Goal: Feedback & Contribution: Contribute content

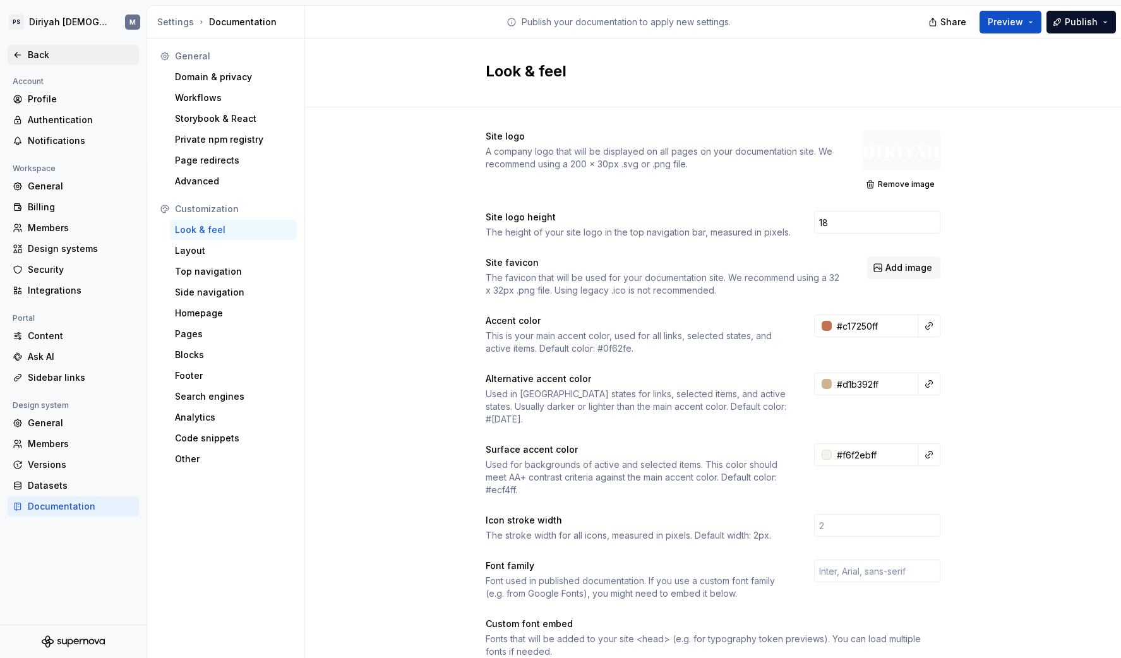
click at [32, 55] on div "Back" at bounding box center [81, 55] width 106 height 13
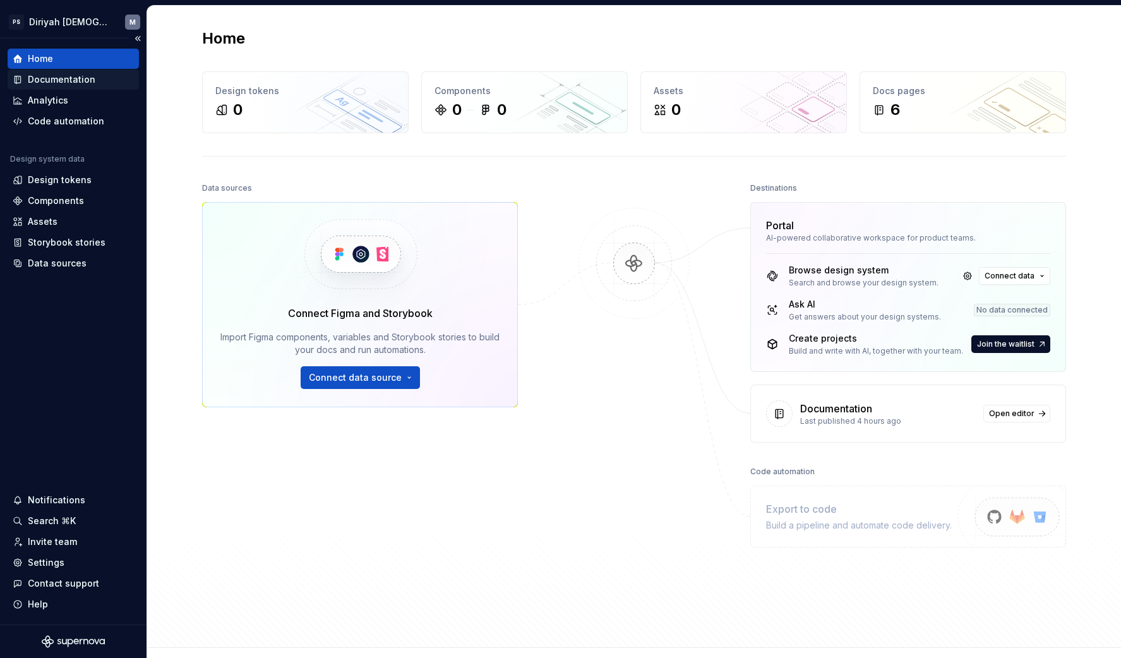
click at [69, 82] on div "Documentation" at bounding box center [62, 79] width 68 height 13
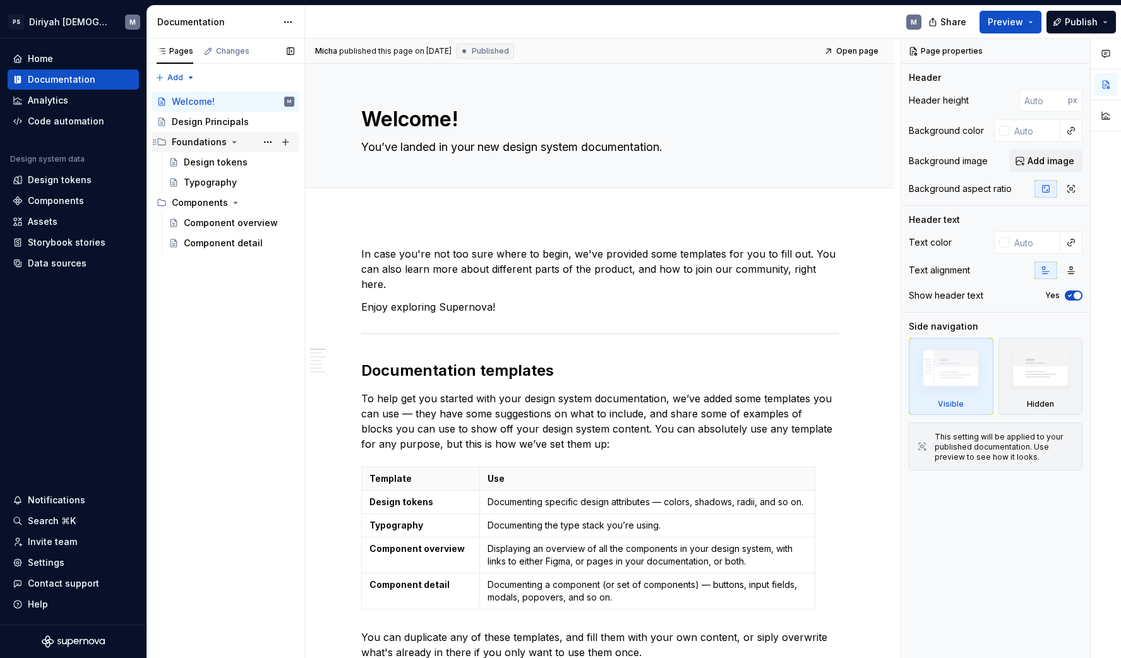
click at [160, 142] on icon "Page tree" at bounding box center [162, 142] width 10 height 10
click at [163, 160] on icon "Page tree" at bounding box center [162, 162] width 8 height 6
click at [164, 162] on icon "Page tree" at bounding box center [162, 162] width 10 height 10
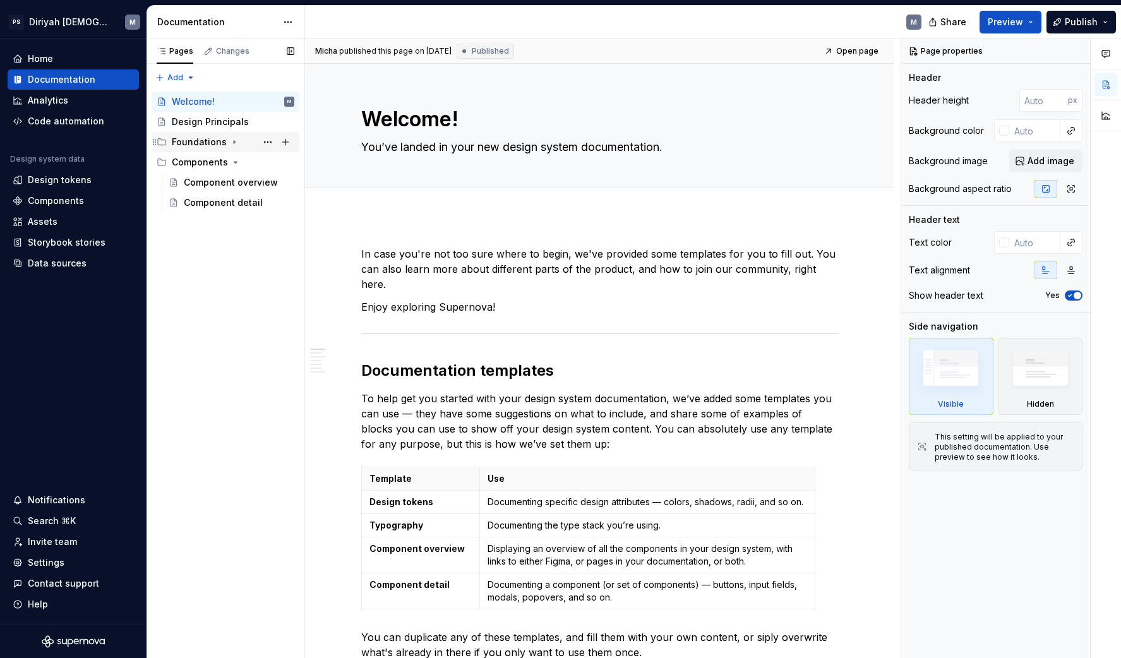
click at [162, 145] on icon "Page tree" at bounding box center [162, 142] width 8 height 6
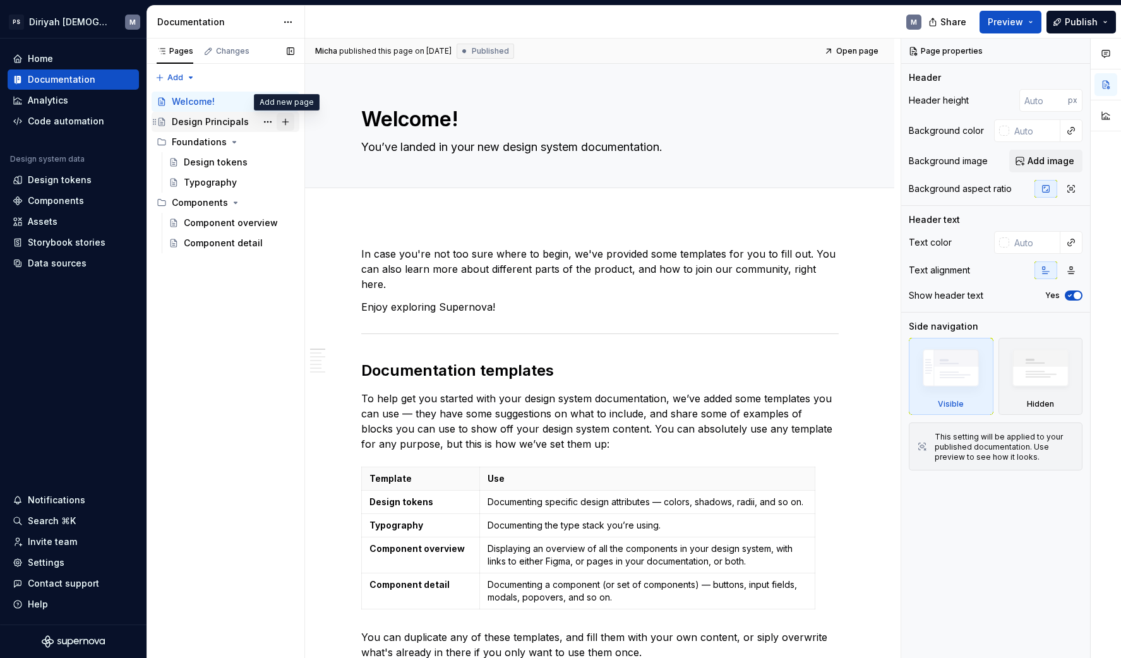
click at [287, 123] on button "Page tree" at bounding box center [286, 122] width 18 height 18
type textarea "*"
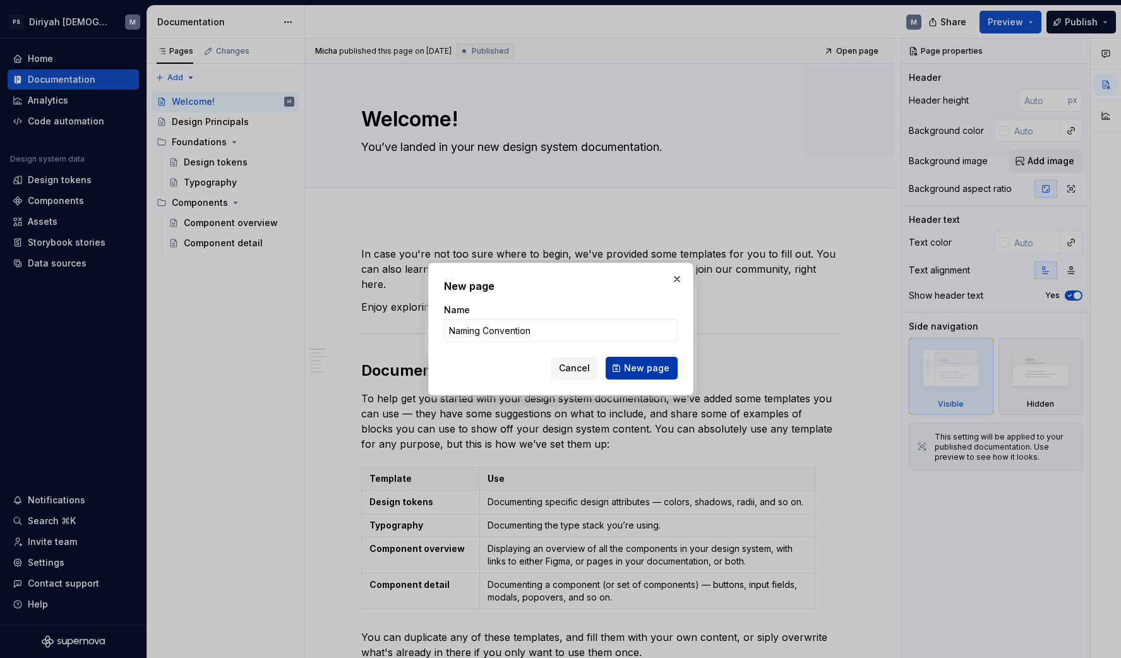
type input "Naming Convention"
click at [648, 374] on span "New page" at bounding box center [646, 368] width 45 height 13
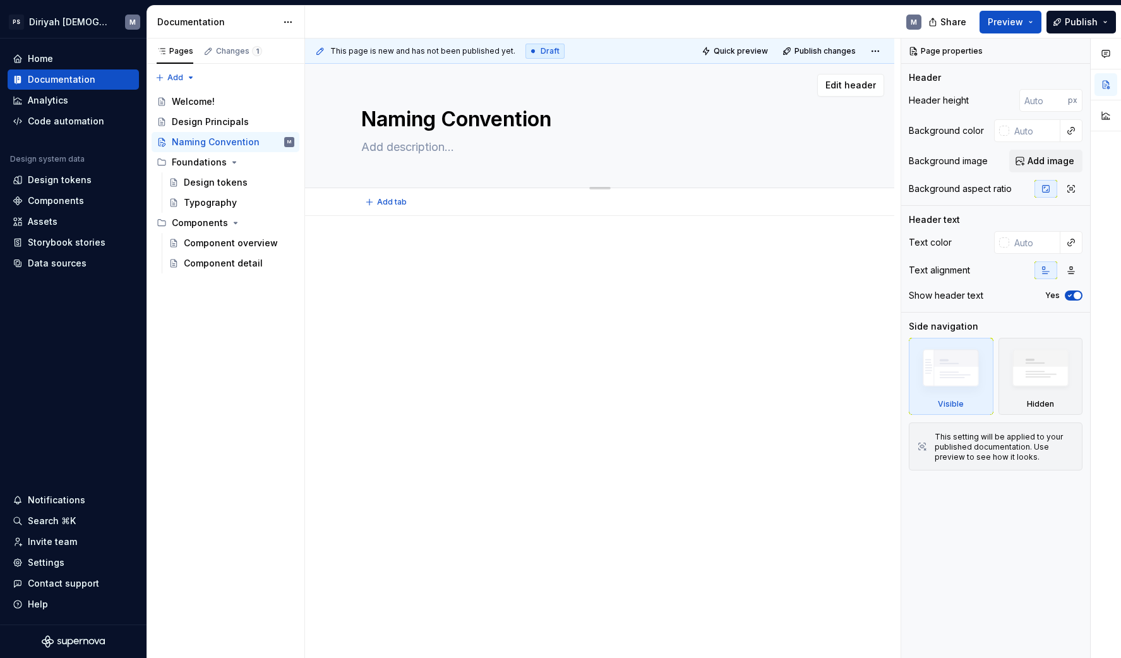
click at [412, 146] on textarea at bounding box center [597, 147] width 477 height 20
paste textarea "Naming is the vocabulary of our design system. The names we choose for tokens, …"
type textarea "*"
type textarea "Naming is the vocabulary of our design system. The names we choose for tokens, …"
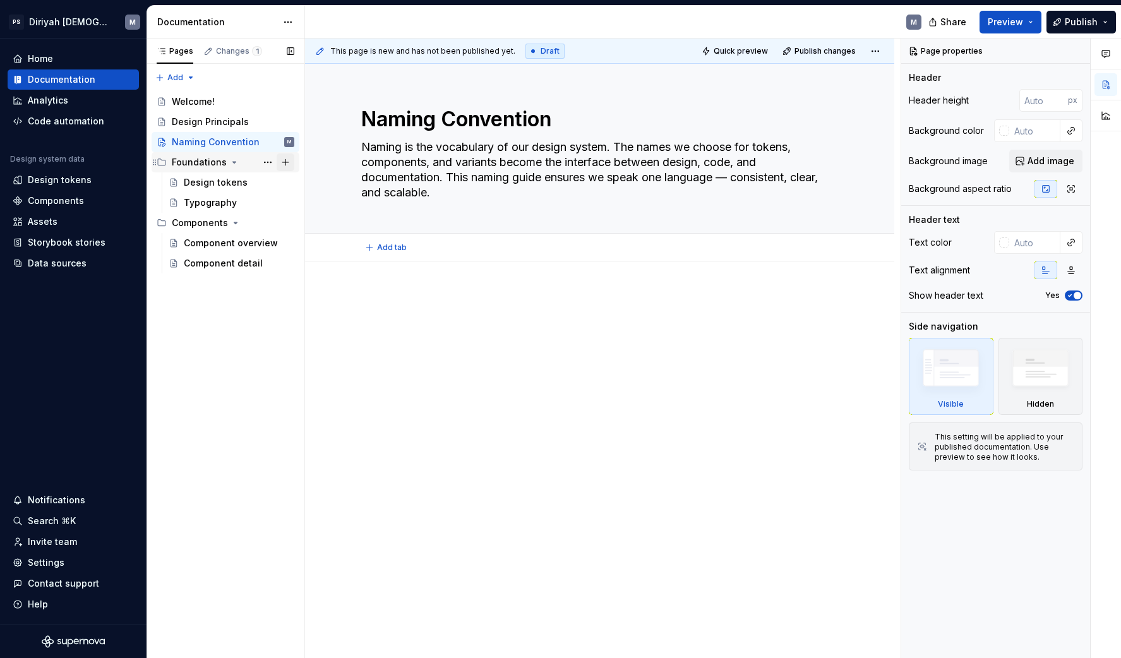
type textarea "*"
type textarea "Naming is the vocabulary of our design system. The names we choose for tokens, …"
click at [258, 124] on div "Design Principals" at bounding box center [233, 122] width 123 height 18
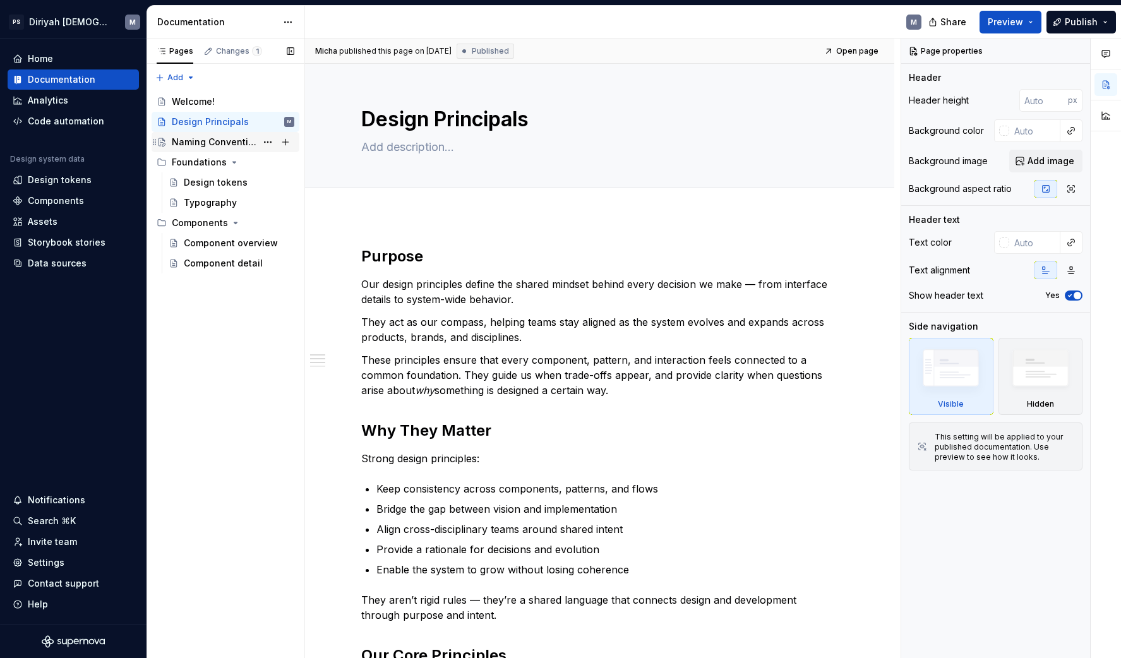
click at [239, 146] on div "Naming Convention" at bounding box center [214, 142] width 85 height 13
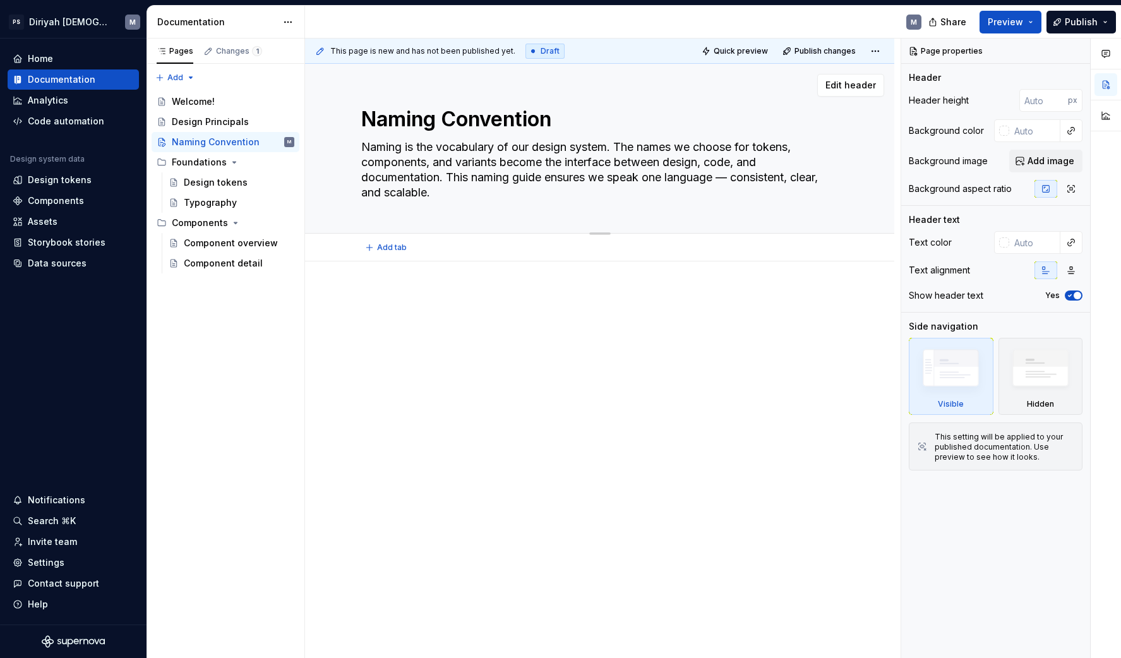
click at [451, 196] on textarea "Naming is the vocabulary of our design system. The names we choose for tokens, …" at bounding box center [597, 170] width 477 height 66
drag, startPoint x: 484, startPoint y: 199, endPoint x: 326, endPoint y: 159, distance: 162.8
click at [326, 159] on div "Naming Convention Naming is the vocabulary of our design system. The names we c…" at bounding box center [599, 149] width 589 height 170
click at [435, 194] on textarea "Naming is the vocabulary of our design system. The names we choose for tokens, …" at bounding box center [597, 170] width 477 height 66
drag, startPoint x: 438, startPoint y: 195, endPoint x: 311, endPoint y: 123, distance: 146.8
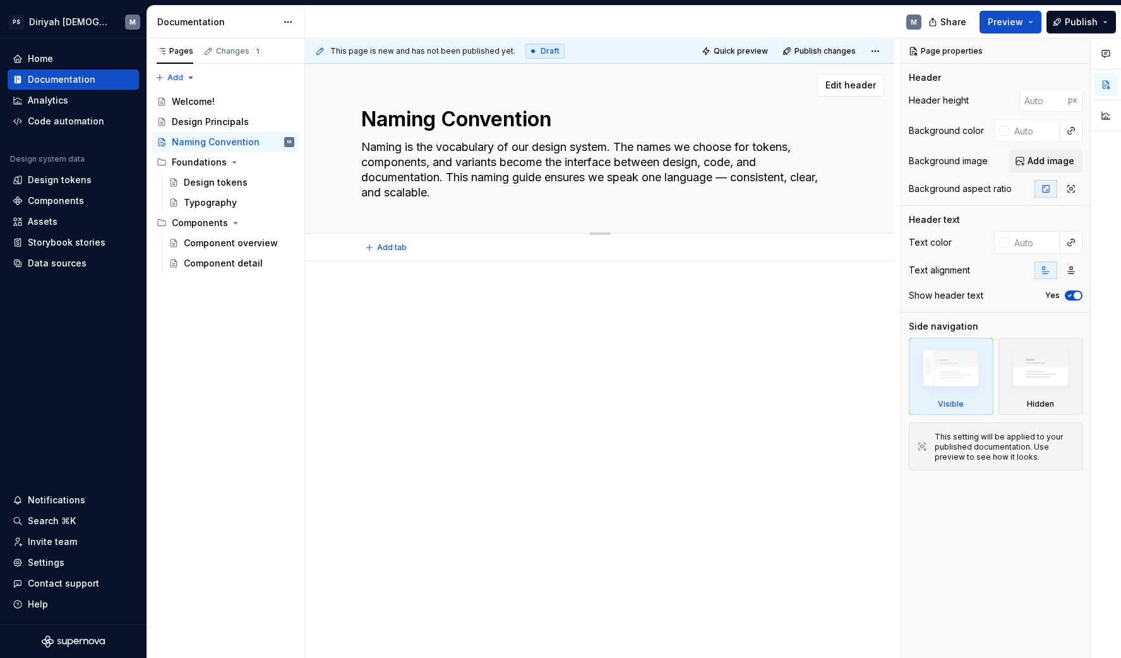
click at [311, 123] on div "Naming Convention Naming is the vocabulary of our design system. The names we c…" at bounding box center [599, 149] width 589 height 170
type textarea "*"
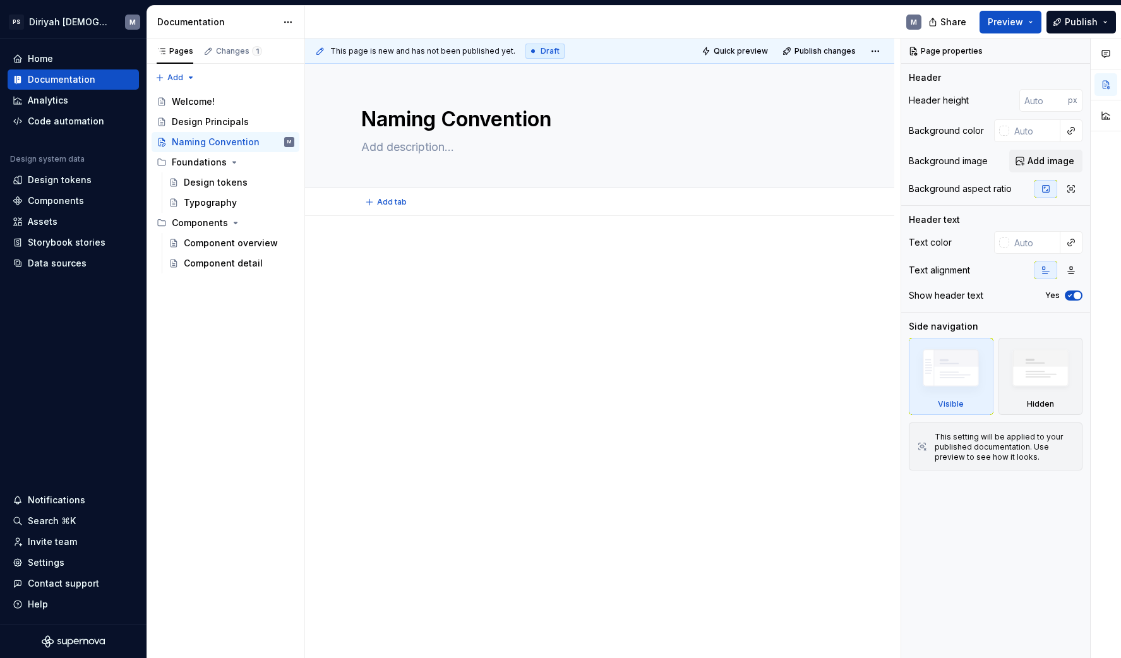
type textarea "*"
click at [388, 220] on div at bounding box center [599, 361] width 589 height 291
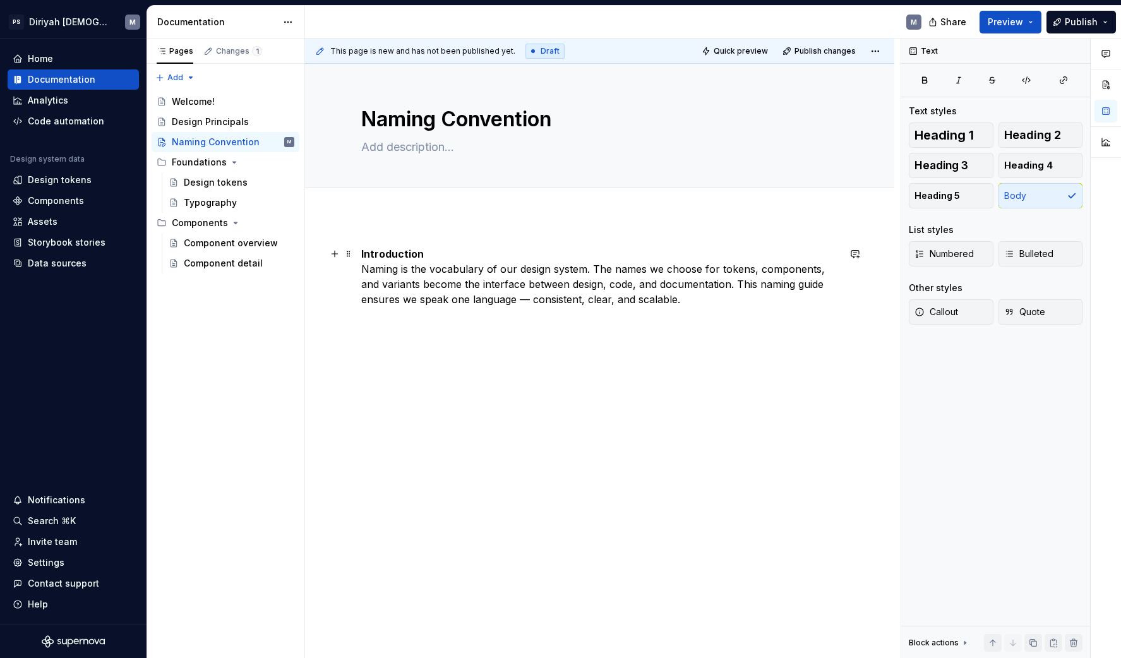
click at [366, 269] on p "Introduction Naming is the vocabulary of our design system. The names we choose…" at bounding box center [599, 276] width 477 height 61
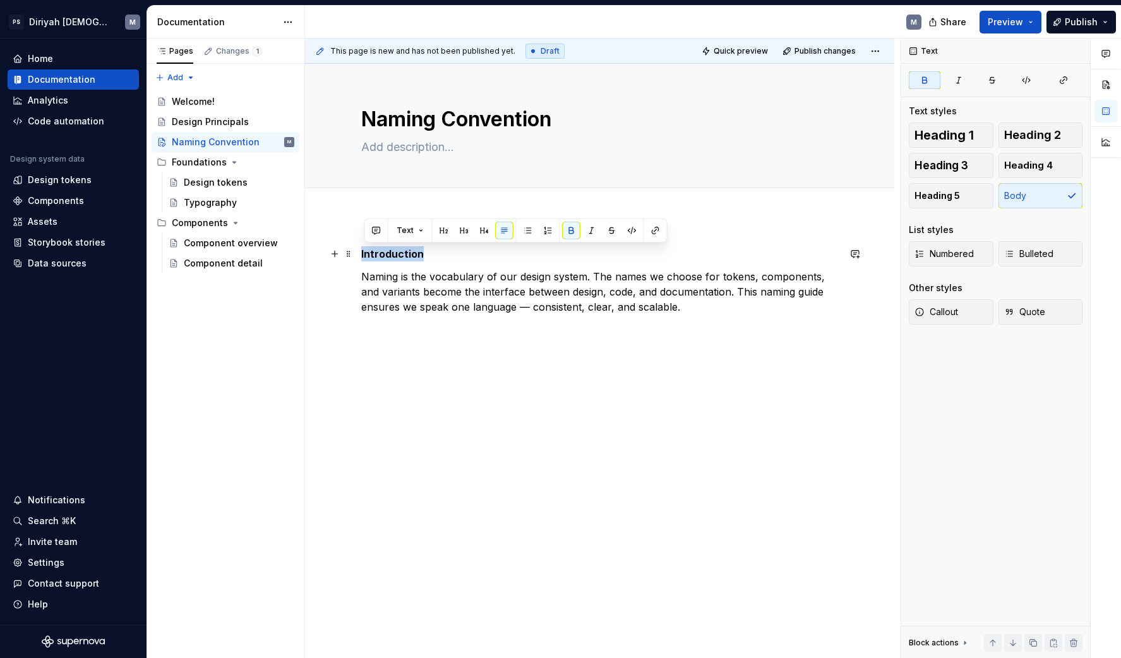
drag, startPoint x: 374, startPoint y: 254, endPoint x: 307, endPoint y: 247, distance: 67.9
click at [307, 247] on div "Introduction Naming is the vocabulary of our design system. The names we choose…" at bounding box center [599, 371] width 589 height 311
click at [417, 232] on button "Text" at bounding box center [410, 231] width 39 height 18
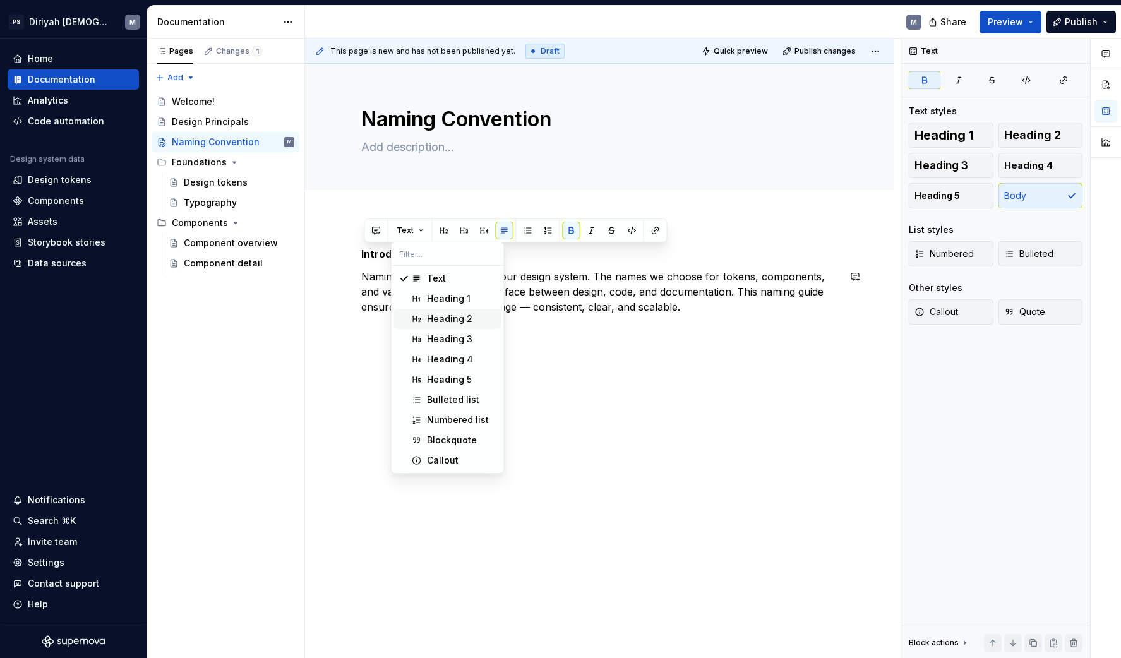
click at [453, 323] on div "Heading 2" at bounding box center [449, 319] width 45 height 13
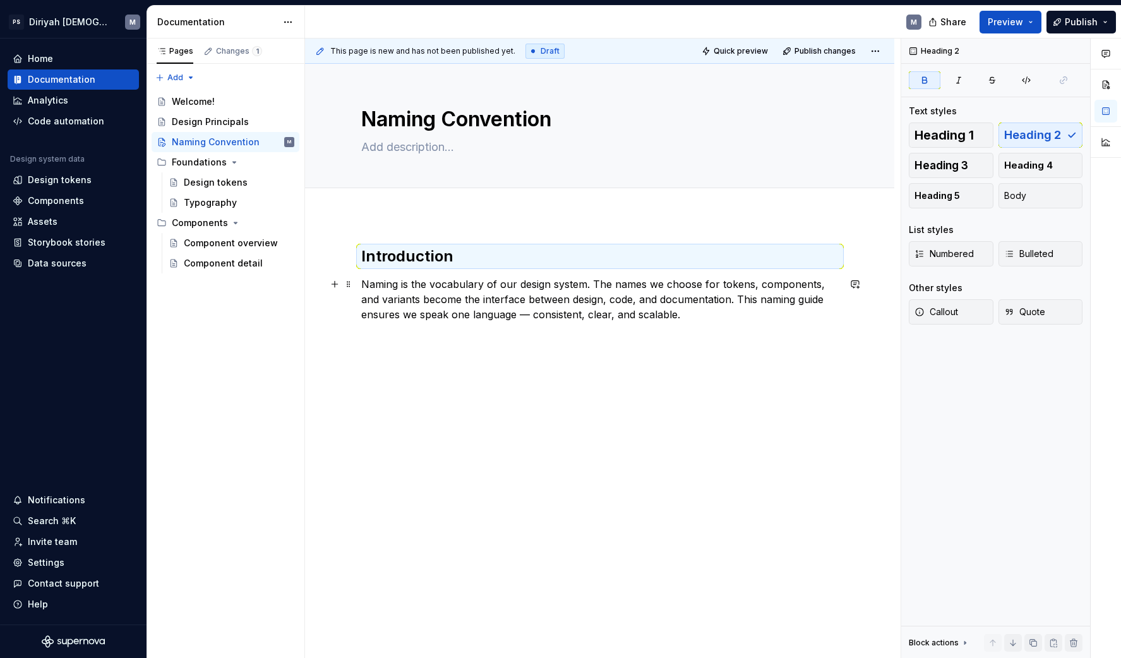
click at [695, 318] on p "Naming is the vocabulary of our design system. The names we choose for tokens, …" at bounding box center [599, 299] width 477 height 45
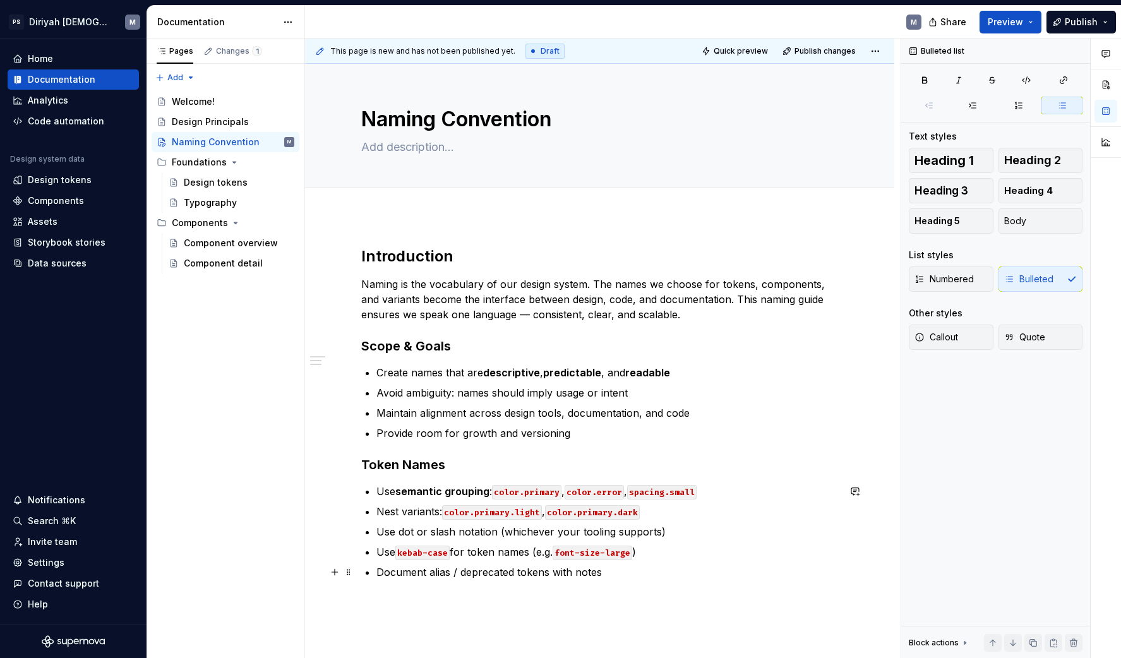
click at [630, 576] on p "Document alias / deprecated tokens with notes" at bounding box center [607, 572] width 462 height 15
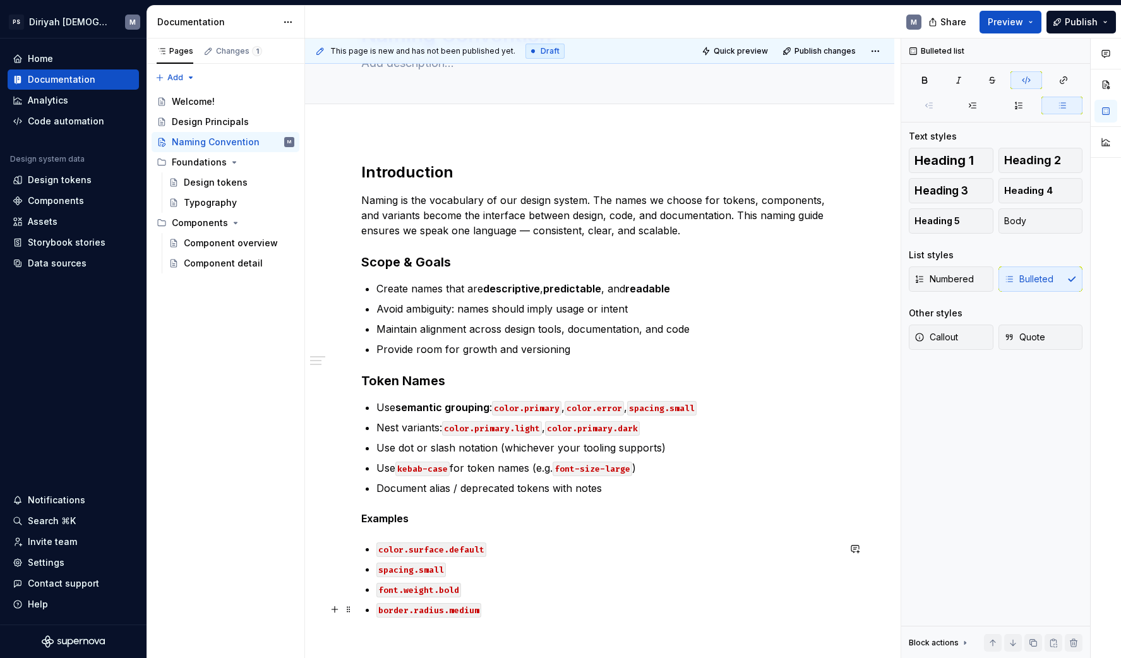
click at [530, 615] on p "border.radius.medium" at bounding box center [607, 609] width 462 height 15
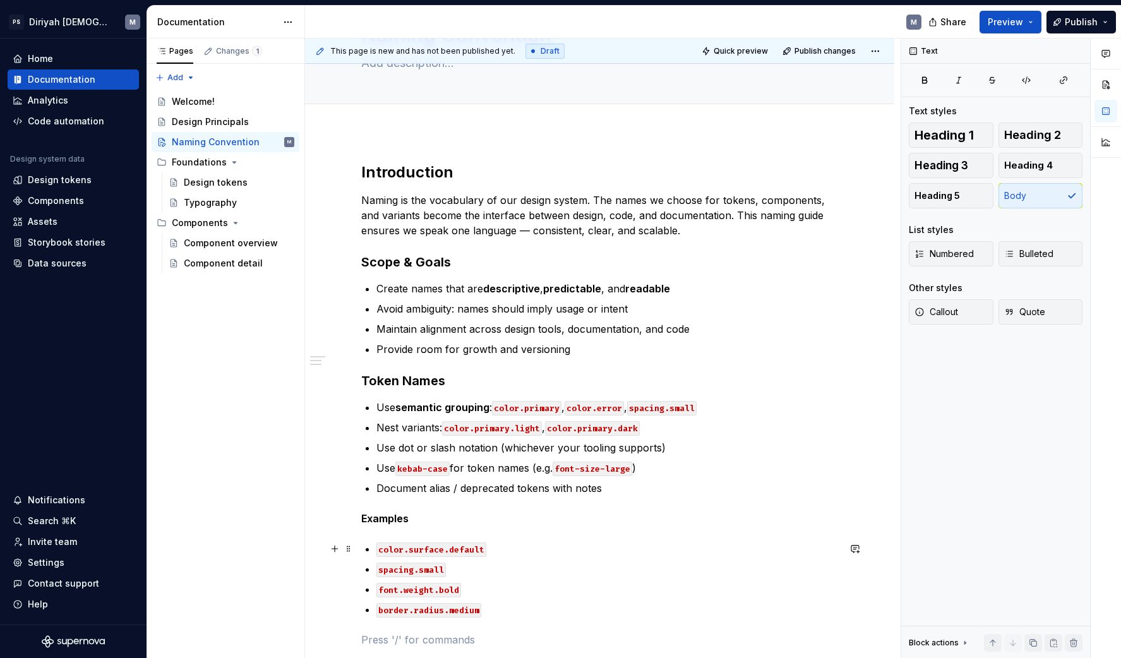
scroll to position [285, 0]
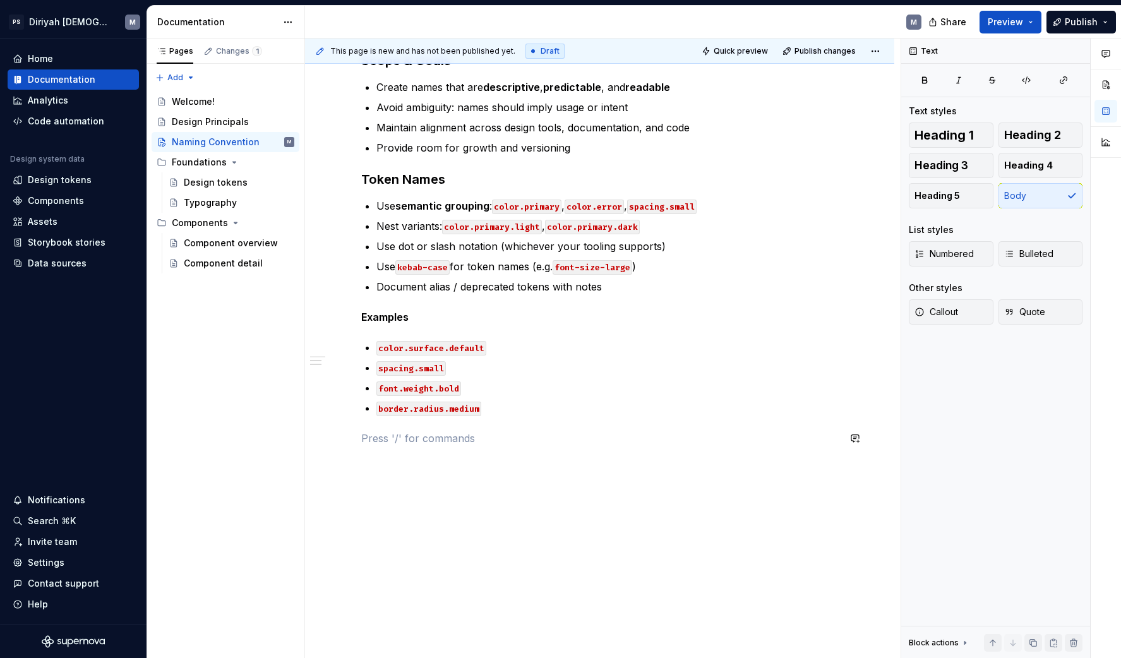
click at [436, 446] on div "Introduction Naming is the vocabulary of our design system. The names we choose…" at bounding box center [599, 211] width 477 height 500
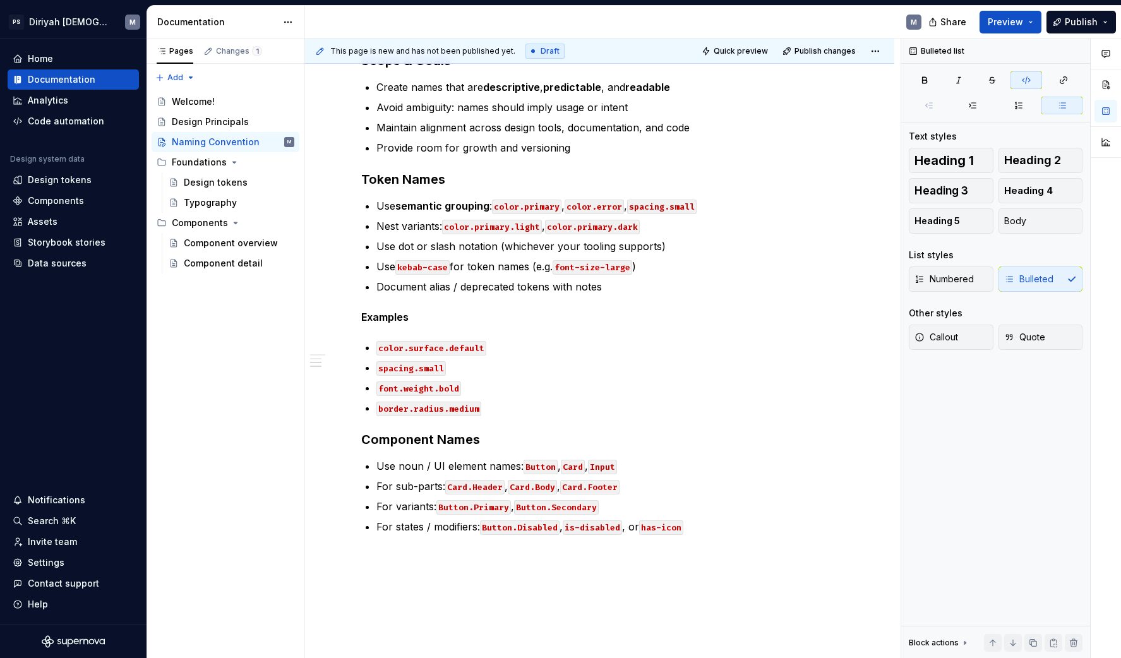
scroll to position [1, 0]
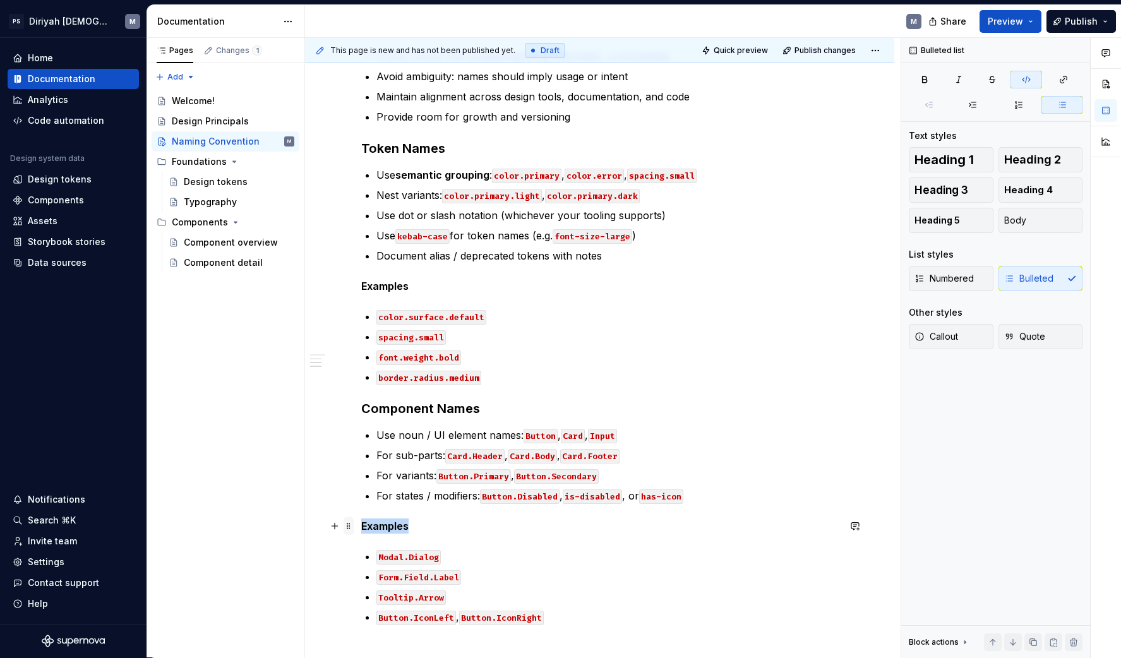
drag, startPoint x: 434, startPoint y: 529, endPoint x: 356, endPoint y: 532, distance: 78.3
click at [361, 532] on div "Introduction Naming is the vocabulary of our design system. The names we choose…" at bounding box center [599, 285] width 477 height 710
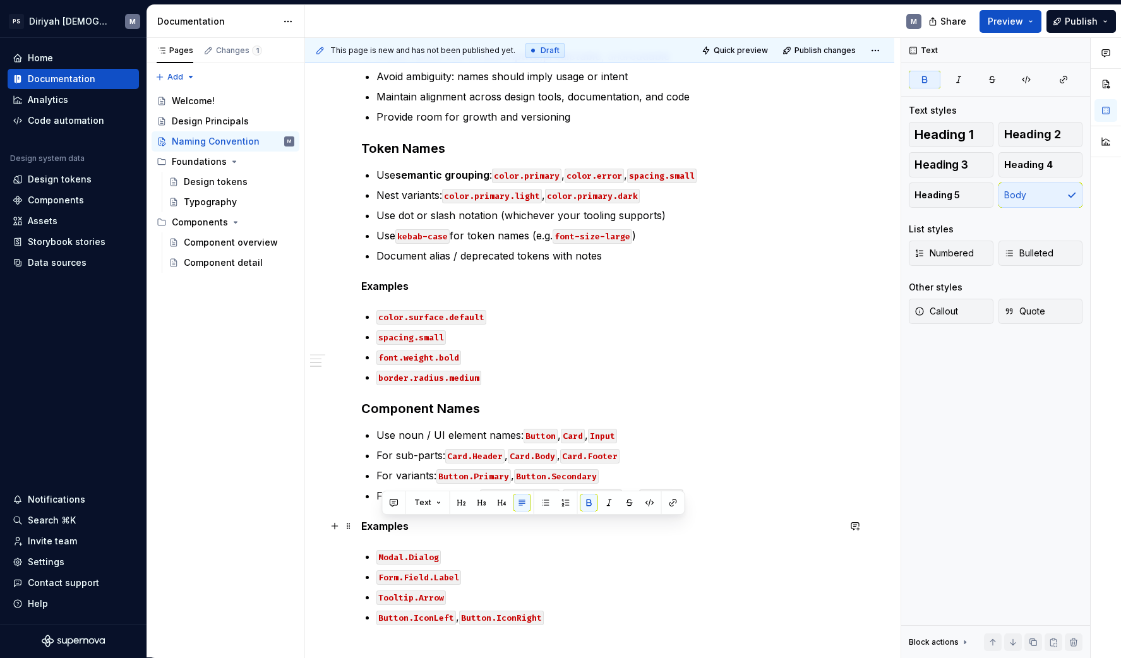
click at [378, 527] on strong "Examples" at bounding box center [384, 526] width 47 height 13
drag, startPoint x: 378, startPoint y: 527, endPoint x: 387, endPoint y: 527, distance: 8.8
click at [379, 527] on strong "Examples" at bounding box center [384, 526] width 47 height 13
click at [416, 508] on button "Text" at bounding box center [410, 503] width 39 height 18
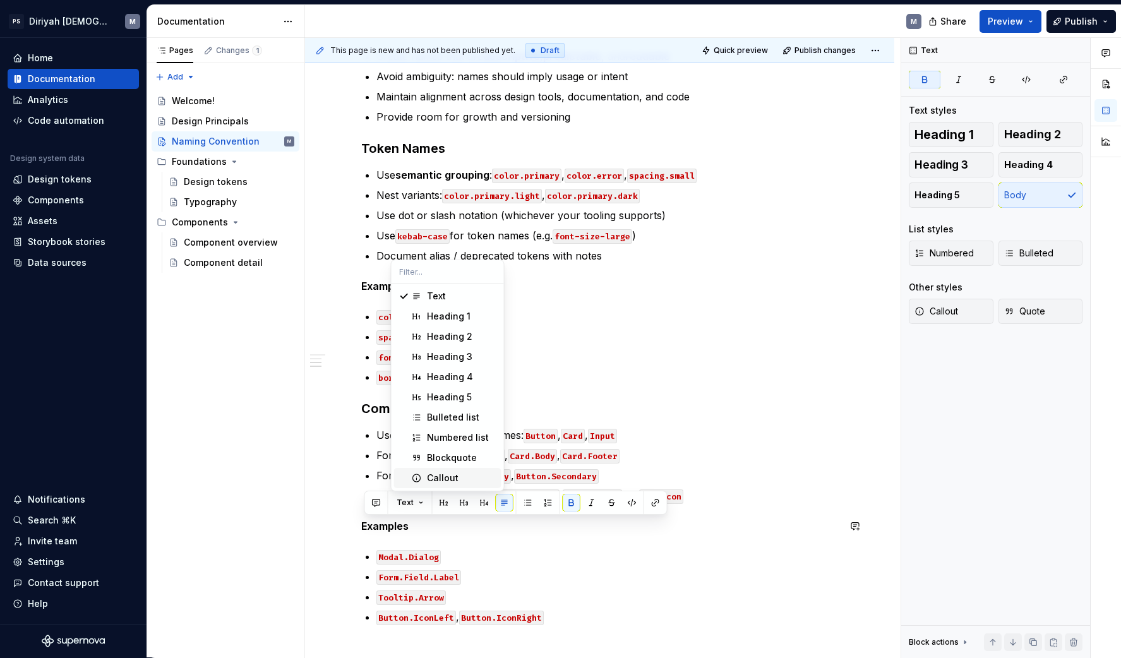
click at [489, 543] on div "Introduction Naming is the vocabulary of our design system. The names we choose…" at bounding box center [599, 277] width 477 height 695
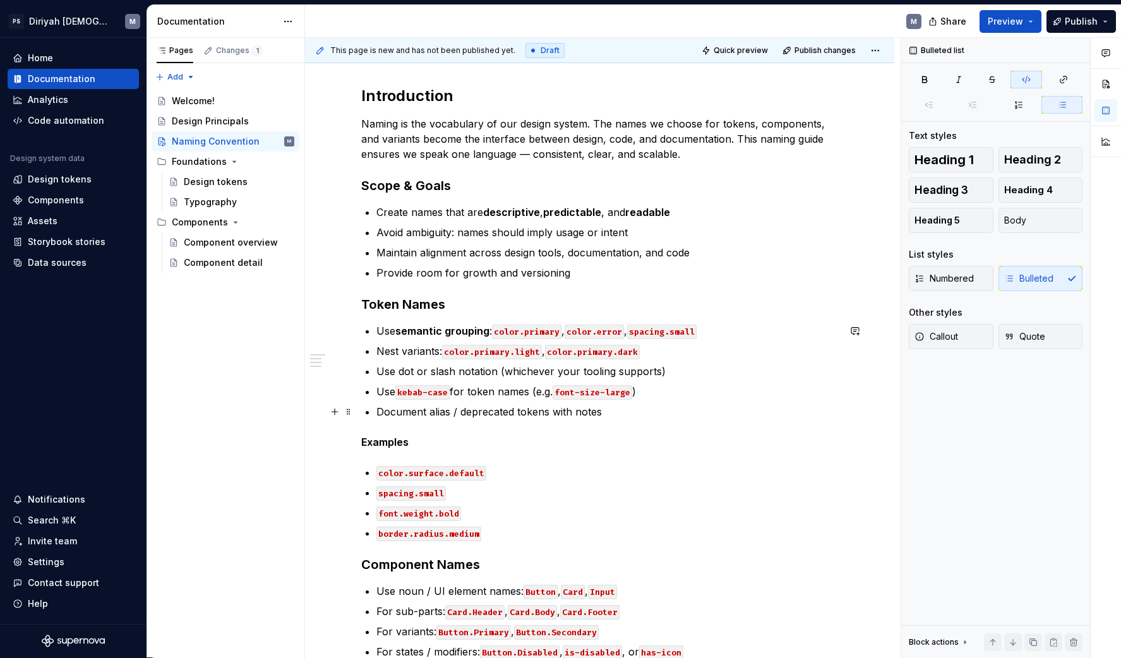
scroll to position [6, 0]
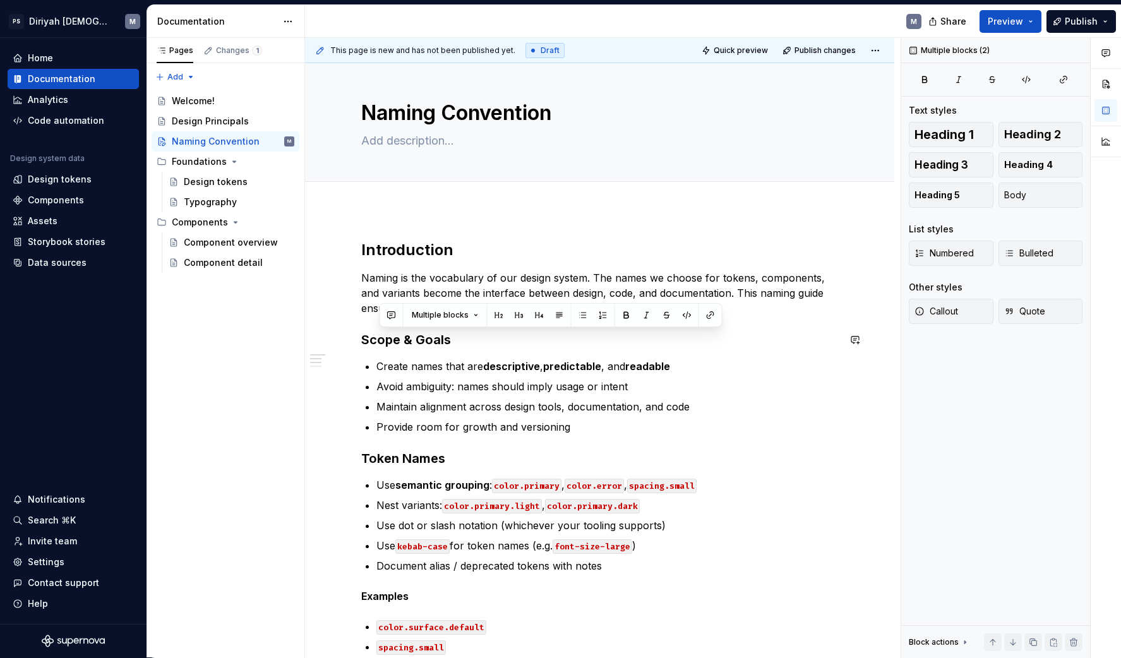
drag, startPoint x: 420, startPoint y: 344, endPoint x: 350, endPoint y: 349, distance: 70.3
click at [334, 349] on div "Naming Convention Edit header Introduction Scope & Goals Token Names Component …" at bounding box center [599, 602] width 589 height 1090
click at [390, 340] on strong "Scope & Goals" at bounding box center [406, 339] width 90 height 15
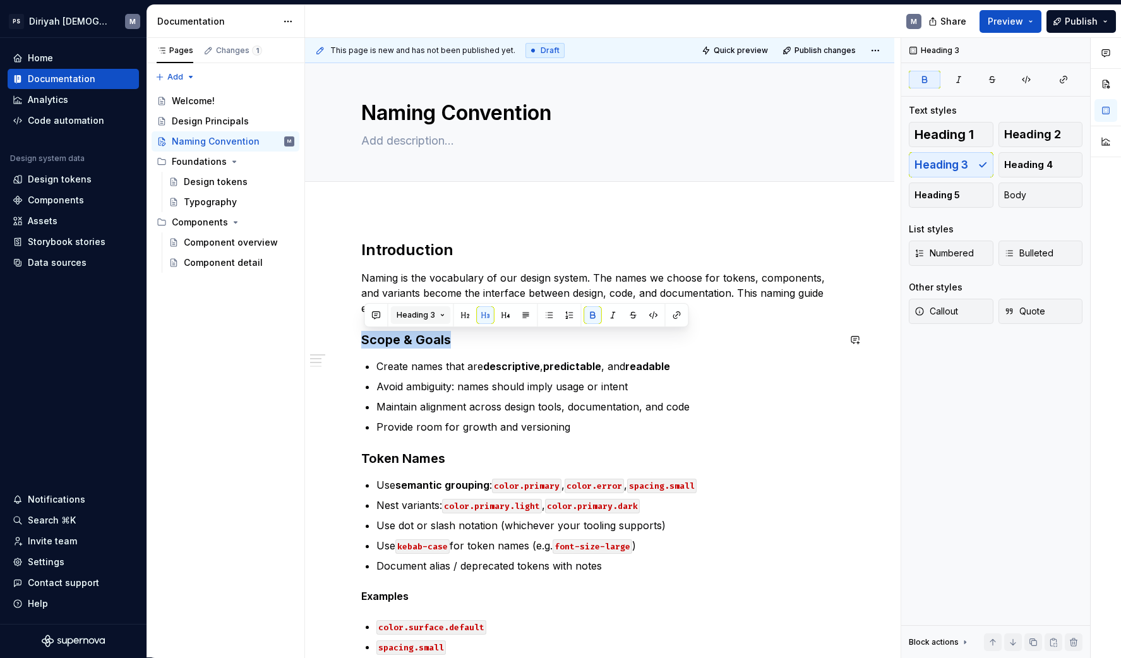
click at [430, 317] on span "Heading 3" at bounding box center [416, 315] width 39 height 10
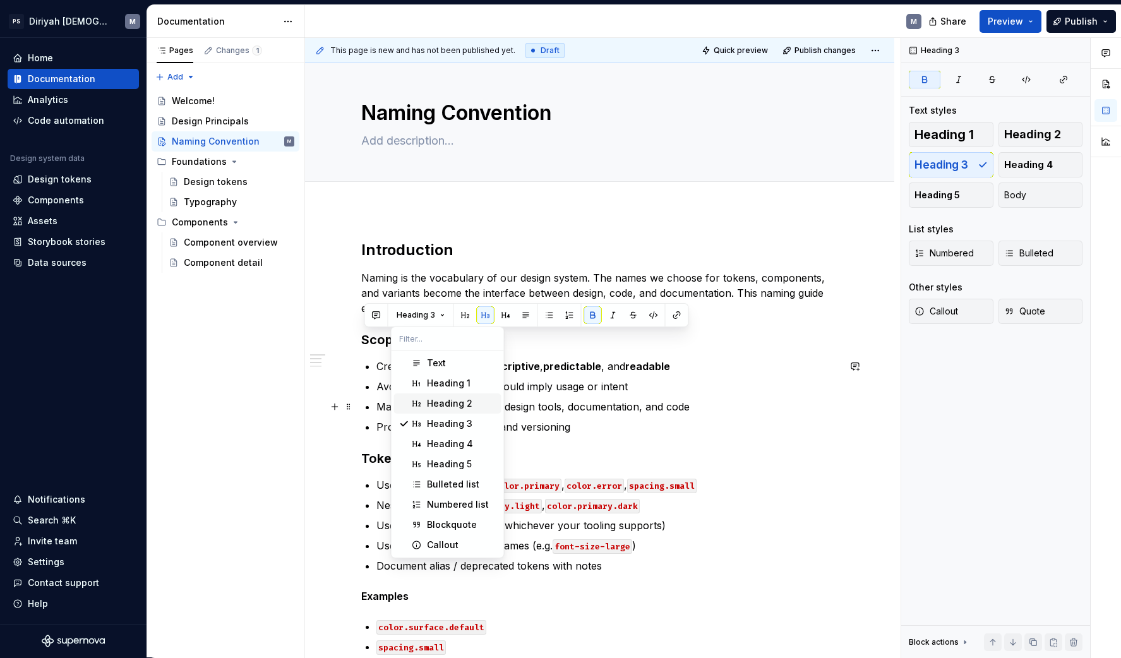
click at [455, 404] on div "Heading 2" at bounding box center [449, 403] width 45 height 13
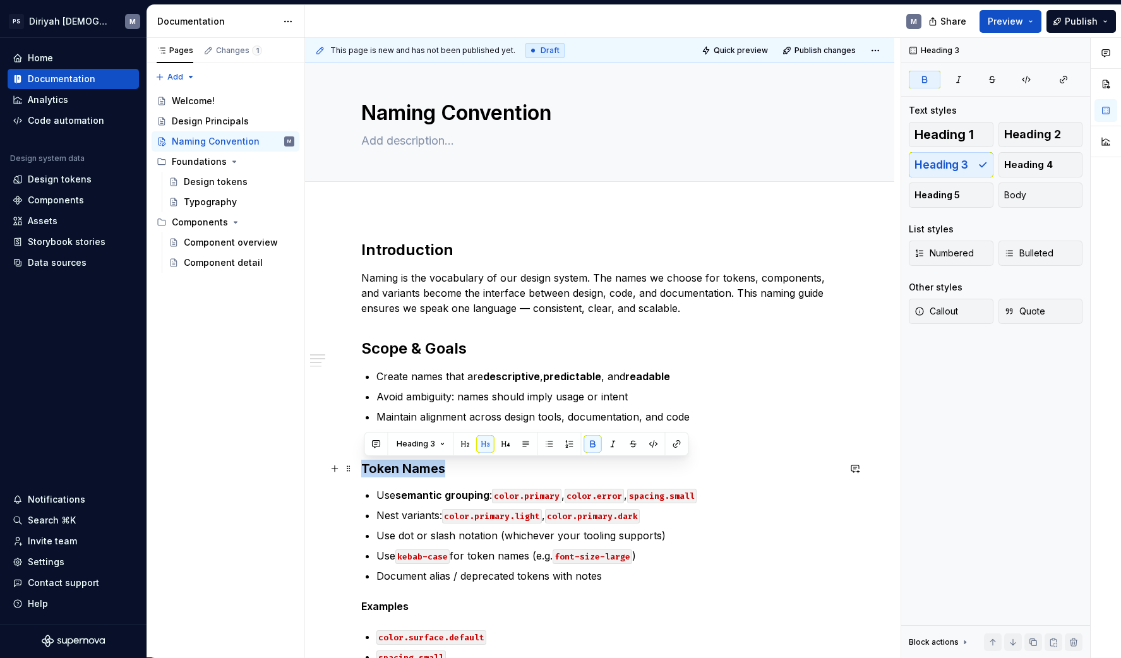
drag, startPoint x: 450, startPoint y: 465, endPoint x: 359, endPoint y: 465, distance: 90.9
click at [430, 441] on span "Heading 3" at bounding box center [416, 444] width 39 height 10
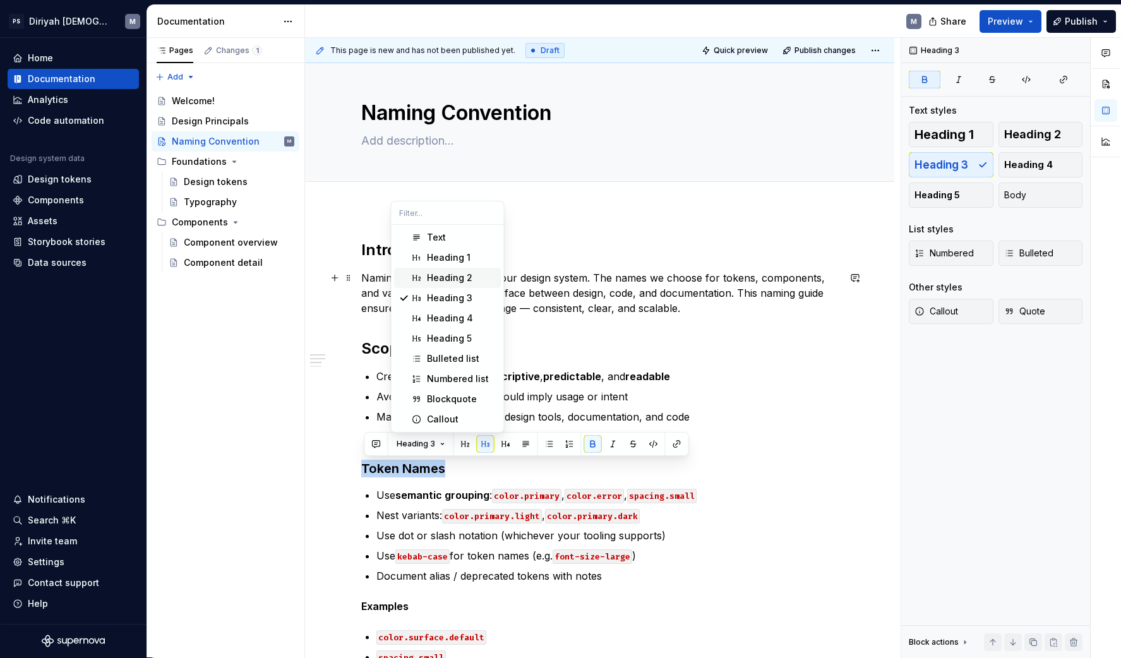
click at [474, 273] on div "Heading 2" at bounding box center [461, 278] width 69 height 13
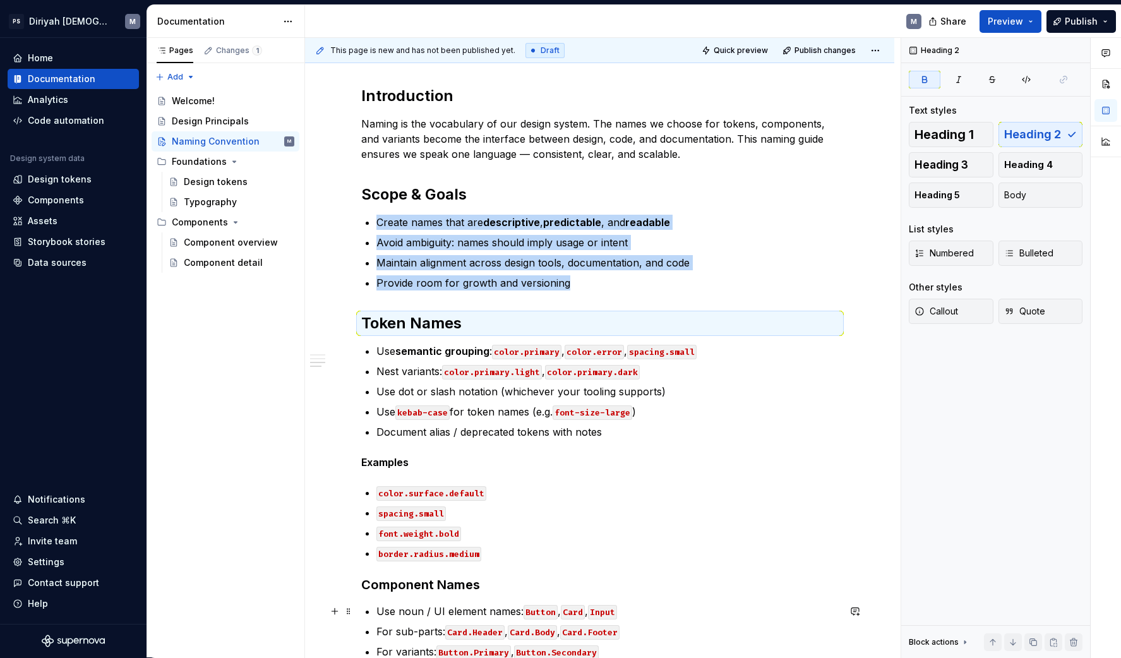
scroll to position [335, 0]
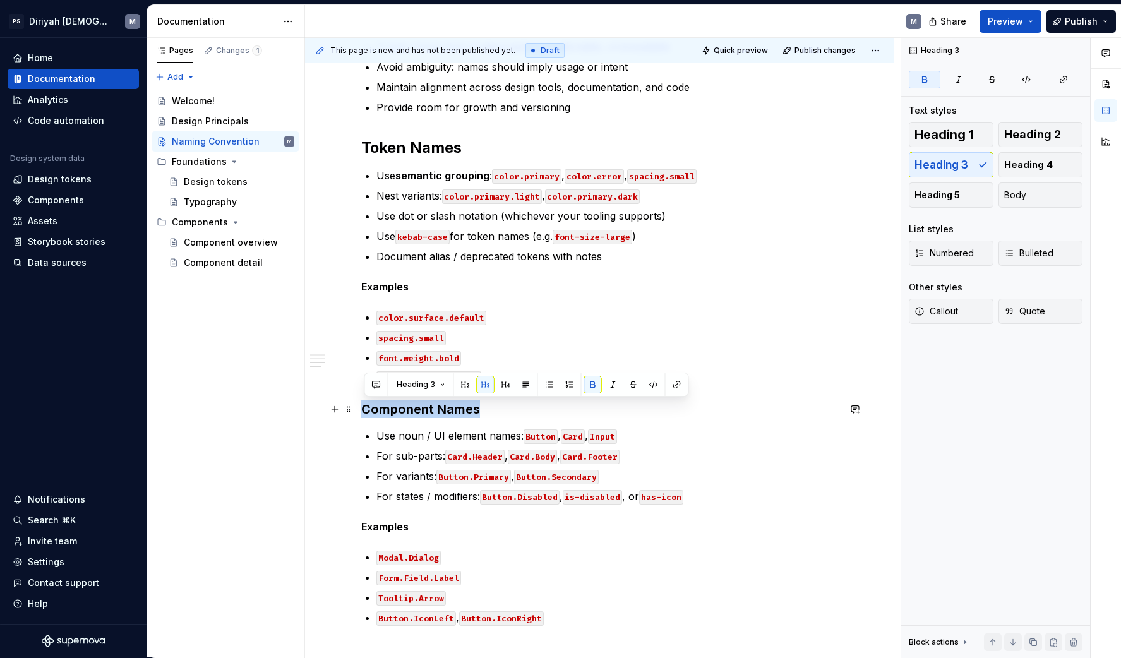
drag, startPoint x: 472, startPoint y: 412, endPoint x: 360, endPoint y: 414, distance: 112.4
click at [360, 414] on div "Introduction Naming is the vocabulary of our design system. The names we choose…" at bounding box center [599, 359] width 589 height 958
click at [434, 385] on button "Heading 3" at bounding box center [421, 385] width 60 height 18
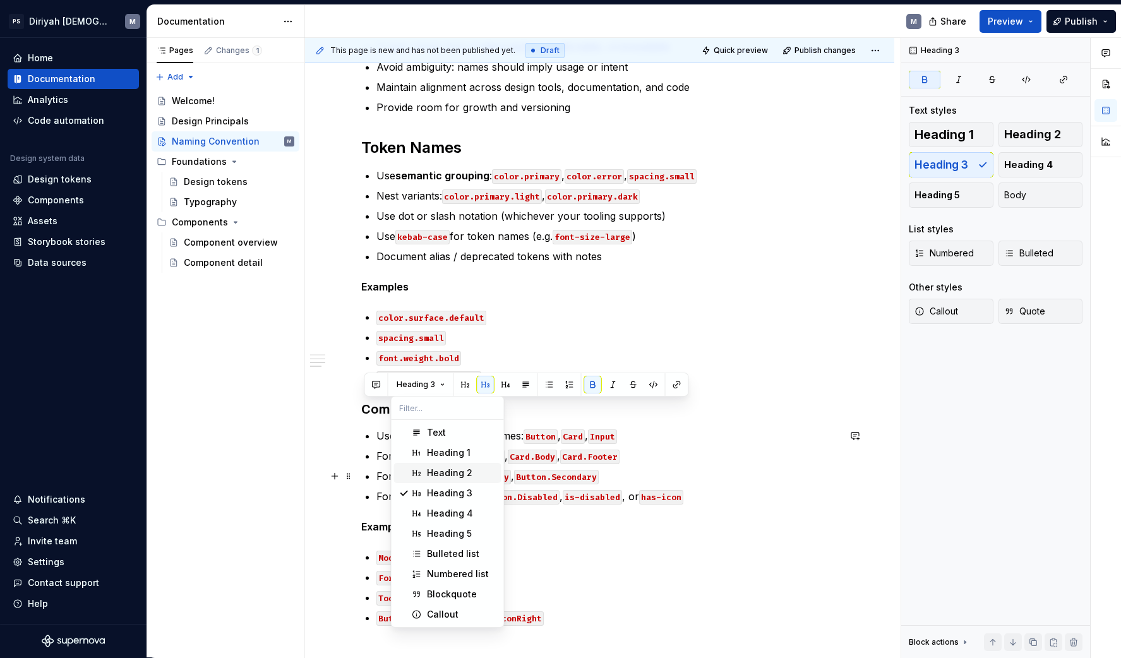
click at [451, 465] on span "Heading 2" at bounding box center [447, 473] width 107 height 20
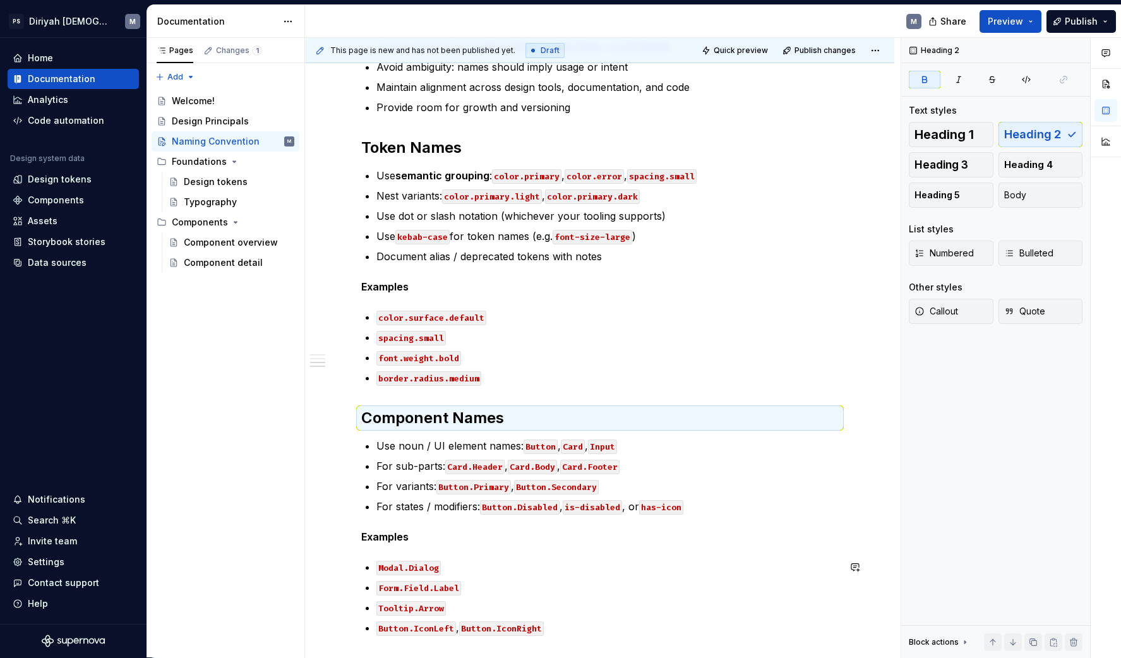
click at [518, 558] on div "Introduction Naming is the vocabulary of our design system. The names we choose…" at bounding box center [599, 272] width 477 height 725
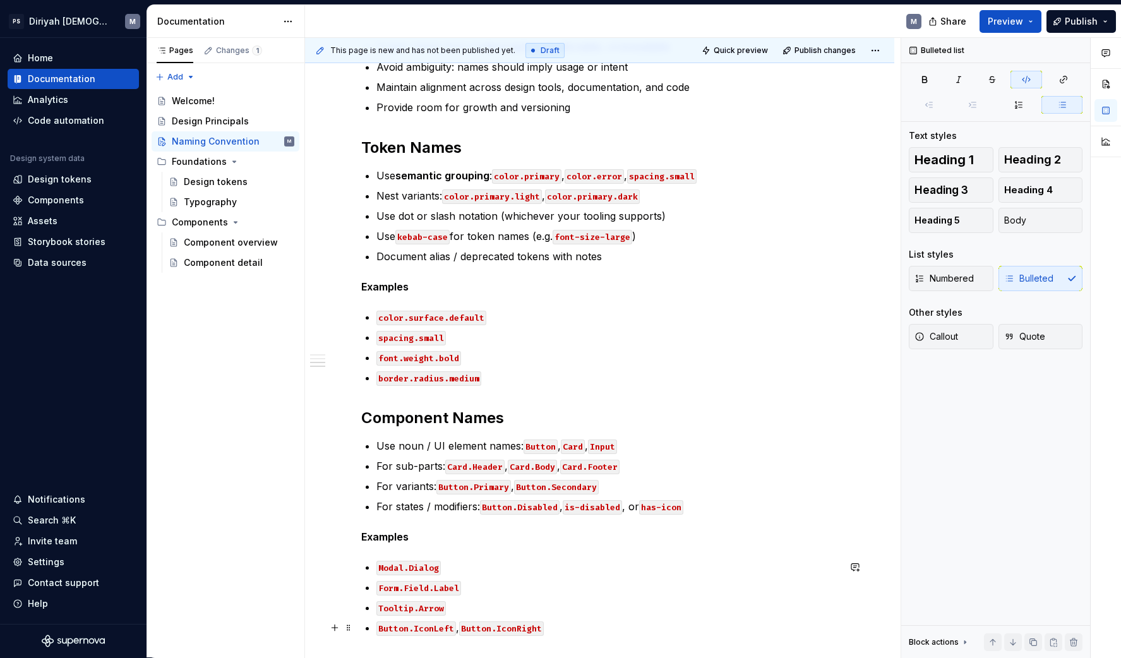
click at [588, 628] on p "Button.IconLeft , Button.IconRight" at bounding box center [607, 627] width 462 height 15
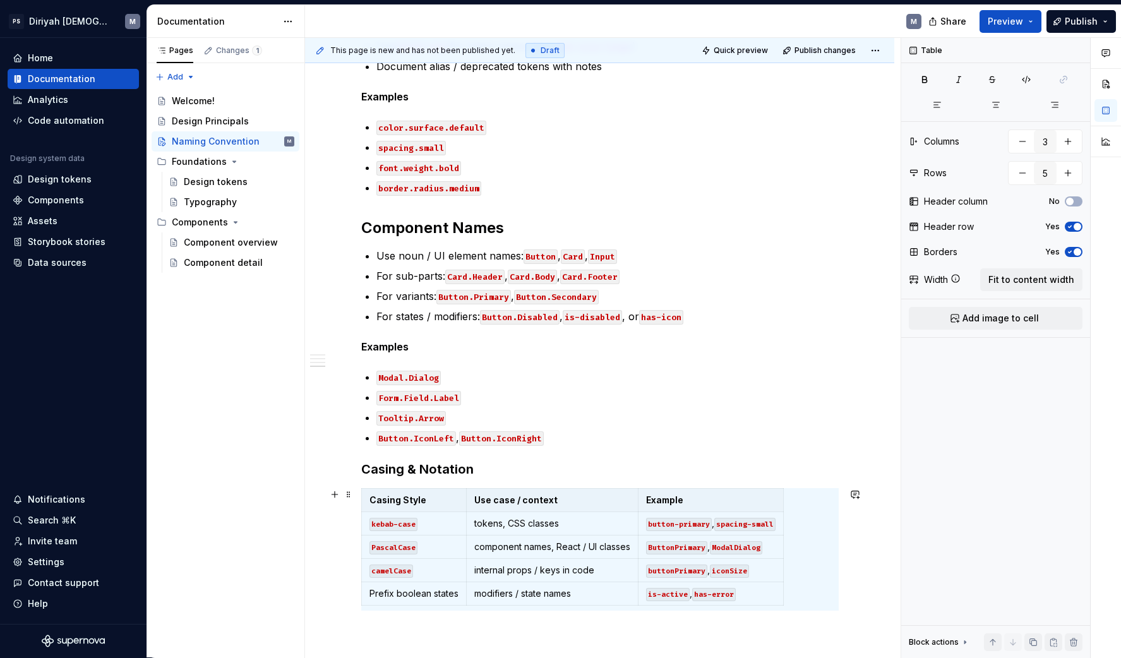
click at [835, 563] on div "Casing Style Use case / context Example kebab-case tokens, CSS classes button-p…" at bounding box center [599, 549] width 477 height 123
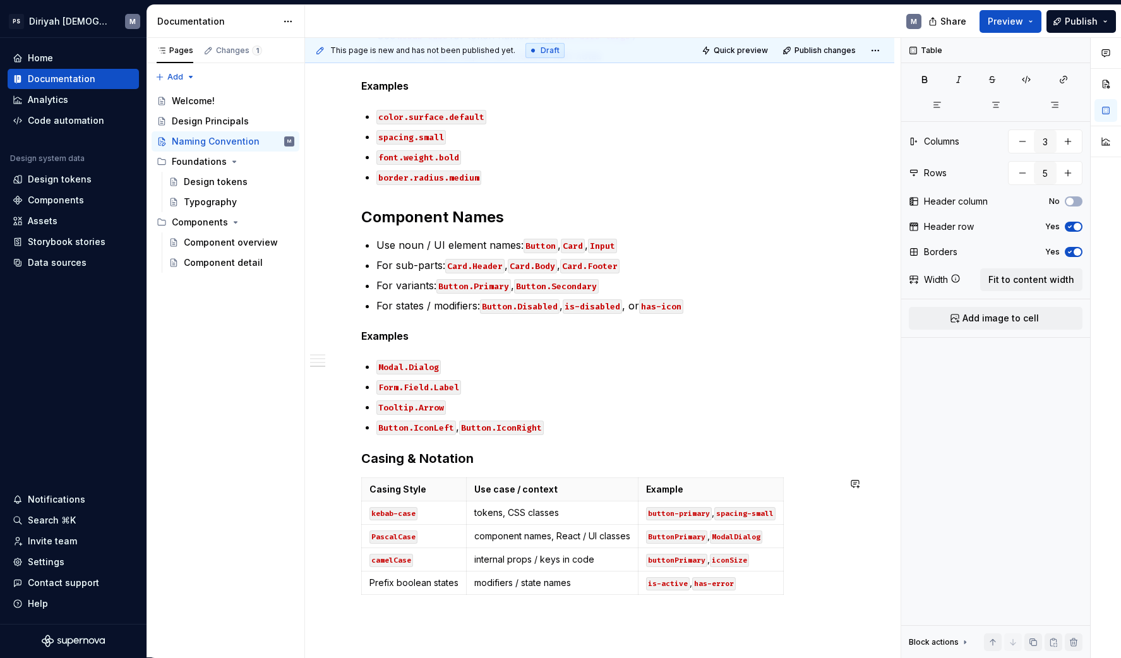
click at [785, 617] on div "This page is new and has not been published yet. Draft Quick preview Publish ch…" at bounding box center [602, 348] width 595 height 620
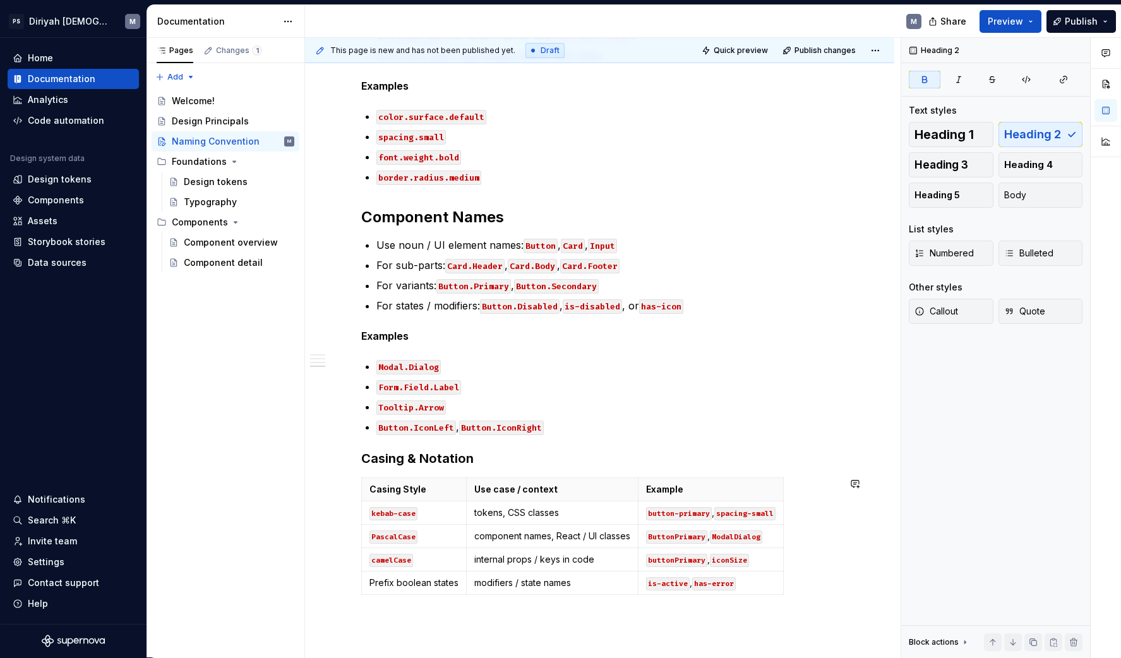
scroll to position [539, 0]
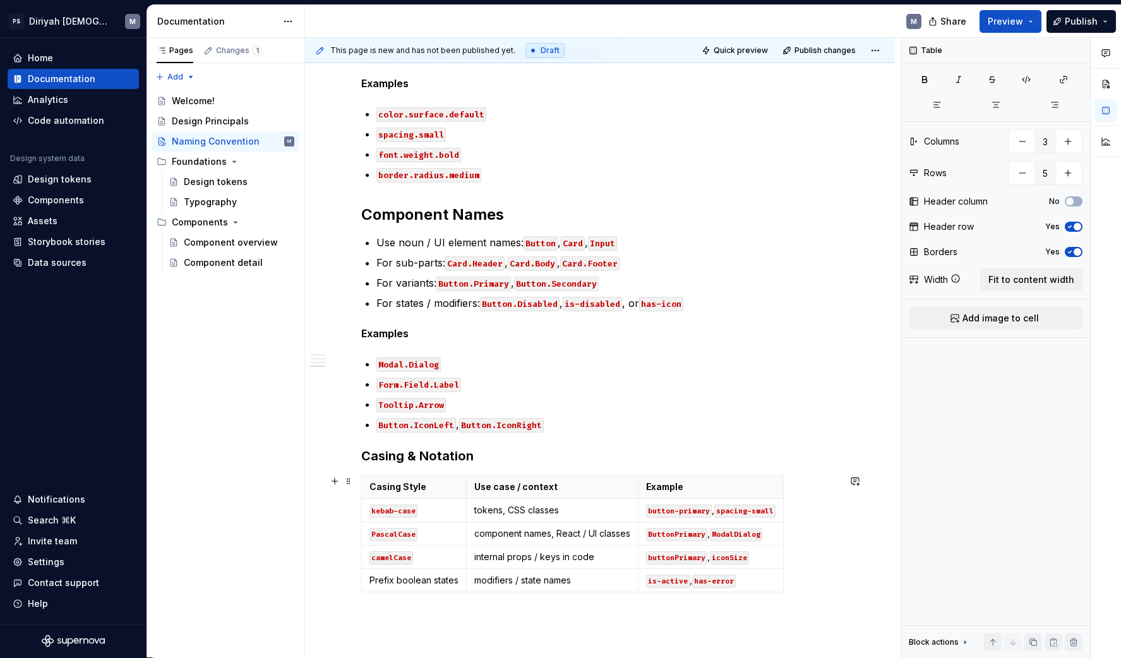
click at [797, 584] on div "Casing Style Use case / context Example kebab-case tokens, CSS classes button-p…" at bounding box center [599, 536] width 477 height 123
click at [384, 605] on div "Introduction Naming is the vocabulary of our design system. The names we choose…" at bounding box center [599, 244] width 589 height 1134
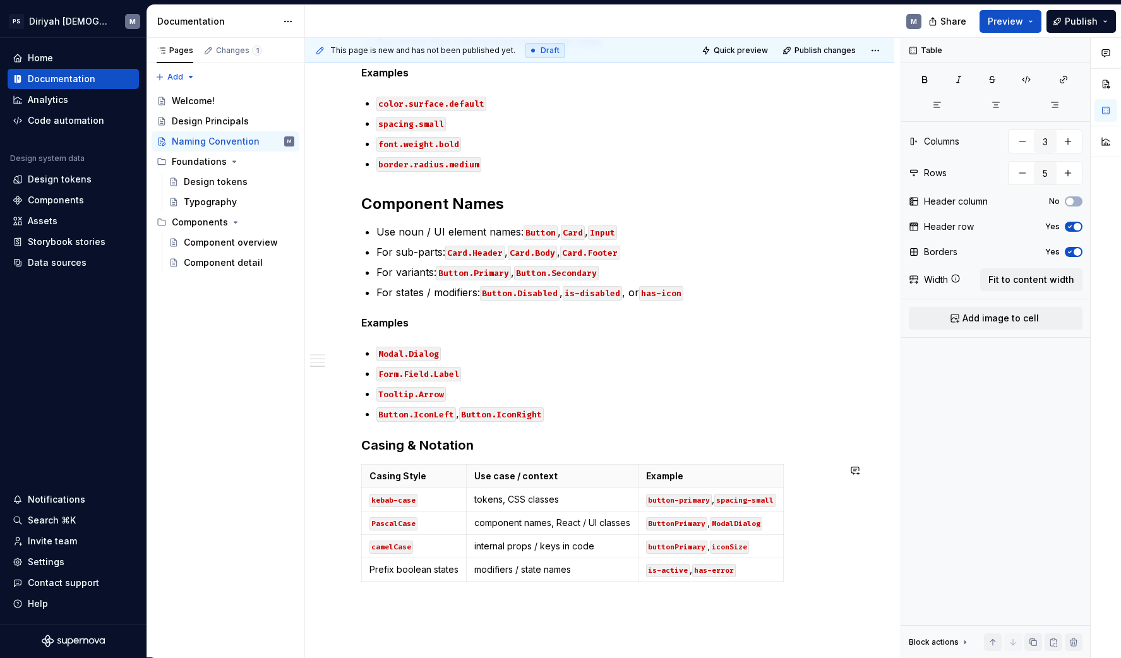
click at [414, 602] on div "Introduction Naming is the vocabulary of our design system. The names we choose…" at bounding box center [599, 233] width 589 height 1134
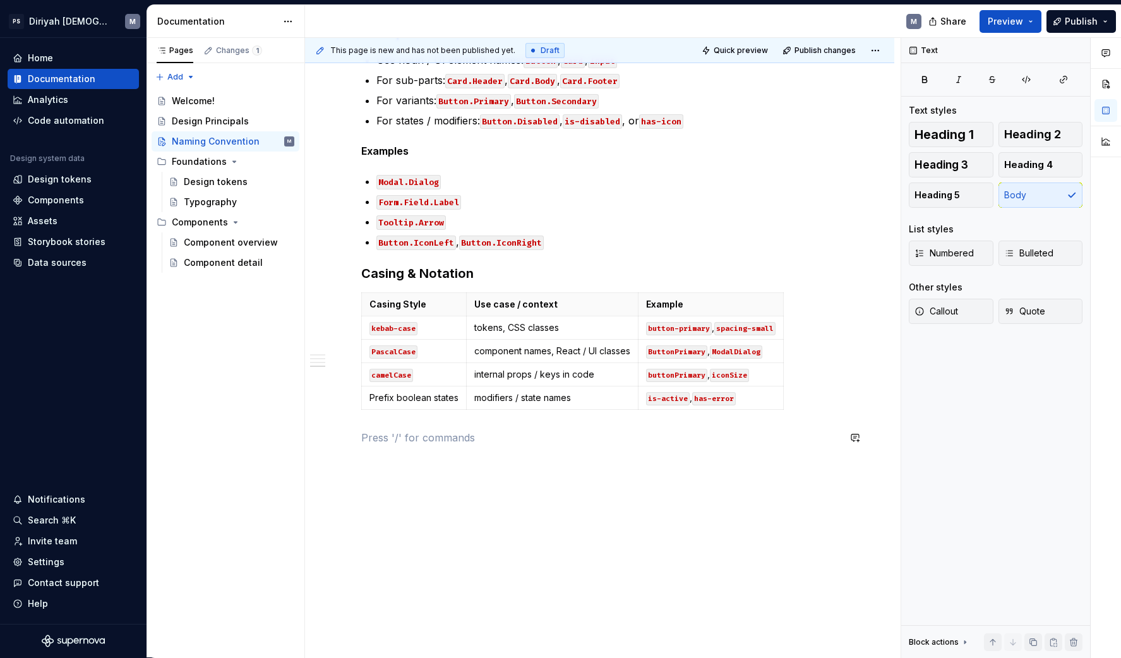
scroll to position [558, 0]
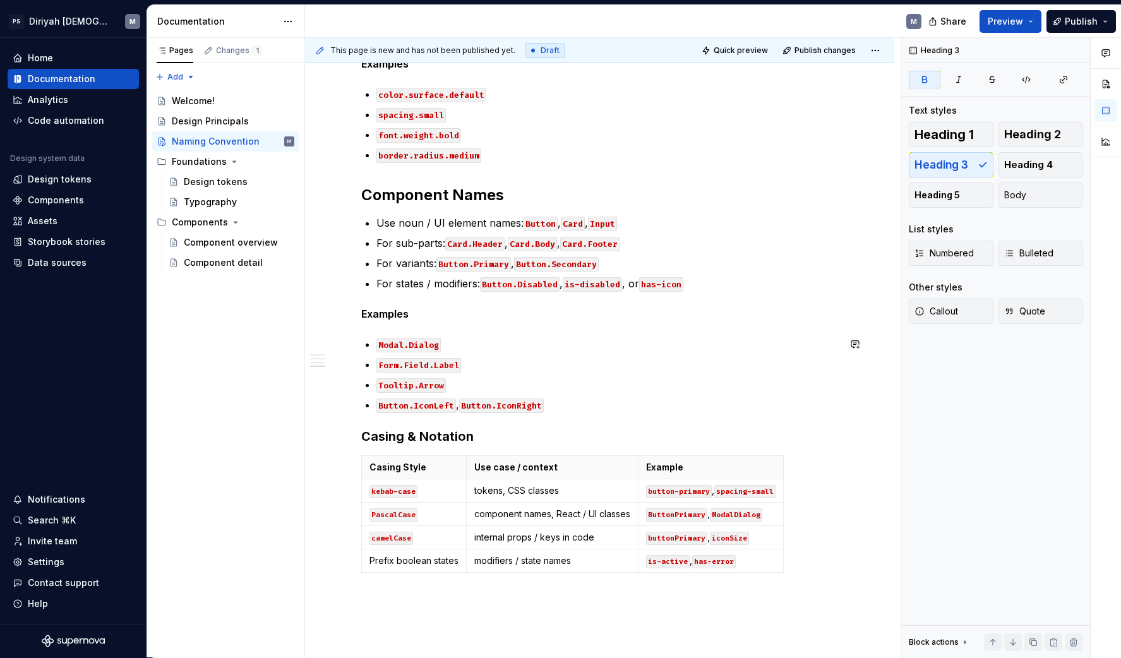
click at [379, 421] on div "Introduction Naming is the vocabulary of our design system. The names we choose…" at bounding box center [599, 147] width 477 height 921
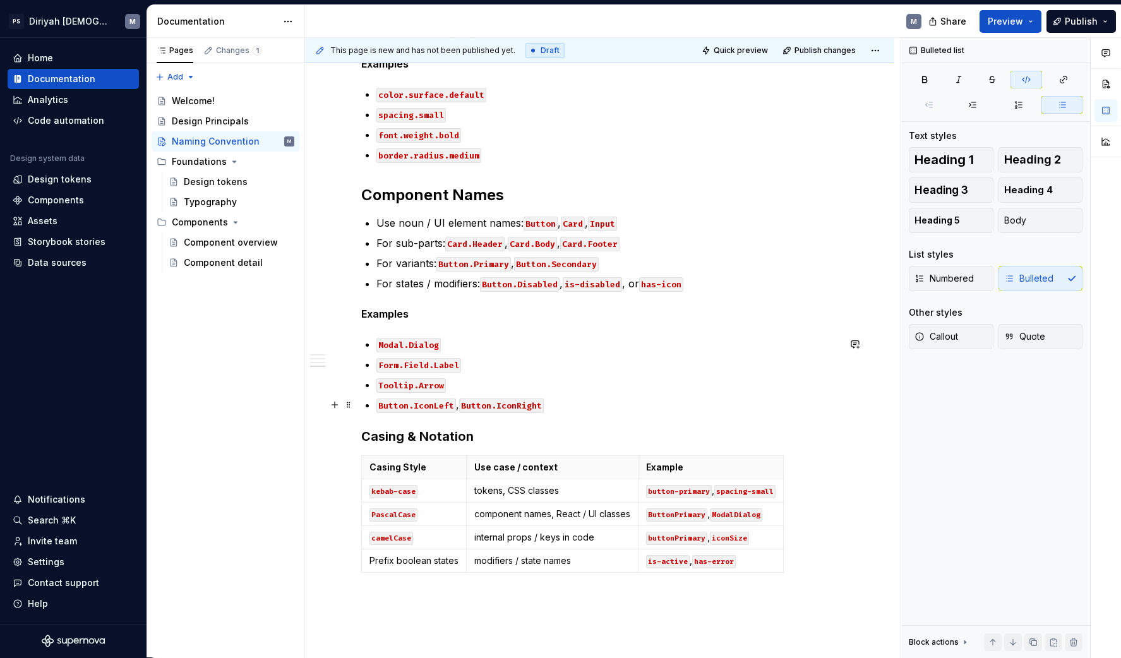
click at [566, 403] on p "Button.IconLeft , Button.IconRight" at bounding box center [607, 404] width 462 height 15
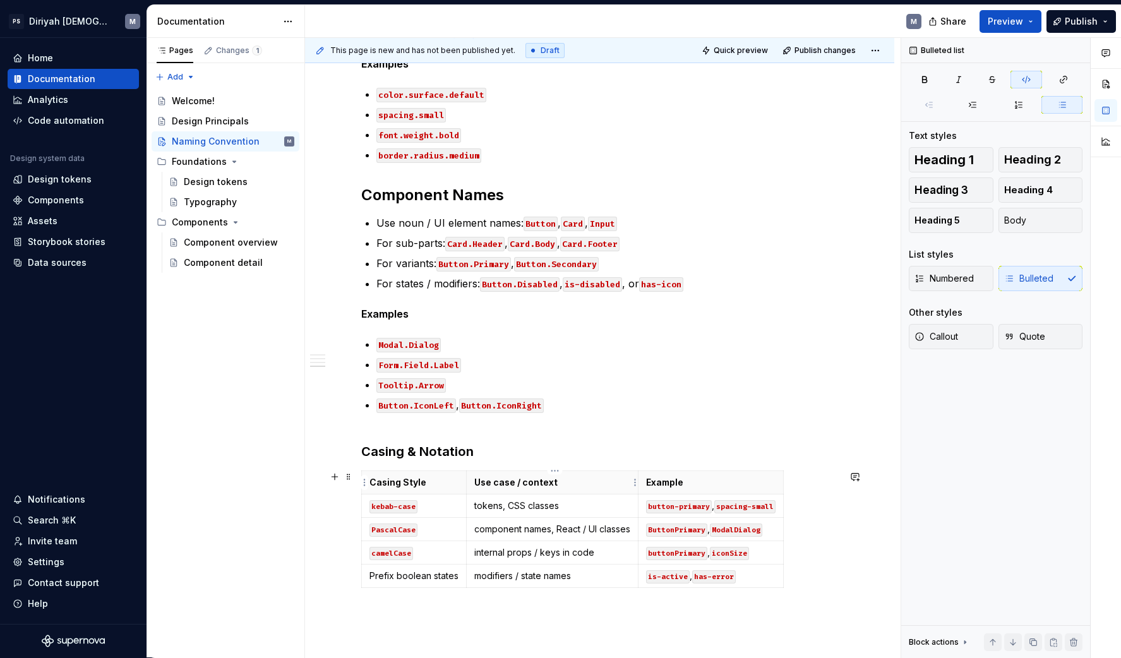
scroll to position [633, 0]
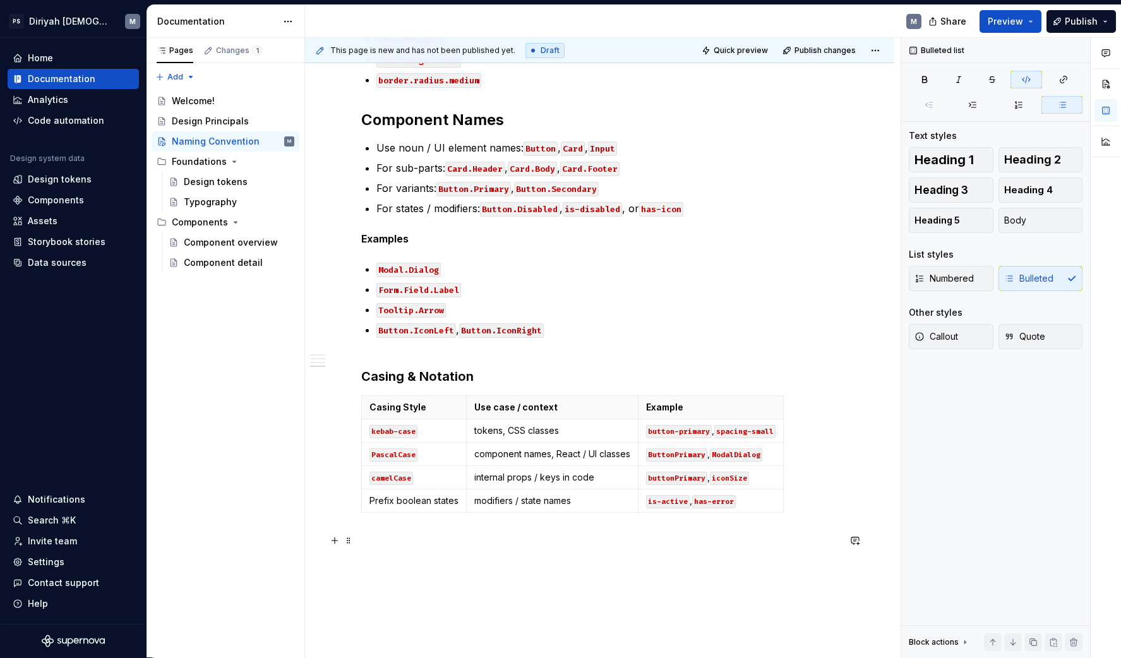
click at [412, 529] on div "Introduction Naming is the vocabulary of our design system. The names we choose…" at bounding box center [599, 80] width 477 height 936
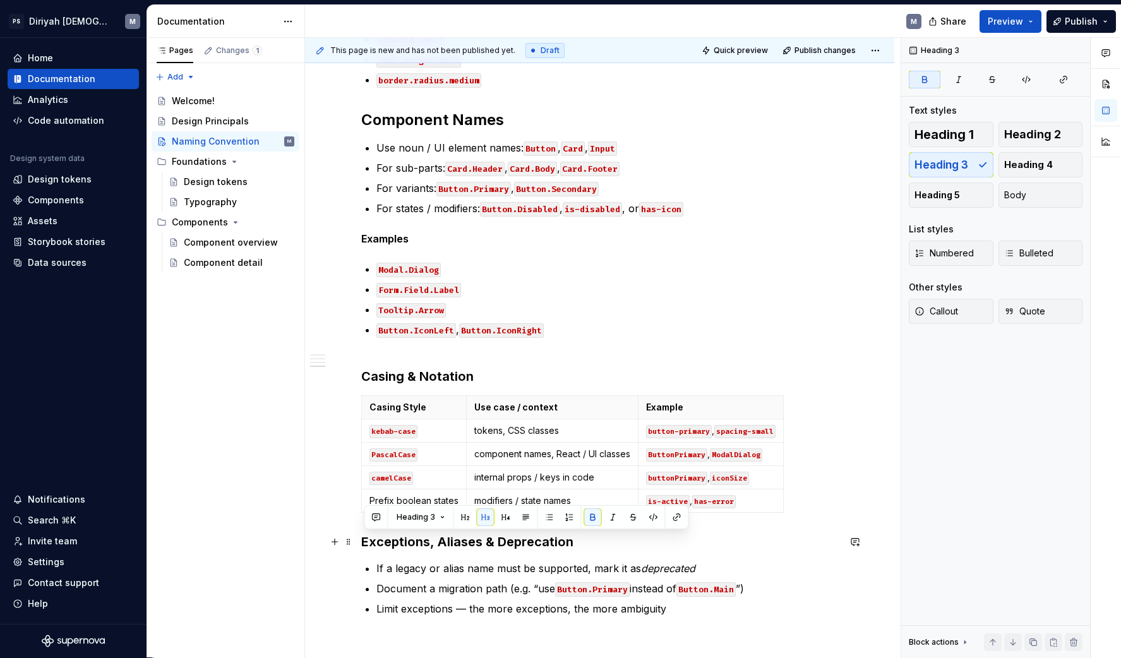
drag, startPoint x: 592, startPoint y: 546, endPoint x: 326, endPoint y: 549, distance: 266.5
click at [326, 549] on div "Introduction Naming is the vocabulary of our design system. The names we choose…" at bounding box center [599, 205] width 589 height 1247
click at [465, 536] on strong "Exceptions, Aliases & Deprecation" at bounding box center [467, 541] width 212 height 15
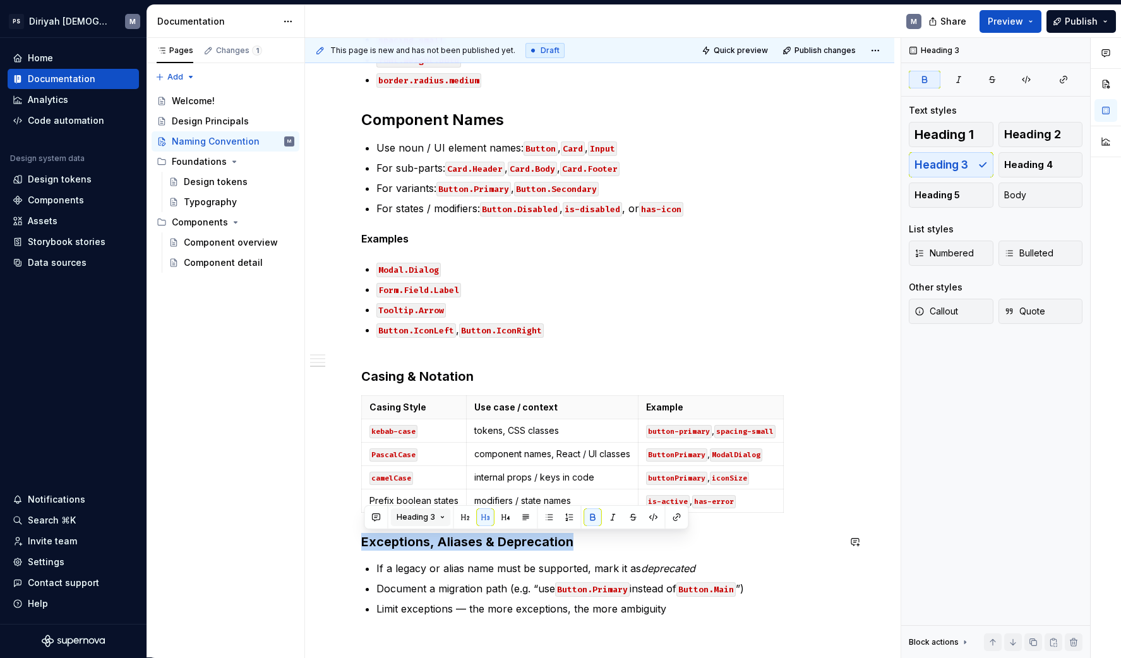
click at [437, 519] on button "Heading 3" at bounding box center [421, 517] width 60 height 18
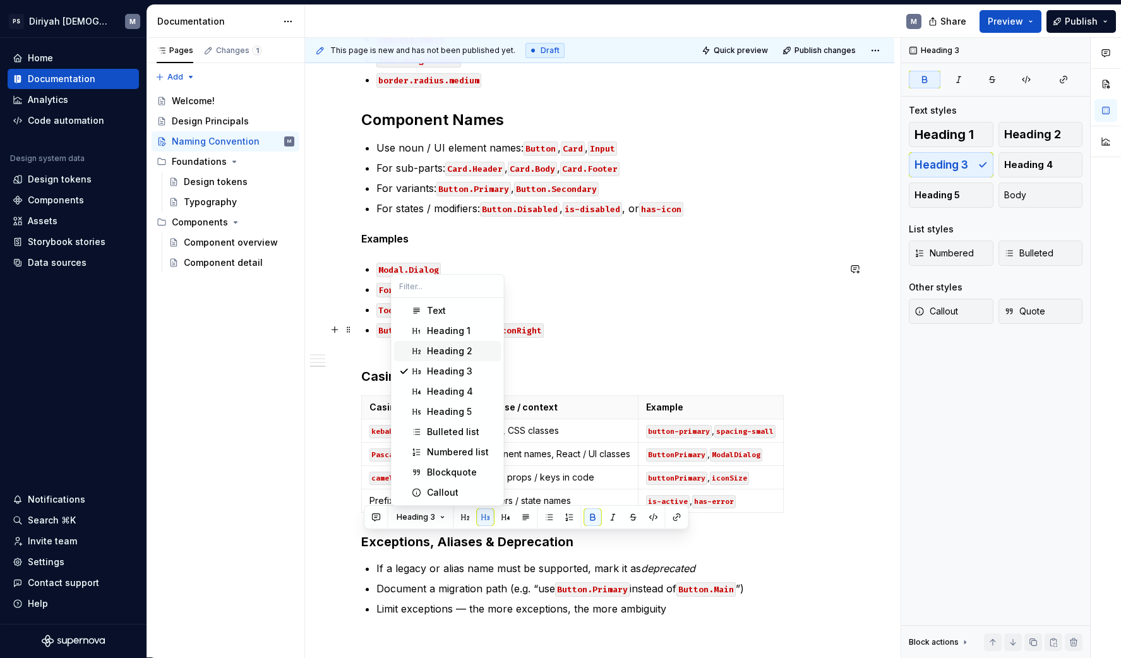
click at [463, 347] on div "Heading 2" at bounding box center [449, 351] width 45 height 13
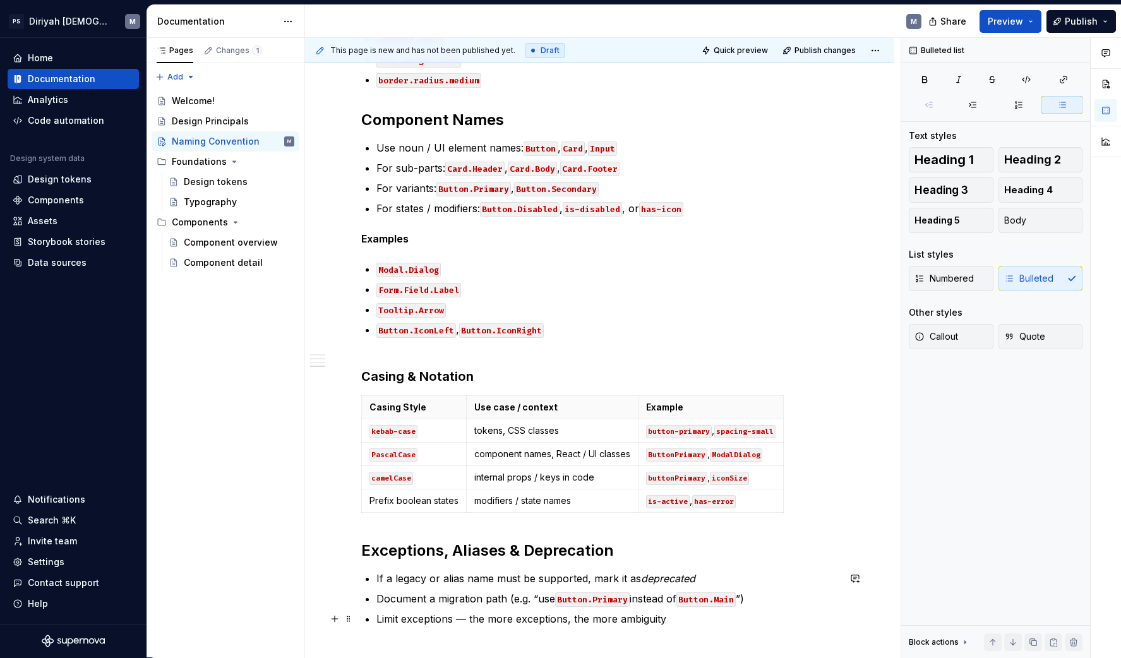
click at [683, 621] on p "Limit exceptions — the more exceptions, the more ambiguity" at bounding box center [607, 618] width 462 height 15
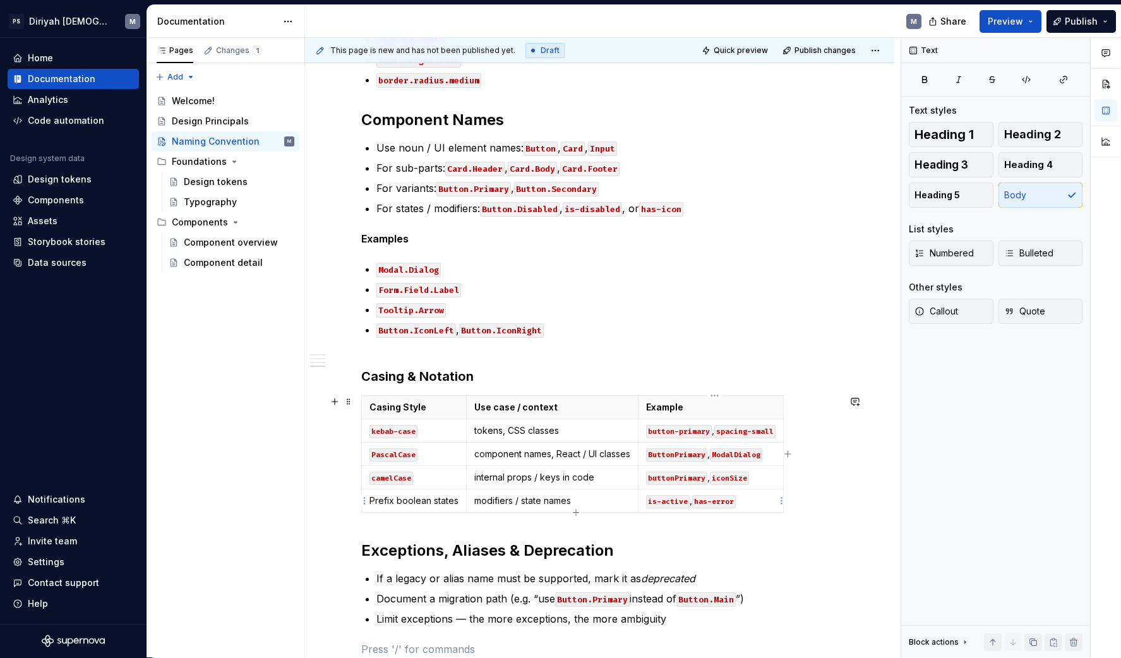
scroll to position [845, 0]
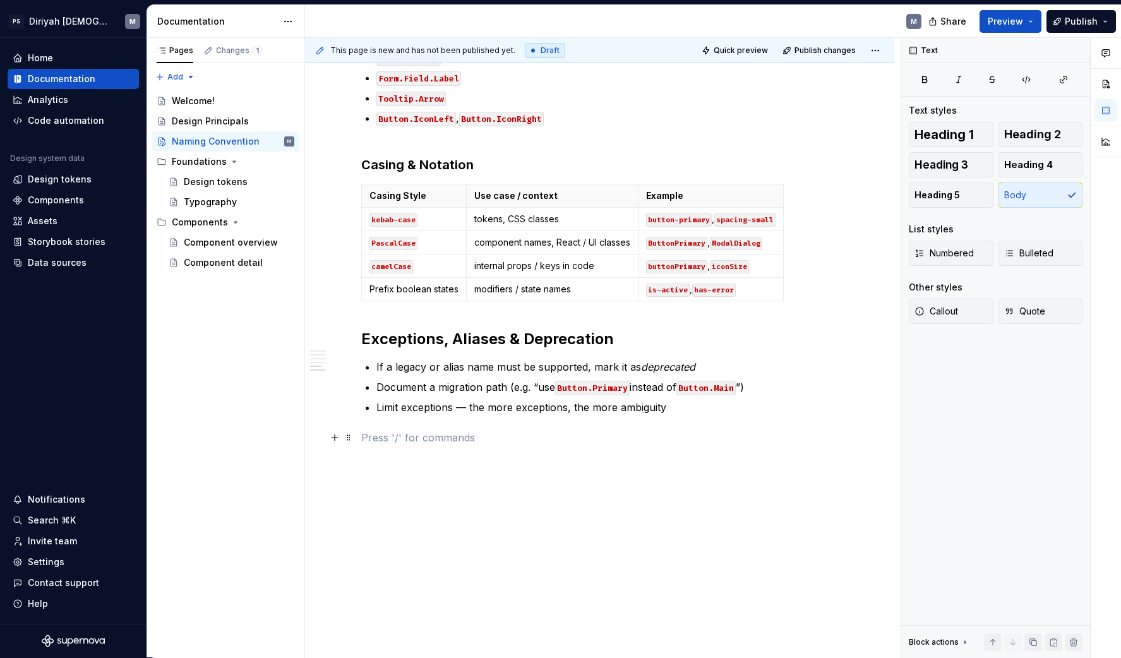
click at [424, 438] on p at bounding box center [599, 437] width 477 height 15
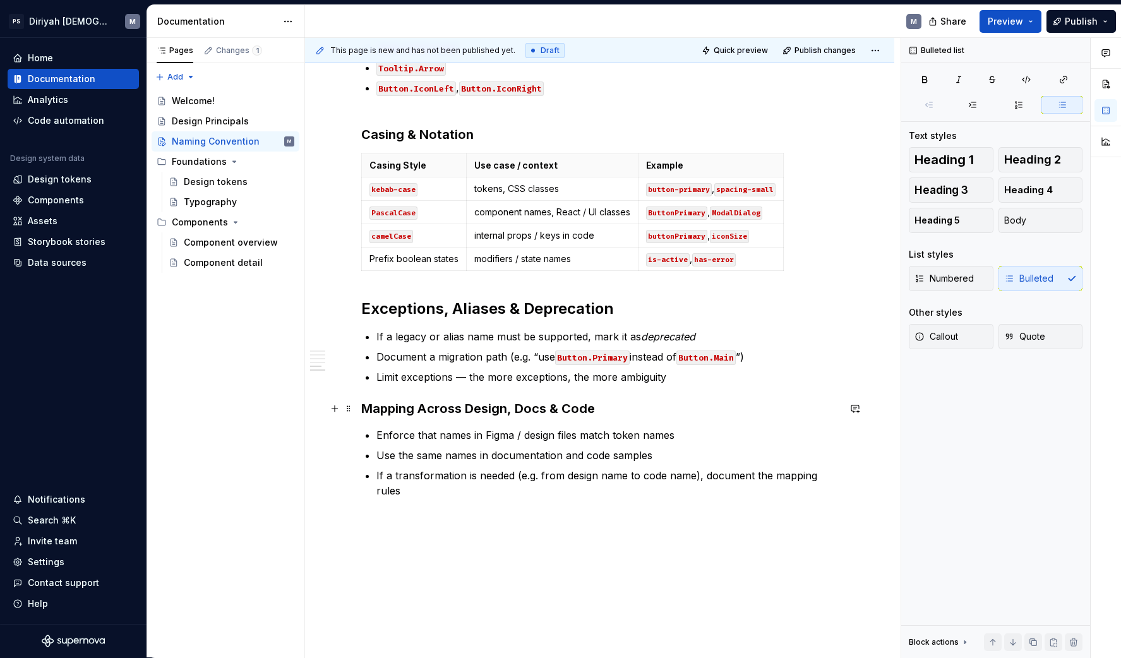
click at [387, 407] on strong "Mapping Across Design, Docs & Code" at bounding box center [478, 408] width 234 height 15
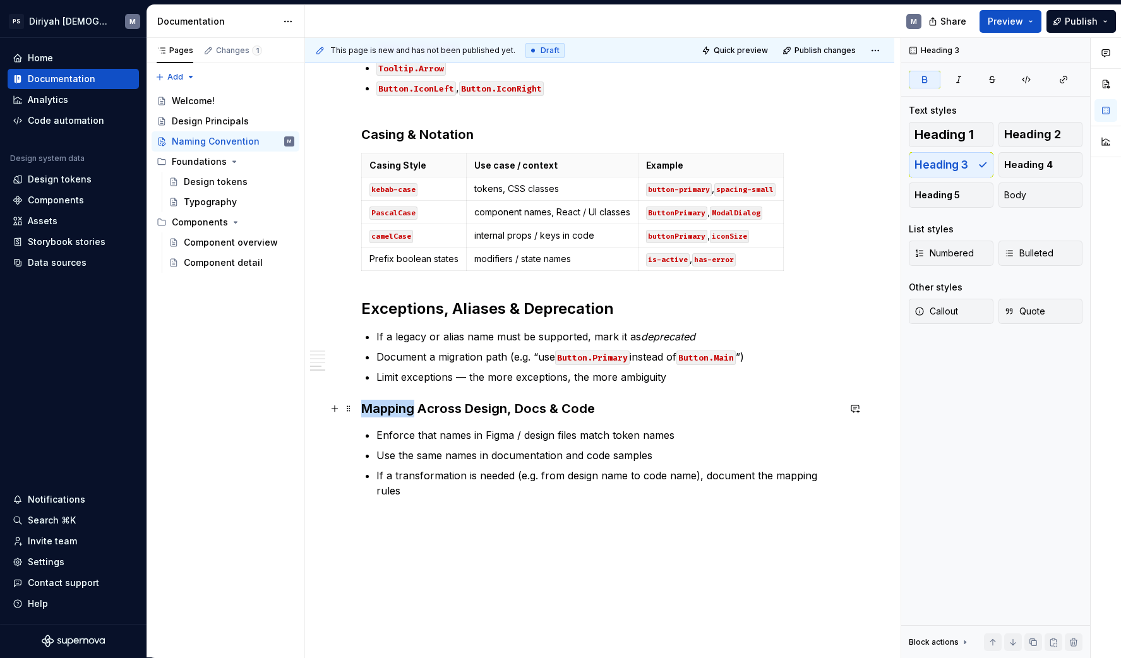
click at [387, 407] on strong "Mapping Across Design, Docs & Code" at bounding box center [478, 408] width 234 height 15
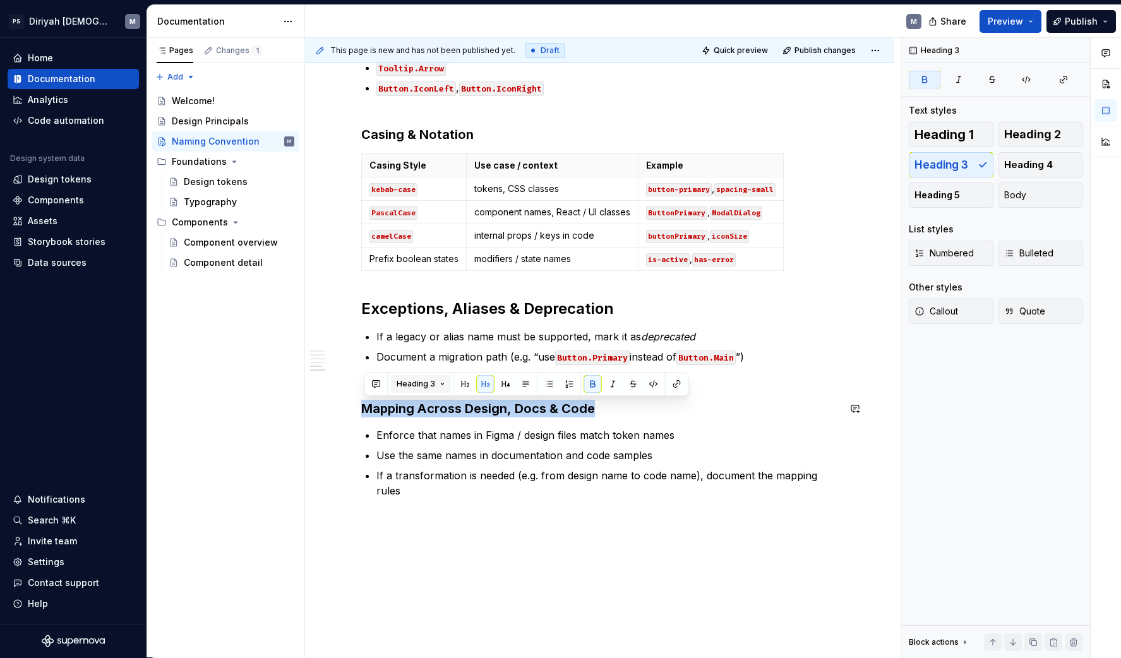
click at [438, 381] on button "Heading 3" at bounding box center [421, 384] width 60 height 18
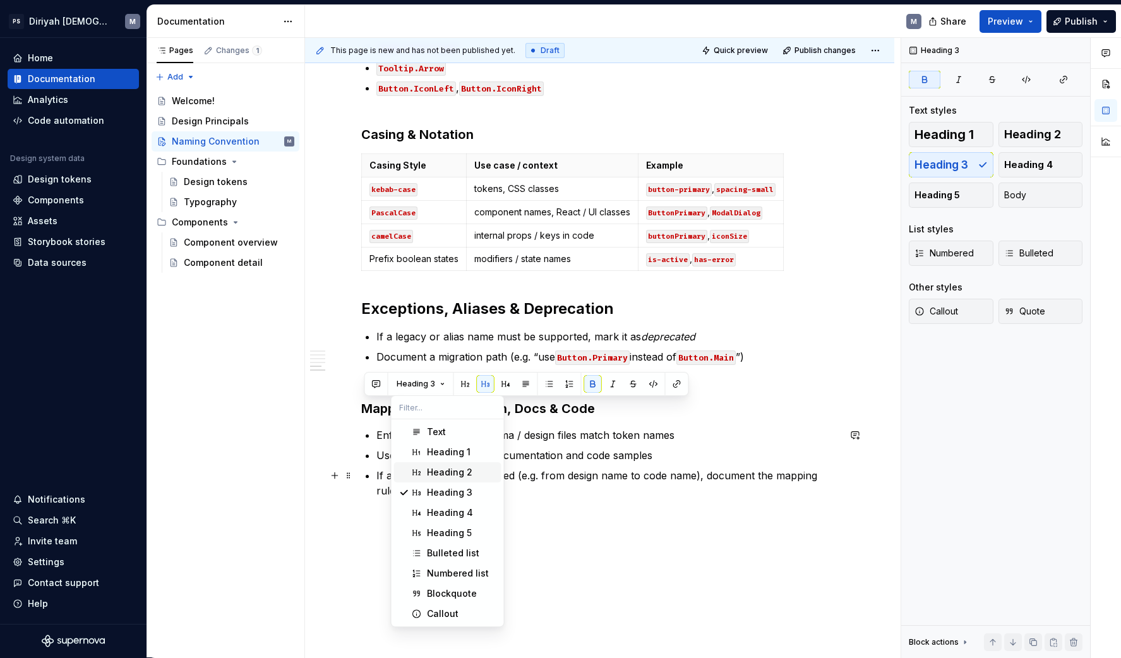
click at [451, 476] on div "Heading 2" at bounding box center [449, 472] width 45 height 13
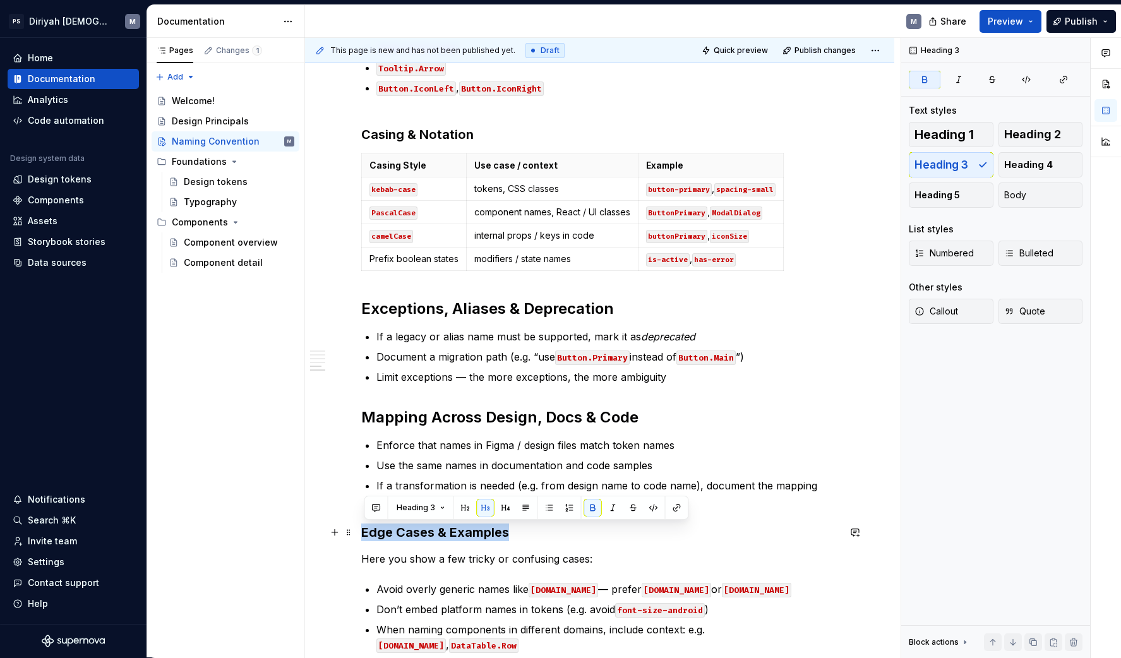
drag, startPoint x: 530, startPoint y: 529, endPoint x: 358, endPoint y: 539, distance: 172.7
click at [357, 539] on div "Introduction Naming is the vocabulary of our design system. The names we choose…" at bounding box center [599, 102] width 589 height 1525
click at [434, 507] on button "Heading 3" at bounding box center [421, 508] width 60 height 18
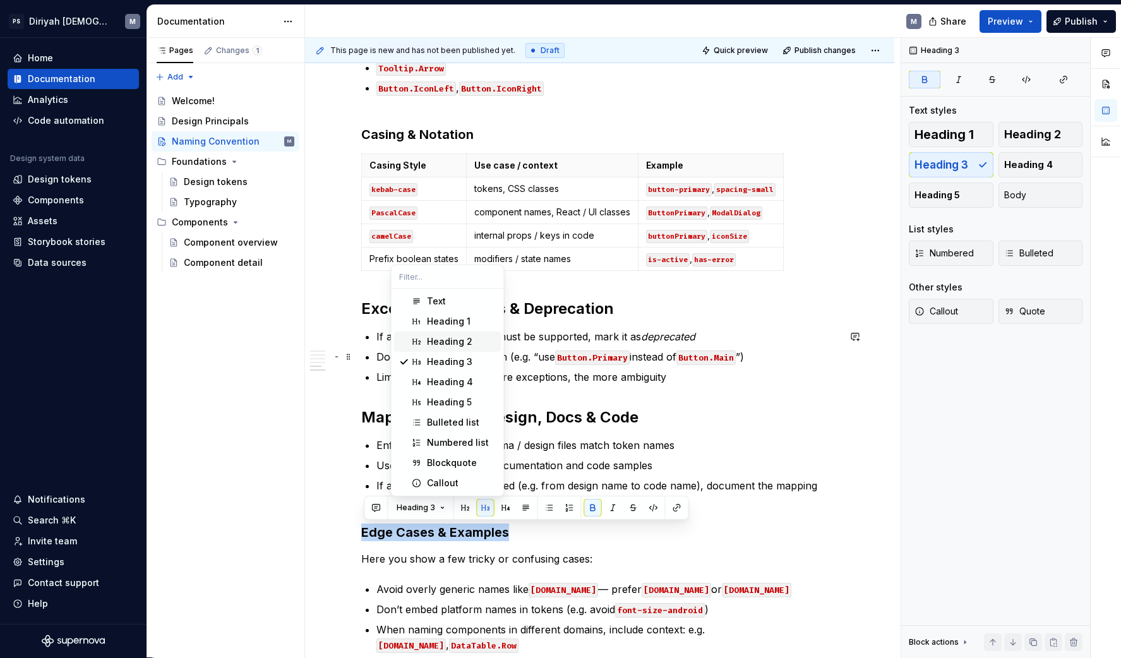
click at [474, 346] on div "Heading 2" at bounding box center [461, 341] width 69 height 13
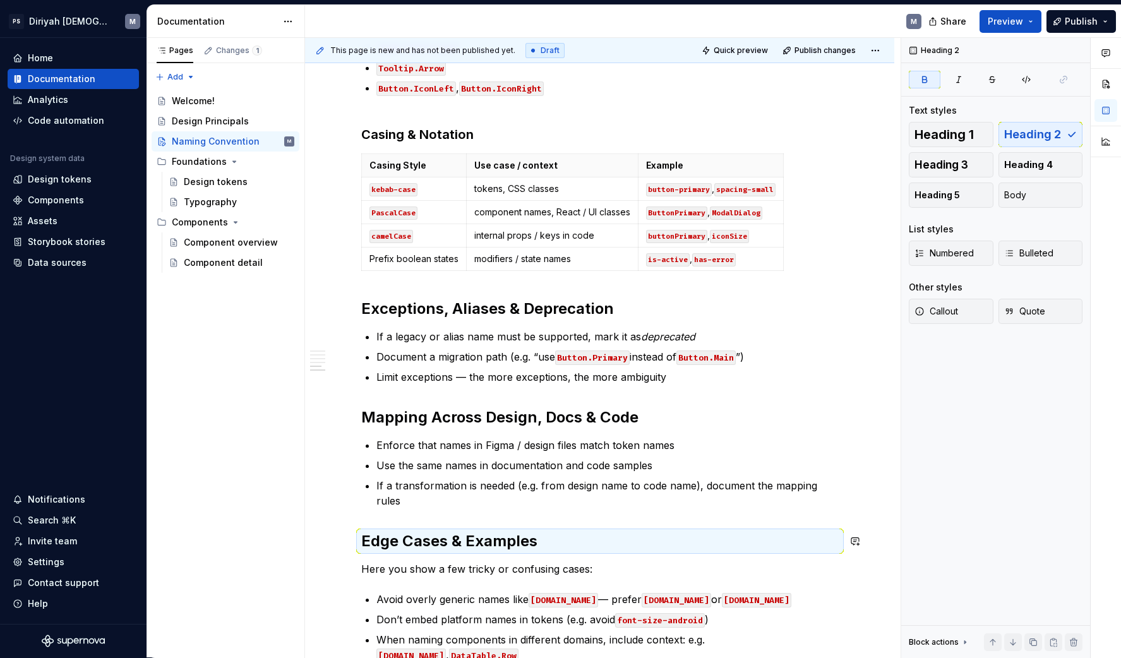
click at [502, 515] on div "Introduction Naming is the vocabulary of our design system. The names we choose…" at bounding box center [599, 16] width 477 height 1292
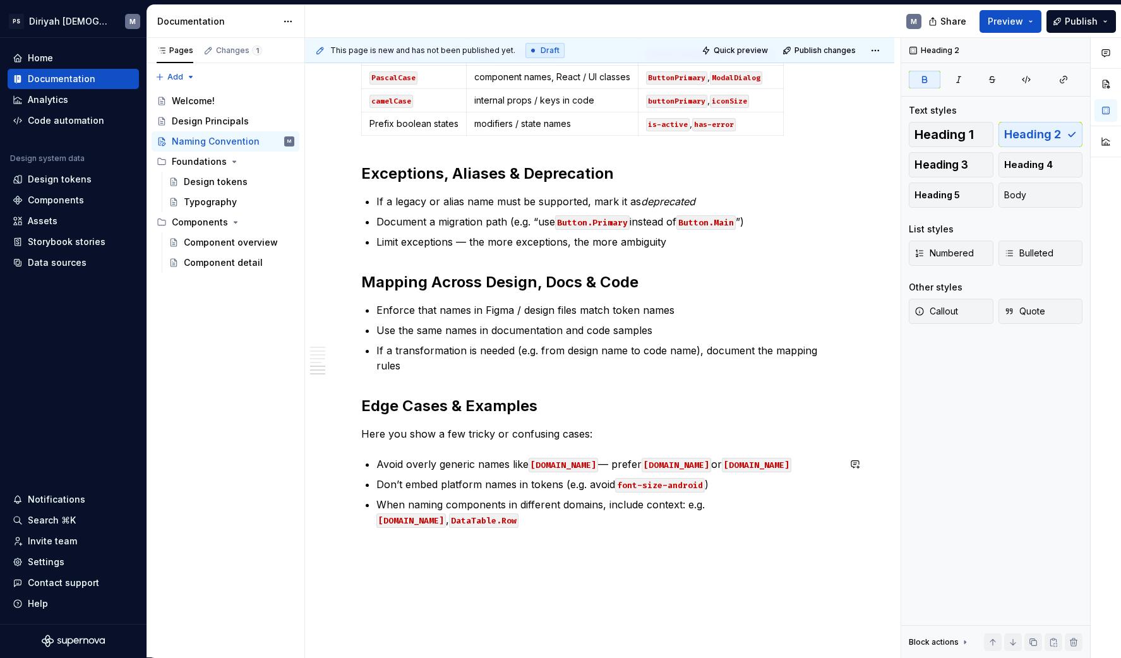
scroll to position [1013, 0]
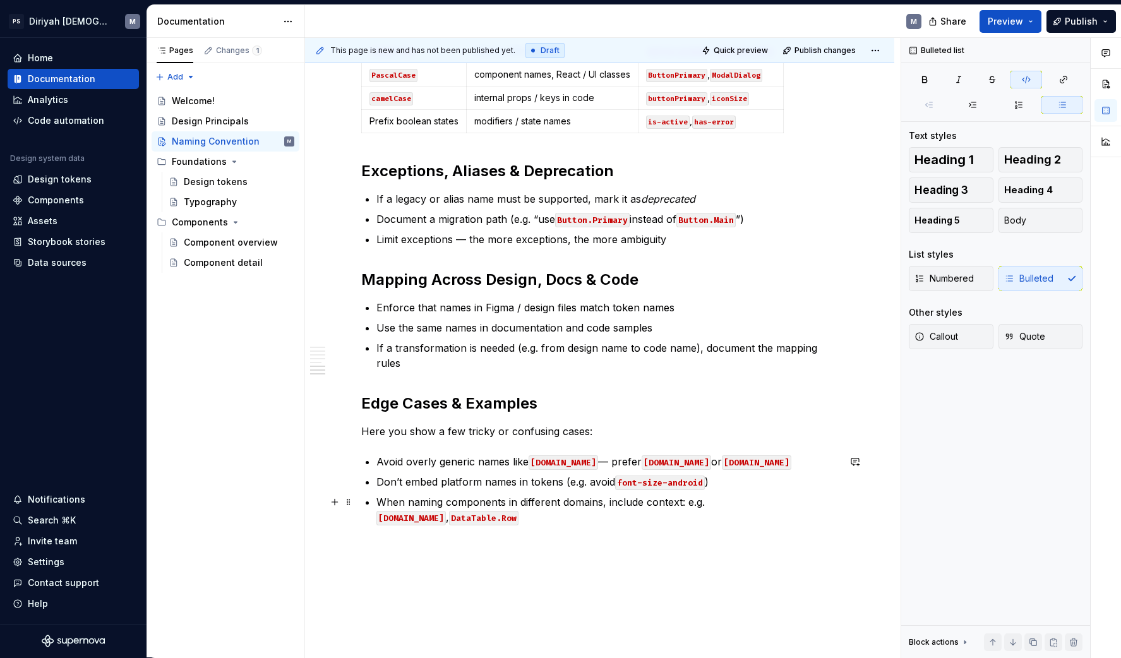
click at [838, 505] on p "When naming components in different domains, include context: e.g. [DOMAIN_NAME…" at bounding box center [607, 509] width 462 height 30
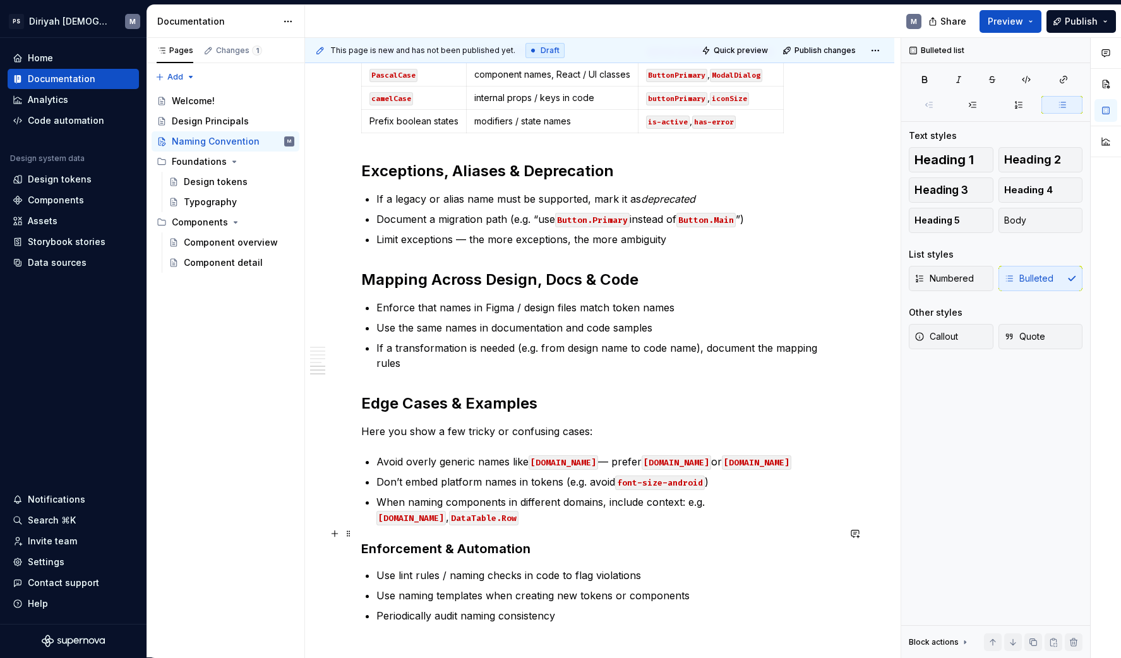
click at [450, 541] on strong "Enforcement & Automation" at bounding box center [445, 548] width 169 height 15
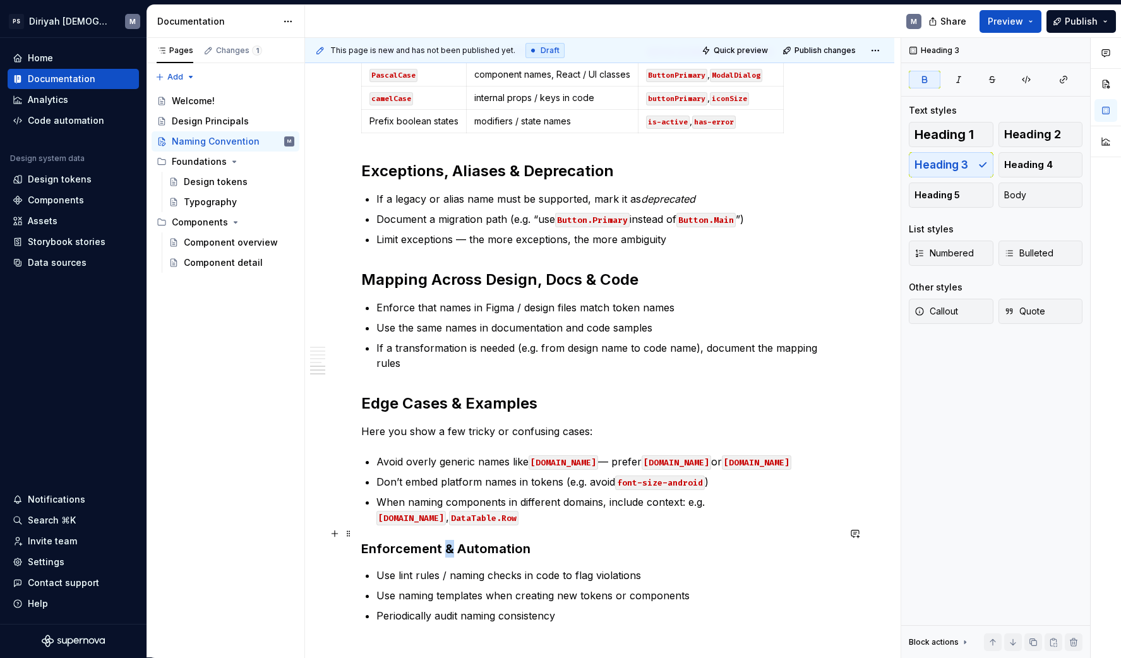
click at [450, 541] on strong "Enforcement & Automation" at bounding box center [445, 548] width 169 height 15
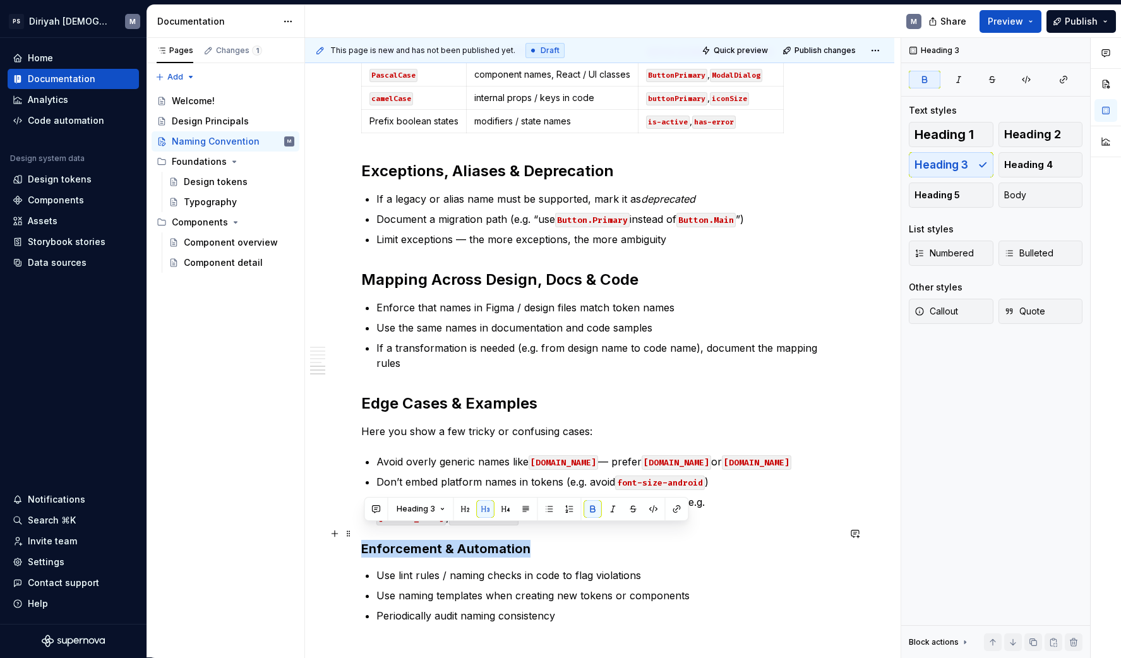
click at [450, 541] on strong "Enforcement & Automation" at bounding box center [445, 548] width 169 height 15
click at [419, 511] on span "Heading 3" at bounding box center [416, 509] width 39 height 10
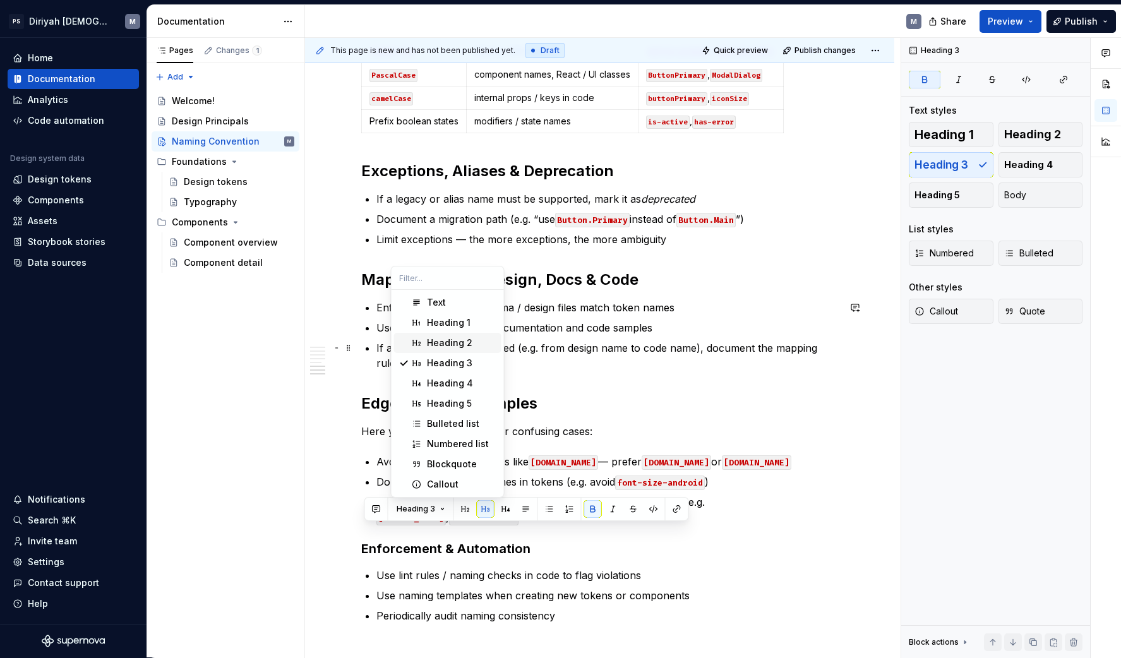
click at [467, 339] on div "Heading 2" at bounding box center [449, 343] width 45 height 13
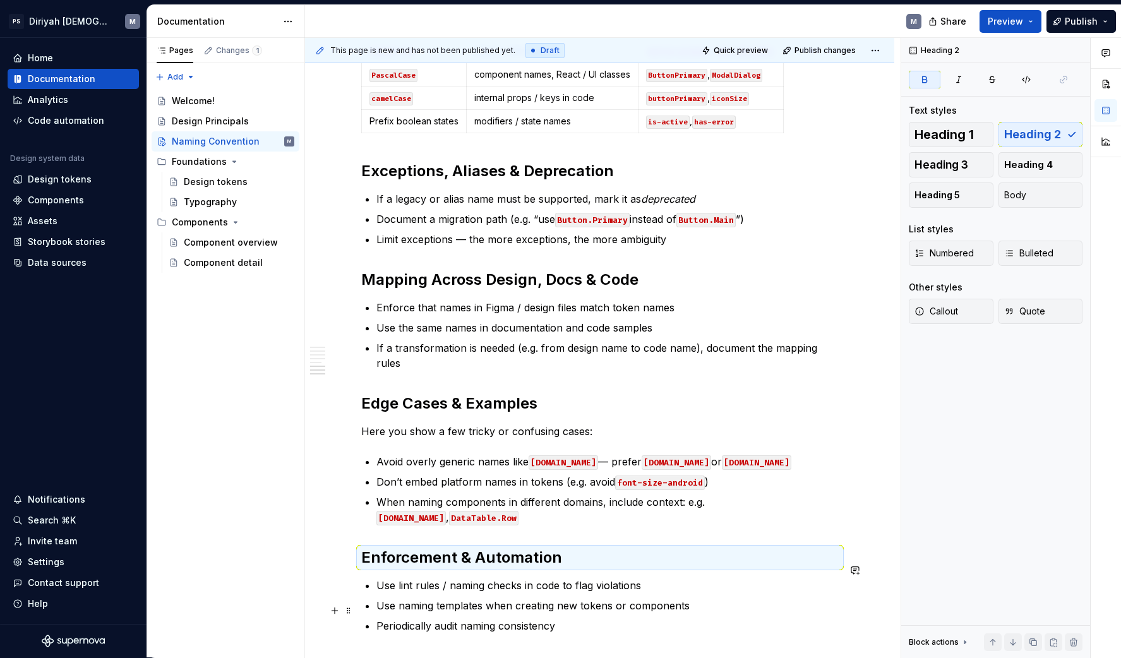
click at [597, 618] on p "Periodically audit naming consistency" at bounding box center [607, 625] width 462 height 15
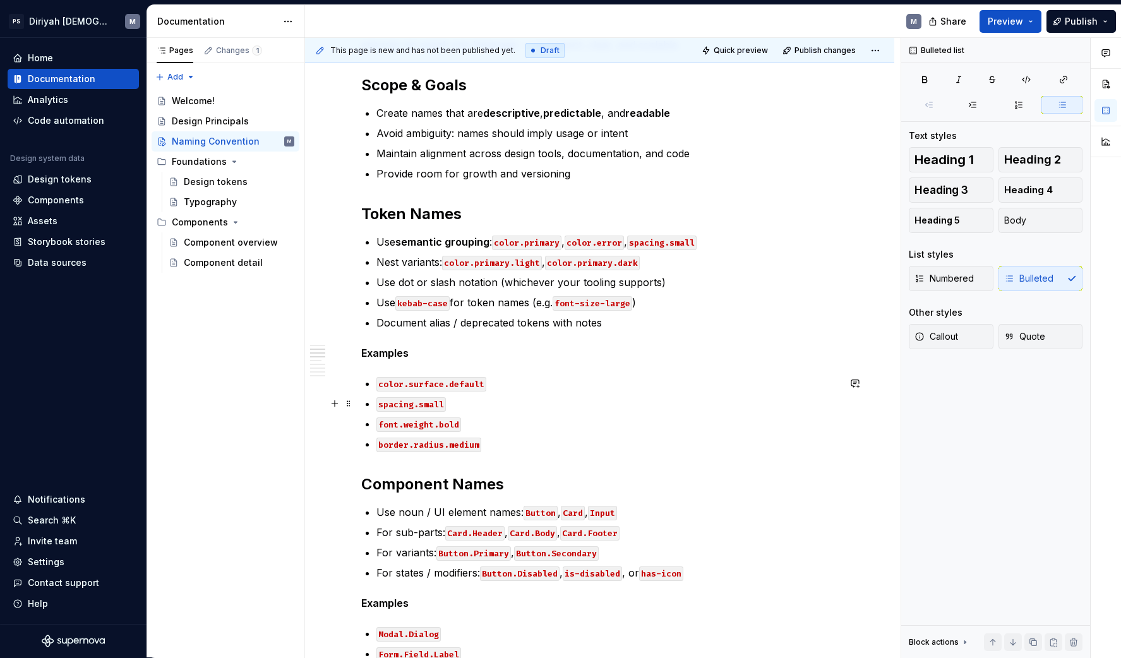
scroll to position [0, 0]
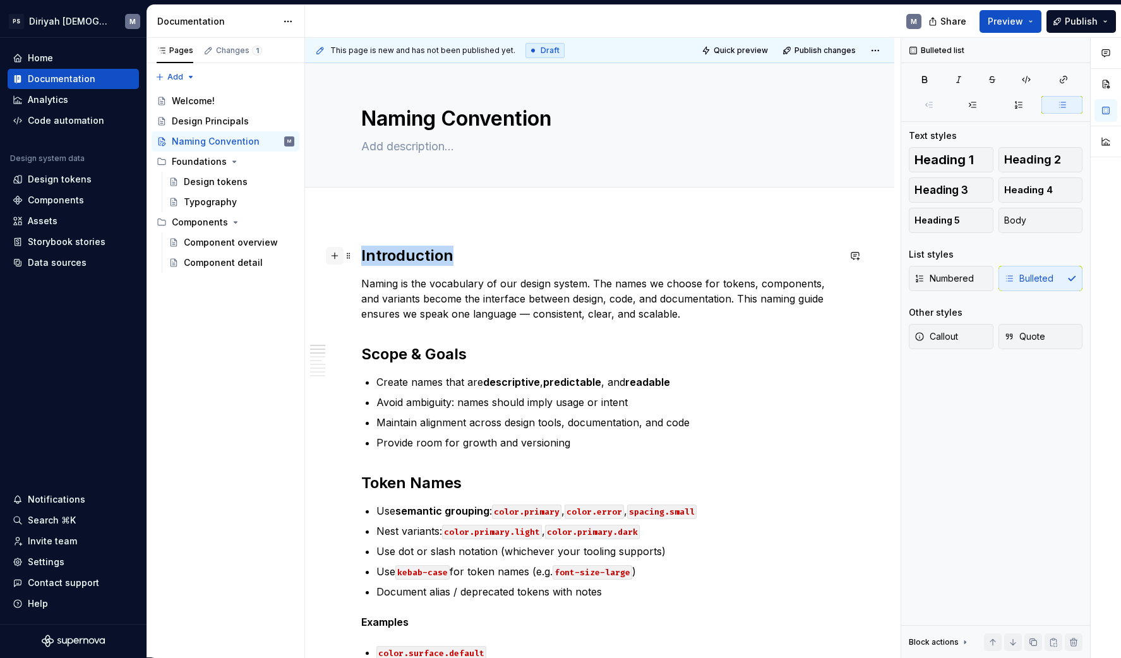
drag, startPoint x: 457, startPoint y: 259, endPoint x: 335, endPoint y: 254, distance: 122.6
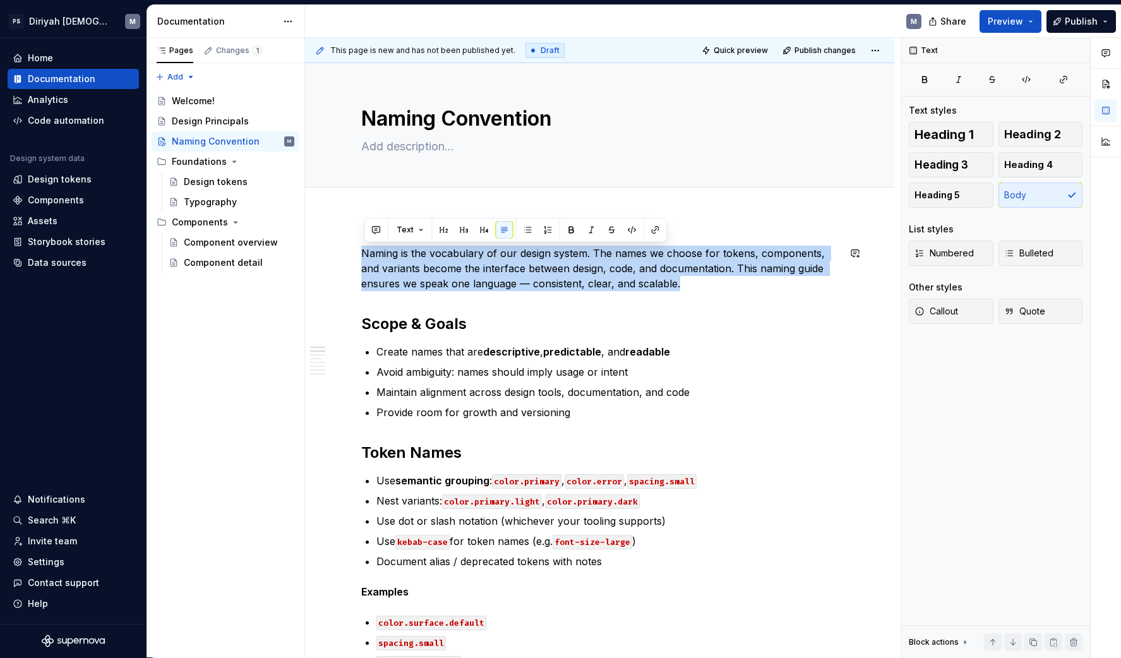
drag, startPoint x: 695, startPoint y: 285, endPoint x: 321, endPoint y: 237, distance: 377.5
click at [409, 230] on span "Text" at bounding box center [405, 230] width 17 height 10
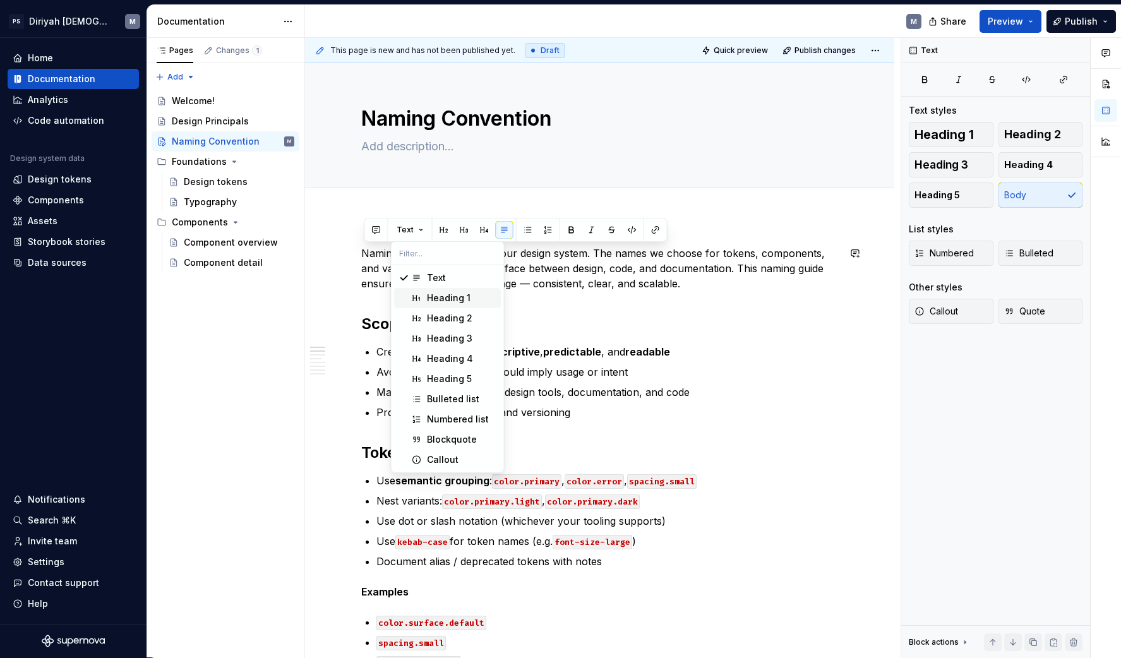
click at [451, 296] on div "Heading 1" at bounding box center [449, 298] width 44 height 13
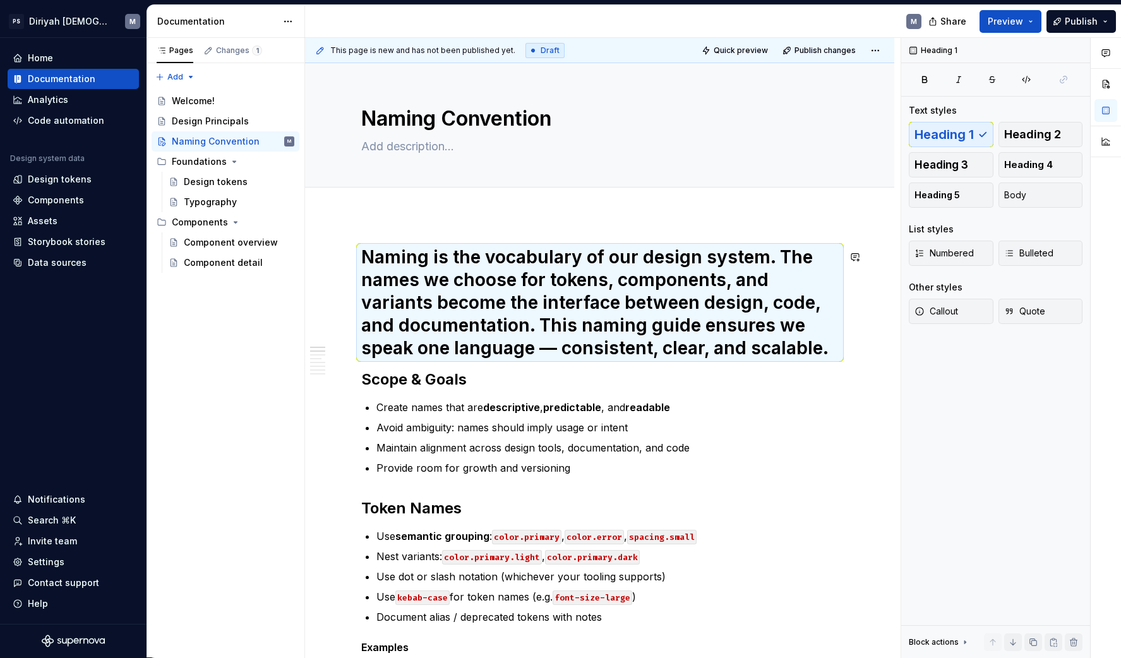
click at [835, 379] on h2 "Scope & Goals" at bounding box center [599, 379] width 477 height 20
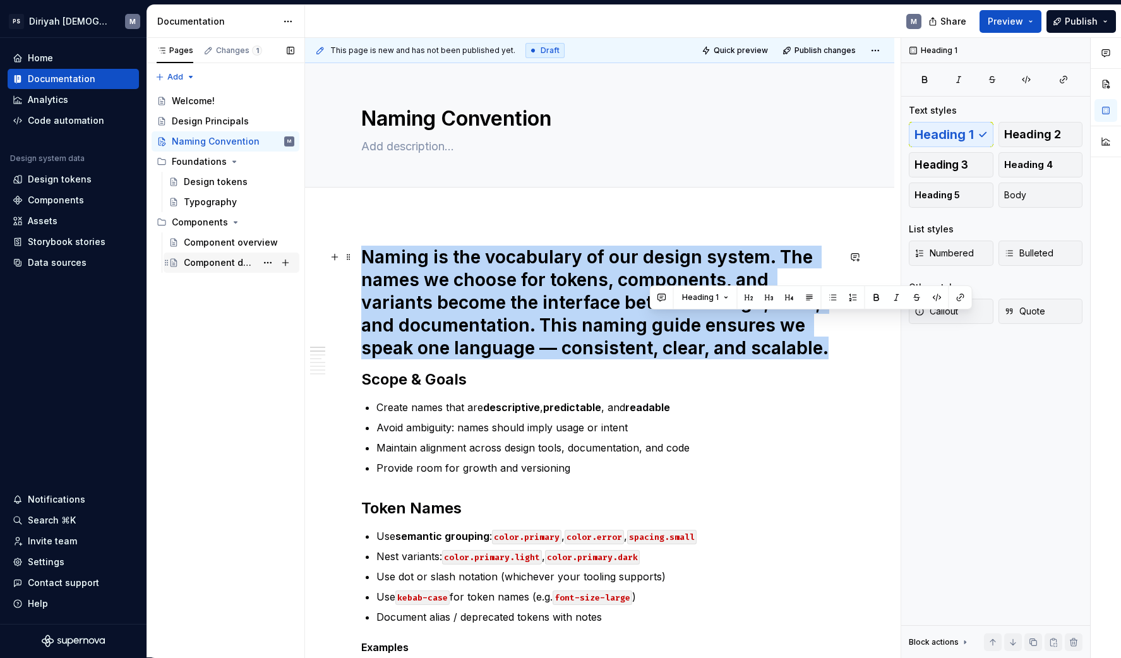
drag, startPoint x: 835, startPoint y: 354, endPoint x: 299, endPoint y: 254, distance: 545.2
click at [299, 254] on div "Pages Changes 1 Add Accessibility guide for tree Page tree. Navigate the tree w…" at bounding box center [634, 348] width 974 height 620
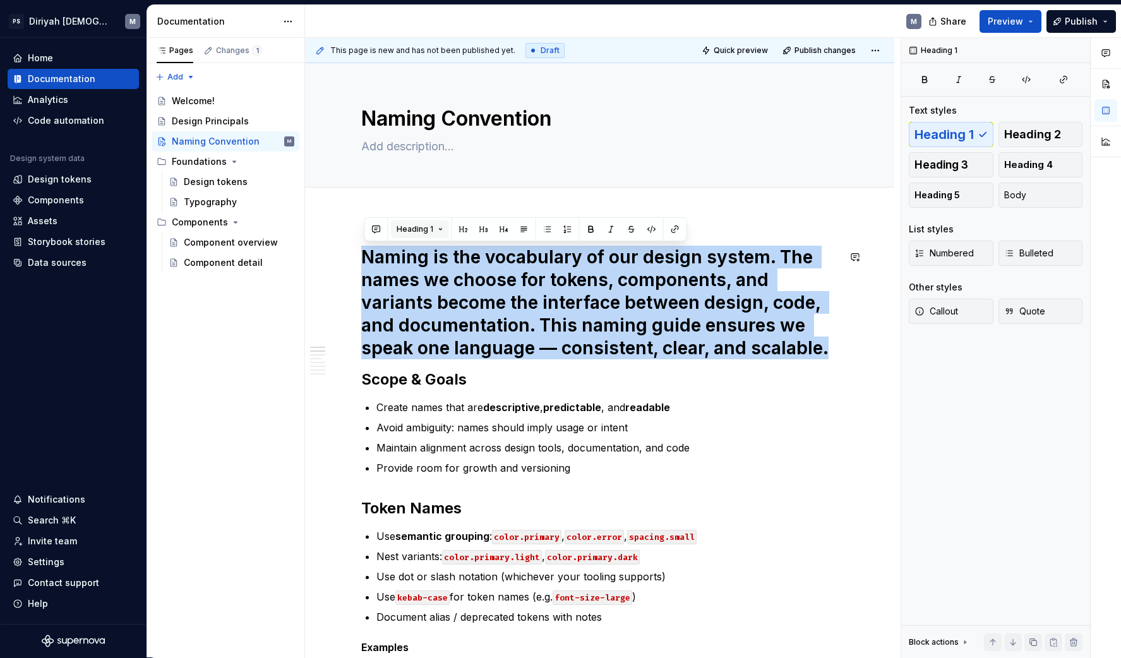
click at [417, 229] on span "Heading 1" at bounding box center [415, 229] width 37 height 10
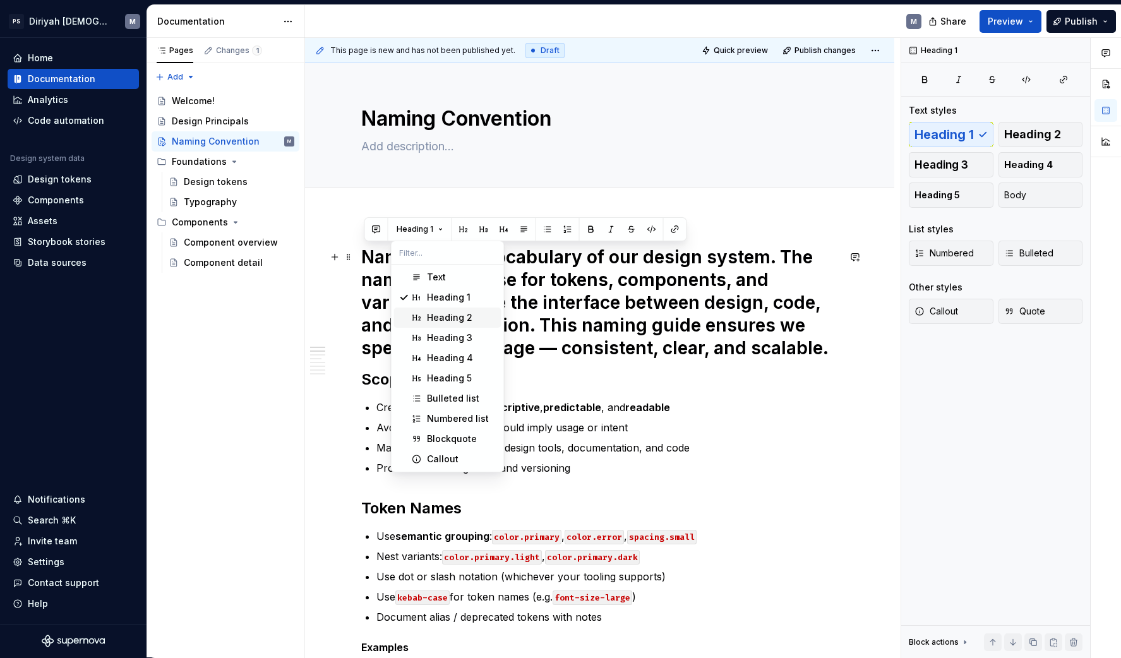
click at [443, 315] on div "Heading 2" at bounding box center [449, 317] width 45 height 13
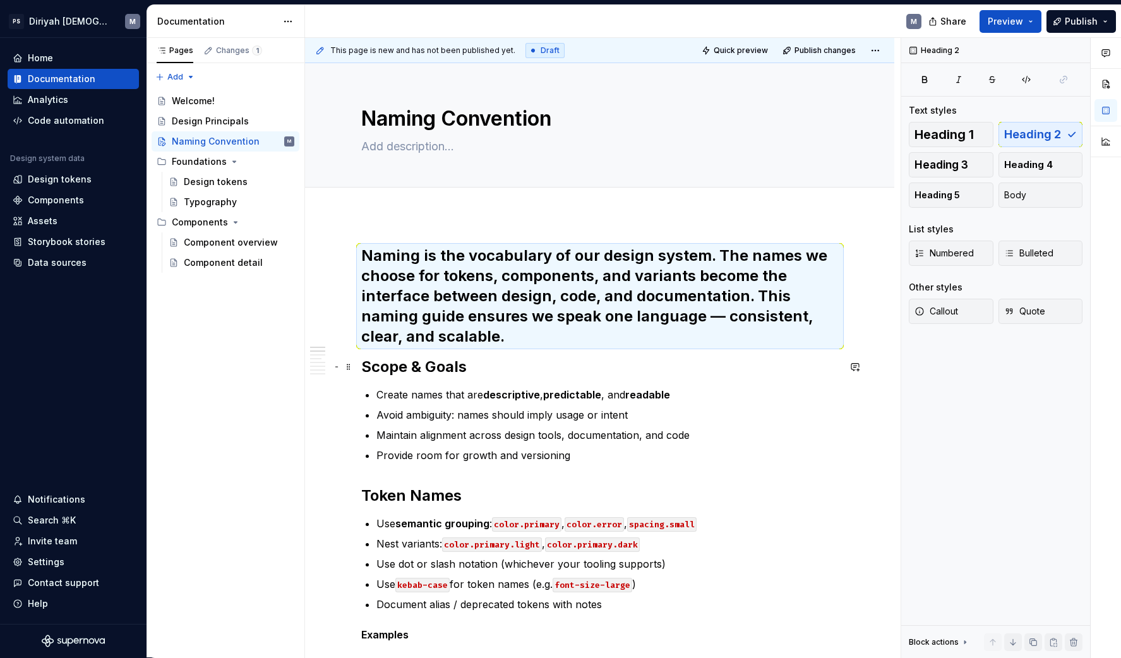
click at [384, 363] on strong "Scope & Goals" at bounding box center [413, 366] width 105 height 18
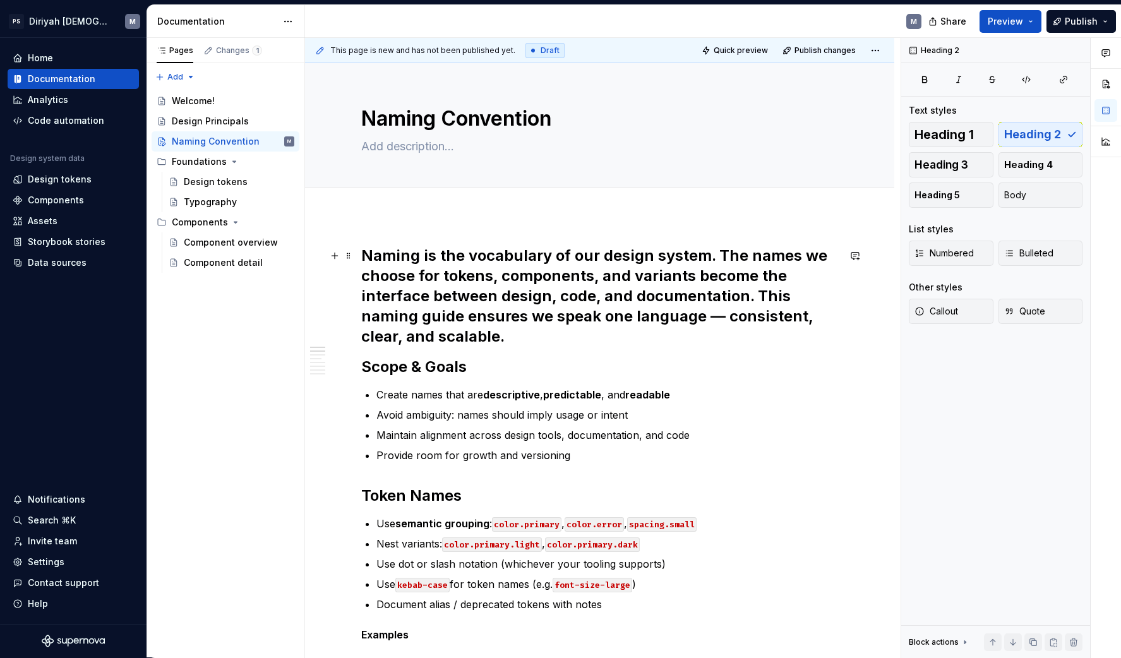
click at [516, 338] on h2 "Naming is the vocabulary of our design system. The names we choose for tokens, …" at bounding box center [599, 296] width 477 height 101
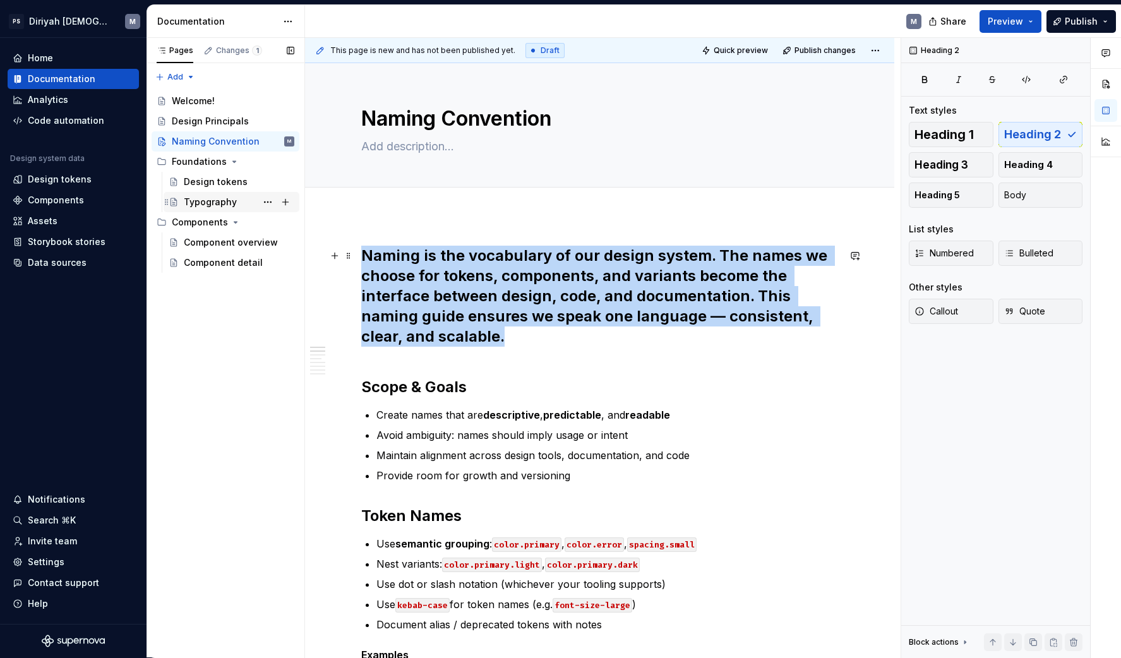
drag, startPoint x: 517, startPoint y: 340, endPoint x: 245, endPoint y: 207, distance: 302.5
click at [266, 222] on div "Pages Changes 1 Add Accessibility guide for tree Page tree. Navigate the tree w…" at bounding box center [634, 348] width 974 height 620
click at [432, 229] on span "Heading 2" at bounding box center [416, 229] width 39 height 10
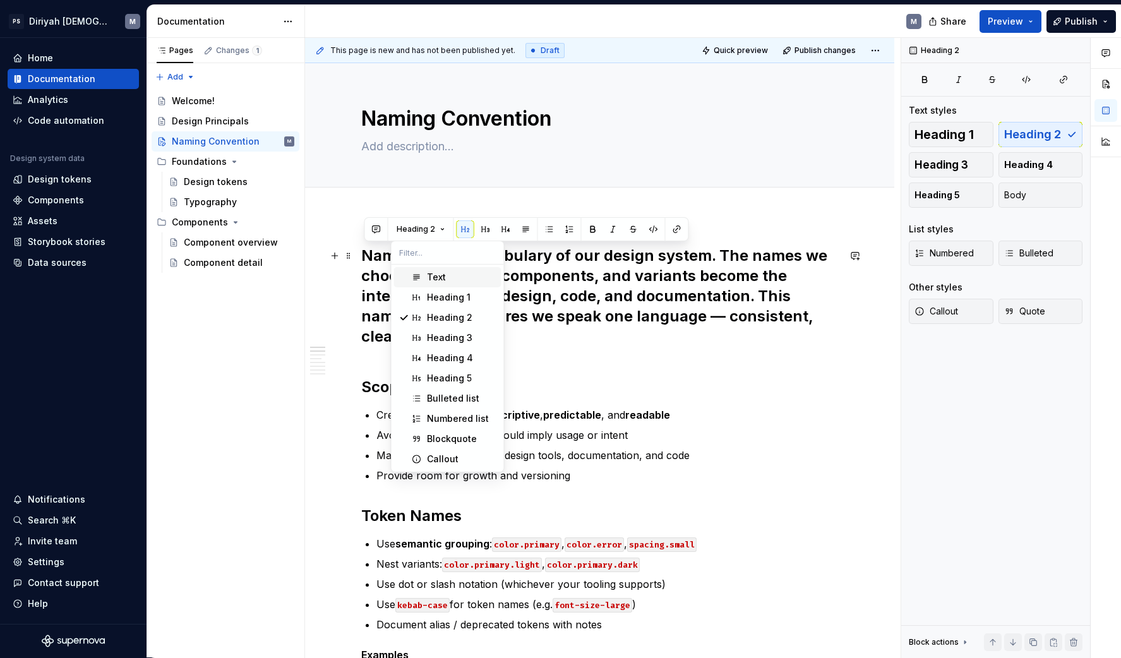
click at [458, 278] on div "Text" at bounding box center [461, 277] width 69 height 13
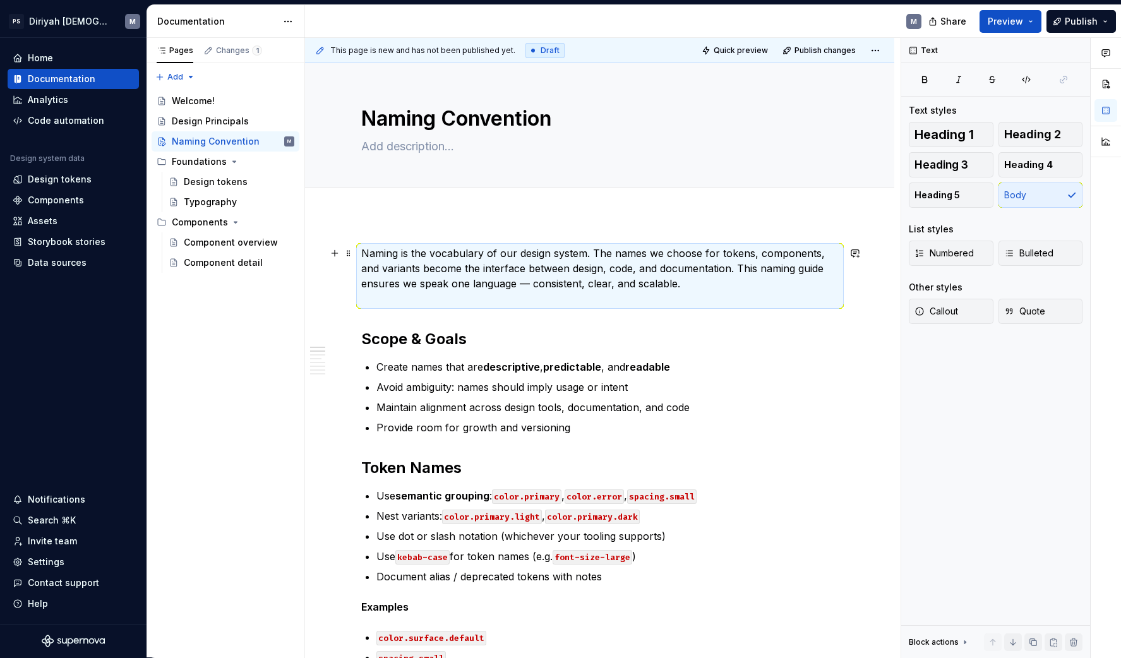
click at [710, 306] on p "Naming is the vocabulary of our design system. The names we choose for tokens, …" at bounding box center [599, 276] width 477 height 61
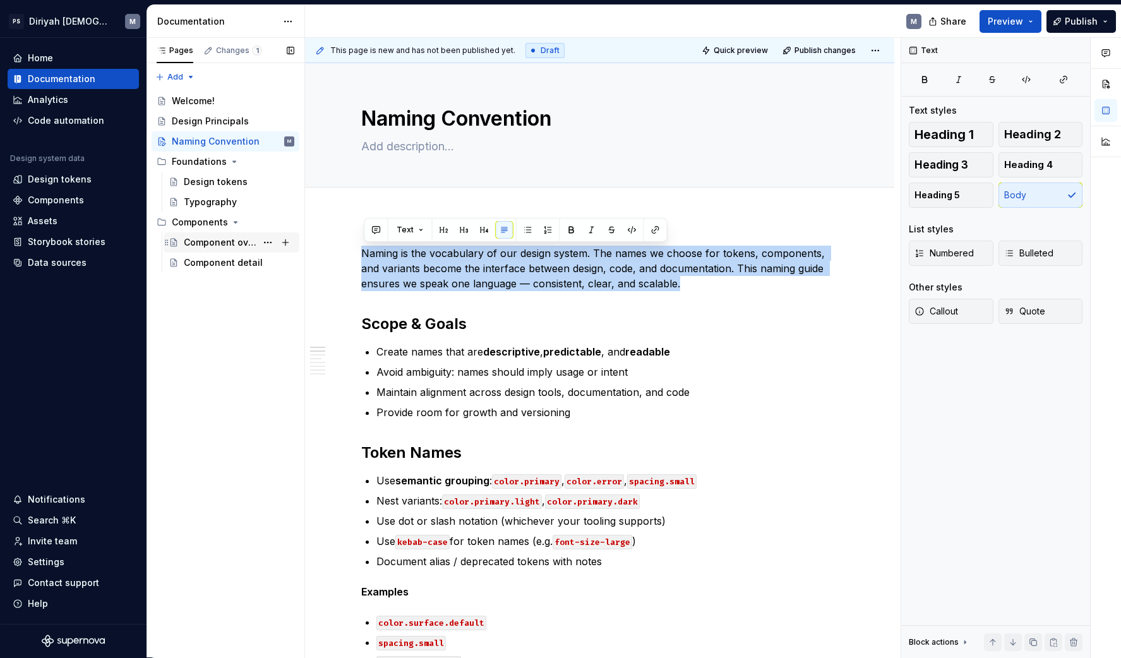
drag, startPoint x: 687, startPoint y: 288, endPoint x: 281, endPoint y: 250, distance: 407.8
click at [239, 252] on div "Pages Changes 1 Add Accessibility guide for tree Page tree. Navigate the tree w…" at bounding box center [634, 348] width 974 height 620
click at [419, 230] on button "Text" at bounding box center [410, 230] width 39 height 18
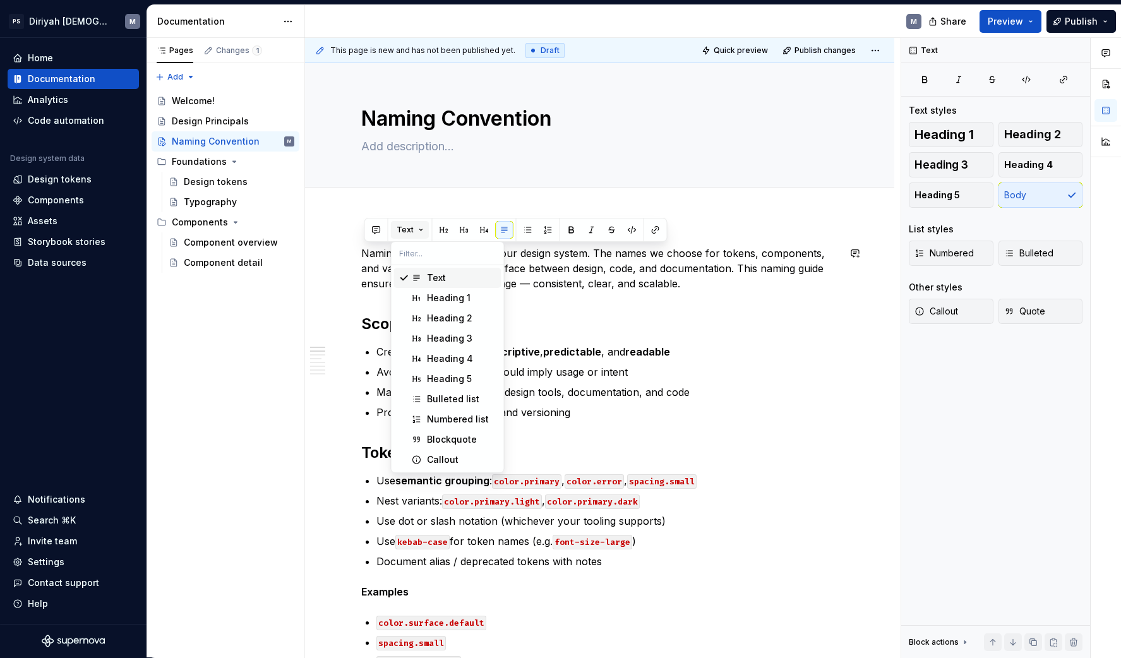
click at [419, 230] on button "Text" at bounding box center [410, 230] width 39 height 18
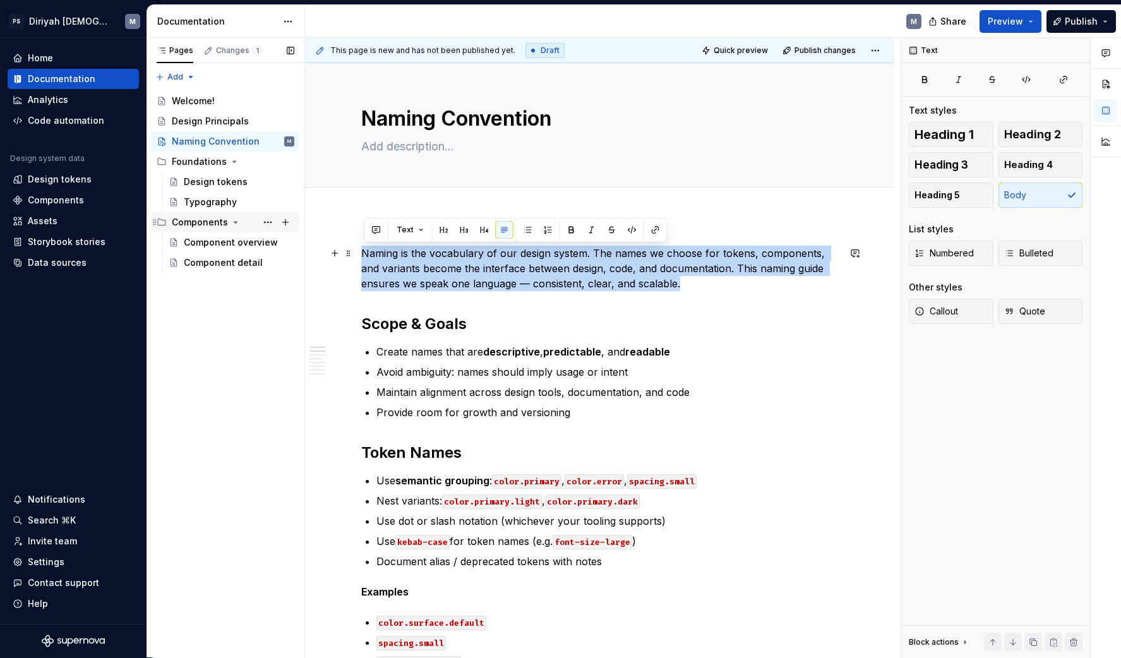
drag, startPoint x: 694, startPoint y: 287, endPoint x: 222, endPoint y: 230, distance: 475.1
click at [222, 230] on div "Pages Changes 1 Add Accessibility guide for tree Page tree. Navigate the tree w…" at bounding box center [634, 348] width 974 height 620
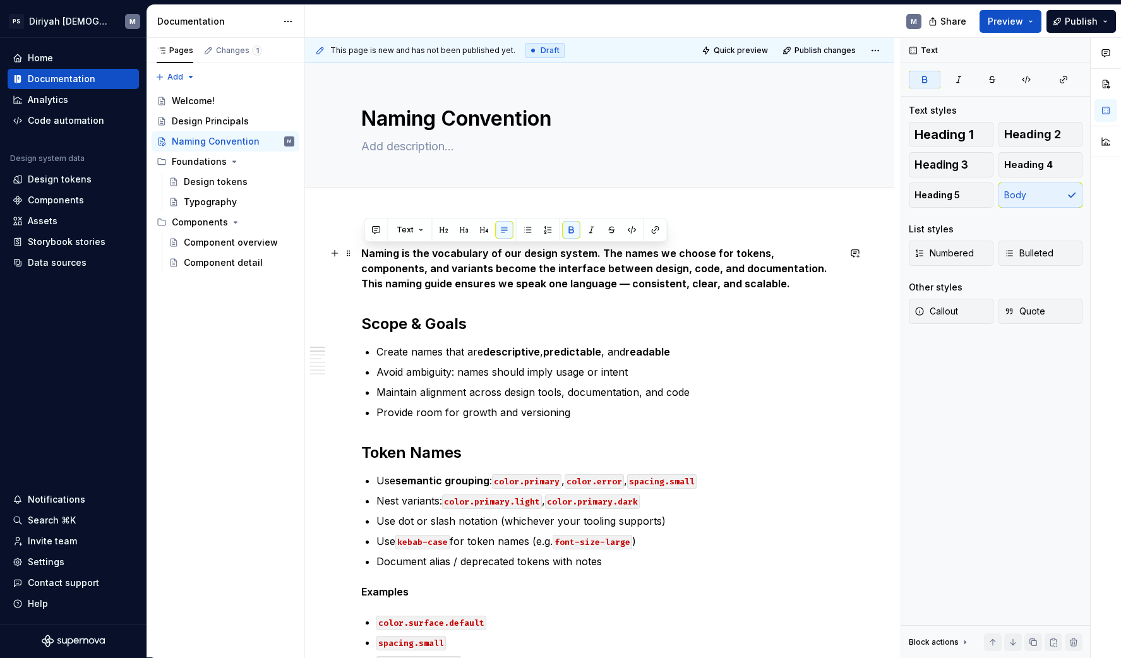
click at [714, 287] on p "Naming is the vocabulary of our design system. The names we choose for tokens, …" at bounding box center [599, 268] width 477 height 45
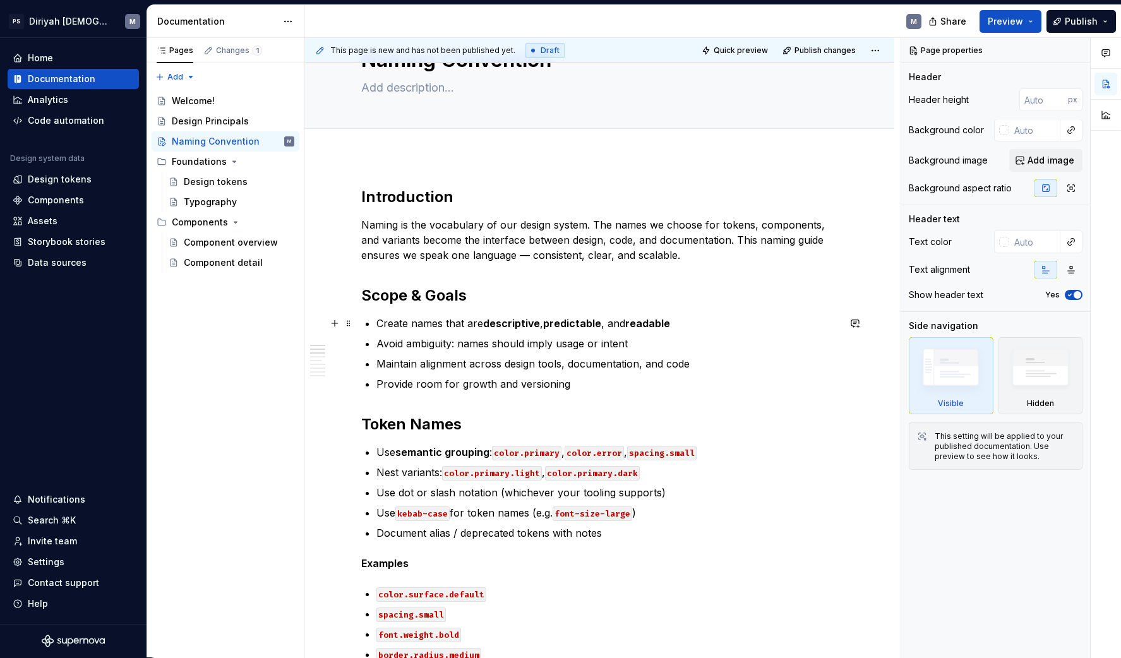
scroll to position [200, 0]
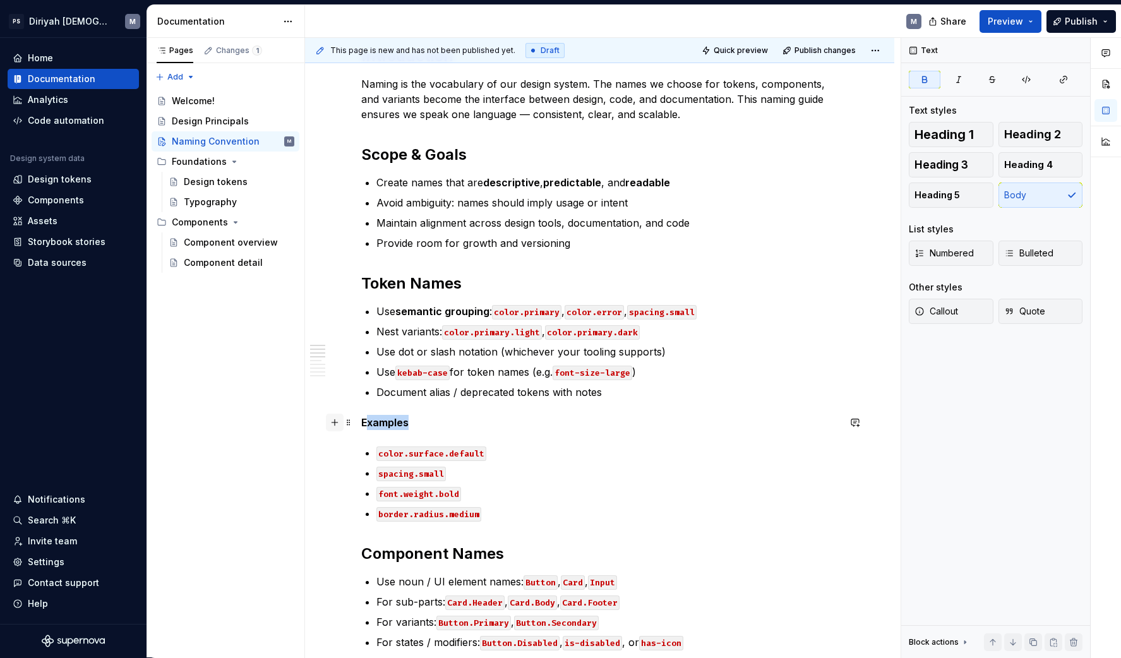
drag, startPoint x: 424, startPoint y: 429, endPoint x: 342, endPoint y: 421, distance: 83.1
click at [460, 418] on p "Examples" at bounding box center [599, 422] width 477 height 15
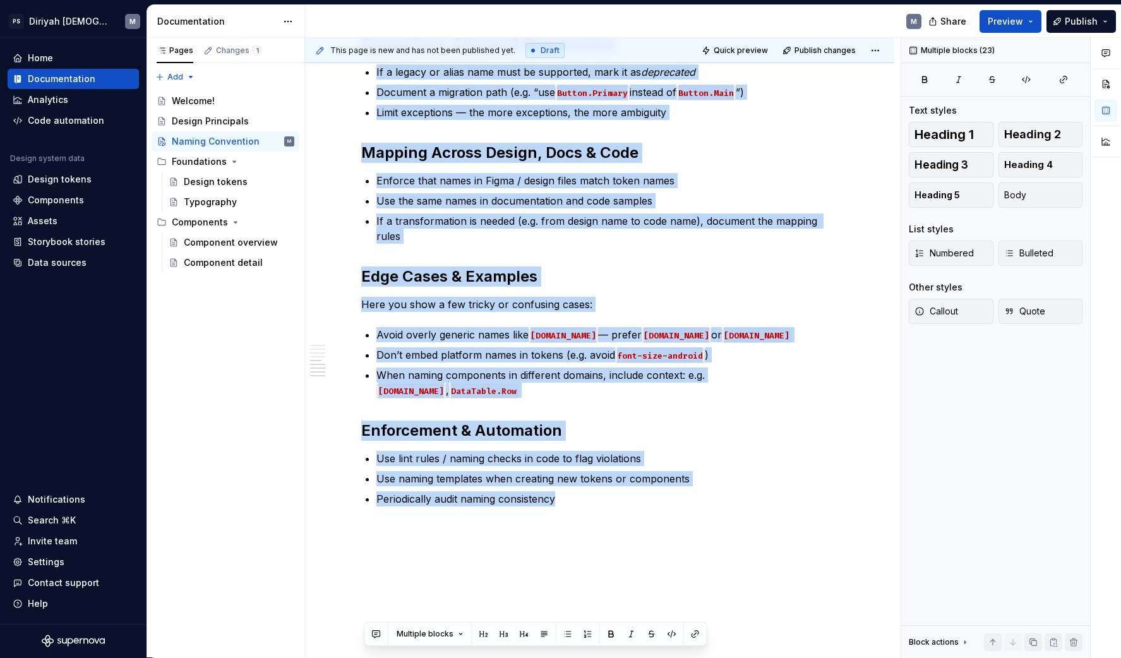
scroll to position [1186, 0]
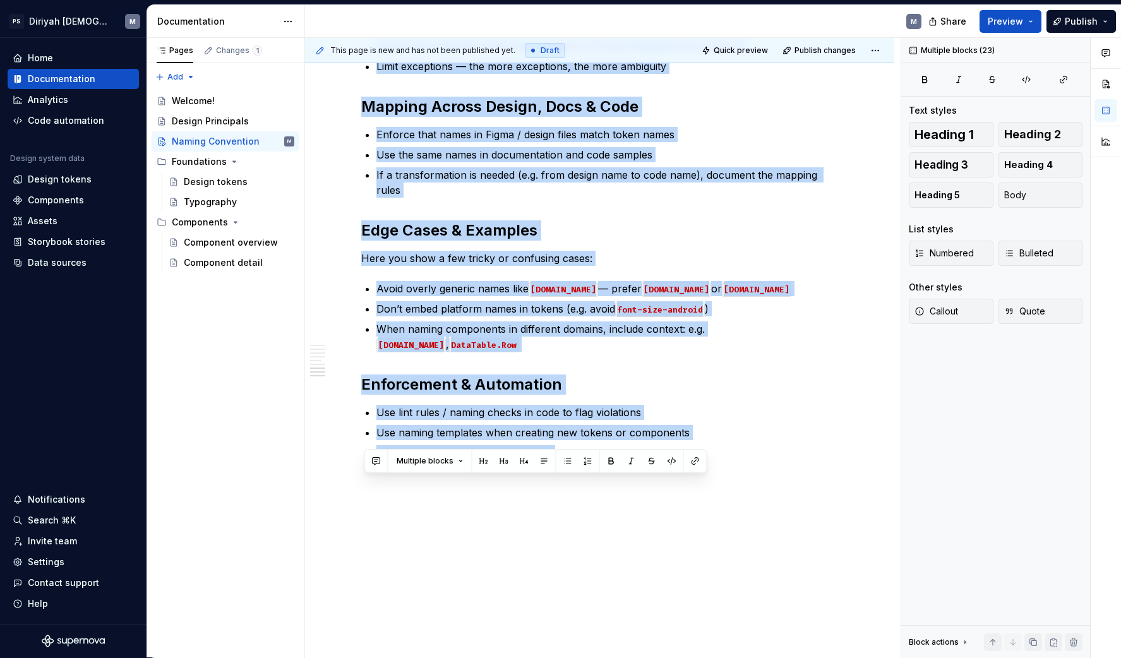
drag, startPoint x: 364, startPoint y: 248, endPoint x: 726, endPoint y: 761, distance: 627.9
click at [726, 657] on html "PS Diriyah LDS M Home Documentation Analytics Code automation Design system dat…" at bounding box center [560, 329] width 1121 height 658
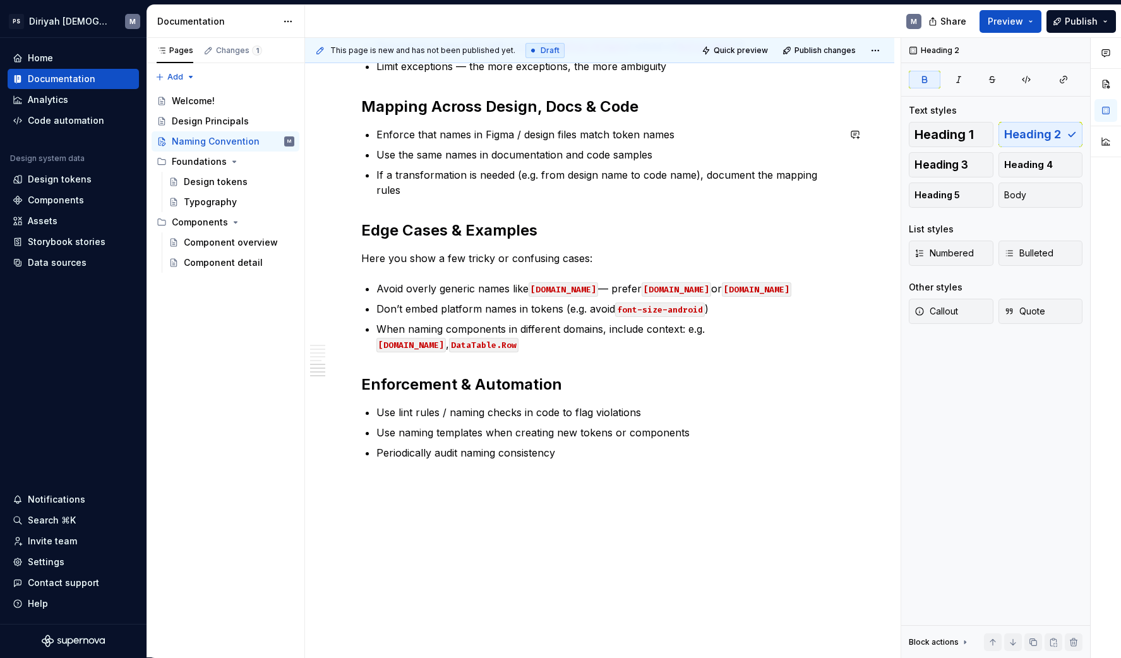
scroll to position [1150, 0]
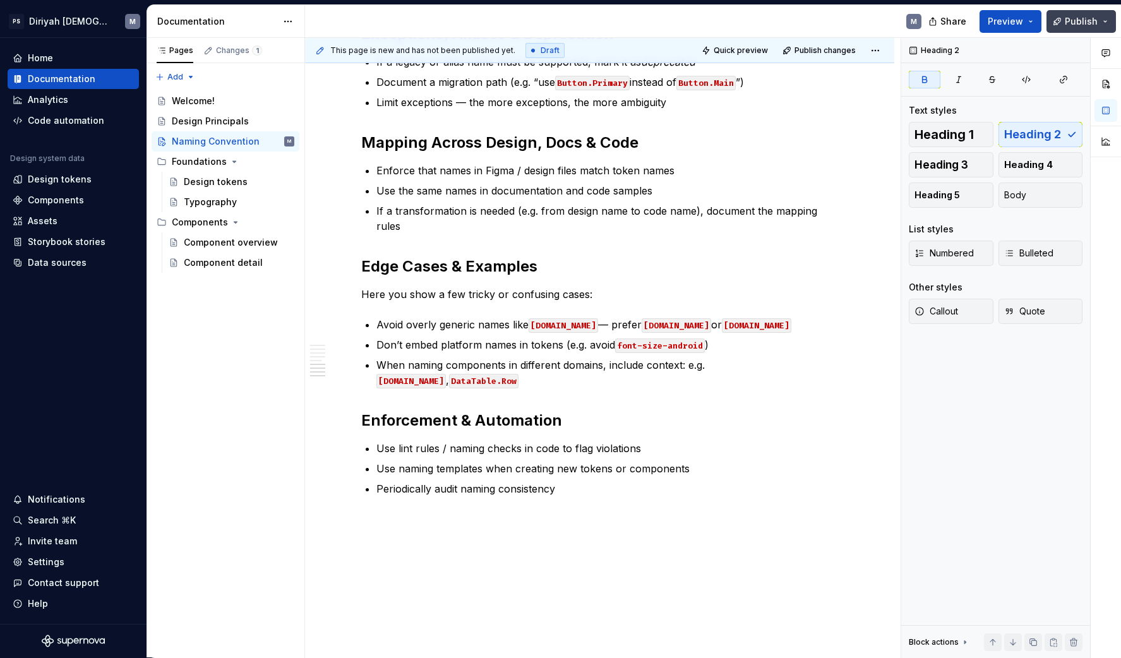
click at [1101, 26] on button "Publish" at bounding box center [1080, 21] width 69 height 23
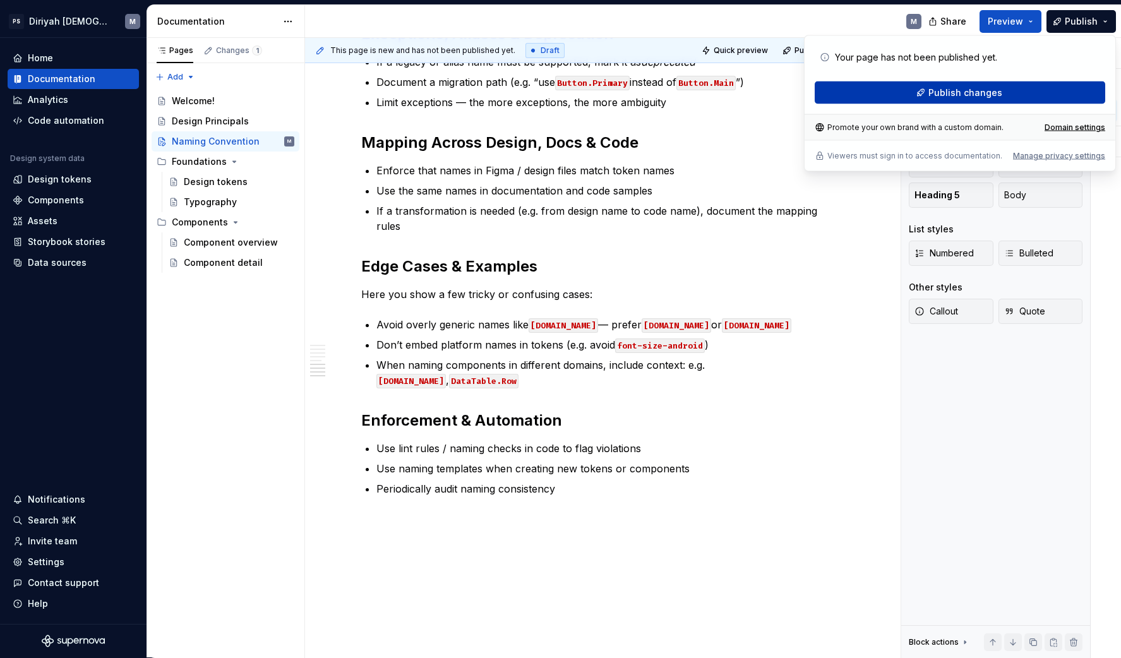
click at [1044, 88] on button "Publish changes" at bounding box center [960, 92] width 290 height 23
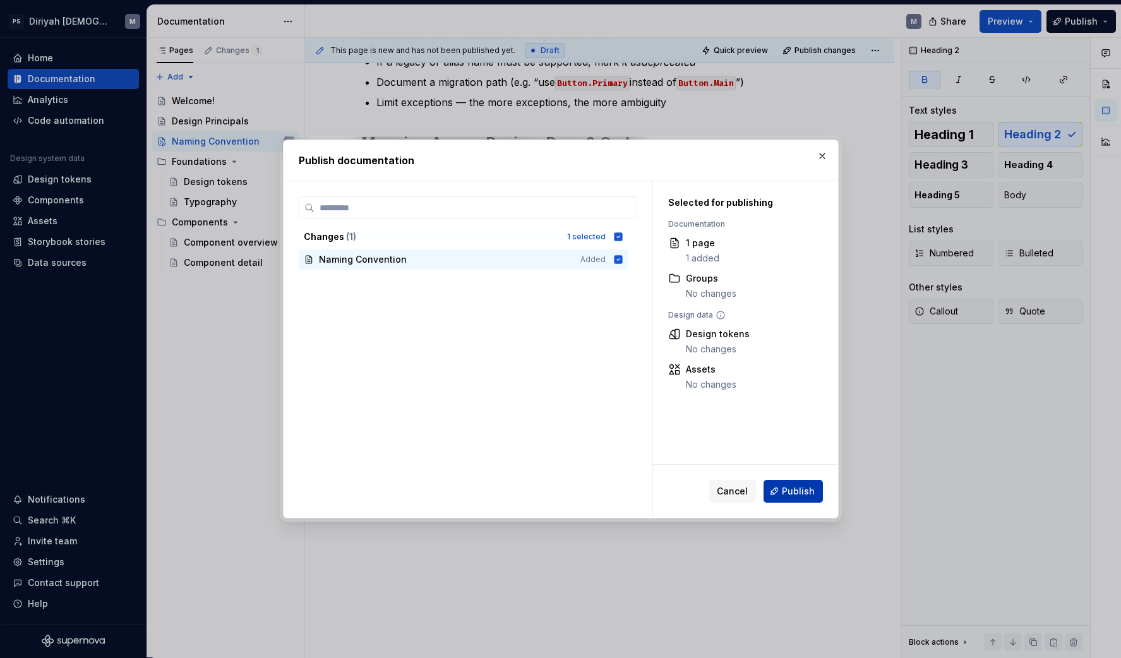
click at [811, 483] on button "Publish" at bounding box center [792, 491] width 59 height 23
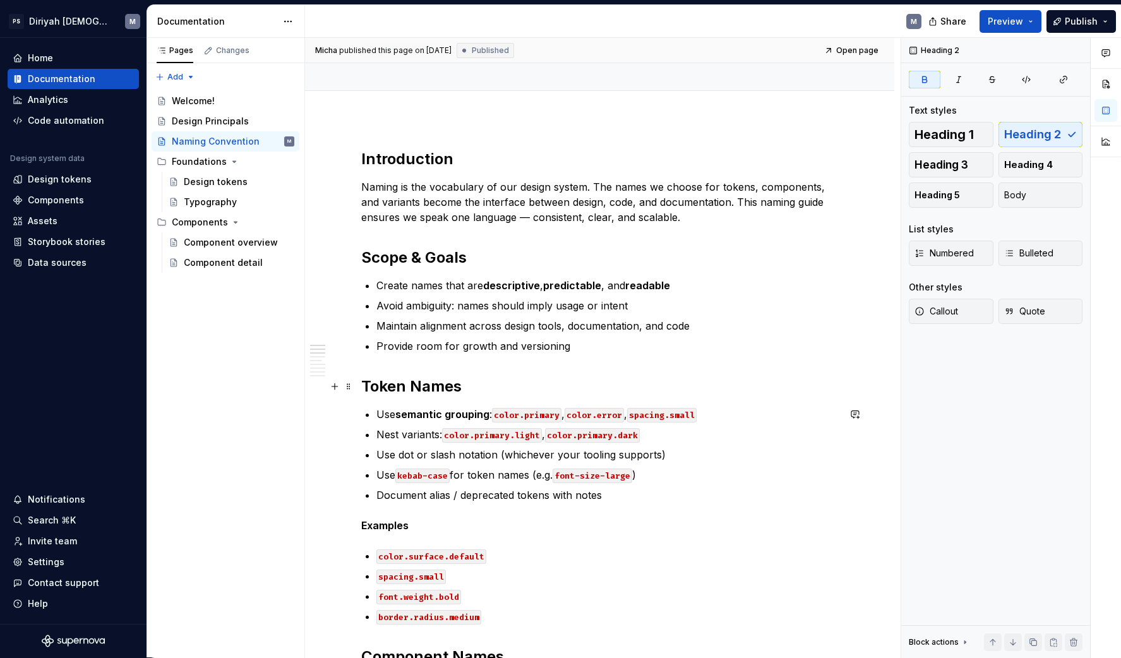
scroll to position [0, 0]
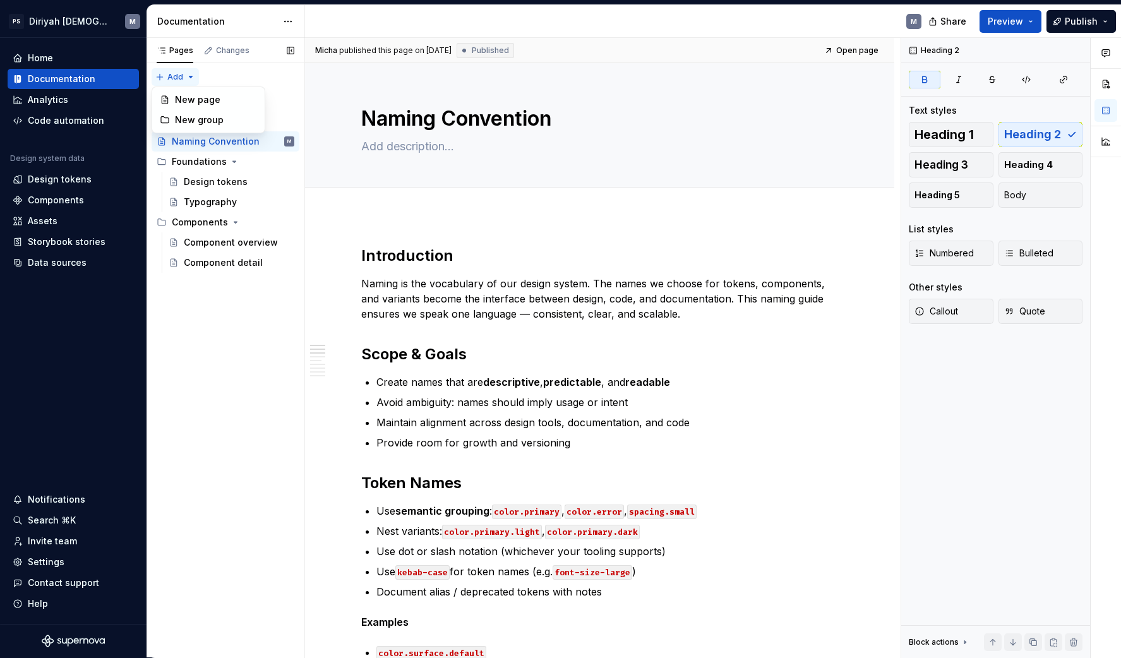
click at [186, 78] on div "Pages Changes Add Accessibility guide for tree Page tree. Navigate the tree wit…" at bounding box center [226, 348] width 158 height 620
click at [220, 119] on div "New group" at bounding box center [216, 120] width 82 height 13
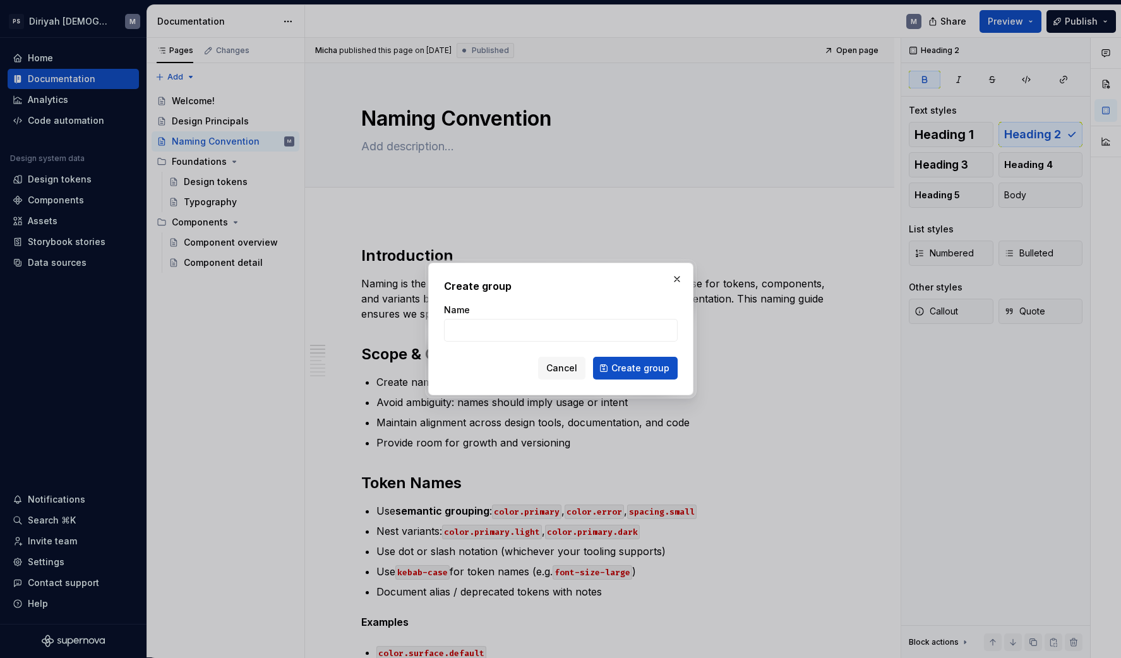
type textarea "*"
type input "Introduction"
click at [636, 368] on button "Create group" at bounding box center [635, 368] width 85 height 23
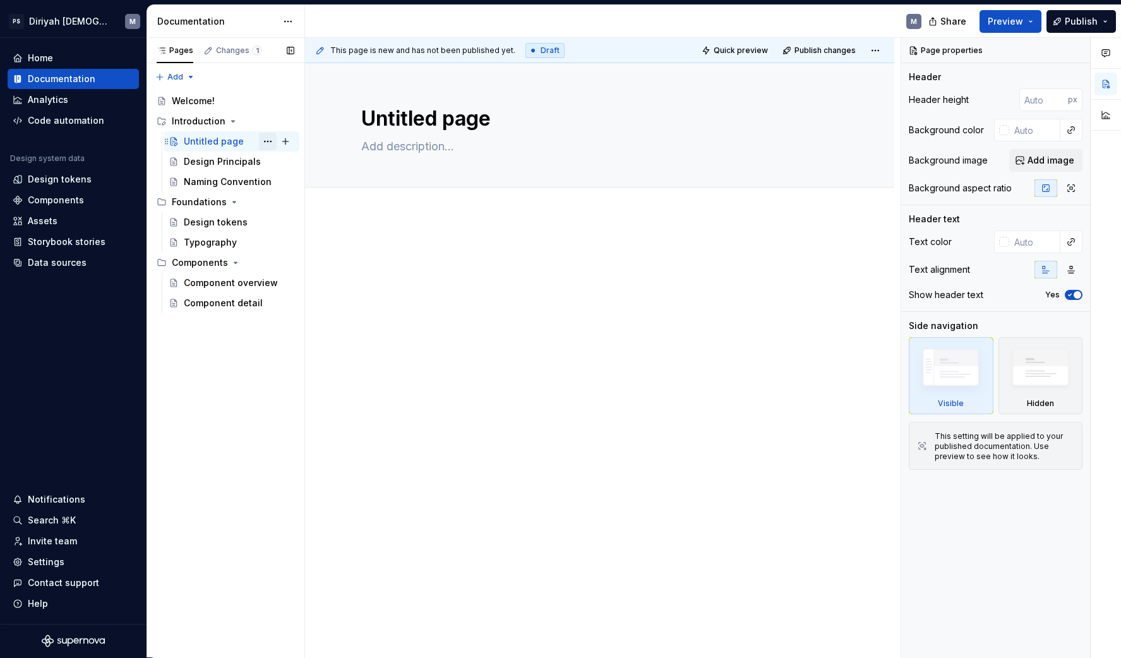
click at [268, 139] on button "Page tree" at bounding box center [268, 142] width 18 height 18
type textarea "*"
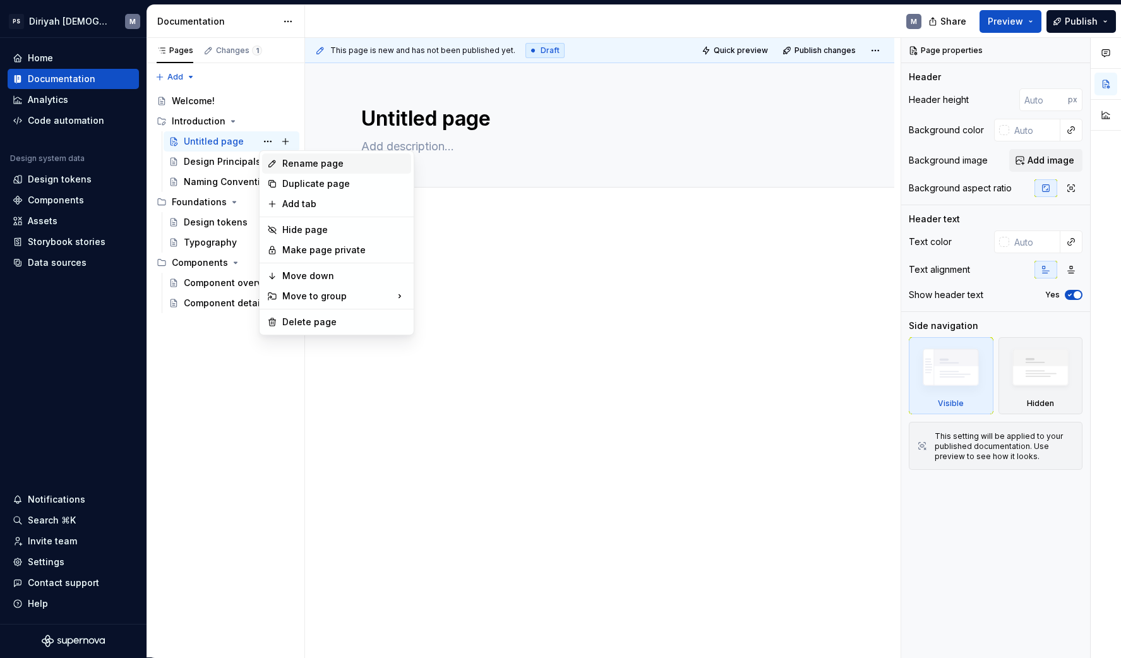
click at [306, 162] on div "Rename page" at bounding box center [344, 163] width 124 height 13
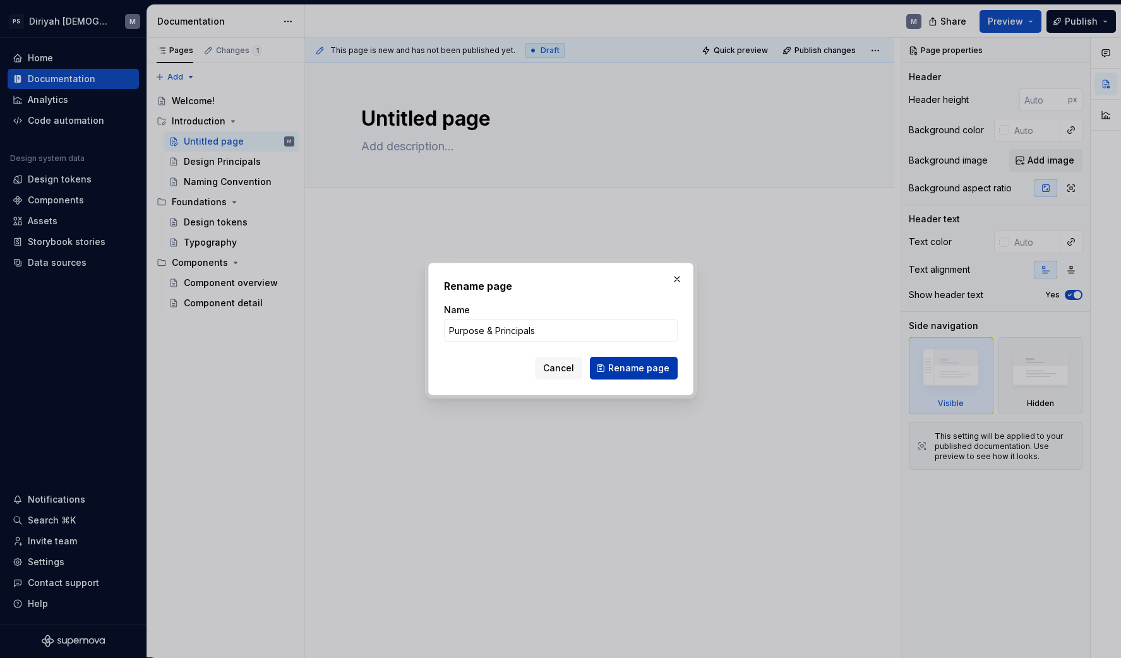
type input "Purpose & Principals"
click at [654, 365] on span "Rename page" at bounding box center [638, 368] width 61 height 13
type textarea "*"
type textarea "Purpose & Principals"
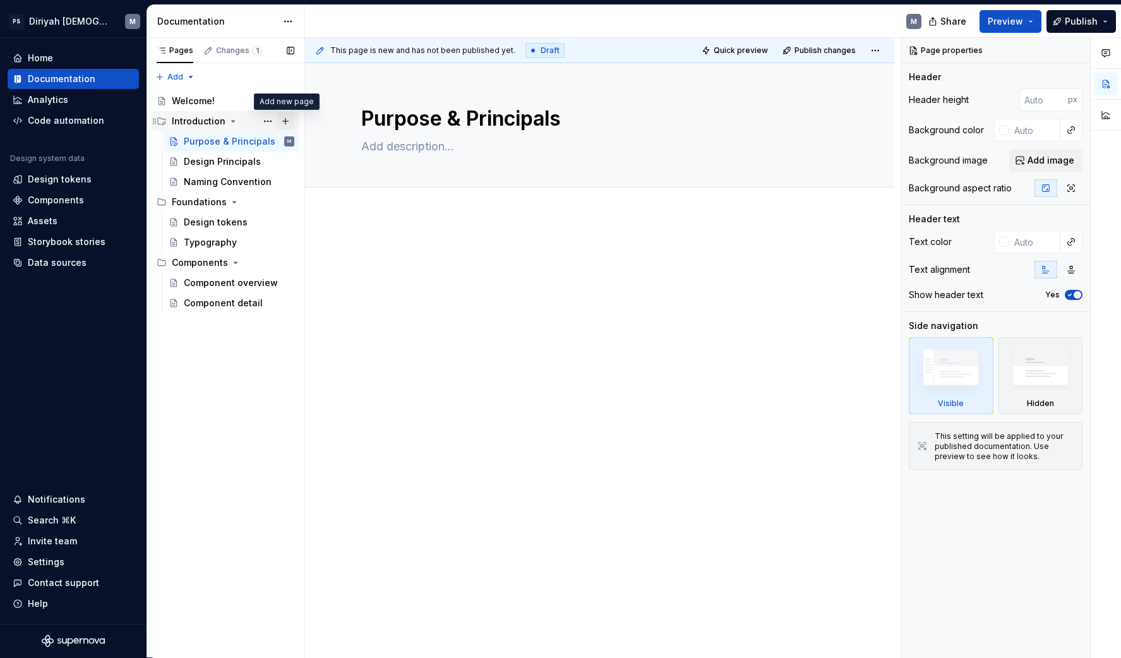
click at [285, 119] on button "Page tree" at bounding box center [286, 121] width 18 height 18
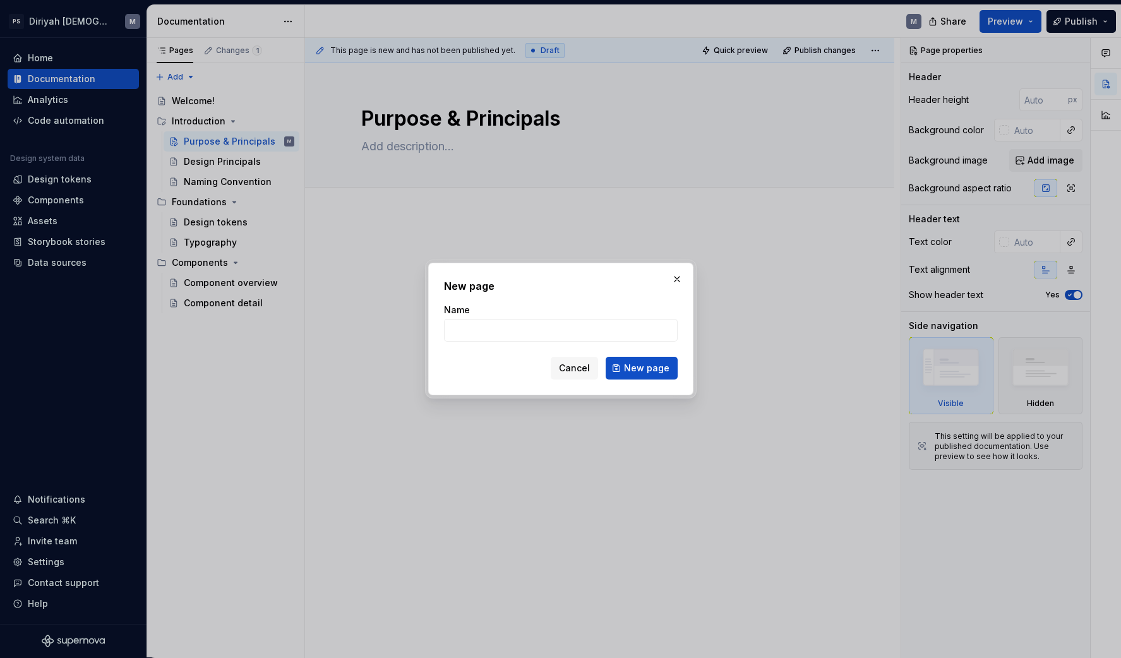
type textarea "*"
type input "Get Started"
click at [636, 366] on span "New page" at bounding box center [646, 368] width 45 height 13
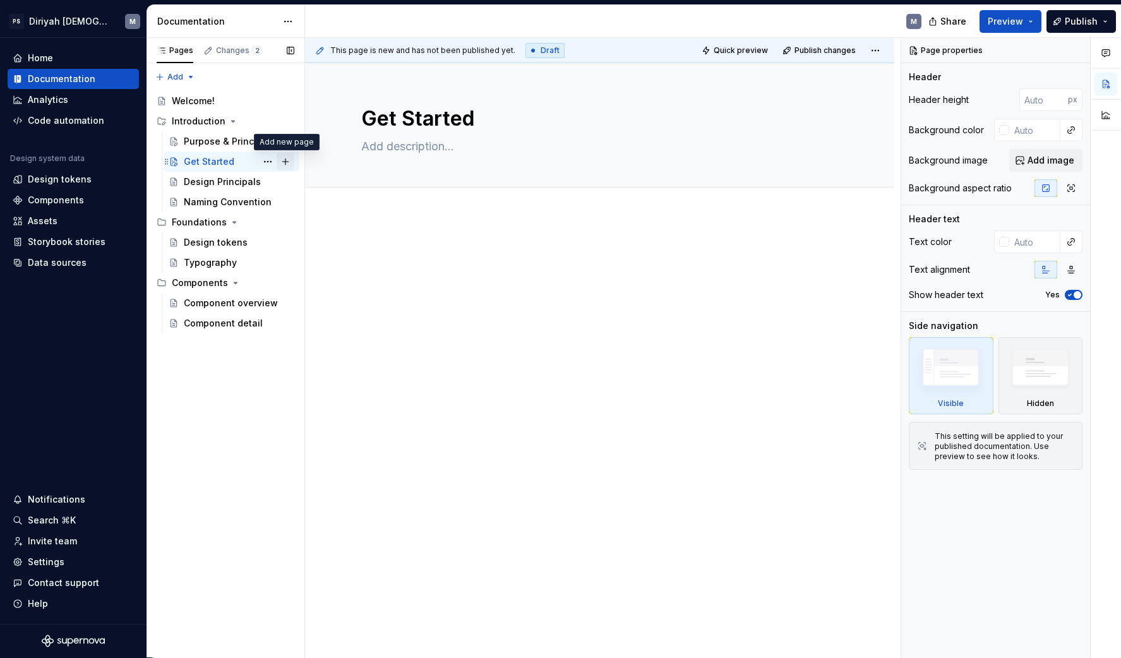
click at [288, 164] on button "Page tree" at bounding box center [286, 162] width 18 height 18
type textarea "*"
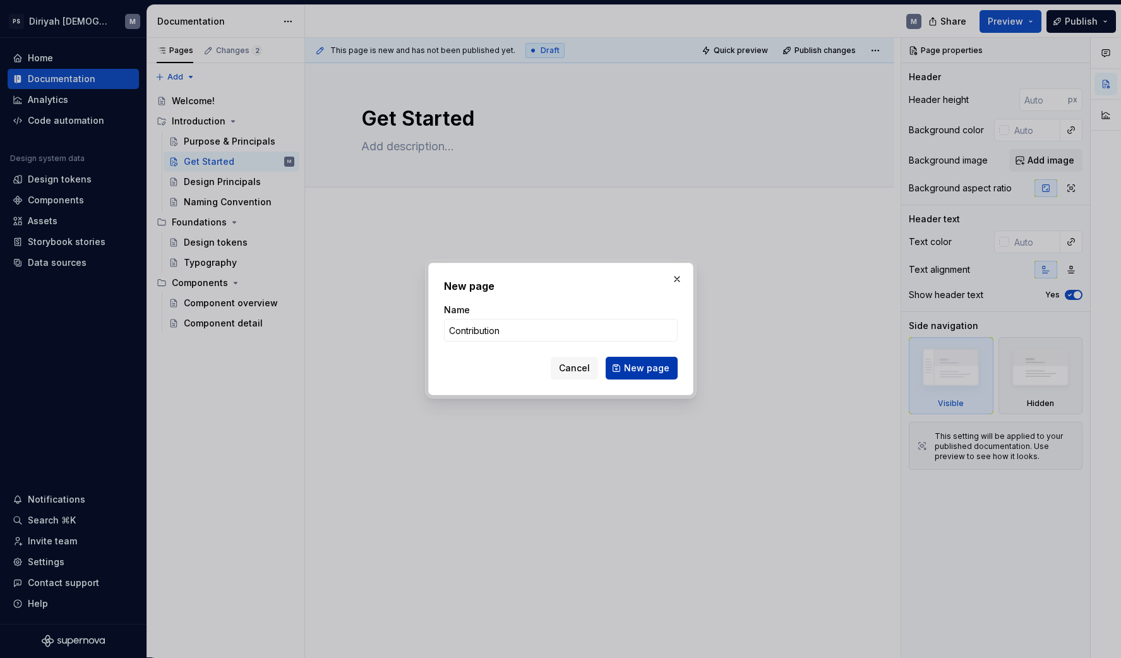
type input "Contribution"
click at [652, 369] on span "New page" at bounding box center [646, 368] width 45 height 13
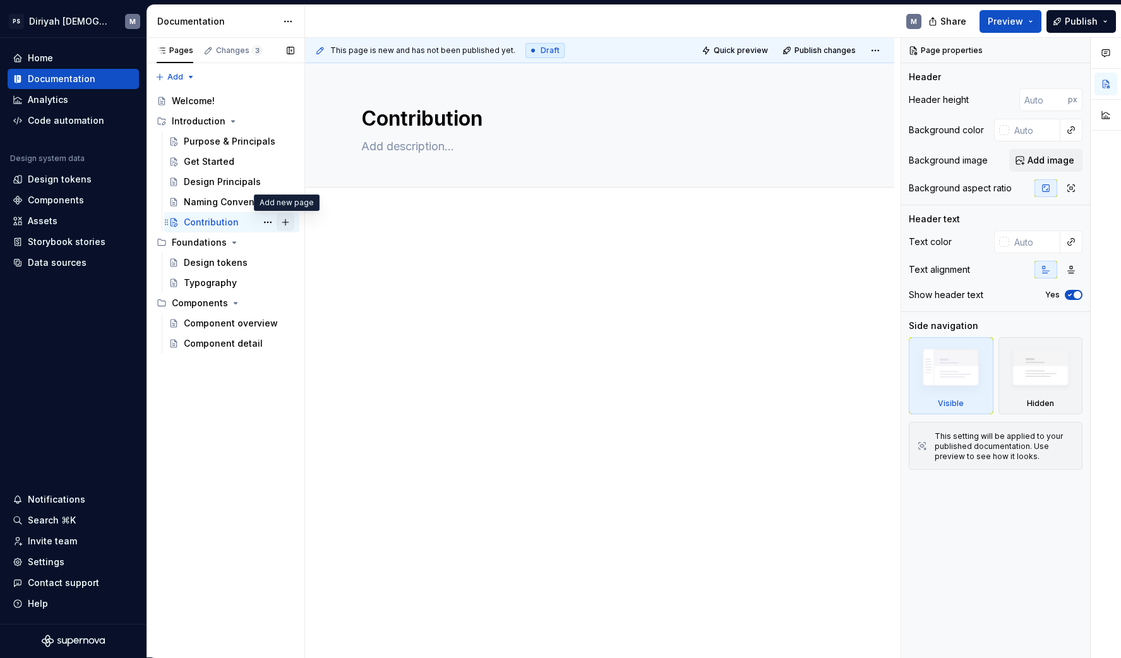
click at [284, 220] on button "Page tree" at bounding box center [286, 222] width 18 height 18
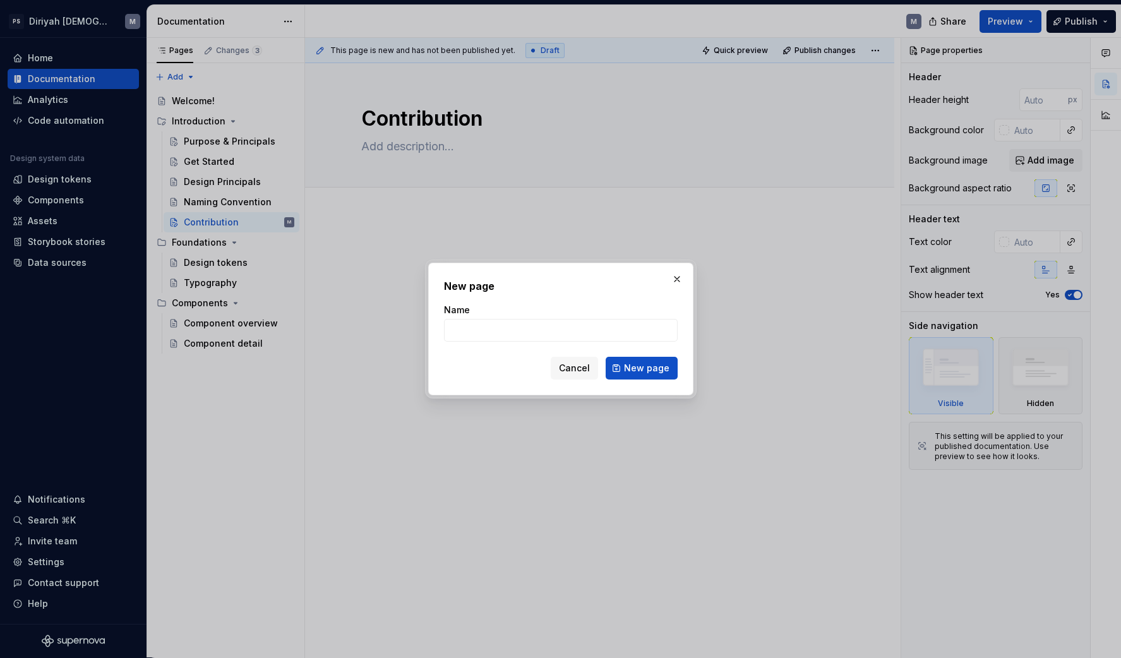
type textarea "*"
type input "Accessibility"
click at [673, 368] on button "New page" at bounding box center [642, 368] width 72 height 23
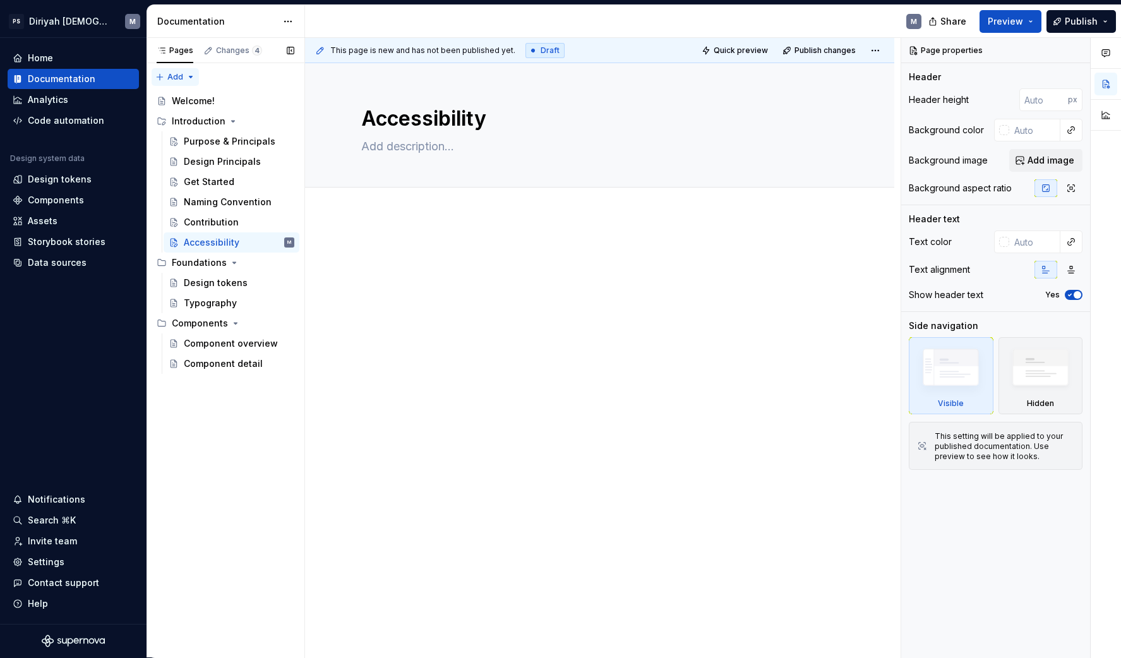
type textarea "*"
click at [191, 76] on button "Add" at bounding box center [175, 77] width 47 height 18
click at [189, 73] on div "Pages Changes 4 Add Accessibility guide for tree Page tree. Navigate the tree w…" at bounding box center [226, 348] width 158 height 620
click at [204, 99] on div "New page" at bounding box center [216, 99] width 82 height 13
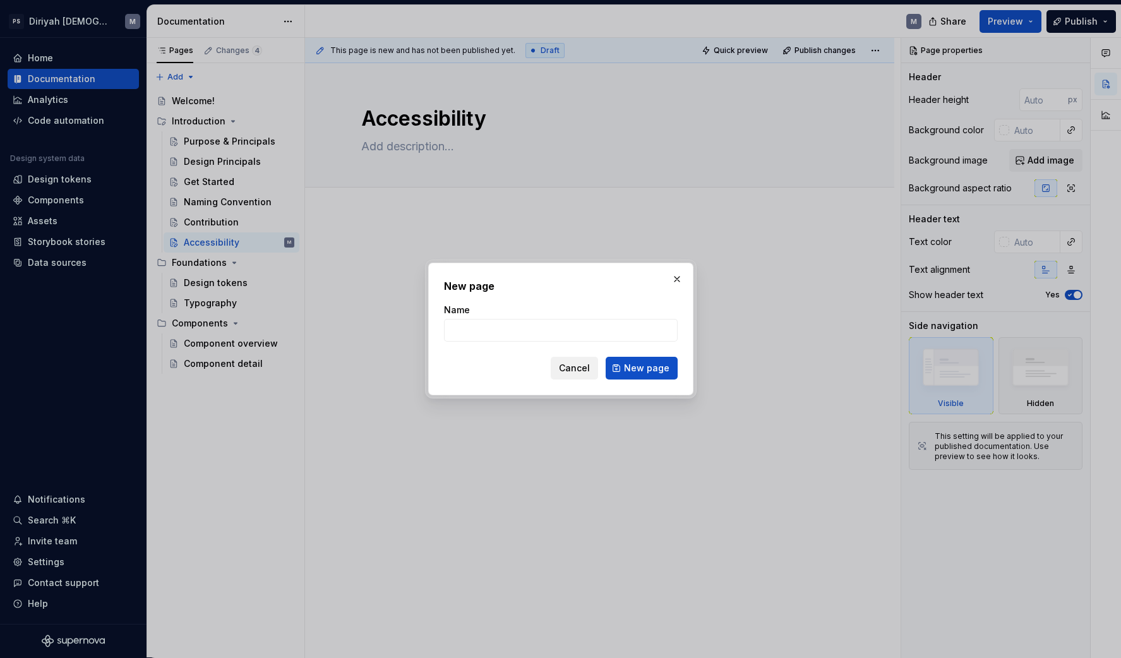
type input "U"
type textarea "*"
type input "Updates"
click at [650, 372] on span "New page" at bounding box center [646, 368] width 45 height 13
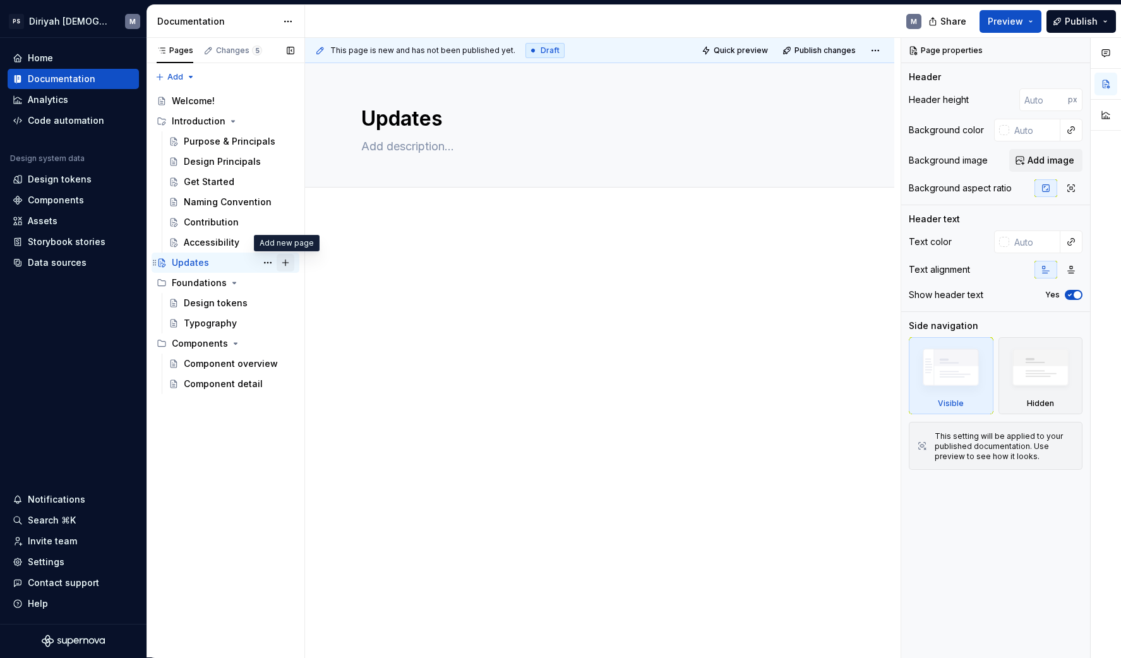
click at [286, 263] on button "Page tree" at bounding box center [286, 263] width 18 height 18
type textarea "*"
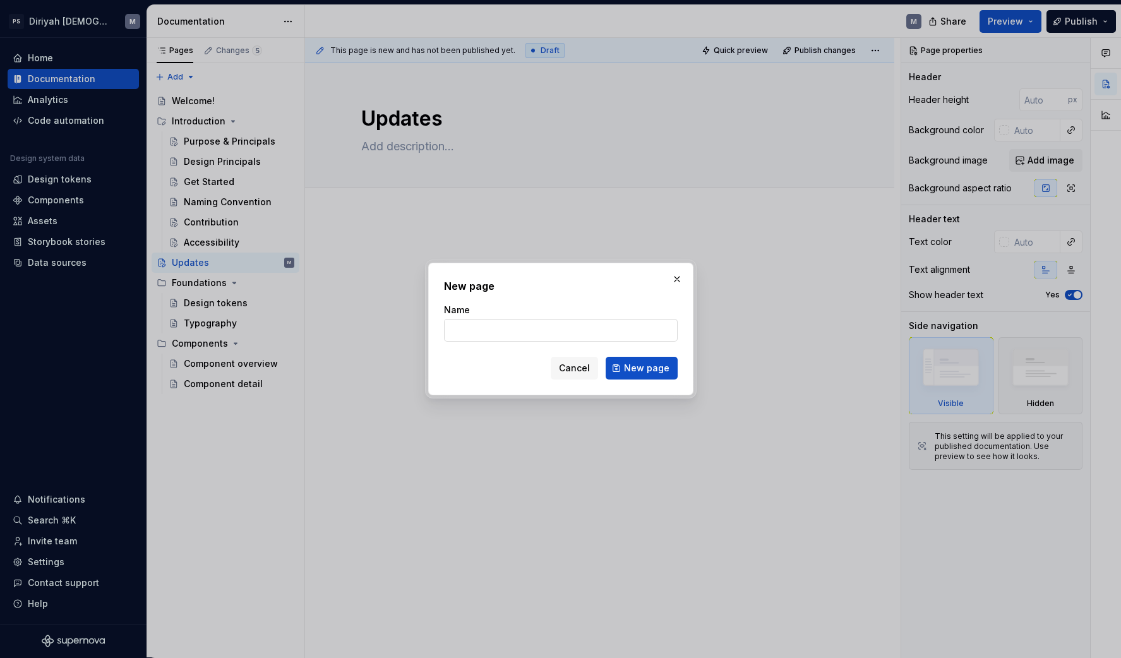
type input "U"
type input "Release Notes"
click at [640, 369] on span "New page" at bounding box center [646, 368] width 45 height 13
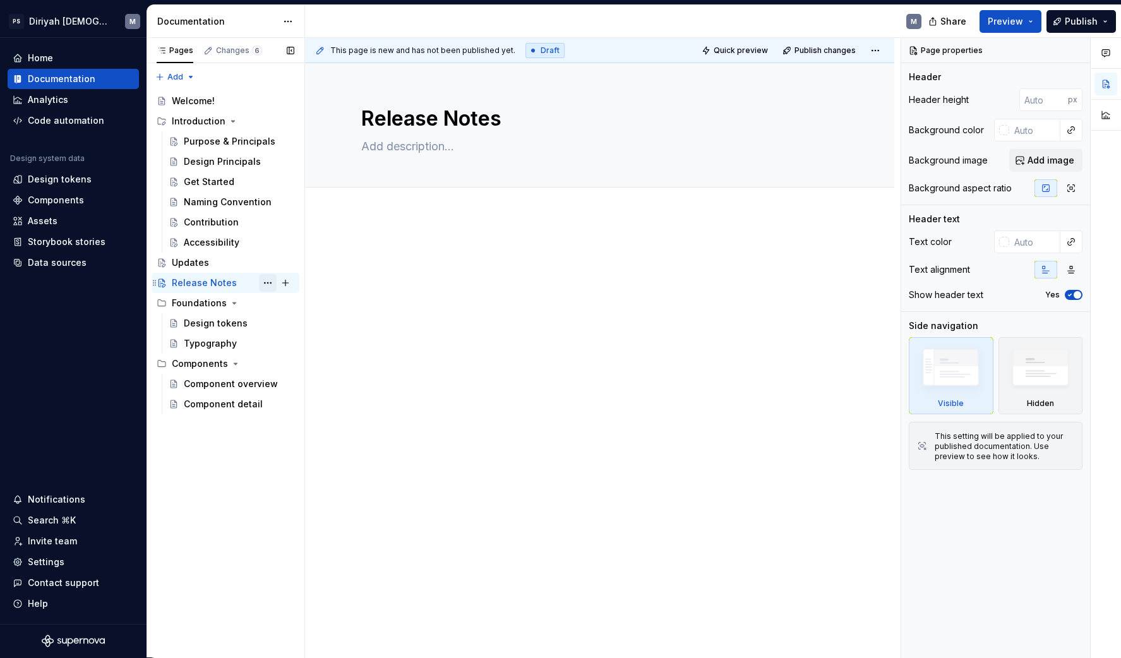
click at [269, 282] on button "Page tree" at bounding box center [268, 283] width 18 height 18
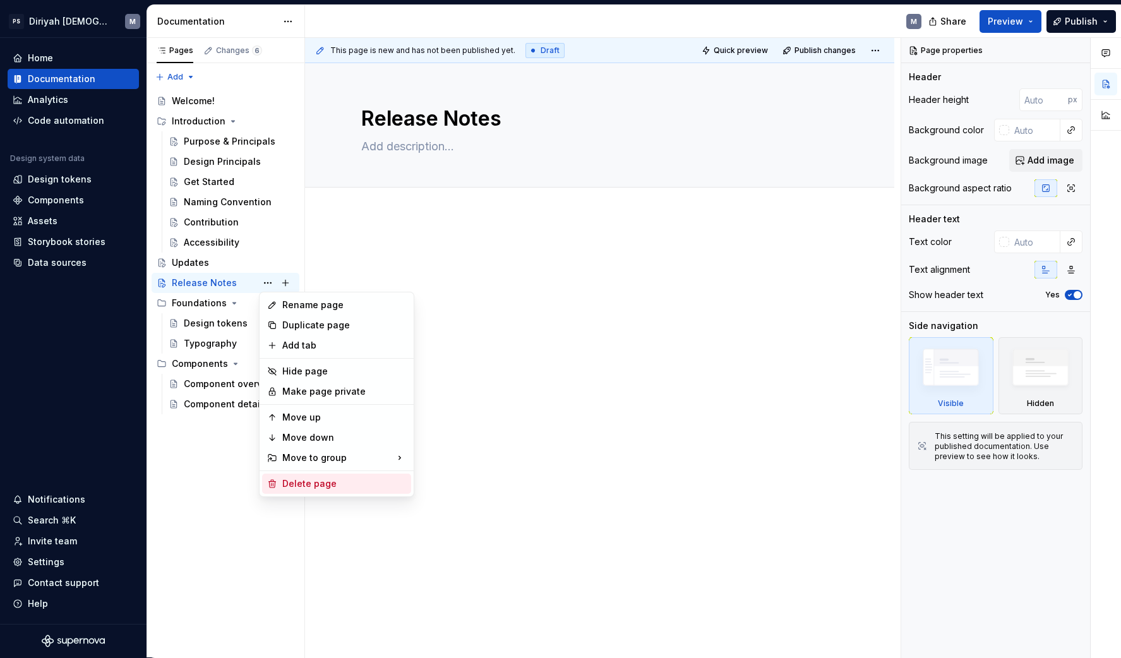
click at [319, 478] on div "Delete page" at bounding box center [344, 483] width 124 height 13
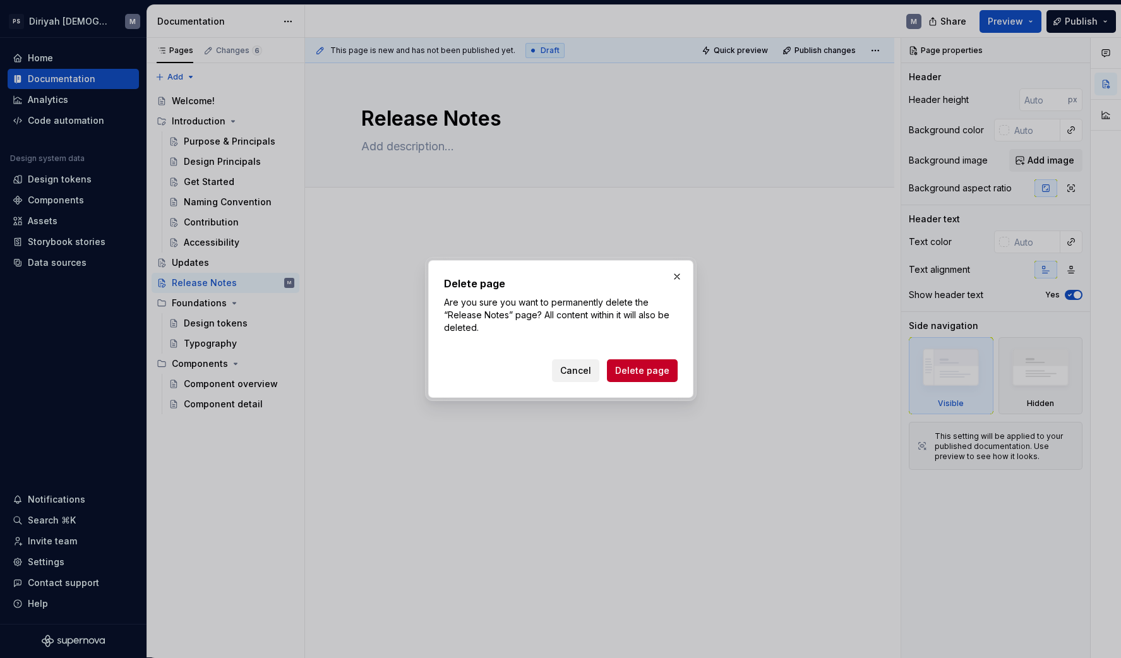
click at [583, 370] on span "Cancel" at bounding box center [575, 370] width 31 height 13
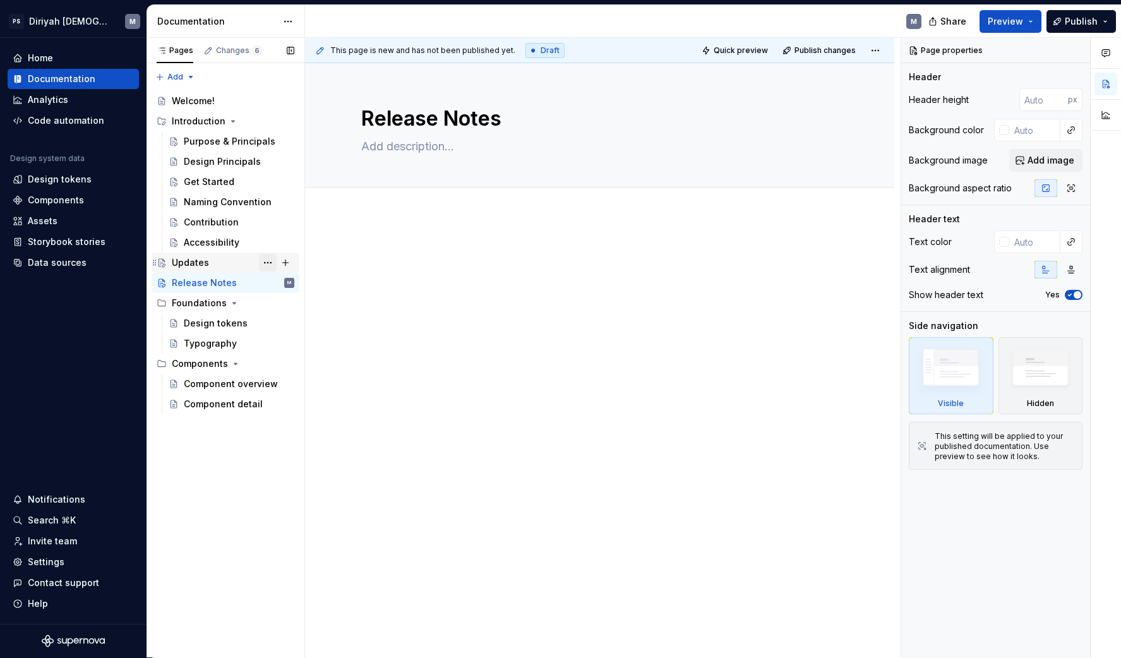
click at [267, 260] on button "Page tree" at bounding box center [268, 263] width 18 height 18
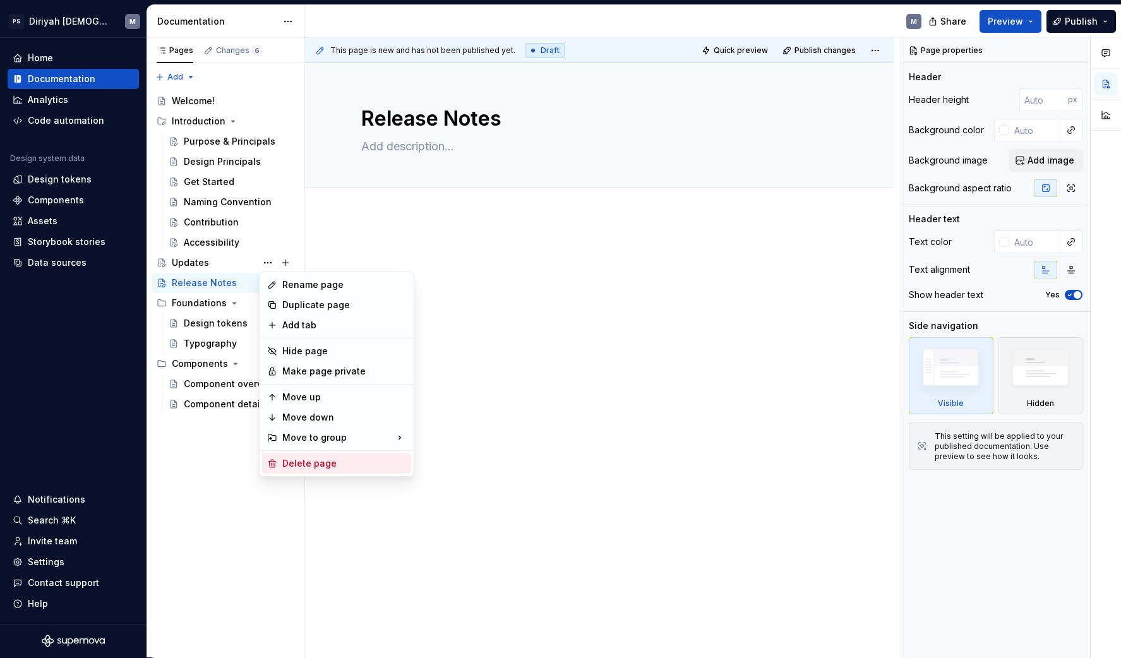
click at [344, 456] on div "Delete page" at bounding box center [336, 463] width 149 height 20
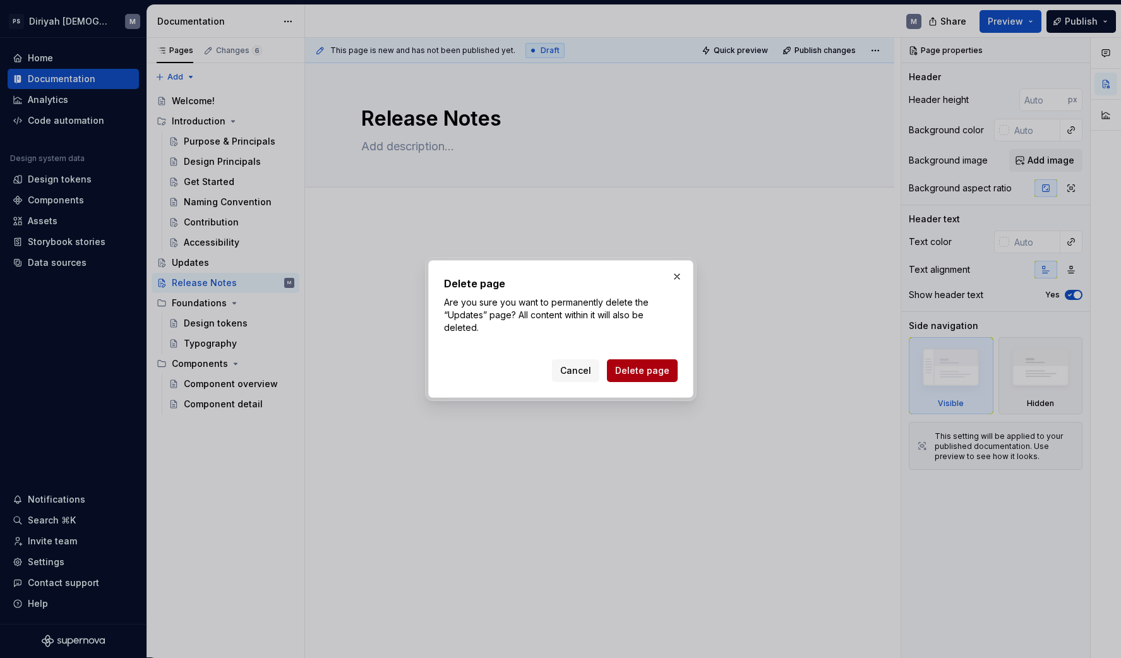
click at [647, 364] on button "Delete page" at bounding box center [642, 370] width 71 height 23
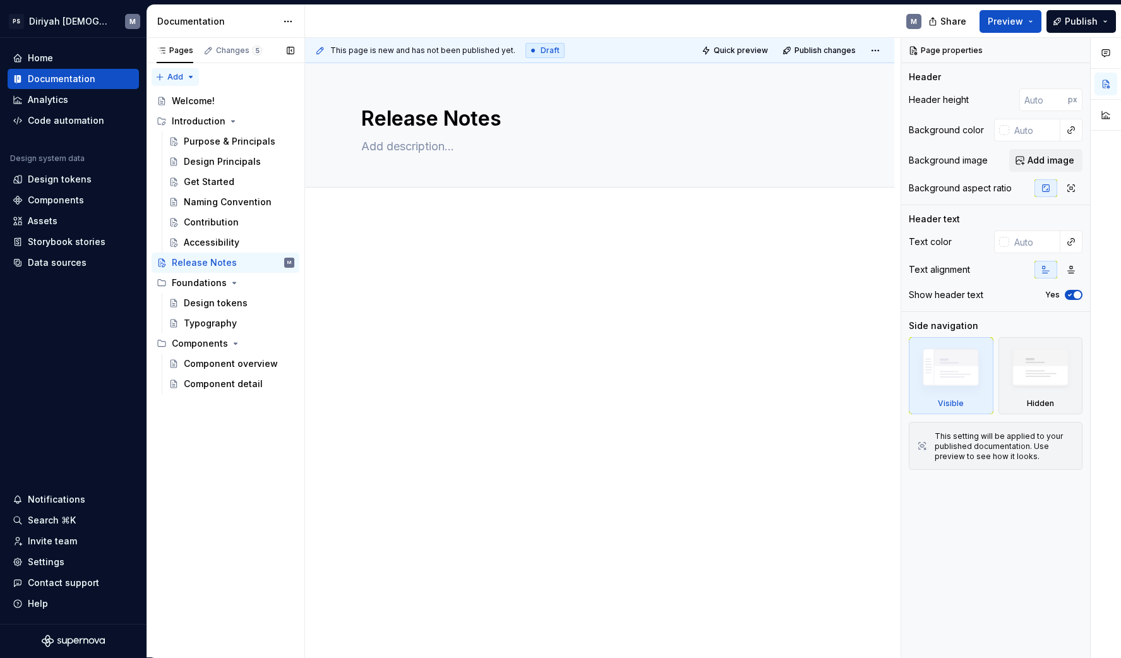
type textarea "*"
click at [189, 78] on div "Pages Changes 5 Add Accessibility guide for tree Page tree. Navigate the tree w…" at bounding box center [226, 348] width 158 height 620
click at [207, 119] on div "New group" at bounding box center [216, 120] width 82 height 13
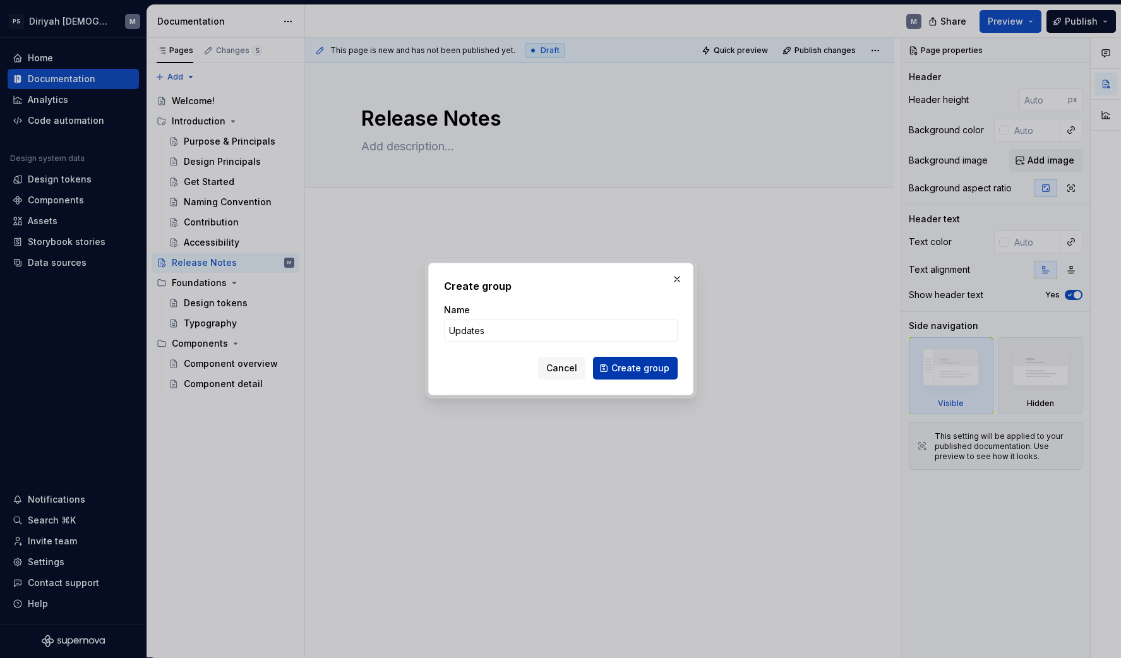
type input "Updates"
click at [662, 364] on span "Create group" at bounding box center [640, 368] width 58 height 13
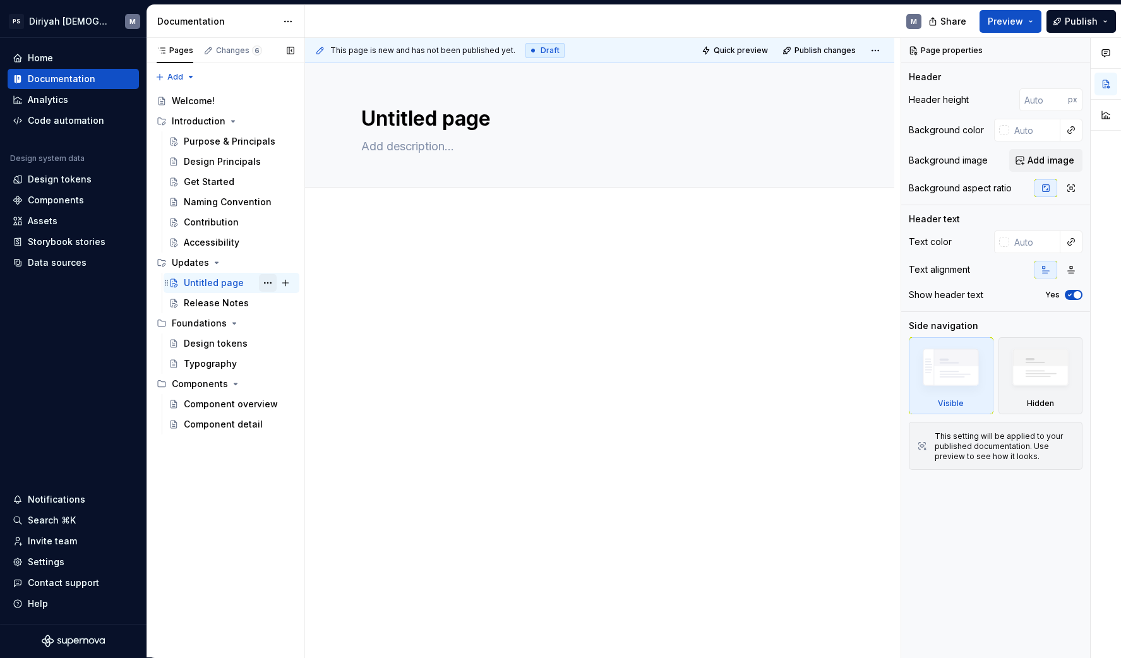
click at [274, 282] on button "Page tree" at bounding box center [268, 283] width 18 height 18
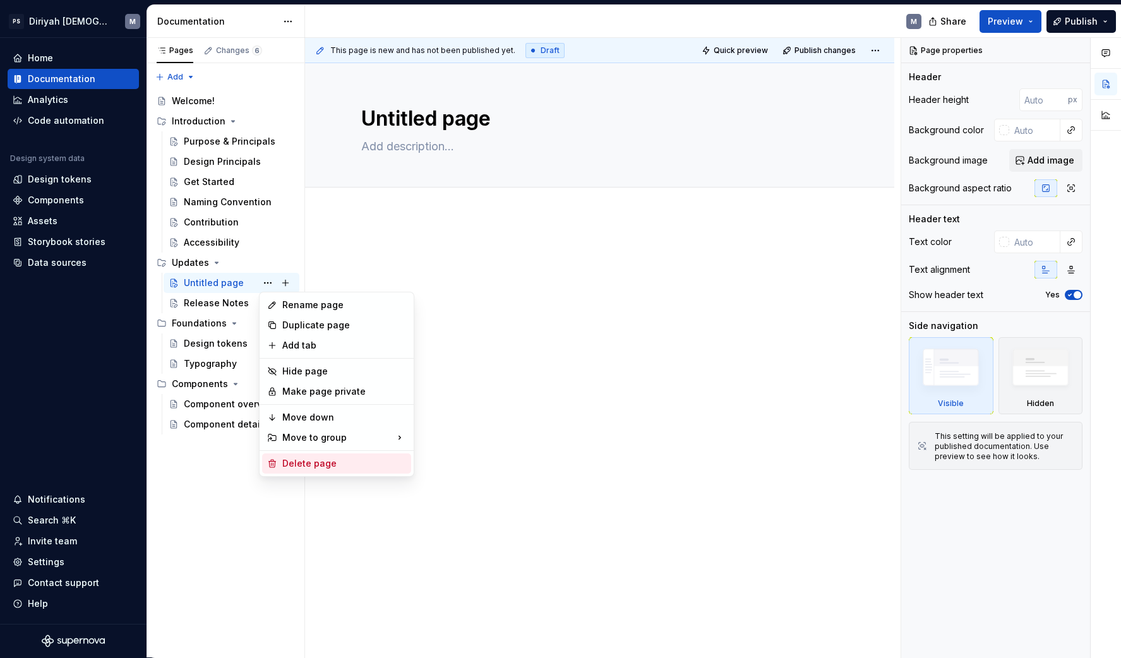
click at [365, 464] on div "Delete page" at bounding box center [344, 463] width 124 height 13
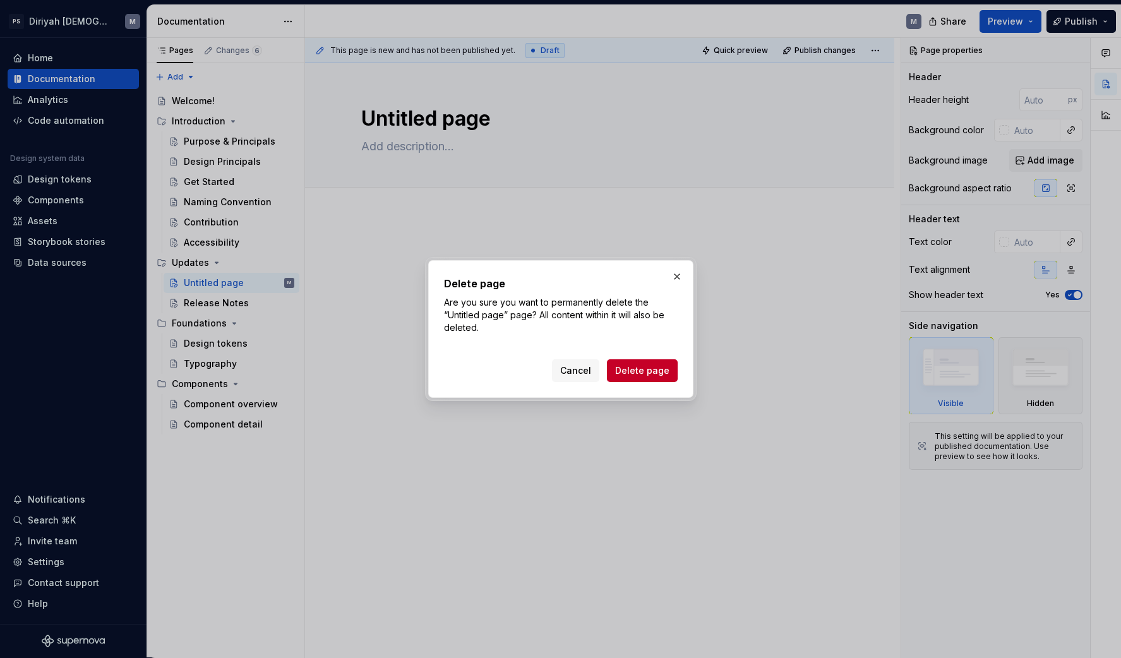
click at [659, 371] on span "Delete page" at bounding box center [642, 370] width 54 height 13
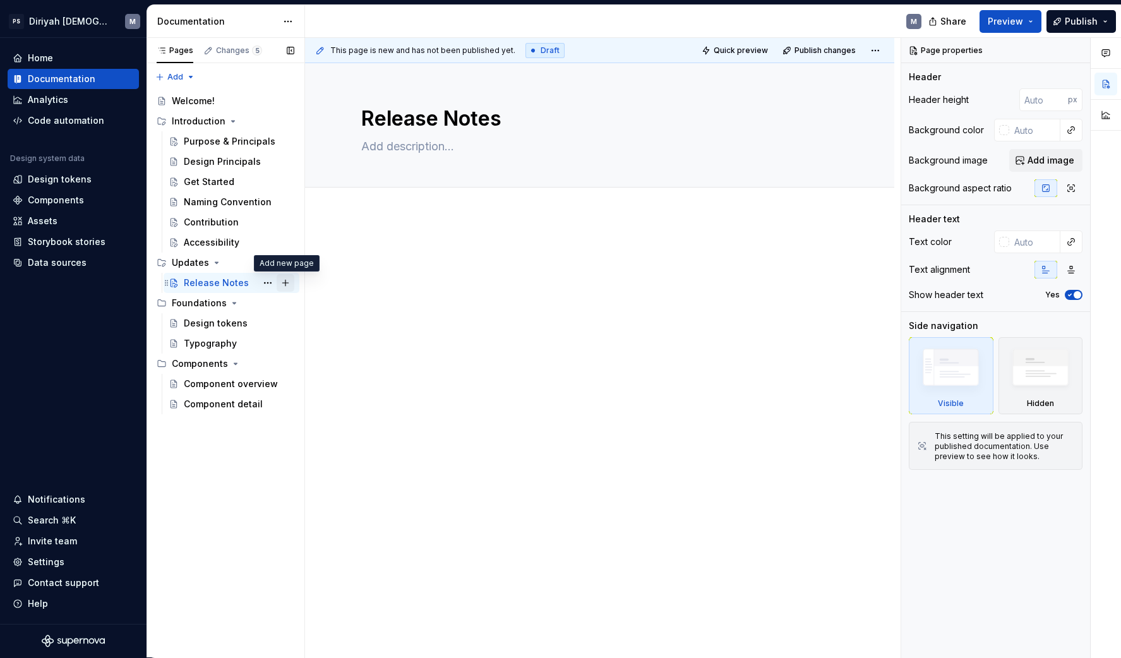
click at [285, 282] on button "Page tree" at bounding box center [286, 283] width 18 height 18
type textarea "*"
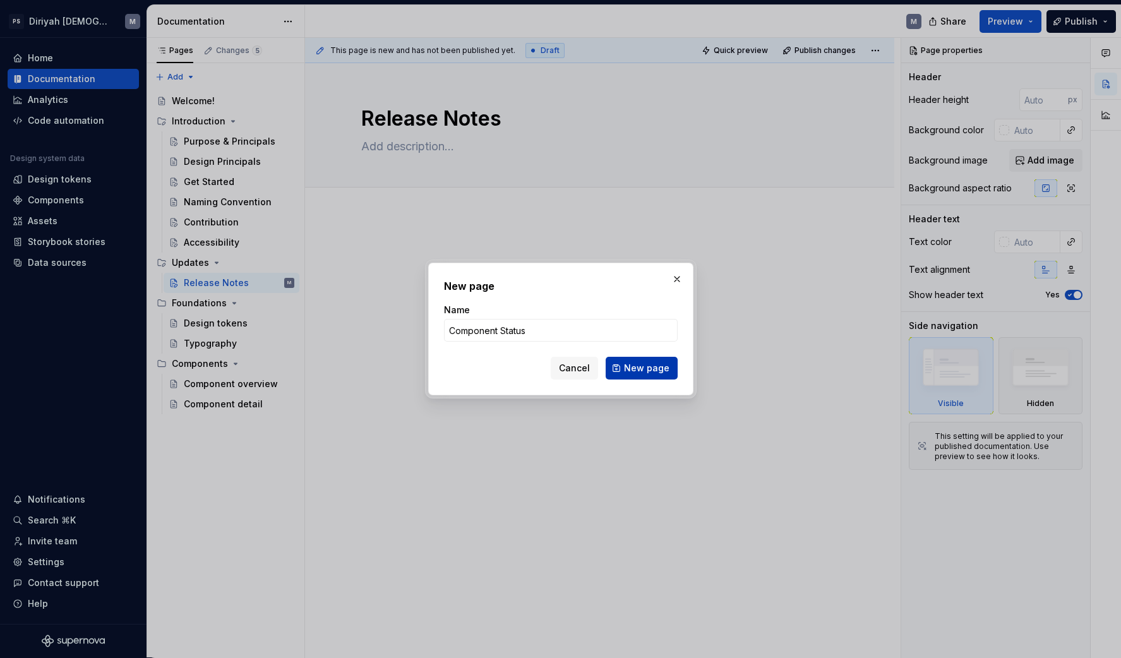
type input "Component Status"
click at [647, 363] on span "New page" at bounding box center [646, 368] width 45 height 13
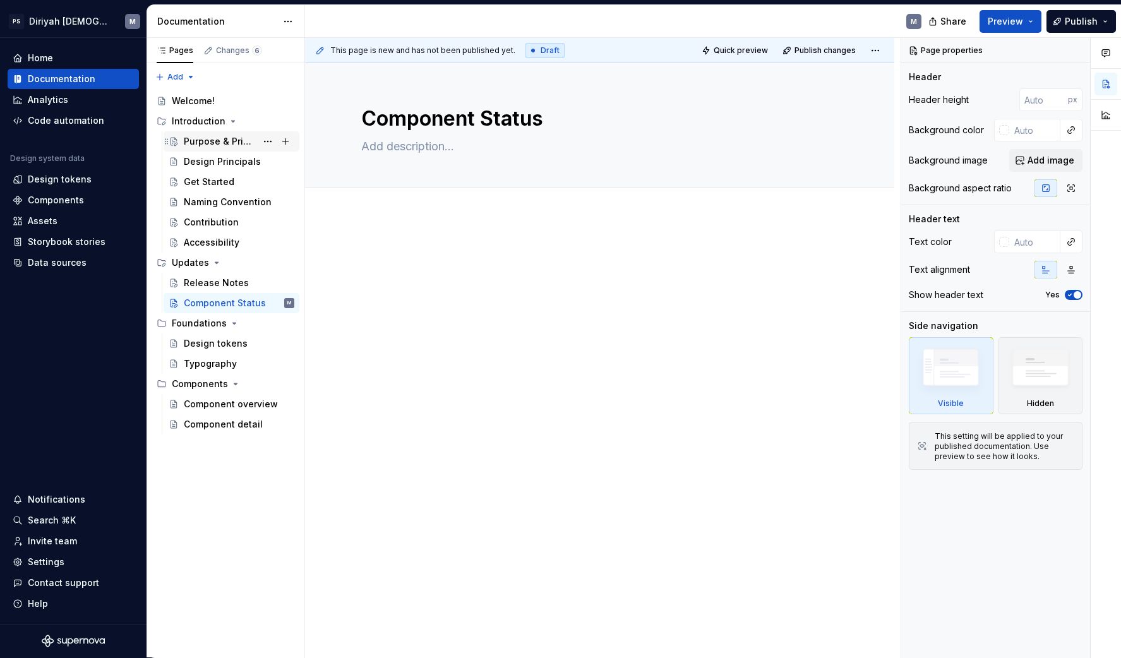
click at [231, 139] on div "Purpose & Principals" at bounding box center [220, 141] width 73 height 13
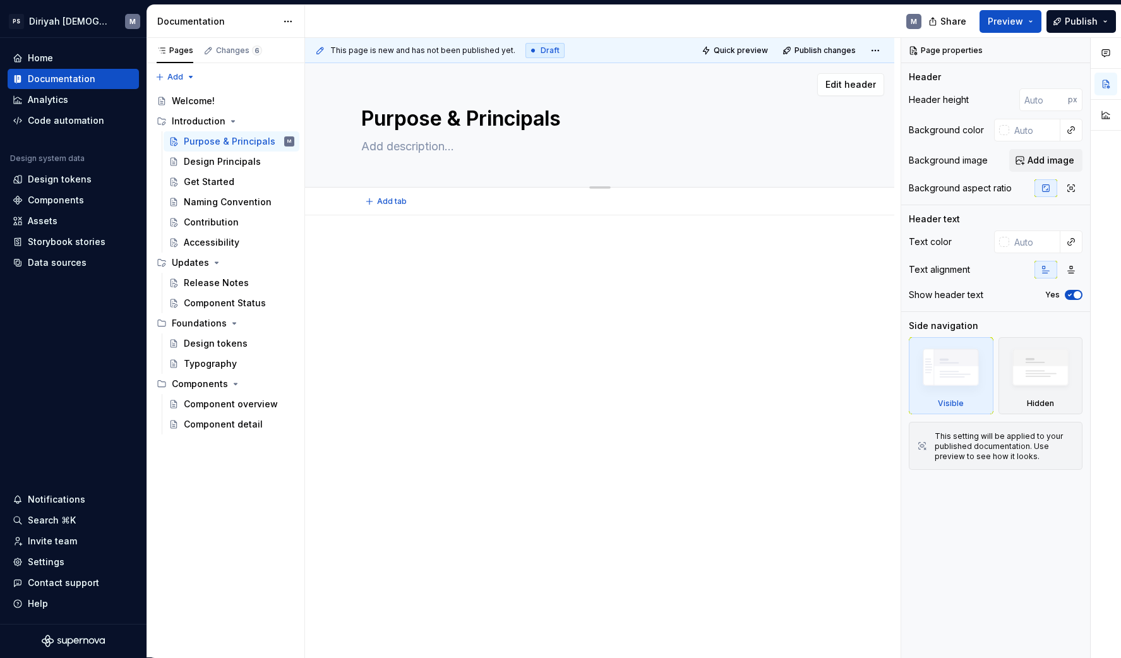
drag, startPoint x: 570, startPoint y: 116, endPoint x: 352, endPoint y: 127, distance: 217.5
click at [348, 115] on div "Purpose & Principals Edit header" at bounding box center [599, 125] width 589 height 124
type textarea "*"
click at [438, 225] on div at bounding box center [599, 360] width 589 height 291
paste div
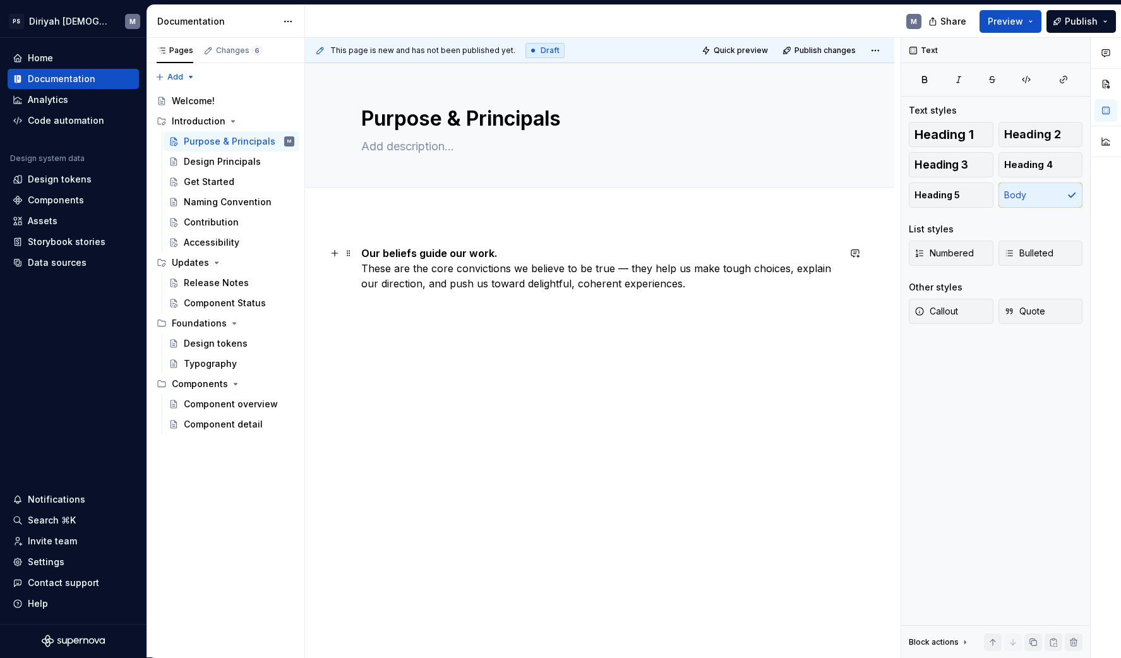
click at [365, 264] on p "Our beliefs guide our work. These are the core convictions we believe to be tru…" at bounding box center [599, 268] width 477 height 45
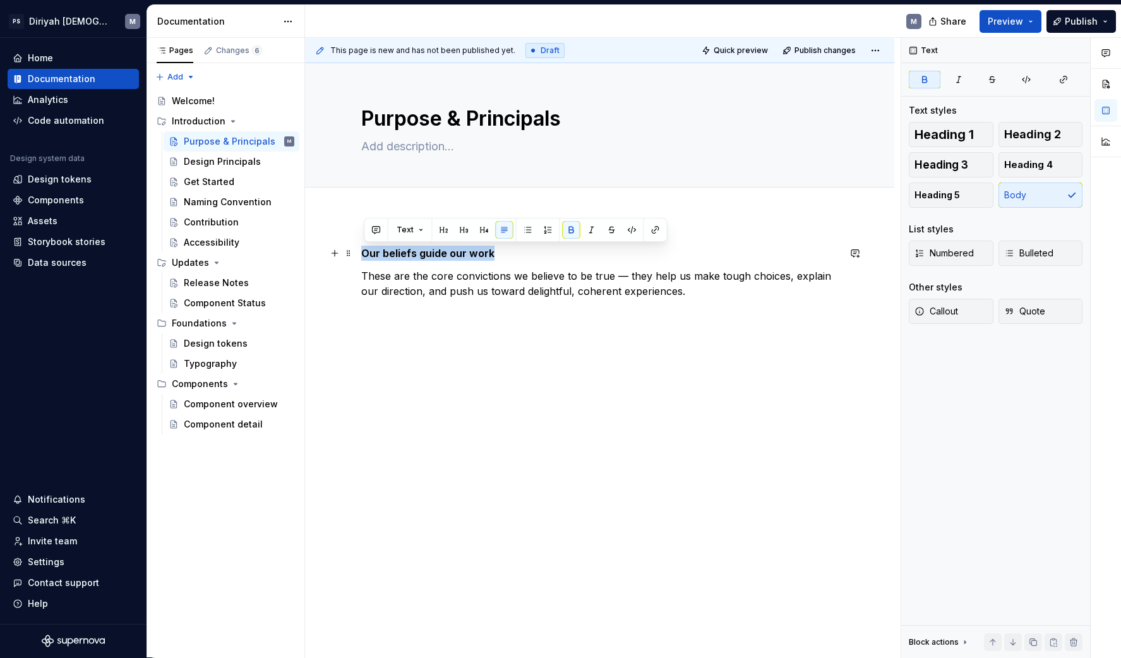
drag, startPoint x: 502, startPoint y: 253, endPoint x: 321, endPoint y: 259, distance: 181.3
click at [290, 247] on div "Pages Changes 6 Add Accessibility guide for tree Page tree. Navigate the tree w…" at bounding box center [634, 348] width 974 height 620
click at [417, 230] on button "Text" at bounding box center [410, 230] width 39 height 18
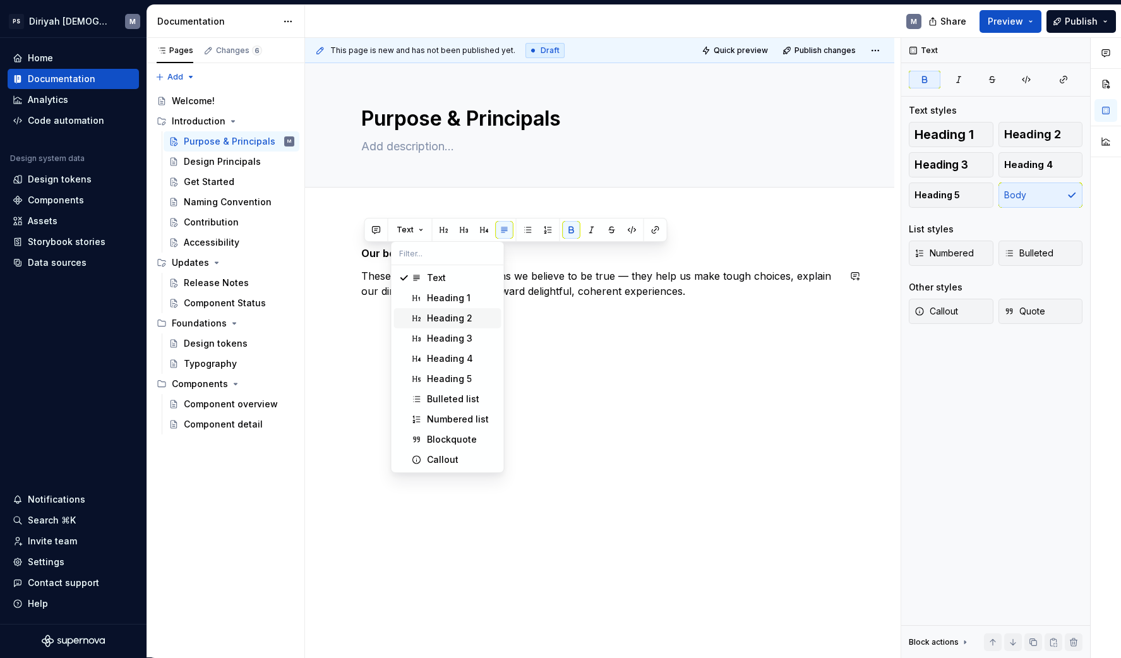
click at [447, 320] on div "Heading 2" at bounding box center [449, 318] width 45 height 13
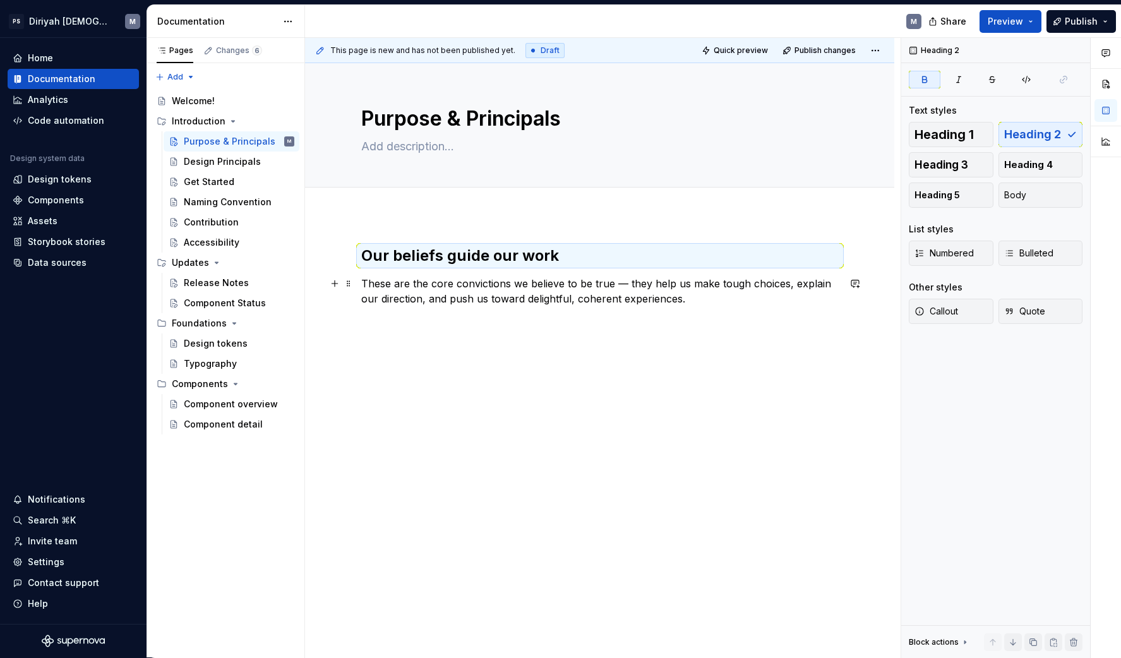
click at [741, 306] on p "These are the core convictions we believe to be true — they help us make tough …" at bounding box center [599, 291] width 477 height 30
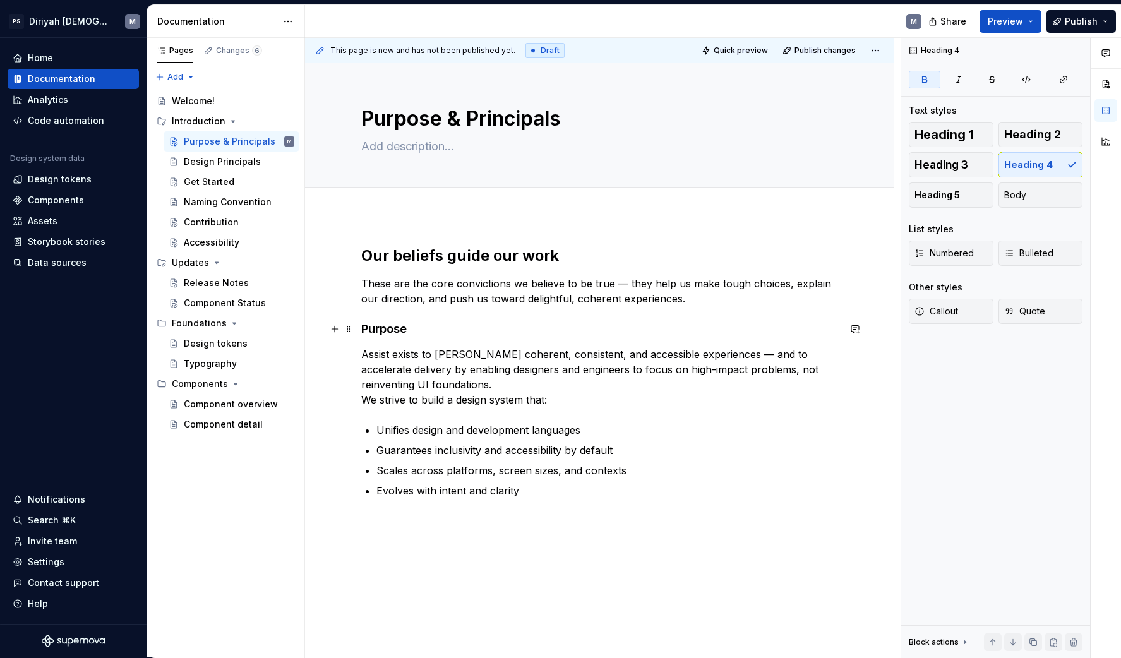
click at [404, 327] on strong "Purpose" at bounding box center [383, 328] width 45 height 13
click at [437, 308] on button "Heading 4" at bounding box center [421, 305] width 60 height 18
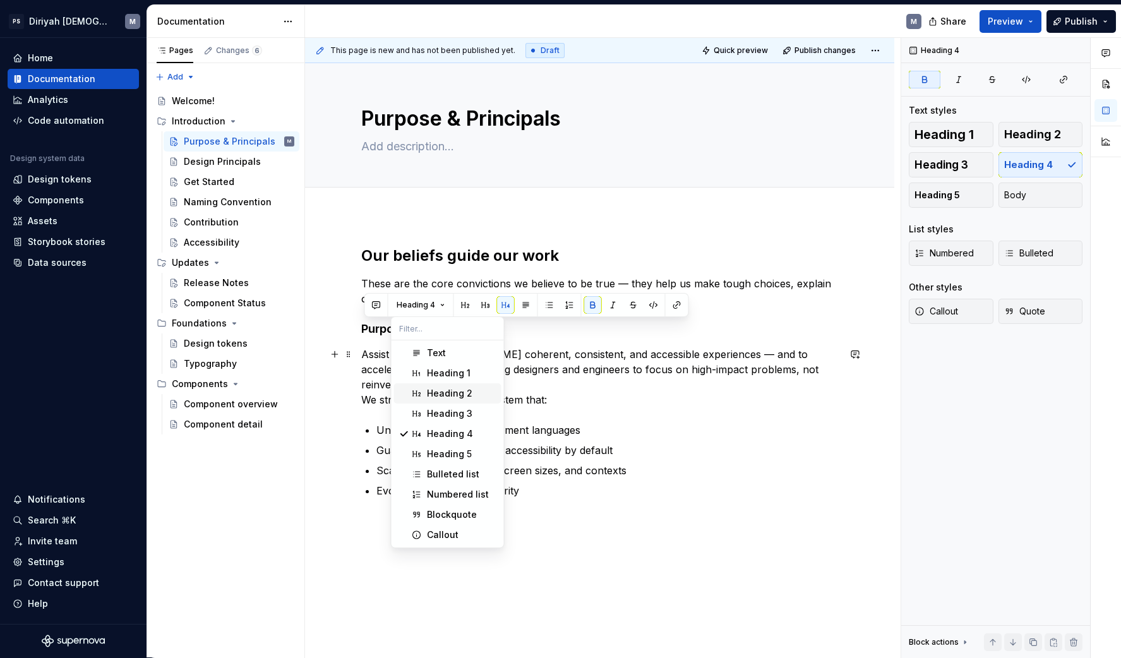
click at [455, 389] on div "Heading 2" at bounding box center [449, 393] width 45 height 13
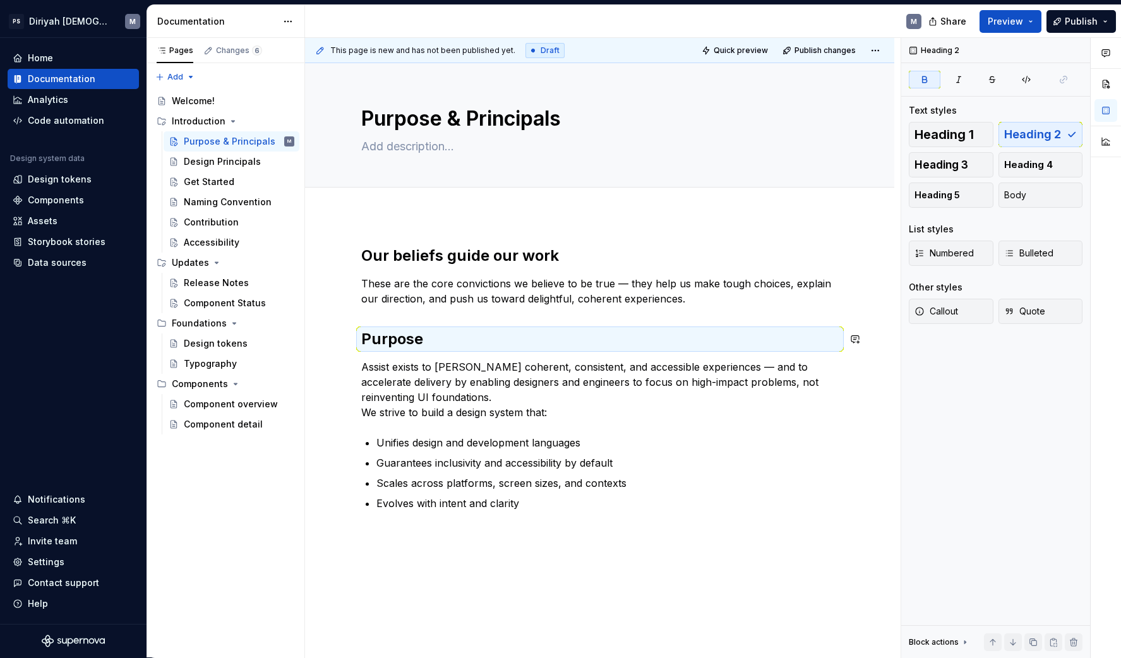
click at [509, 315] on div "Our beliefs guide our work These are the core convictions we believe to be true…" at bounding box center [599, 378] width 477 height 265
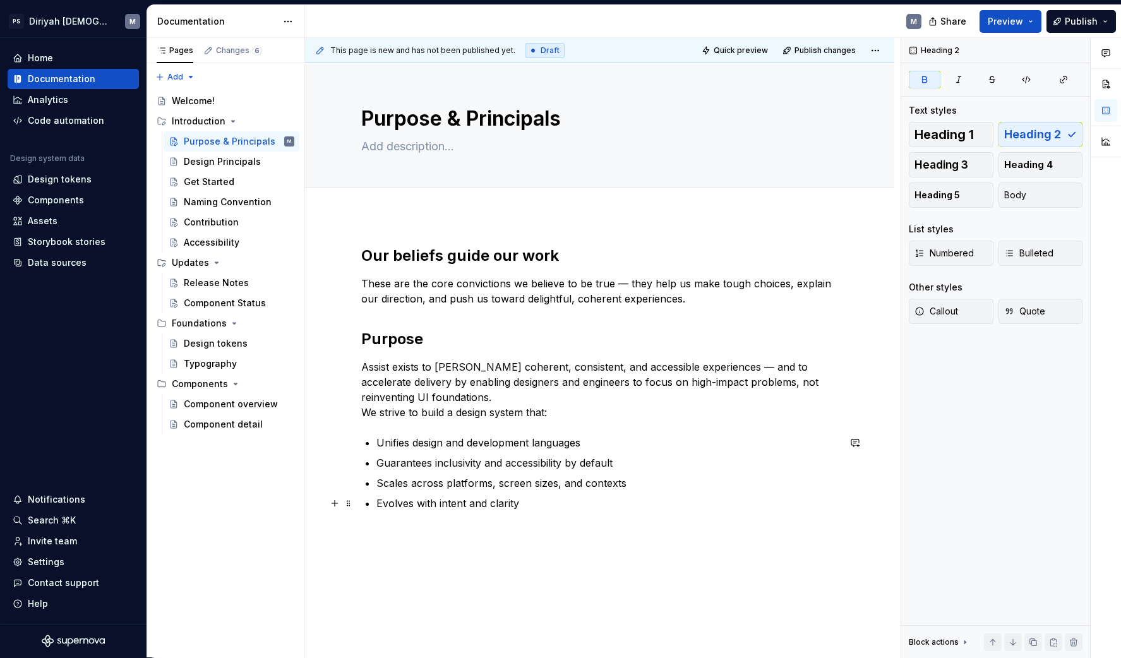
click at [602, 500] on p "Evolves with intent and clarity" at bounding box center [607, 503] width 462 height 15
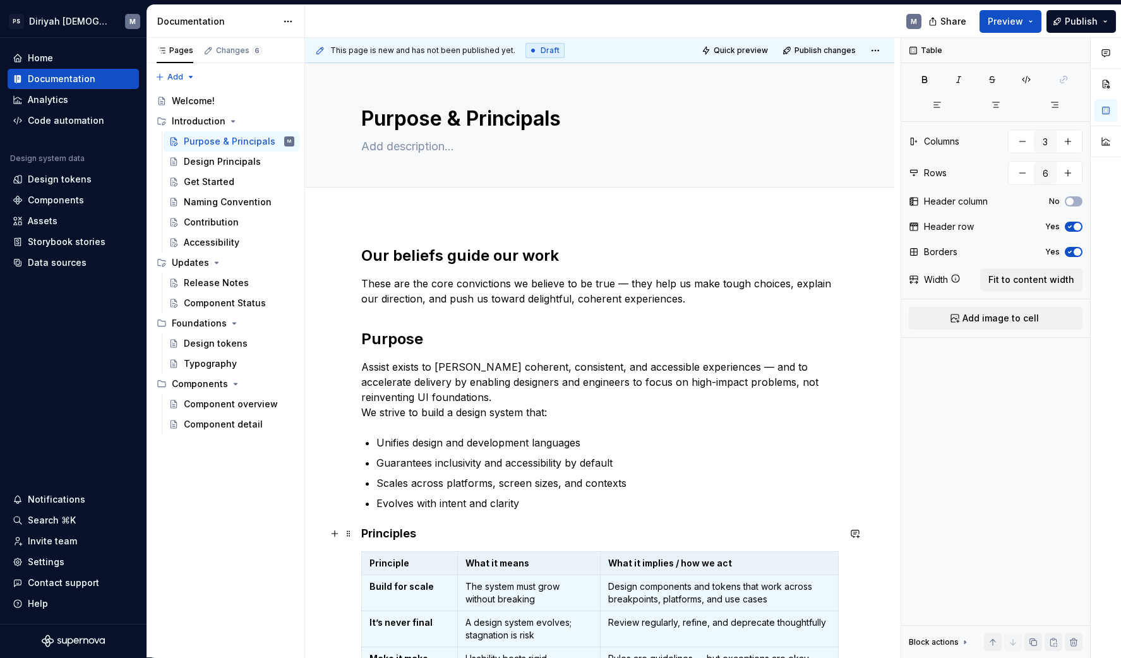
click at [434, 539] on h4 "Principles" at bounding box center [599, 533] width 477 height 15
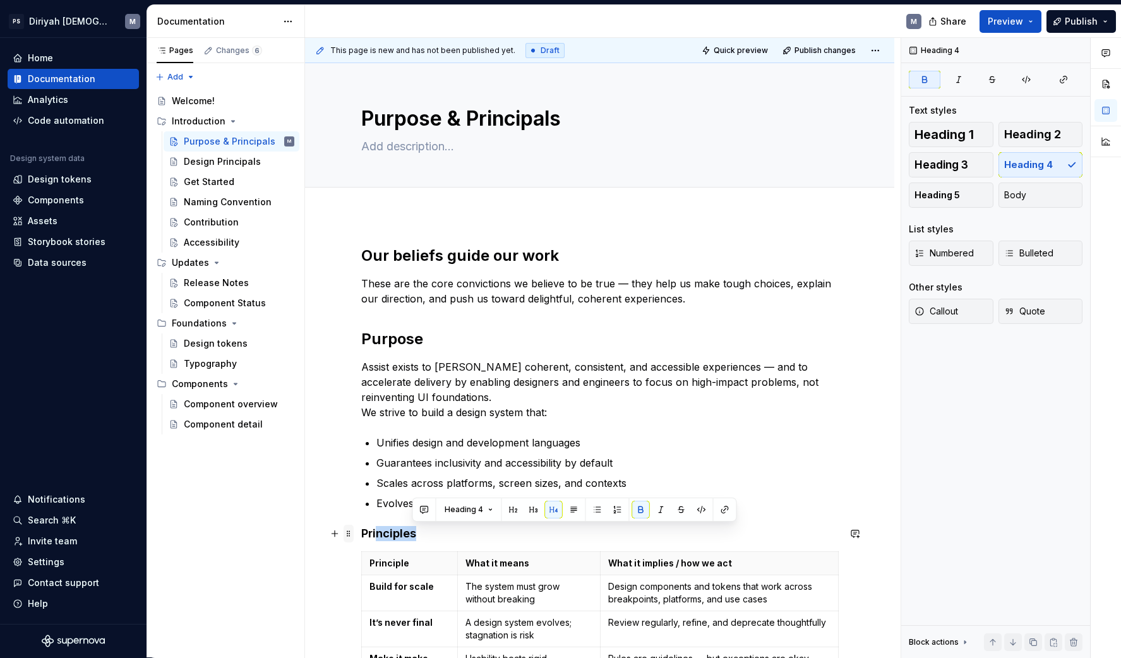
drag, startPoint x: 428, startPoint y: 534, endPoint x: 350, endPoint y: 532, distance: 77.1
click at [361, 532] on div "Our beliefs guide our work These are the core convictions we believe to be true…" at bounding box center [599, 511] width 477 height 530
click at [392, 539] on strong "Principles" at bounding box center [388, 533] width 55 height 13
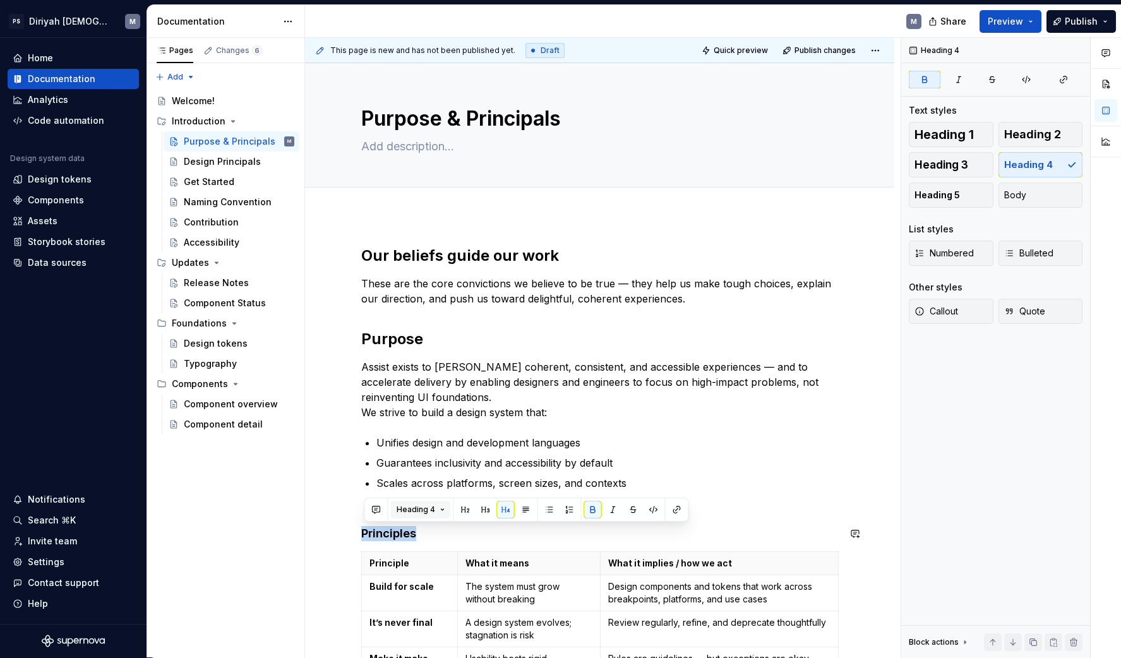
click at [426, 513] on span "Heading 4" at bounding box center [416, 510] width 39 height 10
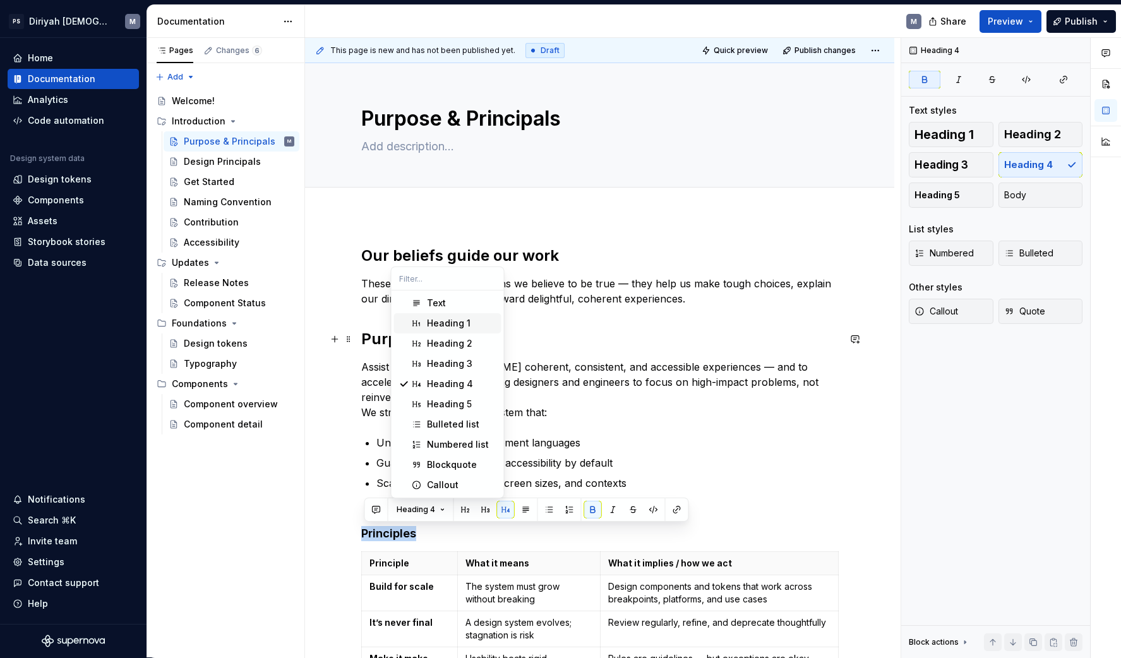
click at [479, 338] on div "Heading 2" at bounding box center [461, 343] width 69 height 13
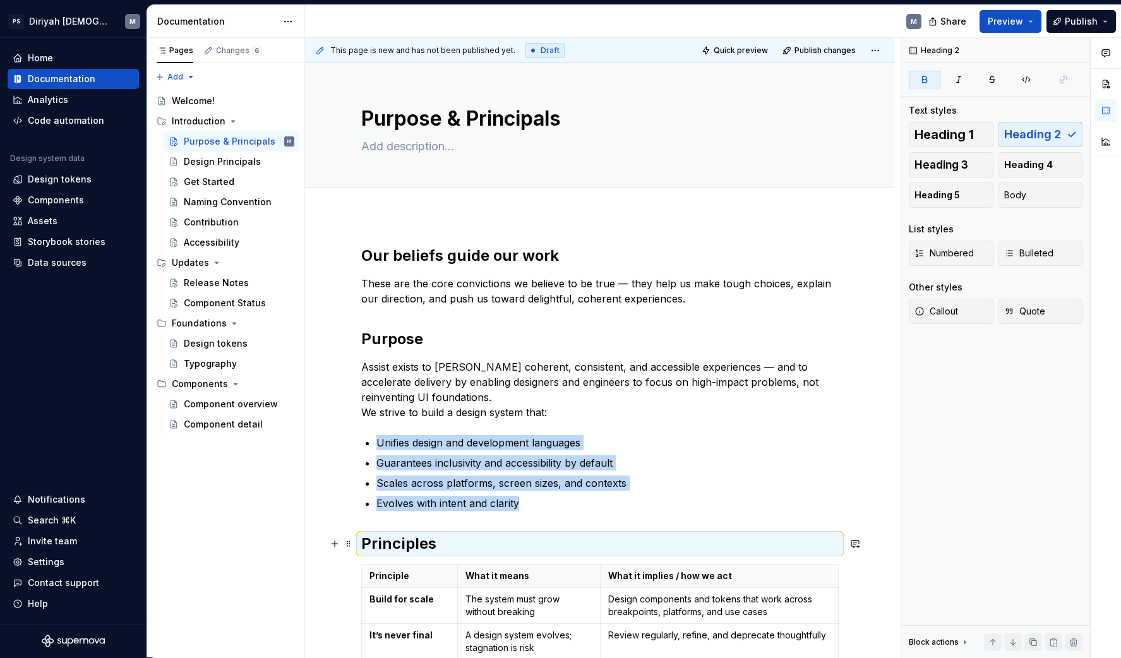
click at [468, 548] on h2 "Principles" at bounding box center [599, 544] width 477 height 20
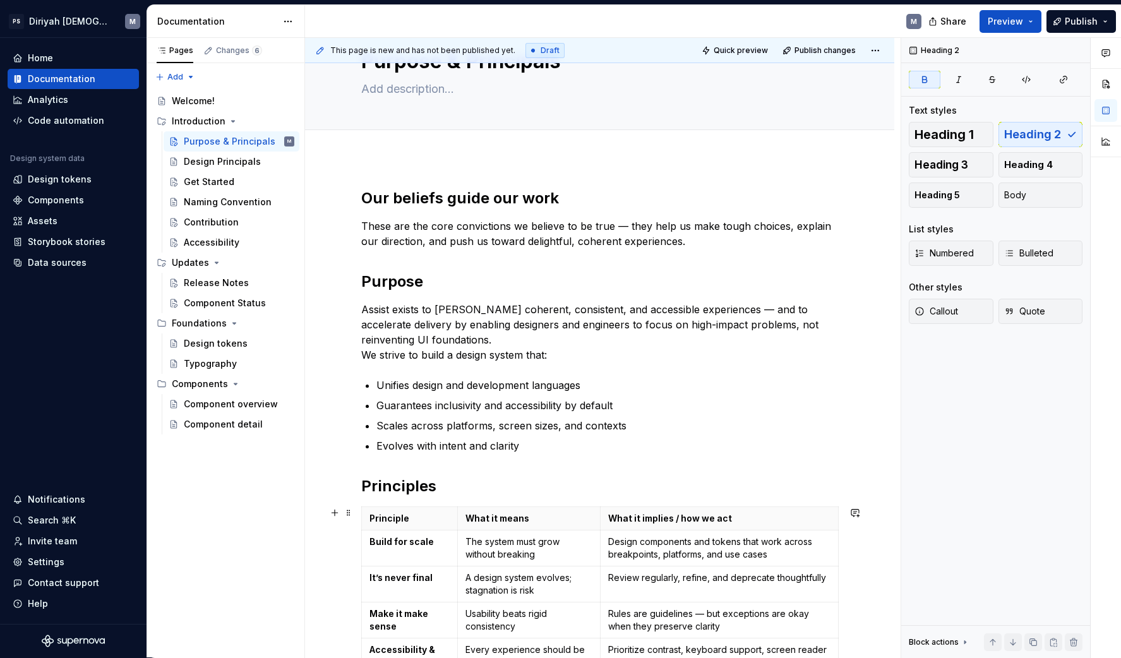
scroll to position [230, 0]
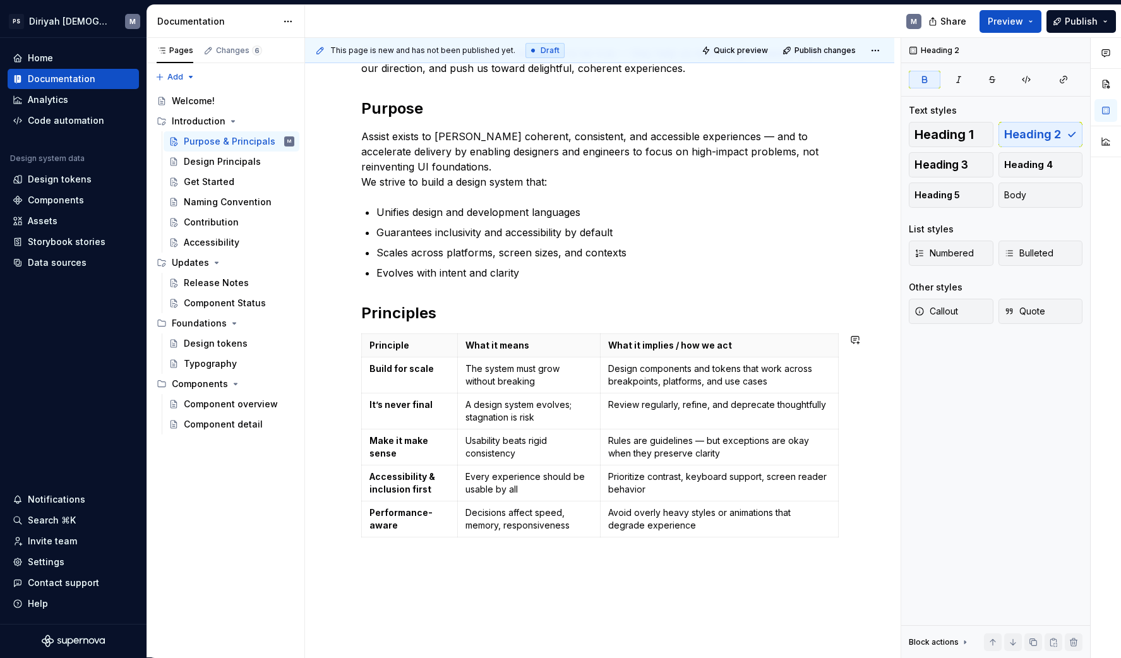
click at [601, 570] on div "Our beliefs guide our work These are the core convictions we believe to be true…" at bounding box center [599, 370] width 589 height 770
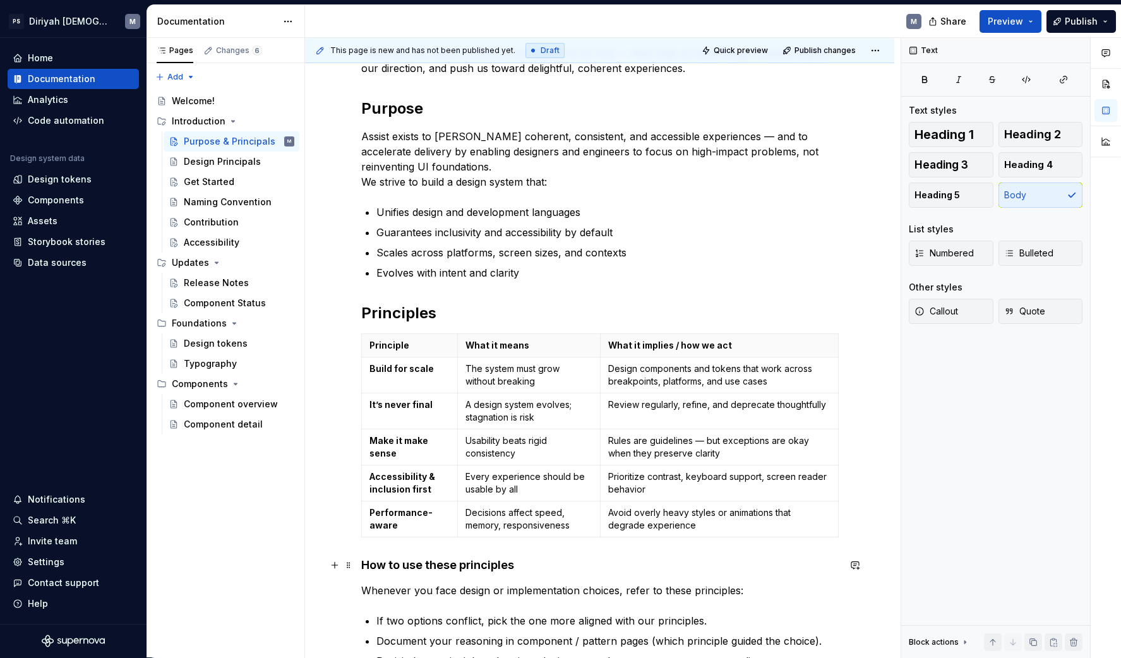
click at [376, 562] on strong "How to use these principles" at bounding box center [437, 564] width 153 height 13
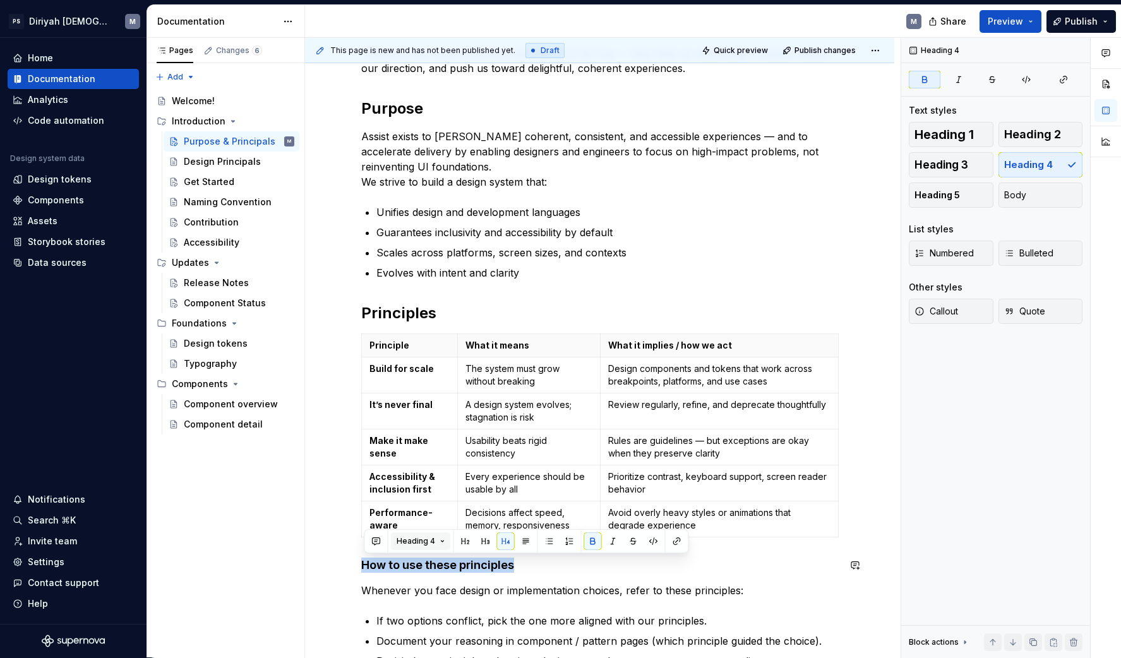
click at [422, 542] on span "Heading 4" at bounding box center [416, 541] width 39 height 10
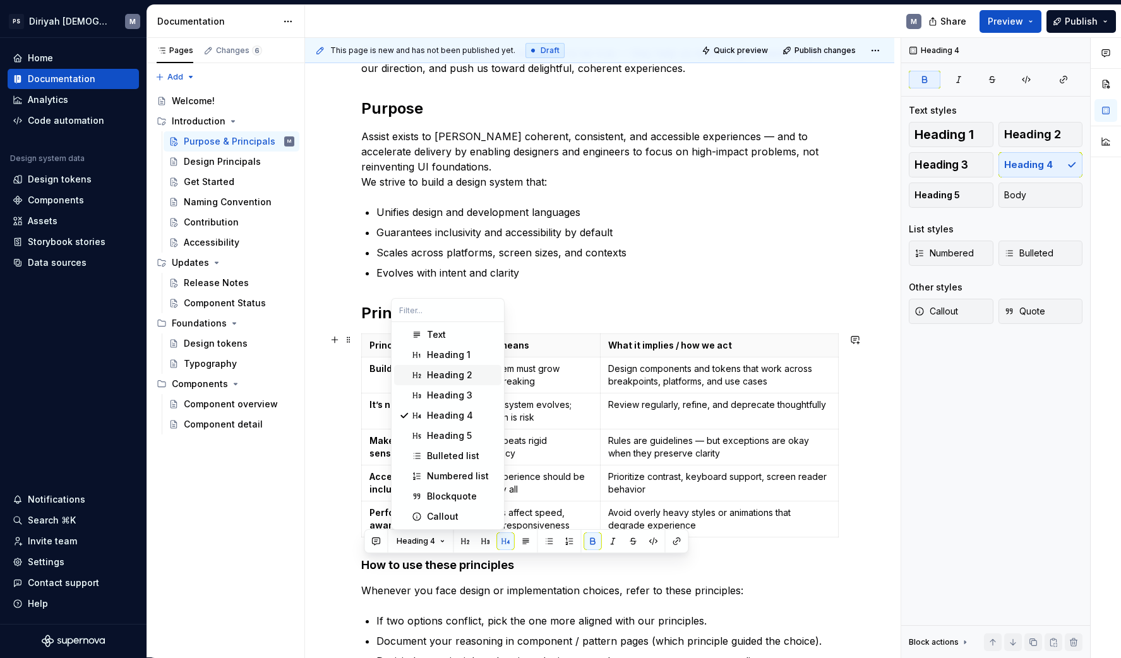
click at [462, 378] on div "Heading 2" at bounding box center [449, 375] width 45 height 13
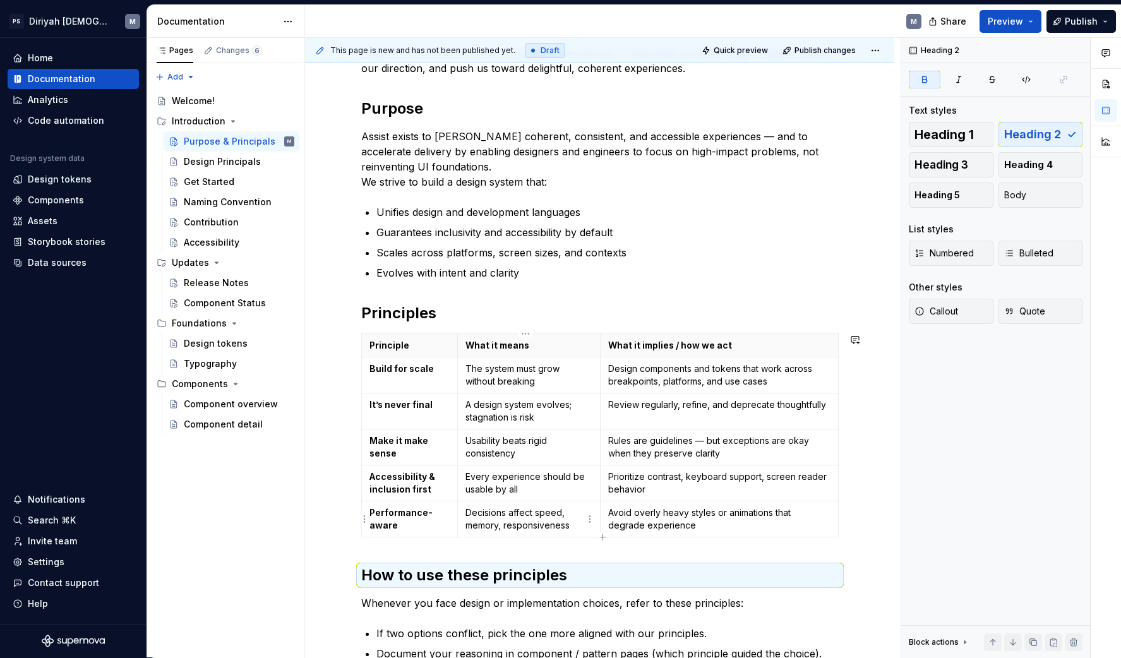
click at [494, 556] on div "Our beliefs guide our work These are the core convictions we believe to be true…" at bounding box center [599, 371] width 477 height 712
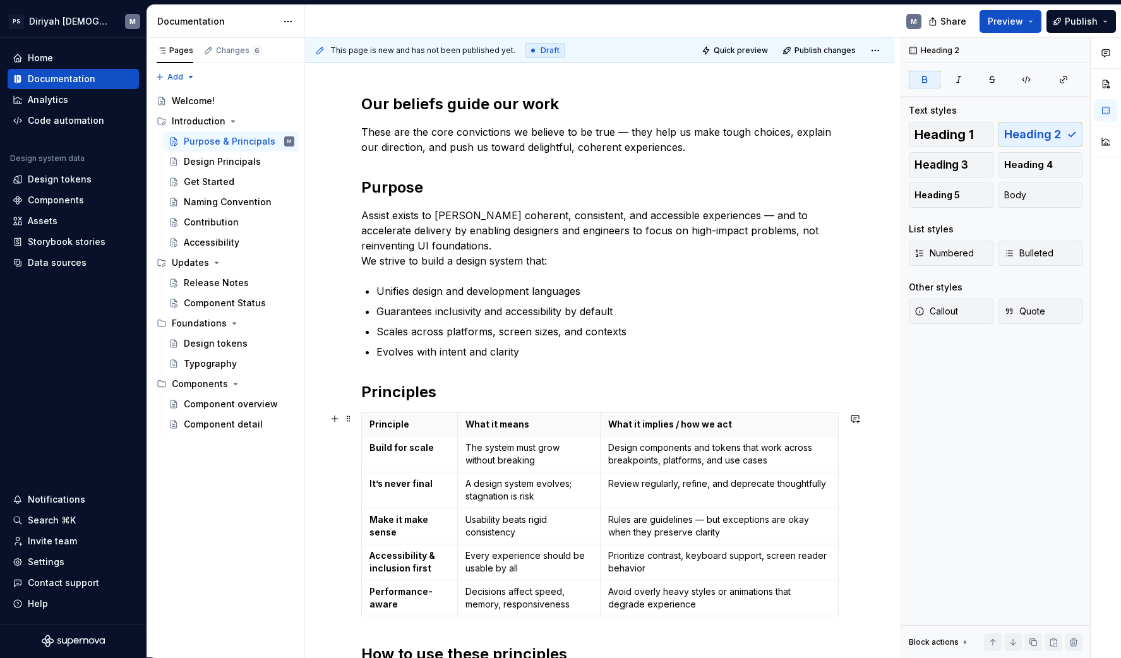
scroll to position [119, 0]
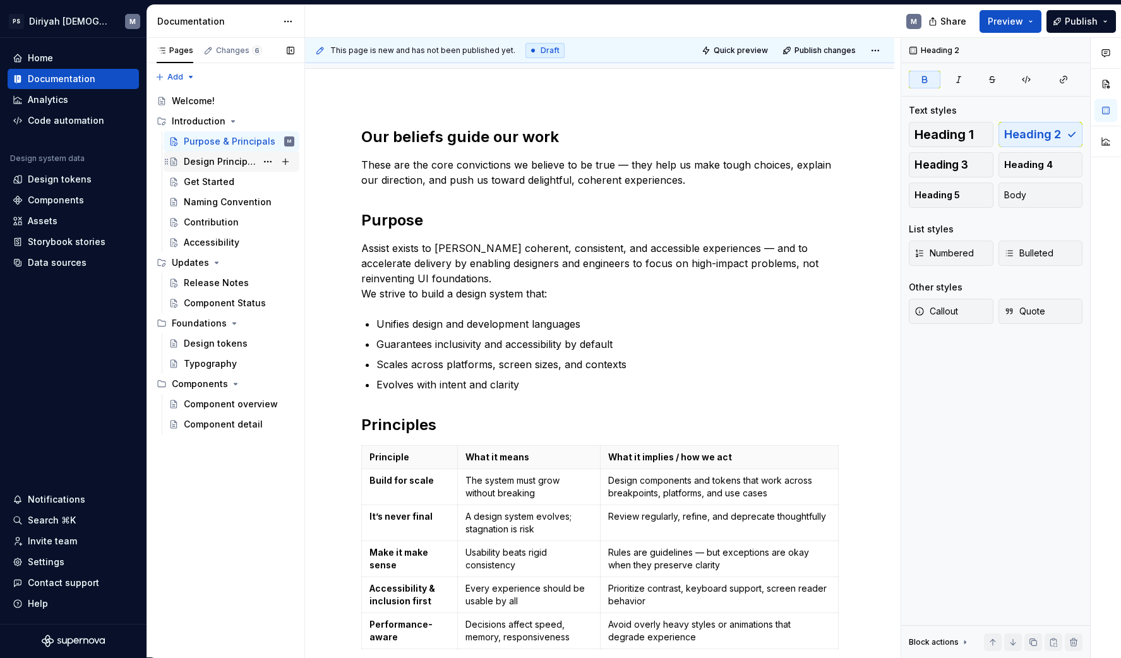
click at [242, 160] on div "Design Principals" at bounding box center [220, 161] width 73 height 13
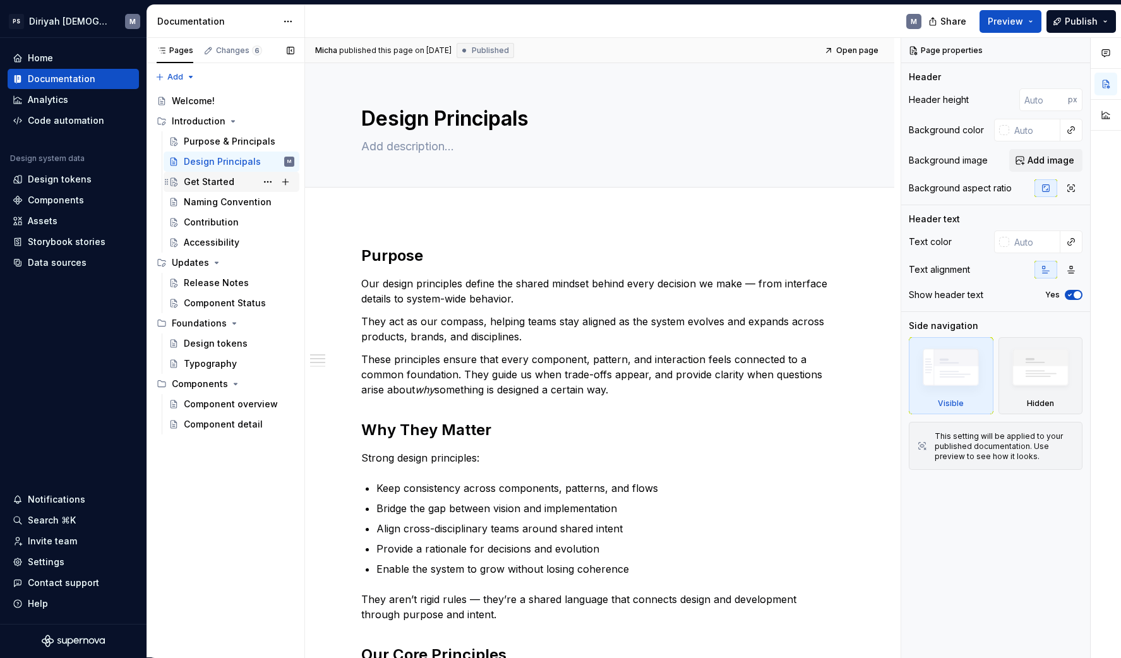
click at [234, 186] on div "Get Started" at bounding box center [239, 182] width 111 height 18
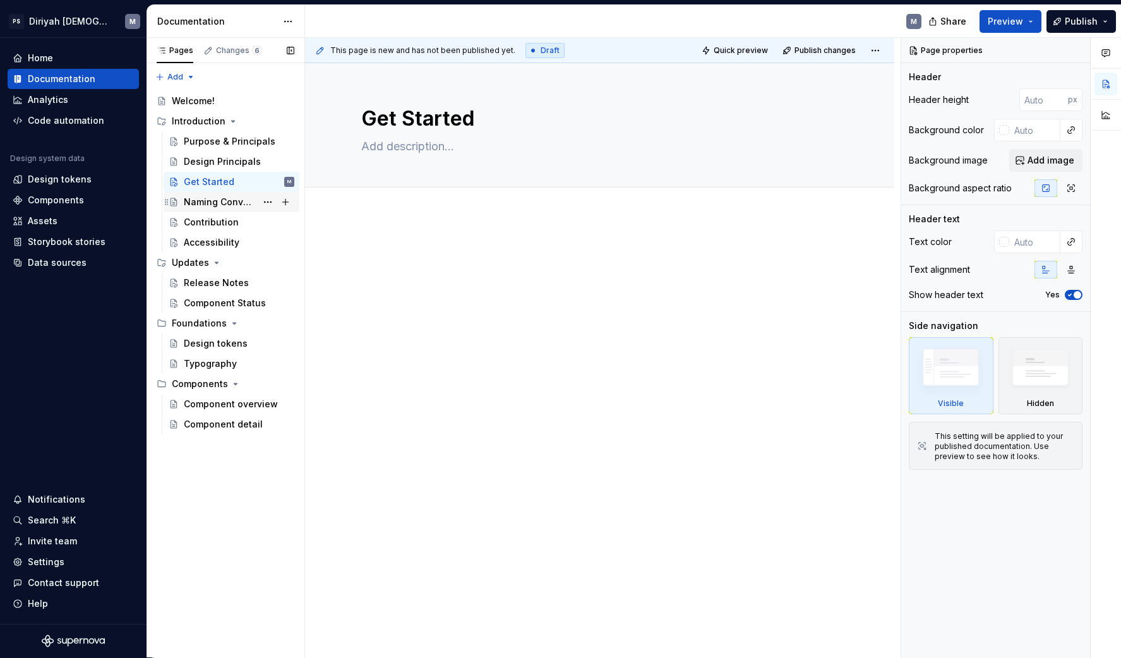
click at [231, 207] on div "Naming Convention" at bounding box center [220, 202] width 73 height 13
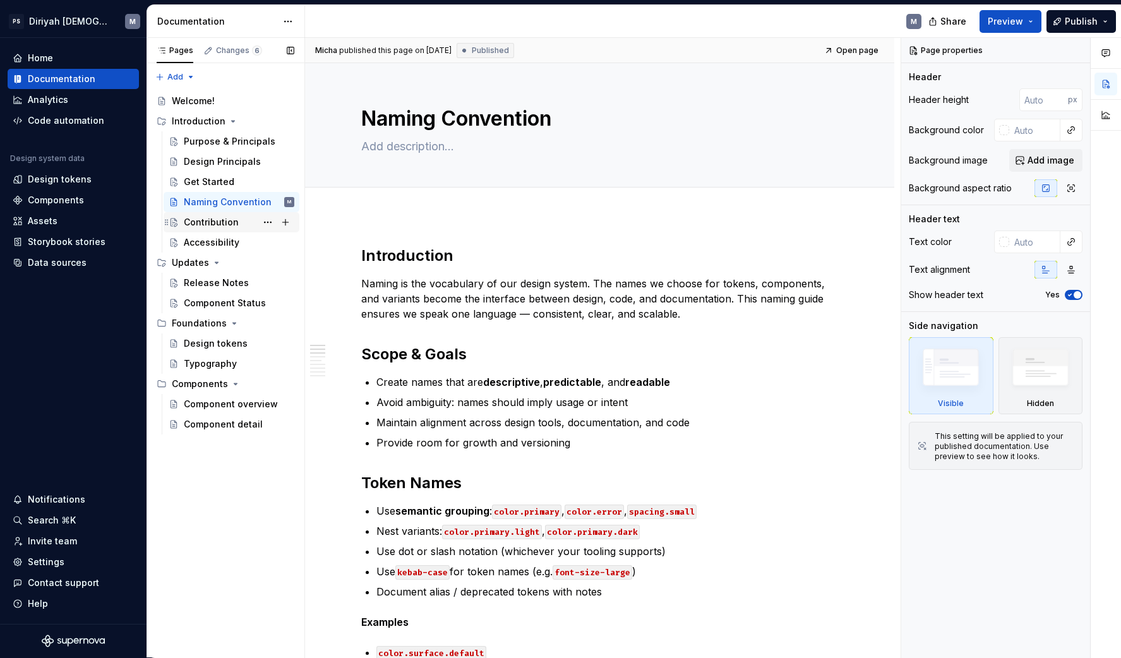
click at [236, 227] on div "Contribution" at bounding box center [211, 222] width 55 height 13
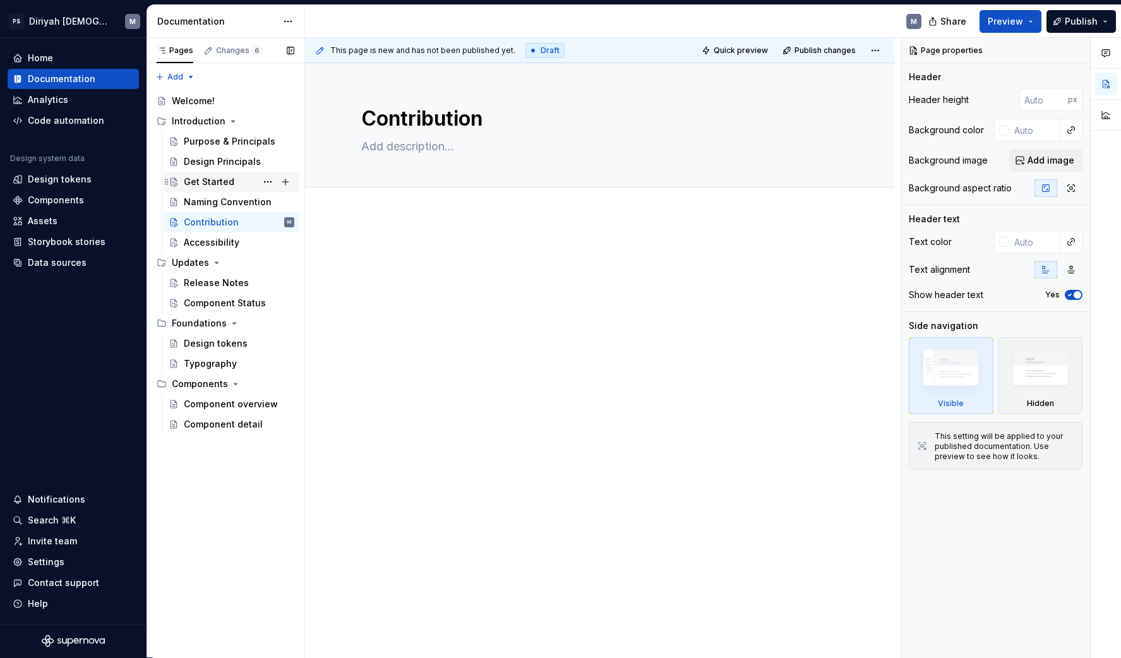
click at [236, 182] on div "Get Started" at bounding box center [239, 182] width 111 height 18
click at [470, 117] on textarea "Get Started" at bounding box center [597, 119] width 477 height 30
click at [408, 199] on button "Add tab" at bounding box center [386, 202] width 51 height 18
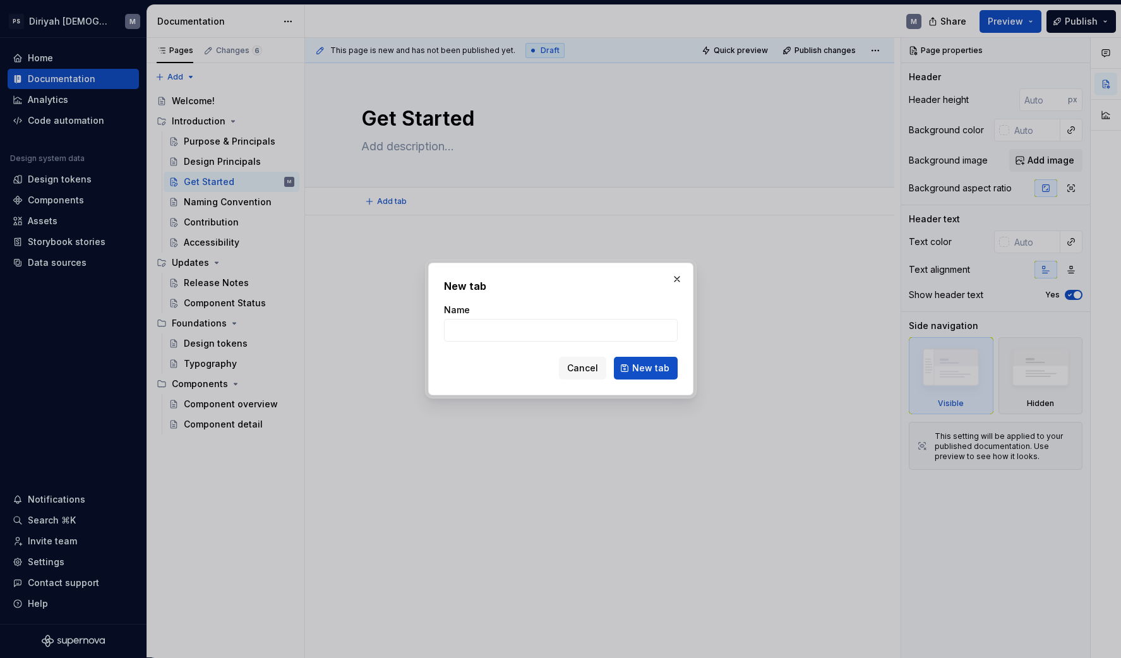
type textarea "*"
type input "Designer"
click at [660, 369] on span "New tab" at bounding box center [650, 368] width 37 height 13
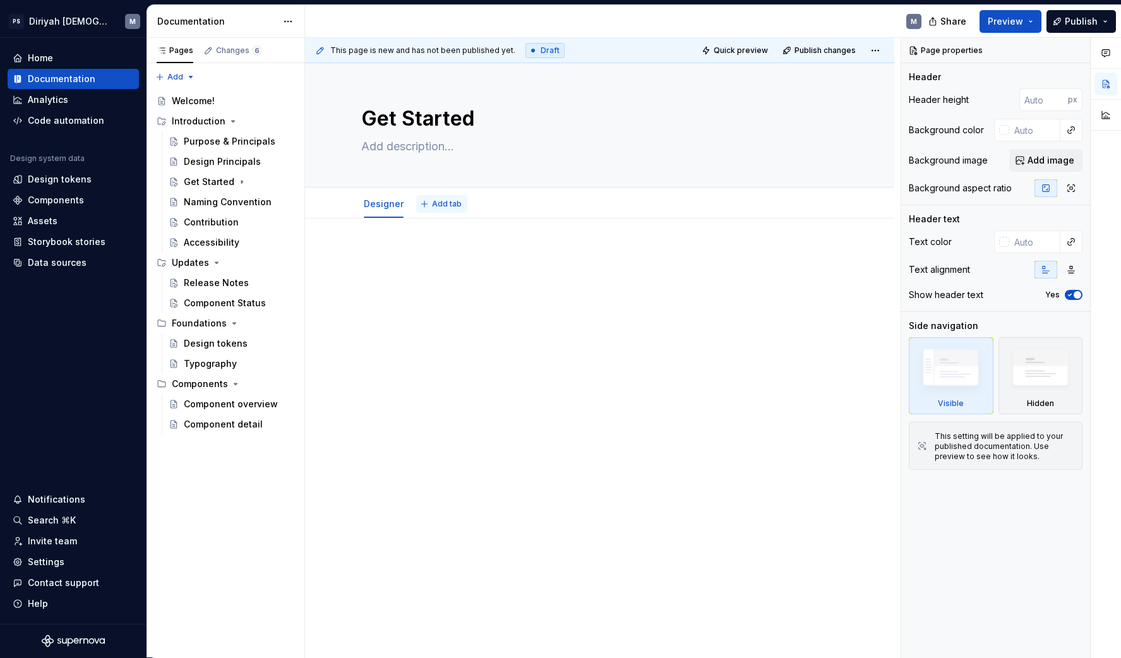
click at [448, 203] on span "Add tab" at bounding box center [447, 204] width 30 height 10
type textarea "*"
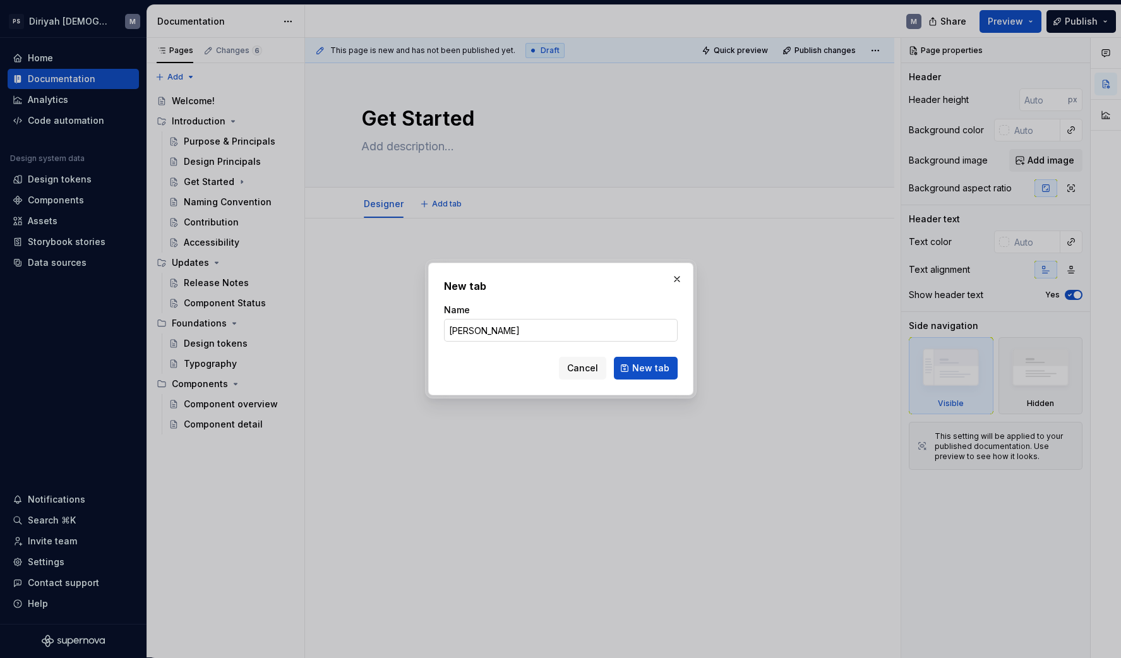
drag, startPoint x: 476, startPoint y: 336, endPoint x: 468, endPoint y: 326, distance: 12.5
click at [468, 326] on input "[PERSON_NAME]" at bounding box center [561, 330] width 234 height 23
type input "Engineering"
click at [653, 371] on span "New tab" at bounding box center [650, 368] width 37 height 13
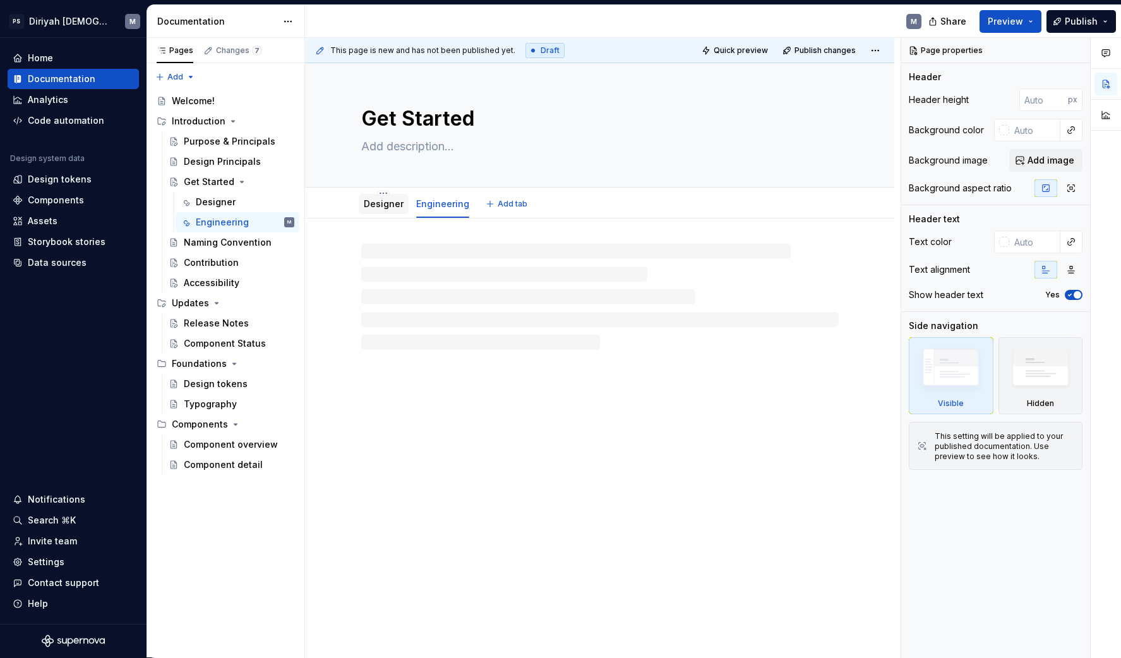
click at [380, 206] on link "Designer" at bounding box center [384, 203] width 40 height 11
click at [398, 205] on link "Designer" at bounding box center [384, 203] width 40 height 11
click at [451, 320] on div at bounding box center [599, 363] width 589 height 291
click at [397, 206] on link "Designer" at bounding box center [384, 203] width 40 height 11
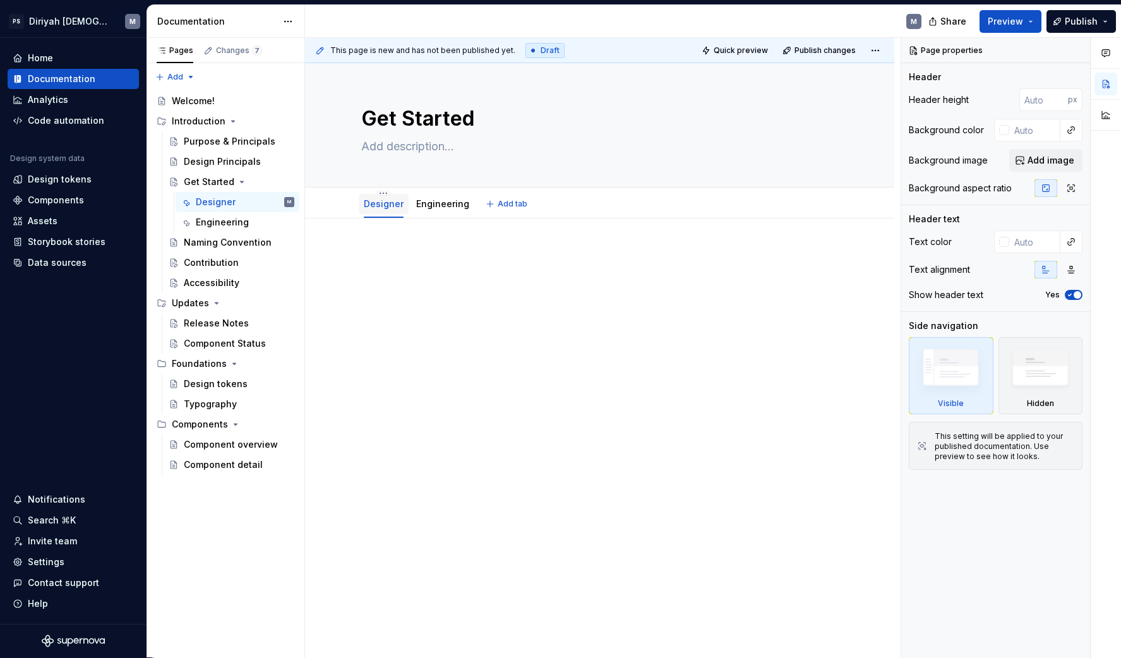
click at [401, 208] on link "Designer" at bounding box center [384, 203] width 40 height 11
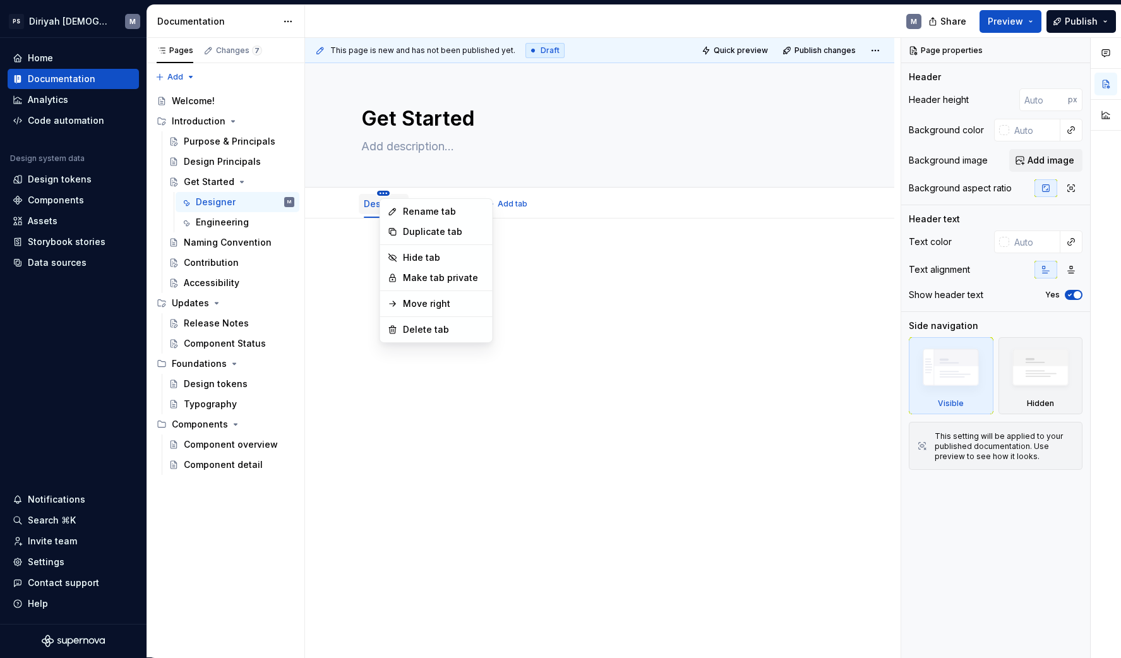
click at [386, 193] on html "PS Diriyah LDS M Home Documentation Analytics Code automation Design system dat…" at bounding box center [560, 329] width 1121 height 658
type textarea "*"
click at [442, 211] on div "Rename tab" at bounding box center [444, 211] width 82 height 13
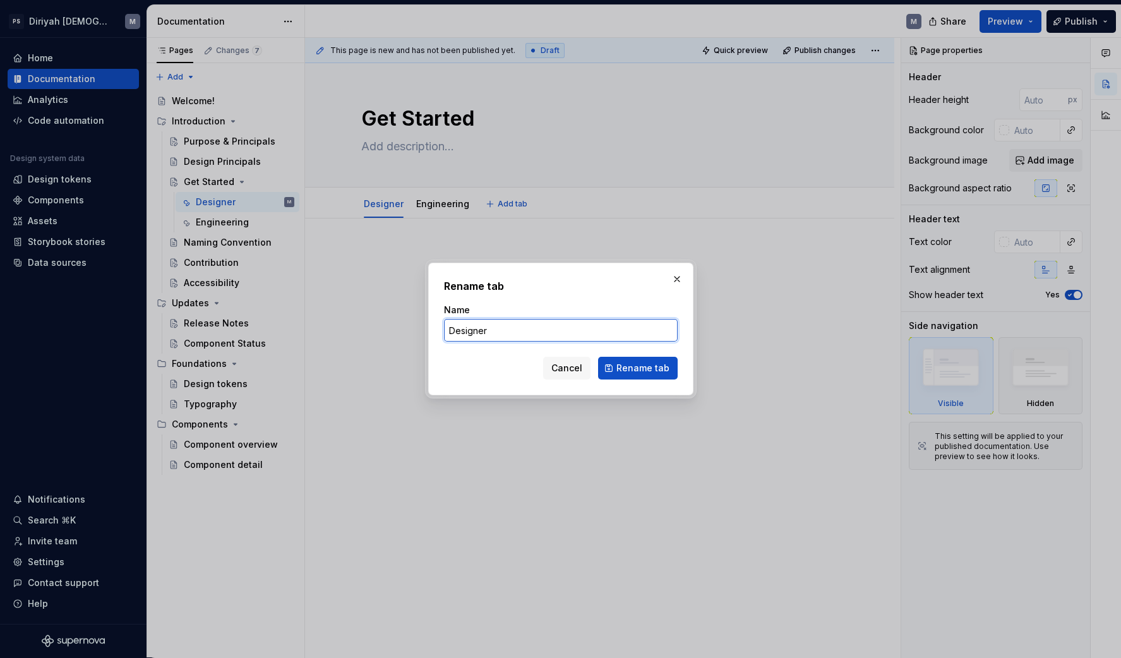
click at [506, 329] on input "Designer" at bounding box center [561, 330] width 234 height 23
type input "Design"
click at [638, 368] on button "Rename tab" at bounding box center [638, 368] width 80 height 23
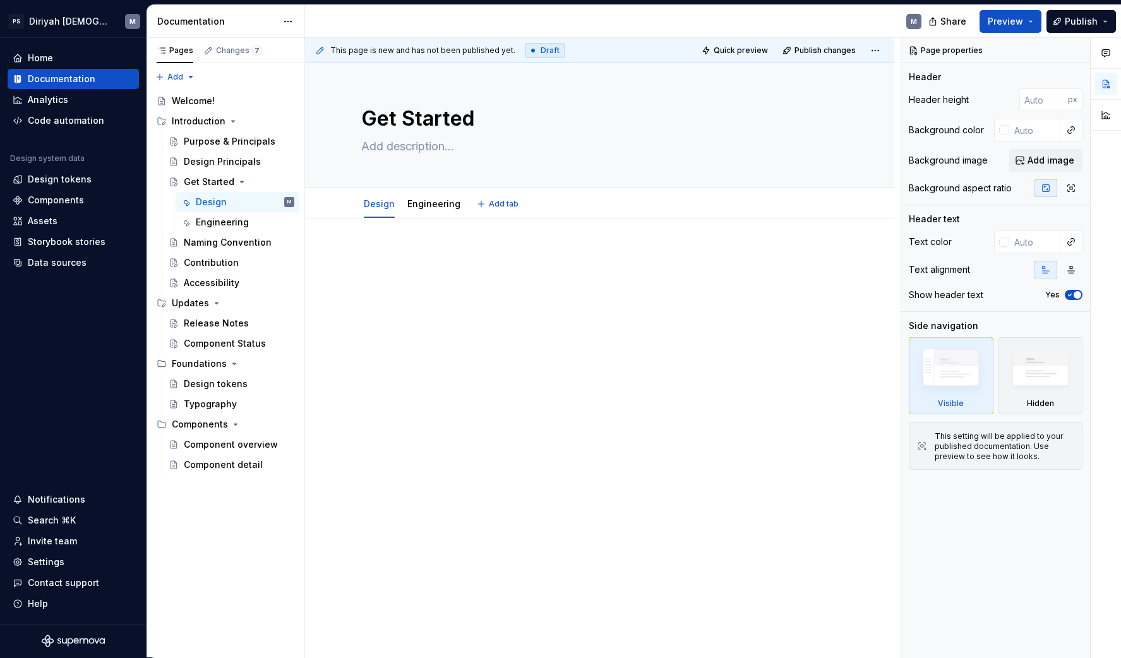
type textarea "*"
click at [387, 273] on div at bounding box center [599, 273] width 477 height 48
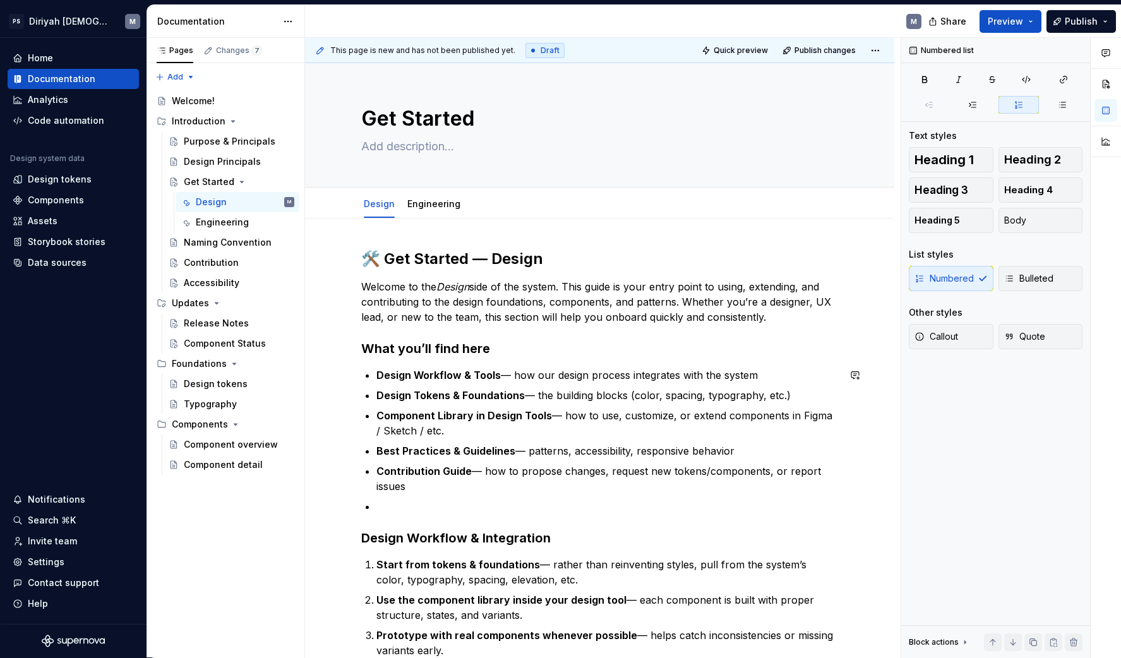
click at [407, 515] on div "🛠️ Get Started — Design Welcome to the Design side of the system. This guide is…" at bounding box center [599, 489] width 477 height 480
click at [393, 502] on p at bounding box center [607, 506] width 462 height 15
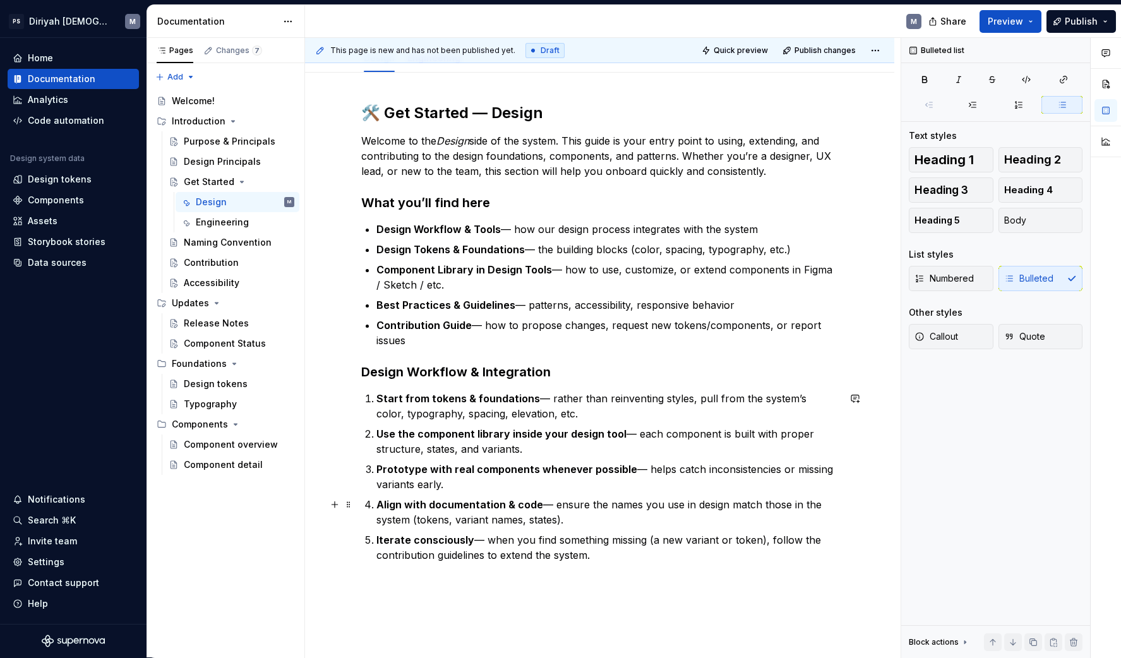
scroll to position [263, 0]
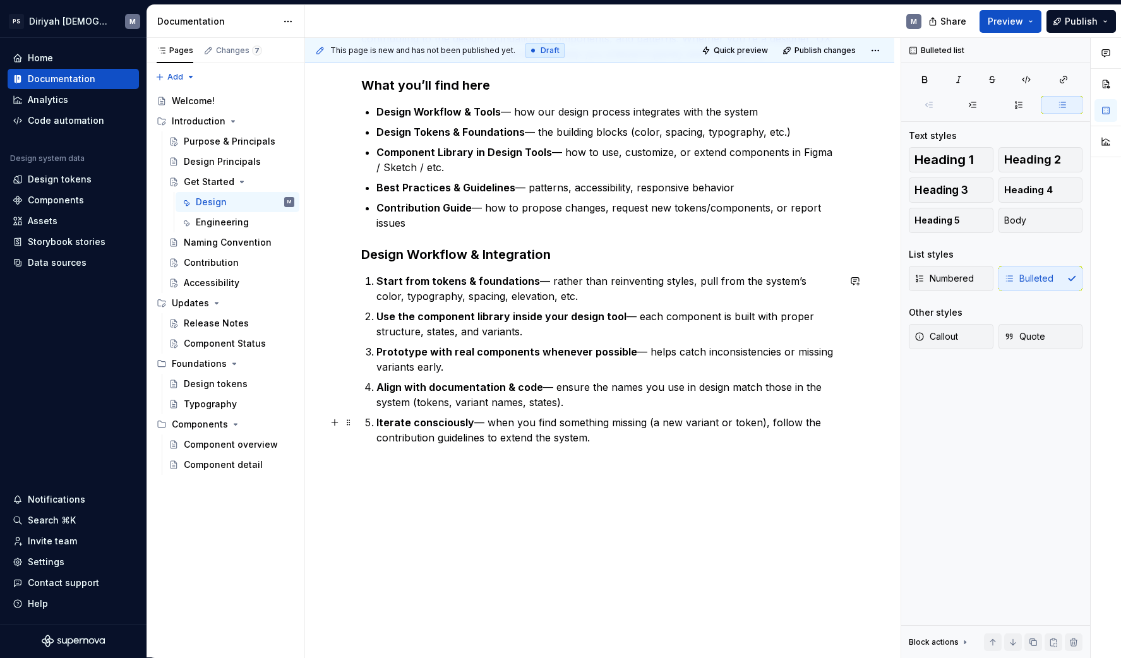
click at [660, 437] on p "Iterate consciously — when you find something missing (a new variant or token),…" at bounding box center [607, 430] width 462 height 30
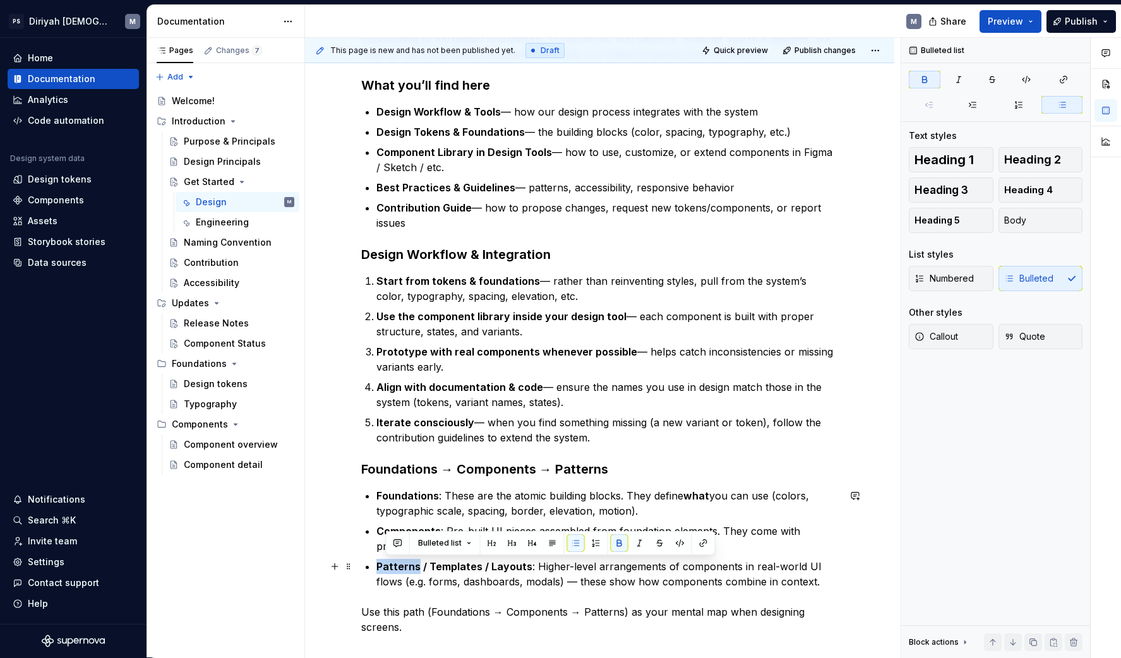
drag, startPoint x: 419, startPoint y: 566, endPoint x: 381, endPoint y: 571, distance: 38.8
click at [381, 571] on strong "Patterns / Templates / Layouts" at bounding box center [454, 566] width 156 height 13
drag, startPoint x: 518, startPoint y: 568, endPoint x: 413, endPoint y: 568, distance: 104.8
click at [413, 568] on strong "Blocks / Templates / Layouts" at bounding box center [448, 566] width 145 height 13
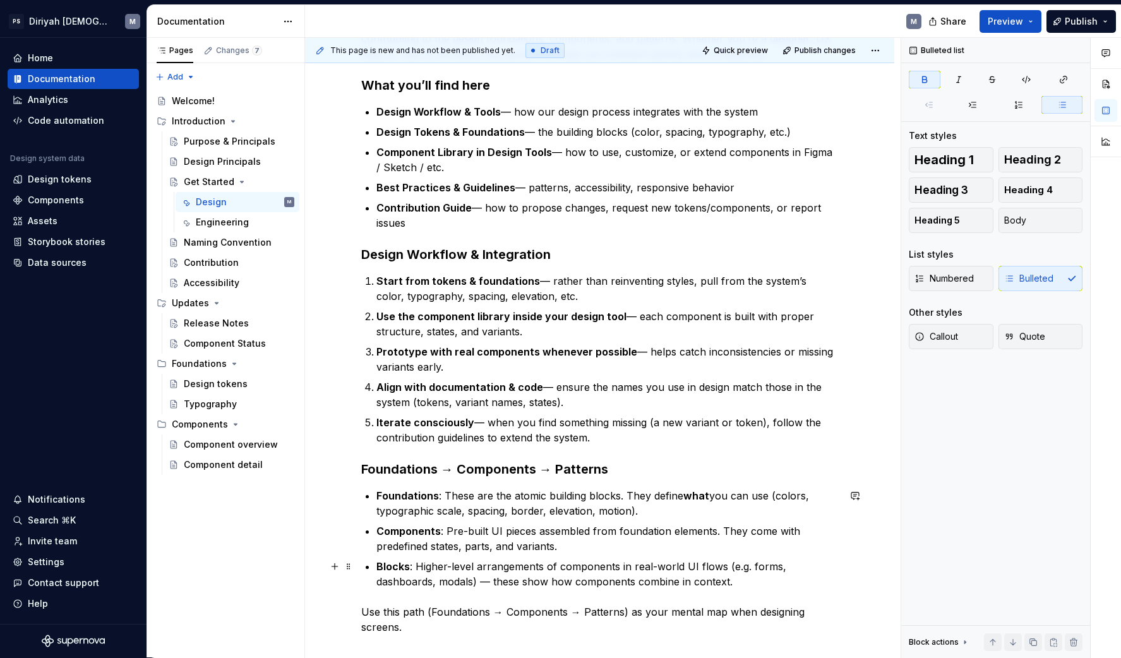
click at [774, 583] on p "Blocks : Higher-level arrangements of components in real-world UI flows (e.g. f…" at bounding box center [607, 574] width 462 height 30
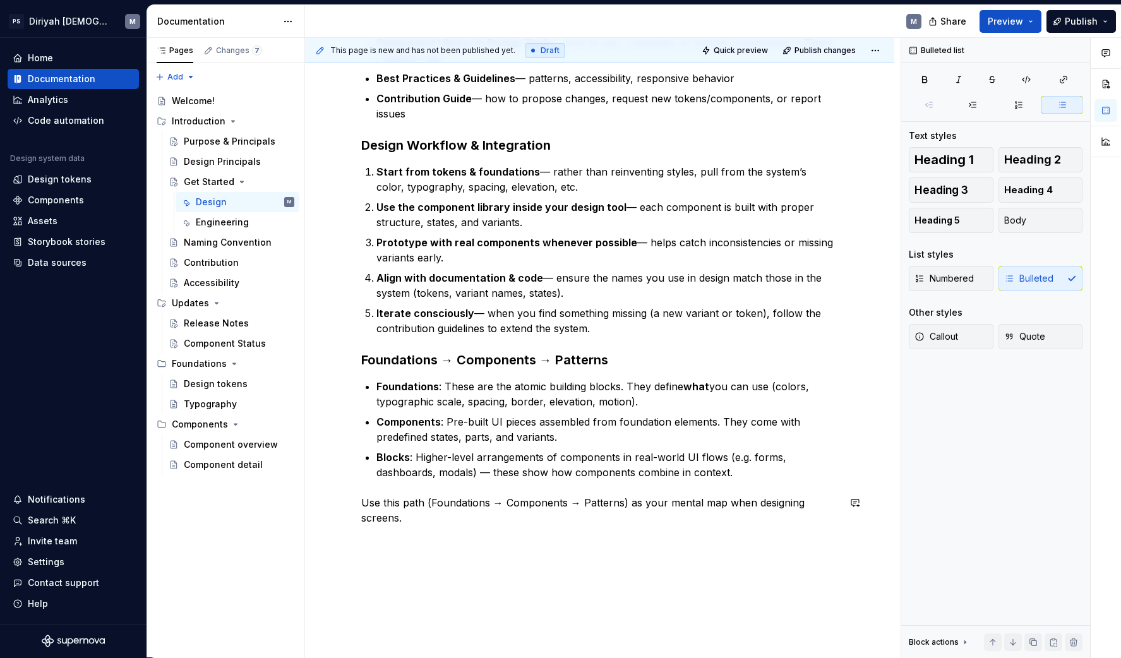
scroll to position [354, 0]
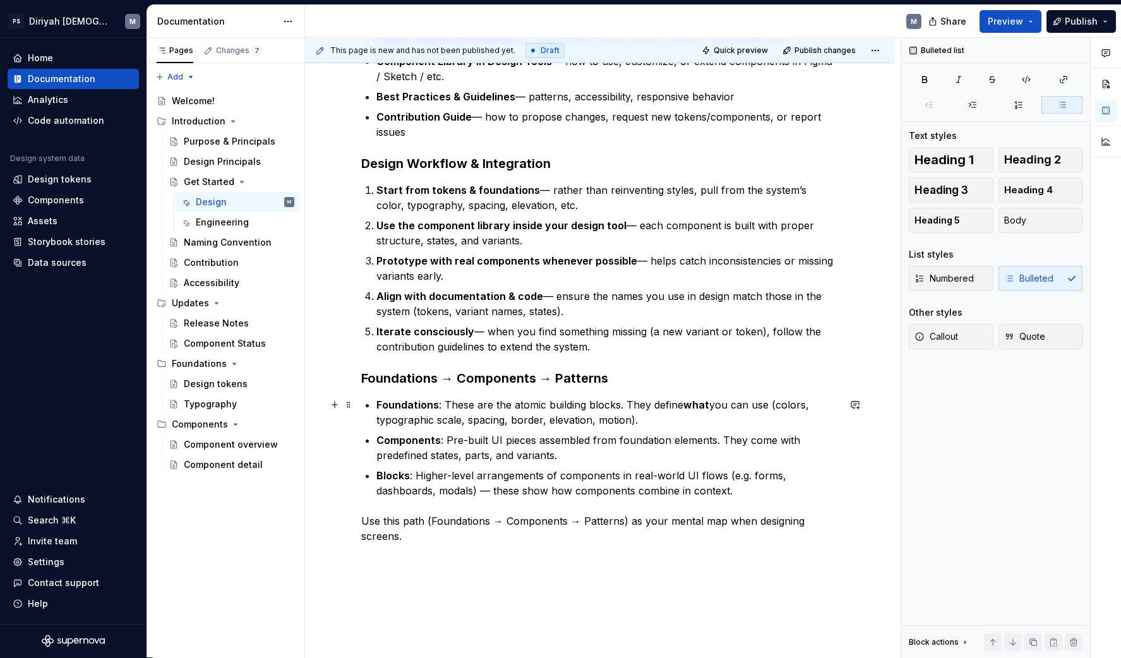
click at [440, 405] on p "Foundations : These are the atomic building blocks. They define what you can us…" at bounding box center [607, 412] width 462 height 30
click at [746, 493] on p "Blocks : Higher-level arrangements of components in real-world UI flows (e.g. f…" at bounding box center [607, 483] width 462 height 30
click at [611, 379] on h3 "Foundations → Components → Patterns" at bounding box center [599, 378] width 477 height 18
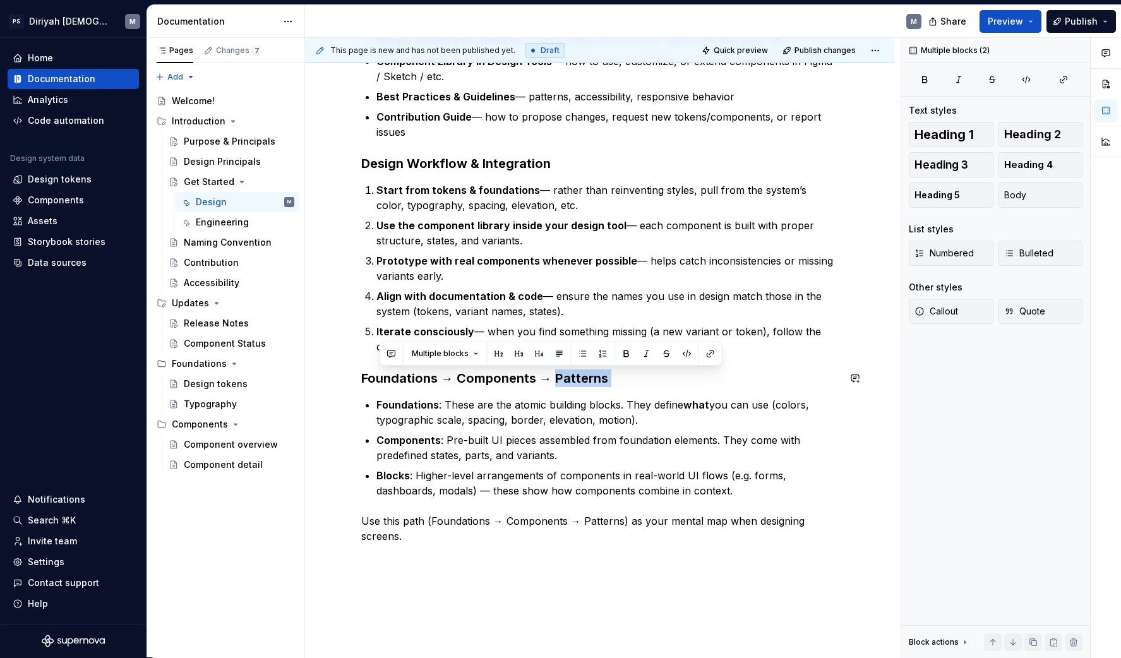
drag, startPoint x: 559, startPoint y: 378, endPoint x: 611, endPoint y: 388, distance: 52.6
click at [611, 388] on div "🛠️ Get Started — Design Welcome to the Design side of the system. This guide is…" at bounding box center [599, 219] width 477 height 649
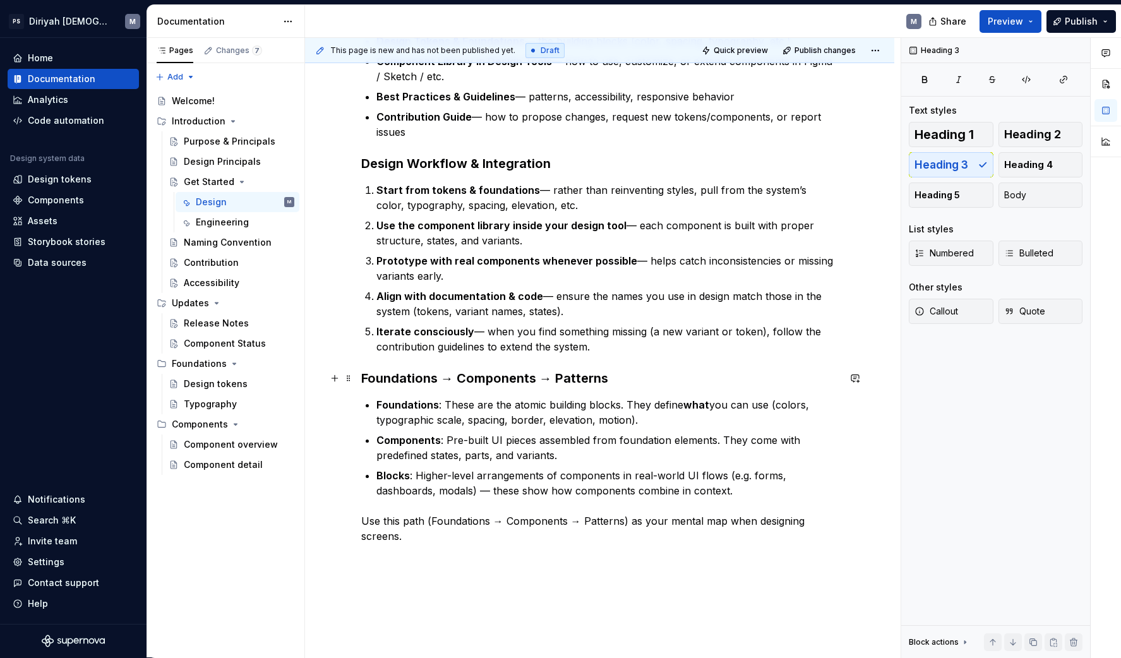
click at [609, 380] on h3 "Foundations → Components → Patterns" at bounding box center [599, 378] width 477 height 18
drag, startPoint x: 611, startPoint y: 378, endPoint x: 561, endPoint y: 380, distance: 49.3
click at [561, 380] on h3 "Foundations → Components → Patterns" at bounding box center [599, 378] width 477 height 18
click at [736, 493] on p "Blocks : Higher-level arrangements of components in real-world UI flows (e.g. f…" at bounding box center [607, 483] width 462 height 30
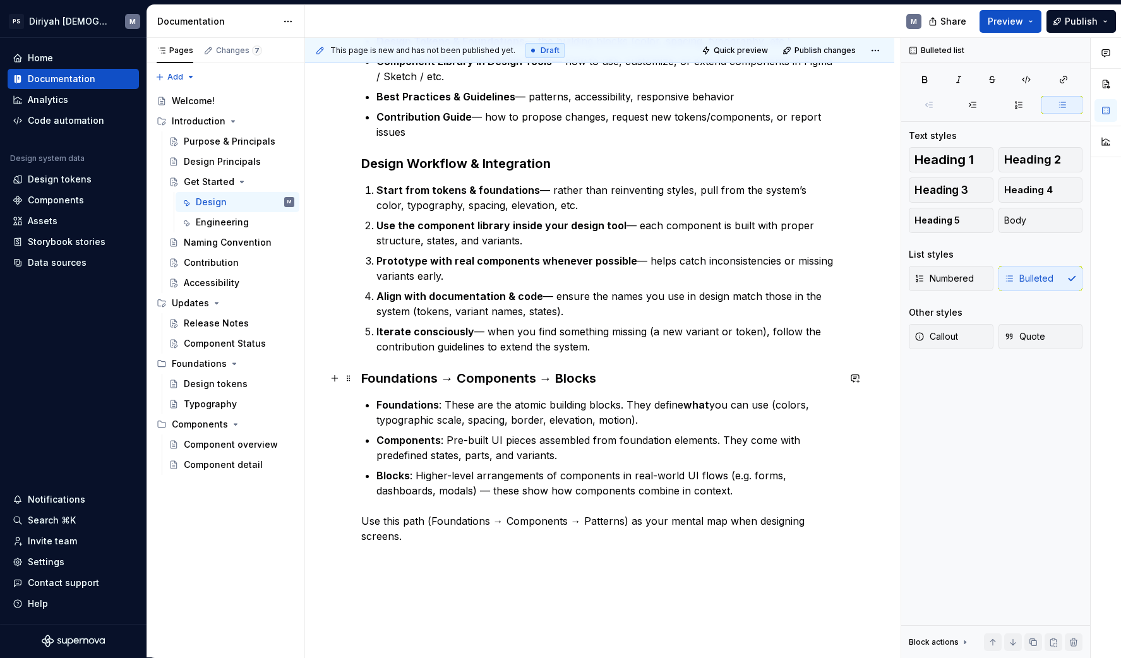
click at [616, 381] on h3 "Foundations → Components → Blocks" at bounding box center [599, 378] width 477 height 18
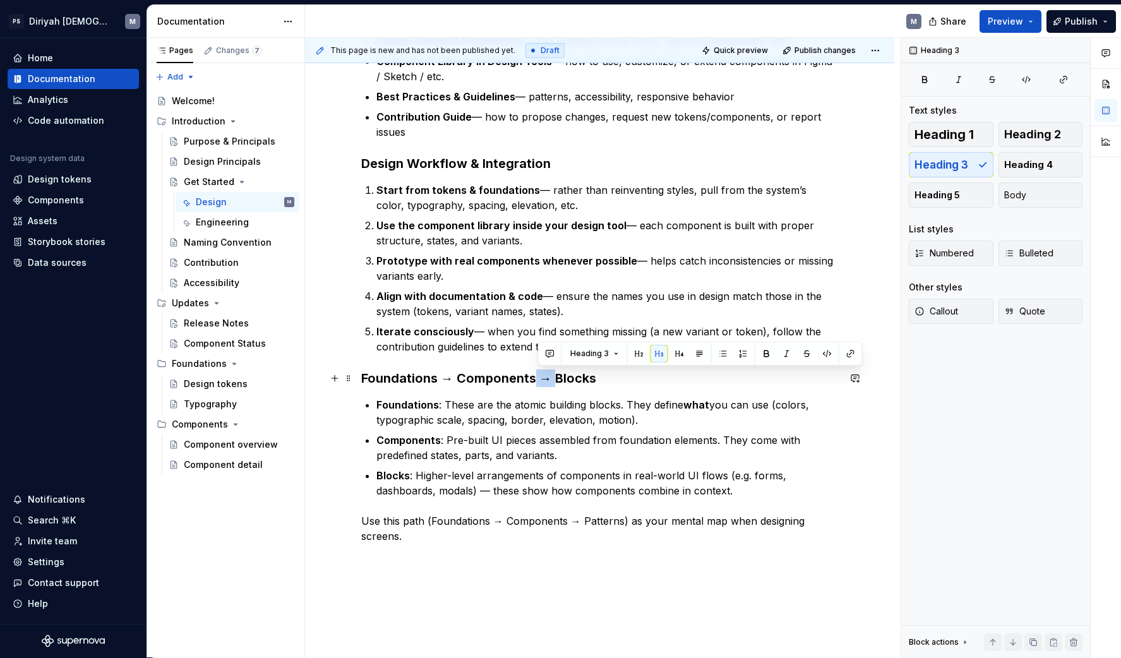
drag, startPoint x: 559, startPoint y: 378, endPoint x: 538, endPoint y: 378, distance: 20.8
click at [538, 378] on h3 "Foundations → Components → Blocks" at bounding box center [599, 378] width 477 height 18
copy h3 "→"
click at [606, 376] on h3 "Foundations → Components → Blocks" at bounding box center [599, 378] width 477 height 18
click at [787, 494] on p "Blocks : Higher-level arrangements of components in real-world UI flows (e.g. f…" at bounding box center [607, 483] width 462 height 30
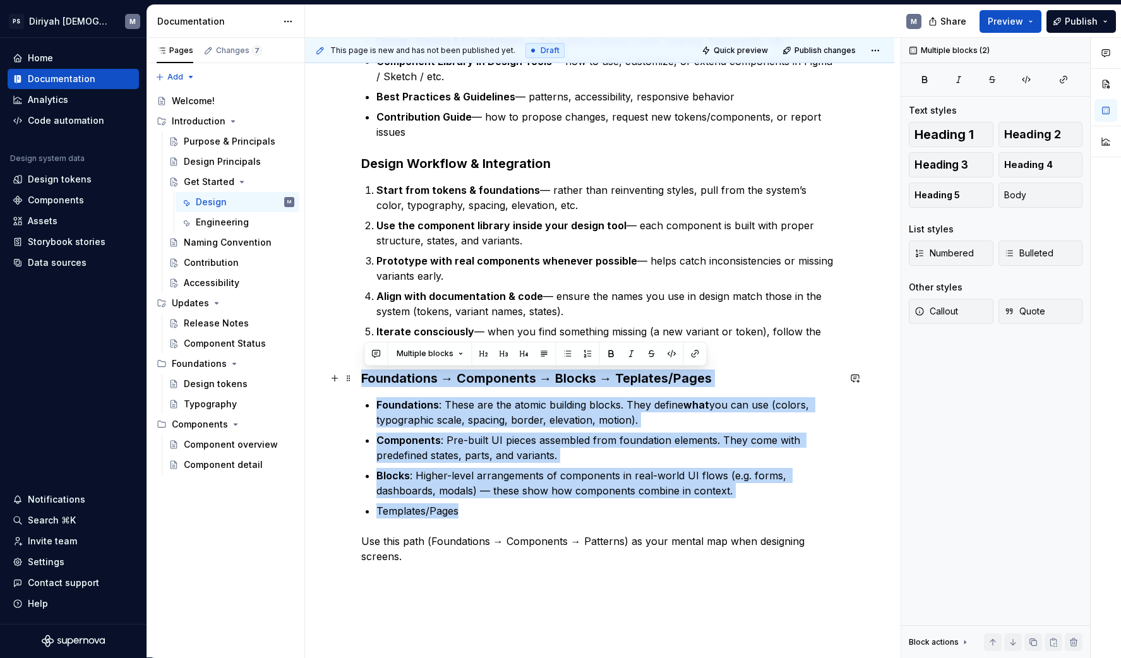
drag, startPoint x: 481, startPoint y: 508, endPoint x: 367, endPoint y: 380, distance: 171.7
click at [367, 380] on div "🛠️ Get Started — Design Welcome to the Design side of the system. This guide is…" at bounding box center [599, 229] width 477 height 669
copy div "Foundations → Components → Blocks → Teplates/Pages Foundations : These are the …"
click at [482, 509] on p "Templates/Pages" at bounding box center [607, 510] width 462 height 15
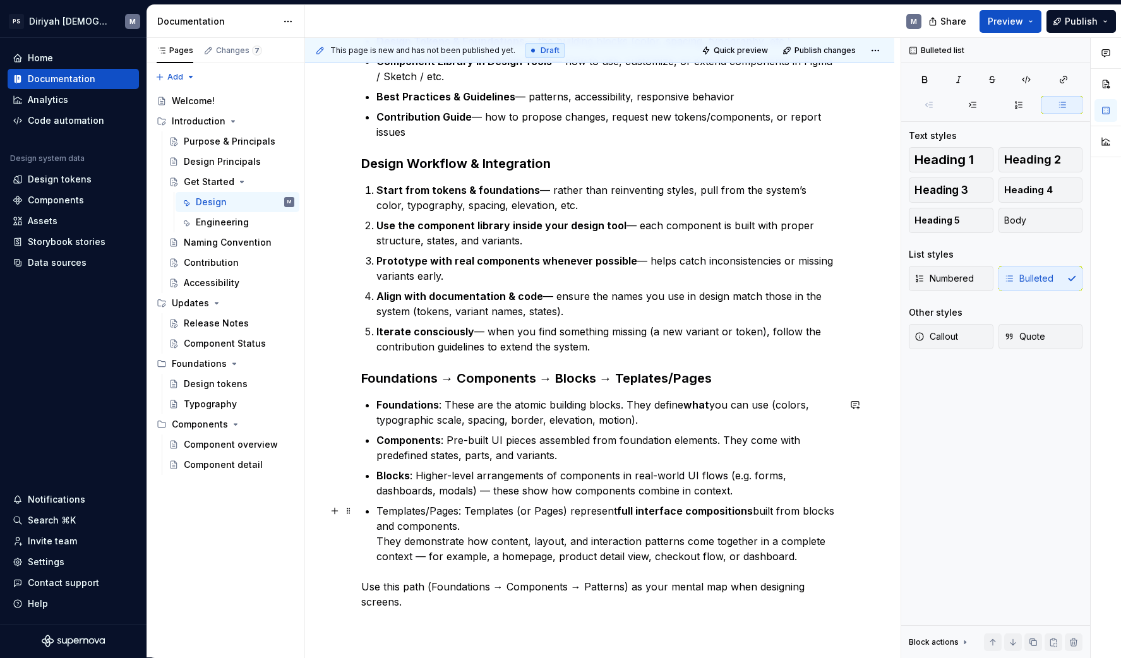
click at [381, 539] on p "Templates/Pages: Templates (or Pages) represent full interface compositions bui…" at bounding box center [607, 533] width 462 height 61
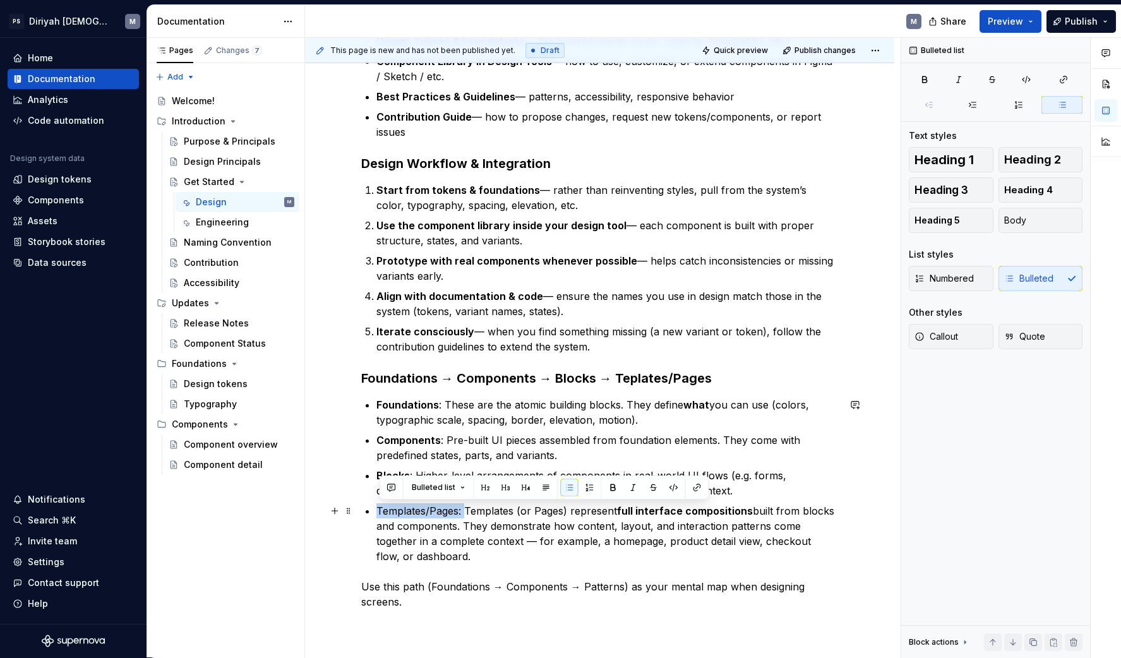
drag, startPoint x: 467, startPoint y: 509, endPoint x: 362, endPoint y: 513, distance: 105.5
click at [362, 513] on div "🛠️ Get Started — Design Welcome to the Design side of the system. This guide is…" at bounding box center [599, 343] width 589 height 958
click at [495, 565] on div "🛠️ Get Started — Design Welcome to the Design side of the system. This guide is…" at bounding box center [599, 252] width 477 height 715
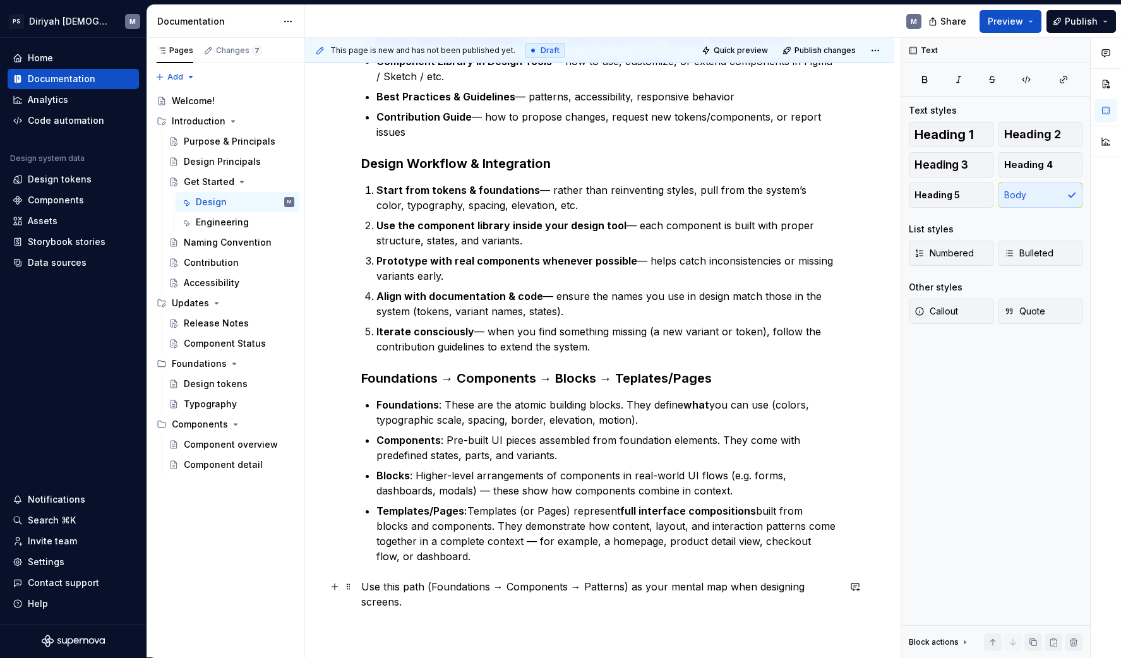
click at [434, 599] on p "Use this path (Foundations → Components → Patterns) as your mental map when des…" at bounding box center [599, 594] width 477 height 30
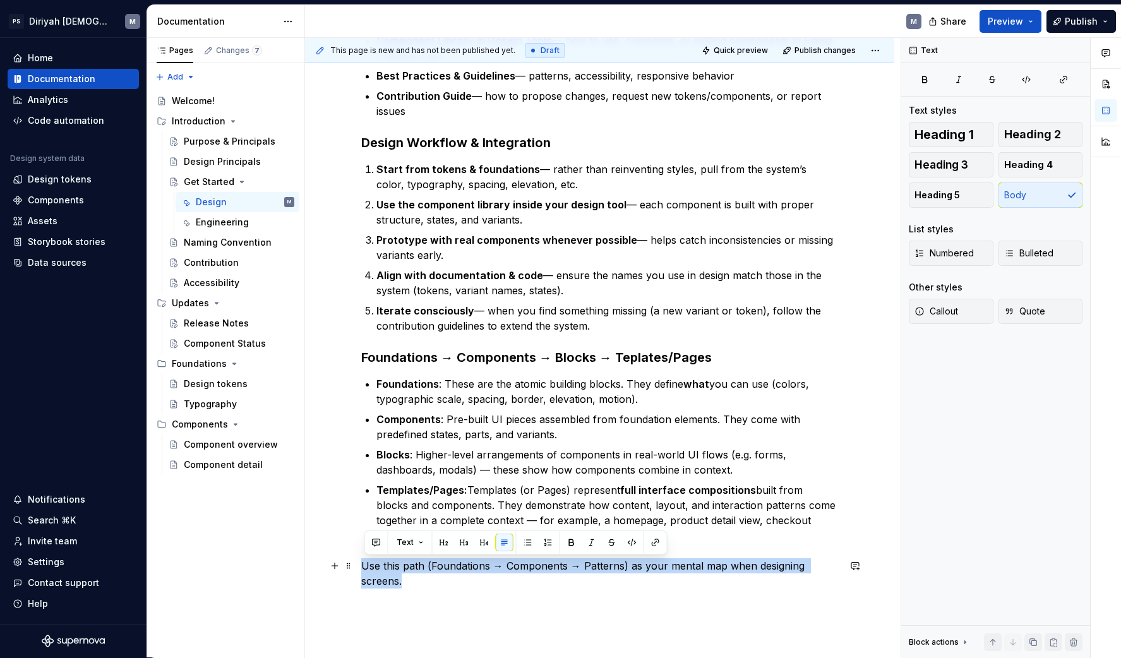
drag, startPoint x: 447, startPoint y: 608, endPoint x: 326, endPoint y: 565, distance: 128.6
click at [326, 565] on div "🛠️ Get Started — Design Welcome to the Design side of the system. This guide is…" at bounding box center [599, 322] width 589 height 958
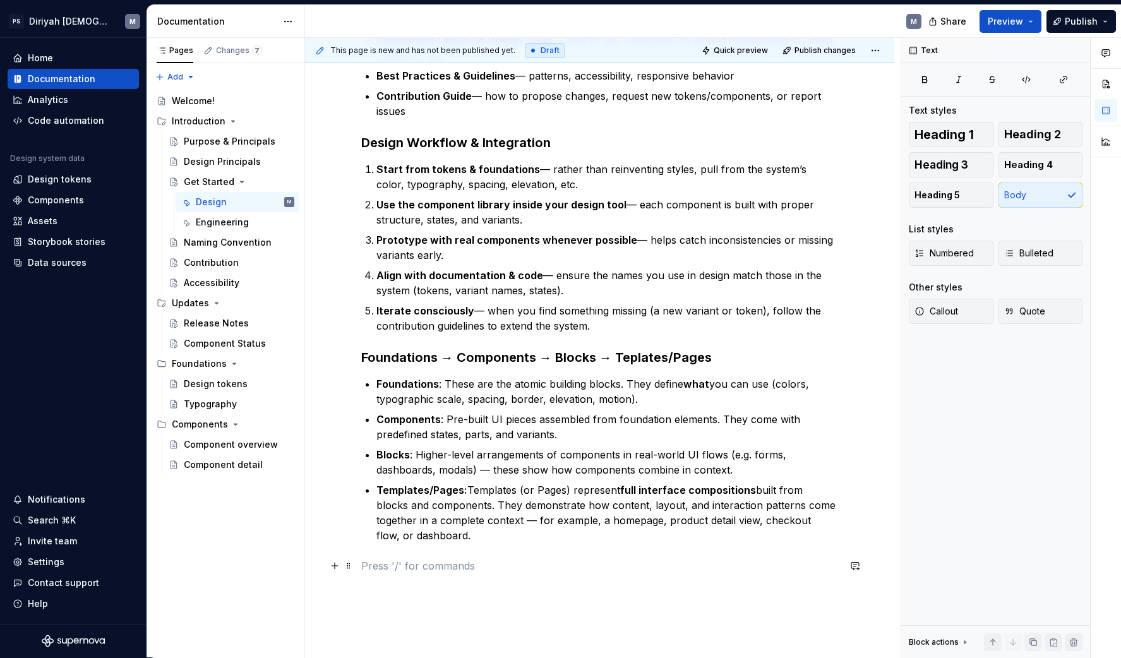
click at [408, 570] on p at bounding box center [599, 565] width 477 height 15
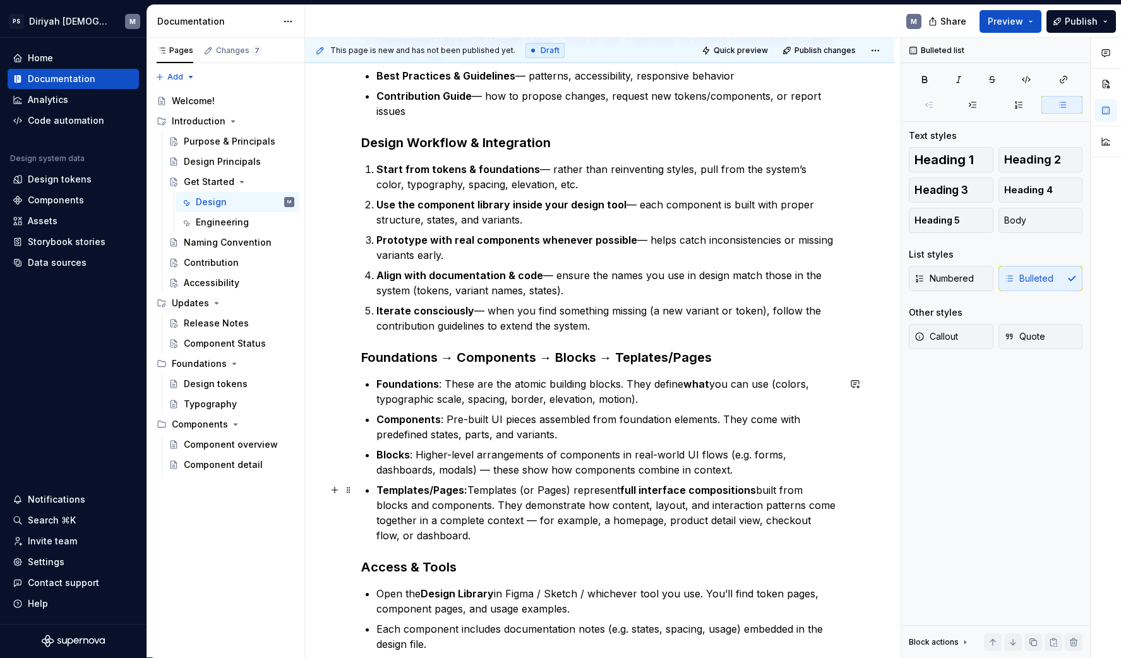
scroll to position [570, 0]
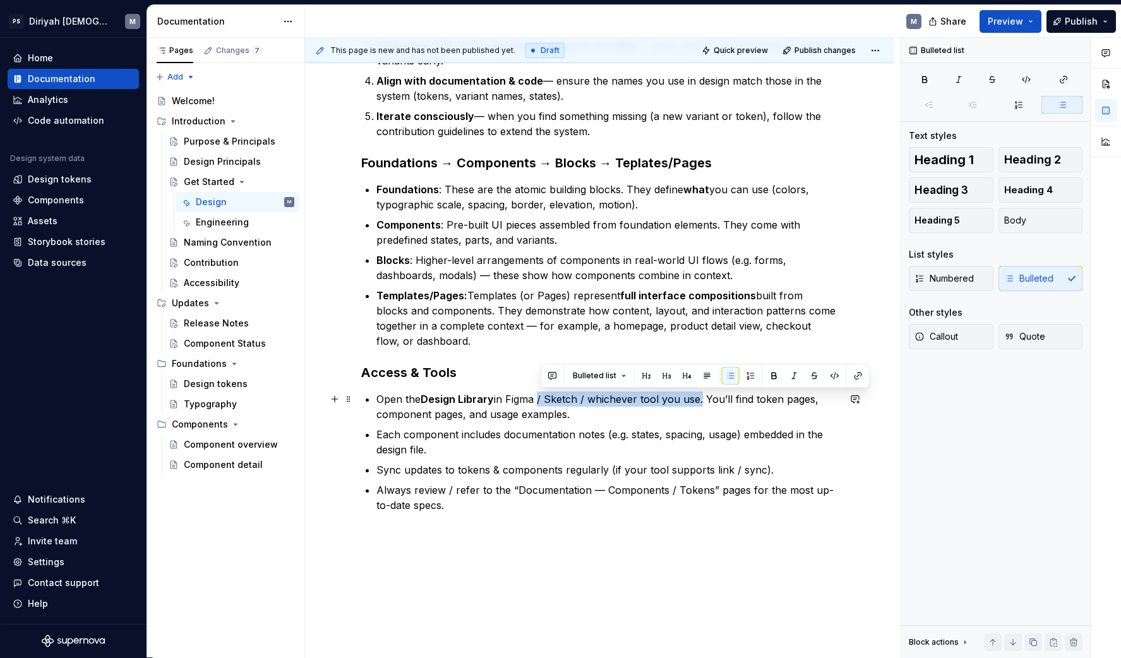
drag, startPoint x: 699, startPoint y: 399, endPoint x: 549, endPoint y: 404, distance: 150.4
click at [540, 398] on p "Open the Design Library in Figma / Sketch / whichever tool you use. You’ll find…" at bounding box center [607, 407] width 462 height 30
drag, startPoint x: 540, startPoint y: 398, endPoint x: 518, endPoint y: 410, distance: 24.6
click at [497, 397] on p "Open the Design Library in [GEOGRAPHIC_DATA]. You’ll find token pages, componen…" at bounding box center [607, 407] width 462 height 30
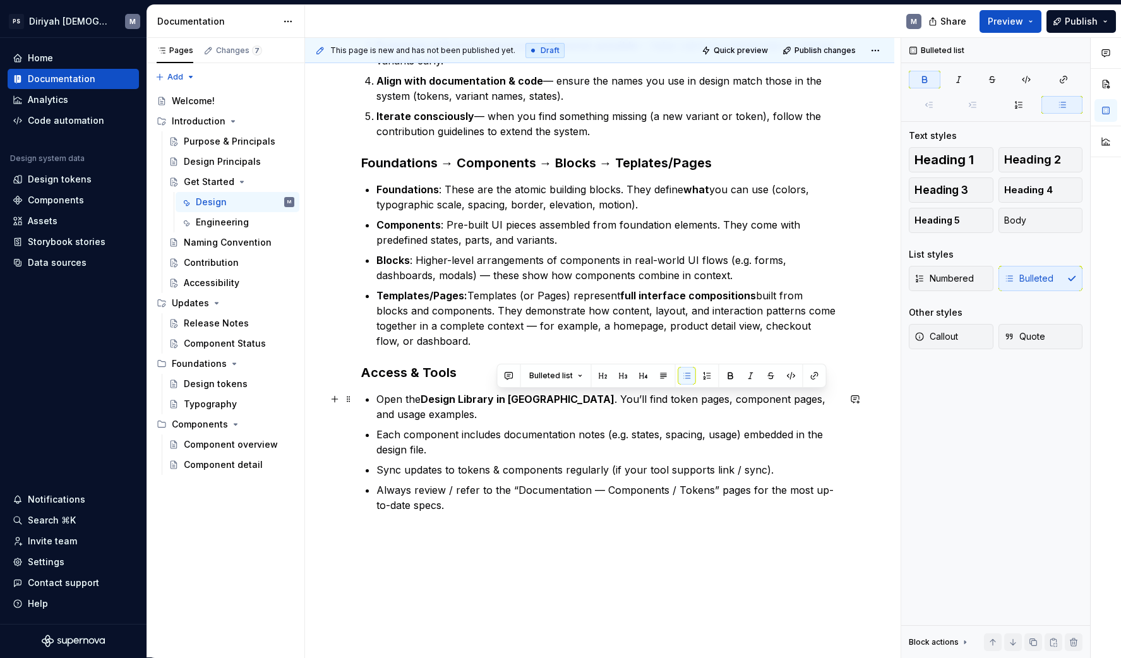
click at [575, 408] on p "Open the Design Library in [GEOGRAPHIC_DATA] . You’ll find token pages, compone…" at bounding box center [607, 407] width 462 height 30
click at [469, 444] on p "Each component includes documentation notes (e.g. states, spacing, usage) embed…" at bounding box center [607, 442] width 462 height 30
click at [686, 468] on p "Sync updates to tokens & components regularly (if your tool supports link / syn…" at bounding box center [607, 469] width 462 height 15
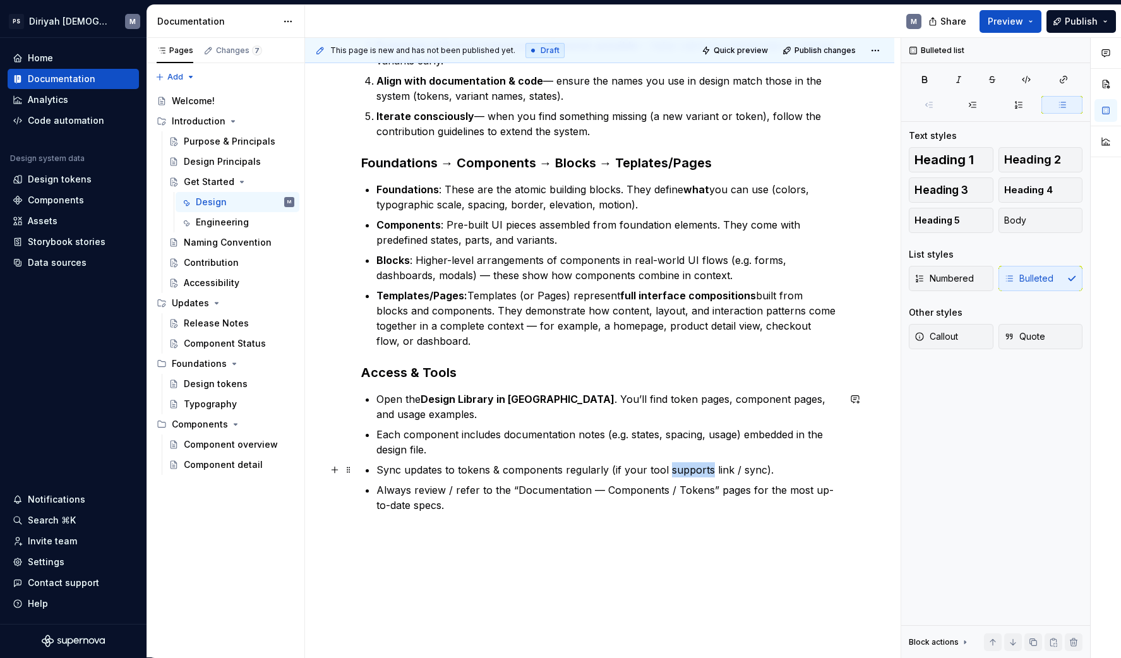
click at [686, 468] on p "Sync updates to tokens & components regularly (if your tool supports link / syn…" at bounding box center [607, 469] width 462 height 15
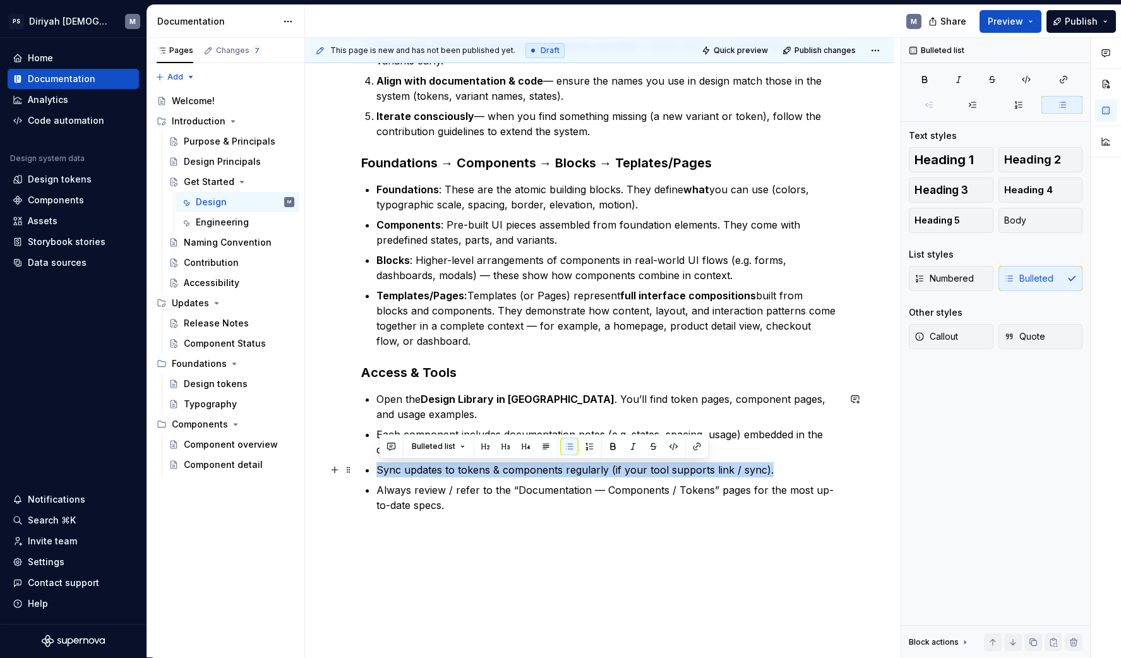
click at [686, 468] on p "Sync updates to tokens & components regularly (if your tool supports link / syn…" at bounding box center [607, 469] width 462 height 15
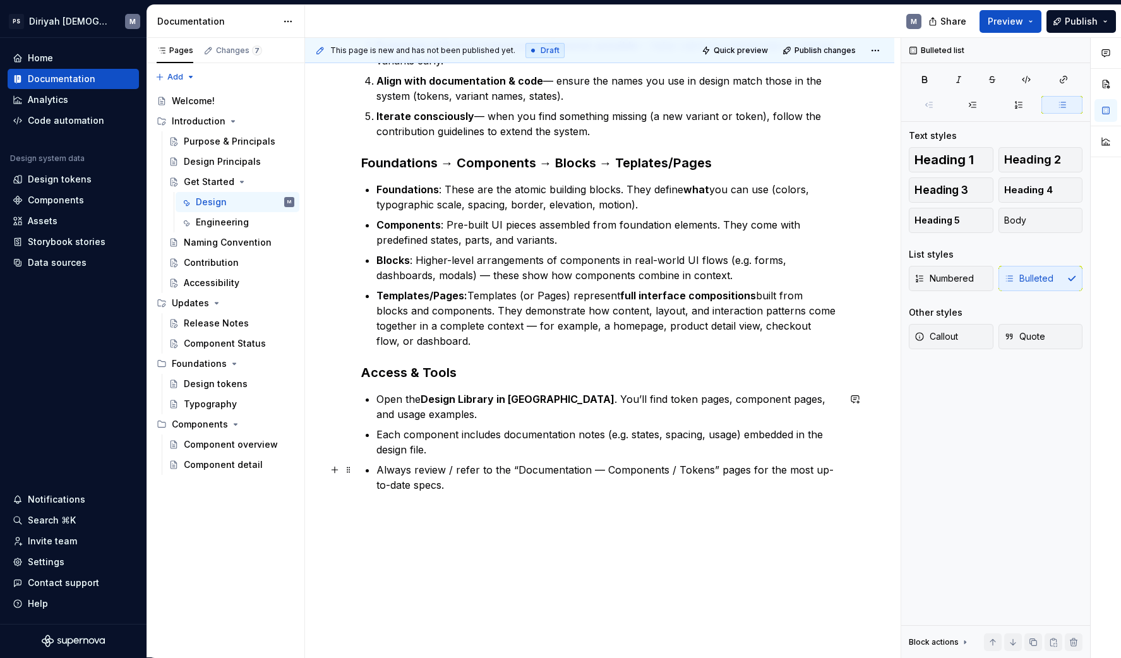
click at [443, 485] on p "Always review / refer to the “Documentation — Components / Tokens” pages for th…" at bounding box center [607, 477] width 462 height 30
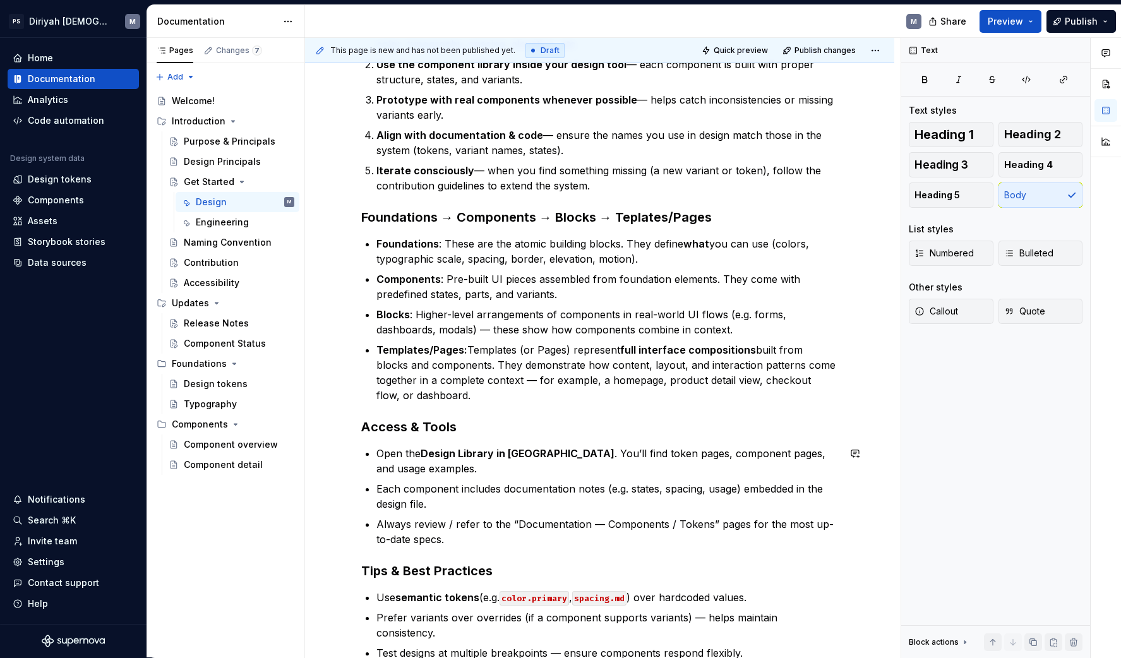
scroll to position [515, 0]
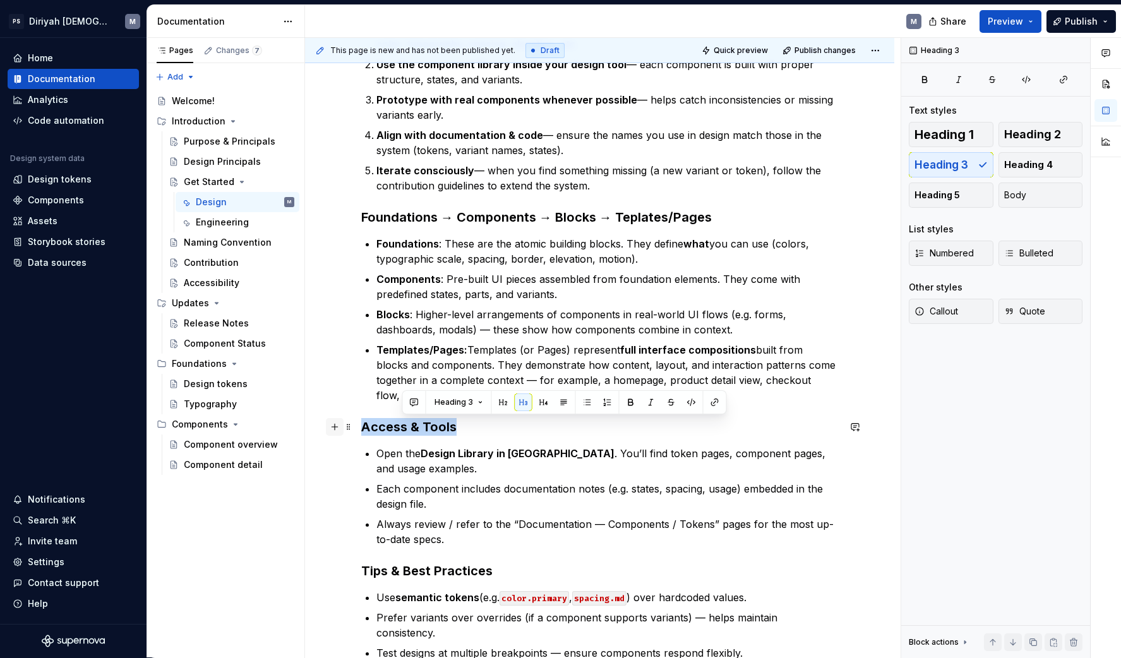
drag, startPoint x: 469, startPoint y: 428, endPoint x: 332, endPoint y: 425, distance: 137.7
click at [361, 425] on div "🛠️ Get Started — Design Welcome to the Design side of the system. This guide is…" at bounding box center [599, 350] width 477 height 1233
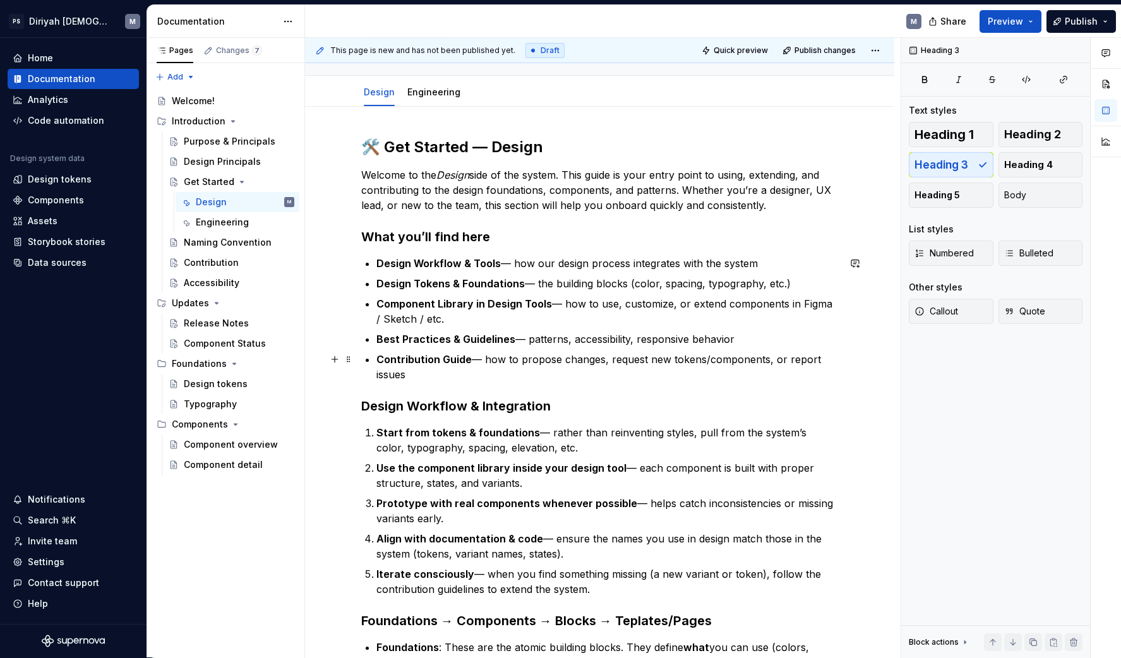
scroll to position [108, 0]
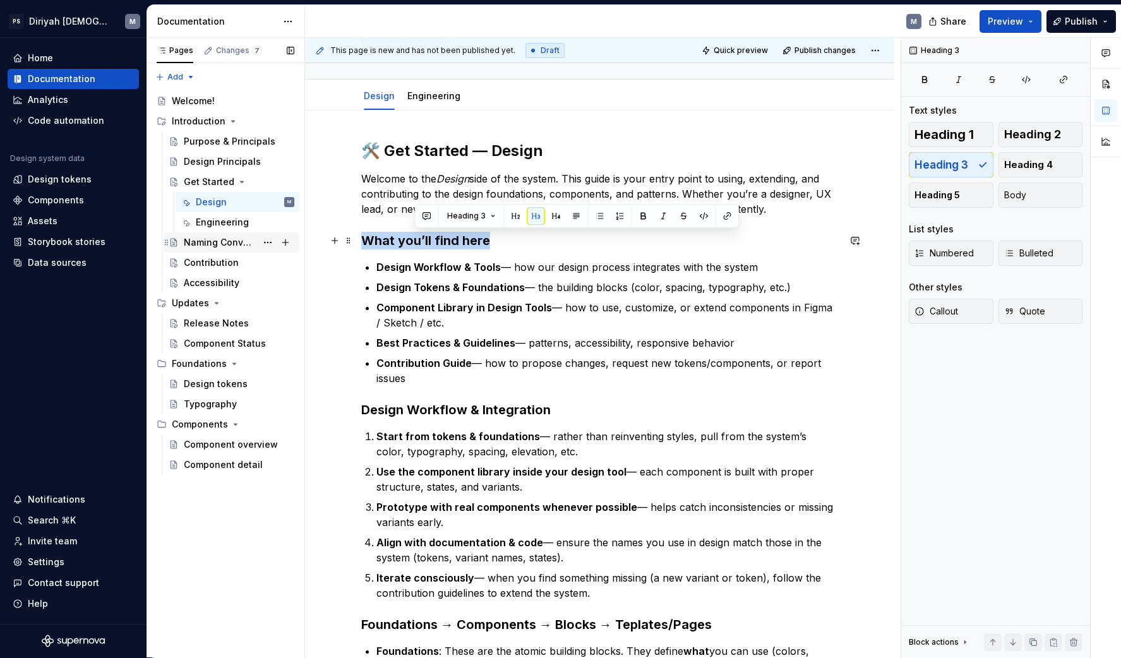
drag, startPoint x: 494, startPoint y: 237, endPoint x: 287, endPoint y: 237, distance: 207.1
click at [287, 237] on div "Pages Changes 7 Add Accessibility guide for tree Page tree. Navigate the tree w…" at bounding box center [634, 348] width 974 height 620
click at [425, 216] on span "Heading 3" at bounding box center [416, 216] width 39 height 10
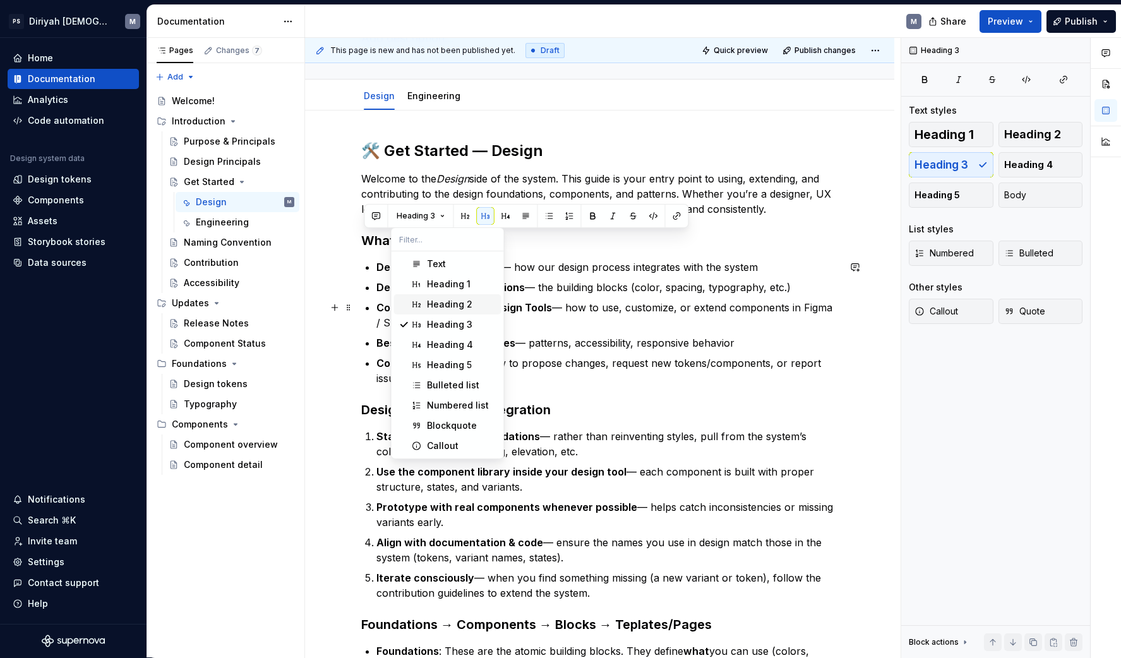
click at [451, 303] on div "Heading 2" at bounding box center [449, 304] width 45 height 13
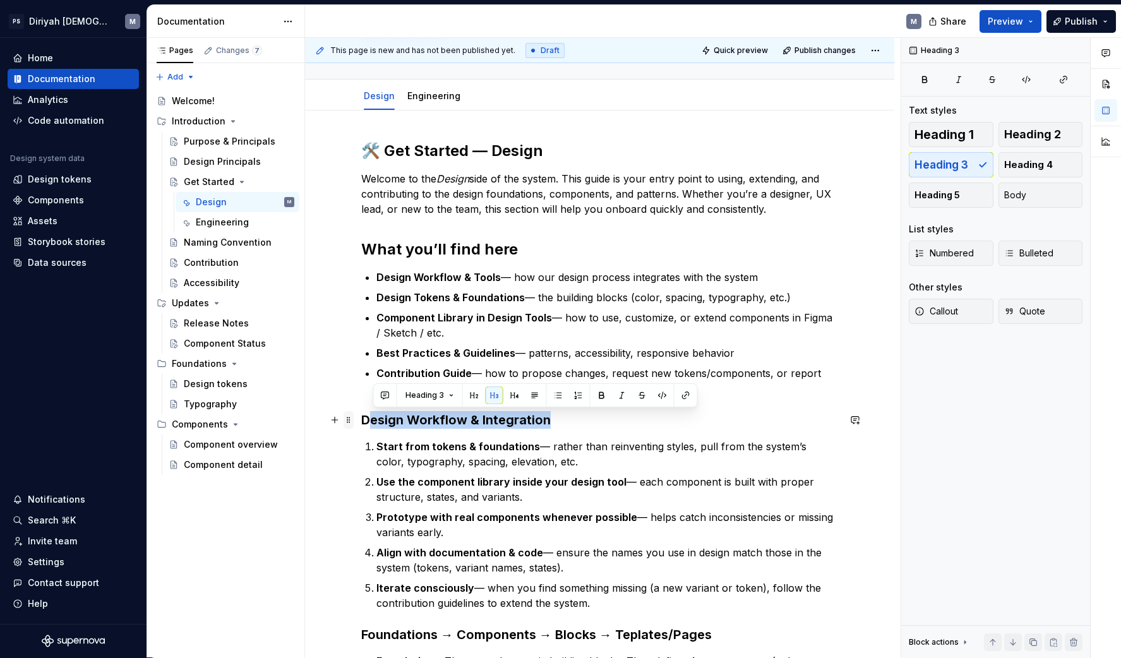
drag, startPoint x: 563, startPoint y: 421, endPoint x: 349, endPoint y: 419, distance: 214.1
click at [404, 416] on h3 "Design Workflow & Integration" at bounding box center [599, 420] width 477 height 18
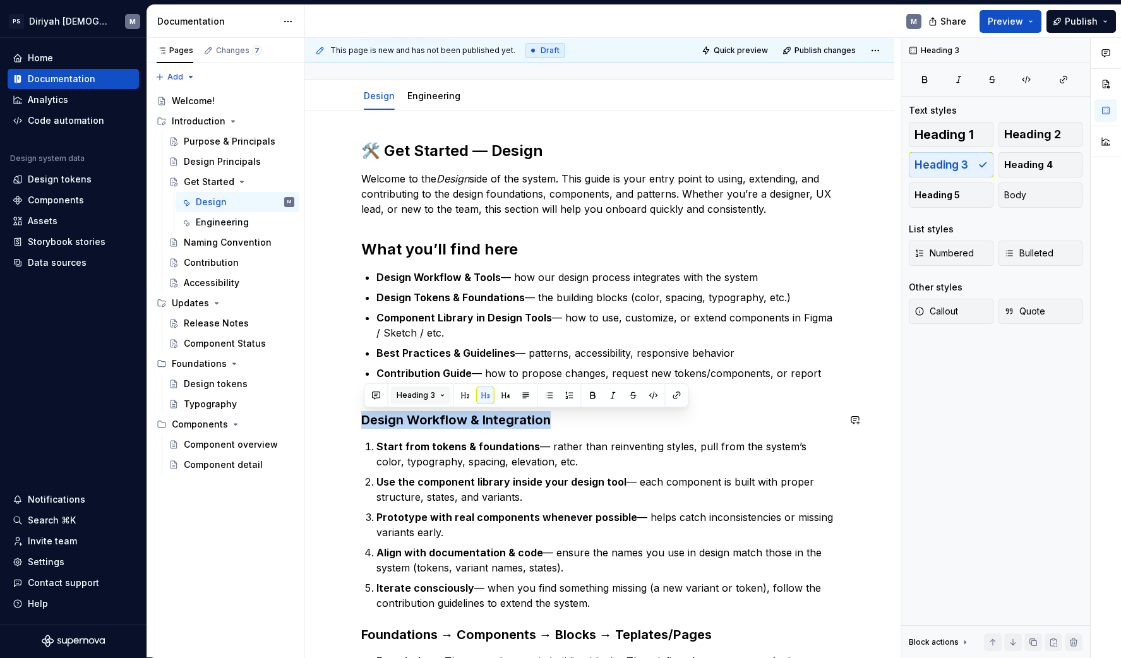
click at [434, 398] on button "Heading 3" at bounding box center [421, 395] width 60 height 18
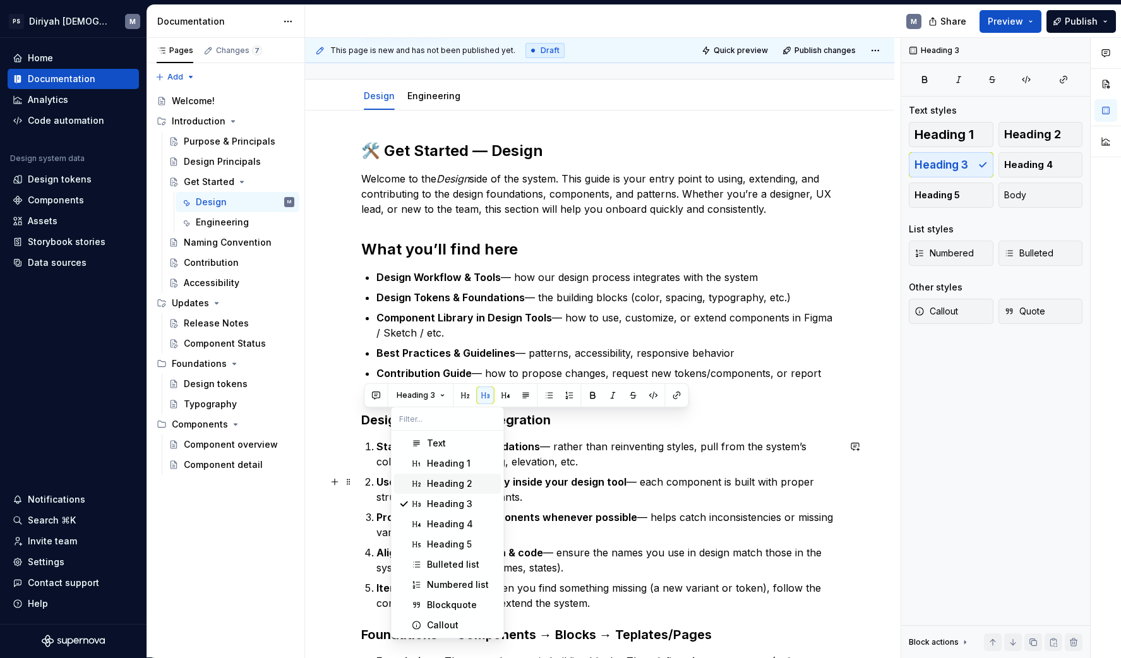
click at [449, 476] on span "Heading 2" at bounding box center [447, 484] width 107 height 20
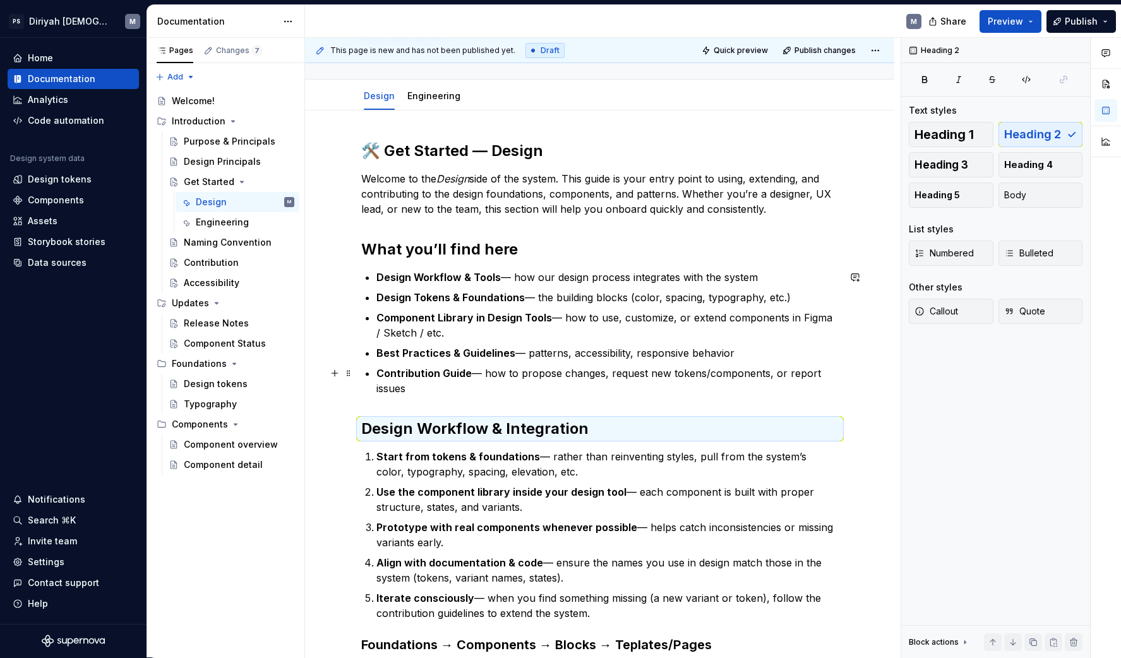
click at [498, 391] on p "Contribution Guide — how to propose changes, request new tokens/components, or …" at bounding box center [607, 381] width 462 height 30
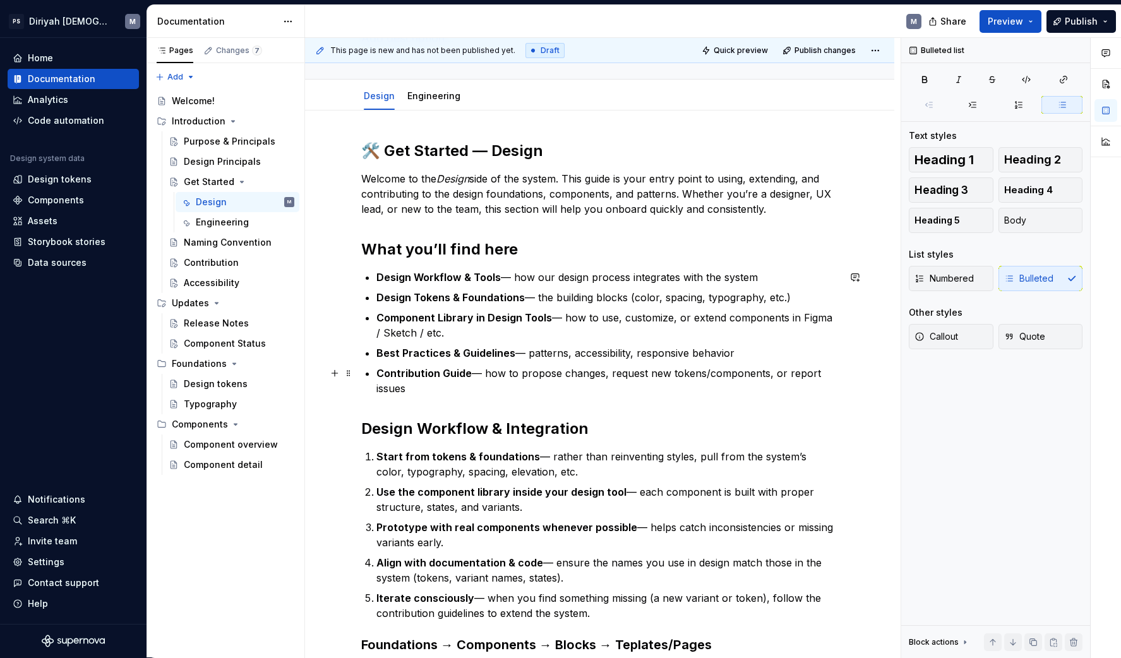
scroll to position [371, 0]
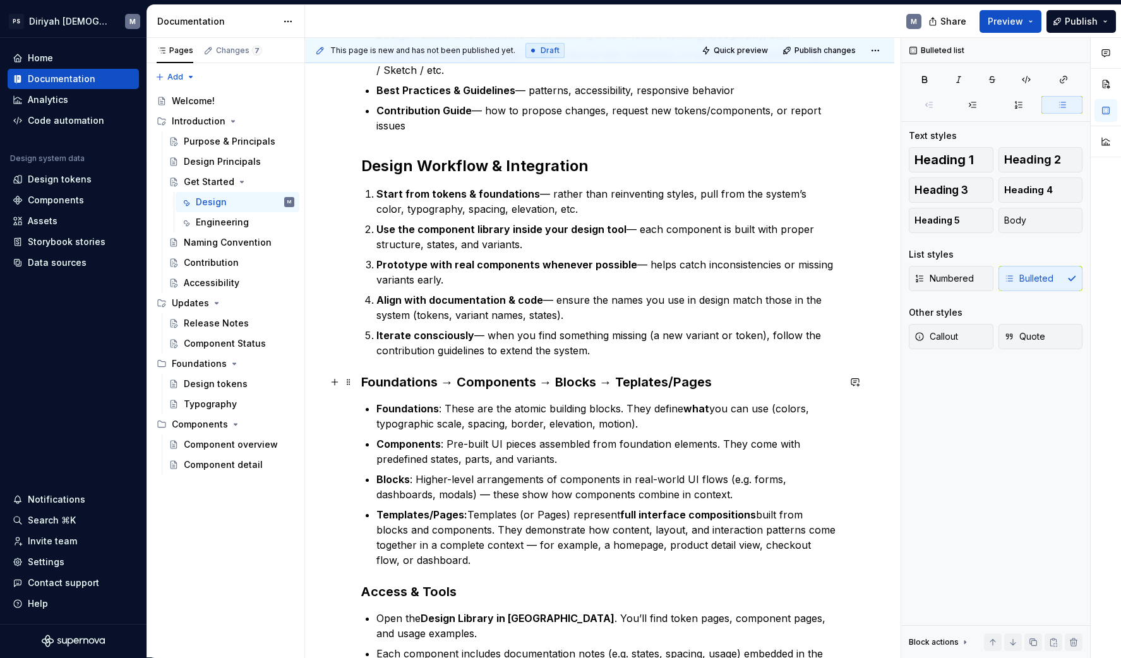
click at [499, 385] on h3 "Foundations → Components → Blocks → Teplates/Pages" at bounding box center [599, 382] width 477 height 18
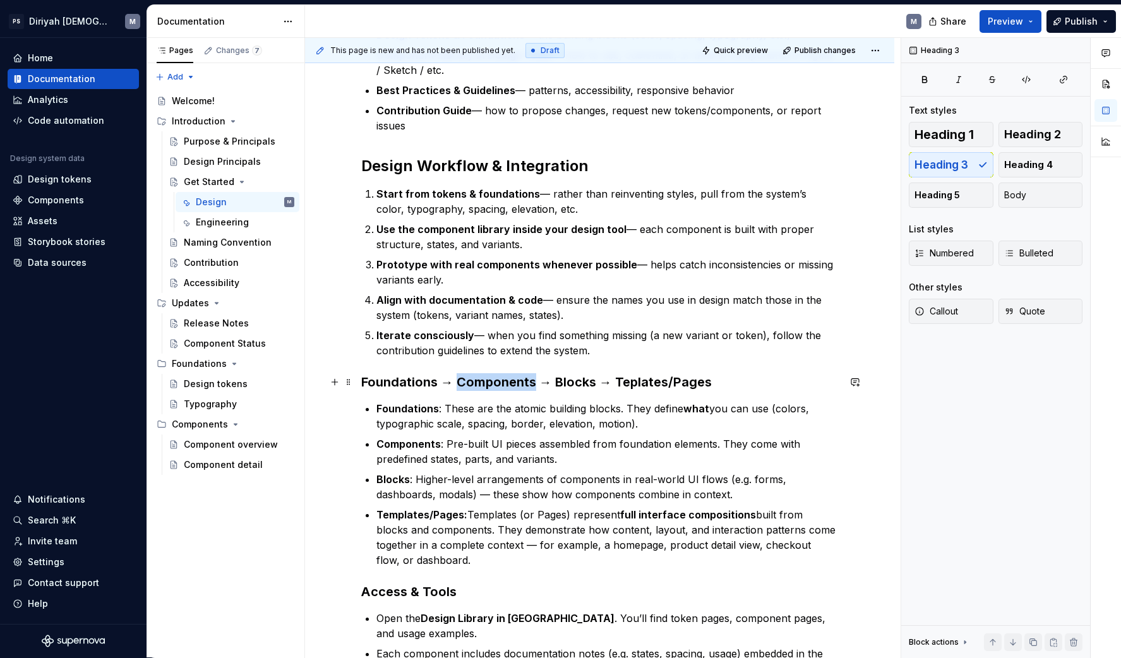
click at [499, 385] on h3 "Foundations → Components → Blocks → Teplates/Pages" at bounding box center [599, 382] width 477 height 18
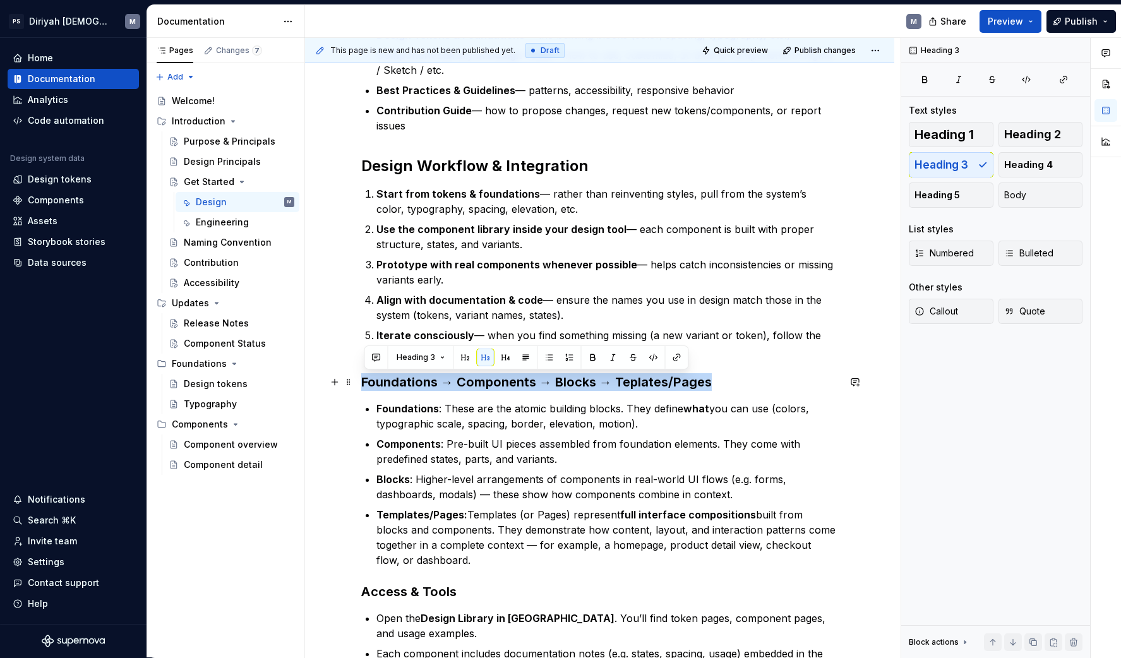
click at [498, 385] on h3 "Foundations → Components → Blocks → Teplates/Pages" at bounding box center [599, 382] width 477 height 18
click at [420, 354] on span "Heading 3" at bounding box center [416, 357] width 39 height 10
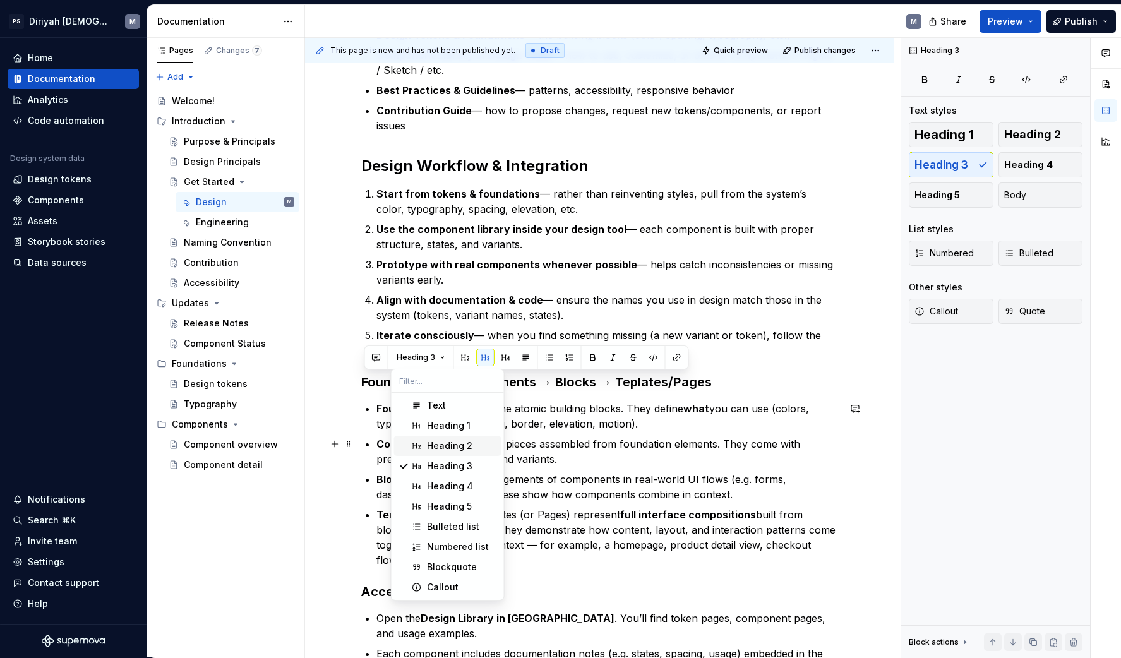
click at [460, 451] on div "Heading 2" at bounding box center [449, 446] width 45 height 13
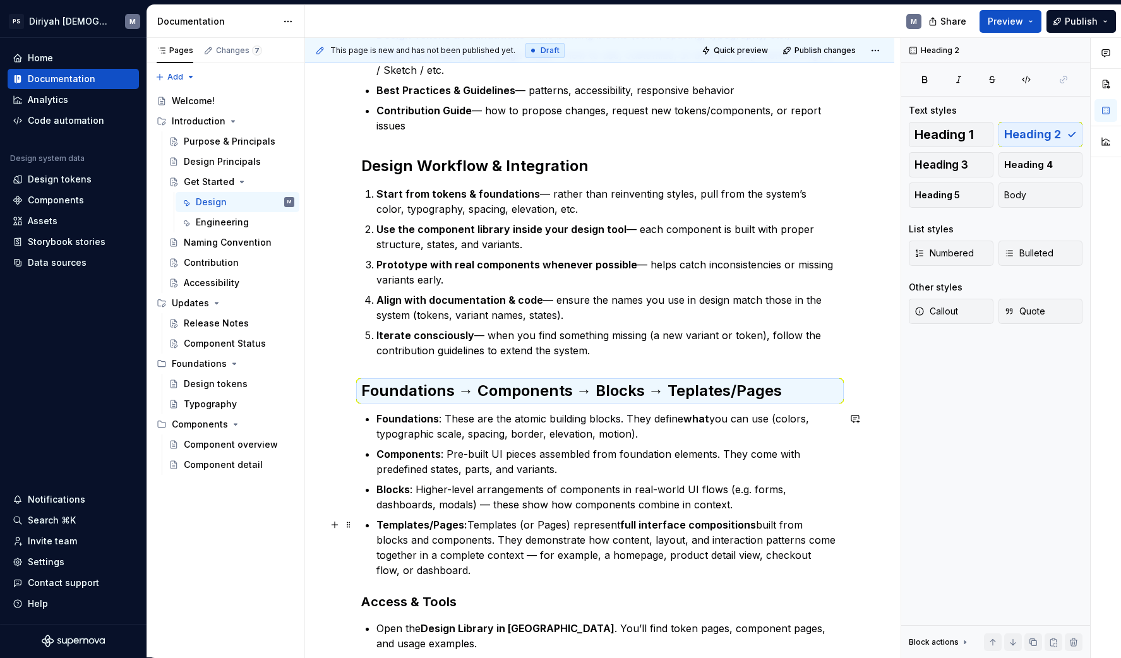
click at [469, 598] on h3 "Access & Tools" at bounding box center [599, 602] width 477 height 18
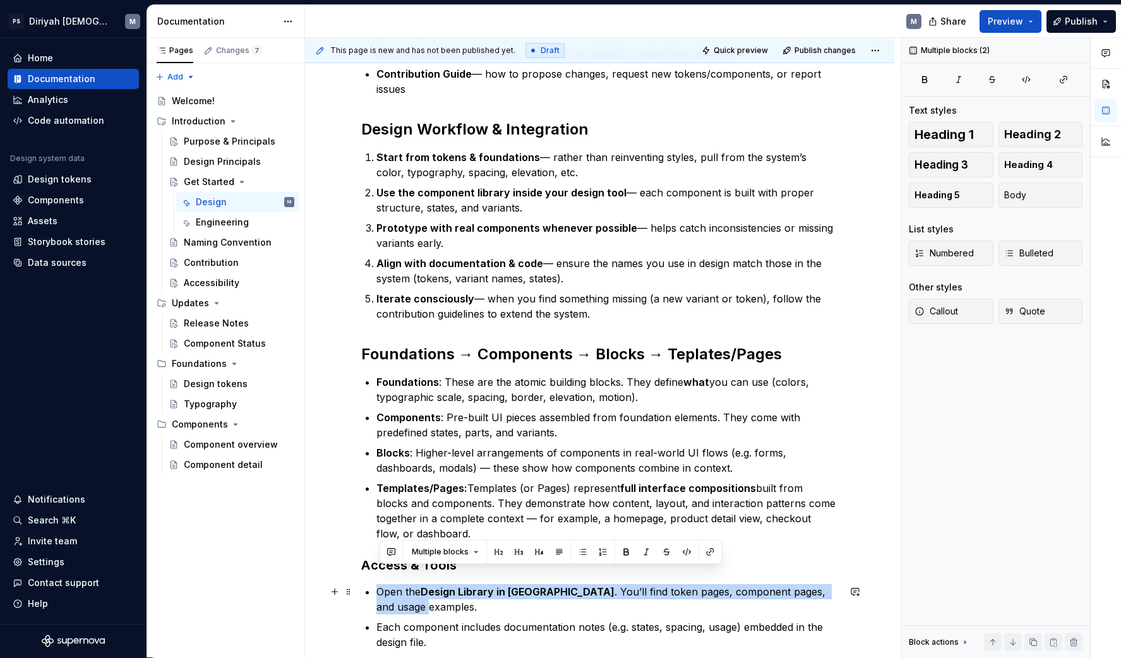
drag, startPoint x: 470, startPoint y: 602, endPoint x: 364, endPoint y: 576, distance: 109.8
click at [358, 575] on div "🛠️ Get Started — Design Welcome to the Design side of the system. This guide is…" at bounding box center [599, 556] width 589 height 1491
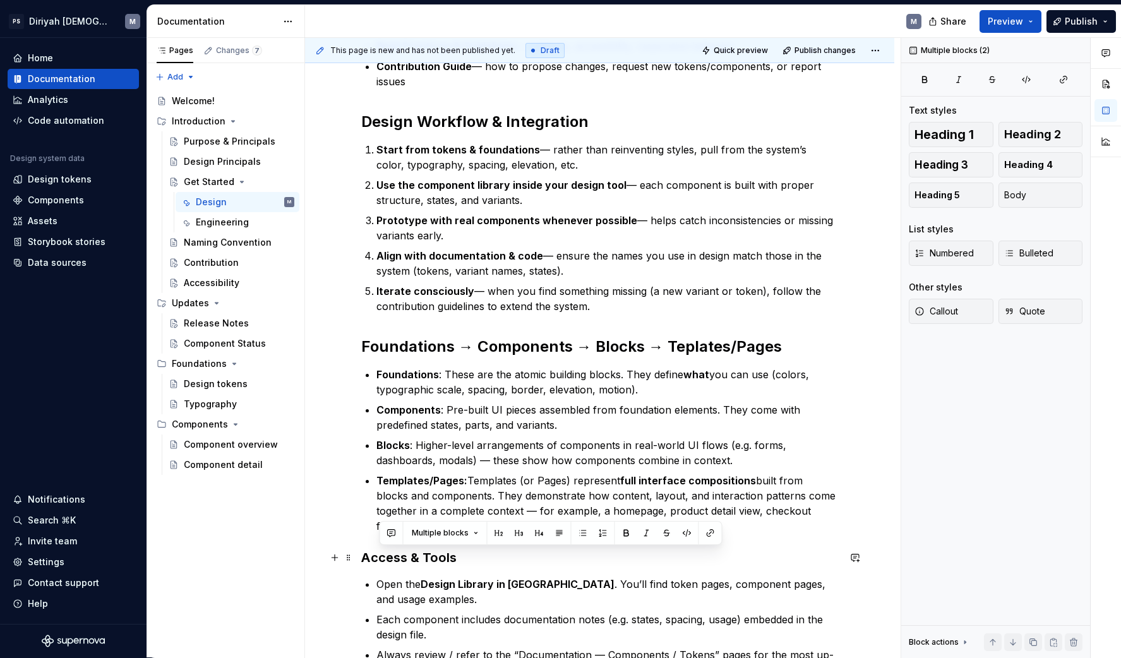
click at [397, 562] on h3 "Access & Tools" at bounding box center [599, 558] width 477 height 18
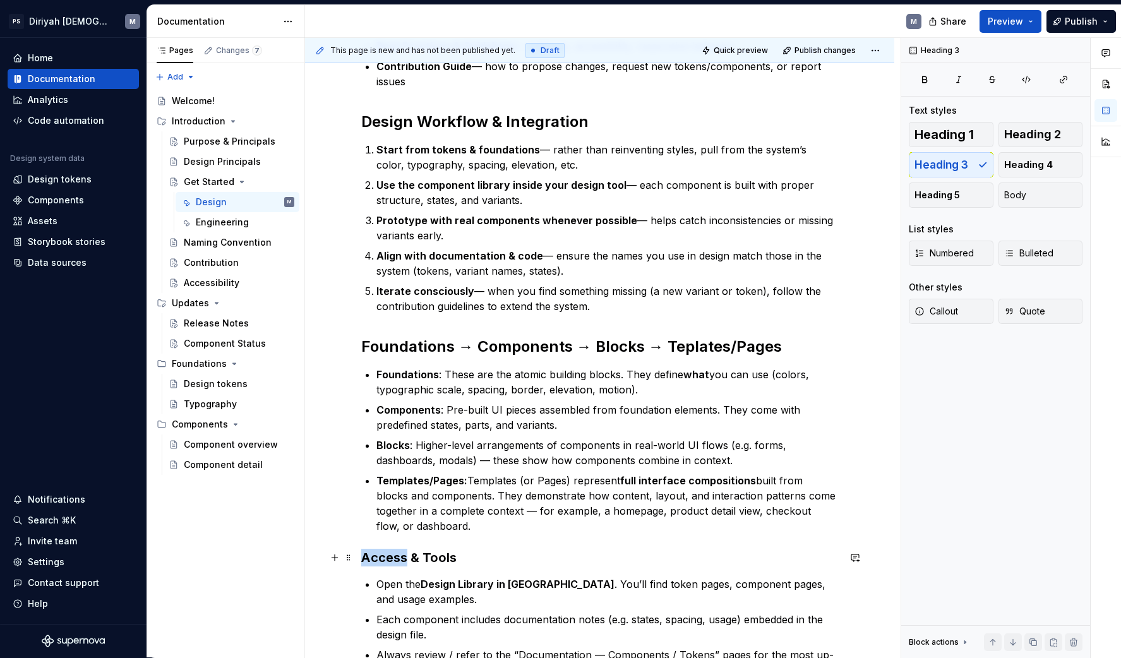
click at [397, 562] on h3 "Access & Tools" at bounding box center [599, 558] width 477 height 18
click at [438, 536] on button "Heading 3" at bounding box center [421, 533] width 60 height 18
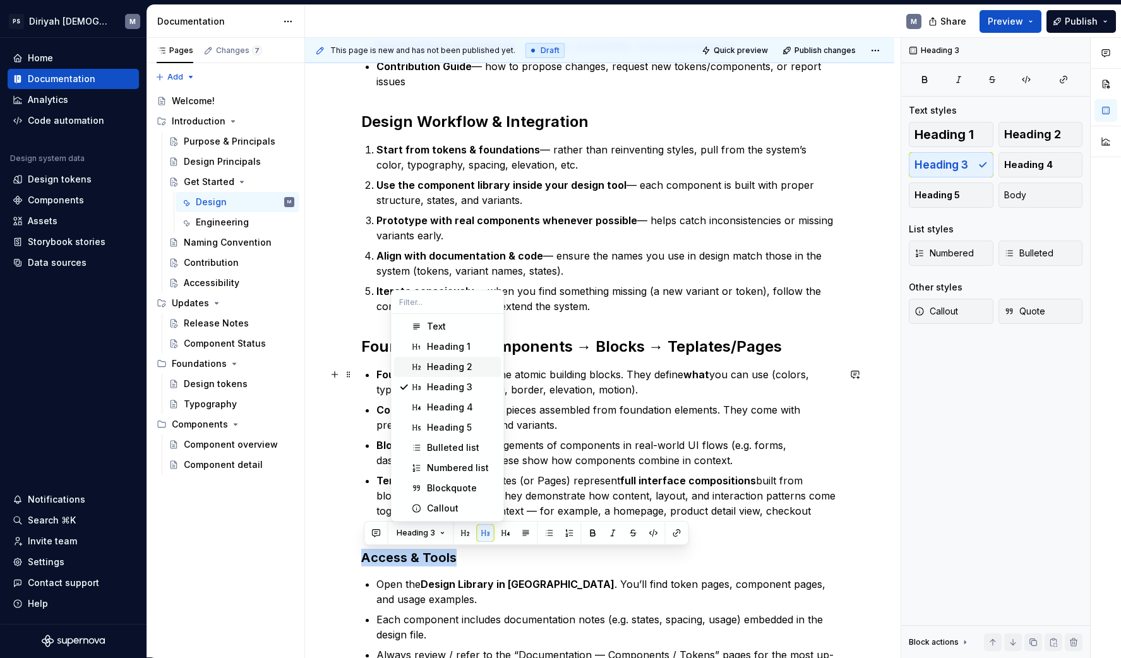
click at [471, 369] on div "Heading 2" at bounding box center [461, 367] width 69 height 13
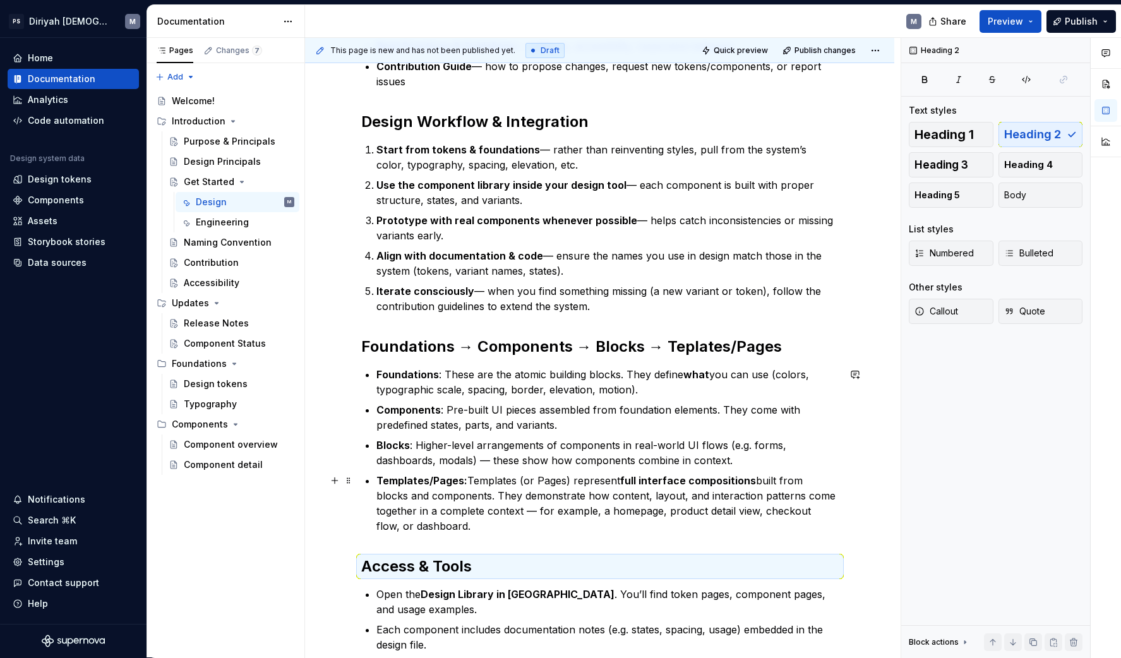
click at [476, 525] on p "Templates/Pages: Templates (or Pages) represent full interface compositions bui…" at bounding box center [607, 503] width 462 height 61
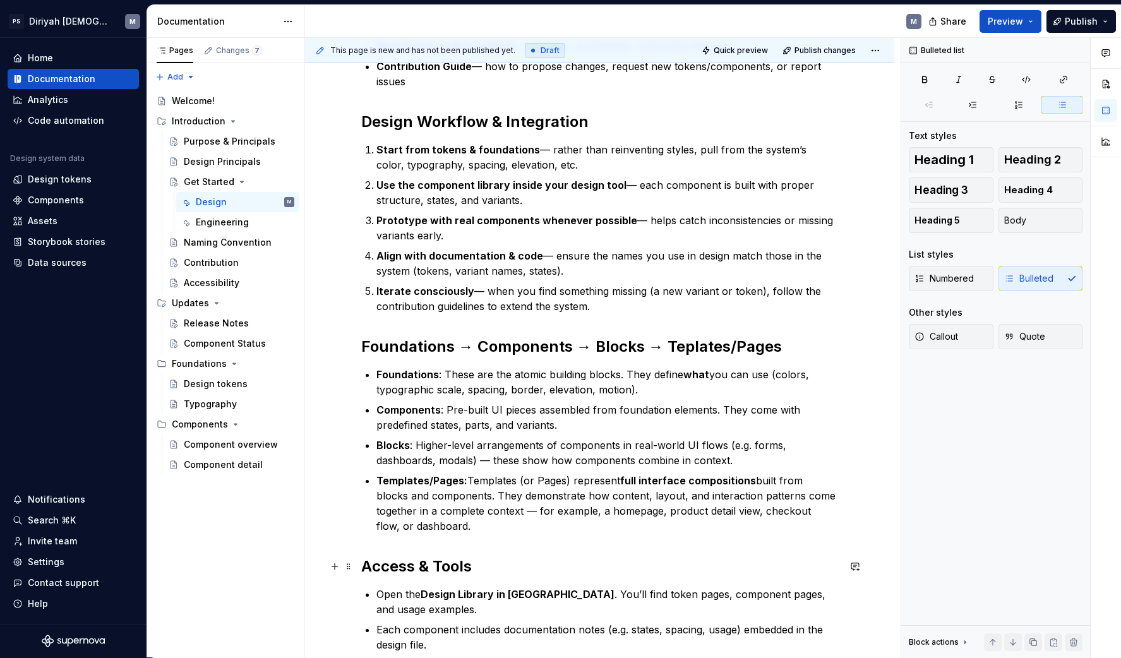
scroll to position [713, 0]
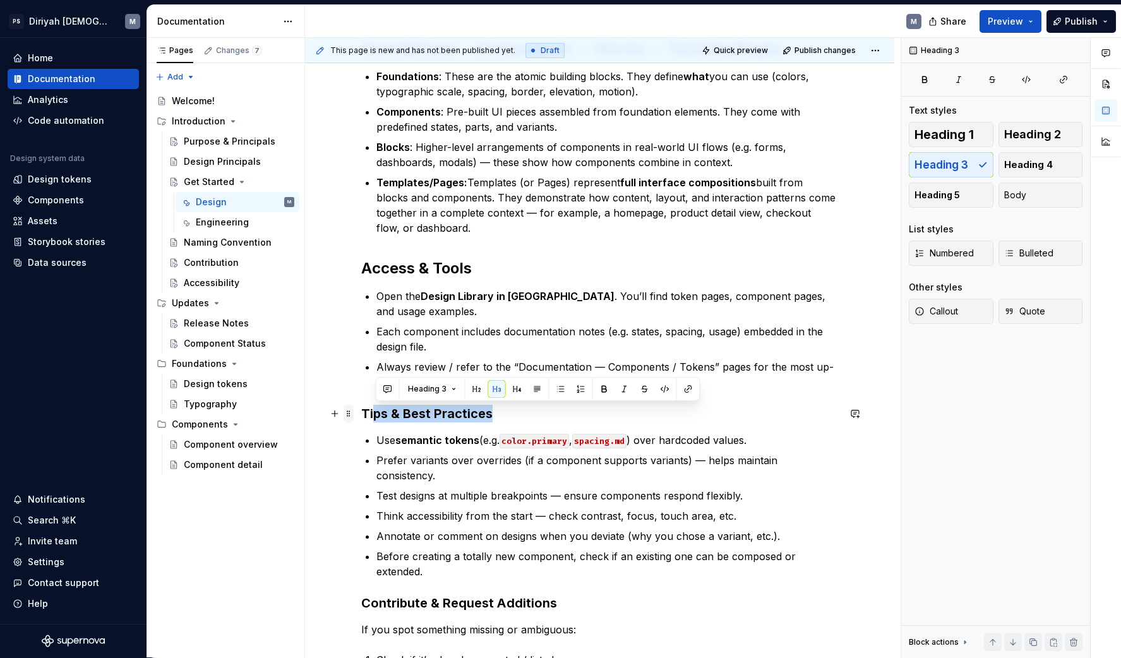
drag, startPoint x: 505, startPoint y: 414, endPoint x: 348, endPoint y: 407, distance: 157.4
click at [361, 407] on div "🛠️ Get Started — Design Welcome to the Design side of the system. This guide is…" at bounding box center [599, 172] width 477 height 1273
click at [377, 414] on h3 "Tips & Best Practices" at bounding box center [599, 414] width 477 height 18
click at [378, 414] on h3 "Tips & Best Practices" at bounding box center [599, 414] width 477 height 18
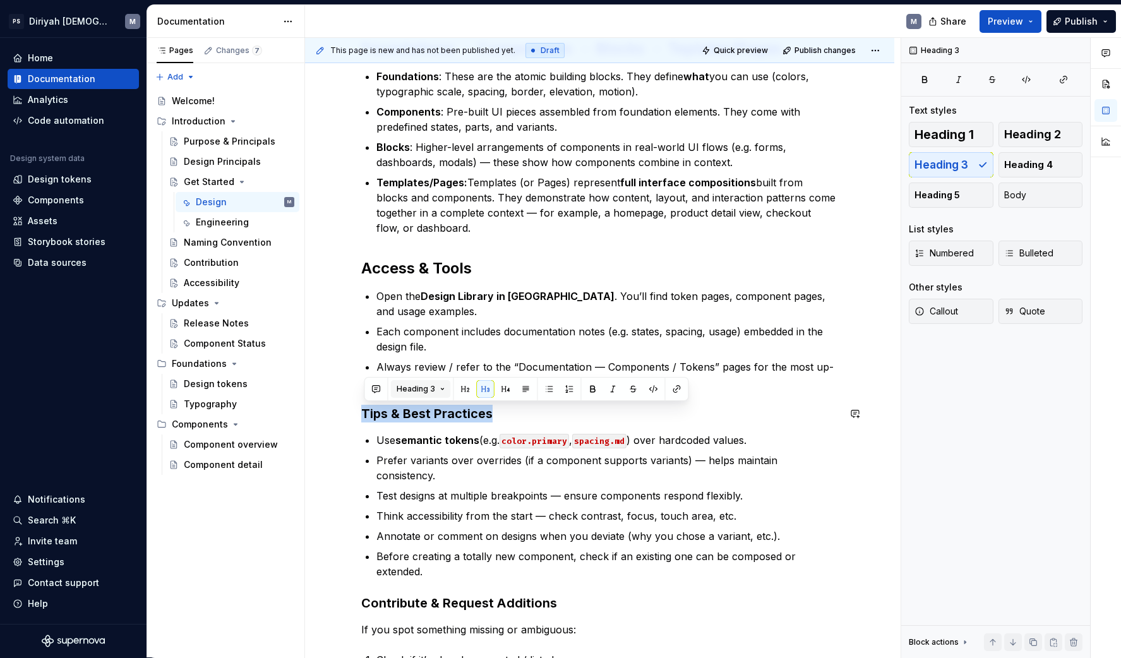
click at [426, 388] on span "Heading 3" at bounding box center [416, 389] width 39 height 10
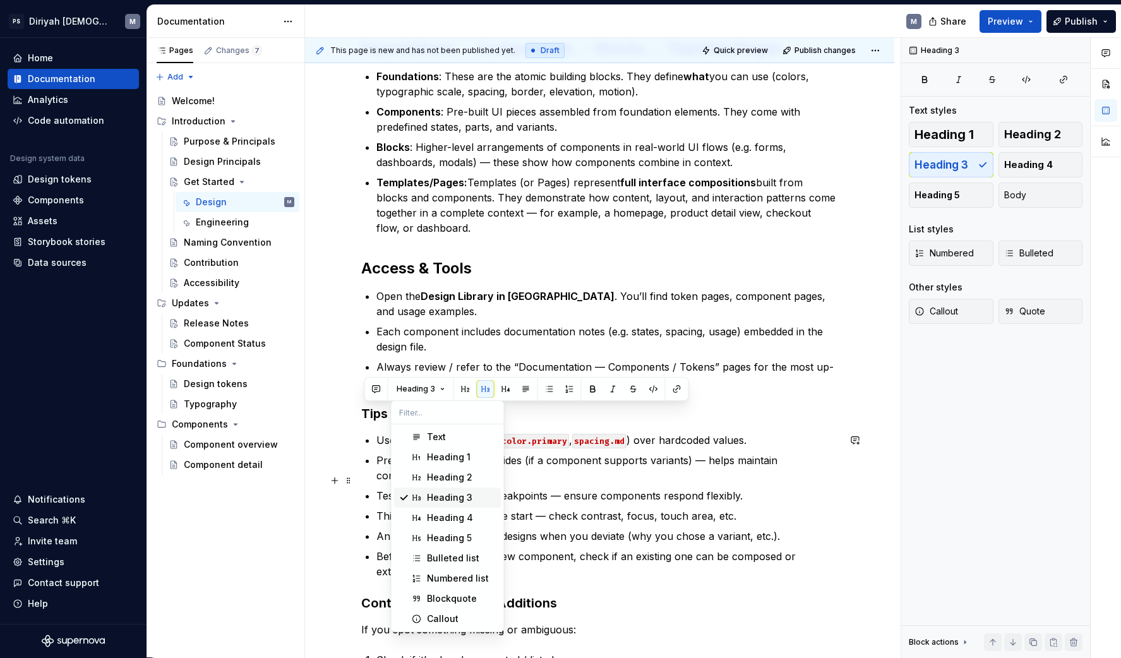
click at [468, 479] on div "Heading 2" at bounding box center [449, 477] width 45 height 13
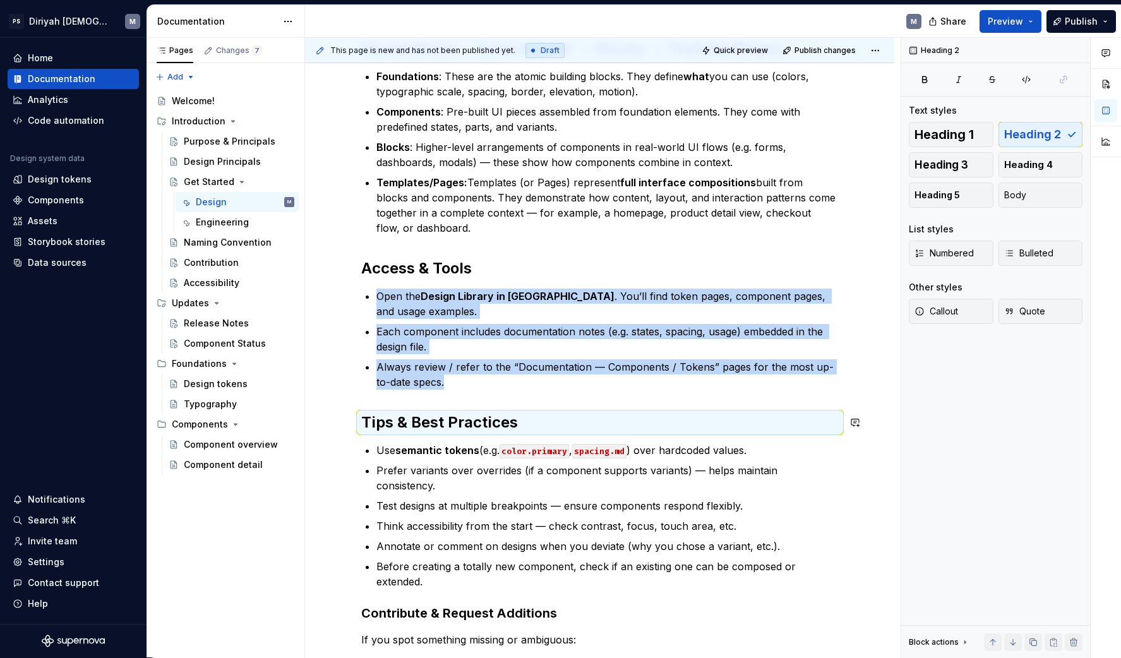
click at [531, 393] on div "🛠️ Get Started — Design Welcome to the Design side of the system. This guide is…" at bounding box center [599, 170] width 477 height 1268
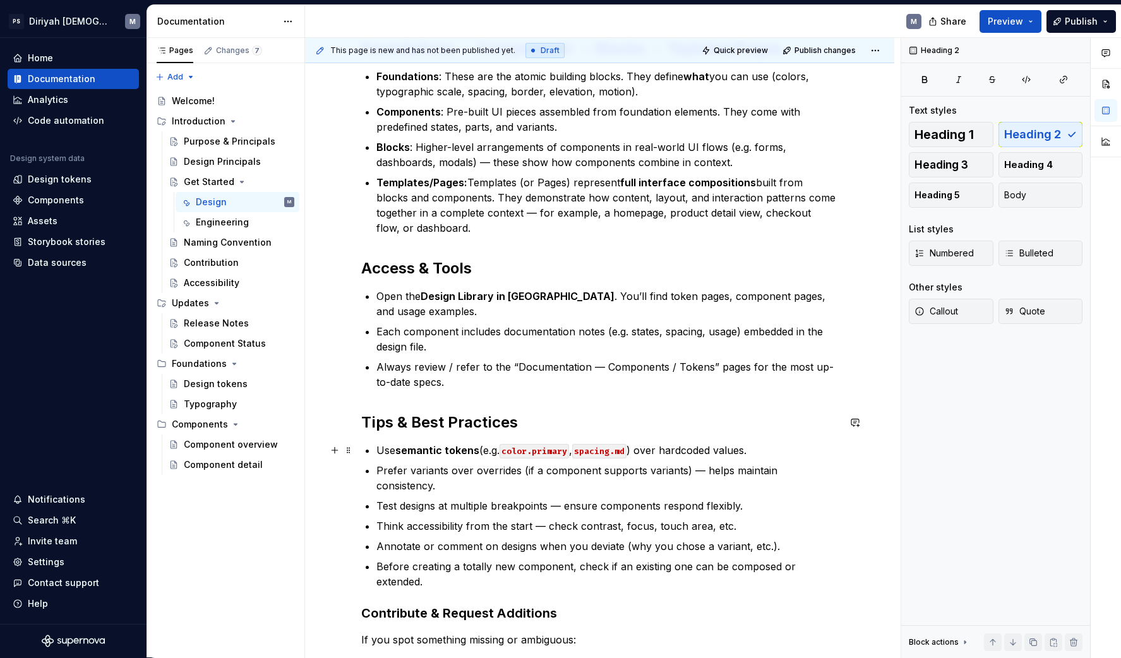
scroll to position [961, 0]
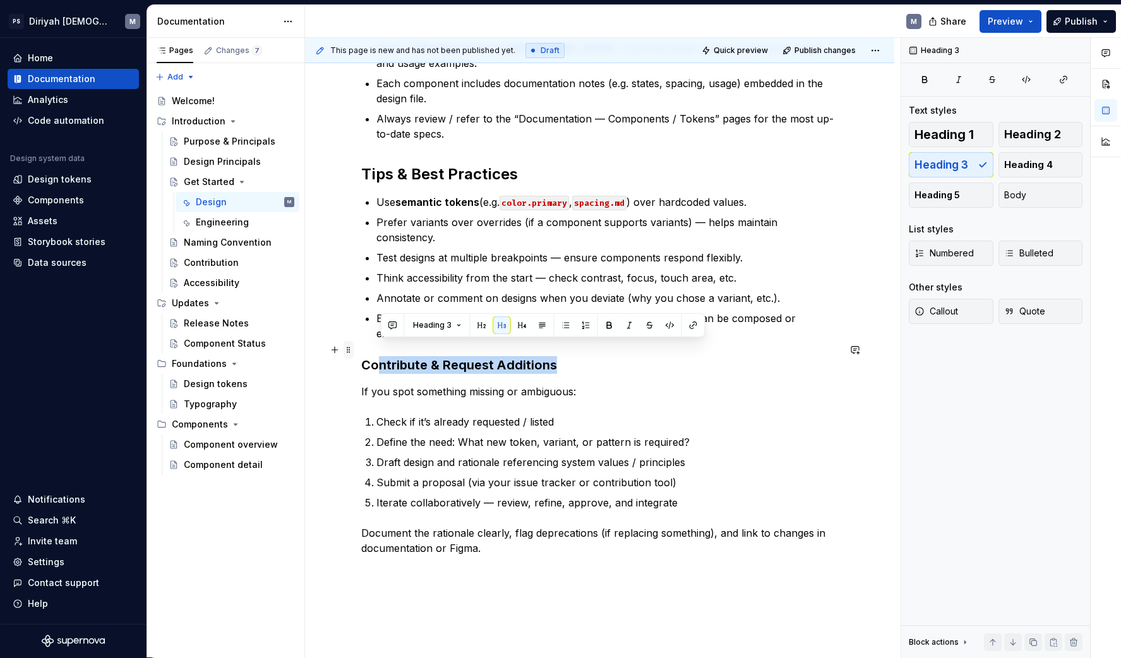
drag, startPoint x: 464, startPoint y: 352, endPoint x: 352, endPoint y: 354, distance: 111.8
click at [387, 356] on h3 "Contribute & Request Additions" at bounding box center [599, 365] width 477 height 18
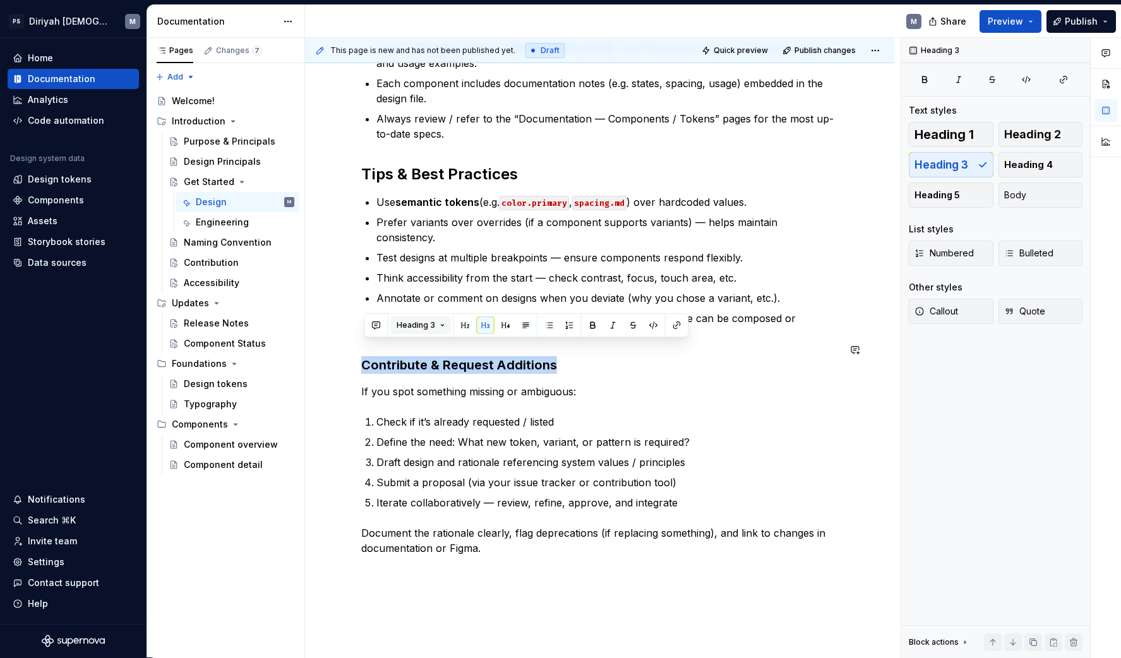
click at [414, 323] on span "Heading 3" at bounding box center [416, 325] width 39 height 10
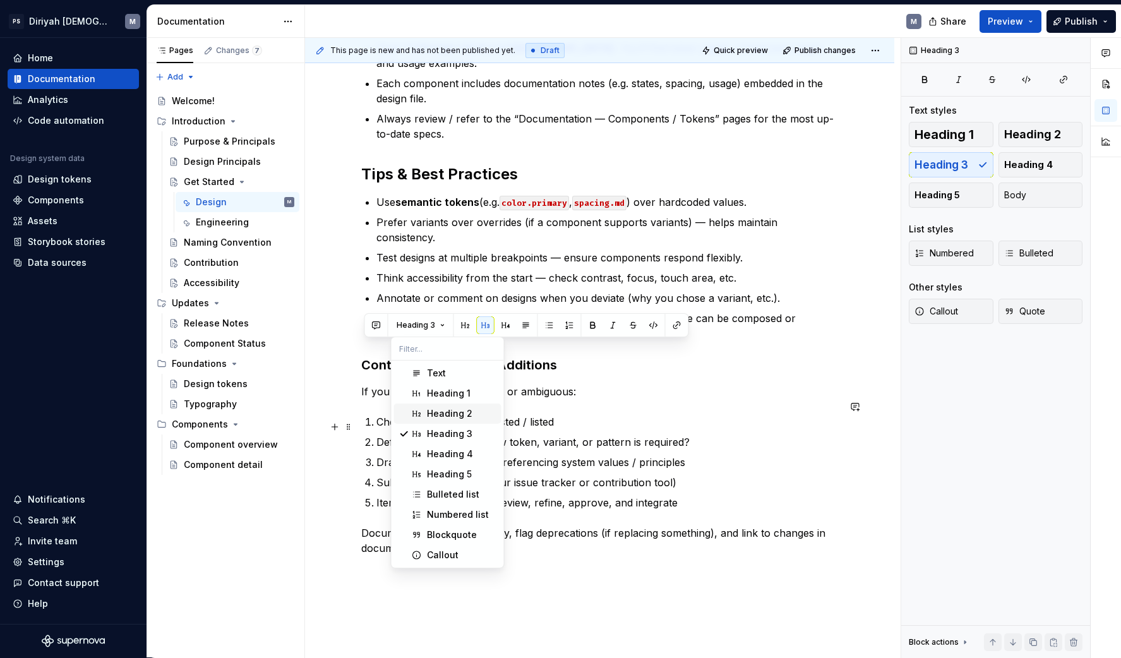
click at [451, 417] on div "Heading 2" at bounding box center [449, 413] width 45 height 13
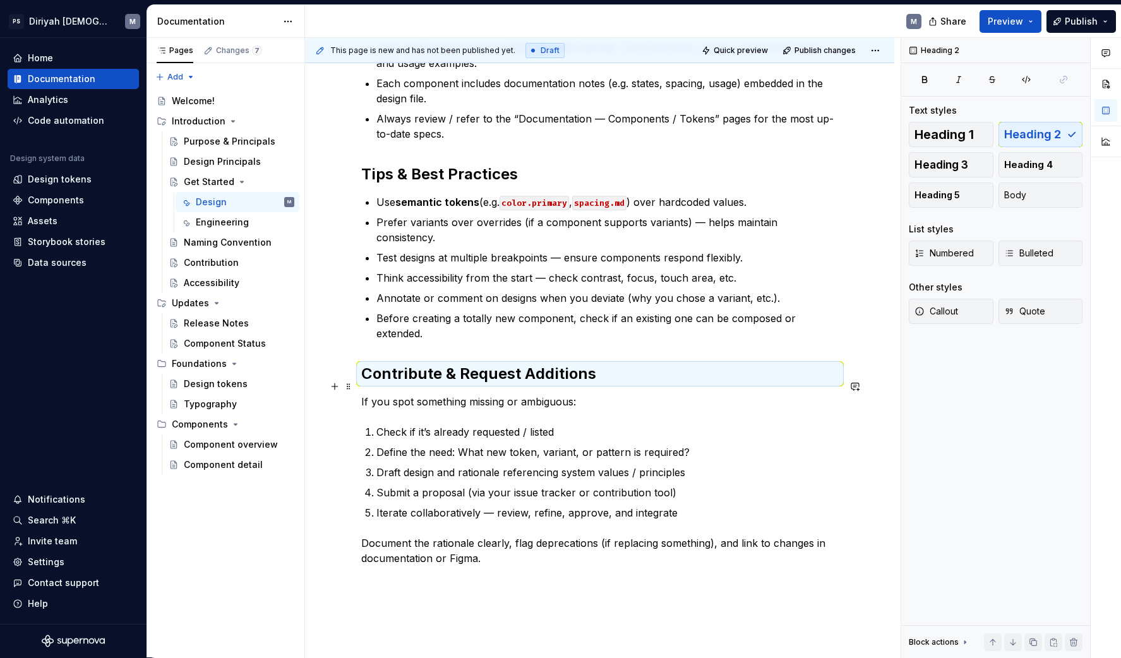
click at [634, 394] on p "If you spot something missing or ambiguous:" at bounding box center [599, 401] width 477 height 15
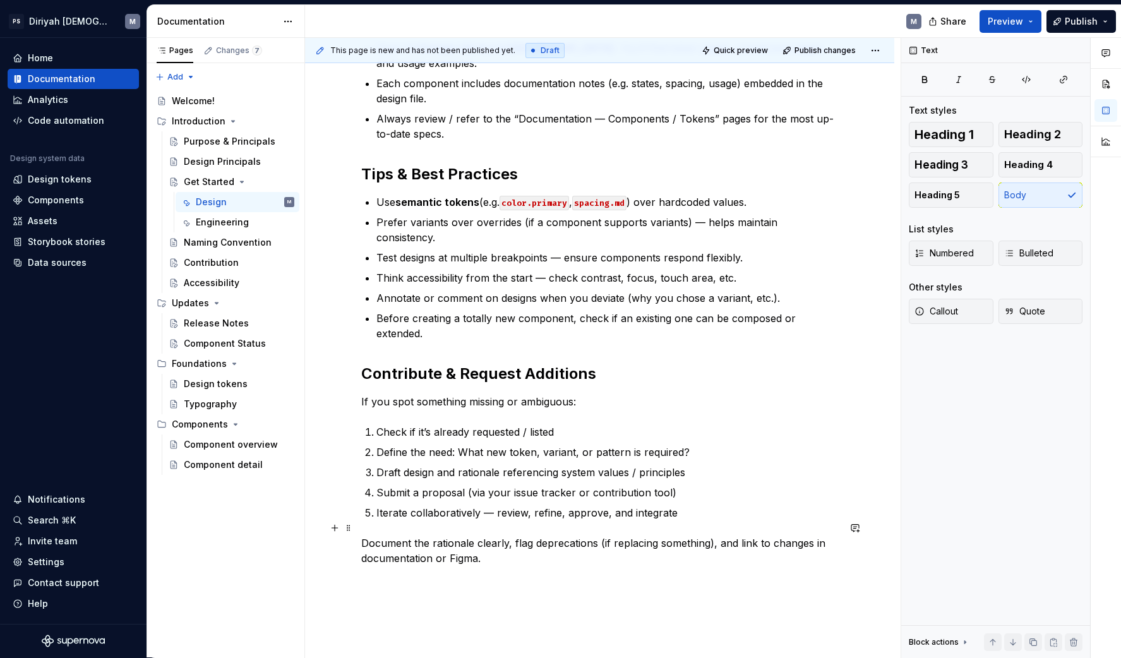
click at [580, 542] on p "Document the rationale clearly, flag deprecations (if replacing something), and…" at bounding box center [599, 551] width 477 height 30
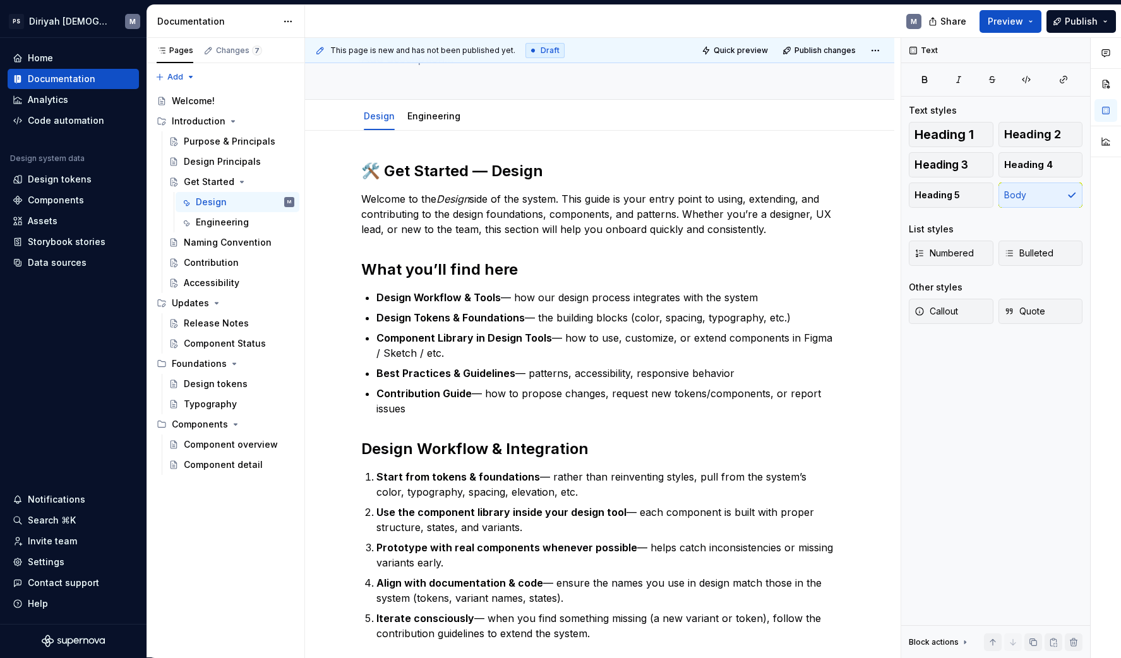
scroll to position [0, 0]
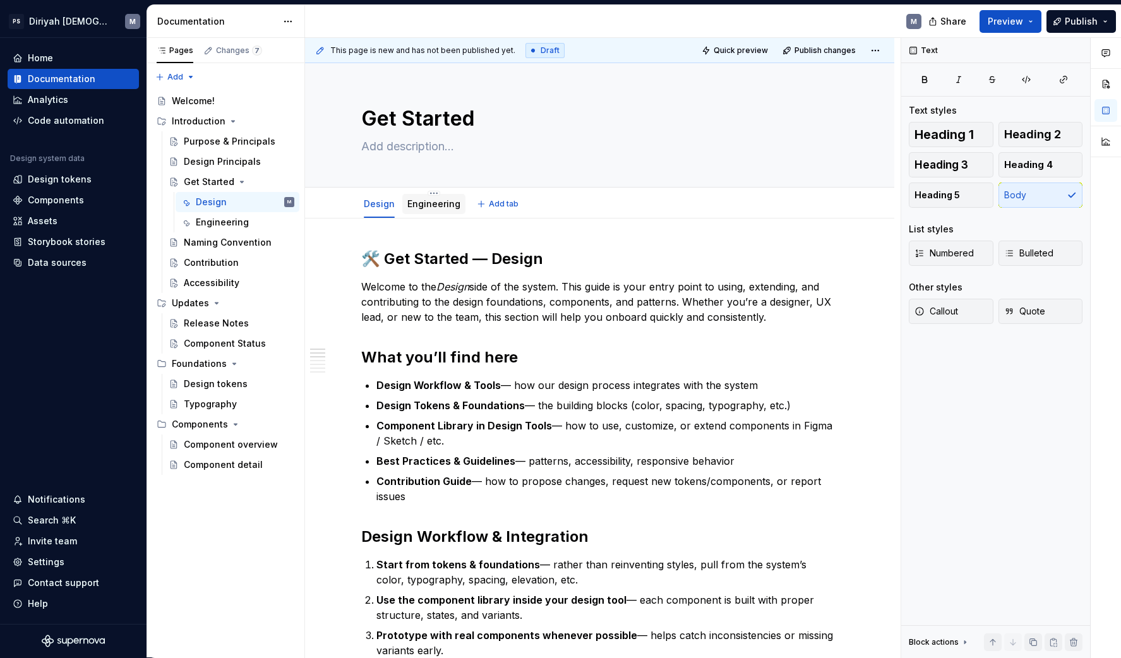
click at [448, 206] on link "Engineering" at bounding box center [433, 203] width 53 height 11
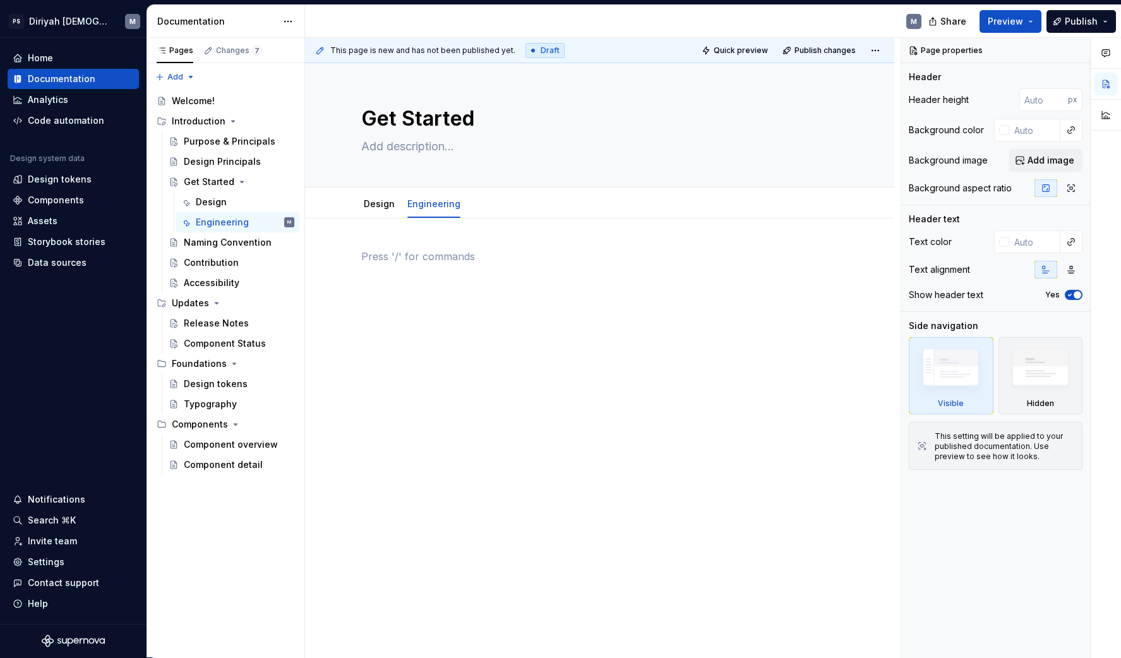
click at [424, 253] on p at bounding box center [599, 256] width 477 height 15
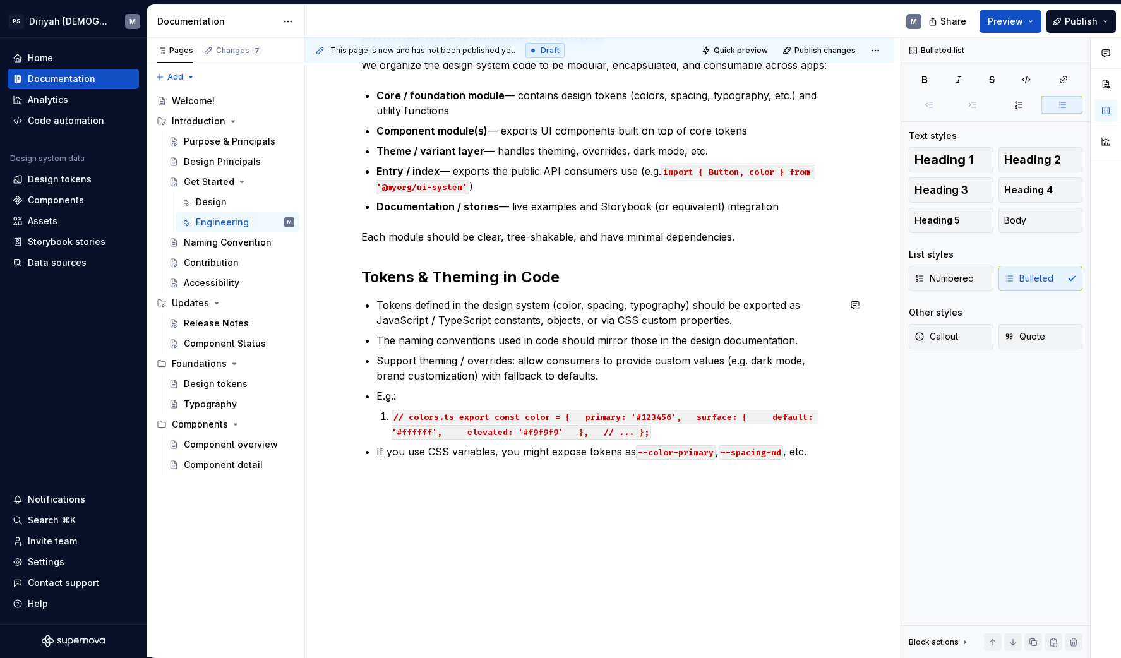
scroll to position [489, 0]
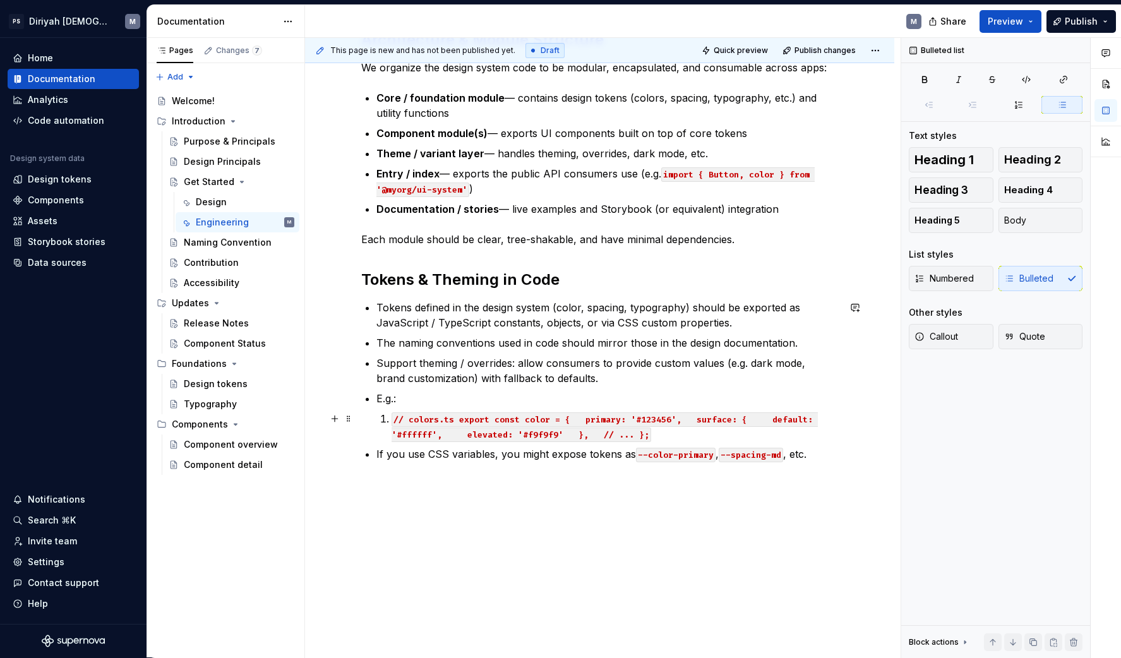
click at [688, 440] on p "// colors.ts export const color = { primary: '#123456', surface: { default: '#f…" at bounding box center [615, 426] width 447 height 30
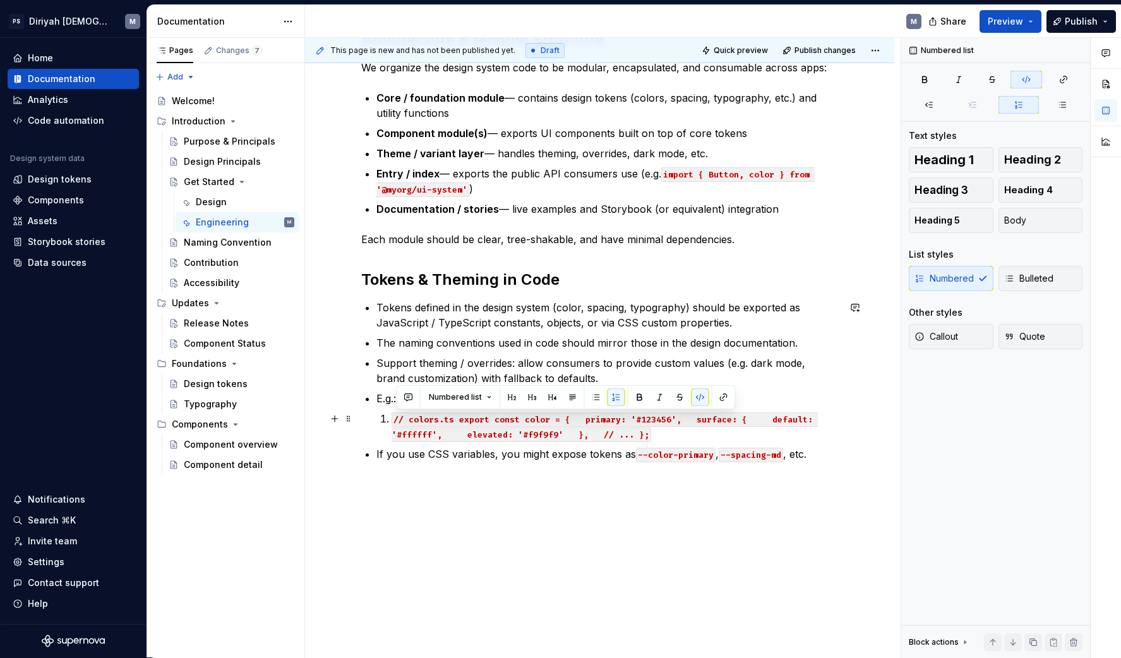
drag, startPoint x: 662, startPoint y: 437, endPoint x: 364, endPoint y: 424, distance: 297.7
click at [362, 424] on div "🧩 Get Started — Engineering Welcome to the engineering side of the design syste…" at bounding box center [599, 201] width 589 height 945
click at [664, 428] on p "// colors.ts export const color = { primary: '#123456', surface: { default: '#f…" at bounding box center [615, 426] width 447 height 30
click at [350, 421] on span at bounding box center [349, 419] width 10 height 18
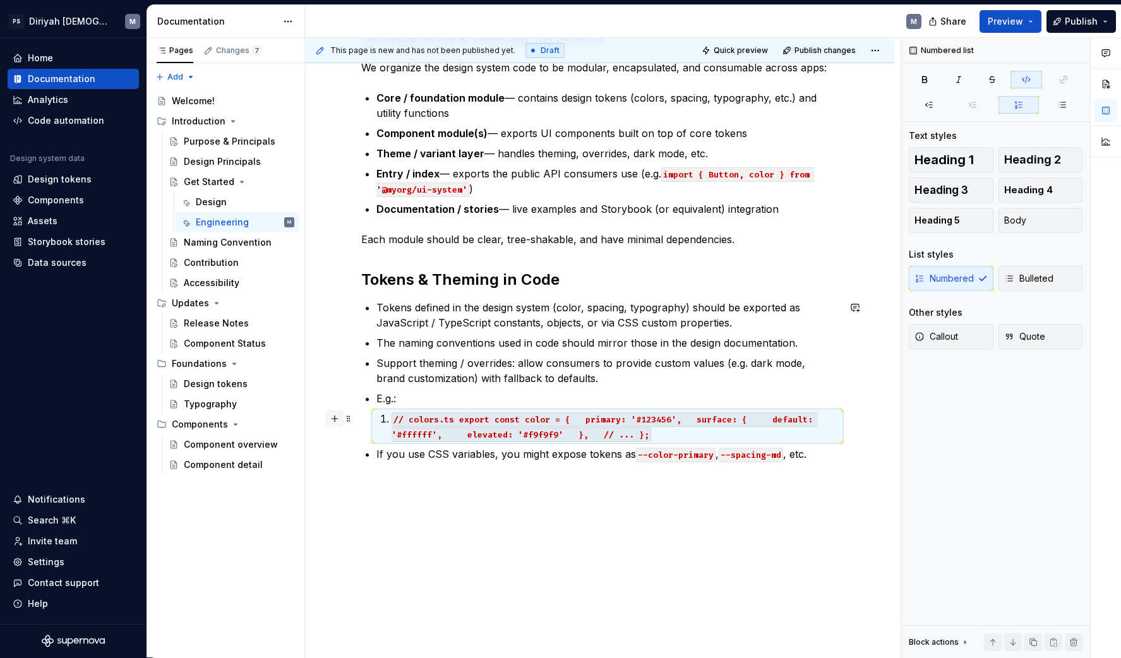
click at [340, 421] on button "button" at bounding box center [335, 419] width 18 height 18
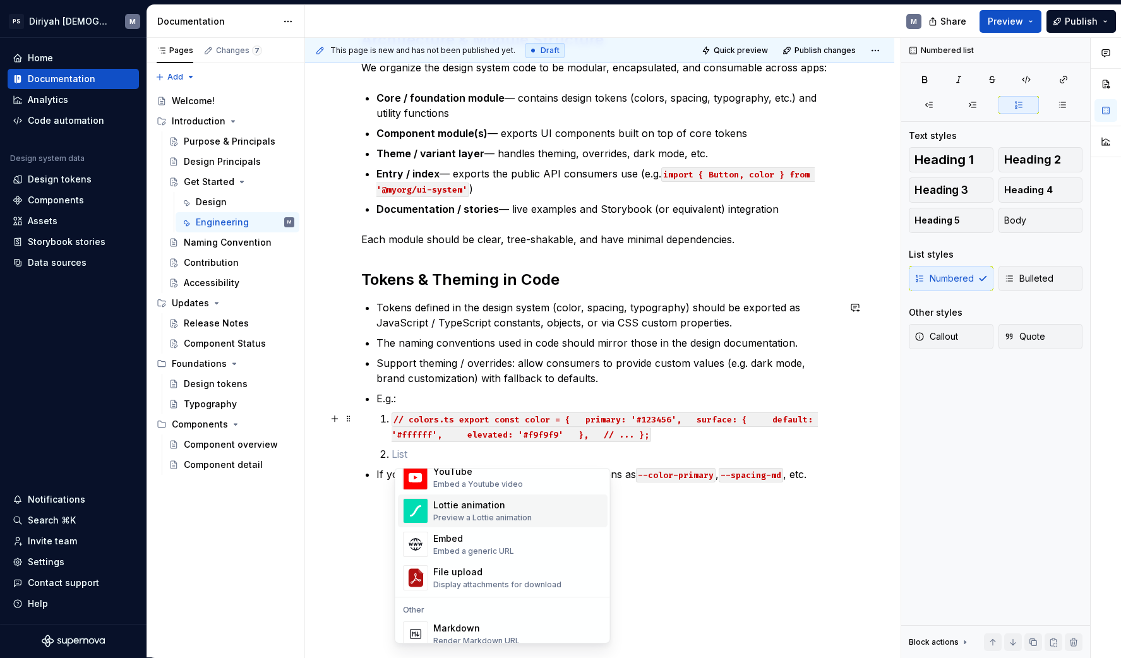
scroll to position [770, 0]
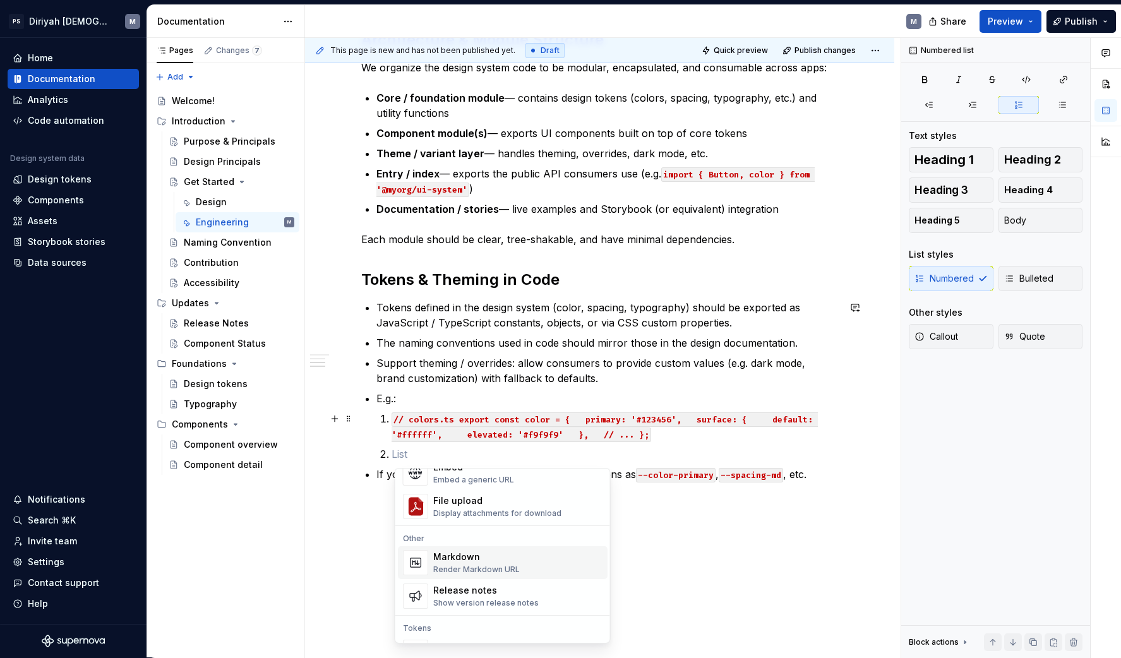
click at [536, 564] on div "Markdown Render Markdown URL" at bounding box center [517, 562] width 169 height 25
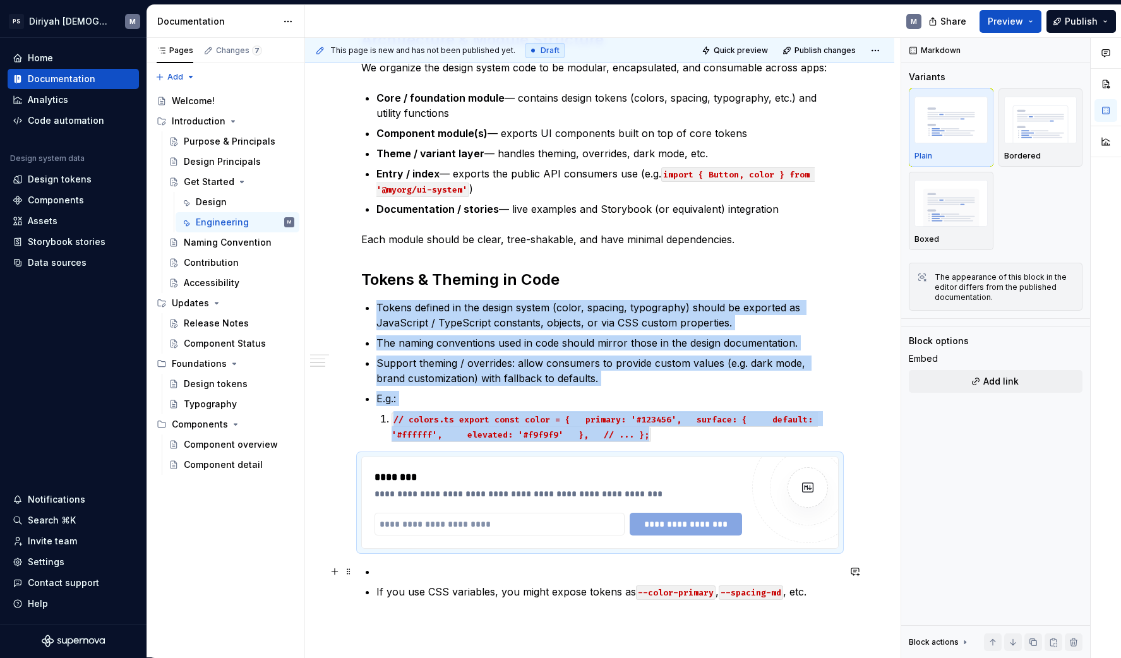
scroll to position [493, 0]
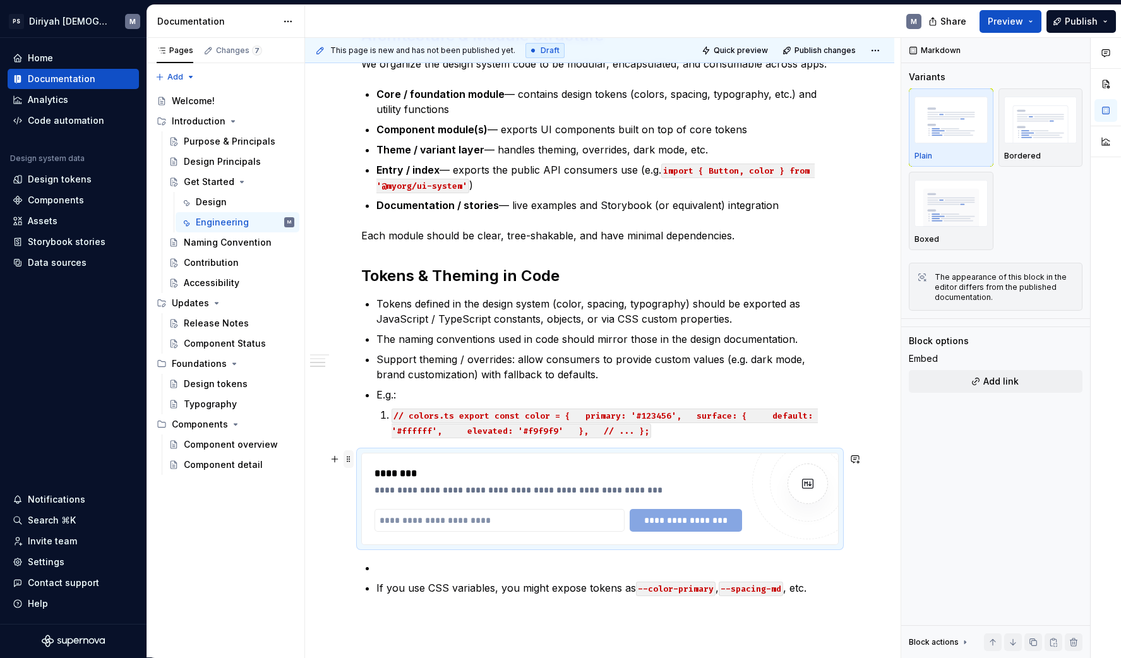
click at [351, 458] on span at bounding box center [349, 459] width 10 height 18
click at [410, 571] on div "Delete" at bounding box center [411, 574] width 82 height 13
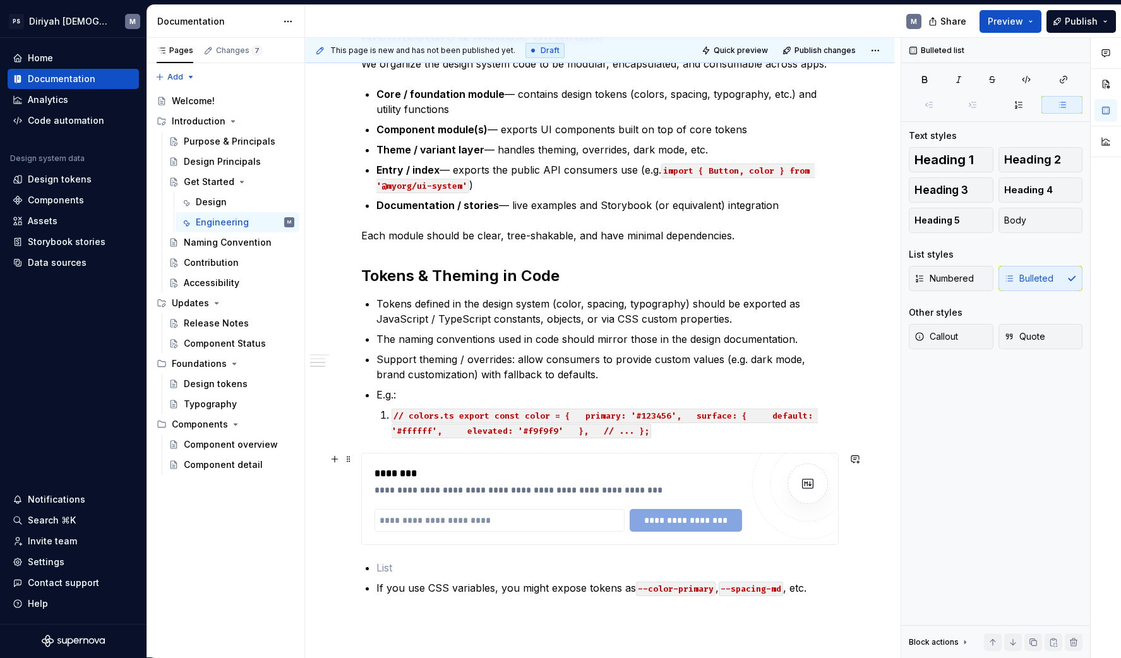
scroll to position [486, 0]
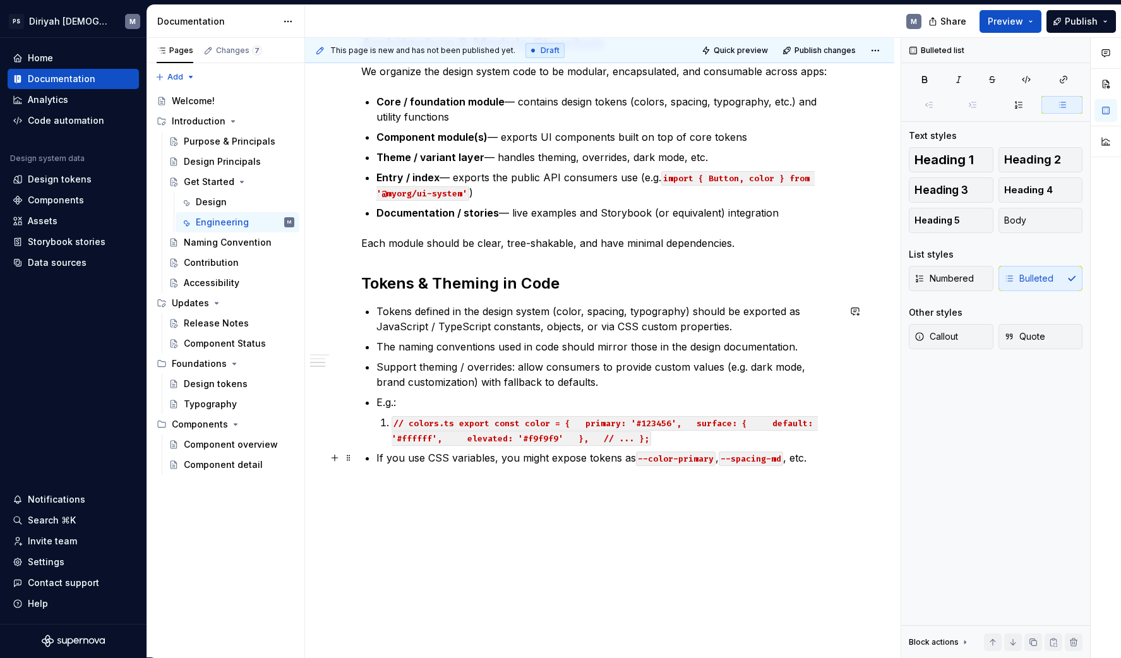
click at [829, 459] on p "If you use CSS variables, you might expose tokens as --color-primary , --spacin…" at bounding box center [607, 457] width 462 height 15
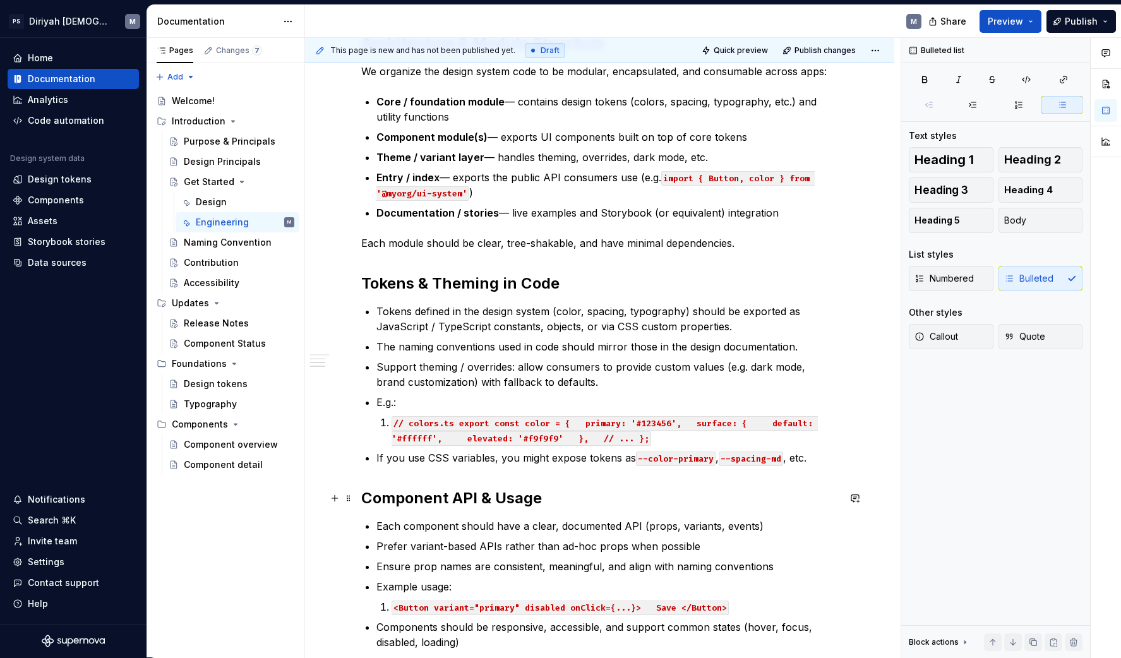
scroll to position [710, 0]
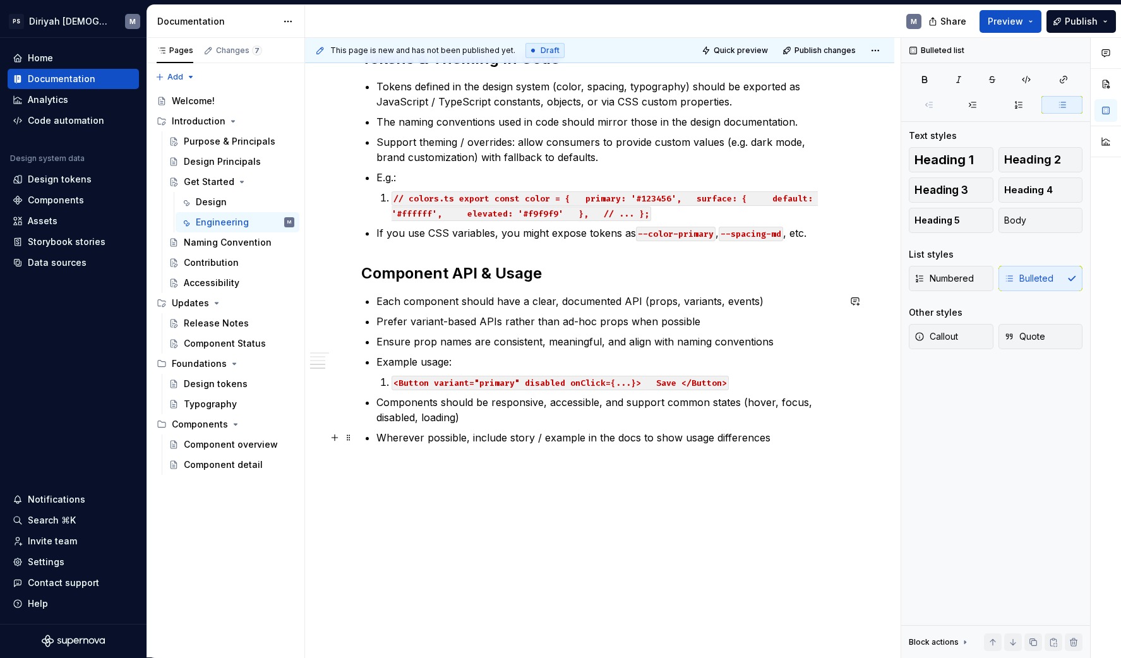
click at [794, 436] on p "Wherever possible, include story / example in the docs to show usage differences" at bounding box center [607, 437] width 462 height 15
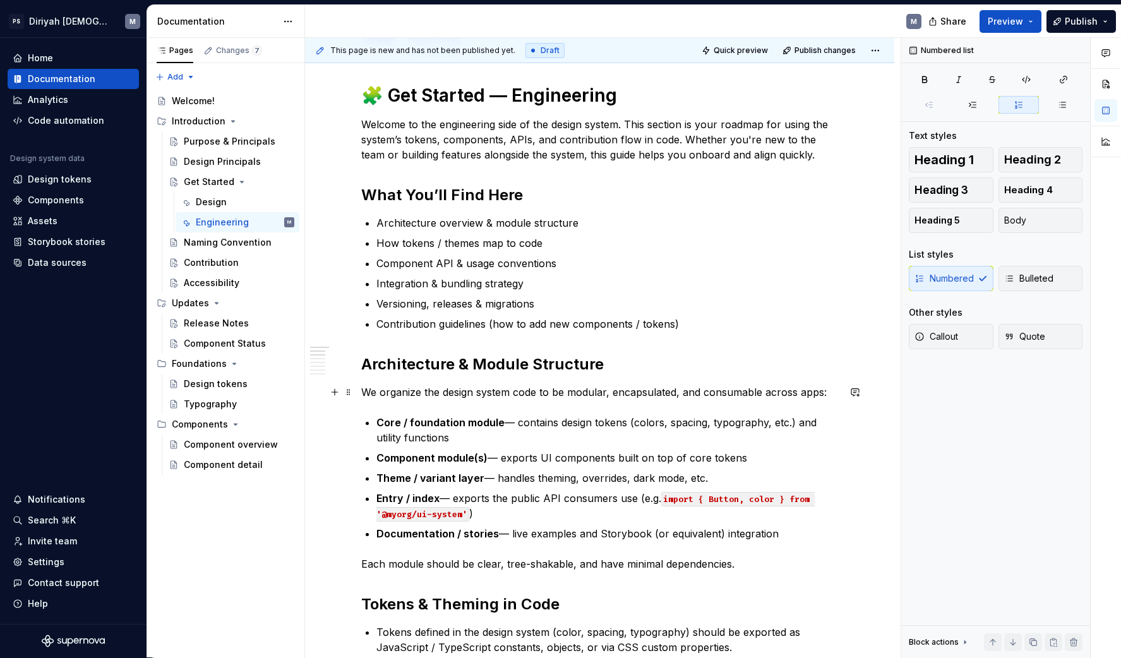
scroll to position [0, 0]
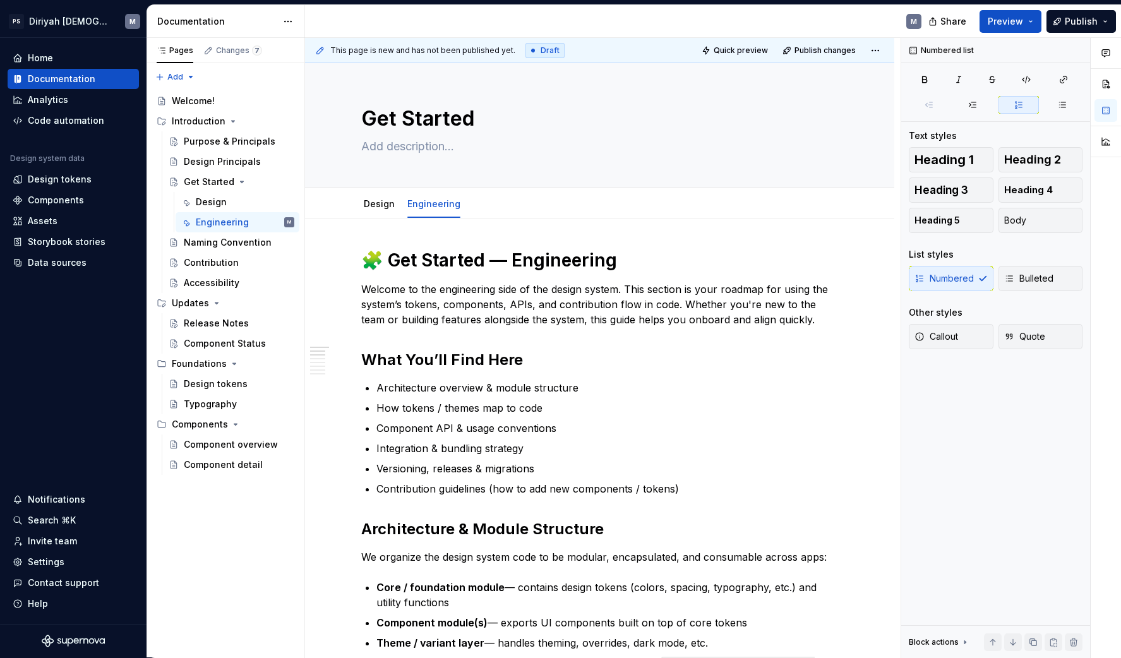
click at [793, 16] on div "M" at bounding box center [618, 21] width 626 height 33
click at [234, 200] on div "Design" at bounding box center [245, 202] width 99 height 18
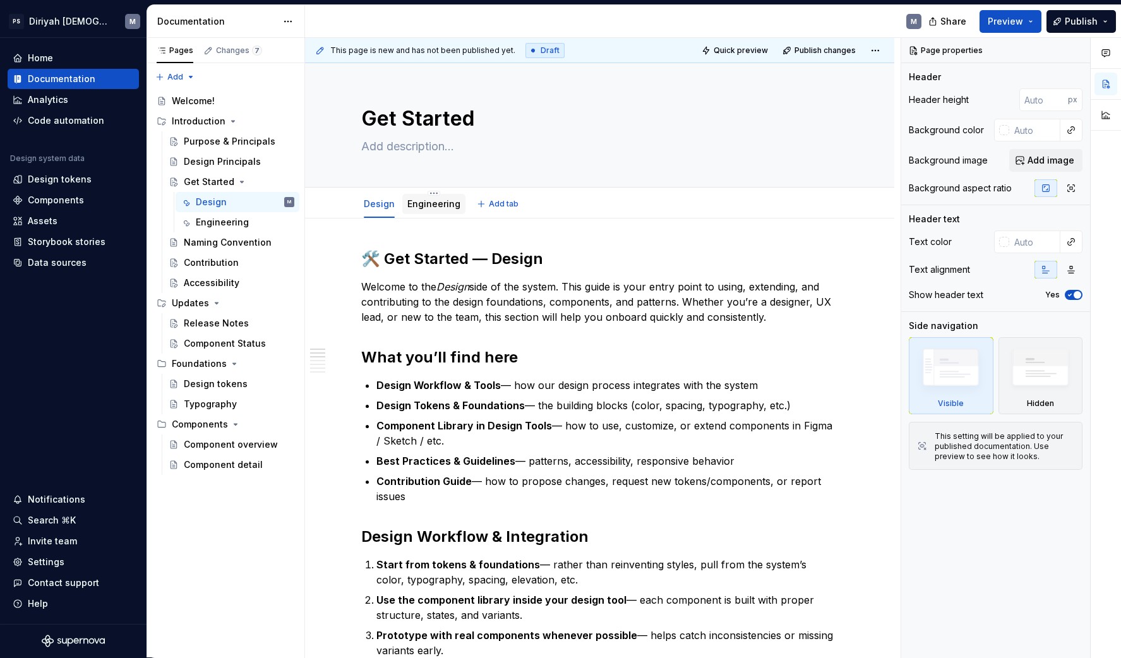
click at [433, 206] on link "Engineering" at bounding box center [433, 203] width 53 height 11
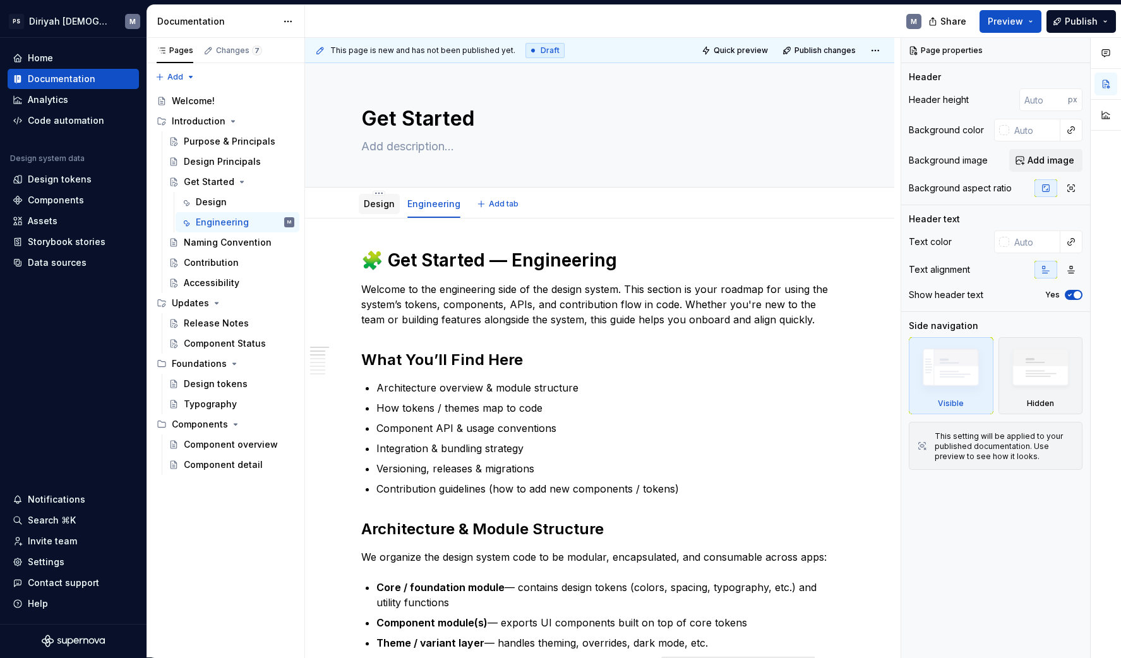
click at [388, 208] on link "Design" at bounding box center [379, 203] width 31 height 11
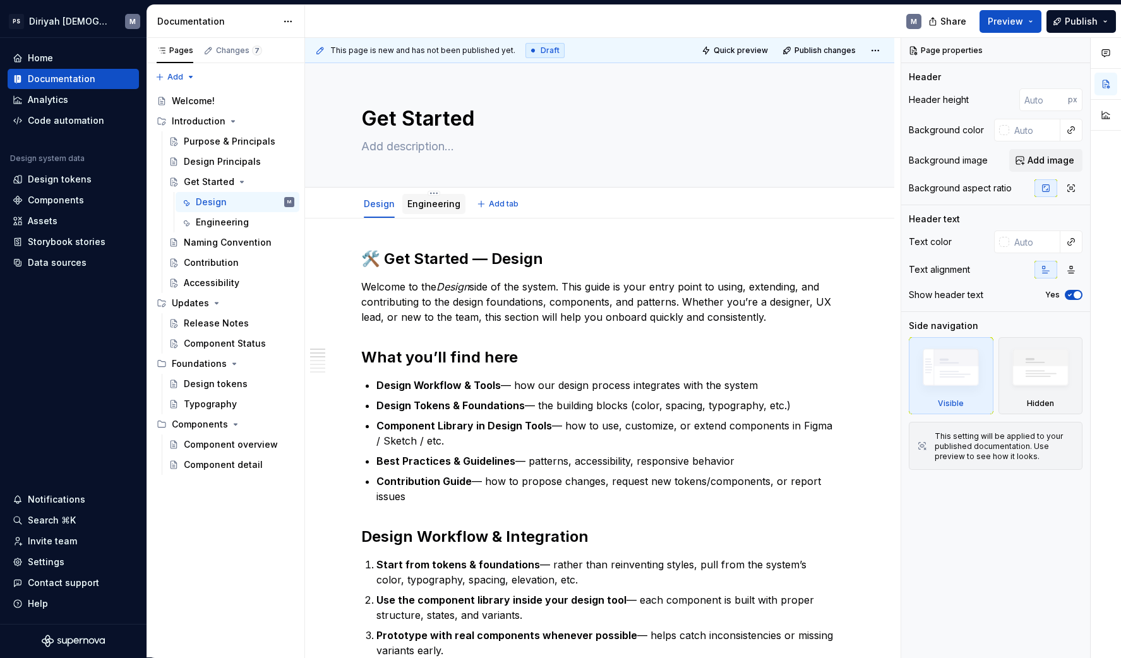
click at [427, 205] on link "Engineering" at bounding box center [433, 203] width 53 height 11
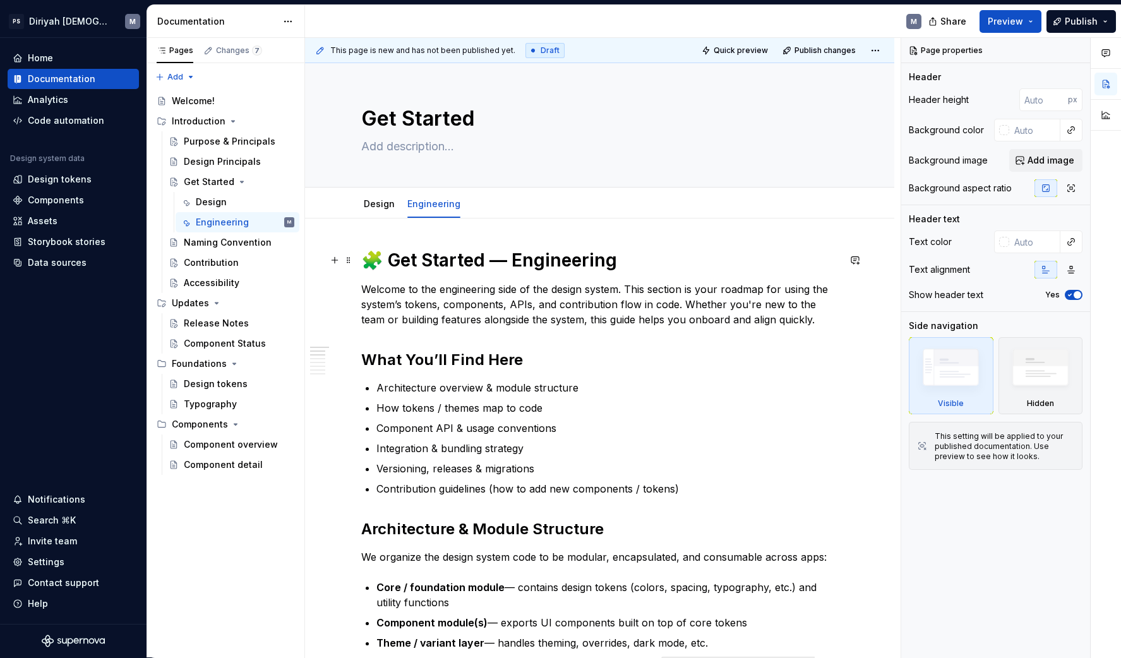
click at [590, 268] on h1 "🧩 Get Started — Engineering" at bounding box center [599, 260] width 477 height 23
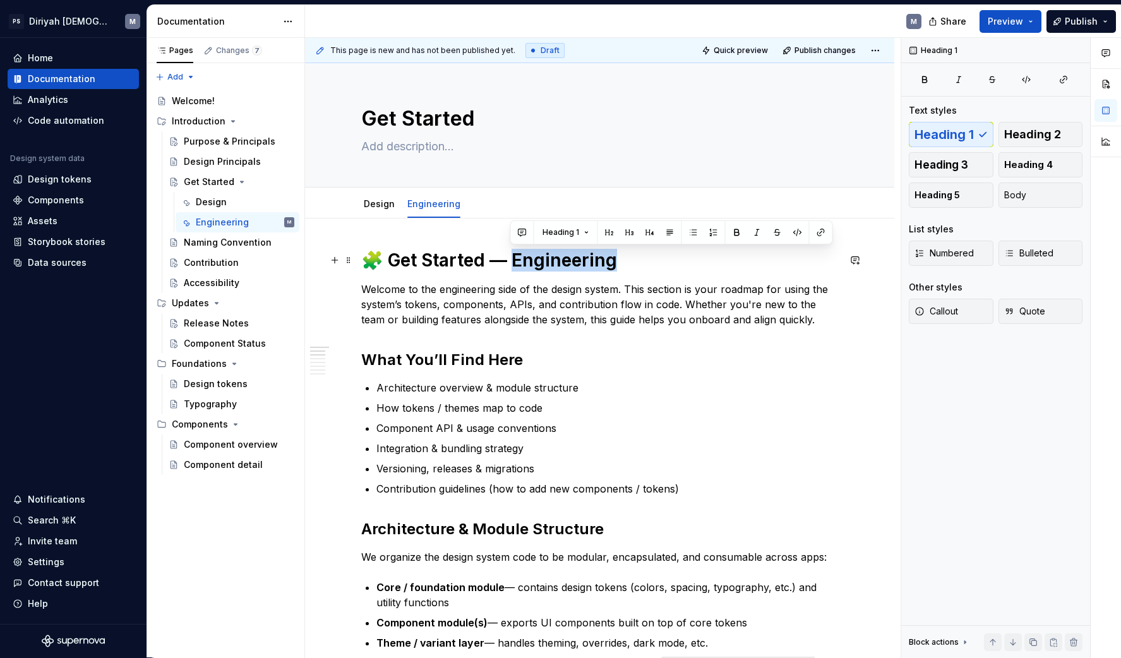
click at [590, 267] on h1 "🧩 Get Started — Engineering" at bounding box center [599, 260] width 477 height 23
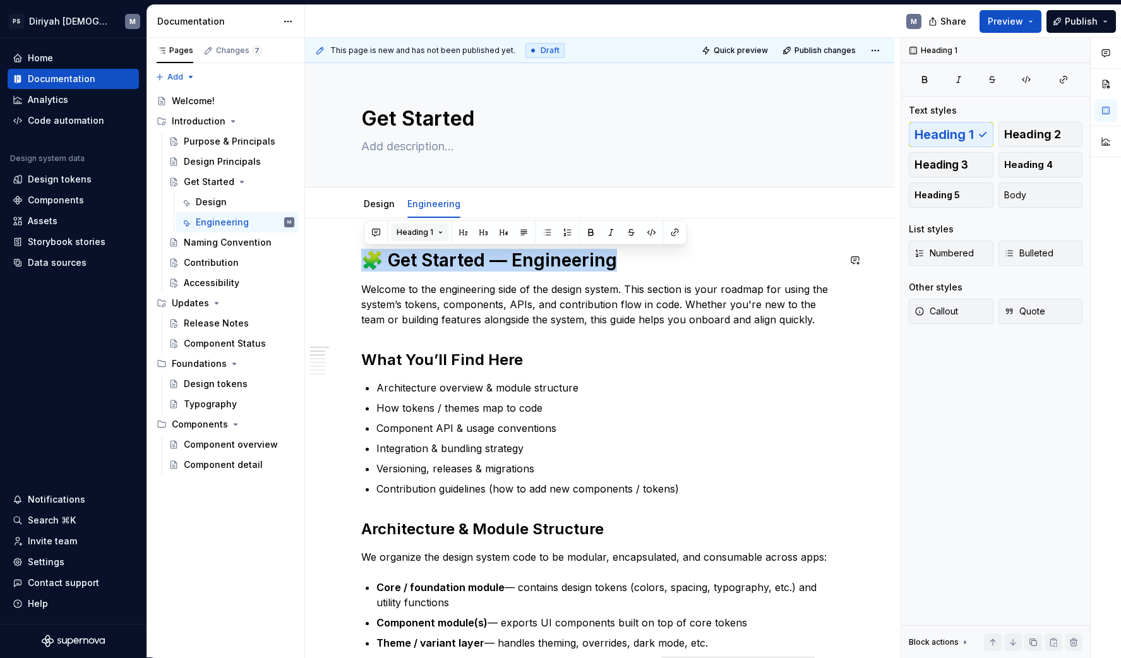
click at [426, 230] on span "Heading 1" at bounding box center [415, 232] width 37 height 10
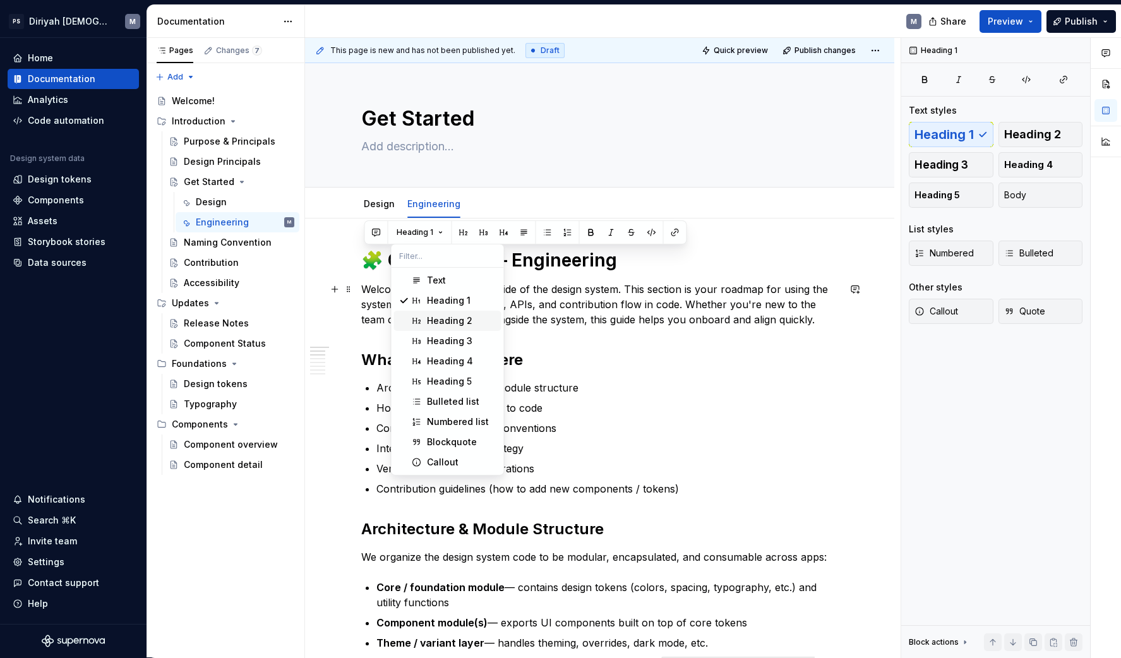
click at [450, 318] on div "Heading 2" at bounding box center [449, 320] width 45 height 13
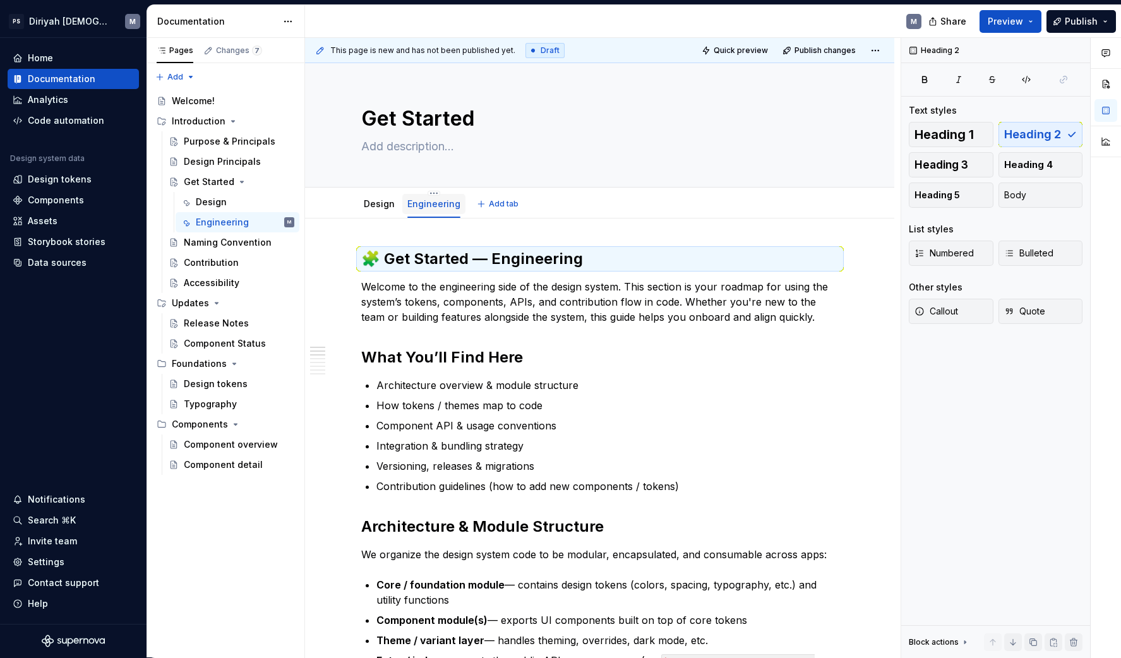
click at [443, 206] on link "Engineering" at bounding box center [433, 203] width 53 height 11
click at [477, 261] on h2 "🧩 Get Started — Engineering" at bounding box center [599, 259] width 477 height 20
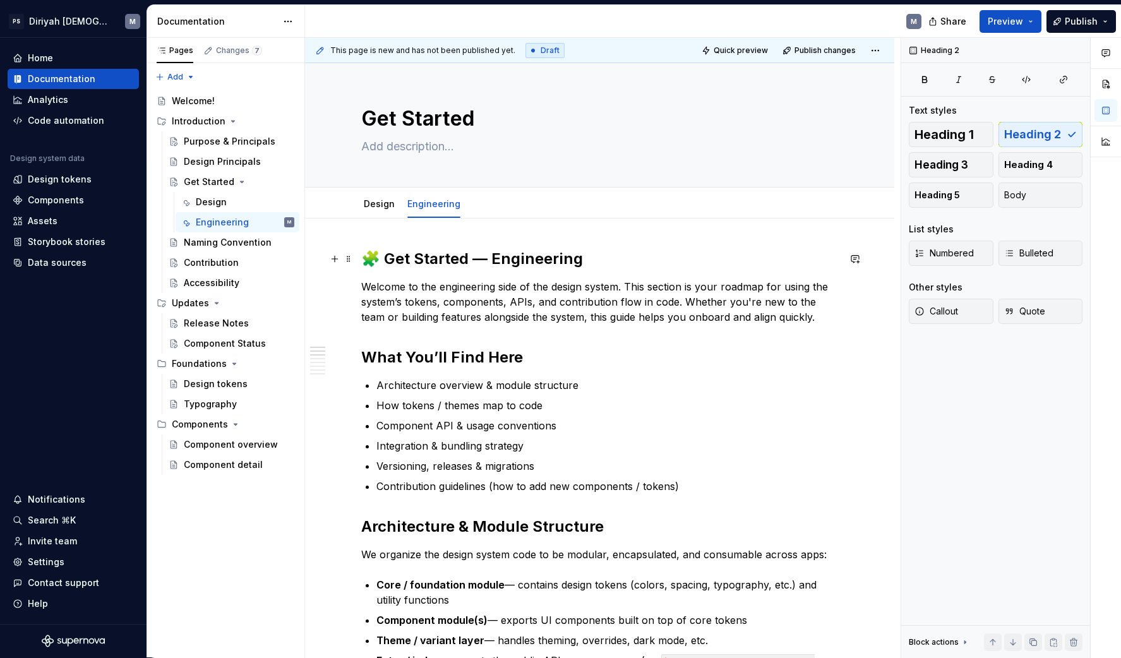
click at [477, 260] on h2 "🧩 Get Started — Engineering" at bounding box center [599, 259] width 477 height 20
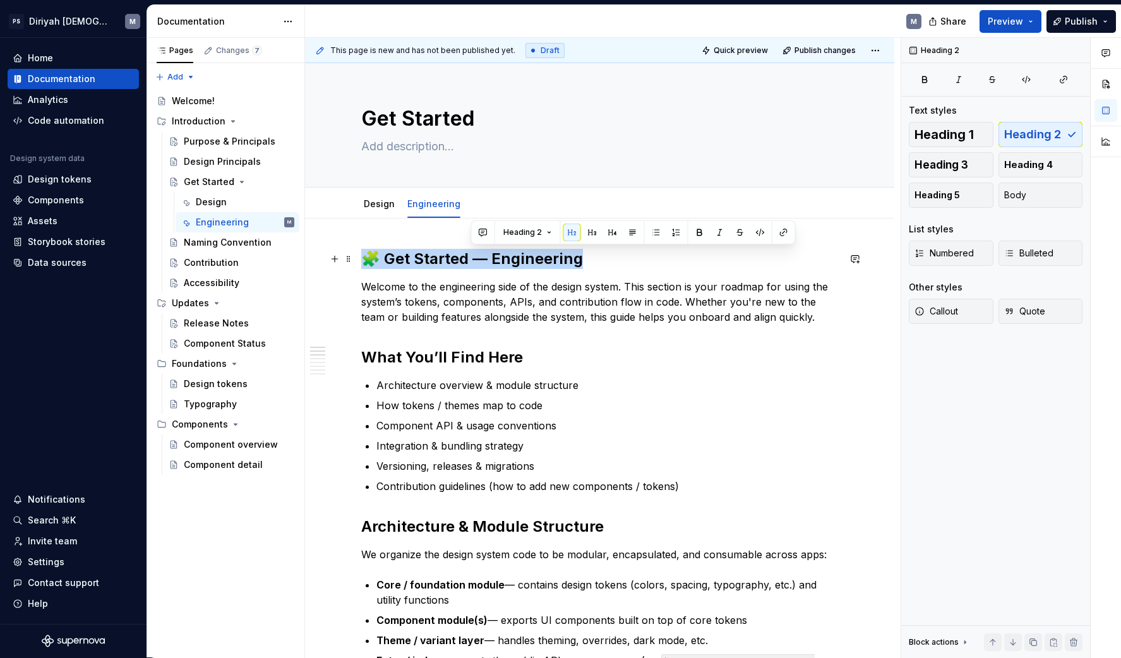
click at [477, 260] on h2 "🧩 Get Started — Engineering" at bounding box center [599, 259] width 477 height 20
click at [436, 232] on button "Heading 2" at bounding box center [421, 233] width 60 height 18
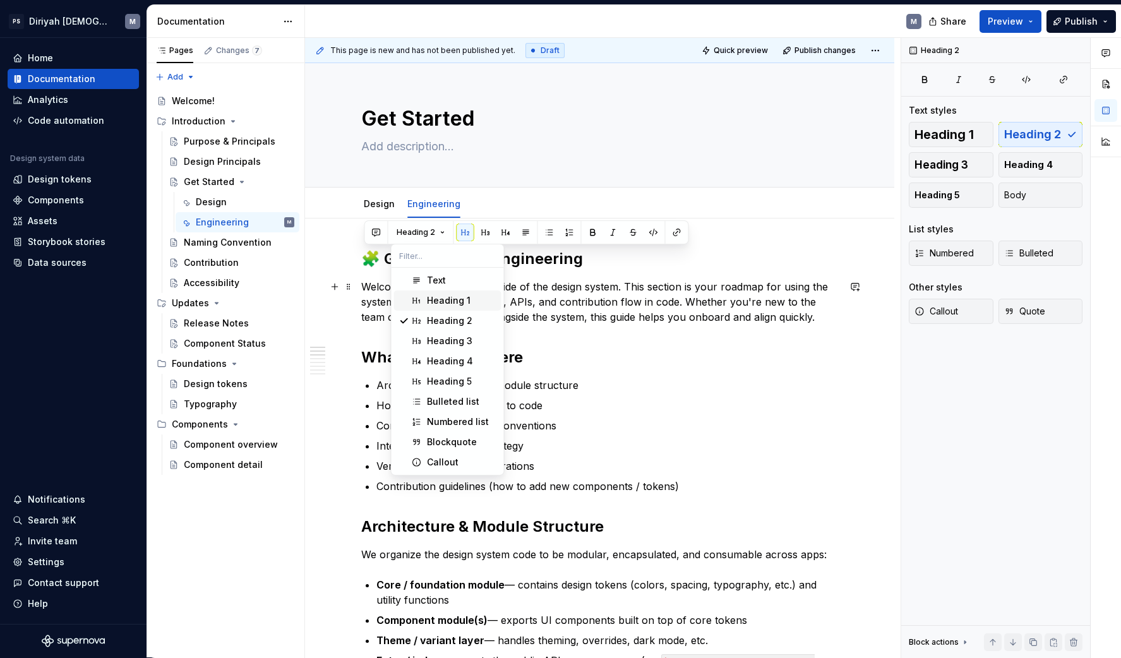
click at [458, 298] on div "Heading 1" at bounding box center [449, 300] width 44 height 13
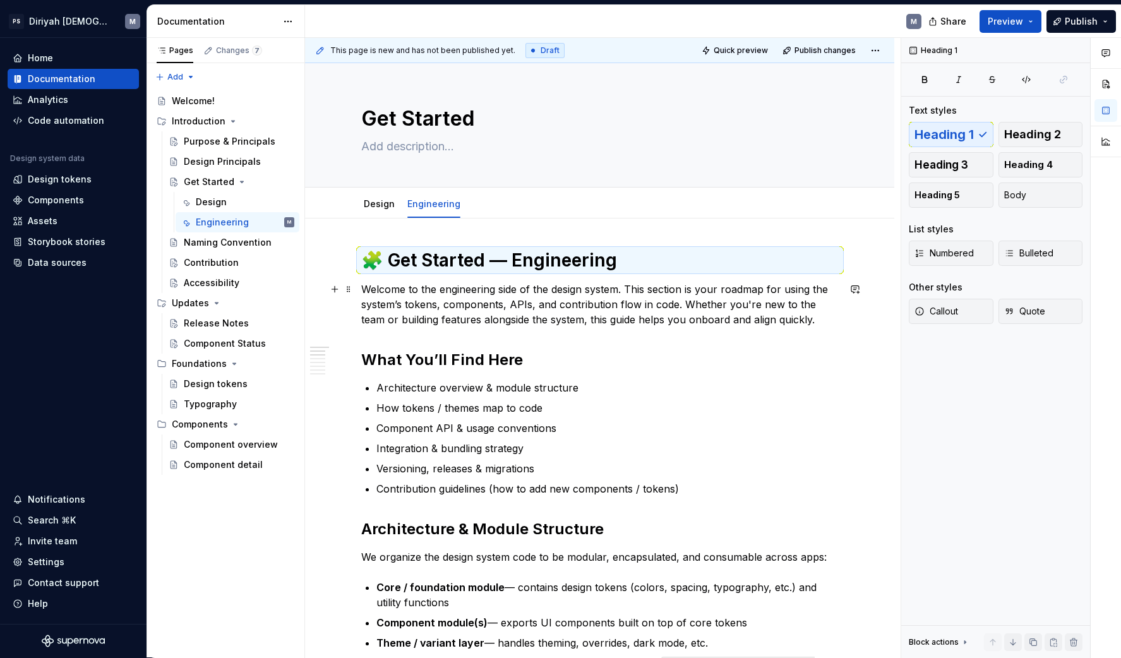
click at [520, 300] on p "Welcome to the engineering side of the design system. This section is your road…" at bounding box center [599, 304] width 477 height 45
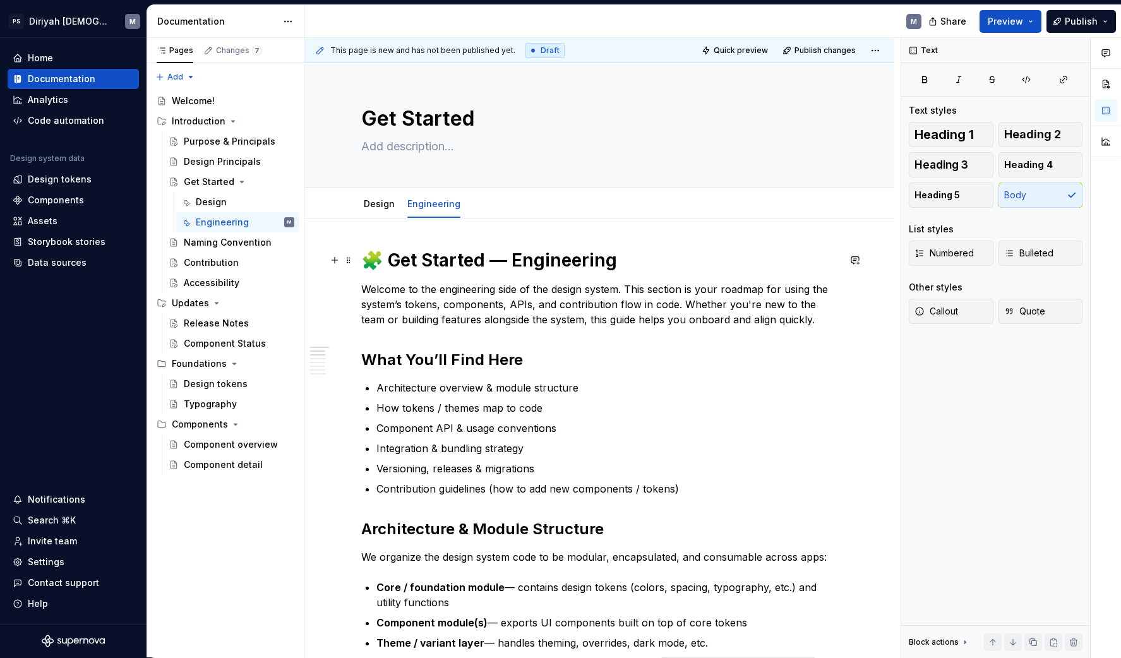
click at [455, 258] on h1 "🧩 Get Started — Engineering" at bounding box center [599, 260] width 477 height 23
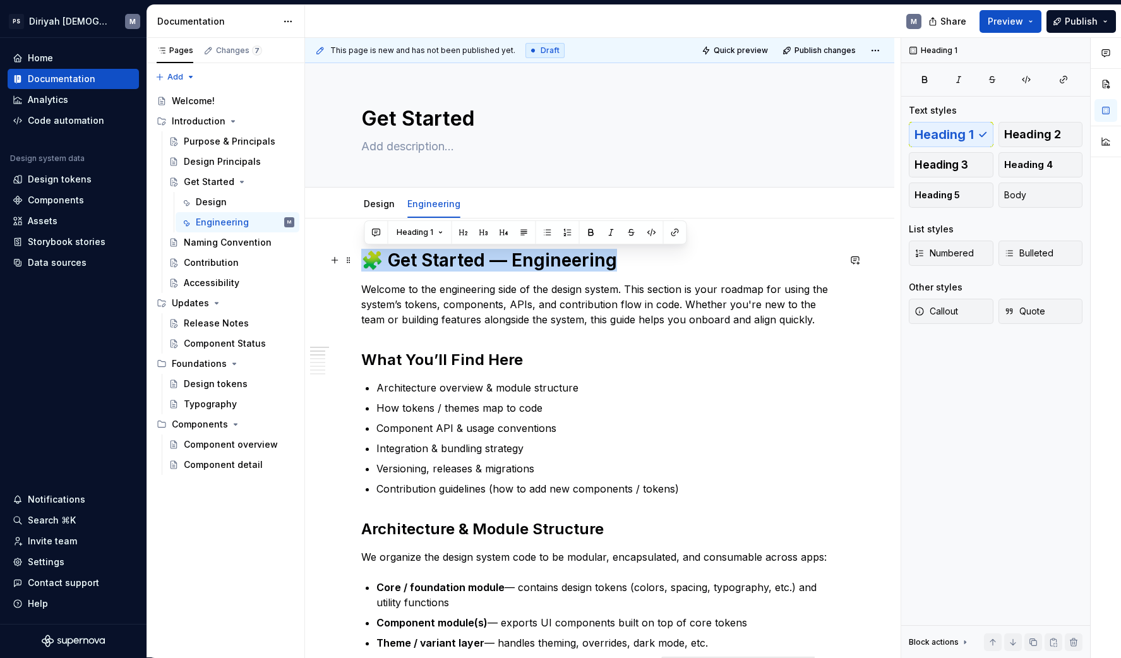
click at [455, 258] on h1 "🧩 Get Started — Engineering" at bounding box center [599, 260] width 477 height 23
click at [432, 230] on span "Heading 1" at bounding box center [415, 232] width 37 height 10
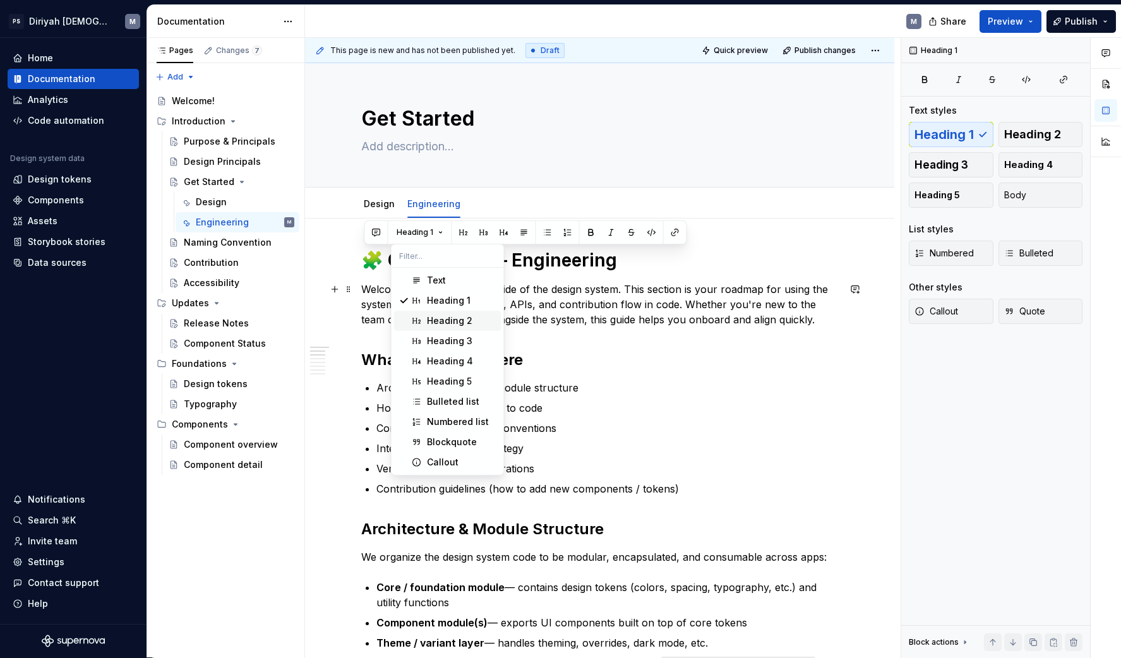
click at [445, 316] on div "Heading 2" at bounding box center [449, 320] width 45 height 13
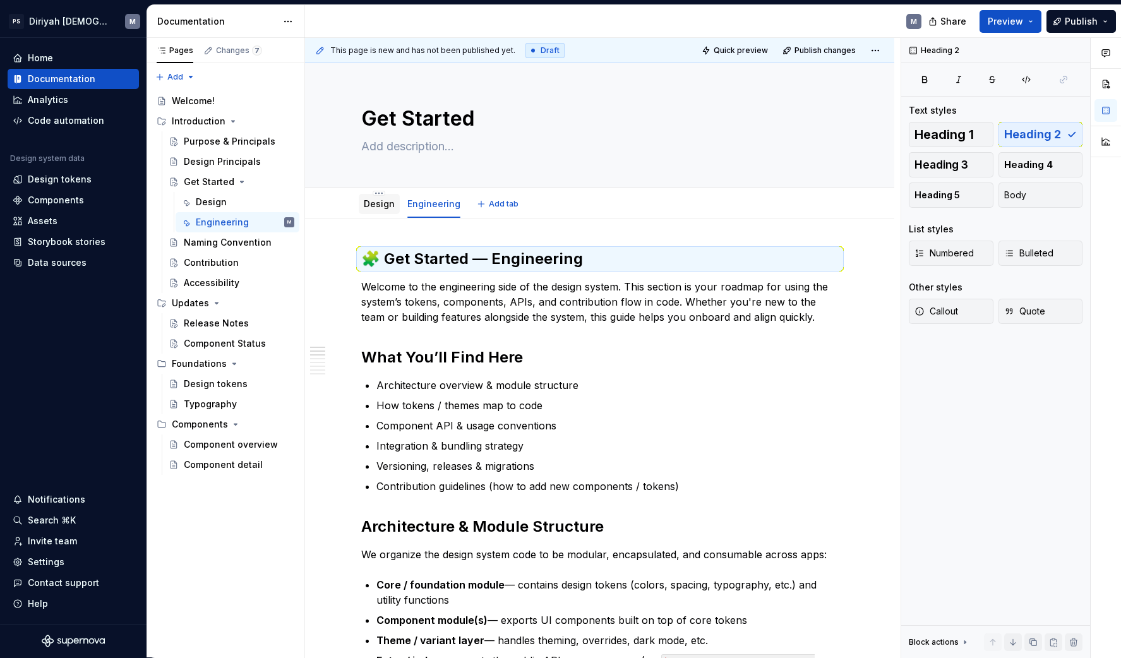
click at [387, 199] on link "Design" at bounding box center [379, 203] width 31 height 11
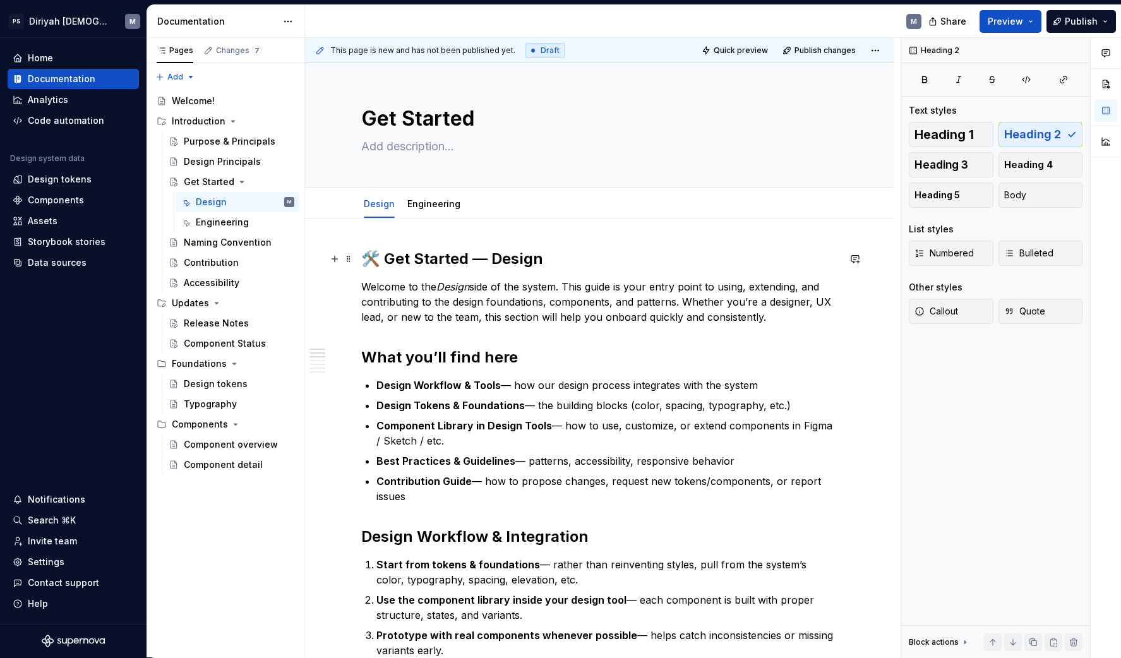
click at [425, 253] on h2 "🛠️ Get Started — Design" at bounding box center [599, 259] width 477 height 20
click at [425, 252] on h2 "🛠️ Get Started — Design" at bounding box center [599, 259] width 477 height 20
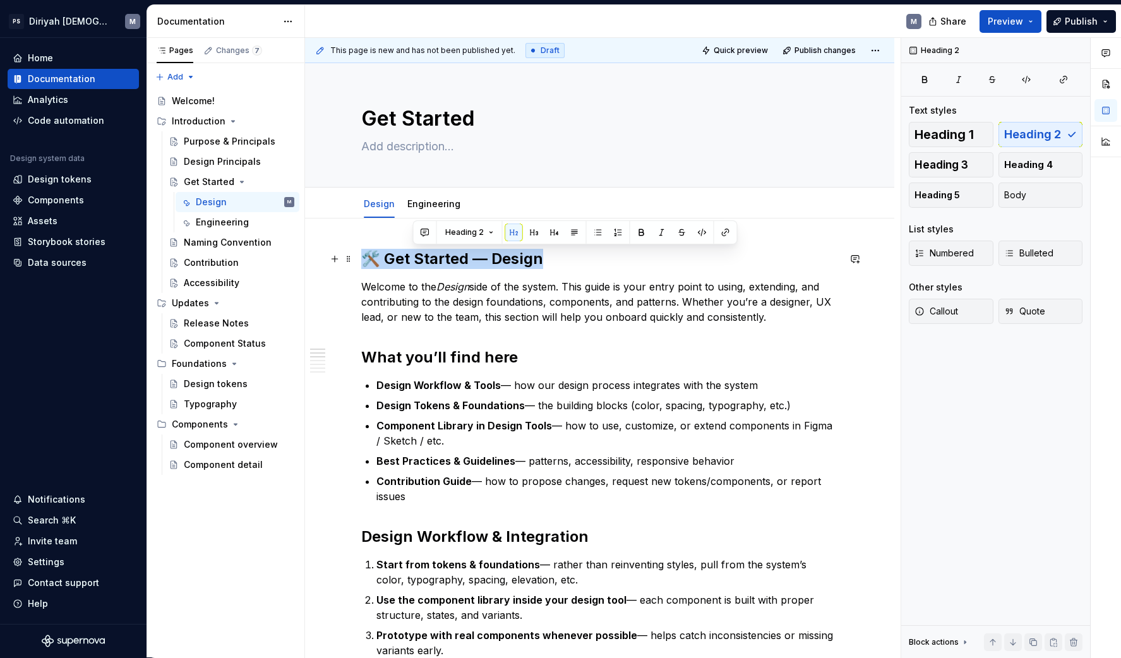
click at [425, 252] on h2 "🛠️ Get Started — Design" at bounding box center [599, 259] width 477 height 20
click at [432, 356] on h2 "What you’ll find here" at bounding box center [599, 357] width 477 height 20
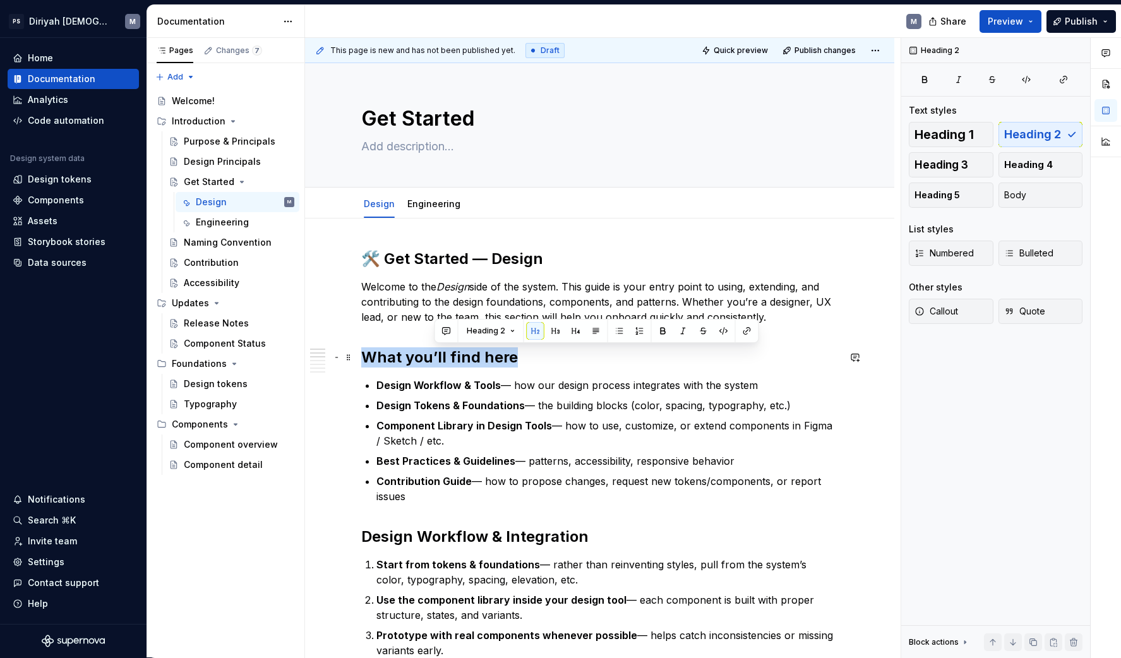
click at [432, 355] on h2 "What you’ll find here" at bounding box center [599, 357] width 477 height 20
click at [625, 363] on h2 "What you’ll find here" at bounding box center [599, 357] width 477 height 20
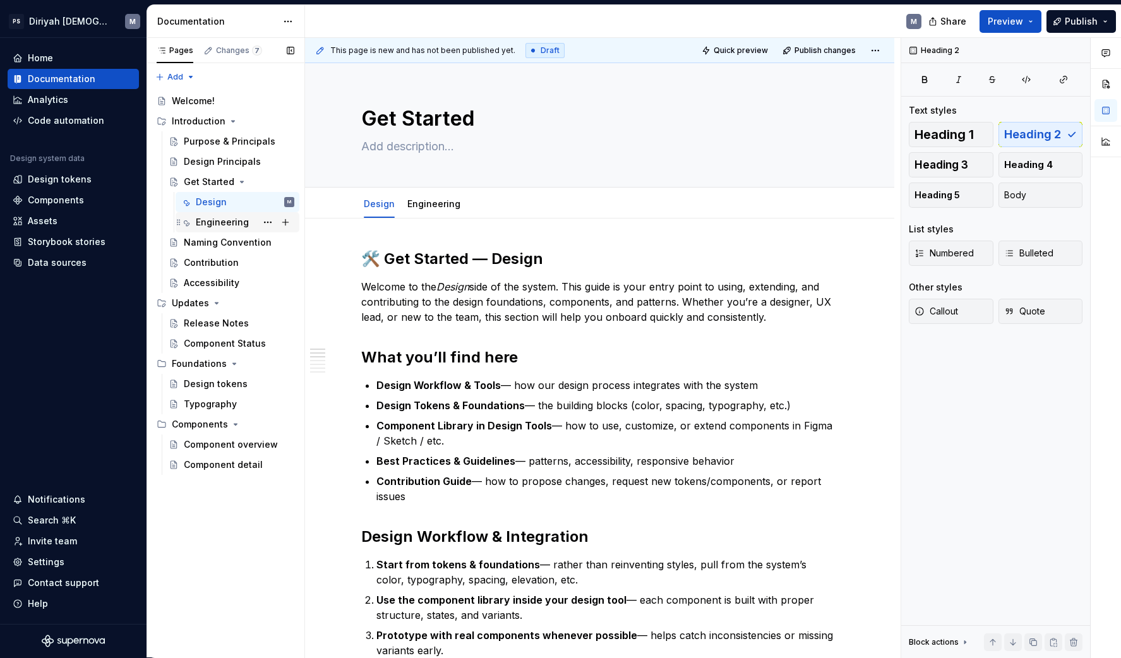
click at [226, 225] on div "Engineering" at bounding box center [222, 222] width 53 height 13
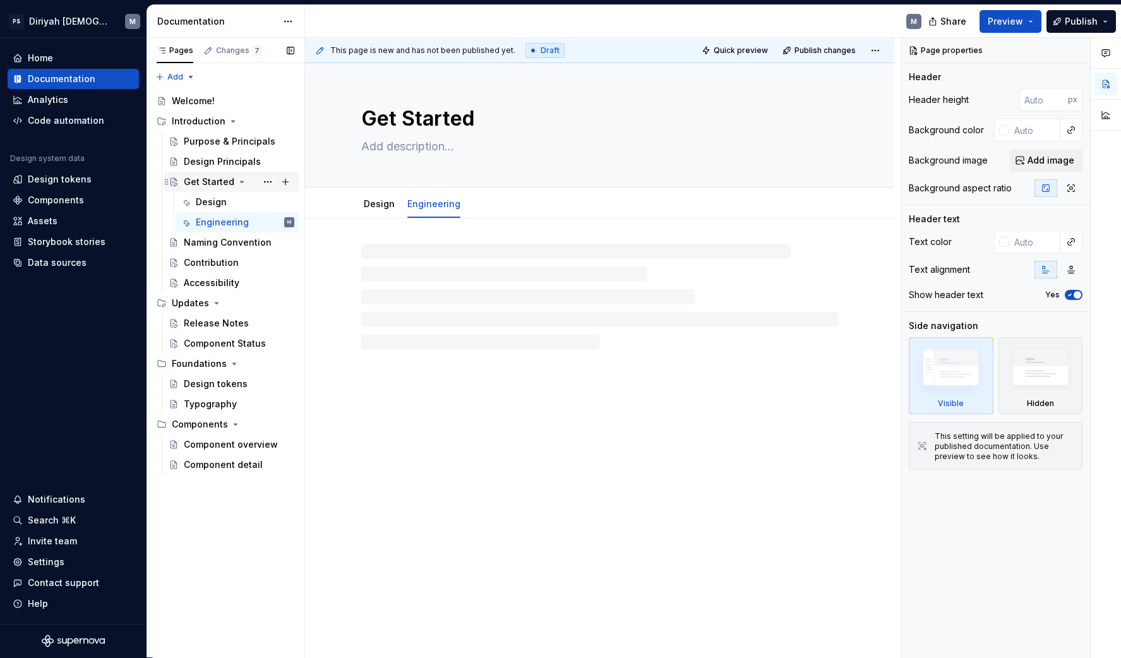
click at [251, 181] on div "Get Started" at bounding box center [239, 182] width 111 height 18
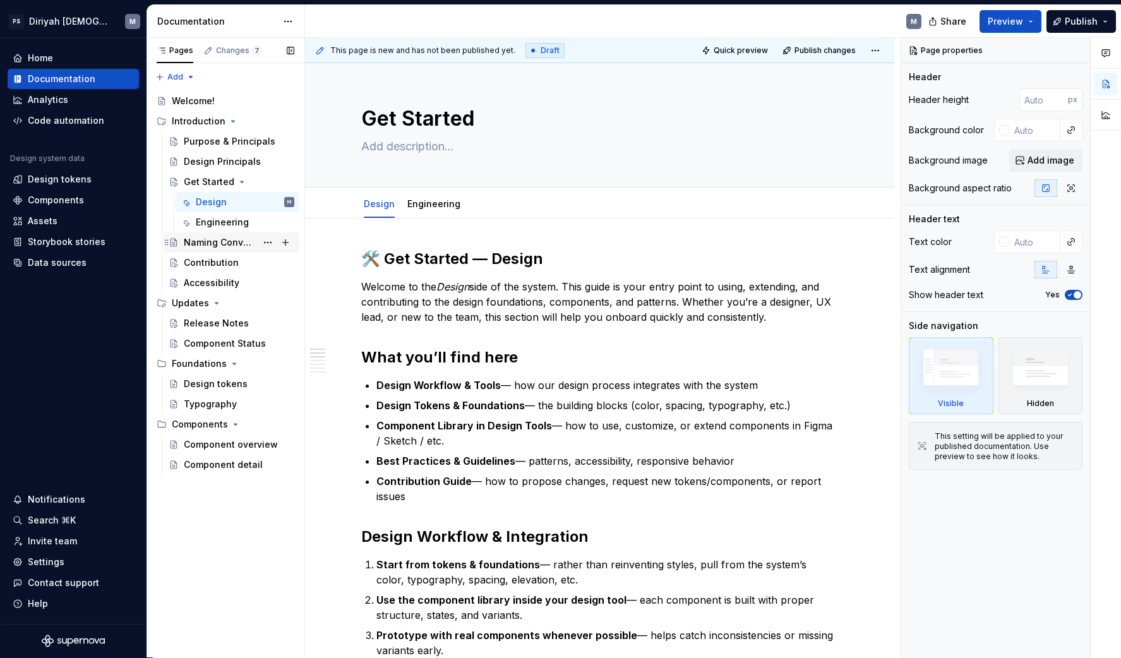
click at [217, 241] on div "Naming Convention" at bounding box center [220, 242] width 73 height 13
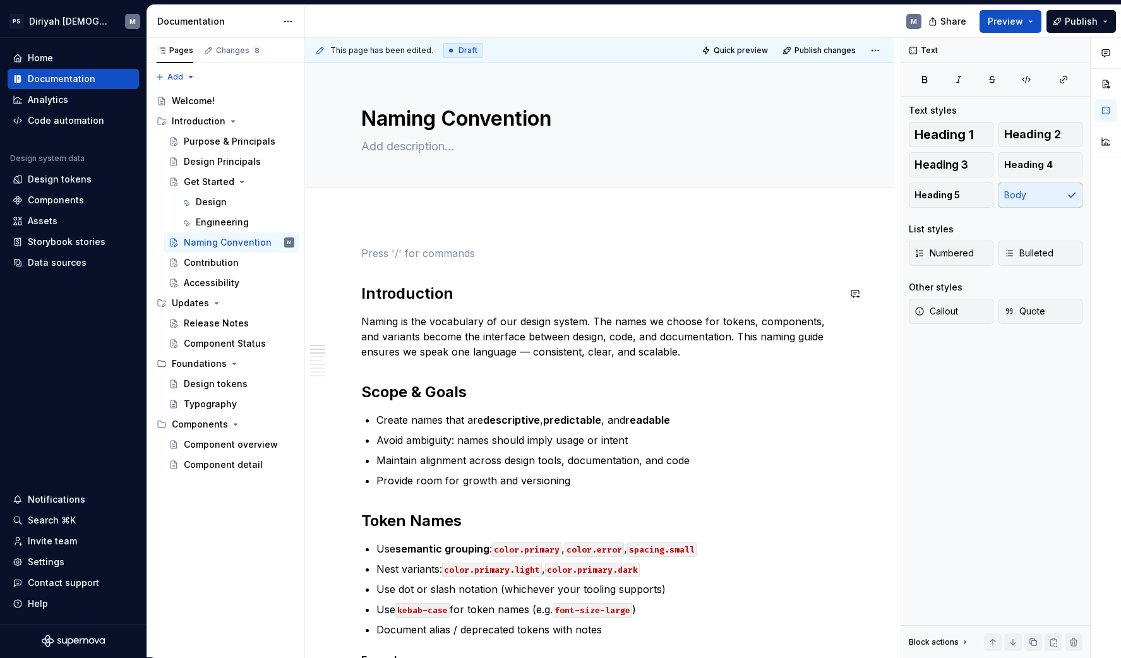
scroll to position [38, 0]
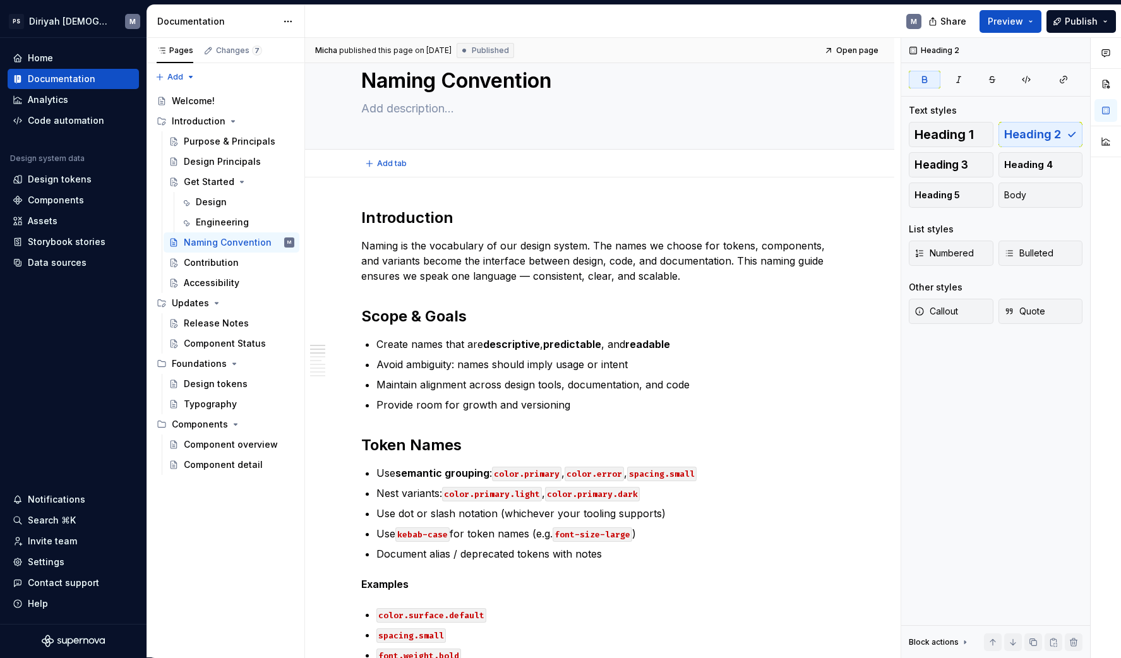
click at [410, 174] on div "Add tab" at bounding box center [599, 164] width 589 height 28
click at [398, 189] on div "[PERSON_NAME] published this page on [DATE] Published Open page Naming Conventi…" at bounding box center [602, 348] width 595 height 620
click at [248, 266] on div "Contribution" at bounding box center [239, 263] width 111 height 18
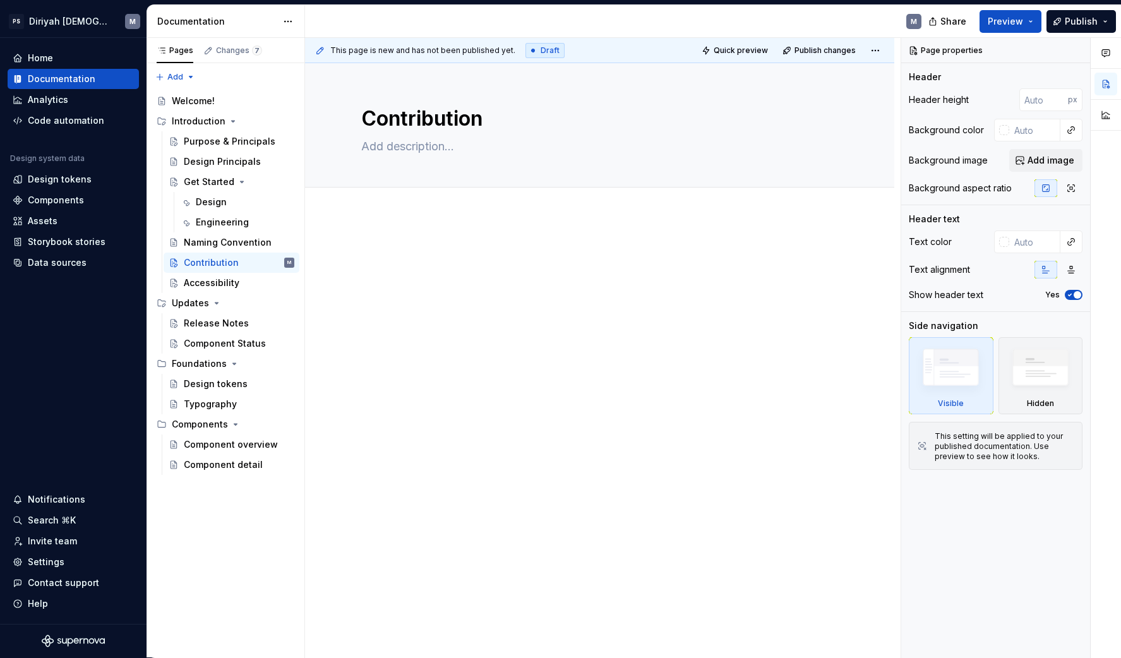
type textarea "*"
click at [409, 242] on div at bounding box center [599, 360] width 589 height 291
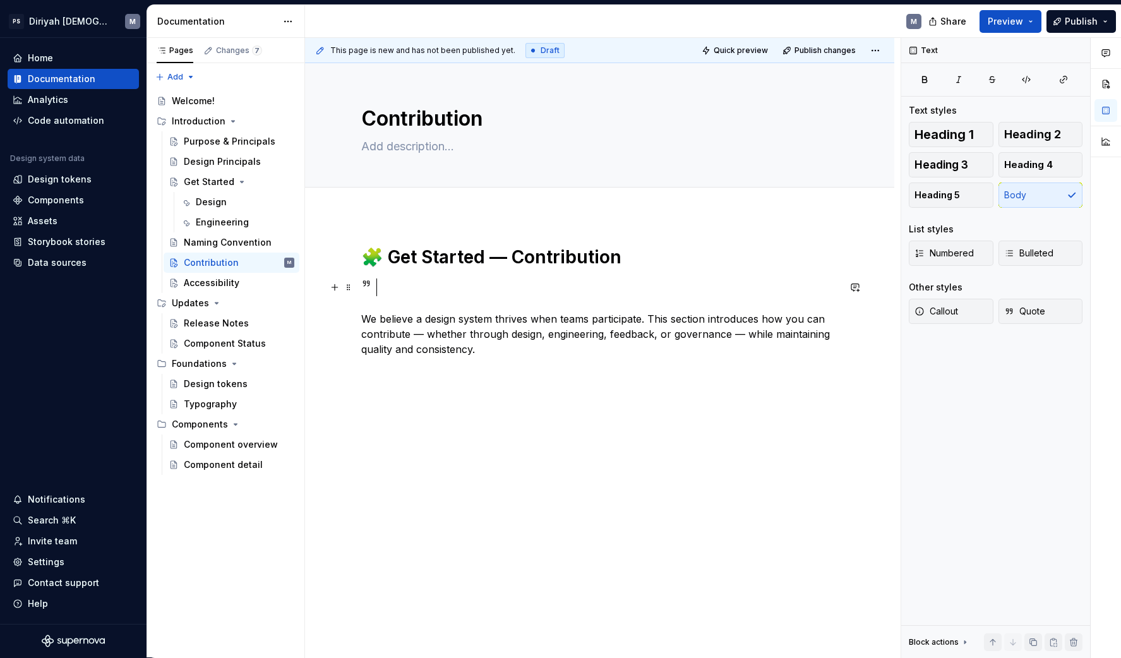
click at [388, 288] on div at bounding box center [607, 287] width 462 height 18
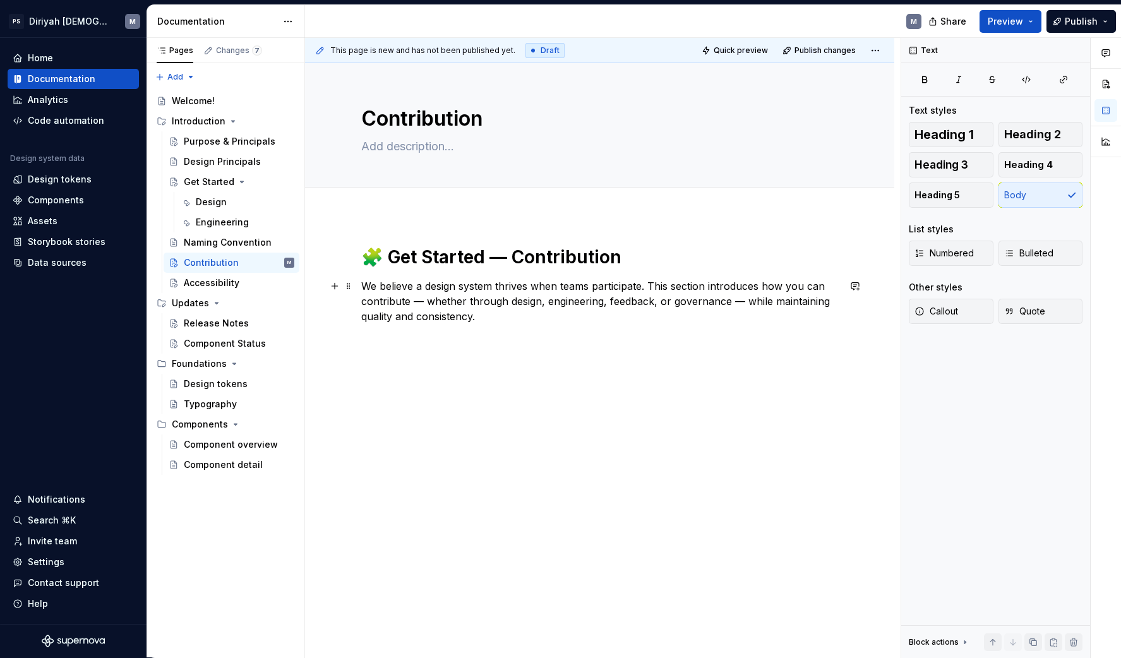
click at [558, 322] on p "We believe a design system thrives when teams participate. This section introdu…" at bounding box center [599, 300] width 477 height 45
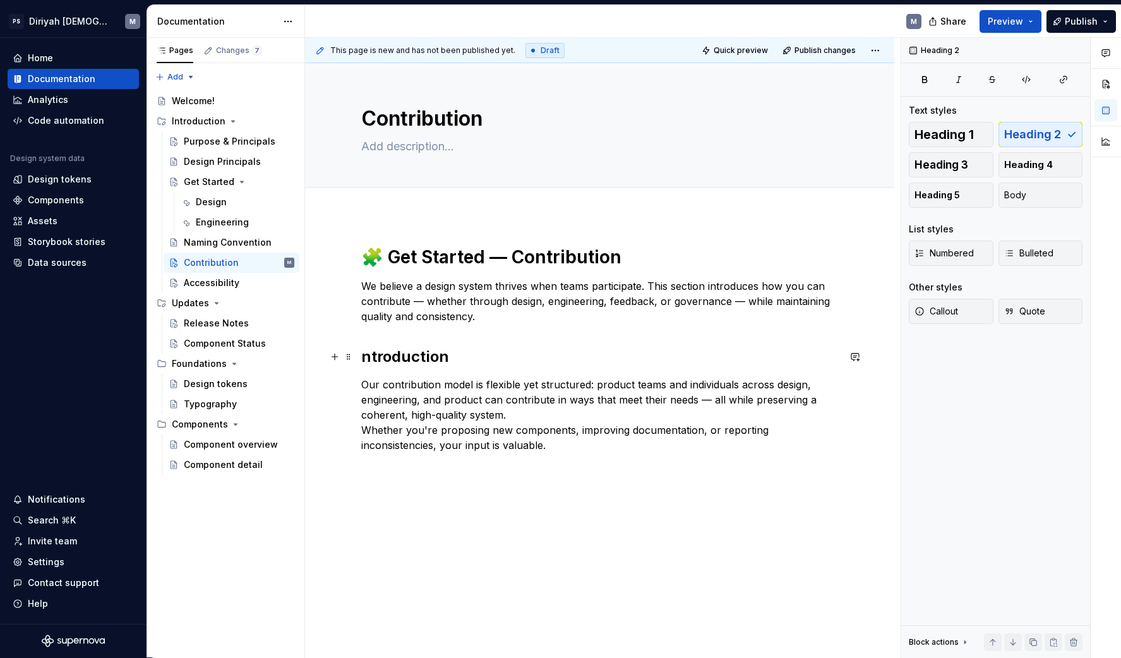
click at [362, 359] on div "🧩 Get Started — Contribution We believe a design system thrives when teams part…" at bounding box center [599, 440] width 589 height 450
click at [368, 429] on p "Our contribution model is flexible yet structured: product teams and individual…" at bounding box center [599, 415] width 477 height 76
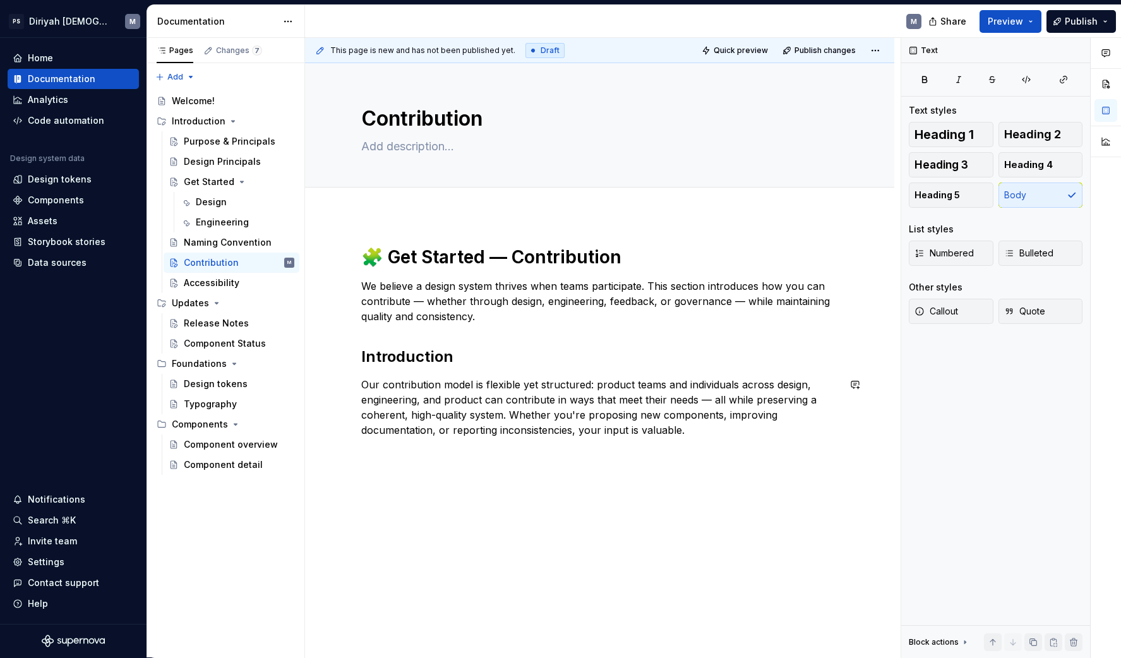
click at [683, 434] on p "Our contribution model is flexible yet structured: product teams and individual…" at bounding box center [599, 407] width 477 height 61
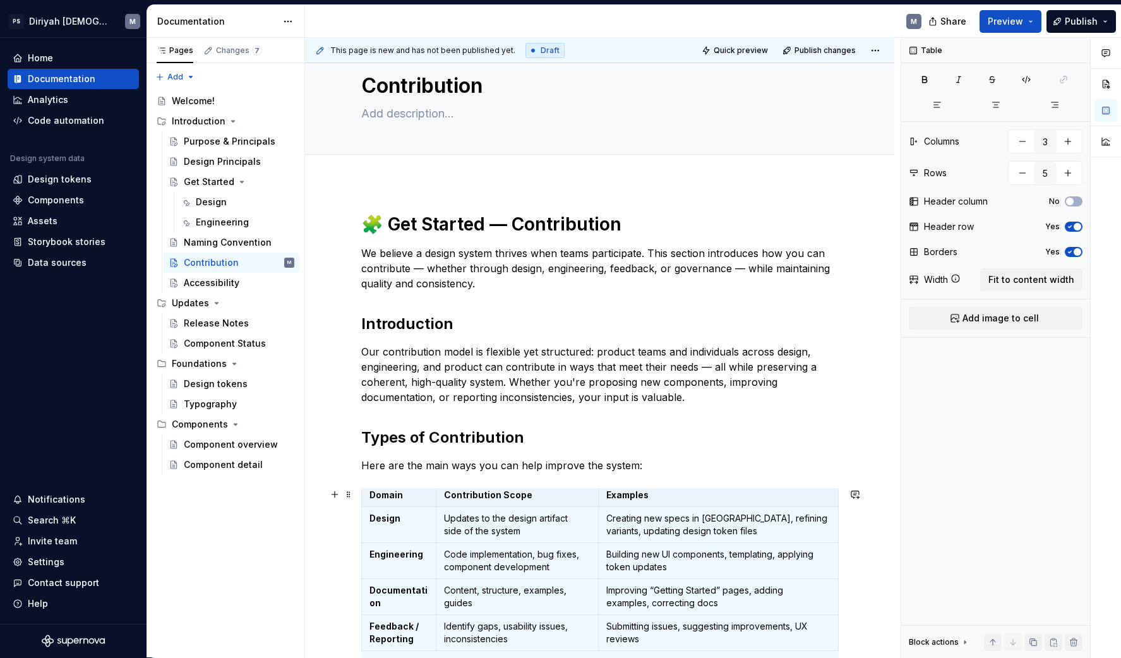
scroll to position [171, 0]
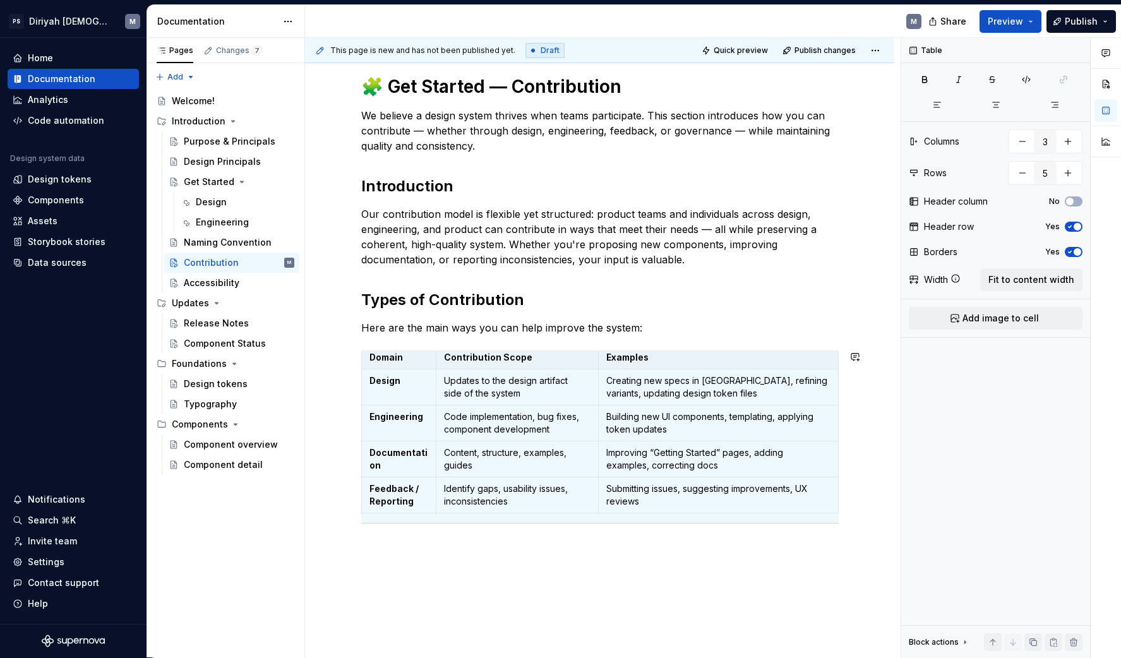
click at [469, 556] on div "🧩 Get Started — Contribution We believe a design system thrives when teams part…" at bounding box center [599, 390] width 589 height 691
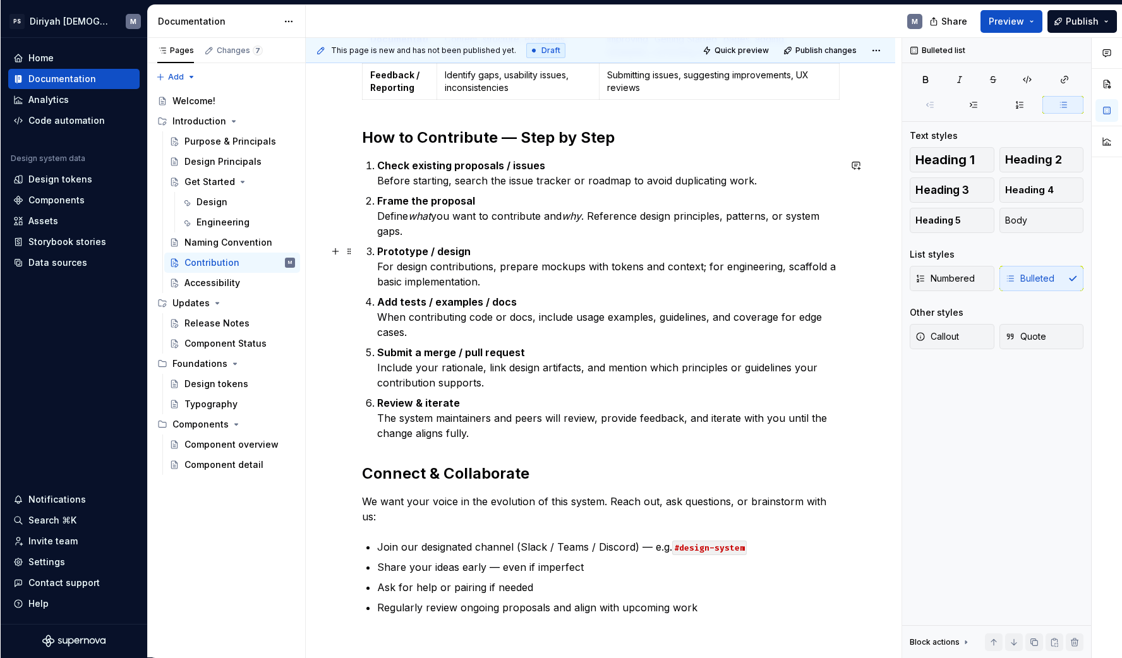
scroll to position [744, 0]
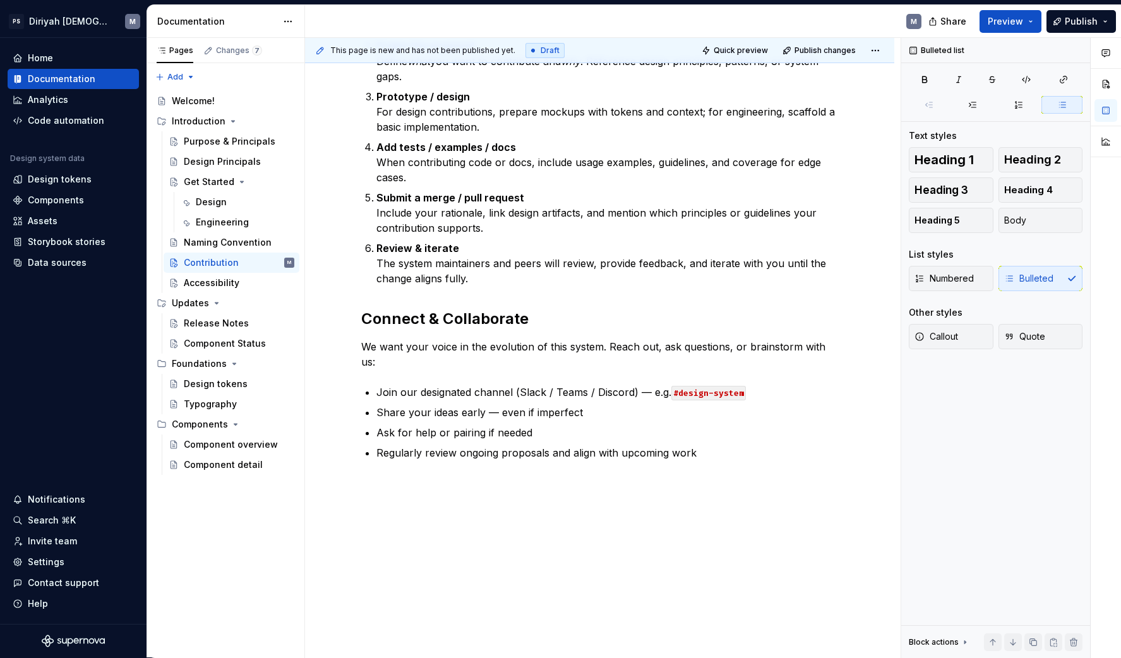
click at [619, 512] on div "🧩 Get Started — Contribution We believe a design system thrives when teams part…" at bounding box center [599, 72] width 589 height 1202
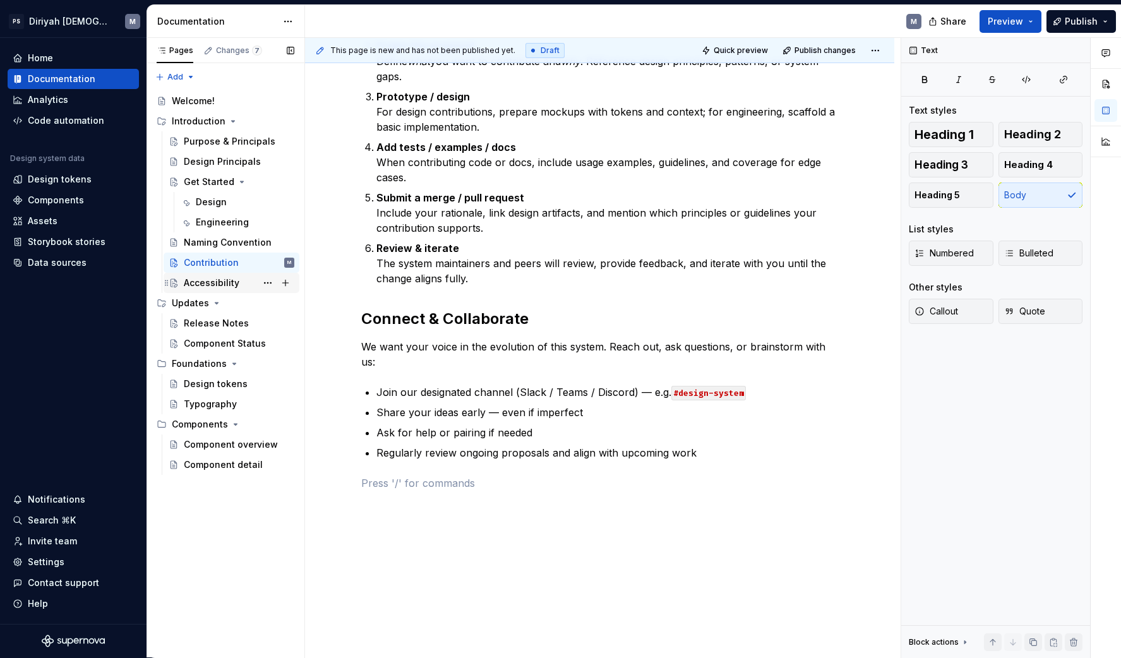
click at [213, 278] on div "Accessibility" at bounding box center [212, 283] width 56 height 13
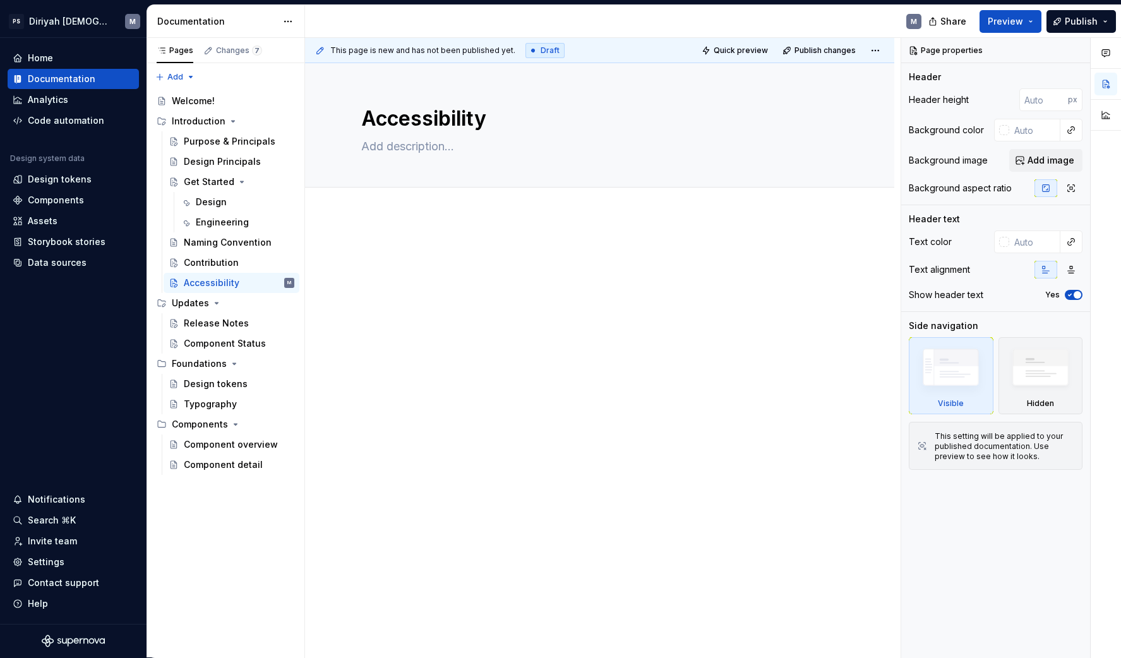
click at [424, 244] on div at bounding box center [599, 360] width 589 height 291
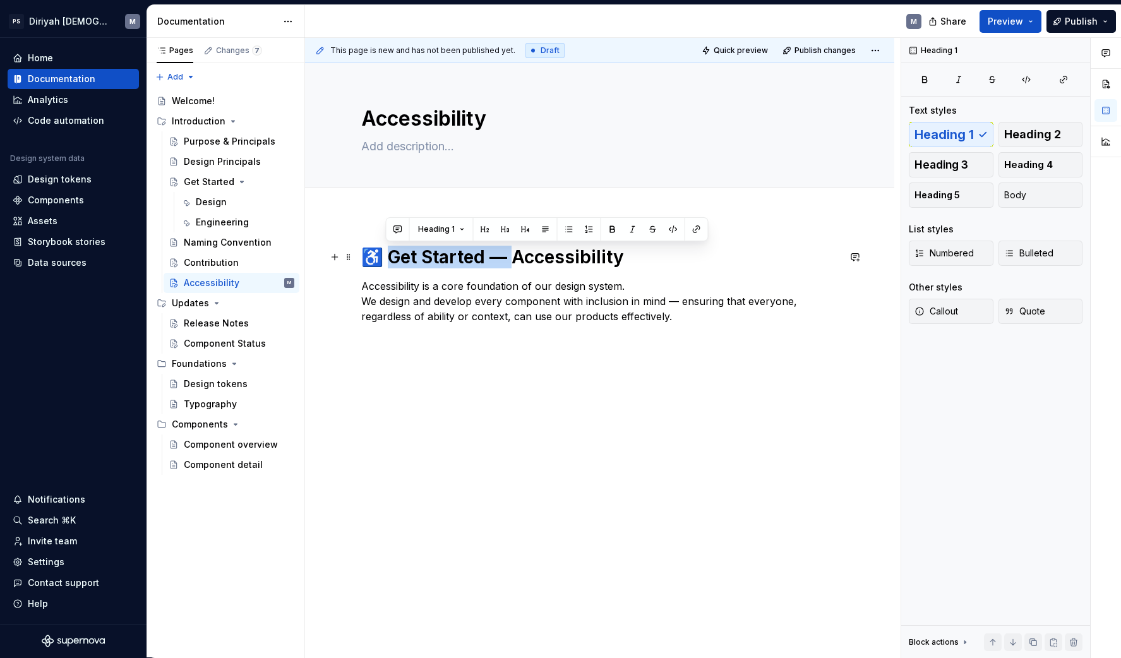
drag, startPoint x: 511, startPoint y: 258, endPoint x: 391, endPoint y: 258, distance: 120.0
click at [391, 258] on h1 "♿ Get Started — Accessibility" at bounding box center [599, 257] width 477 height 23
click at [388, 265] on h1 "♿ Get Started — Accessibility" at bounding box center [599, 257] width 477 height 23
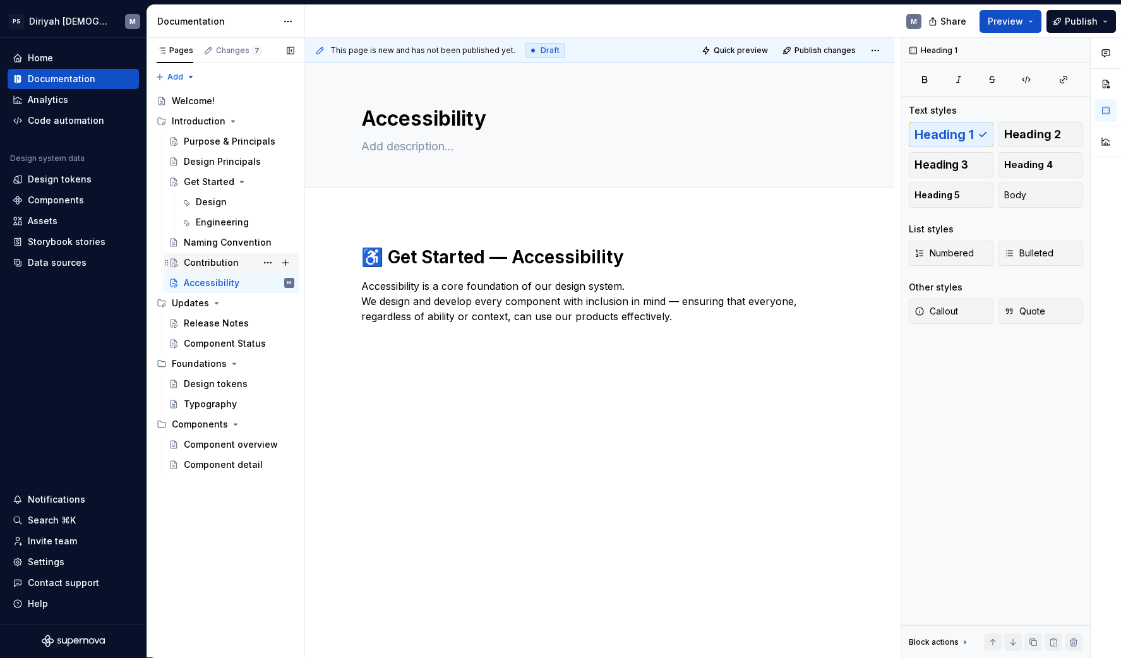
click at [222, 256] on div "Contribution" at bounding box center [239, 263] width 111 height 18
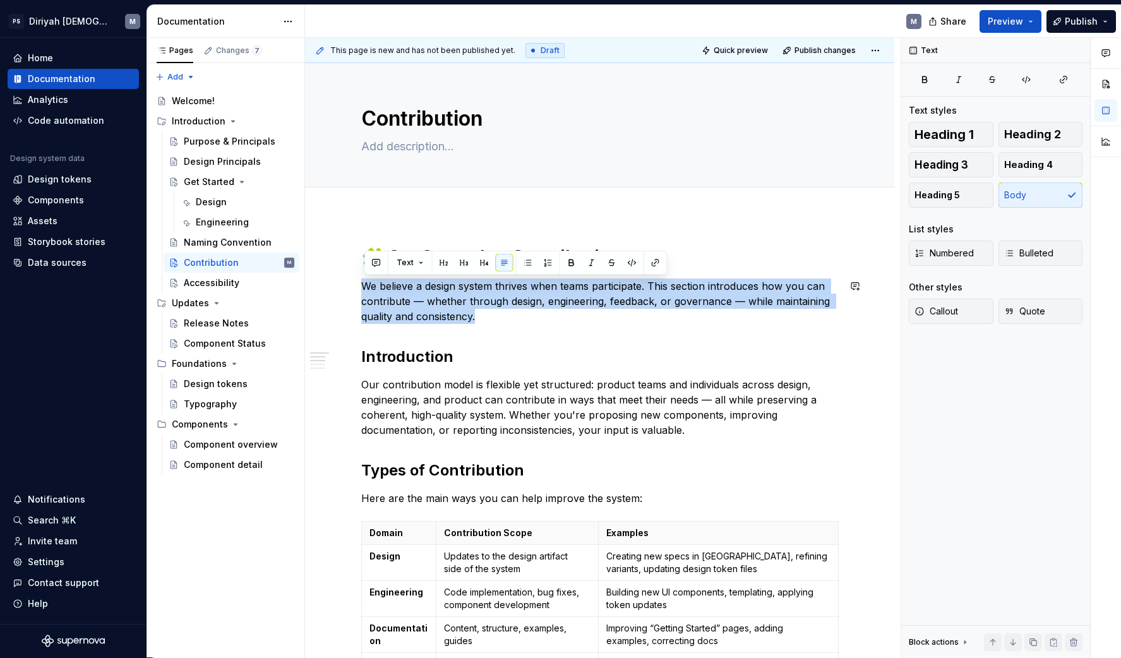
drag, startPoint x: 486, startPoint y: 316, endPoint x: 349, endPoint y: 278, distance: 141.7
click at [453, 143] on textarea at bounding box center [597, 146] width 477 height 20
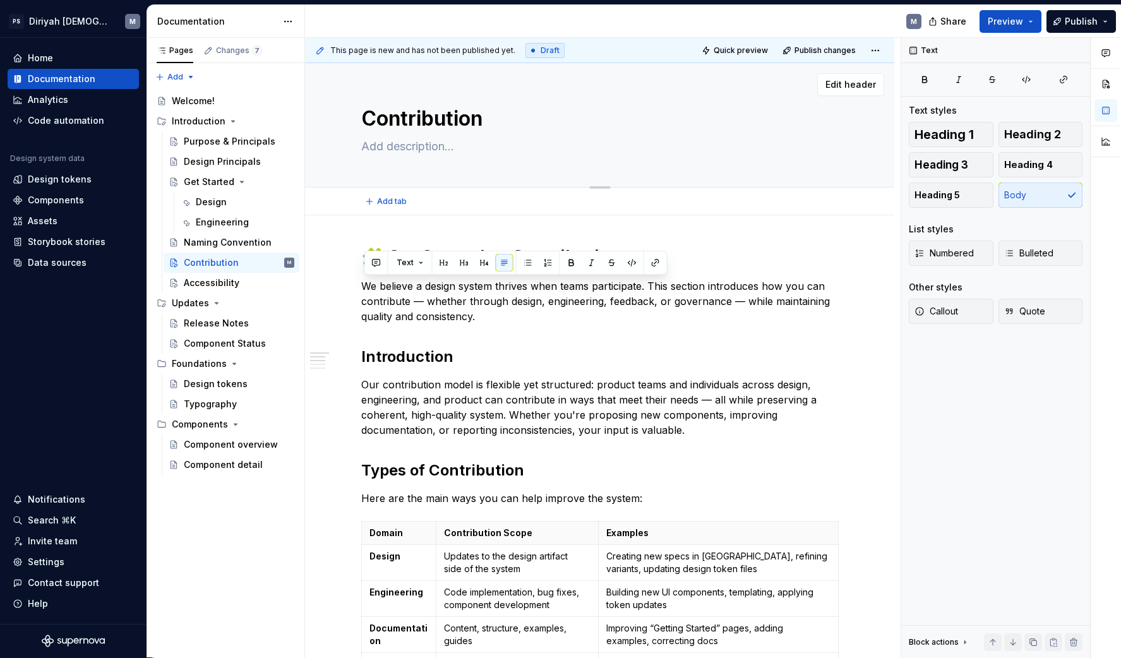
paste textarea "We believe a design system thrives when teams participate. This section introdu…"
type textarea "*"
type textarea "We believe a design system thrives when teams participate. This section introdu…"
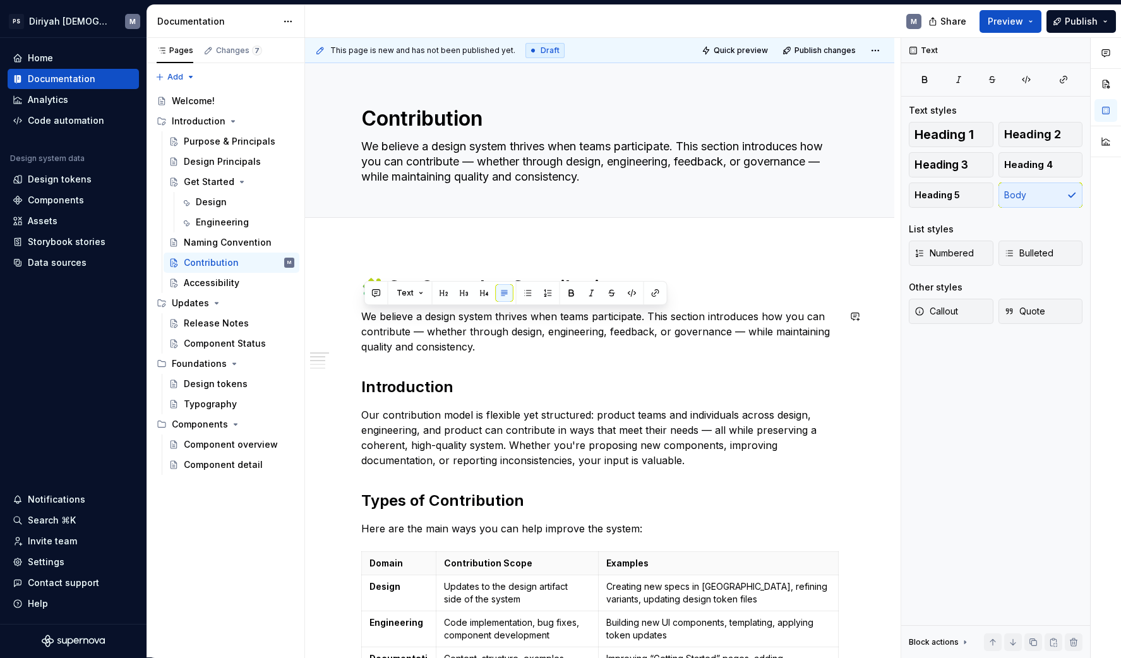
type textarea "*"
type textarea "We believe a design system thrives when teams participate. This section introdu…"
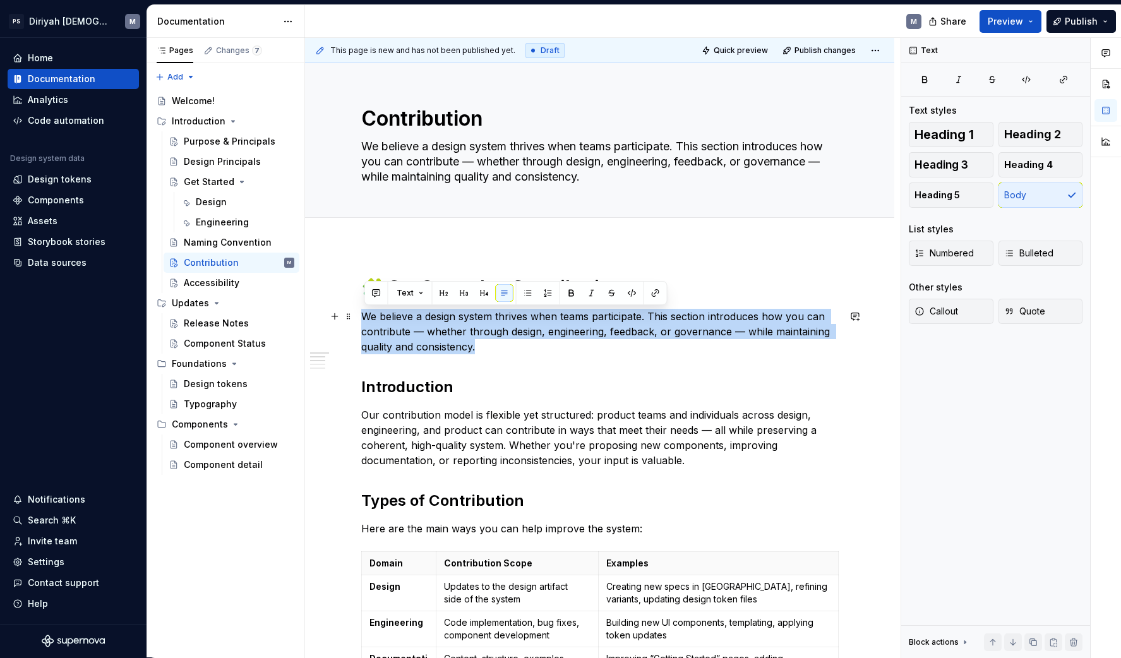
drag, startPoint x: 446, startPoint y: 342, endPoint x: 360, endPoint y: 315, distance: 90.7
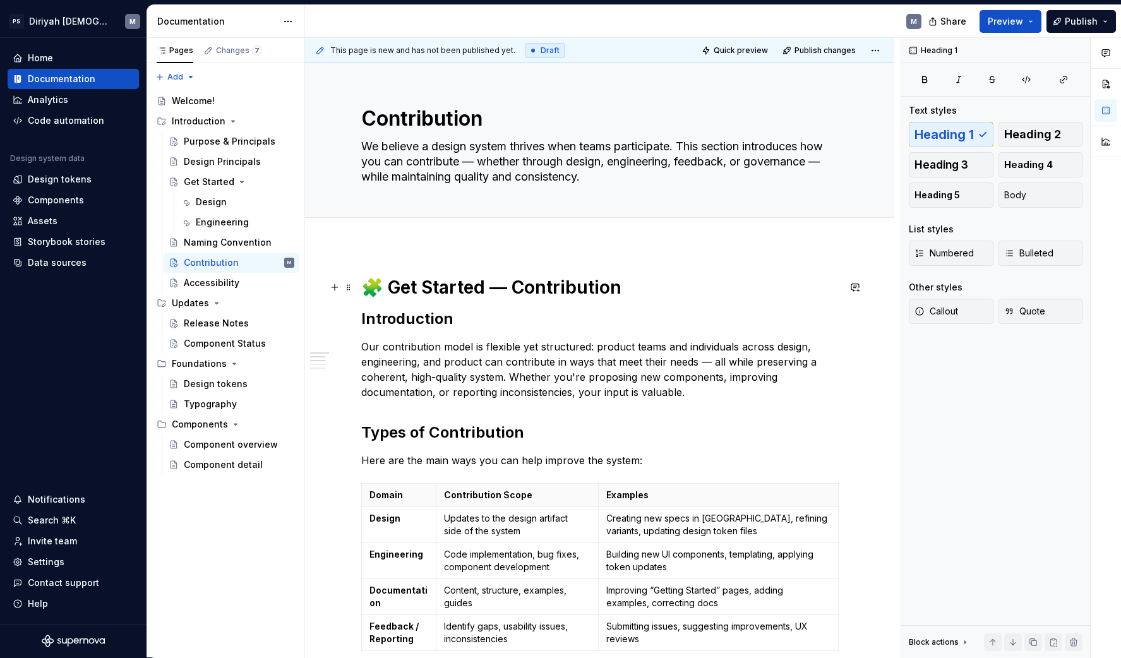
click at [613, 288] on h1 "🧩 Get Started — Contribution" at bounding box center [599, 287] width 477 height 23
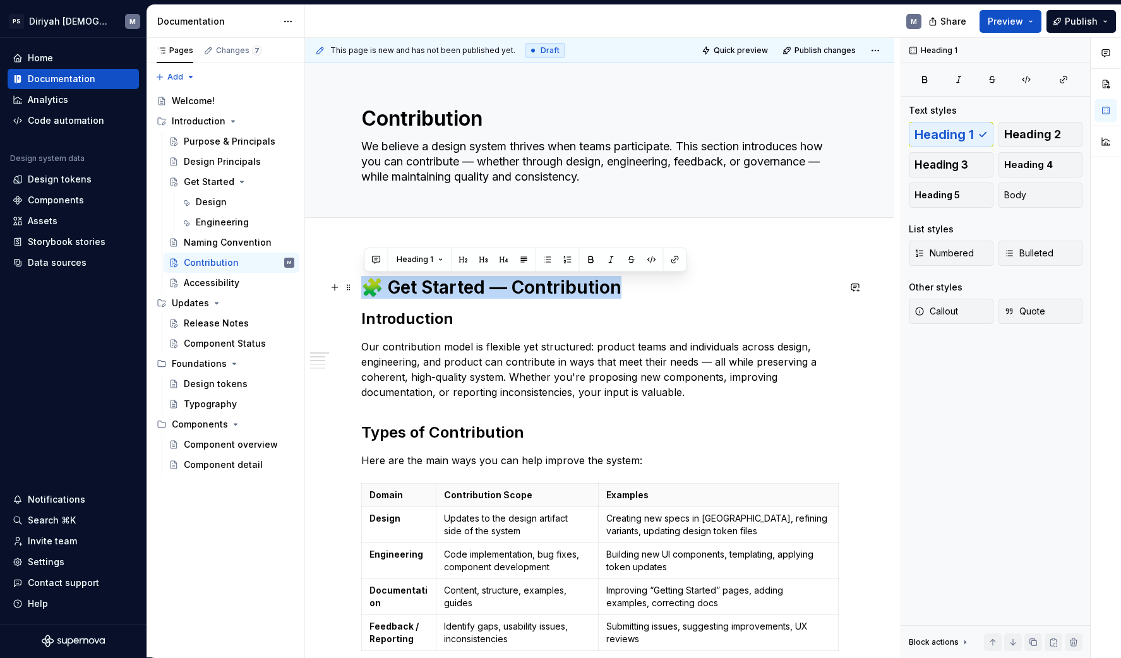
drag, startPoint x: 627, startPoint y: 287, endPoint x: 371, endPoint y: 284, distance: 256.4
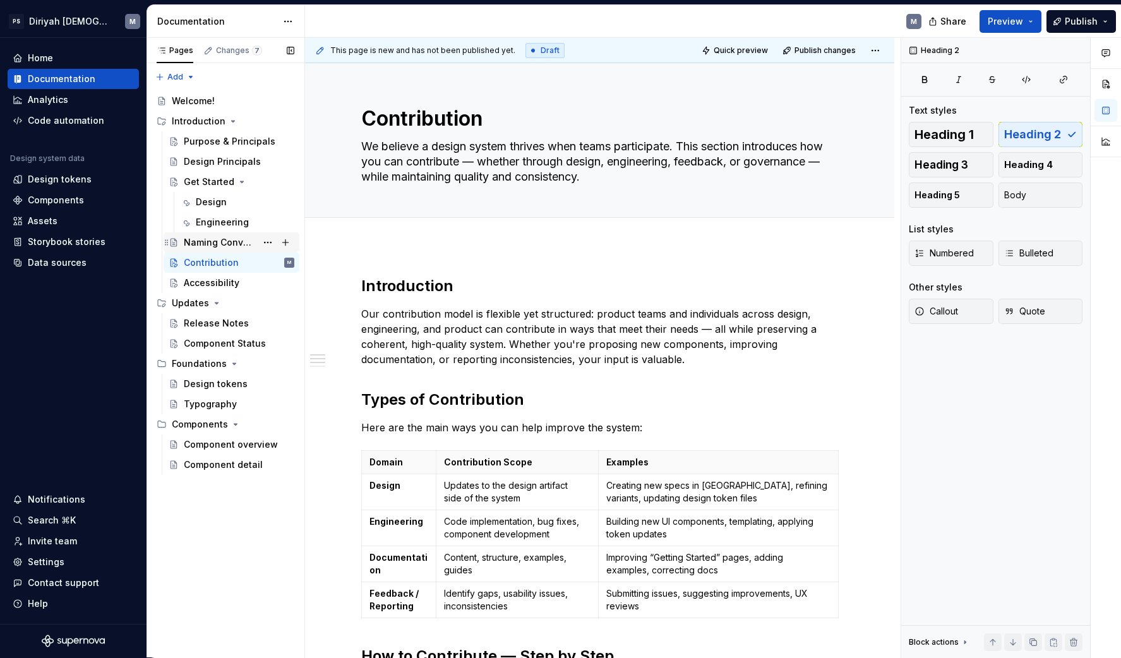
click at [239, 246] on div "Naming Convention" at bounding box center [220, 242] width 73 height 13
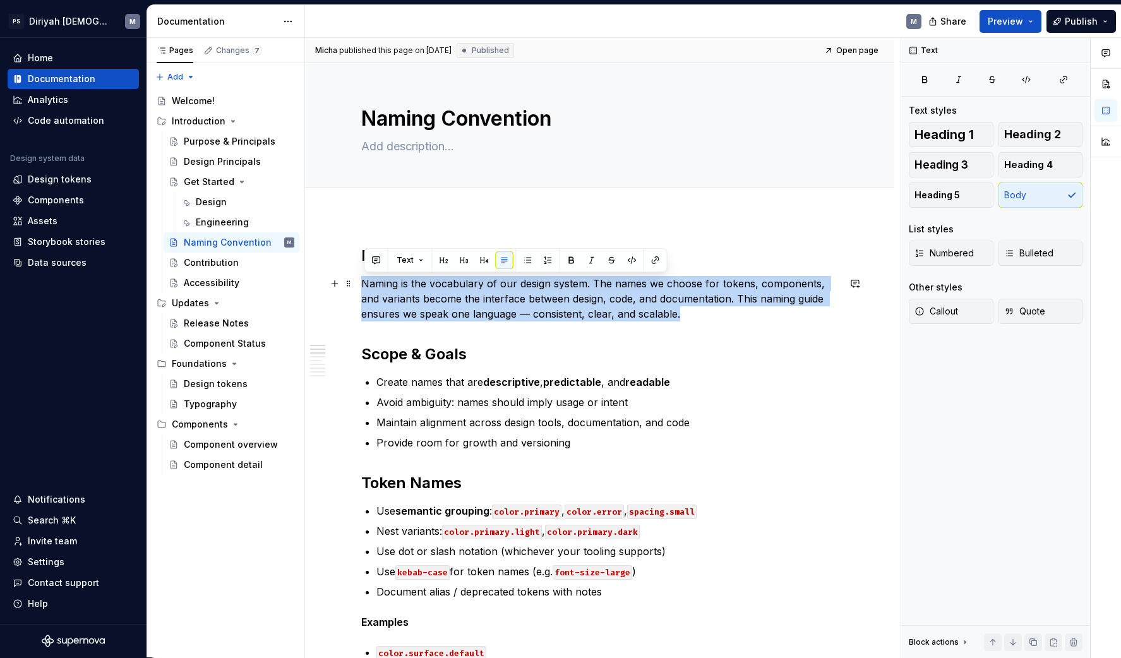
drag, startPoint x: 664, startPoint y: 311, endPoint x: 362, endPoint y: 283, distance: 303.1
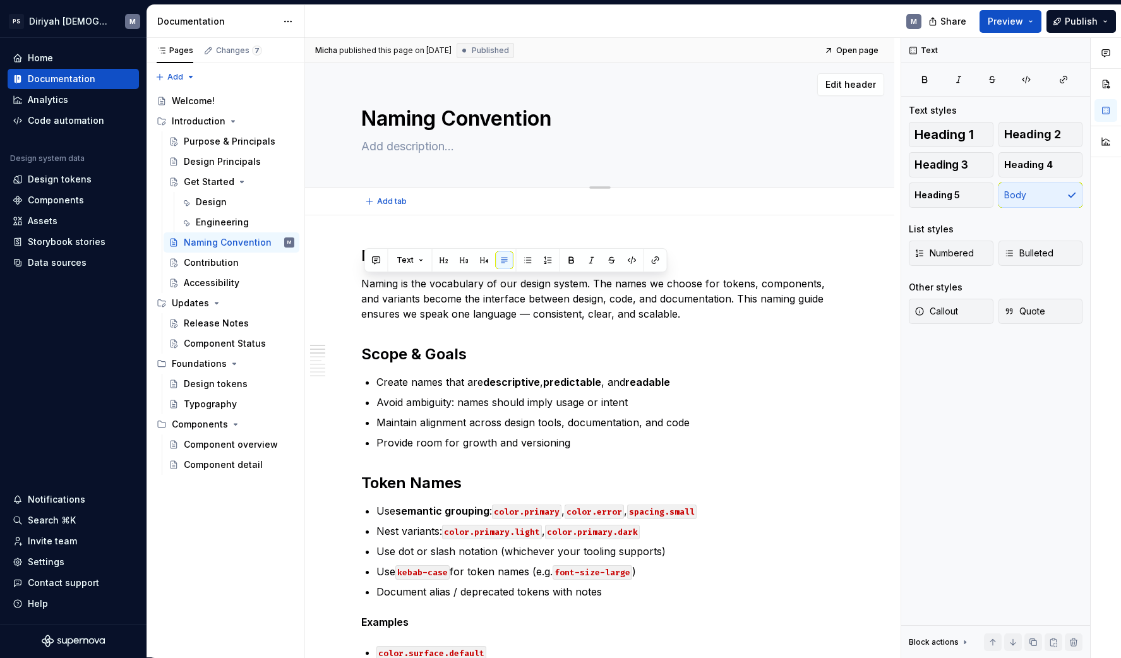
click at [474, 150] on textarea at bounding box center [597, 146] width 477 height 20
paste textarea "Naming is the vocabulary of our design system. The names we choose for tokens, …"
type textarea "*"
type textarea "Naming is the vocabulary of our design system. The names we choose for tokens, …"
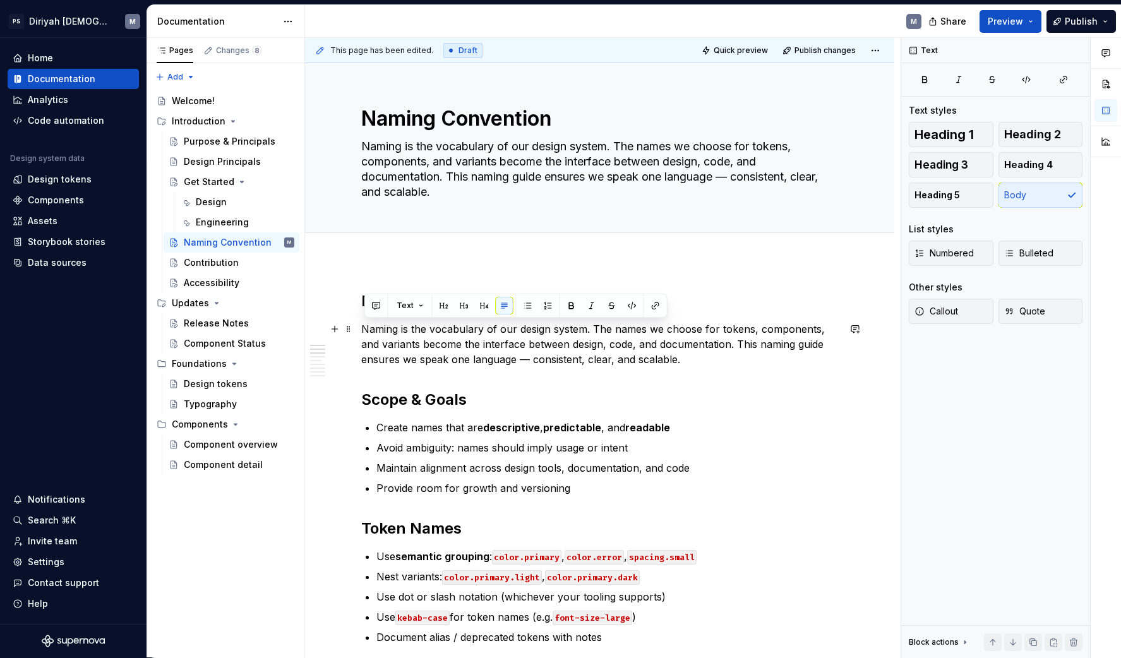
type textarea "*"
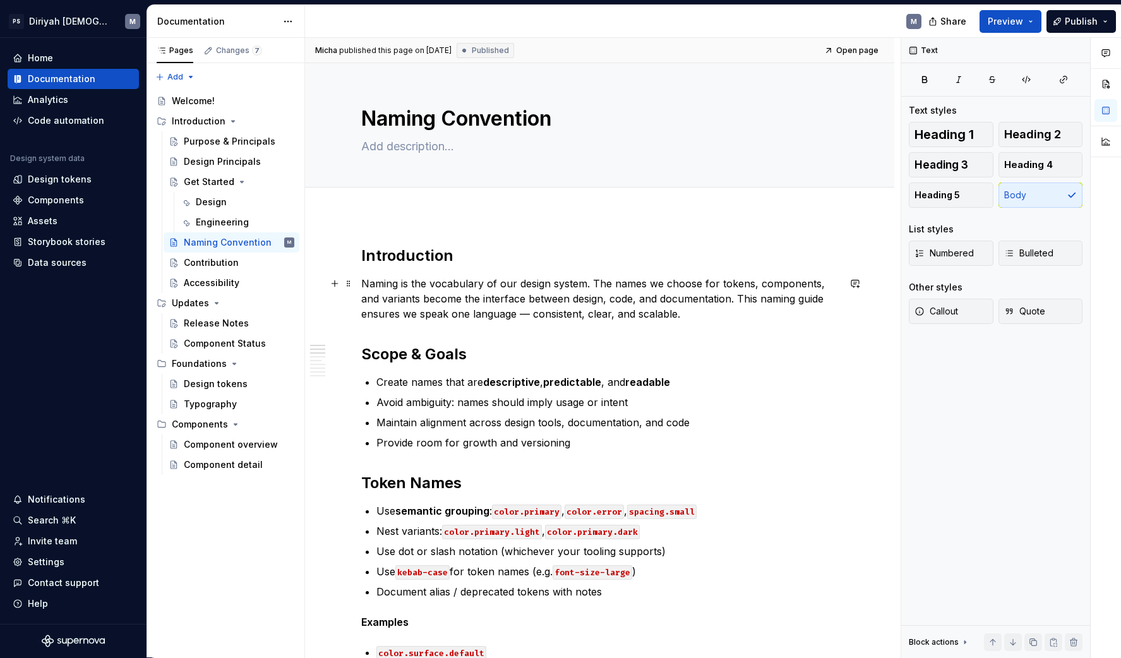
click at [417, 306] on p "Naming is the vocabulary of our design system. The names we choose for tokens, …" at bounding box center [599, 298] width 477 height 45
click at [244, 261] on div "Contribution" at bounding box center [239, 263] width 111 height 18
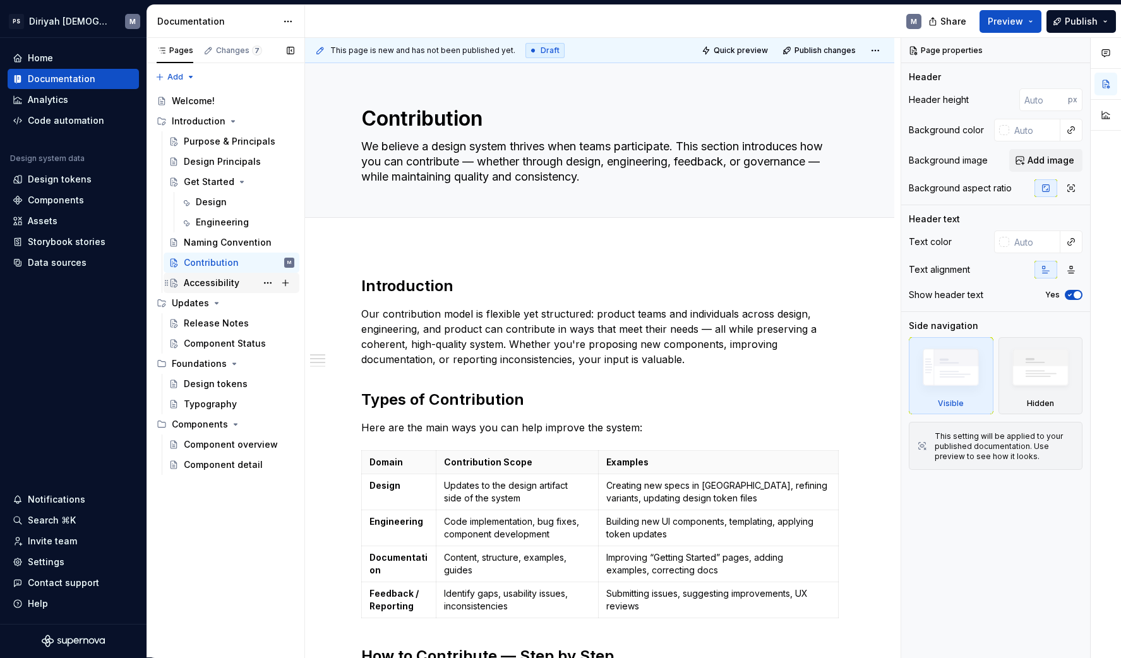
click at [241, 282] on div "Accessibility" at bounding box center [239, 283] width 111 height 18
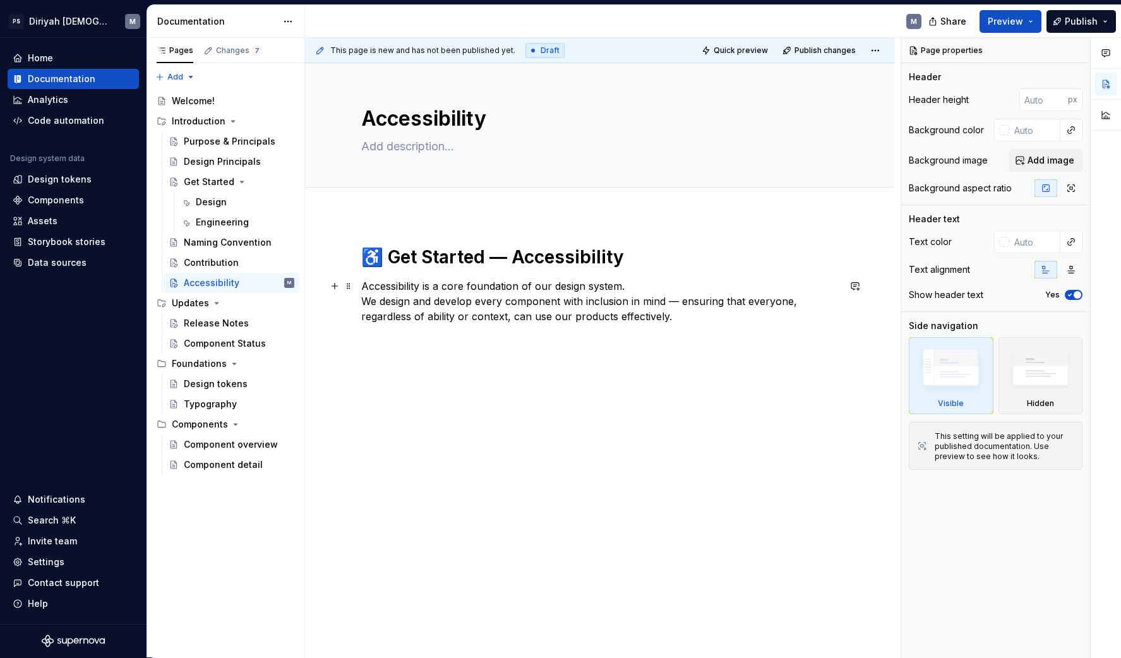
type textarea "*"
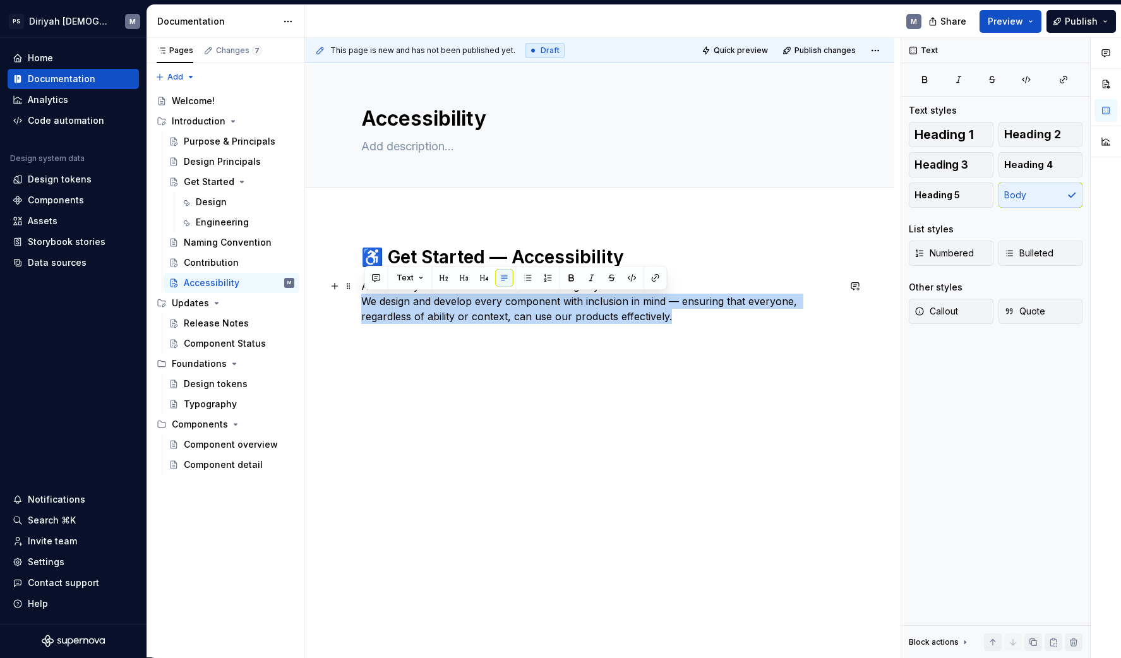
drag, startPoint x: 645, startPoint y: 317, endPoint x: 358, endPoint y: 293, distance: 288.3
click at [358, 293] on div "♿ Get Started — Accessibility Accessibility is a core foundation of our design …" at bounding box center [599, 375] width 589 height 321
click at [366, 302] on p "Accessibility is a core foundation of our design system. We design and develop …" at bounding box center [599, 300] width 477 height 45
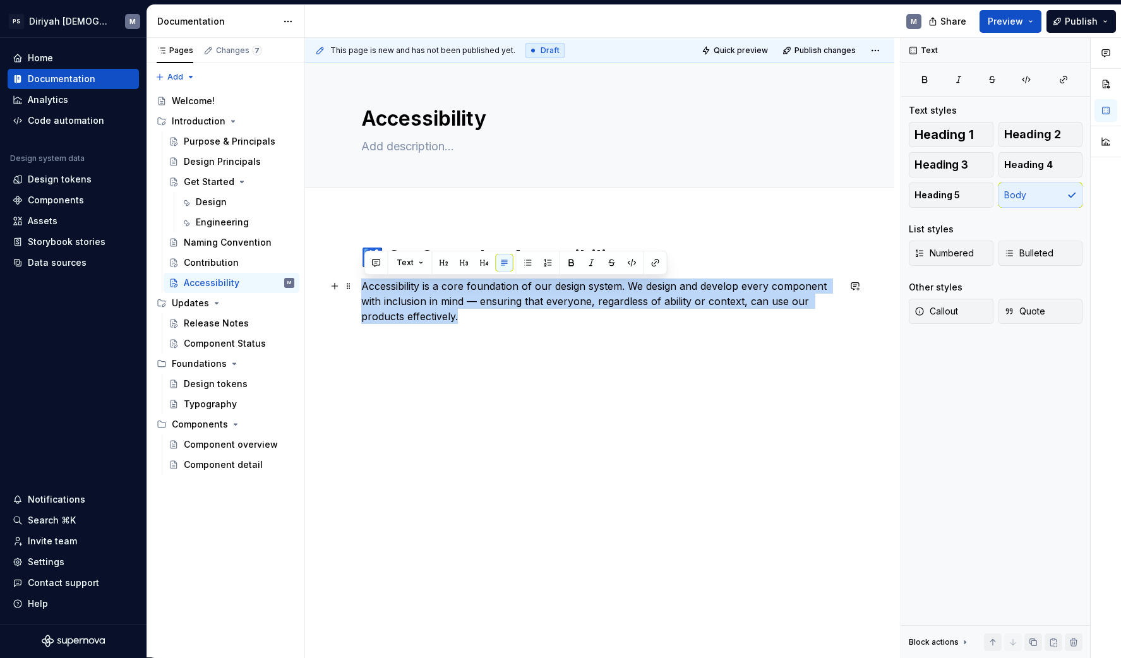
drag, startPoint x: 470, startPoint y: 321, endPoint x: 361, endPoint y: 290, distance: 113.5
click at [361, 290] on div "♿ Get Started — Accessibility Accessibility is a core foundation of our design …" at bounding box center [599, 375] width 589 height 321
copy p "Accessibility is a core foundation of our design system. We design and develop …"
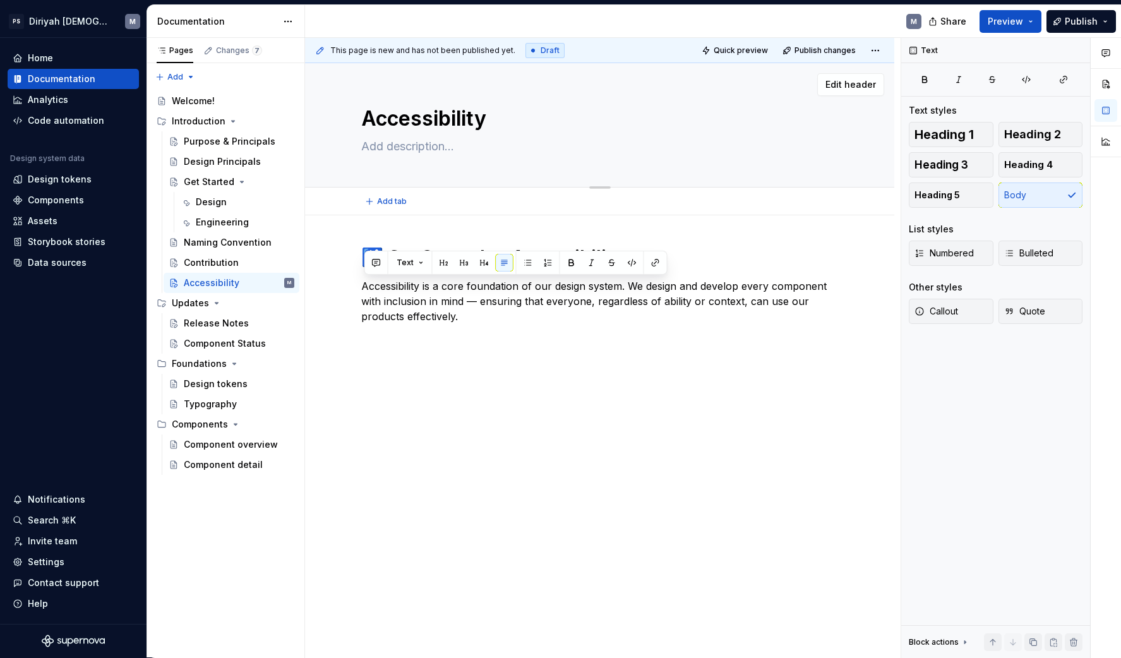
click at [451, 150] on textarea at bounding box center [597, 146] width 477 height 20
paste textarea "Accessibility is a core foundation of our design system. We design and develop …"
type textarea "*"
type textarea "Accessibility is a core foundation of our design system. We design and develop …"
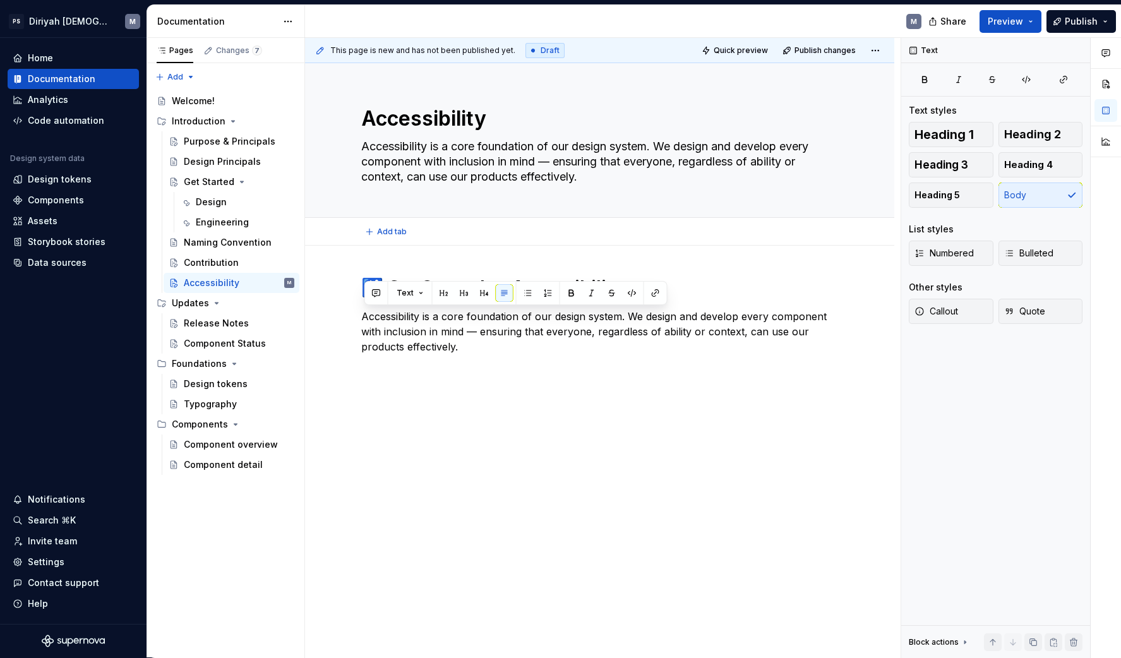
type textarea "*"
type textarea "Accessibility is a core foundation of our design system. We design and develop …"
click at [465, 355] on div "♿ Get Started — Accessibility Accessibility is a core foundation of our design …" at bounding box center [599, 322] width 477 height 93
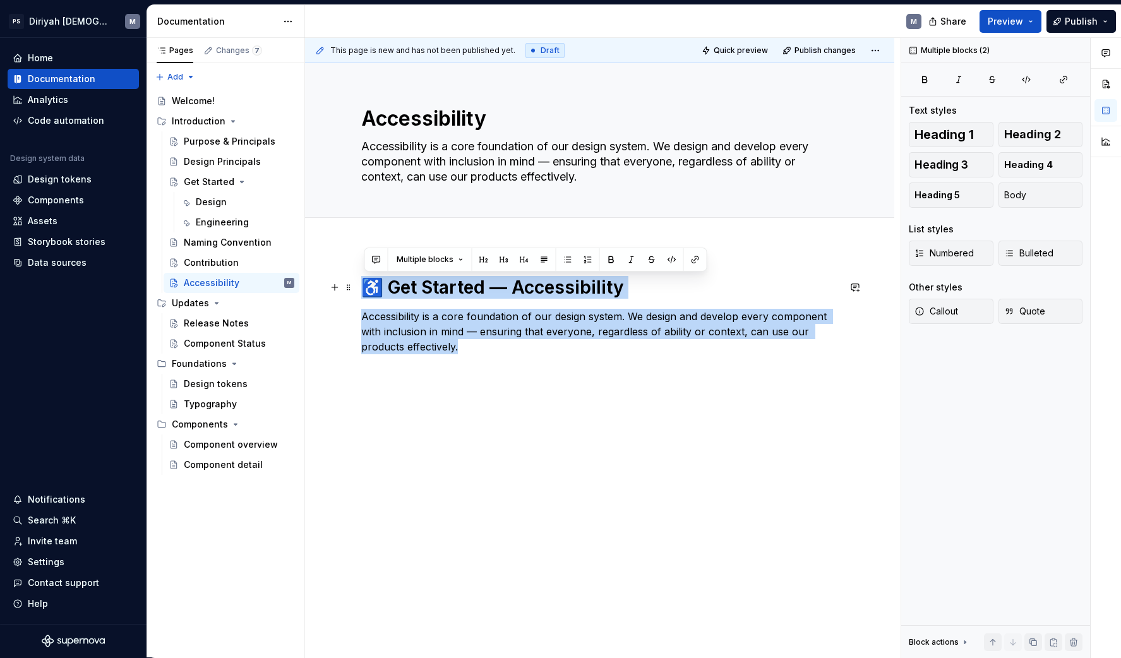
drag, startPoint x: 448, startPoint y: 339, endPoint x: 306, endPoint y: 282, distance: 153.3
click at [305, 282] on div "♿ Get Started — Accessibility Accessibility is a core foundation of our design …" at bounding box center [599, 406] width 589 height 321
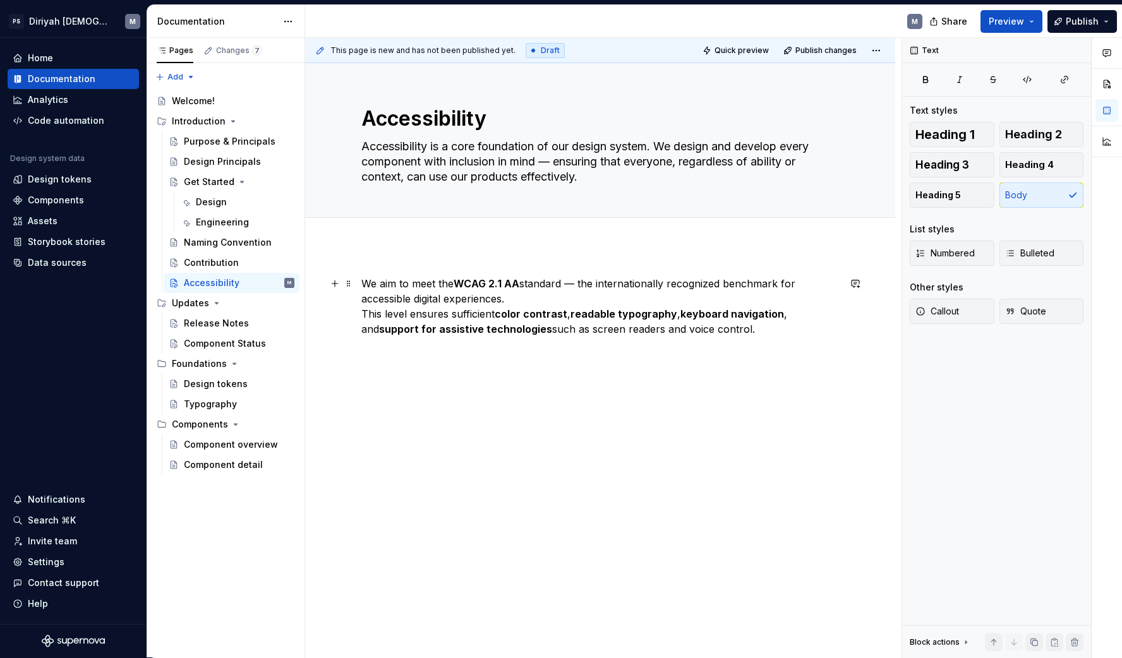
click at [366, 312] on p "We aim to meet the WCAG 2.1 AA standard — the internationally recognized benchm…" at bounding box center [599, 306] width 477 height 61
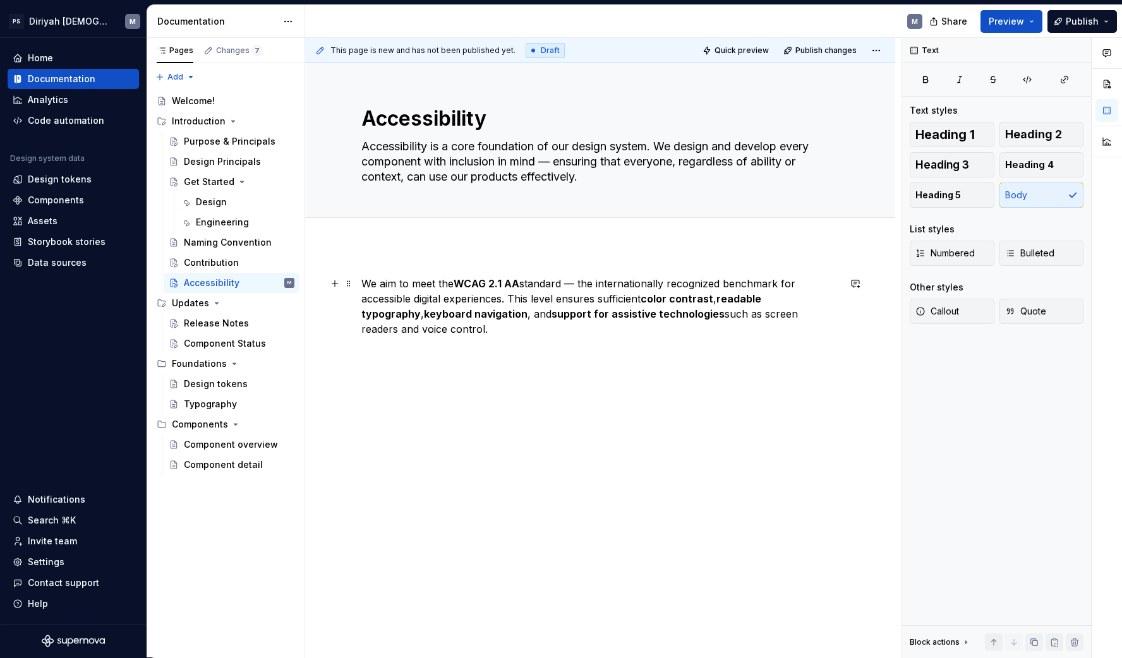
click at [464, 331] on p "We aim to meet the WCAG 2.1 AA standard — the internationally recognized benchm…" at bounding box center [599, 306] width 477 height 61
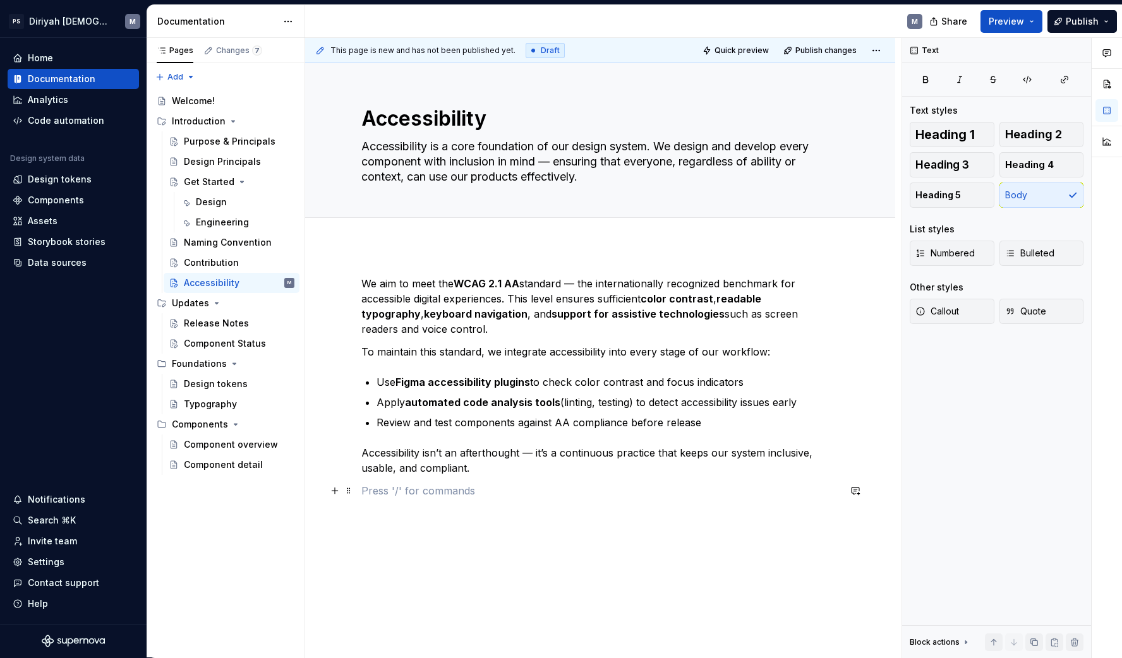
click at [465, 491] on p at bounding box center [599, 490] width 477 height 15
click at [340, 493] on button "button" at bounding box center [335, 491] width 18 height 18
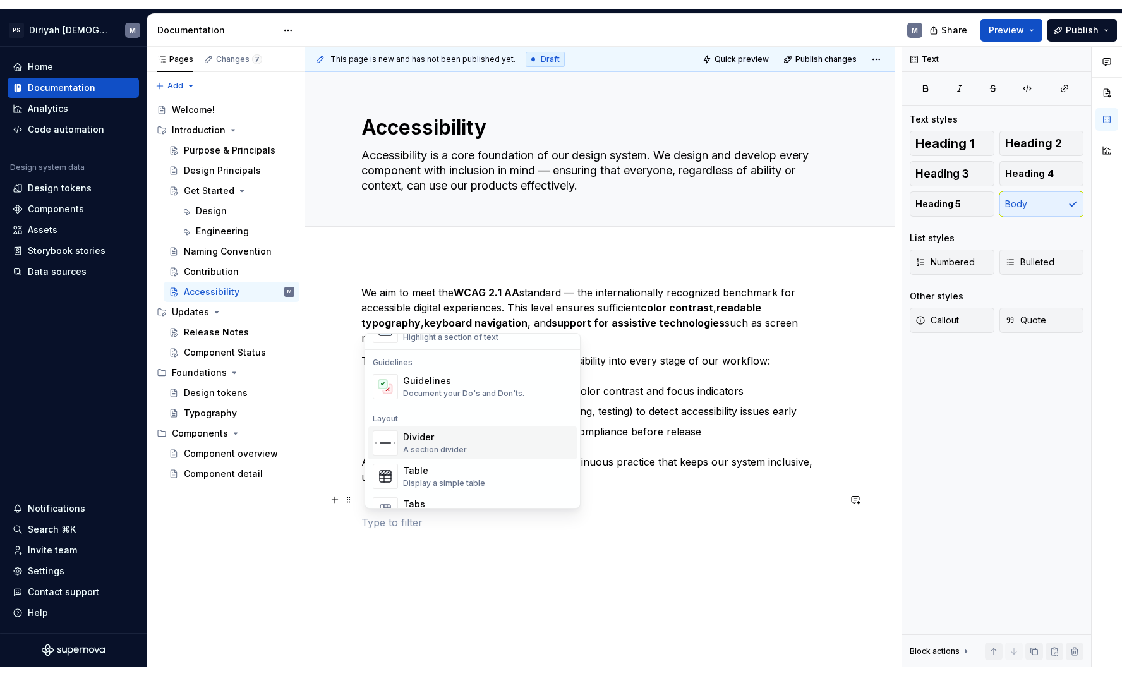
scroll to position [185, 0]
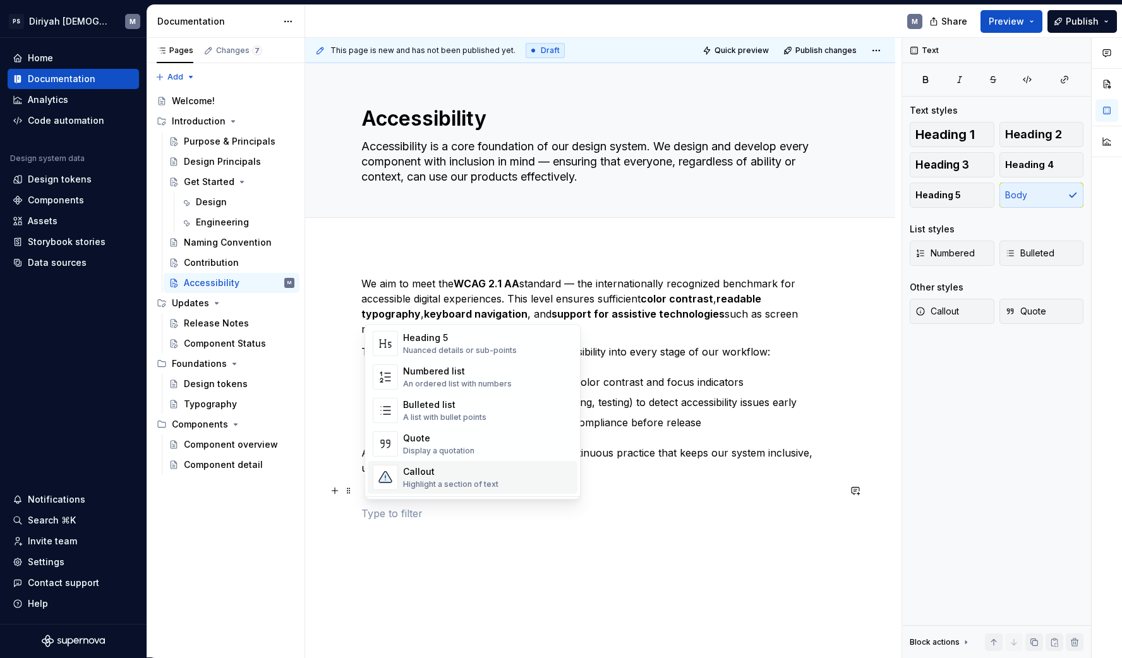
click at [511, 479] on div "Callout Highlight a section of text" at bounding box center [487, 477] width 169 height 25
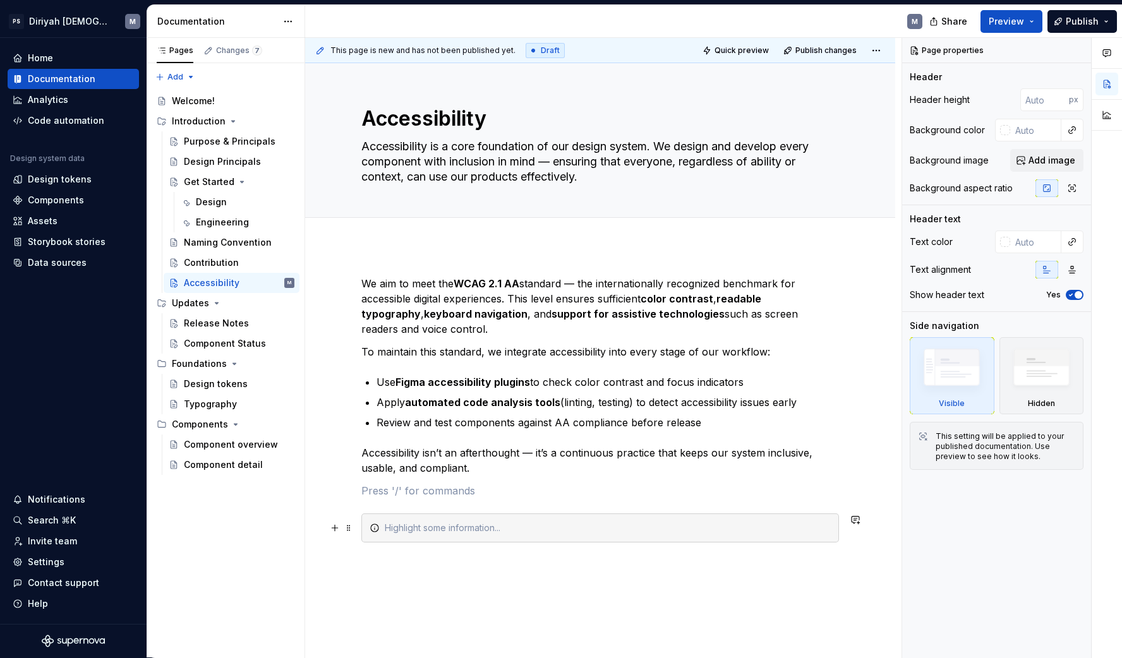
click at [459, 522] on div at bounding box center [608, 528] width 446 height 13
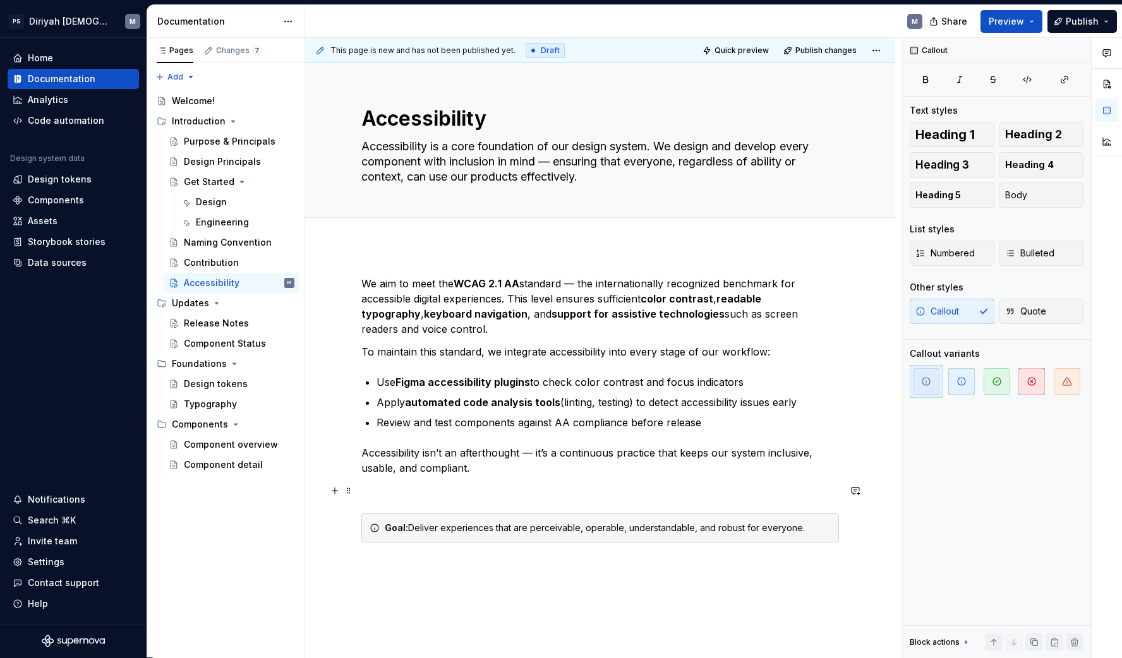
click at [417, 496] on p at bounding box center [599, 490] width 477 height 15
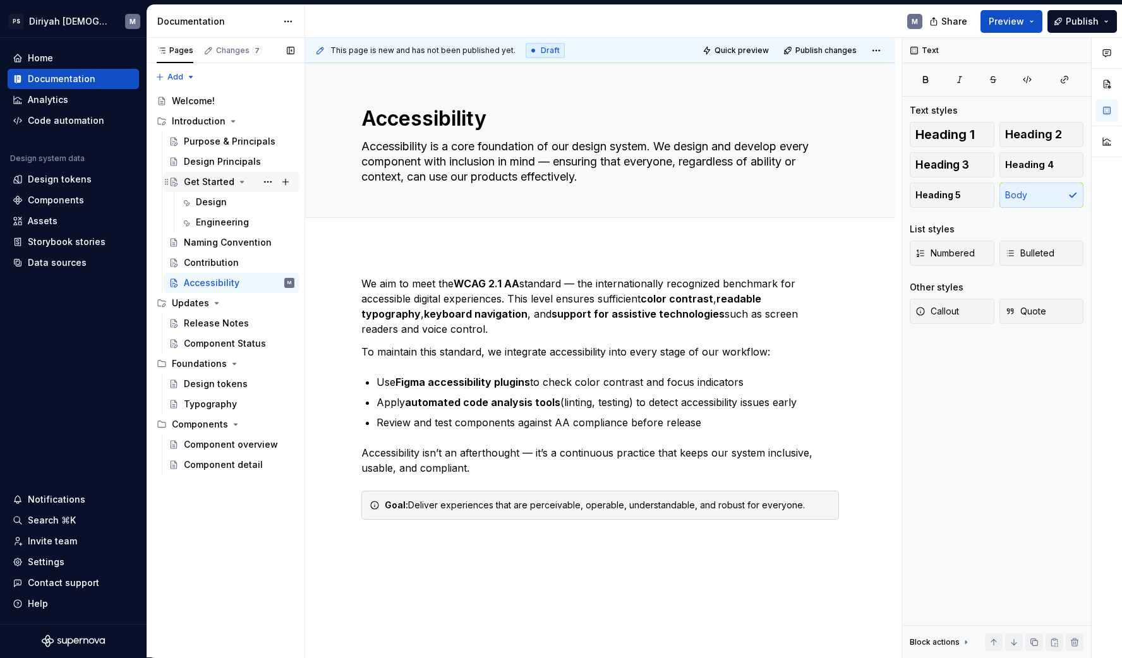
click at [241, 182] on icon "Page tree" at bounding box center [242, 181] width 3 height 1
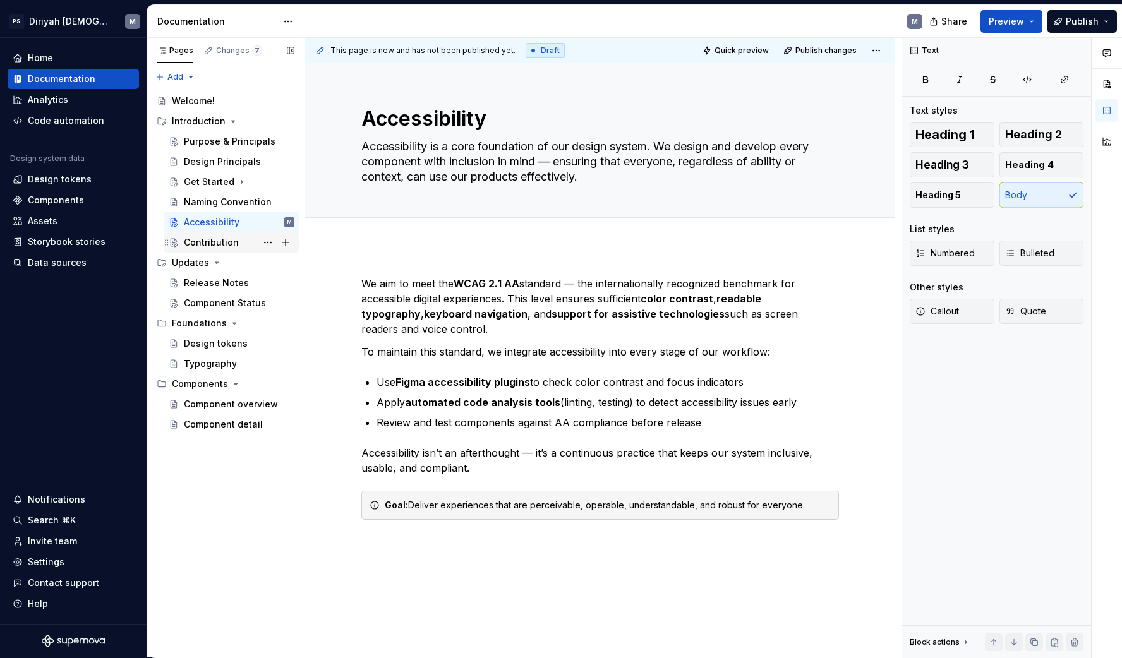
click at [250, 244] on div "Contribution" at bounding box center [239, 243] width 111 height 18
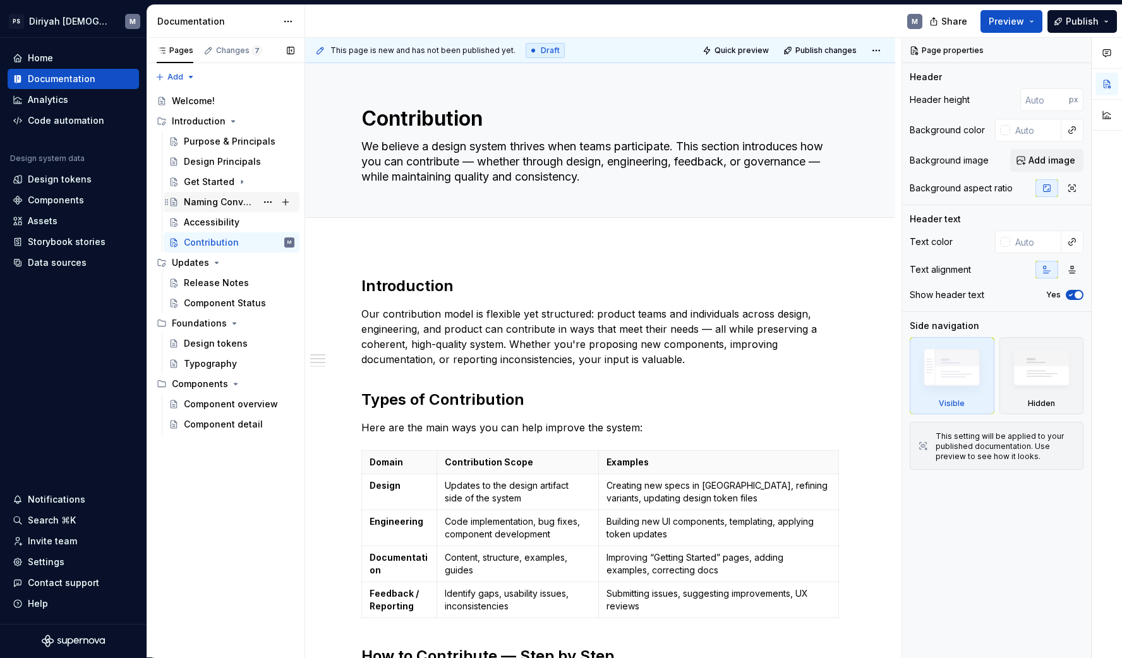
click at [245, 205] on div "Naming Convention" at bounding box center [220, 202] width 73 height 13
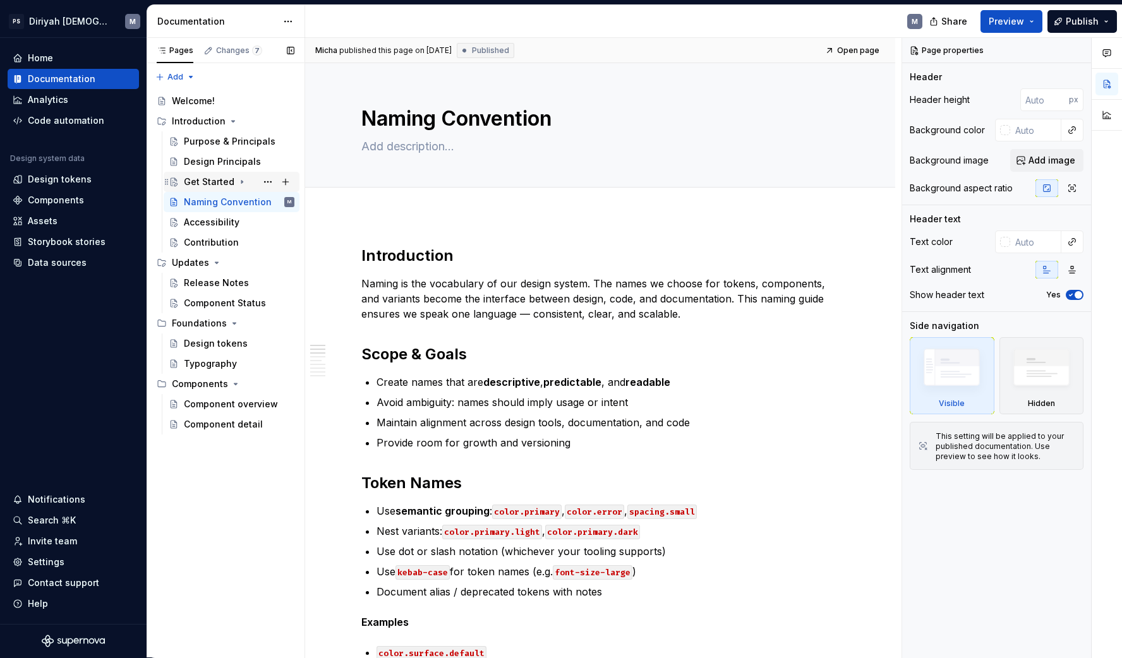
click at [223, 184] on div "Get Started" at bounding box center [209, 182] width 51 height 13
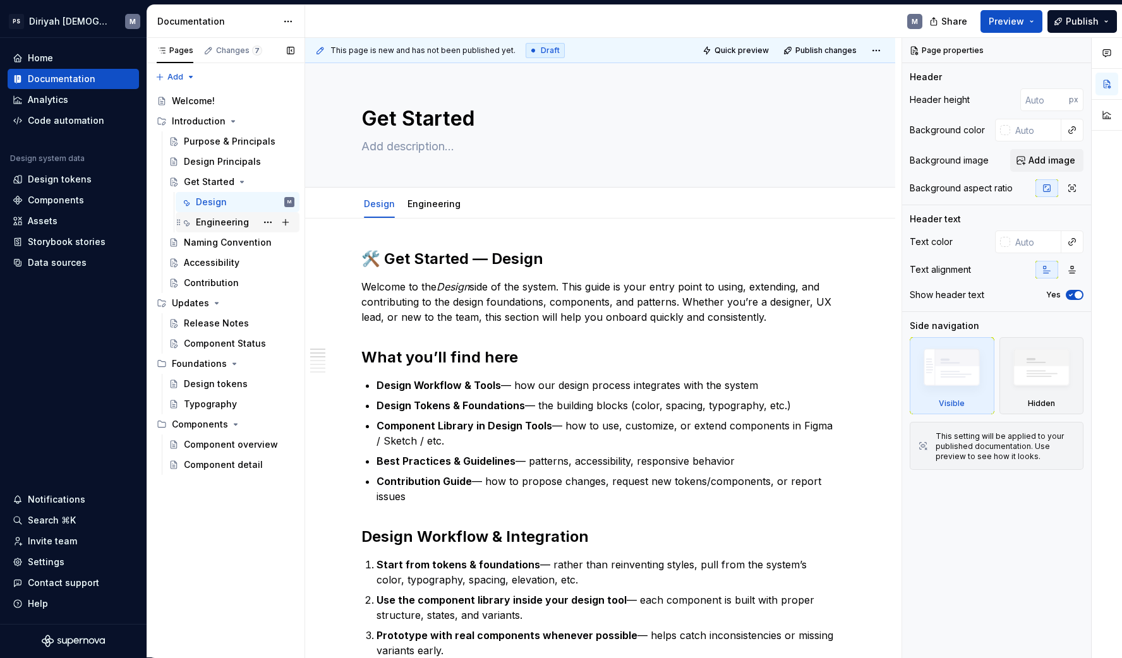
click at [236, 215] on div "Engineering" at bounding box center [245, 222] width 99 height 18
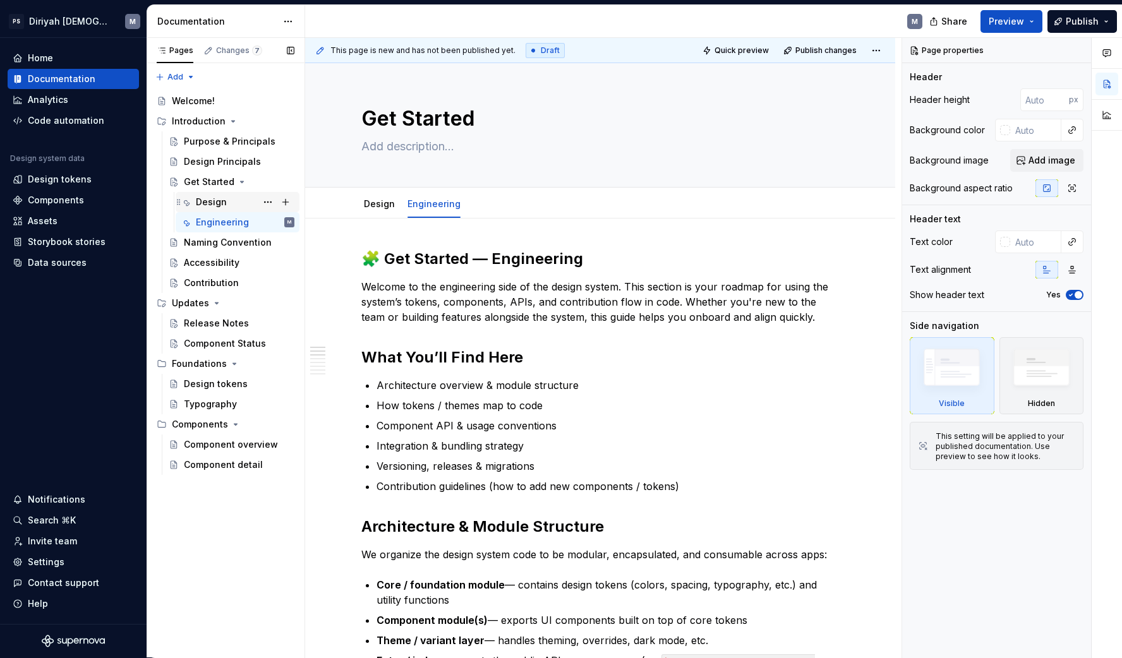
click at [236, 204] on div "Design" at bounding box center [245, 202] width 99 height 18
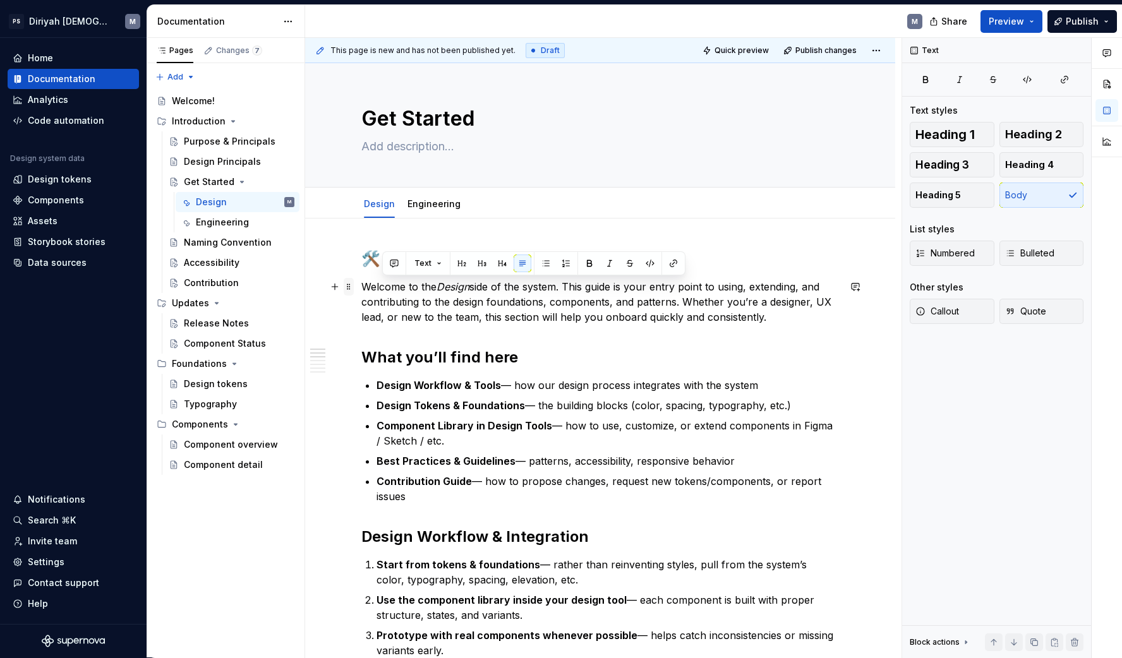
drag, startPoint x: 773, startPoint y: 320, endPoint x: 355, endPoint y: 290, distance: 419.1
drag, startPoint x: 355, startPoint y: 290, endPoint x: 369, endPoint y: 289, distance: 14.0
click at [354, 290] on span at bounding box center [349, 287] width 10 height 18
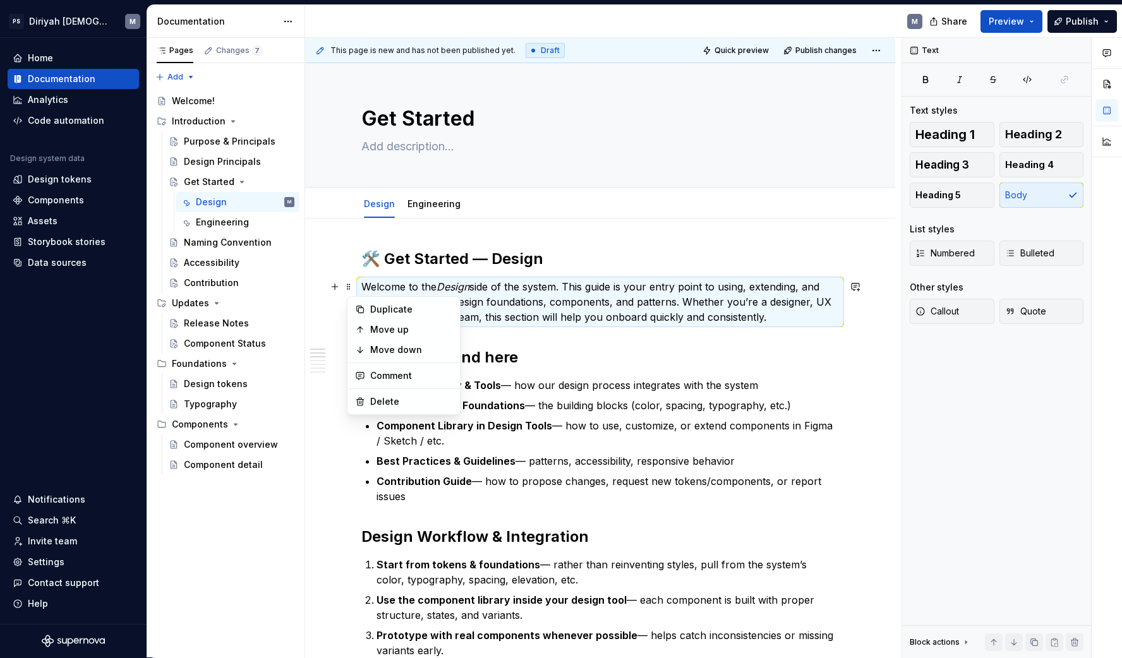
click at [510, 296] on p "Welcome to the Design side of the system. This guide is your entry point to usi…" at bounding box center [599, 301] width 477 height 45
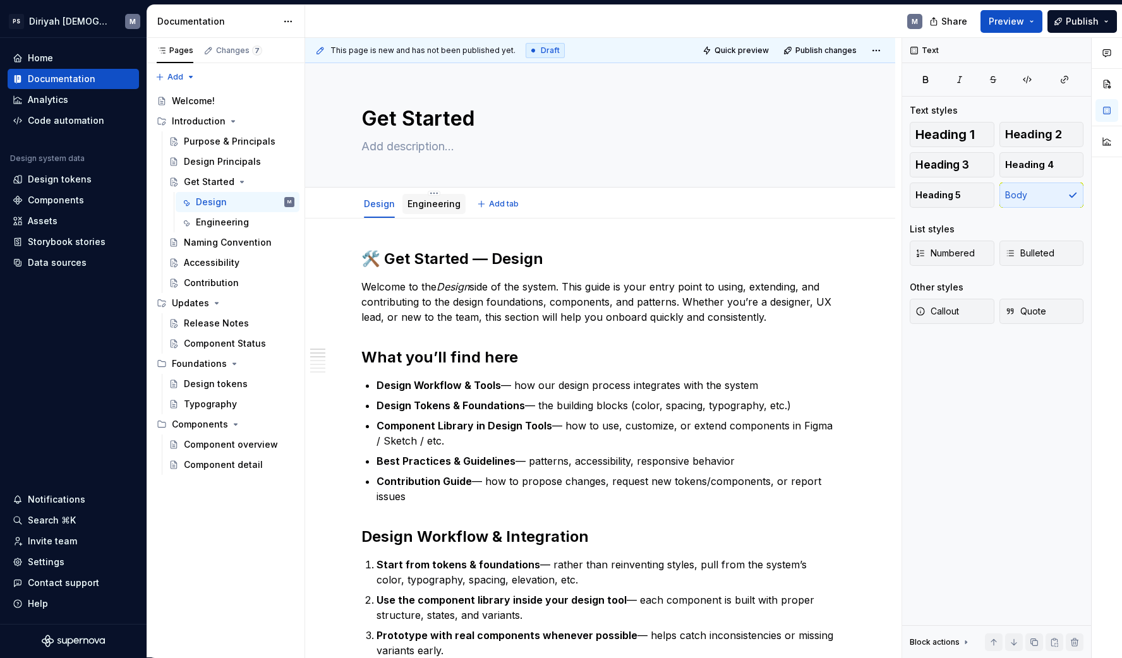
click at [441, 212] on div "Engineering" at bounding box center [433, 204] width 63 height 20
click at [445, 209] on div "Engineering" at bounding box center [433, 204] width 53 height 13
click at [449, 203] on link "Engineering" at bounding box center [433, 203] width 53 height 11
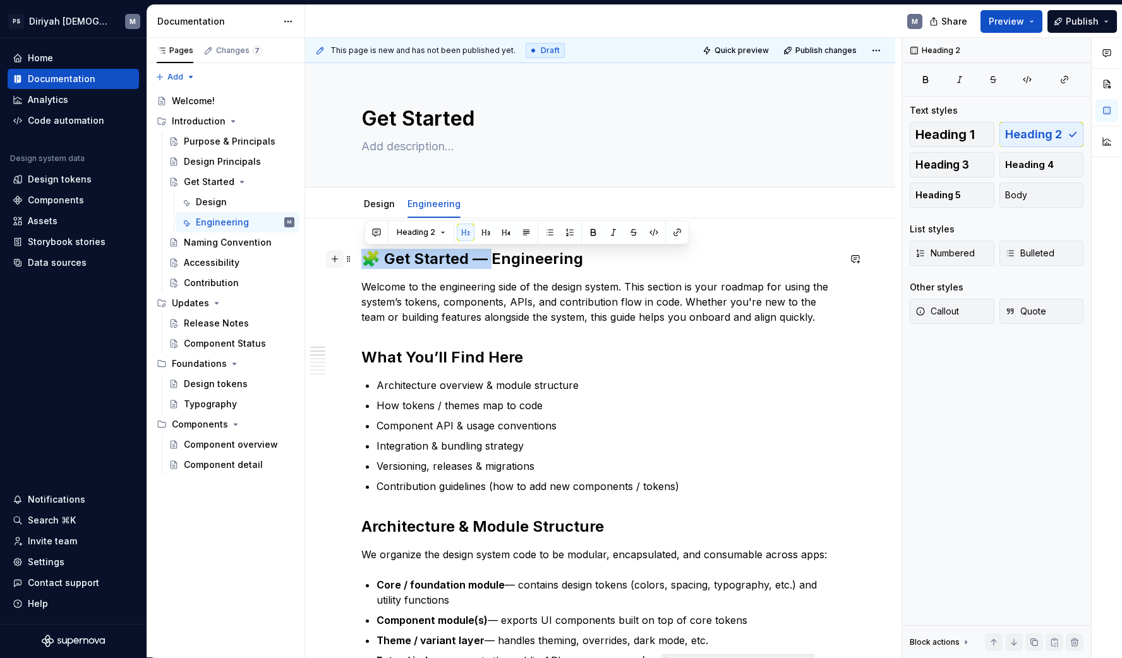
drag, startPoint x: 489, startPoint y: 258, endPoint x: 333, endPoint y: 250, distance: 156.8
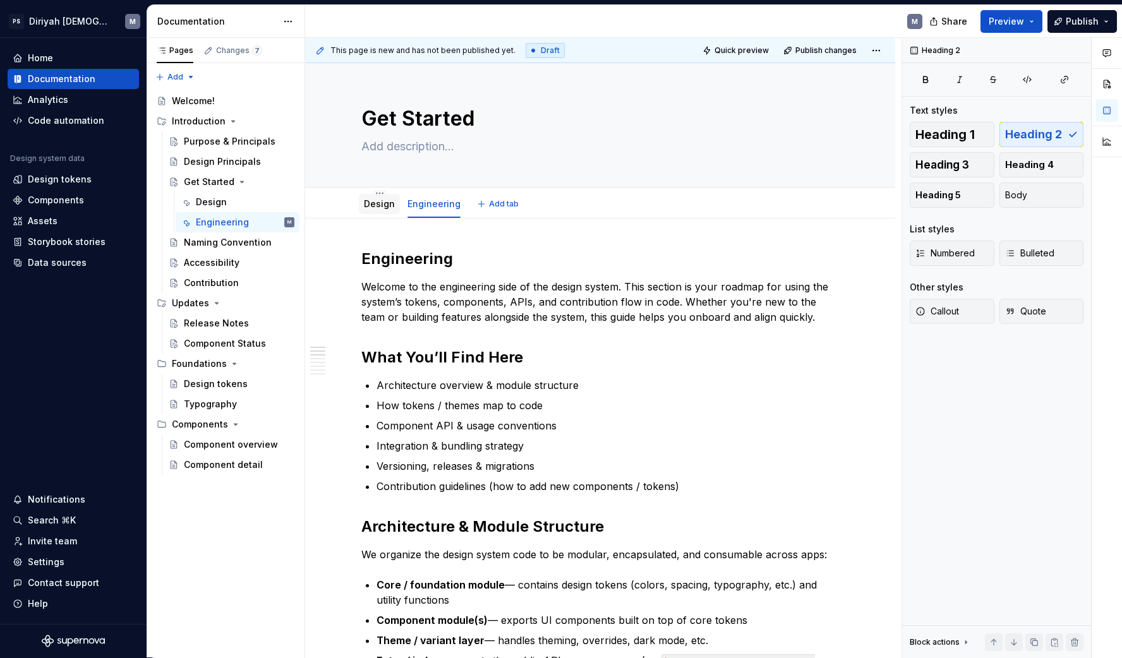
click at [378, 202] on link "Design" at bounding box center [379, 203] width 31 height 11
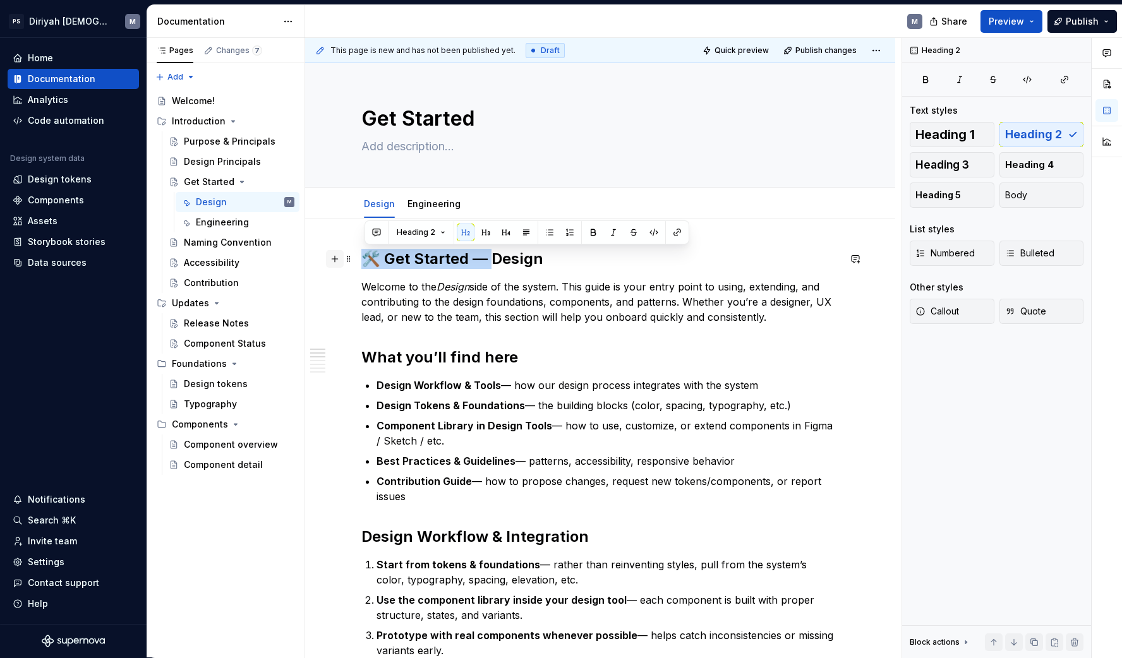
drag, startPoint x: 491, startPoint y: 258, endPoint x: 343, endPoint y: 259, distance: 148.4
click at [454, 204] on link "Engineering" at bounding box center [433, 203] width 53 height 11
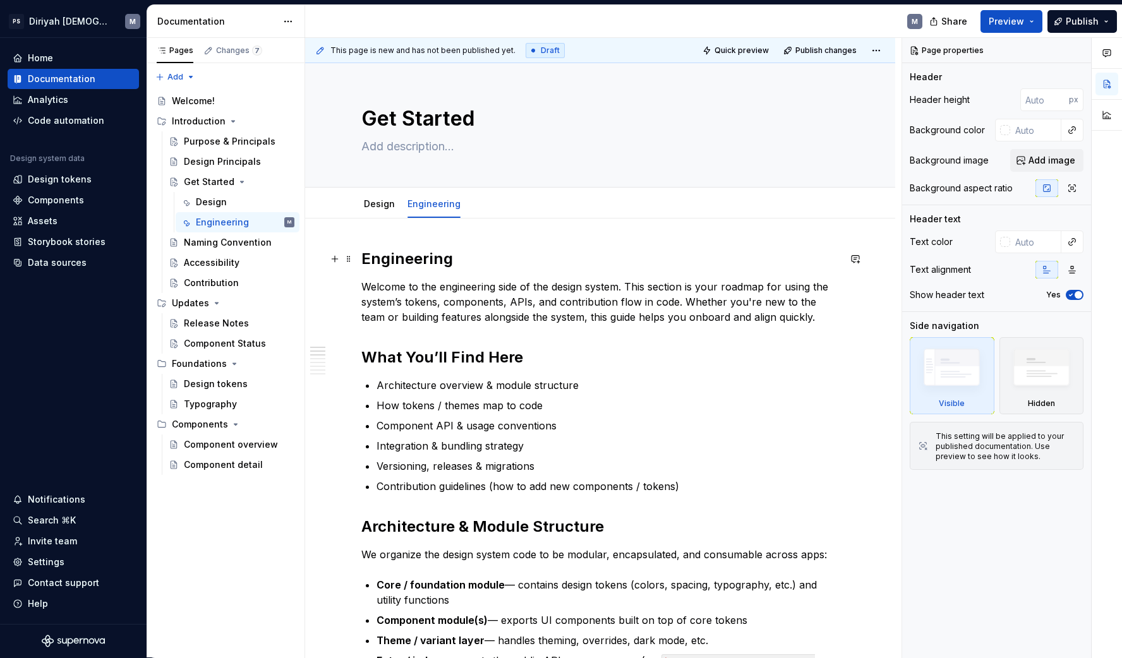
click at [377, 255] on h2 "Engineering" at bounding box center [599, 259] width 477 height 20
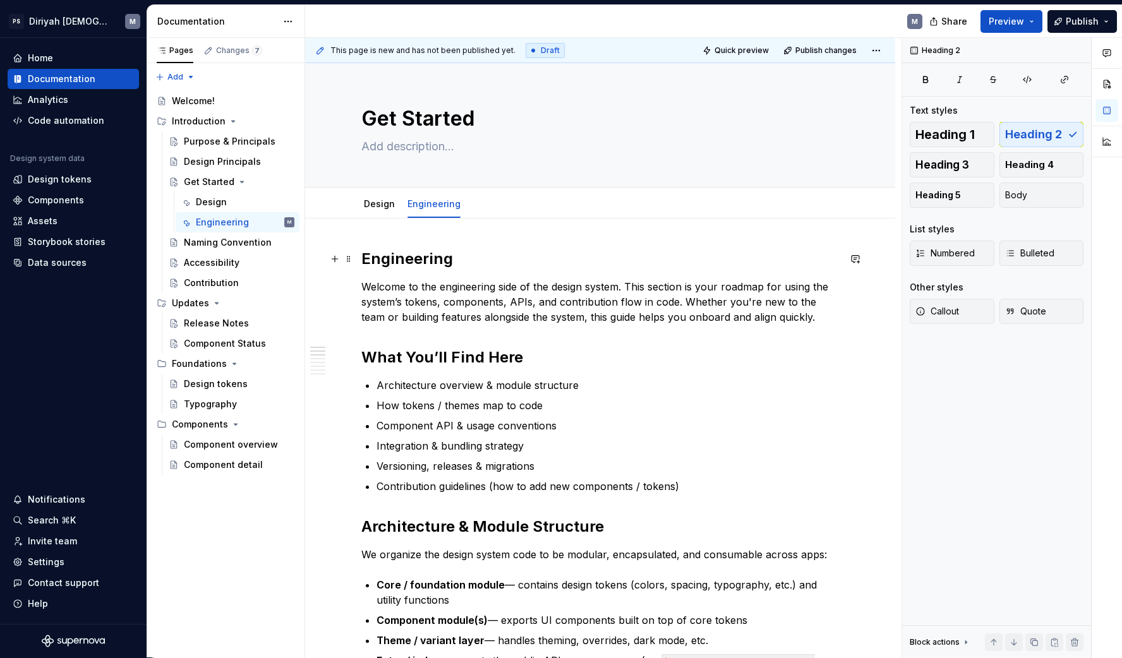
click at [367, 256] on h2 "Engineering" at bounding box center [599, 259] width 477 height 20
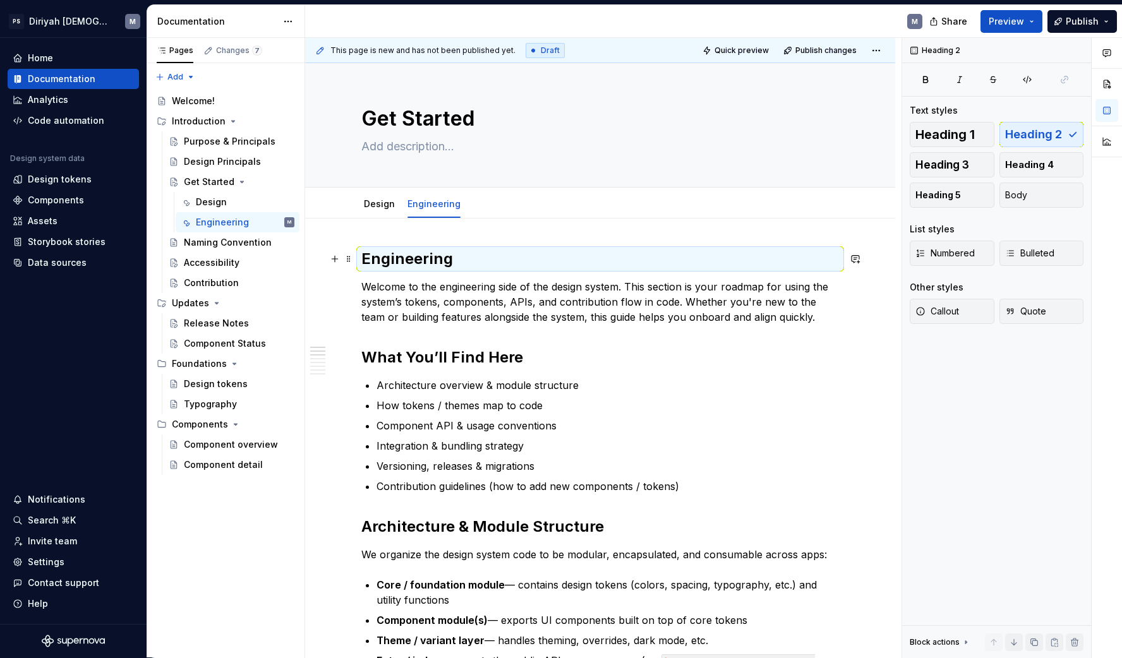
click at [448, 255] on h2 "Engineering" at bounding box center [599, 259] width 477 height 20
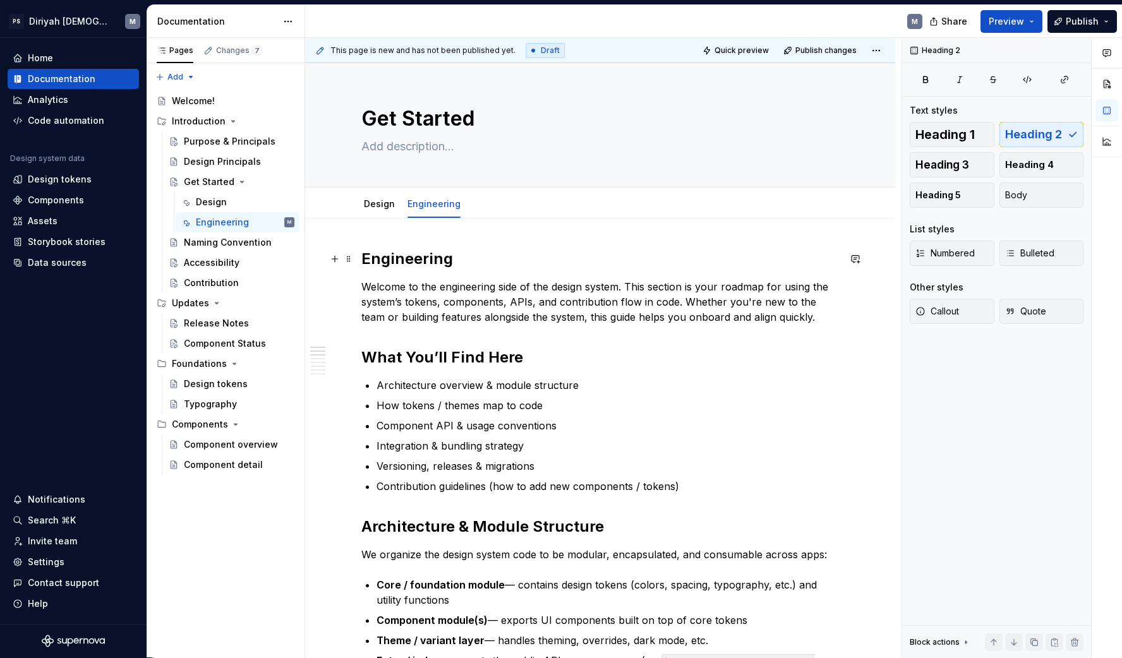
click at [369, 260] on h2 "Engineering" at bounding box center [599, 259] width 477 height 20
click at [381, 205] on link "Design" at bounding box center [379, 203] width 31 height 11
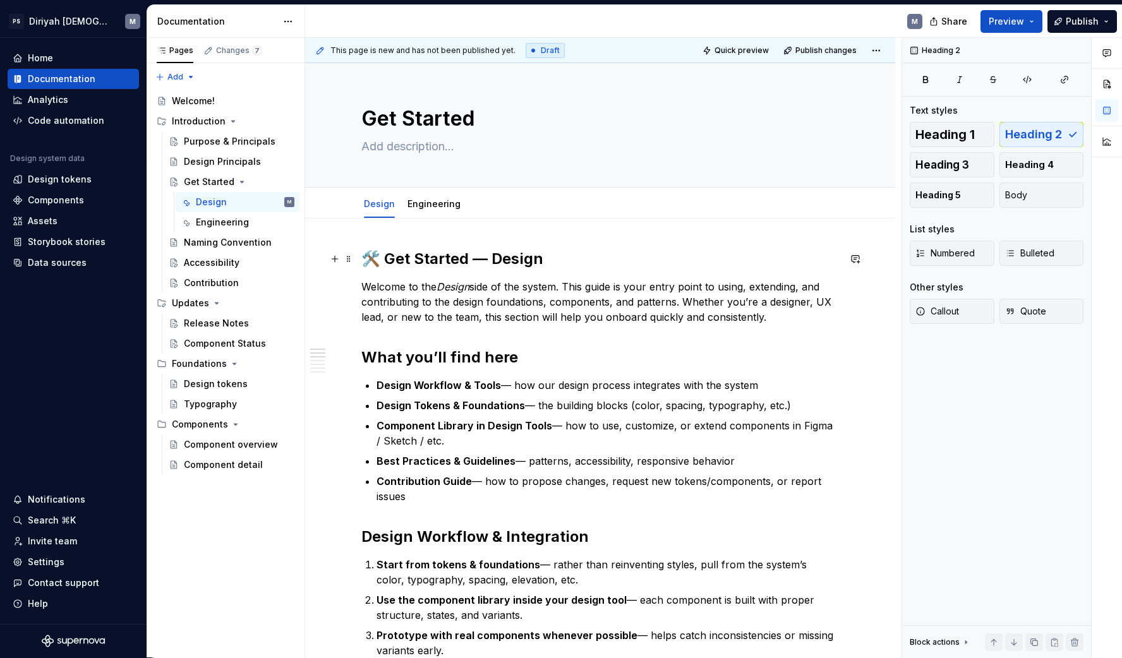
click at [382, 255] on h2 "🛠️ Get Started — Design" at bounding box center [599, 259] width 477 height 20
click at [457, 213] on div "Engineering" at bounding box center [433, 204] width 63 height 20
click at [452, 201] on link "Engineering" at bounding box center [433, 203] width 53 height 11
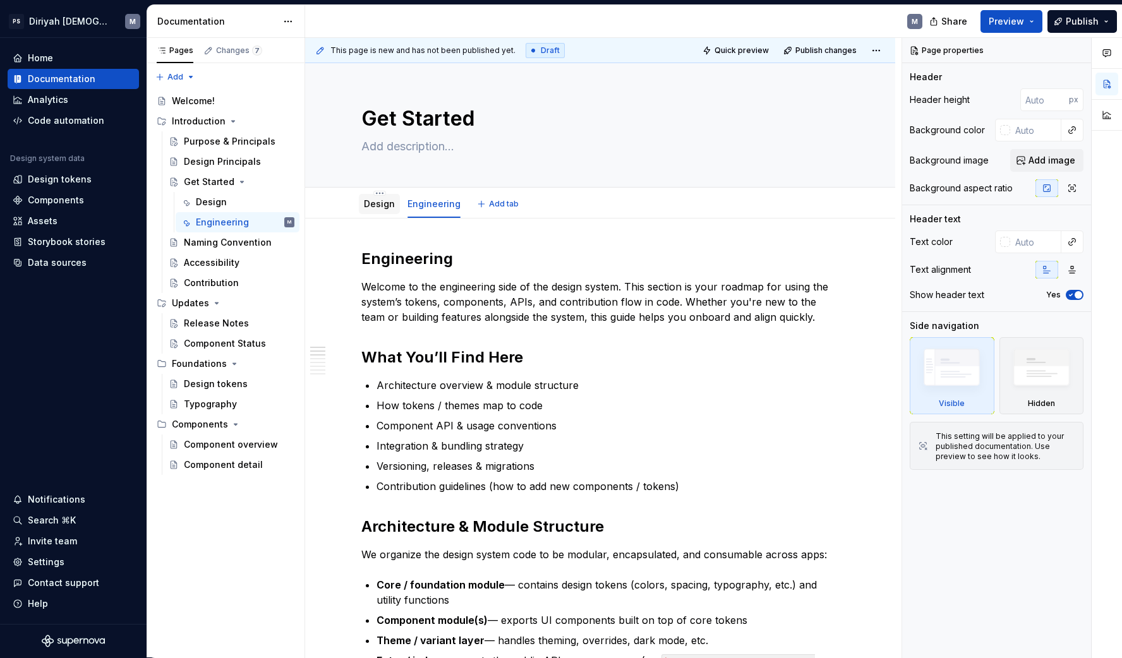
click at [392, 205] on link "Design" at bounding box center [379, 203] width 31 height 11
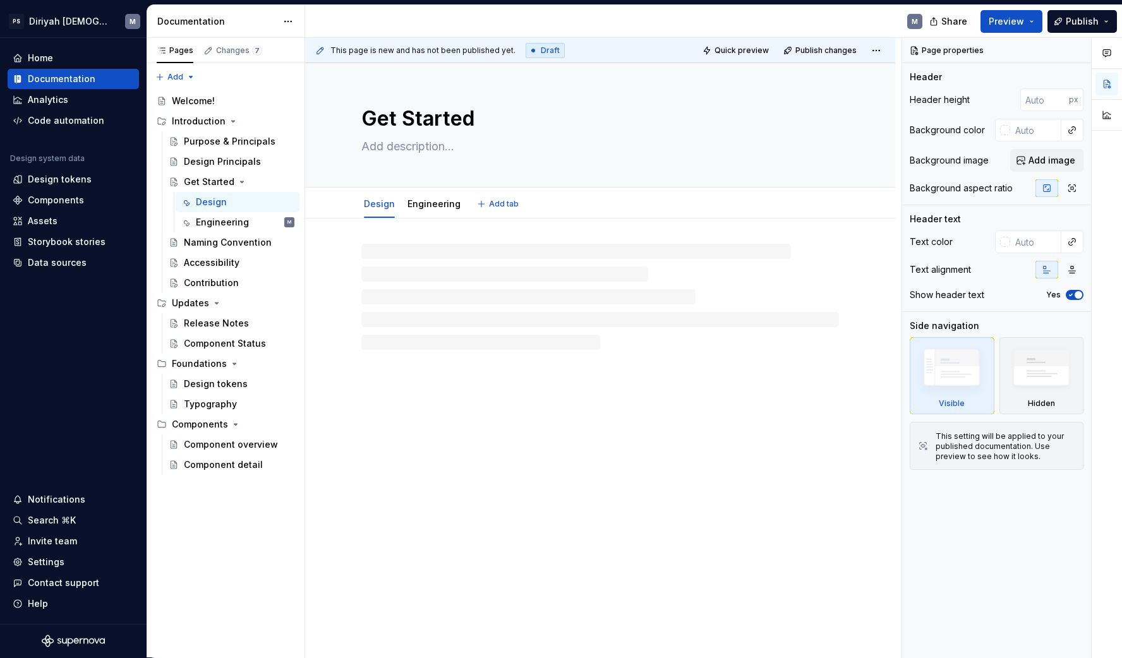
type textarea "*"
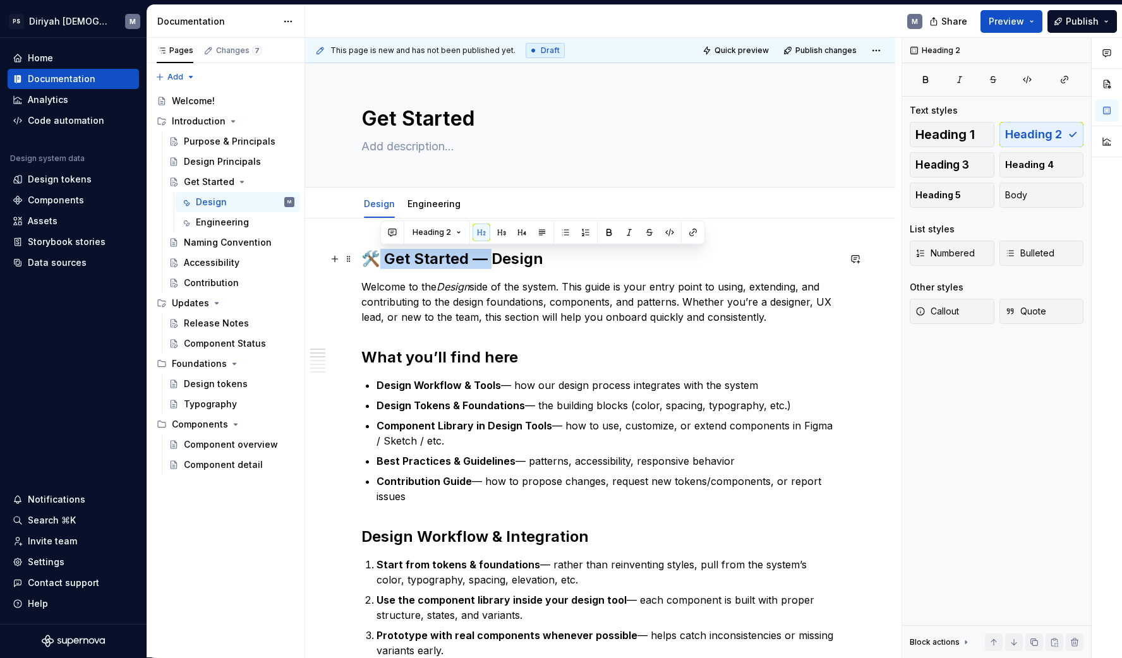
drag, startPoint x: 493, startPoint y: 256, endPoint x: 365, endPoint y: 260, distance: 127.6
drag, startPoint x: 410, startPoint y: 265, endPoint x: 336, endPoint y: 265, distance: 73.9
click at [435, 230] on button "Heading 2" at bounding box center [421, 233] width 60 height 18
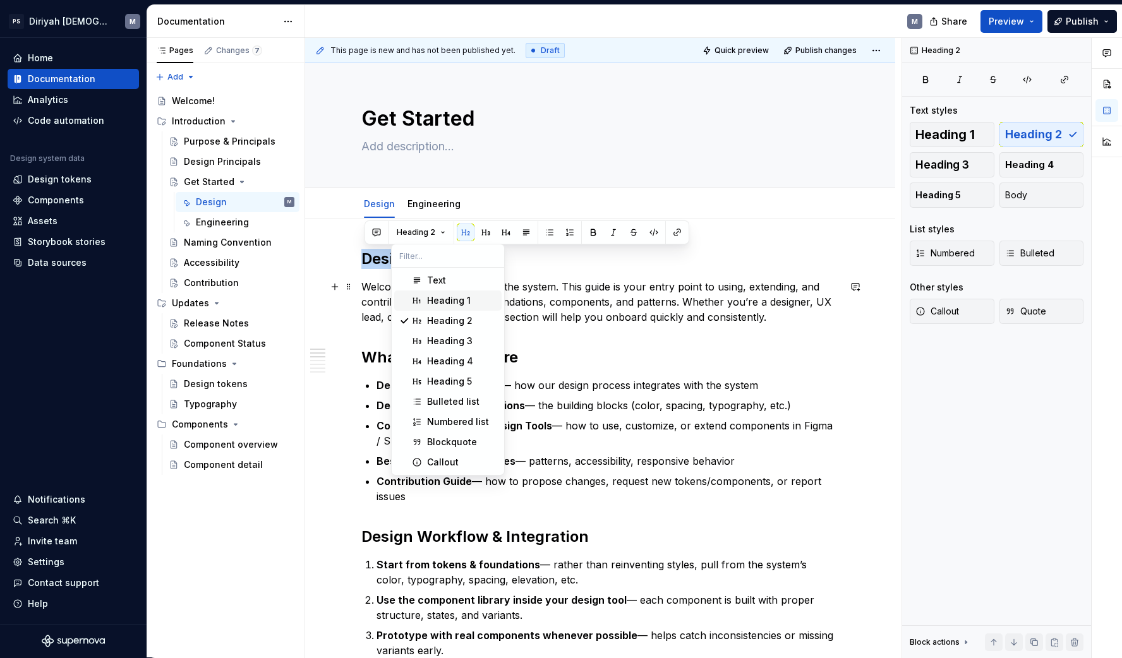
click at [445, 298] on div "Heading 1" at bounding box center [449, 300] width 44 height 13
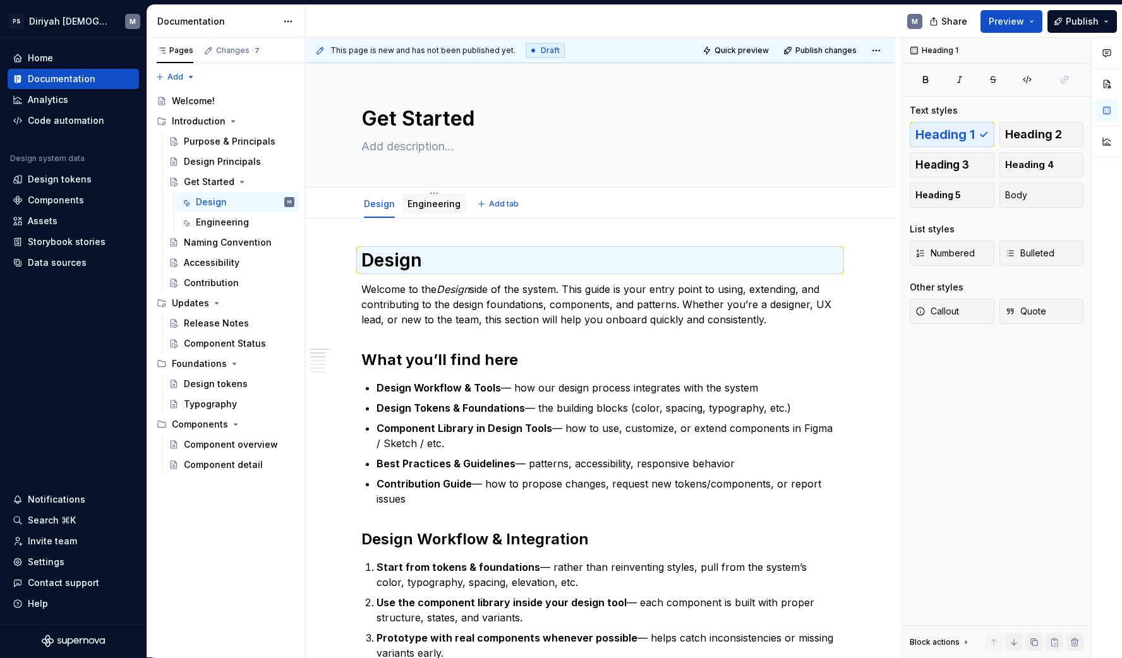
click at [429, 206] on link "Engineering" at bounding box center [433, 203] width 53 height 11
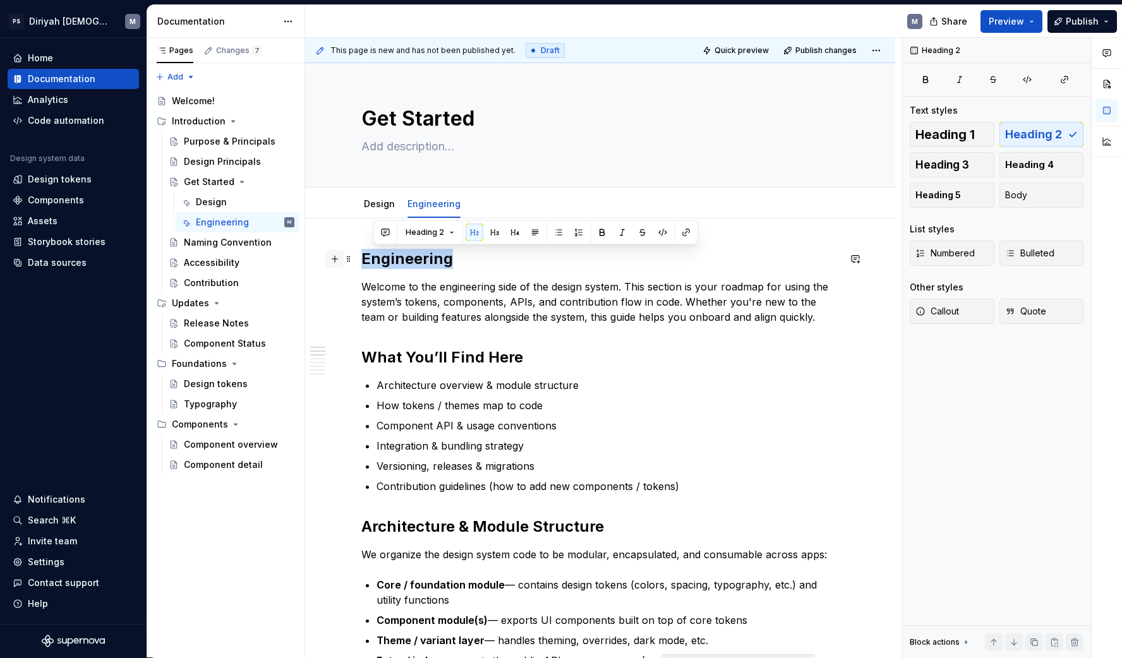
drag, startPoint x: 449, startPoint y: 260, endPoint x: 335, endPoint y: 266, distance: 113.8
click at [424, 234] on span "Heading 2" at bounding box center [416, 232] width 39 height 10
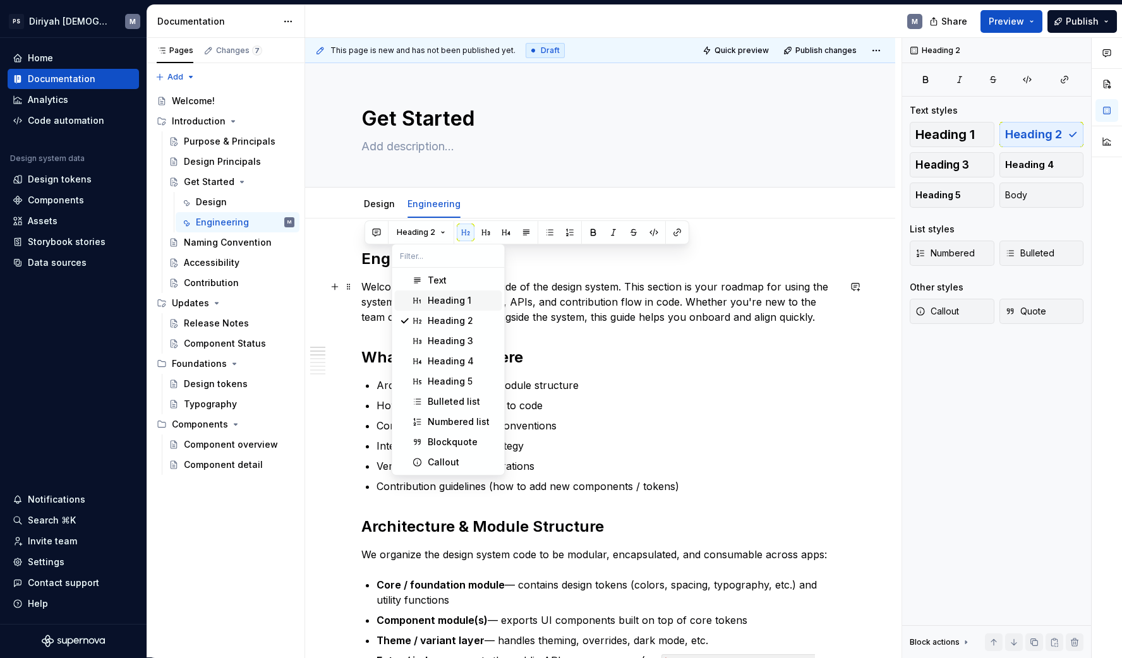
click at [472, 307] on span "Heading 1" at bounding box center [448, 300] width 107 height 20
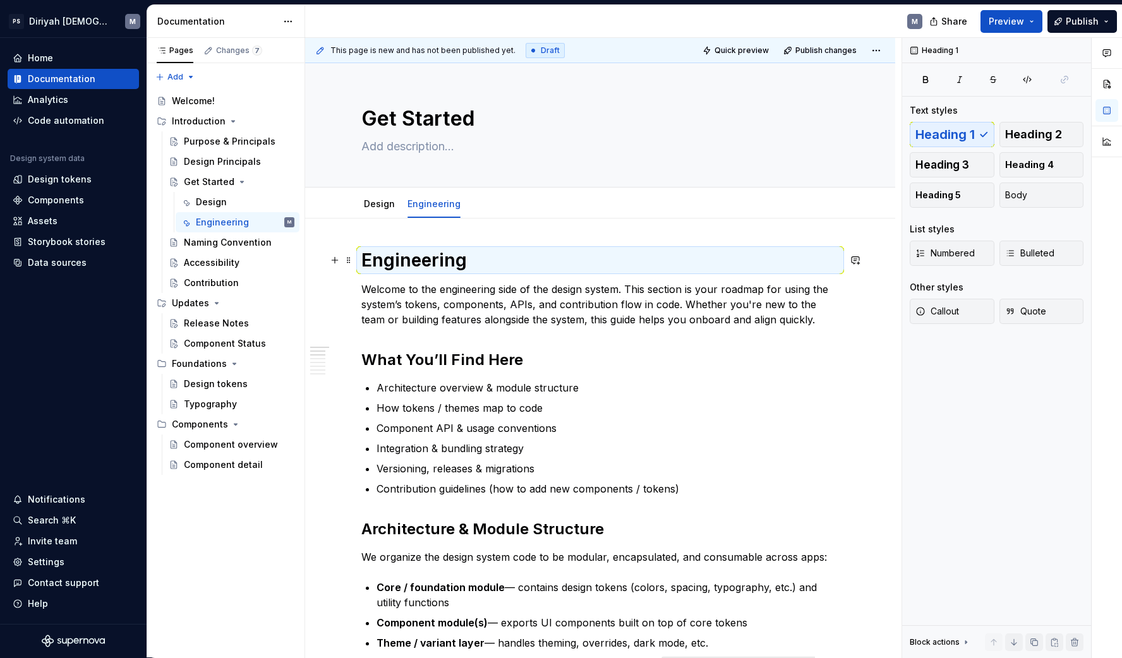
click at [509, 266] on h1 "Engineering" at bounding box center [599, 260] width 477 height 23
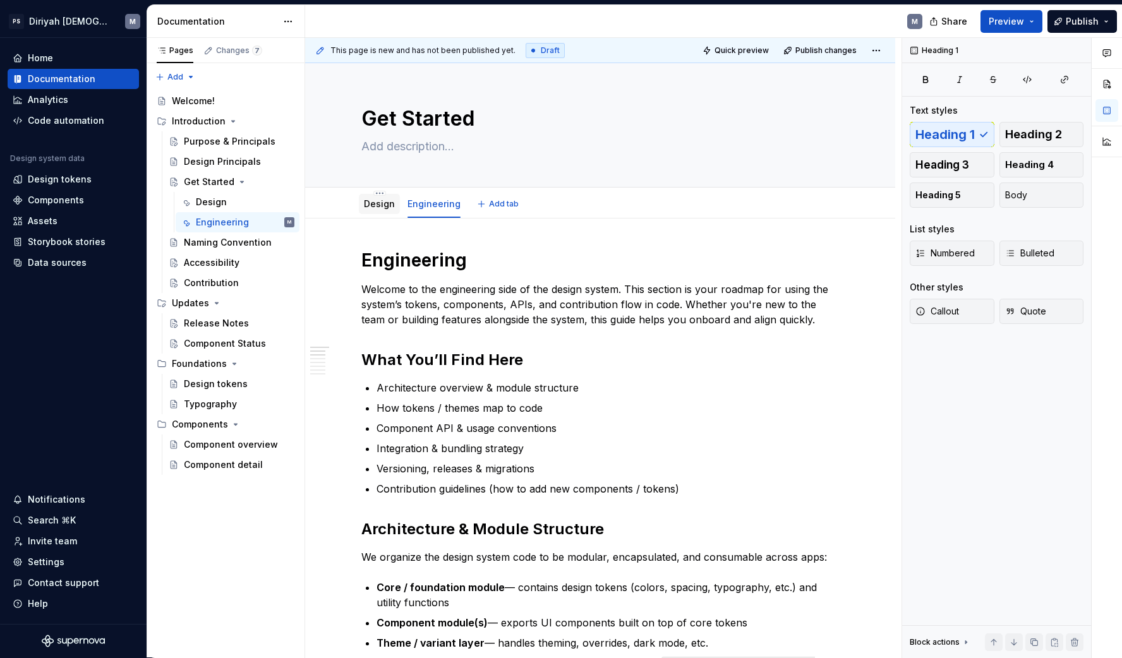
click at [388, 208] on link "Design" at bounding box center [379, 203] width 31 height 11
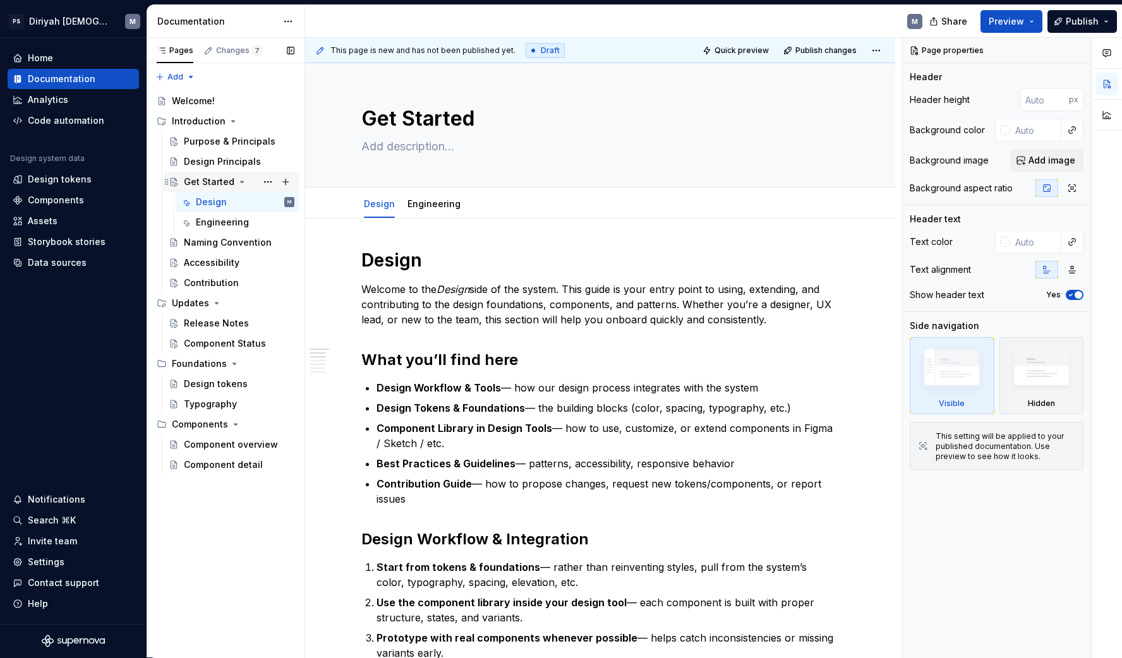
click at [237, 181] on icon "Page tree" at bounding box center [242, 182] width 10 height 10
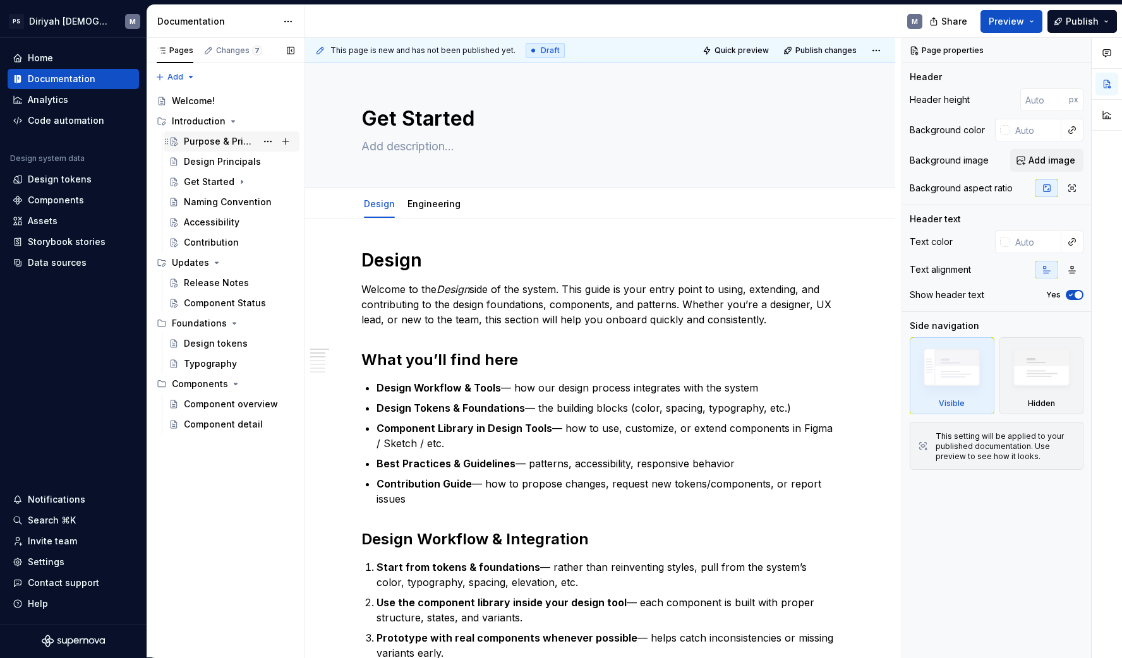
click at [251, 143] on div "Purpose & Principals" at bounding box center [220, 141] width 73 height 13
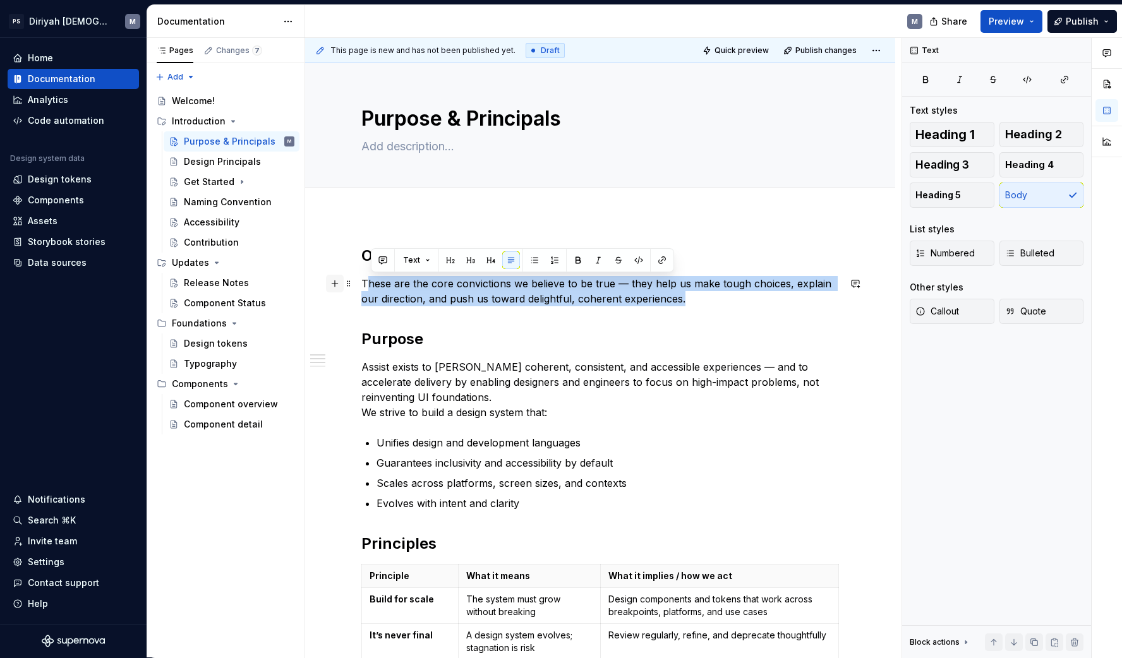
drag, startPoint x: 691, startPoint y: 299, endPoint x: 341, endPoint y: 284, distance: 350.2
click at [361, 284] on div "Our beliefs guide our work These are the core convictions we believe to be true…" at bounding box center [599, 609] width 477 height 727
click at [383, 284] on p "These are the core convictions we believe to be true — they help us make tough …" at bounding box center [599, 291] width 477 height 30
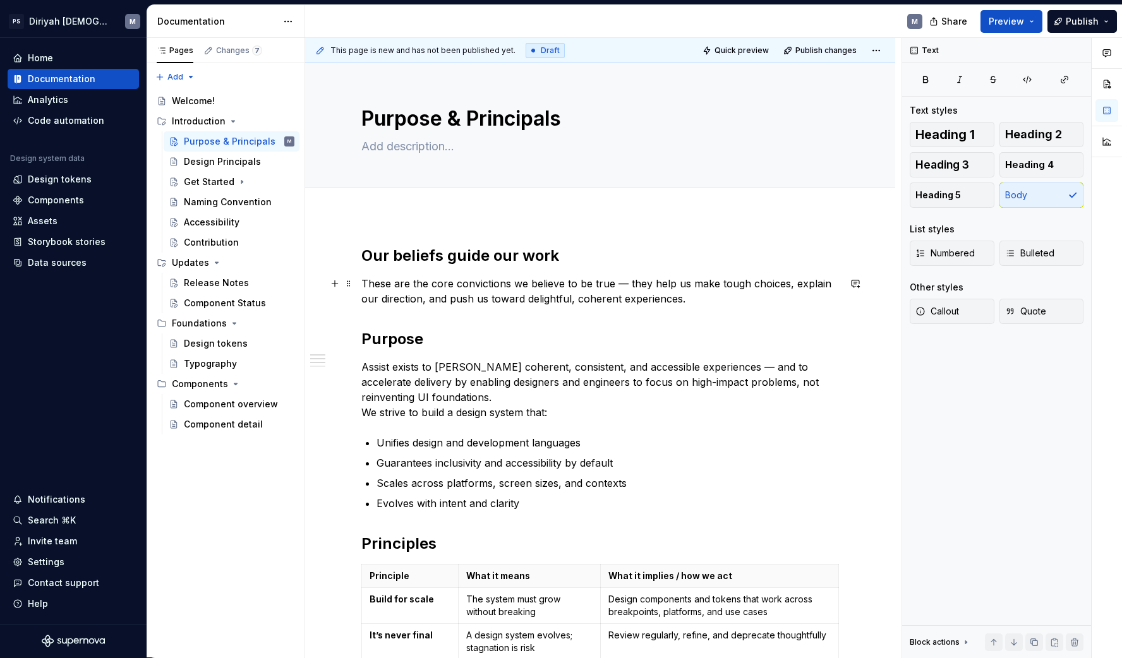
click at [383, 284] on p "These are the core convictions we believe to be true — they help us make tough …" at bounding box center [599, 291] width 477 height 30
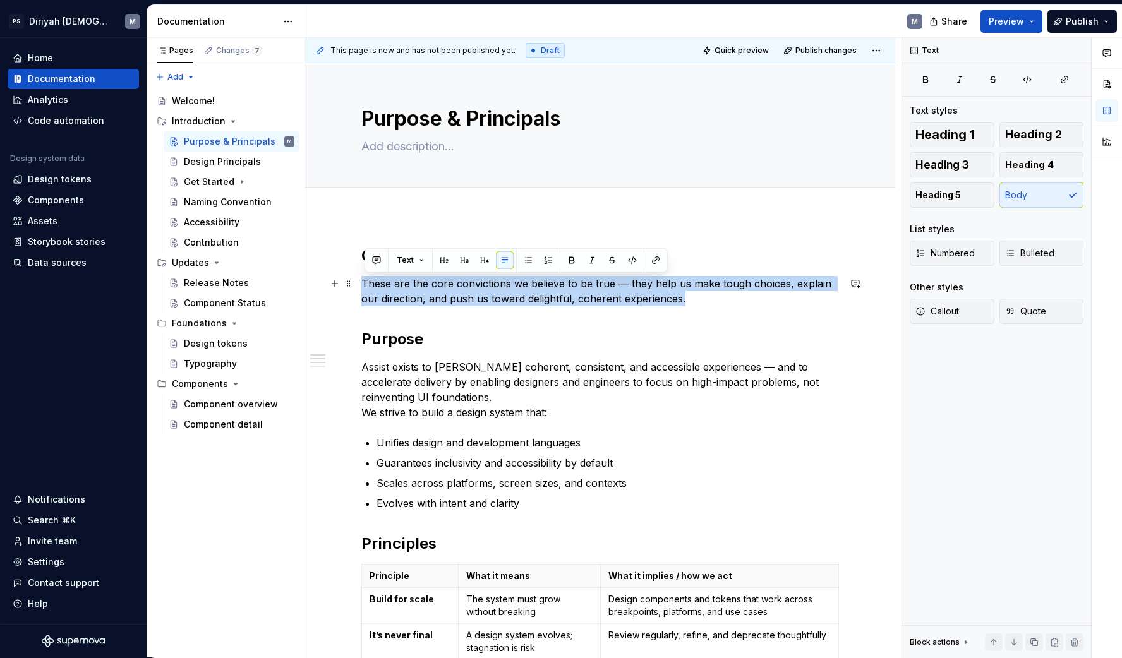
click at [383, 285] on p "These are the core convictions we believe to be true — they help us make tough …" at bounding box center [599, 291] width 477 height 30
copy p "These are the core convictions we believe to be true — they help us make tough …"
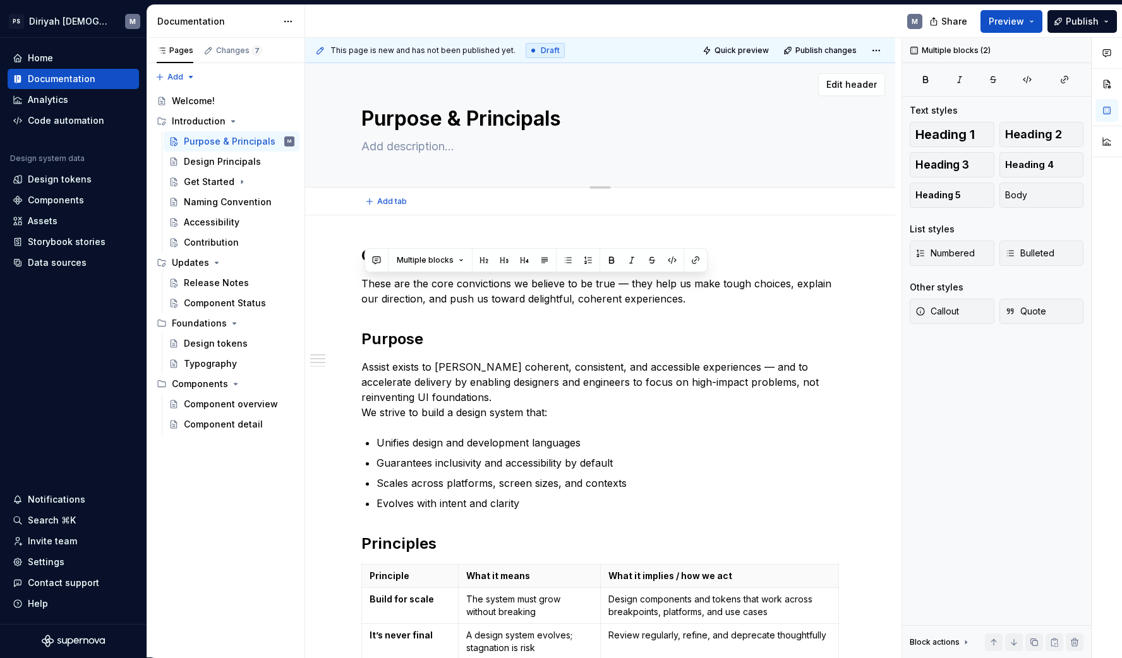
click at [429, 143] on textarea at bounding box center [597, 146] width 477 height 20
paste textarea "These are the core convictions we believe to be true — they help us make tough …"
type textarea "*"
type textarea "These are the core convictions we believe to be true — they help us make tough …"
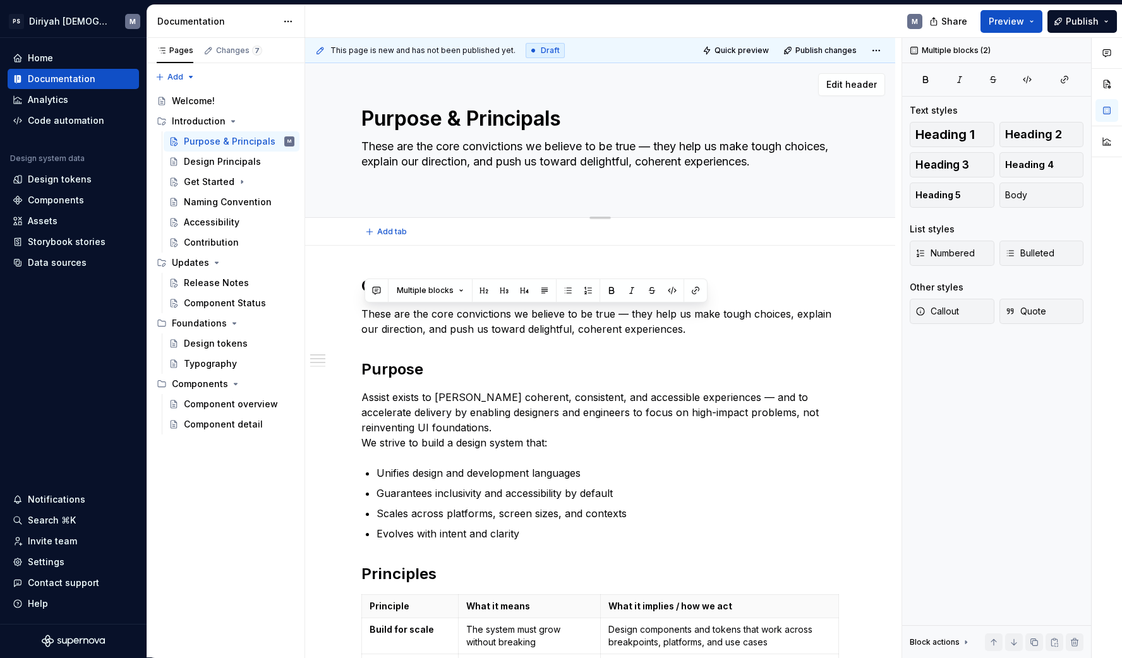
type textarea "*"
type textarea "These are the core convictions we believe to be true — they help us make tough …"
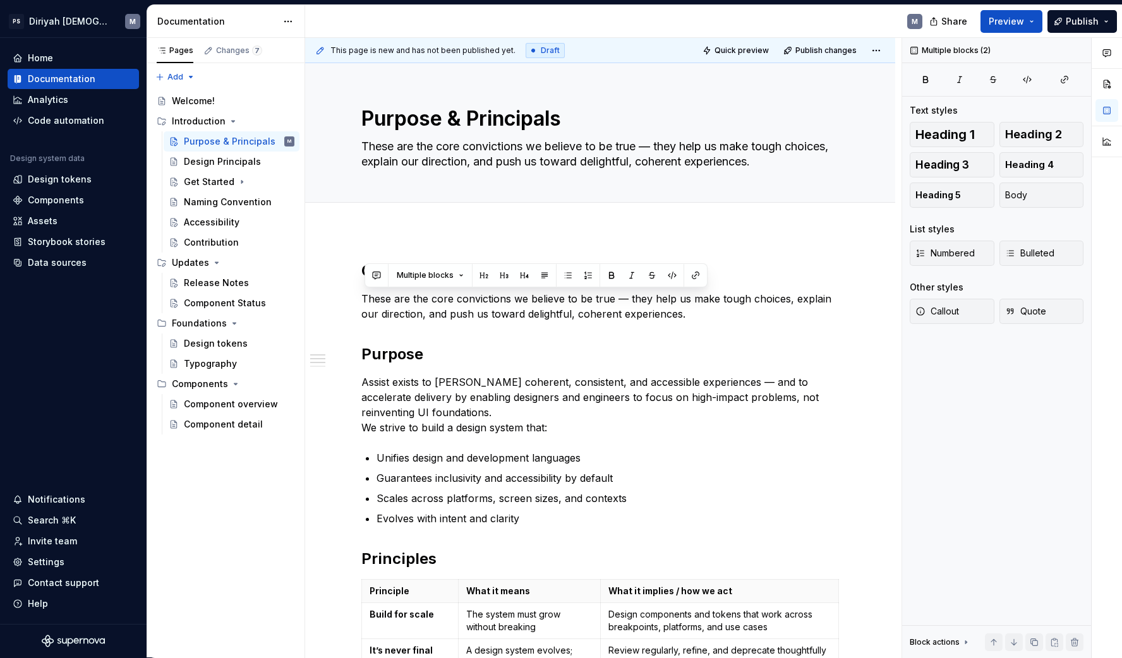
type textarea "*"
type textarea "These are the core convictions we believe to be true — they help us make tough …"
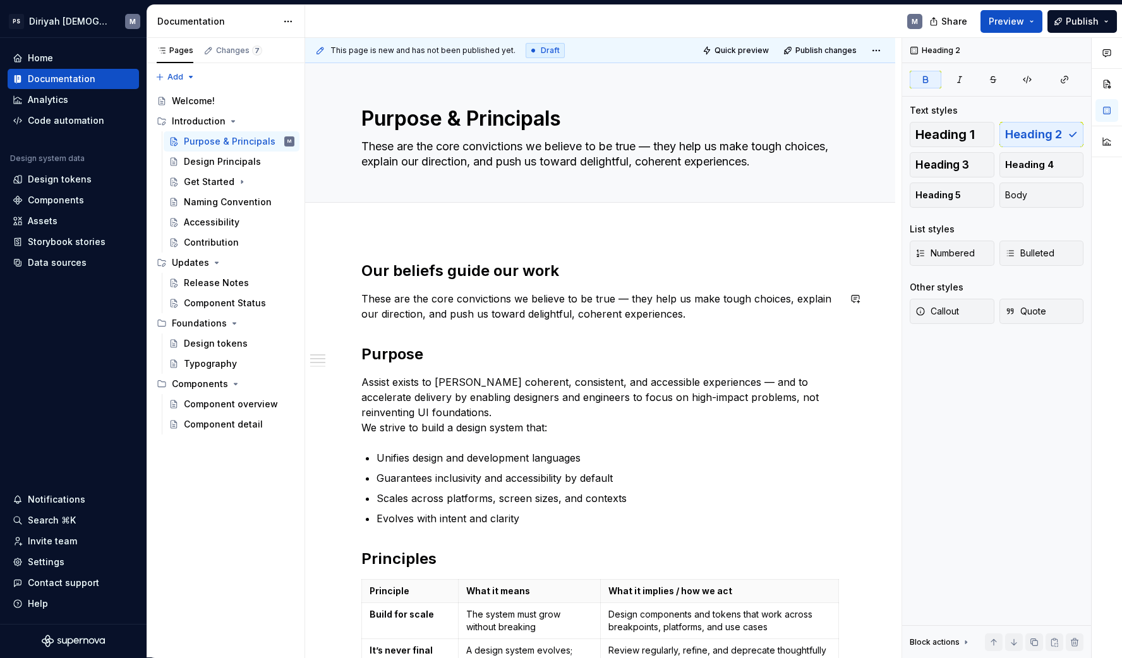
click at [417, 330] on div "Our beliefs guide our work These are the core convictions we believe to be true…" at bounding box center [599, 617] width 477 height 712
click at [536, 277] on strong "Our beliefs guide our work" at bounding box center [460, 270] width 198 height 18
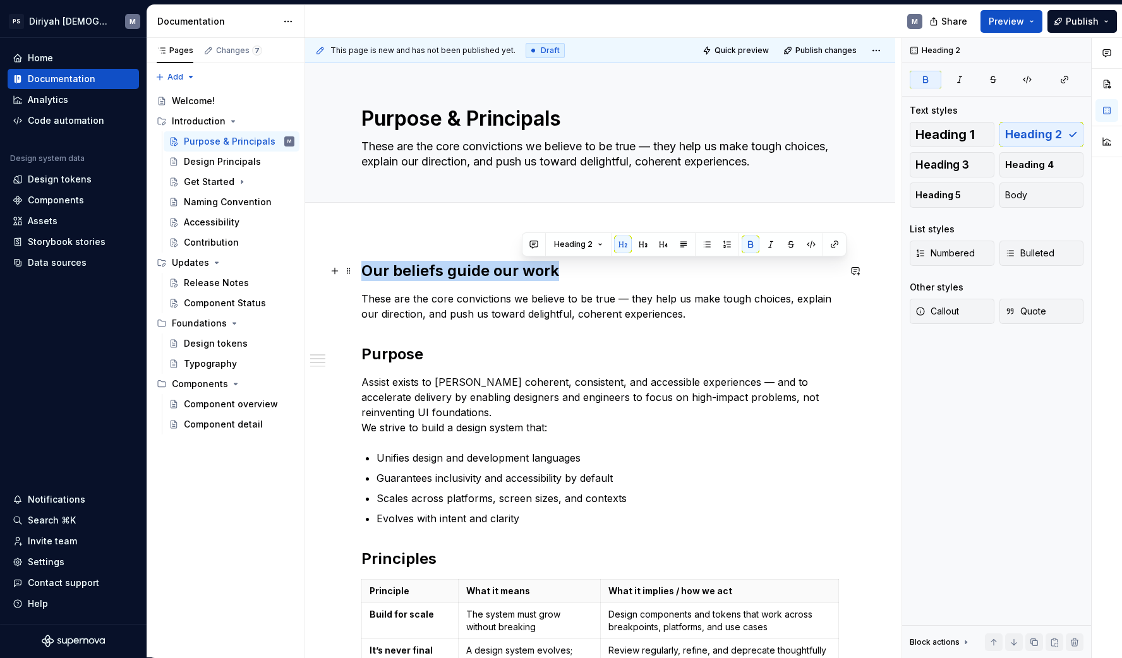
click at [536, 277] on strong "Our beliefs guide our work" at bounding box center [460, 270] width 198 height 18
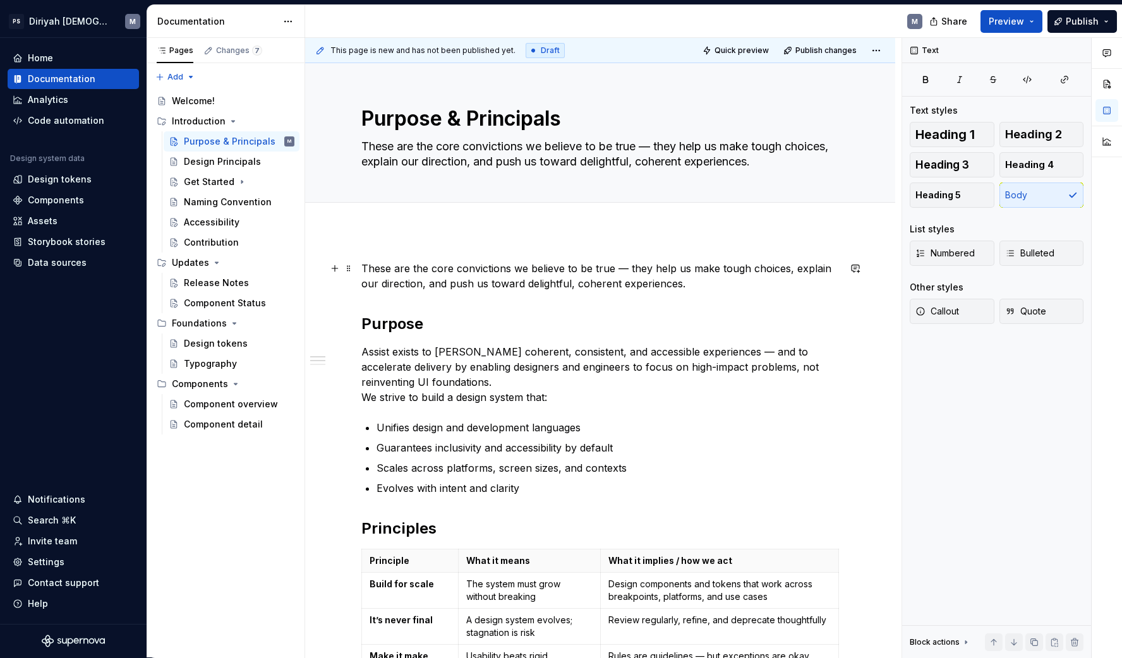
click at [531, 265] on p "These are the core convictions we believe to be true — they help us make tough …" at bounding box center [599, 276] width 477 height 30
click at [531, 264] on p "These are the core convictions we believe to be true — they help us make tough …" at bounding box center [599, 276] width 477 height 30
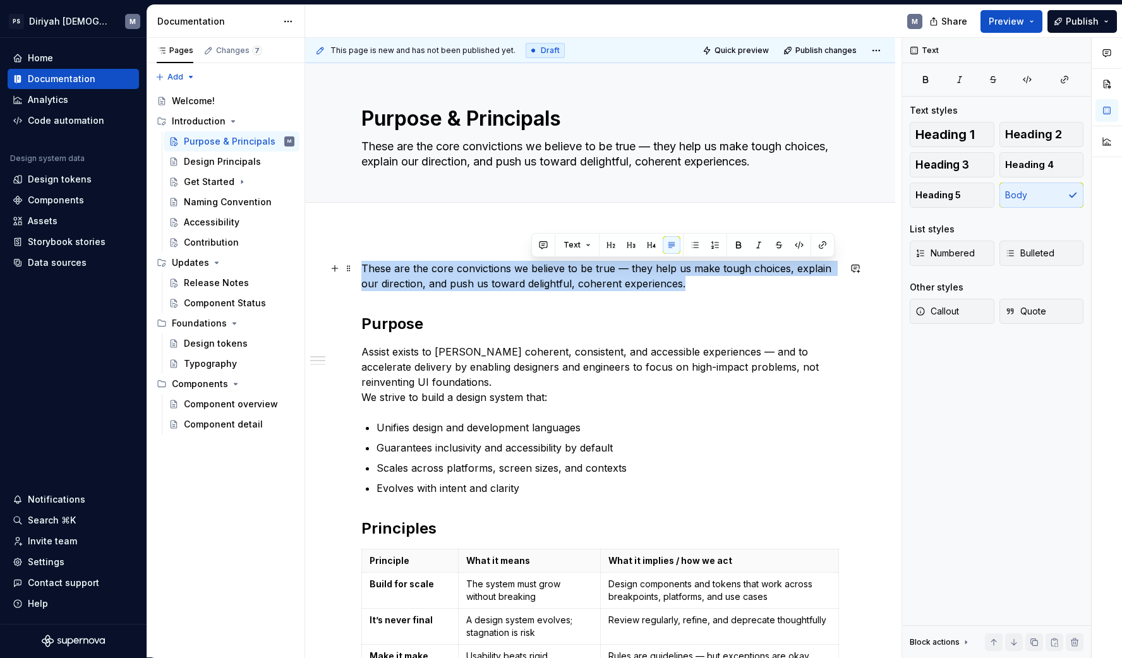
click at [531, 264] on p "These are the core convictions we believe to be true — they help us make tough …" at bounding box center [599, 276] width 477 height 30
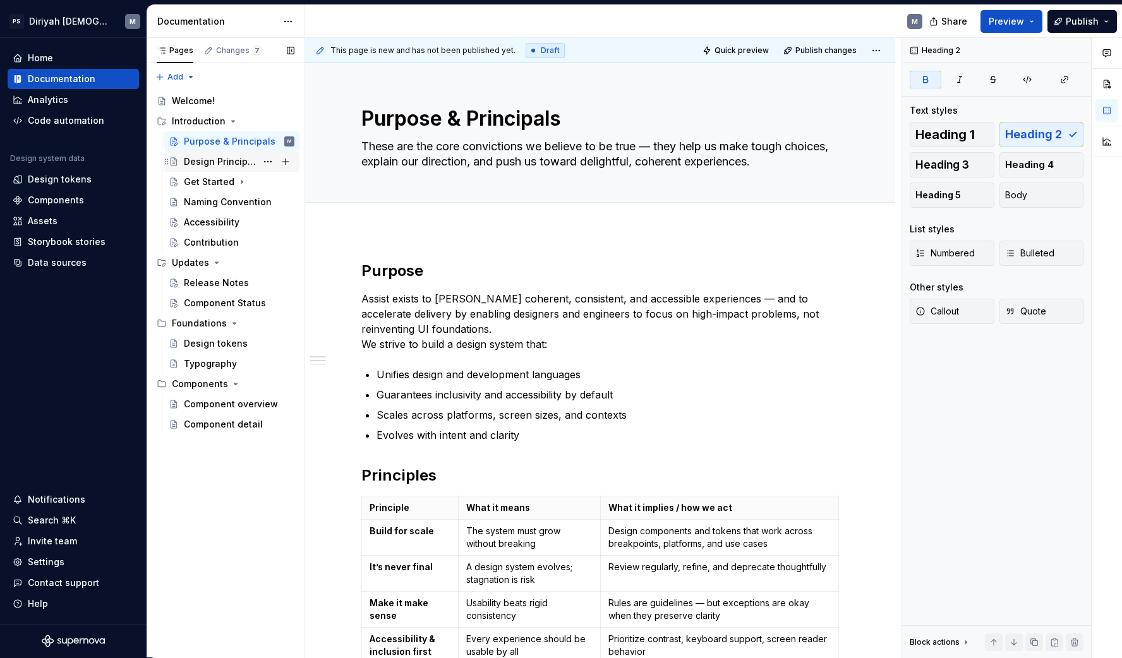
click at [227, 155] on div "Design Principals" at bounding box center [239, 162] width 111 height 18
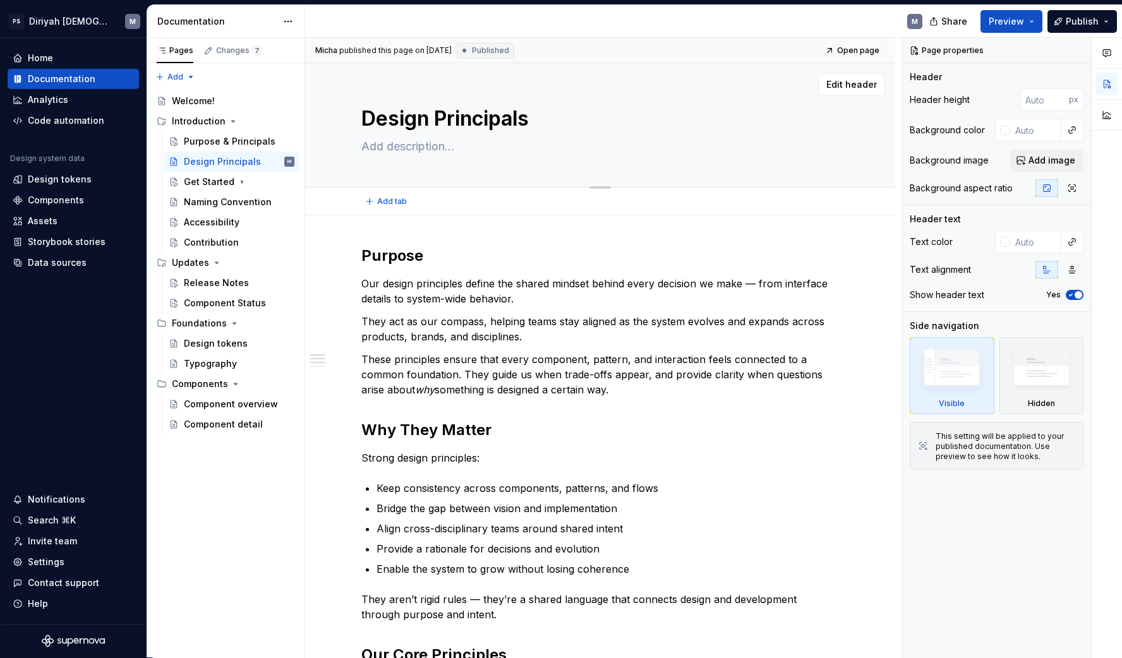
click at [409, 114] on textarea "Design Principals" at bounding box center [597, 119] width 477 height 30
click at [414, 147] on textarea at bounding box center [597, 146] width 477 height 20
paste textarea "Design Principles define the core beliefs that guide how we create and evolve o…"
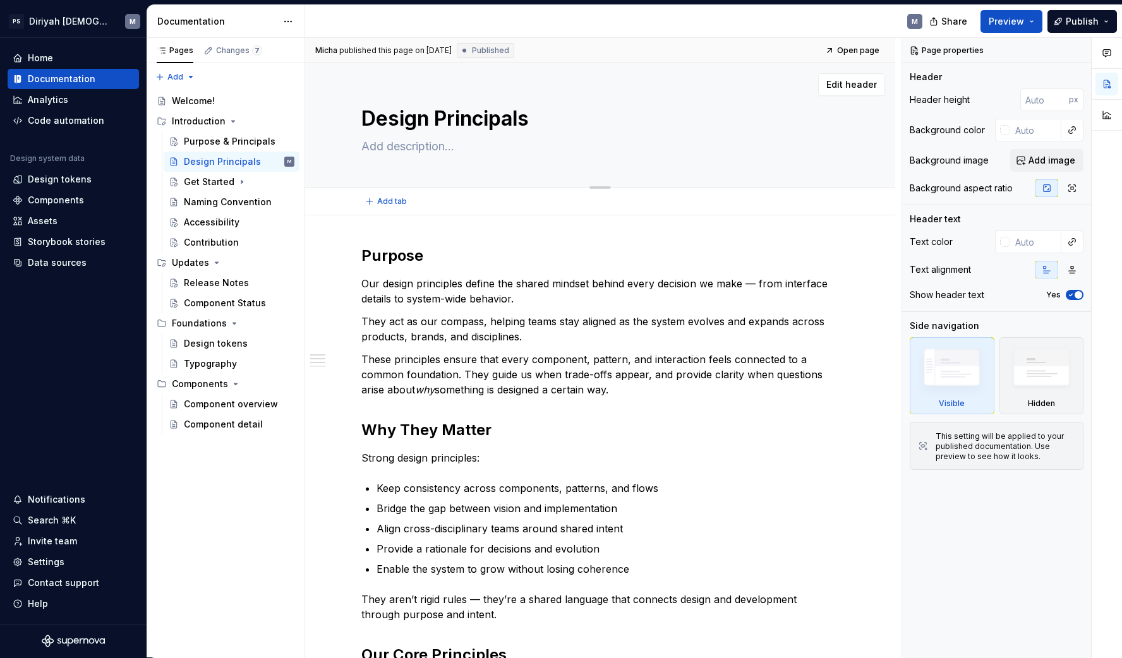
type textarea "*"
type textarea "Design Principles define the core beliefs that guide how we create and evolve o…"
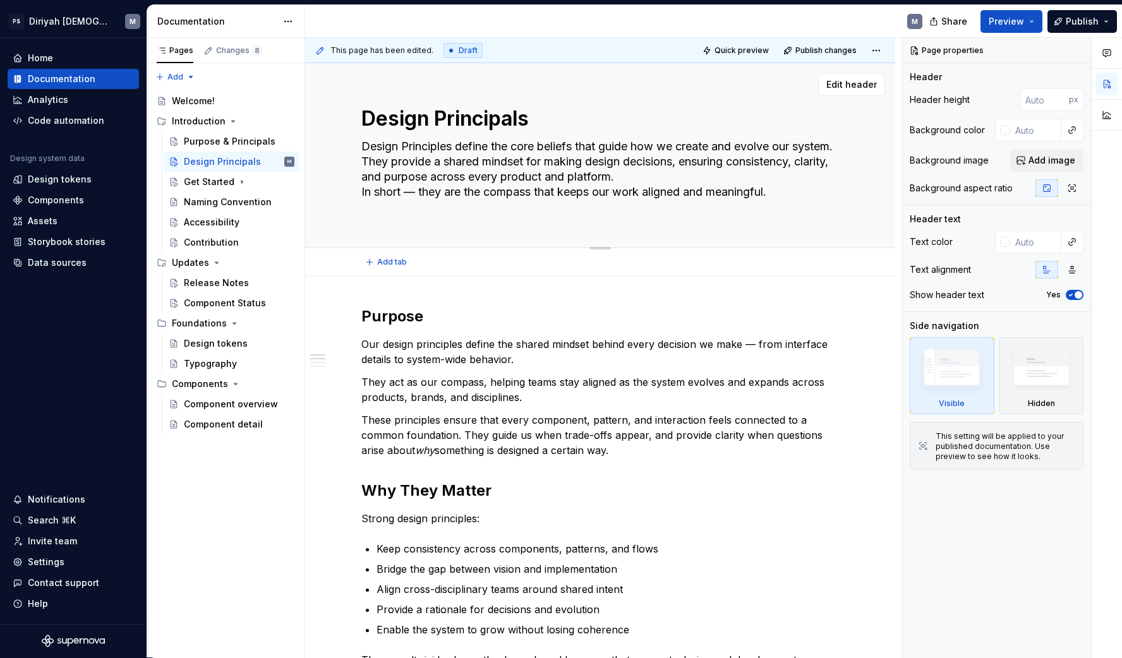
click at [366, 174] on textarea "Design Principles define the core beliefs that guide how we create and evolve o…" at bounding box center [597, 176] width 477 height 81
type textarea "*"
type textarea "Design Principles define the core beliefs that guide how we create and evolve o…"
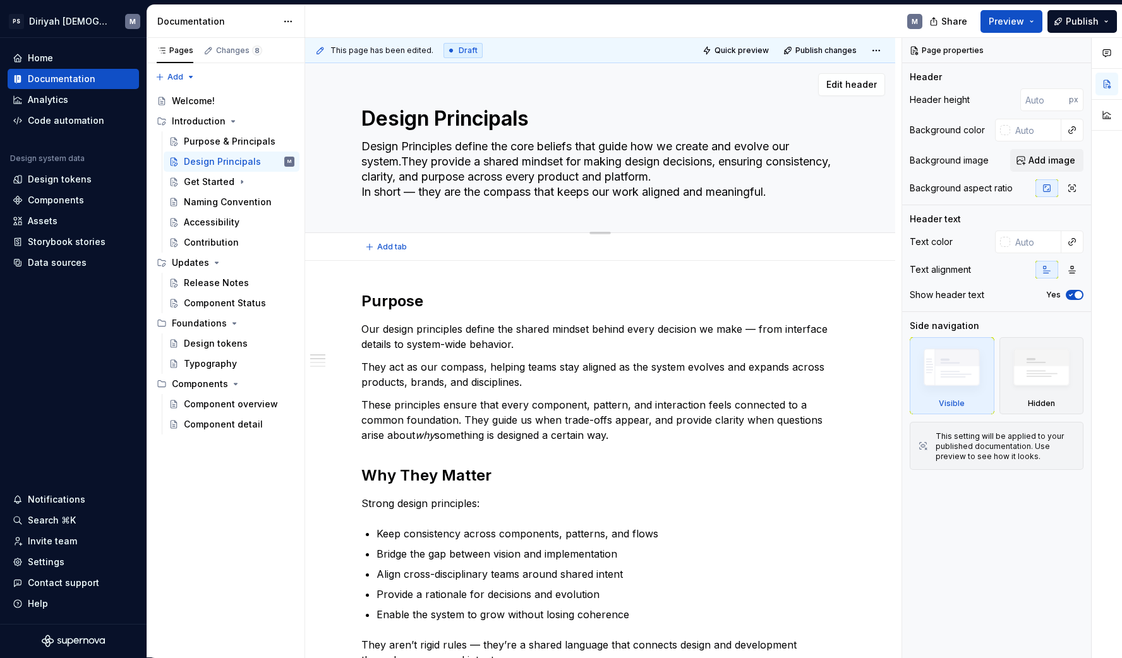
type textarea "*"
type textarea "Design Principles define the core beliefs that guide how we create and evolve o…"
click at [583, 192] on textarea "Design Principles define the core beliefs that guide how we create and evolve o…" at bounding box center [597, 169] width 477 height 66
click at [583, 191] on textarea "Design Principles define the core beliefs that guide how we create and evolve o…" at bounding box center [597, 169] width 477 height 66
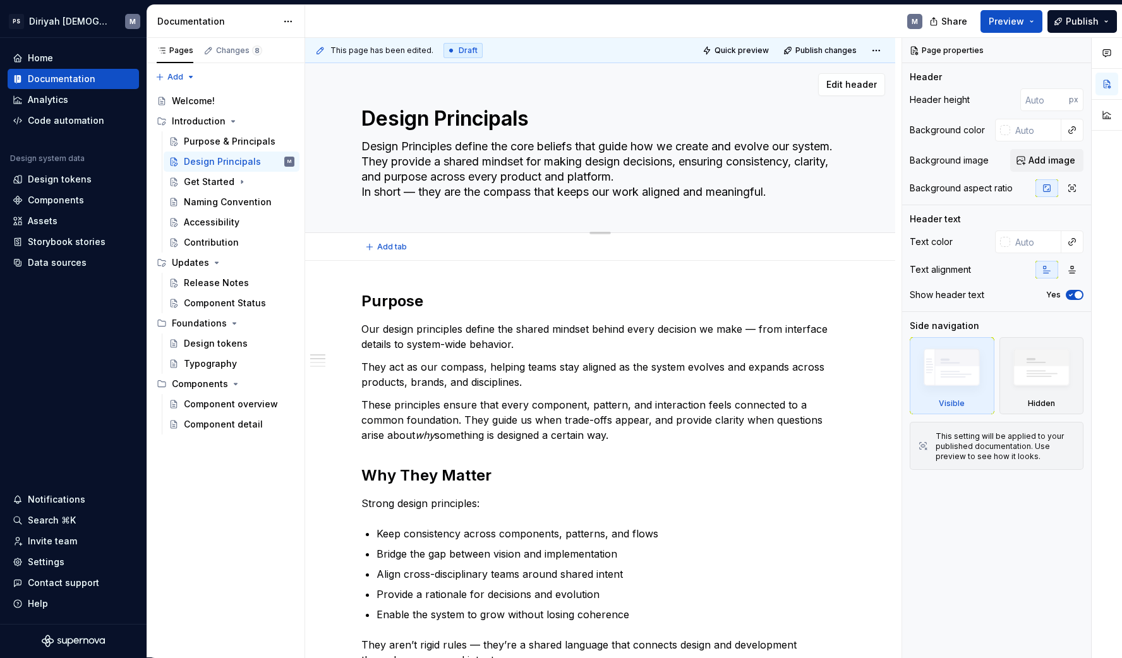
click at [762, 177] on textarea "Design Principles define the core beliefs that guide how we create and evolve o…" at bounding box center [597, 169] width 477 height 66
type textarea "*"
type textarea "Design Principles define the core beliefs that guide how we create and evolve o…"
click at [253, 142] on div "Purpose & Principals" at bounding box center [220, 141] width 73 height 13
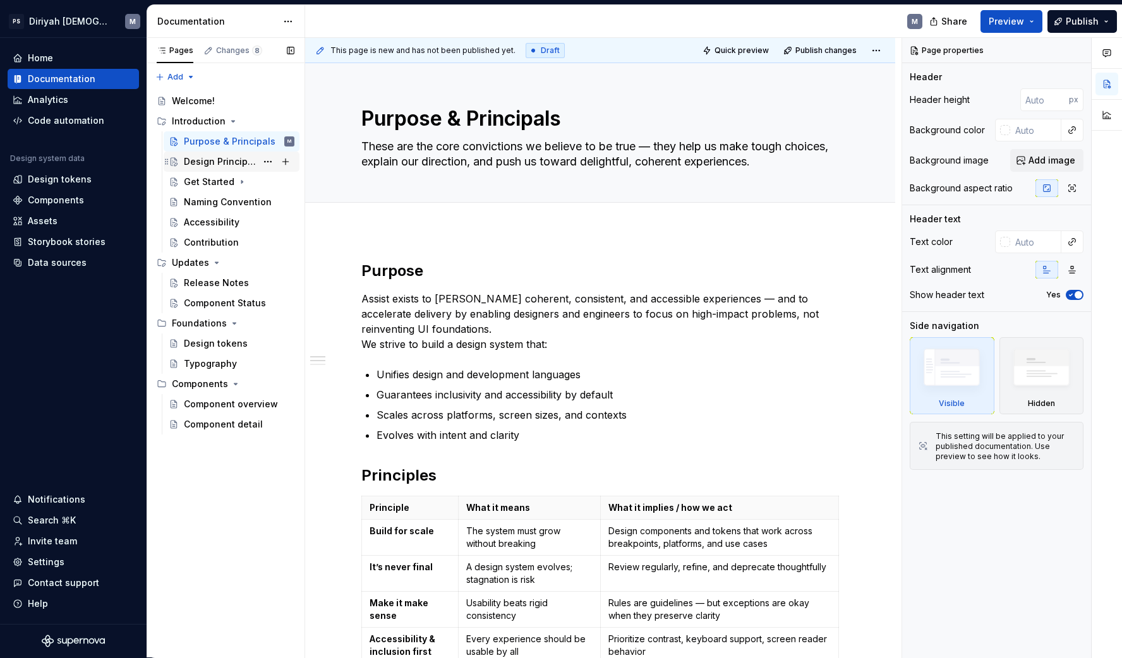
click at [243, 158] on div "Design Principals" at bounding box center [220, 161] width 73 height 13
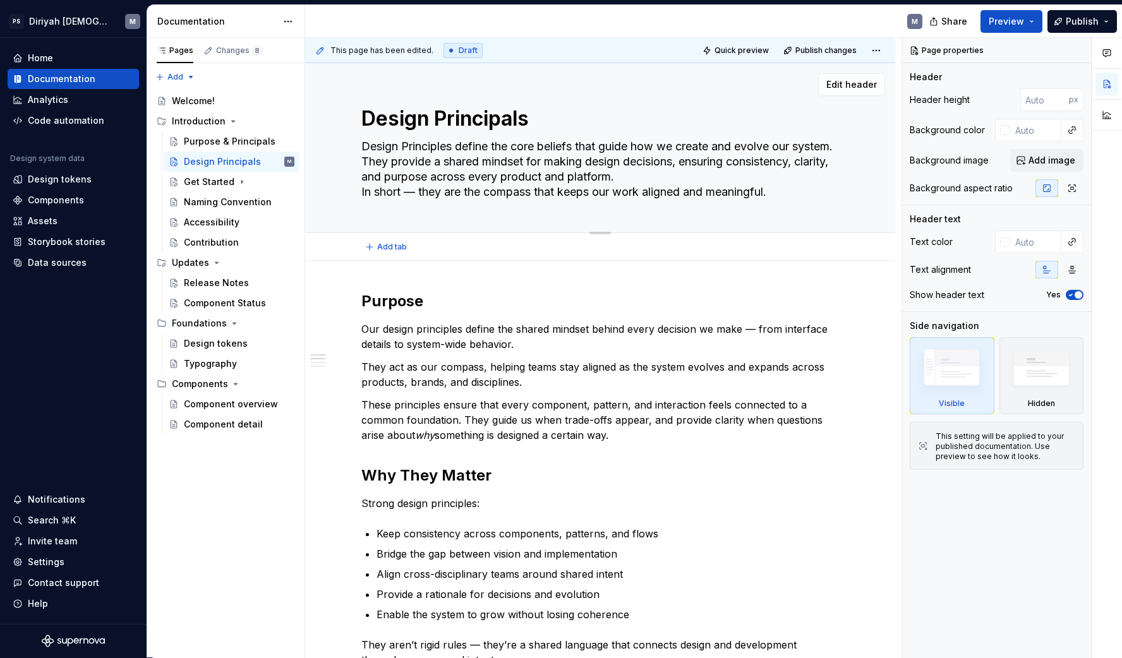
click at [500, 155] on textarea "Design Principles define the core beliefs that guide how we create and evolve o…" at bounding box center [597, 169] width 477 height 66
paste textarea "are the guiding values of our system — they help teams make consistent, purpose…"
type textarea "*"
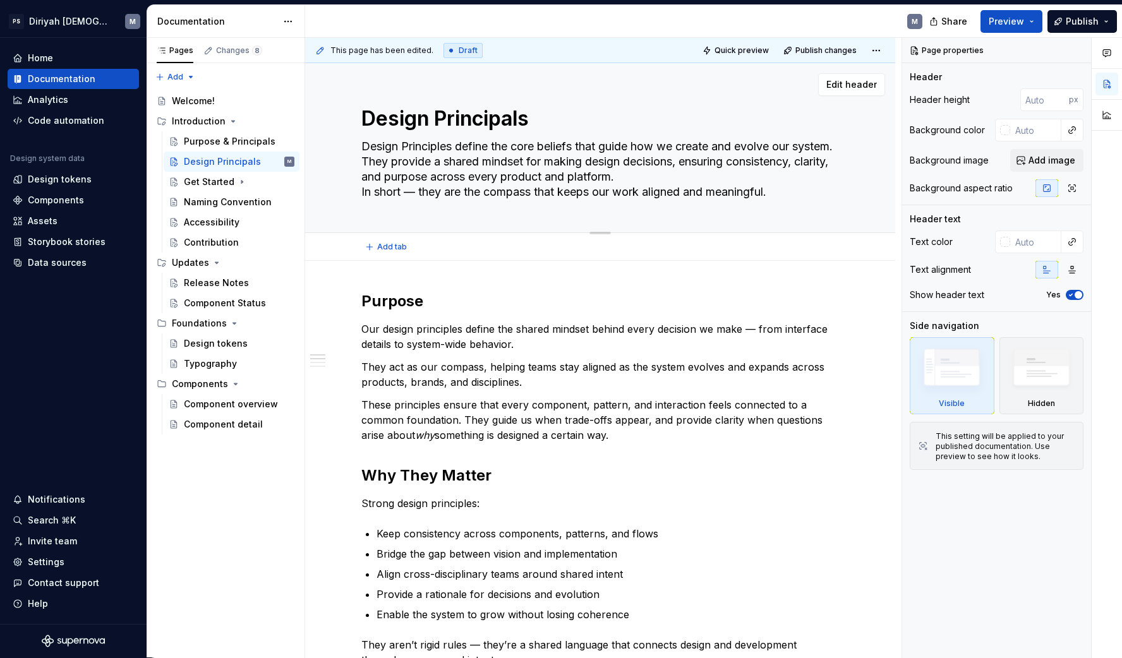
type textarea "Design Principles are the guiding values of our system — they help teams make c…"
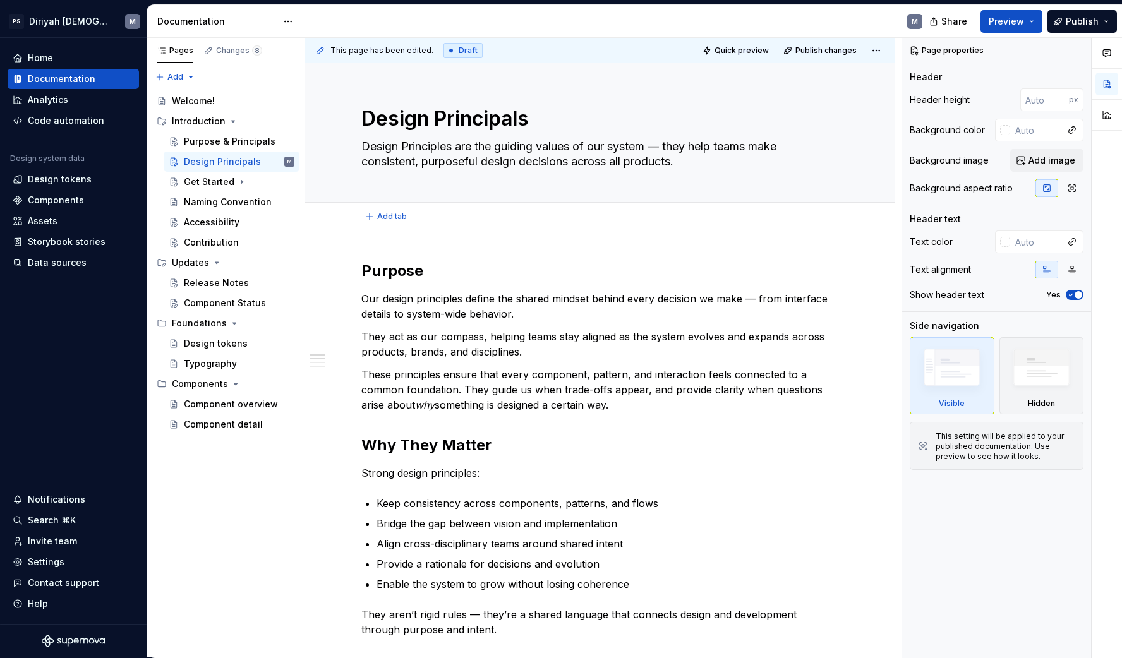
type textarea "*"
type textarea "Design Principles are the guiding values of our system — they help teams make c…"
click at [256, 140] on div "Purpose & Principals" at bounding box center [220, 141] width 73 height 13
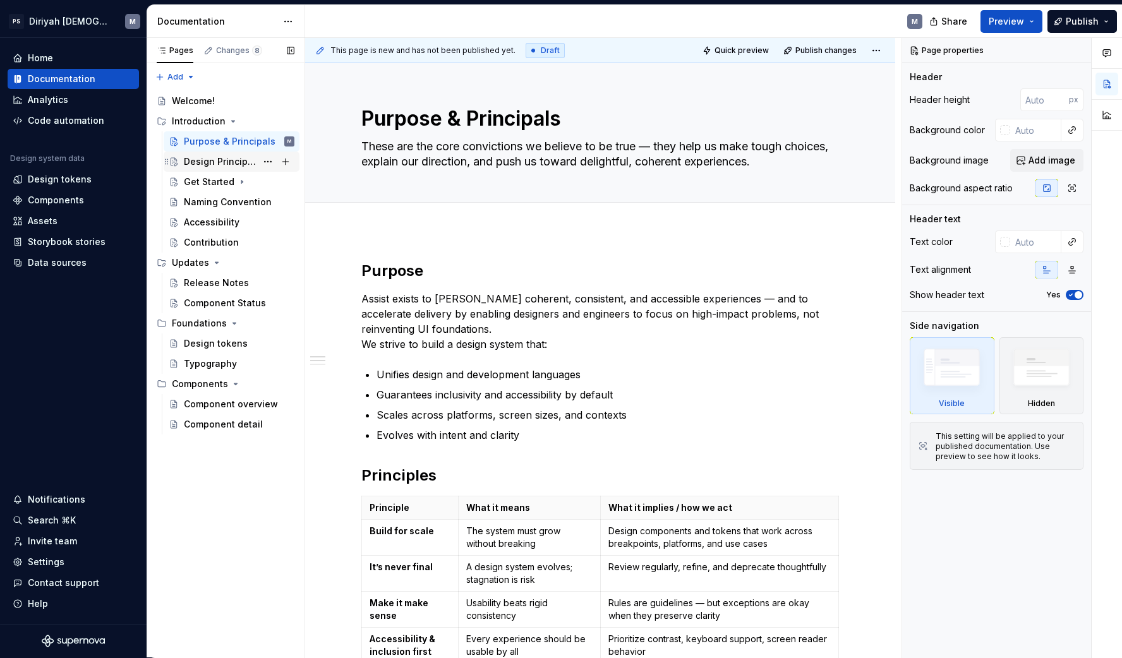
click at [253, 164] on div "Design Principals" at bounding box center [220, 161] width 73 height 13
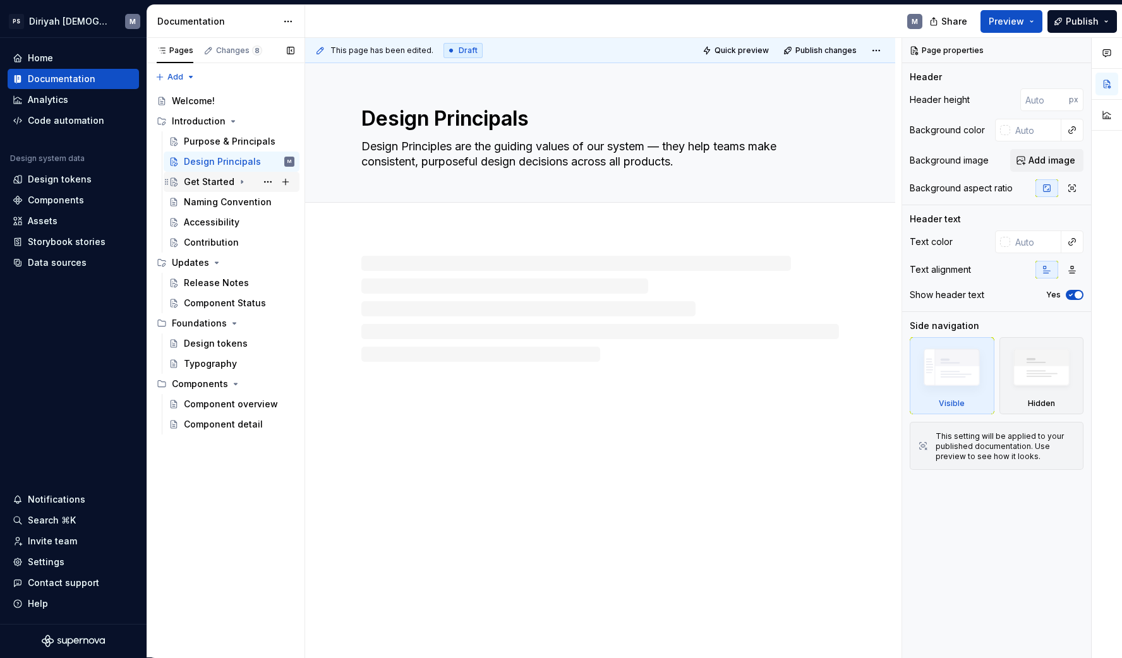
click at [224, 181] on div "Get Started" at bounding box center [209, 182] width 51 height 13
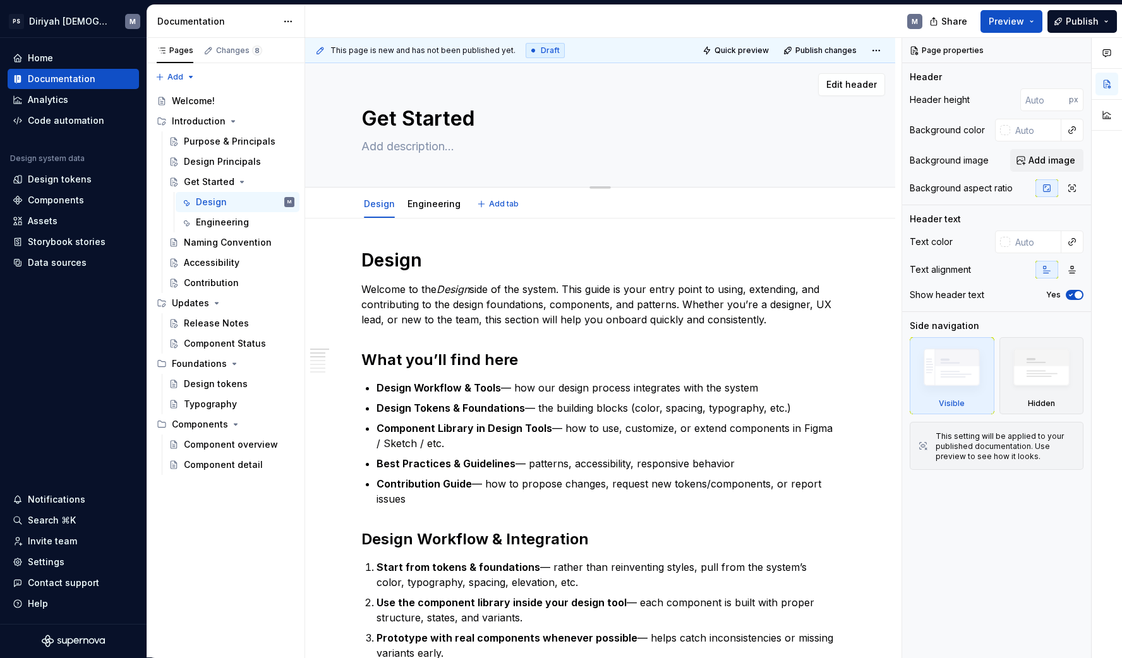
click at [421, 145] on textarea at bounding box center [597, 146] width 477 height 20
paste textarea "Design Principles guide how we make decisions, ensuring consistency, clarity, a…"
type textarea "*"
type textarea "Design Principles guide how we make decisions, ensuring consistency, clarity, a…"
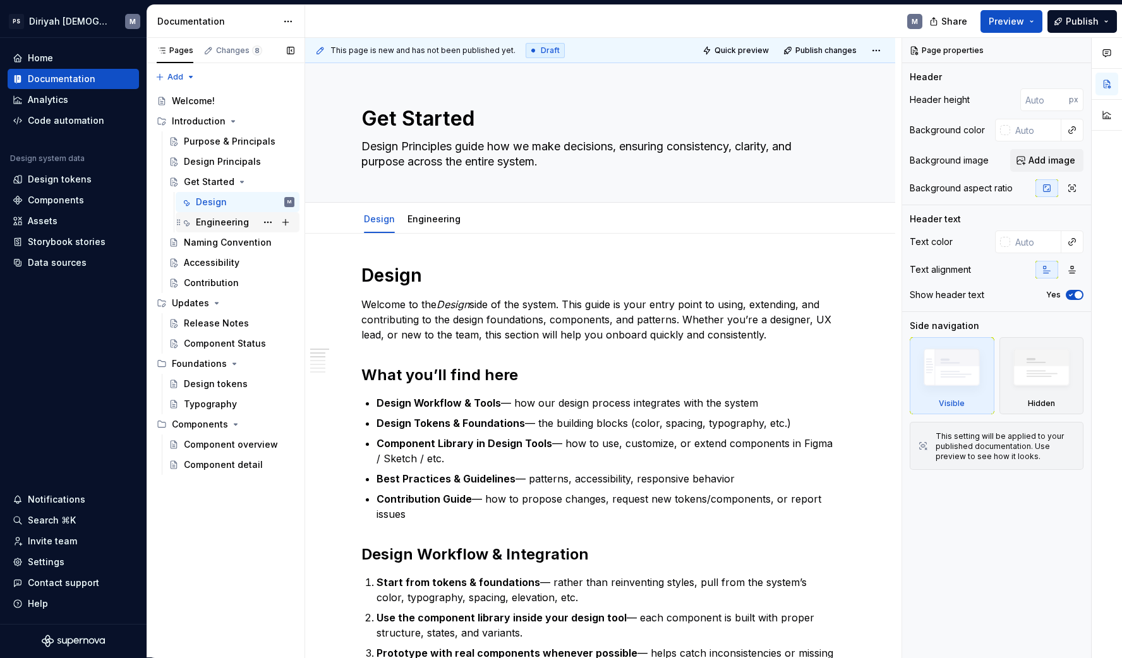
type textarea "*"
type textarea "Design Principles guide how we make decisions, ensuring consistency, clarity, a…"
click at [236, 224] on div "Engineering" at bounding box center [222, 222] width 53 height 13
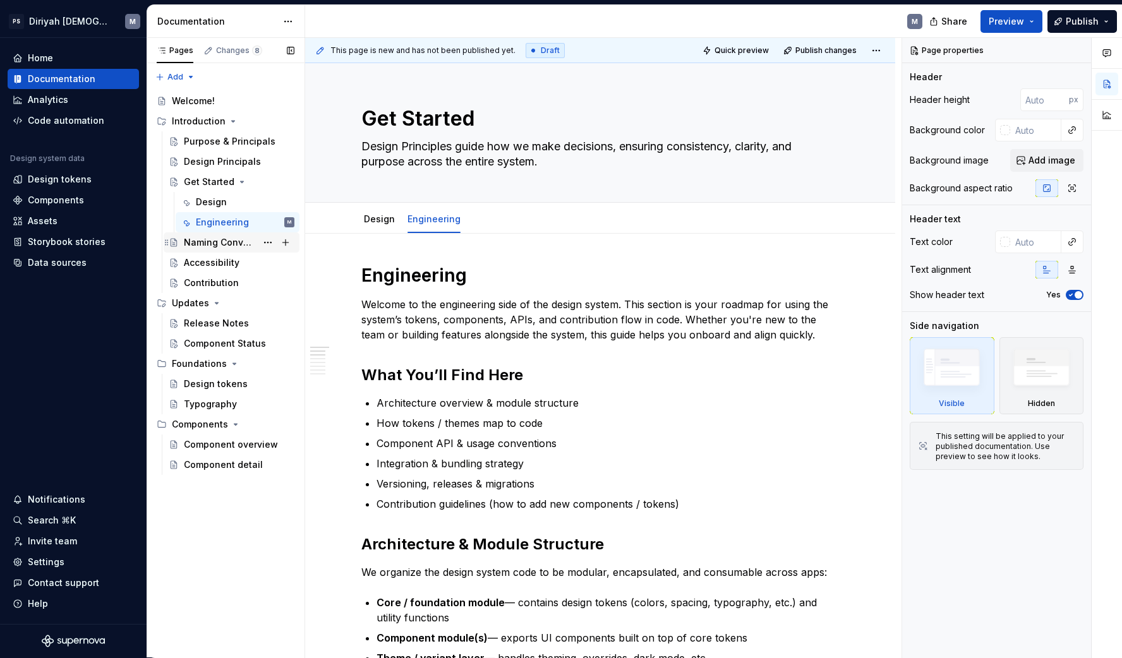
click at [232, 239] on div "Naming Convention" at bounding box center [220, 242] width 73 height 13
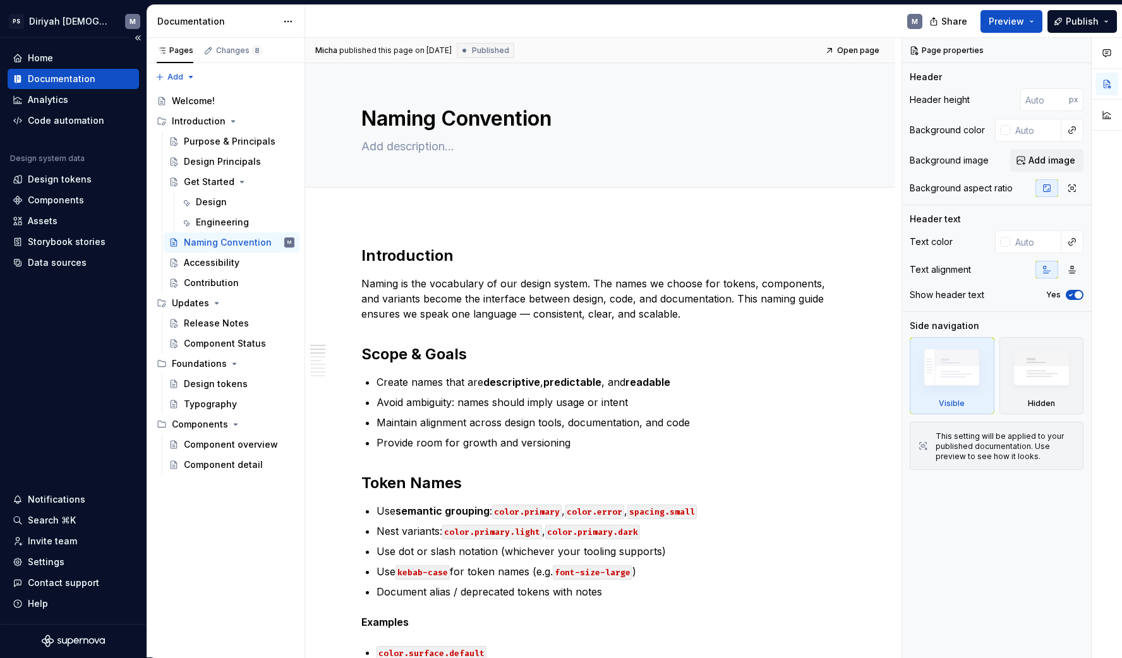
click at [11, 364] on div "Home Documentation Analytics Code automation Design system data Design tokens C…" at bounding box center [73, 331] width 147 height 586
click at [402, 144] on textarea at bounding box center [597, 146] width 477 height 20
paste textarea "Naming Conventions define a shared language for tokens, components, and variant…"
type textarea "*"
type textarea "Naming Conventions define a shared language for tokens, components, and variant…"
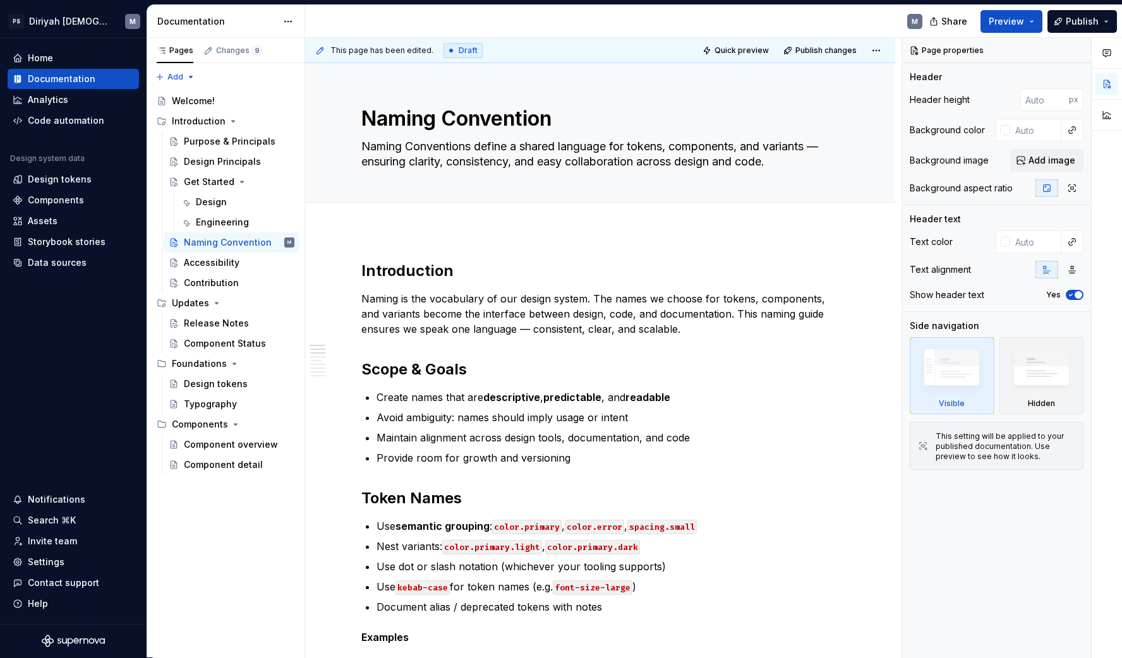
type textarea "*"
type textarea "Naming Conventions define a shared language for tokens, components, and variant…"
click at [241, 268] on div "Accessibility" at bounding box center [239, 263] width 111 height 18
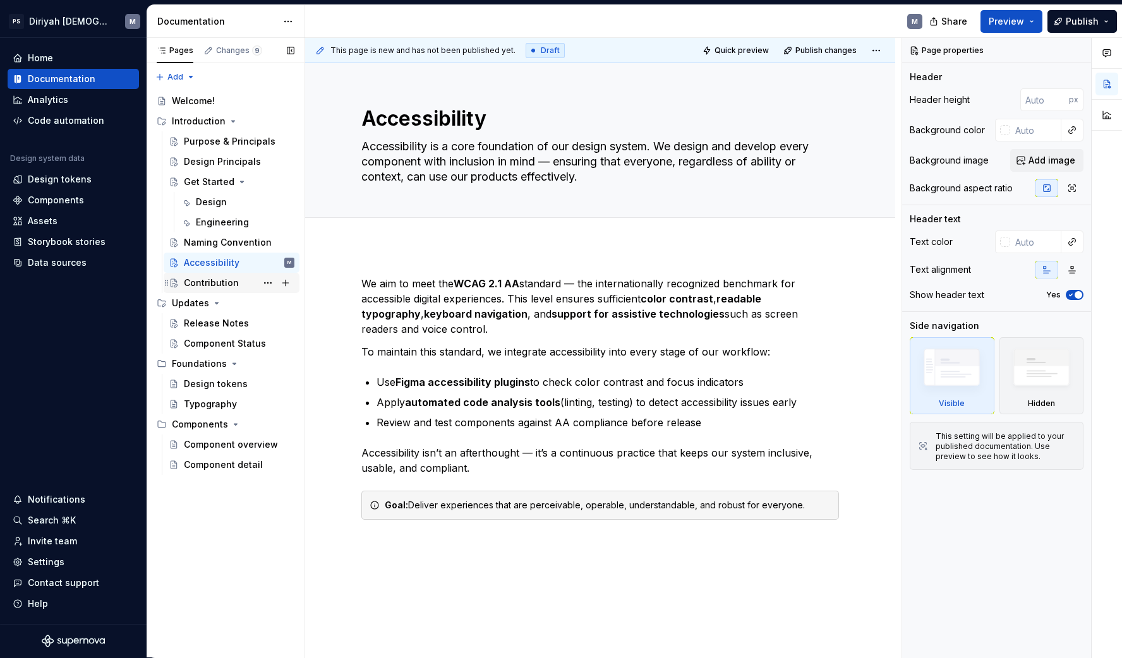
click at [229, 284] on div "Contribution" at bounding box center [211, 283] width 55 height 13
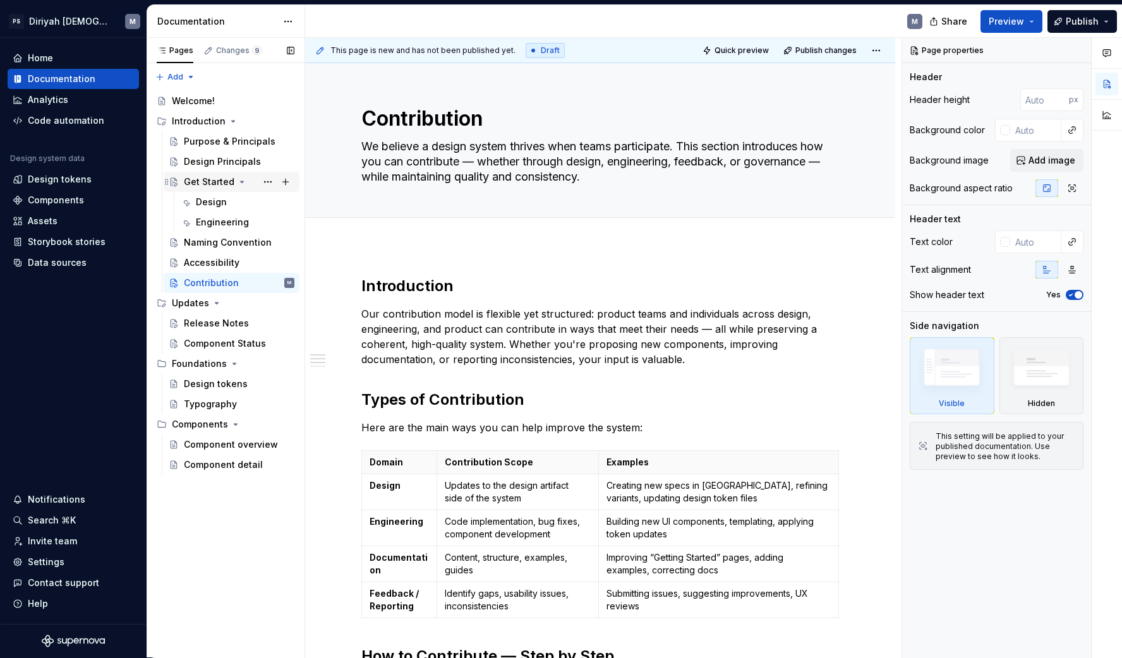
click at [239, 181] on icon "Page tree" at bounding box center [242, 182] width 10 height 10
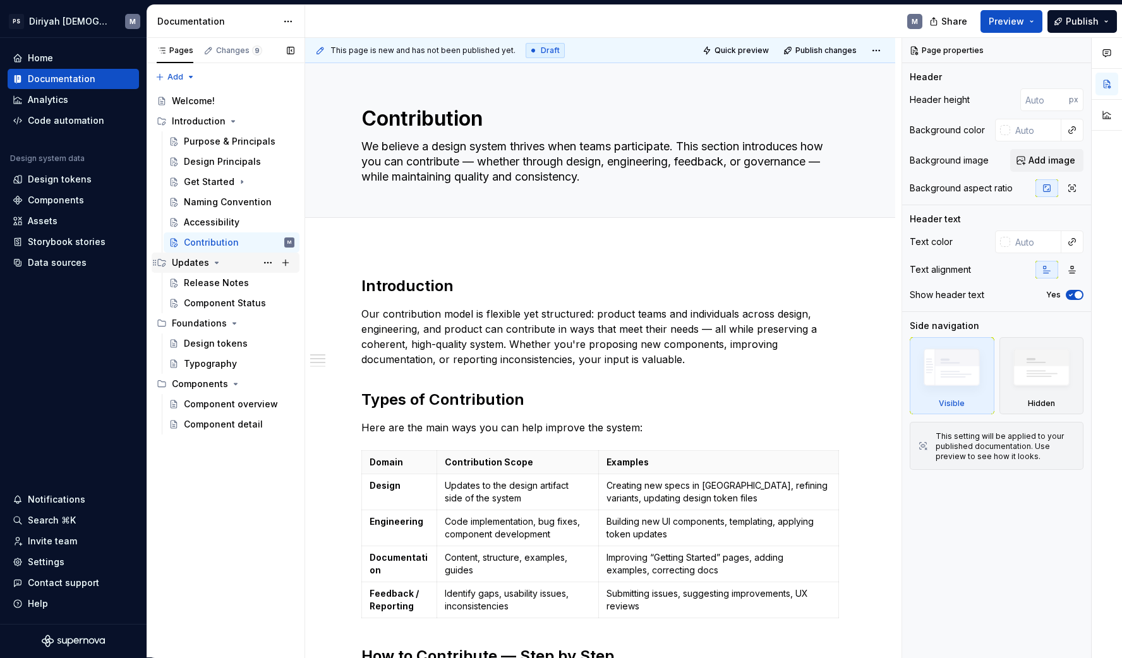
click at [226, 267] on div "Updates" at bounding box center [233, 263] width 123 height 18
click at [226, 268] on div "Updates" at bounding box center [233, 263] width 123 height 18
click at [237, 283] on div "Release Notes" at bounding box center [216, 283] width 65 height 13
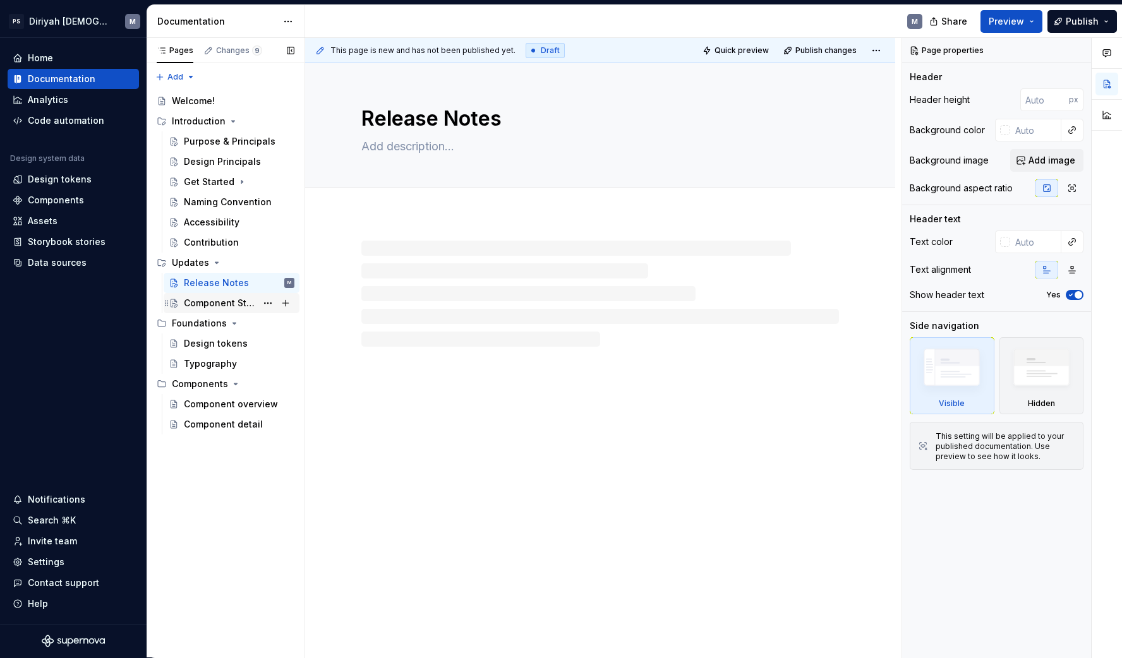
click at [238, 304] on div "Component Status" at bounding box center [220, 303] width 73 height 13
click at [232, 258] on div "Updates" at bounding box center [233, 263] width 123 height 18
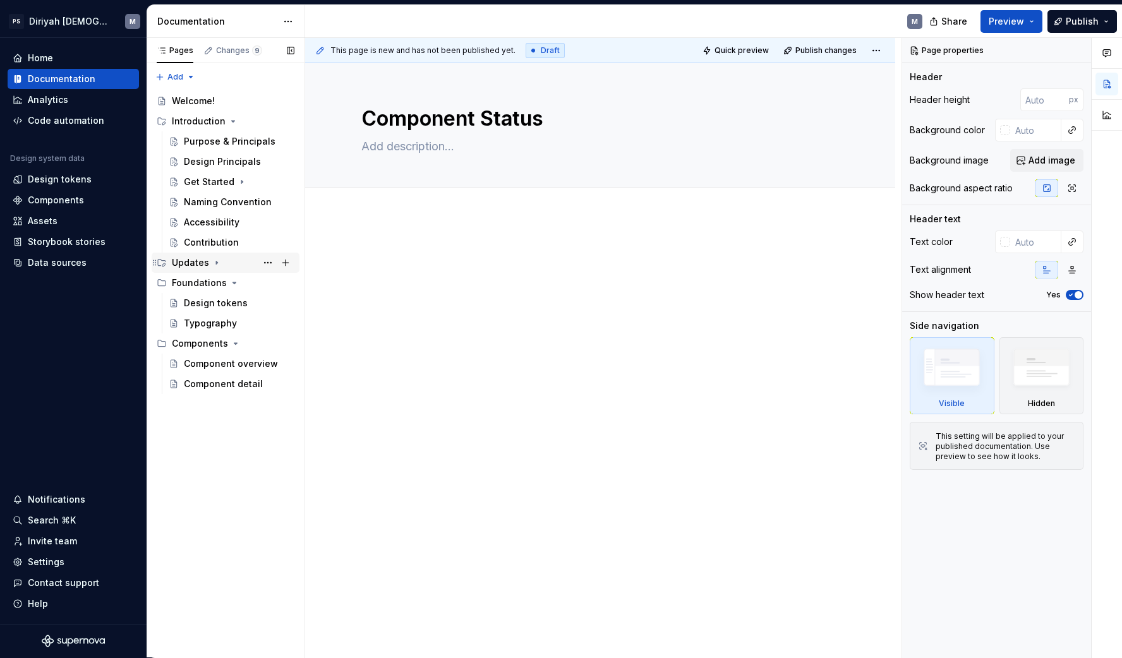
click at [230, 264] on div "Updates" at bounding box center [233, 263] width 123 height 18
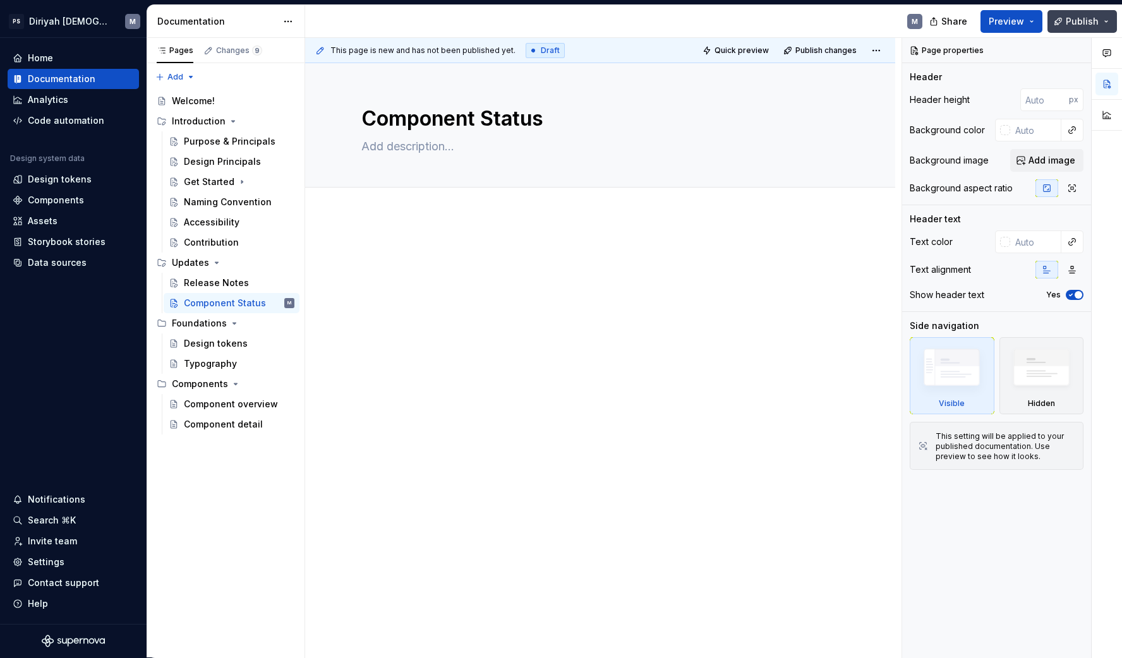
click at [1087, 19] on span "Publish" at bounding box center [1081, 21] width 33 height 13
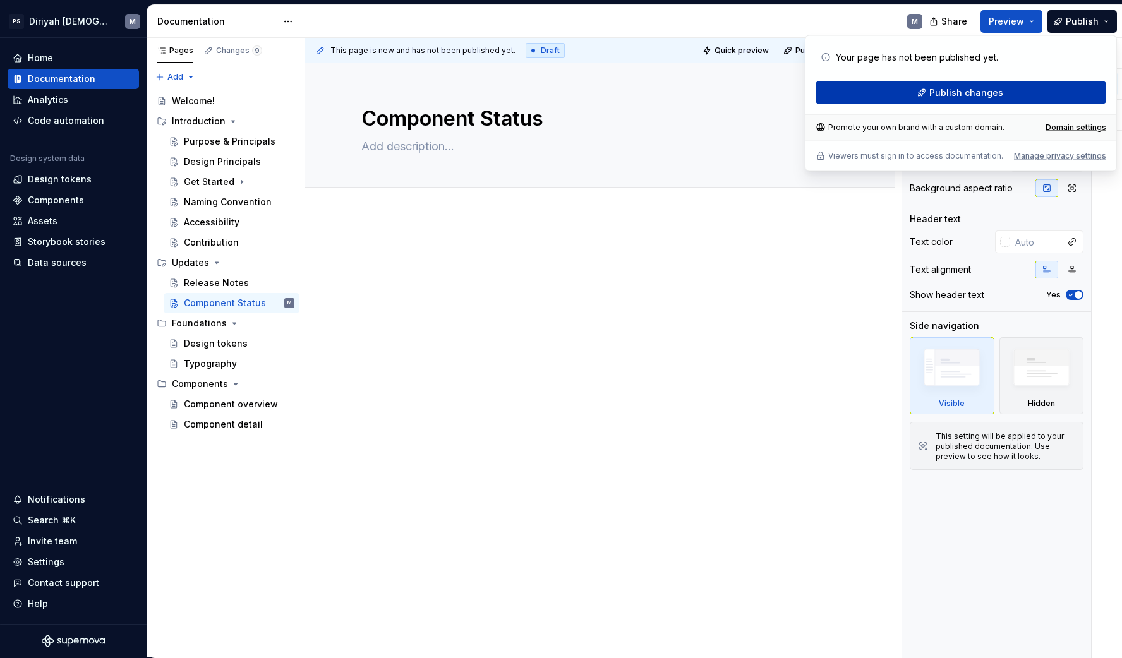
click at [1011, 86] on button "Publish changes" at bounding box center [960, 92] width 290 height 23
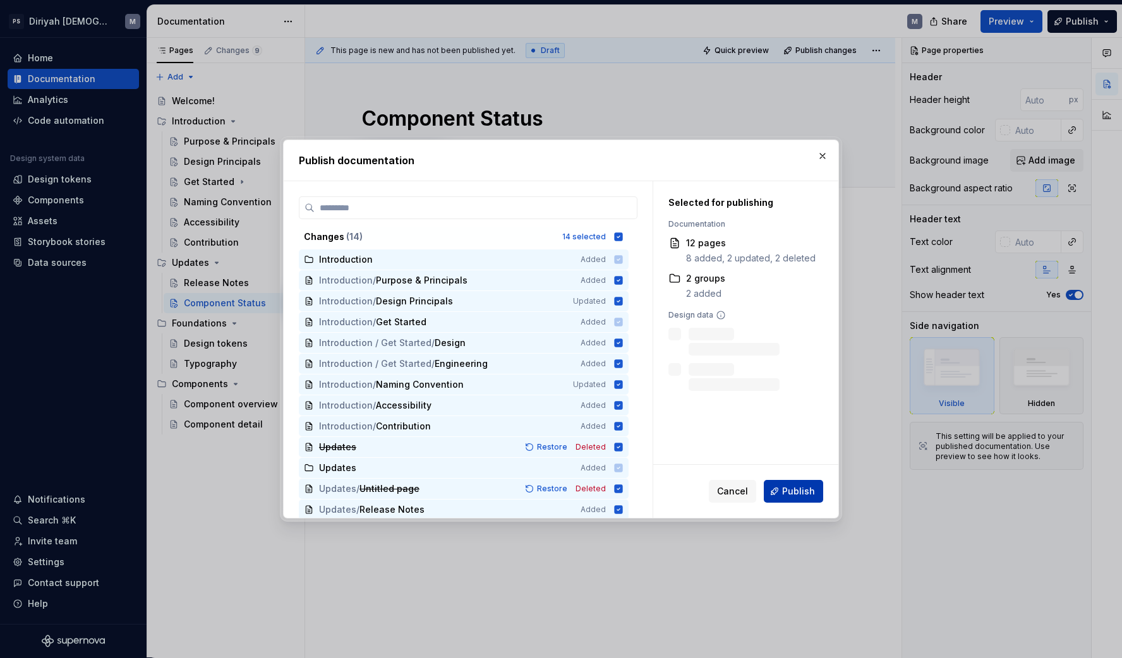
click at [792, 496] on span "Publish" at bounding box center [798, 491] width 33 height 13
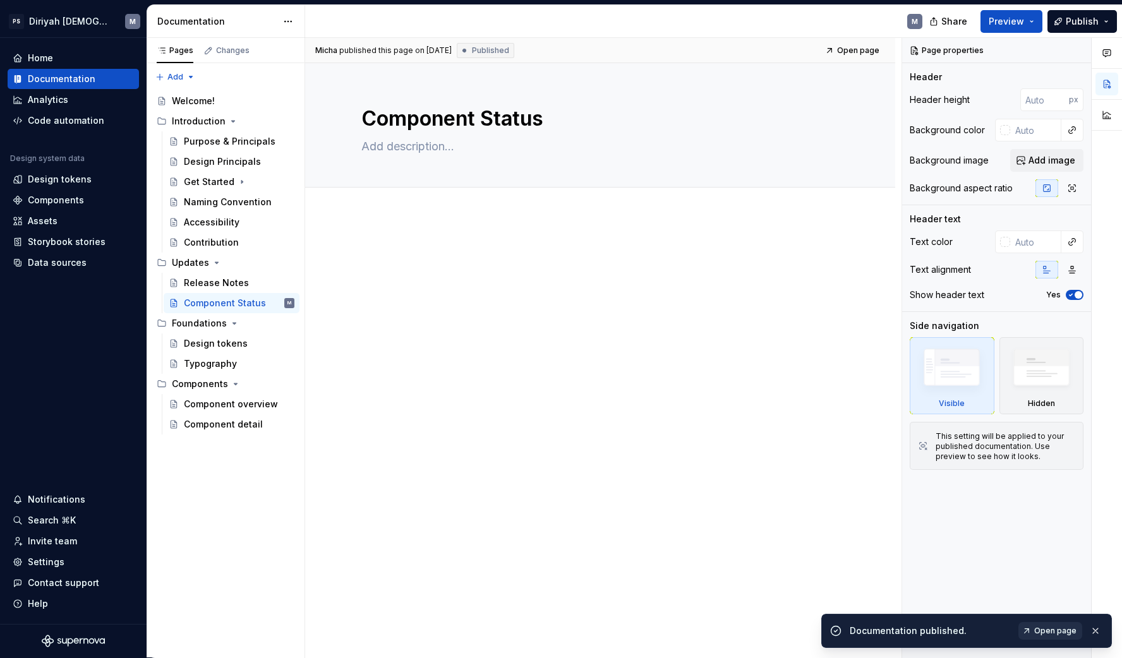
click at [1058, 630] on span "Open page" at bounding box center [1055, 631] width 42 height 10
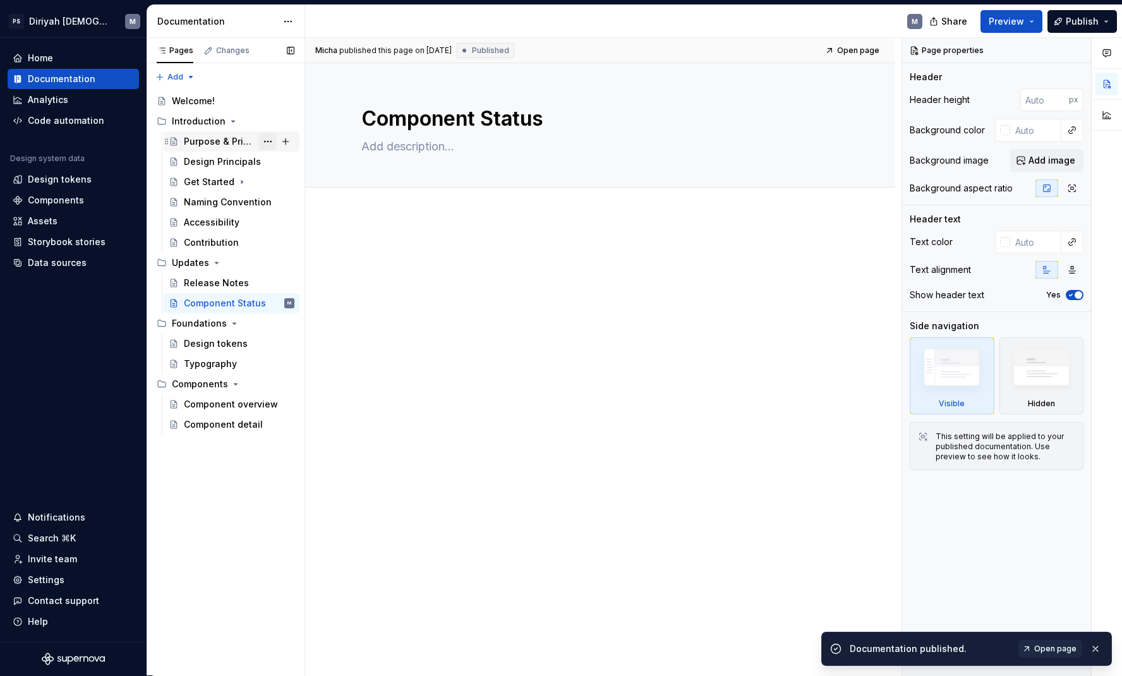
click at [269, 140] on button "Page tree" at bounding box center [268, 142] width 18 height 18
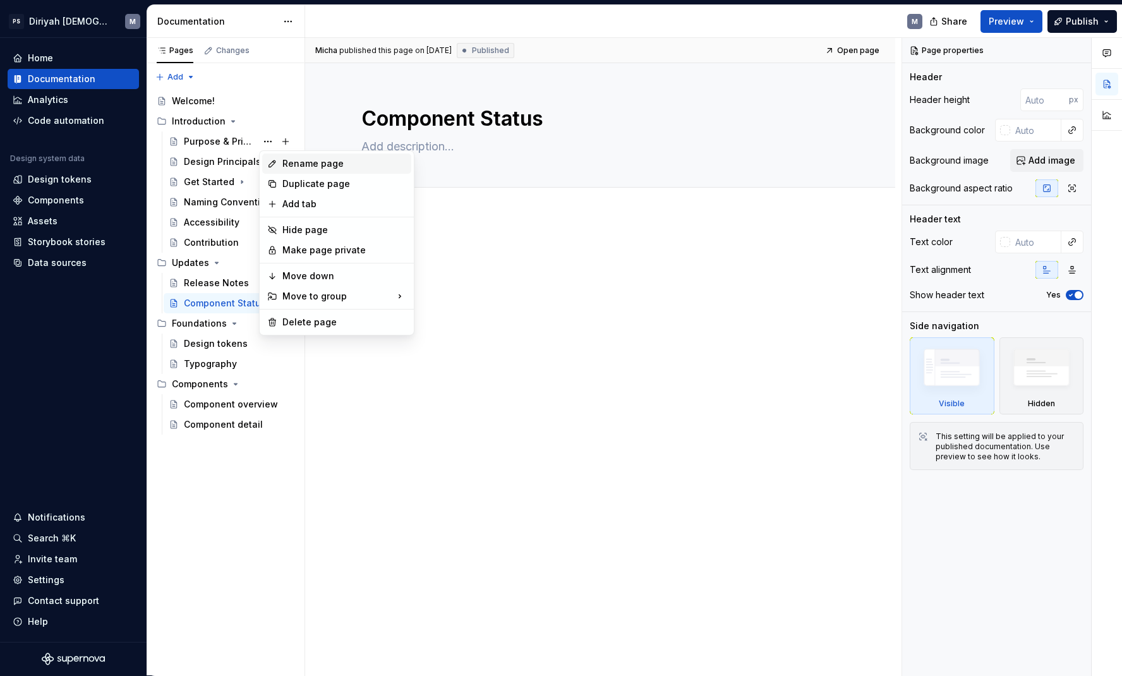
type textarea "*"
click at [317, 161] on div "Rename page" at bounding box center [344, 163] width 124 height 13
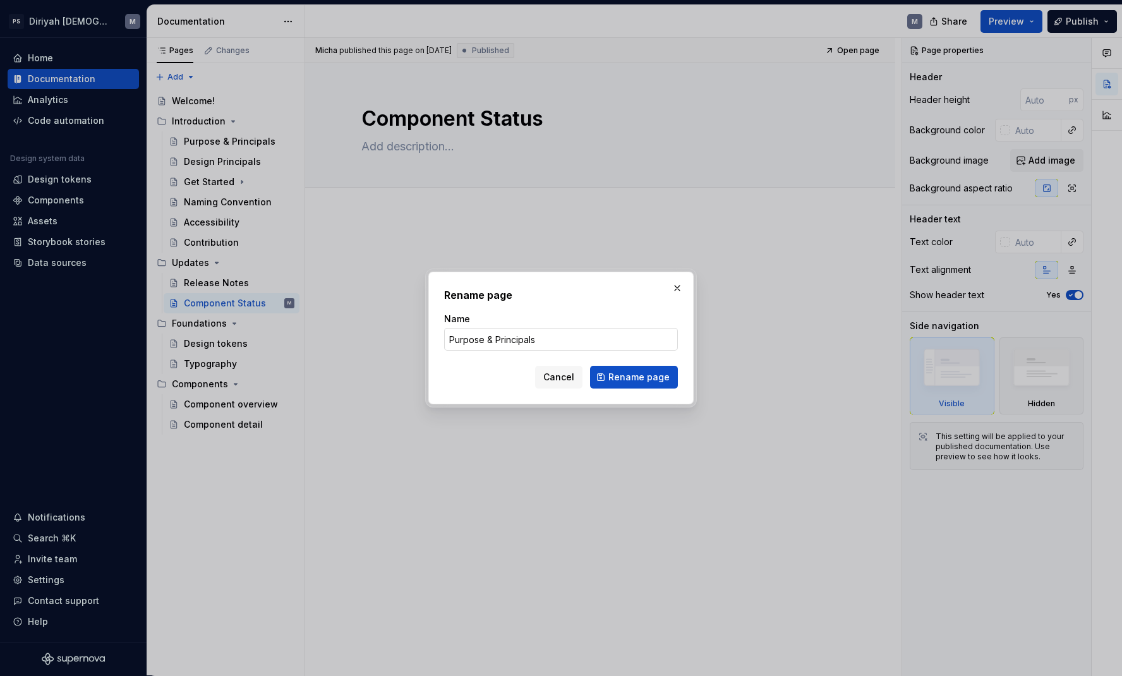
click at [513, 340] on input "Purpose & Principals" at bounding box center [561, 339] width 234 height 23
drag, startPoint x: 514, startPoint y: 341, endPoint x: 632, endPoint y: 347, distance: 118.2
click at [621, 347] on input "Purpose & Principals" at bounding box center [561, 339] width 234 height 23
type input "Purpose"
click at [635, 377] on button "Rename page" at bounding box center [634, 377] width 88 height 23
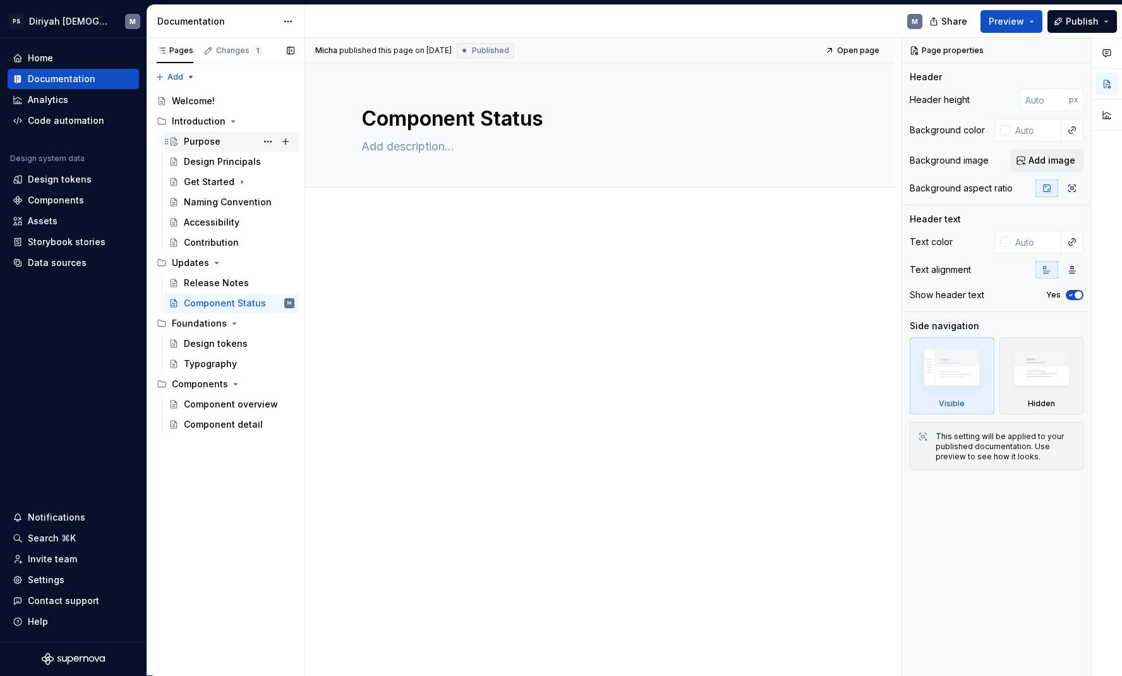
click at [234, 135] on div "Purpose" at bounding box center [239, 142] width 111 height 18
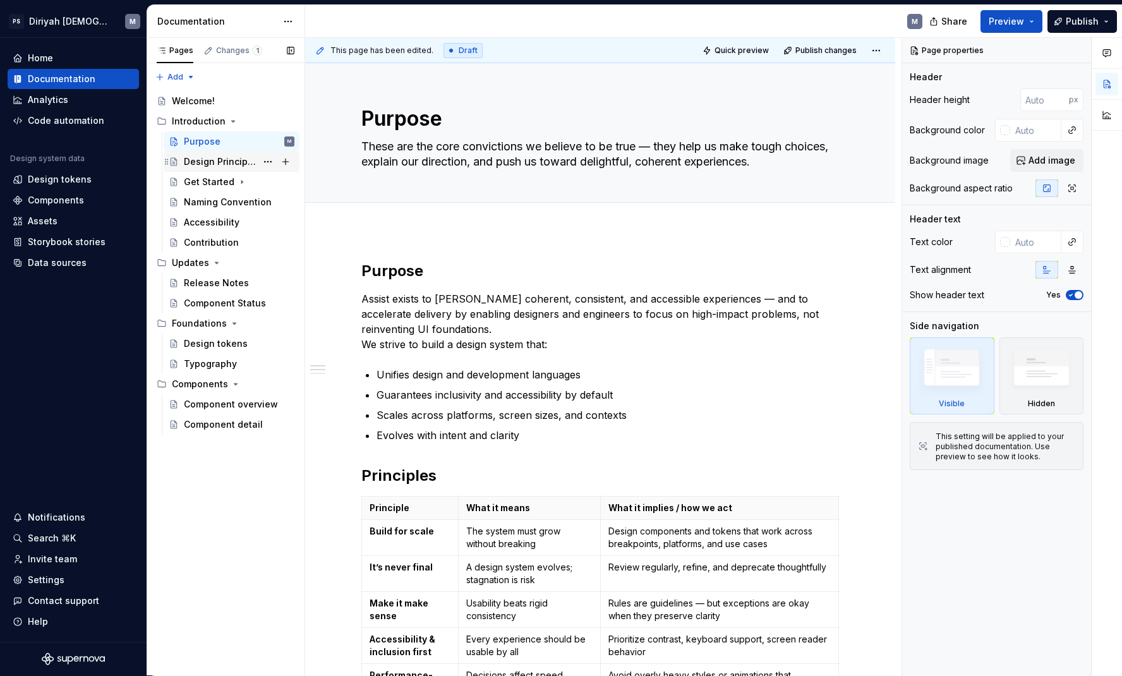
click at [234, 164] on div "Design Principals" at bounding box center [220, 161] width 73 height 13
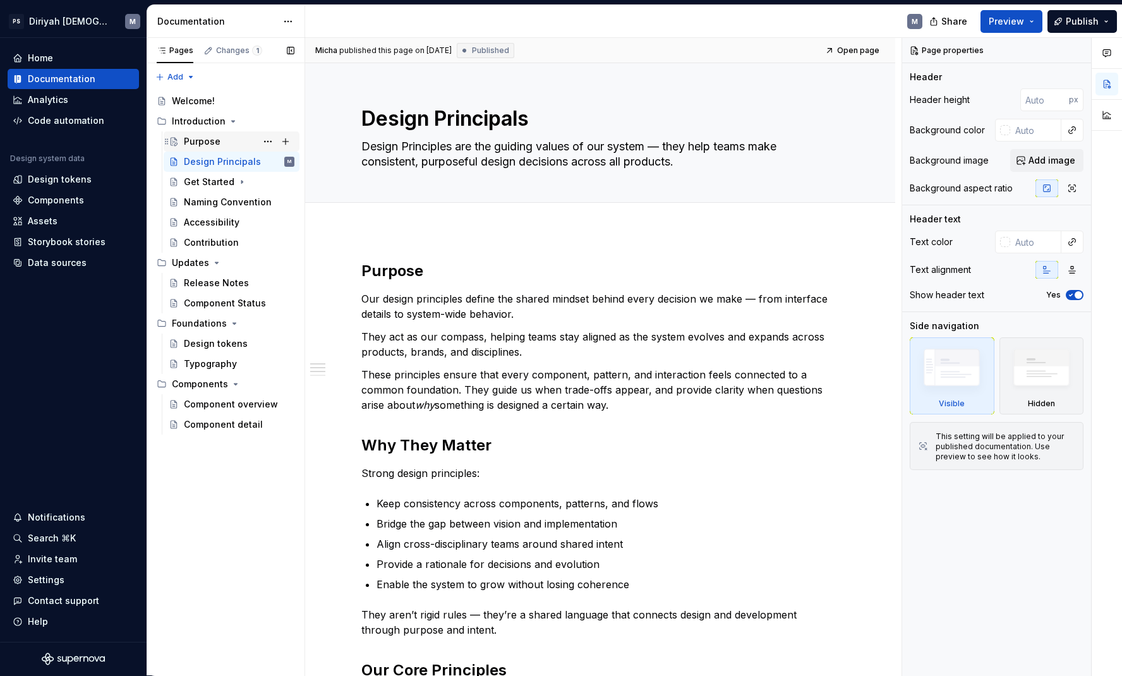
click at [238, 146] on div "Purpose" at bounding box center [239, 142] width 111 height 18
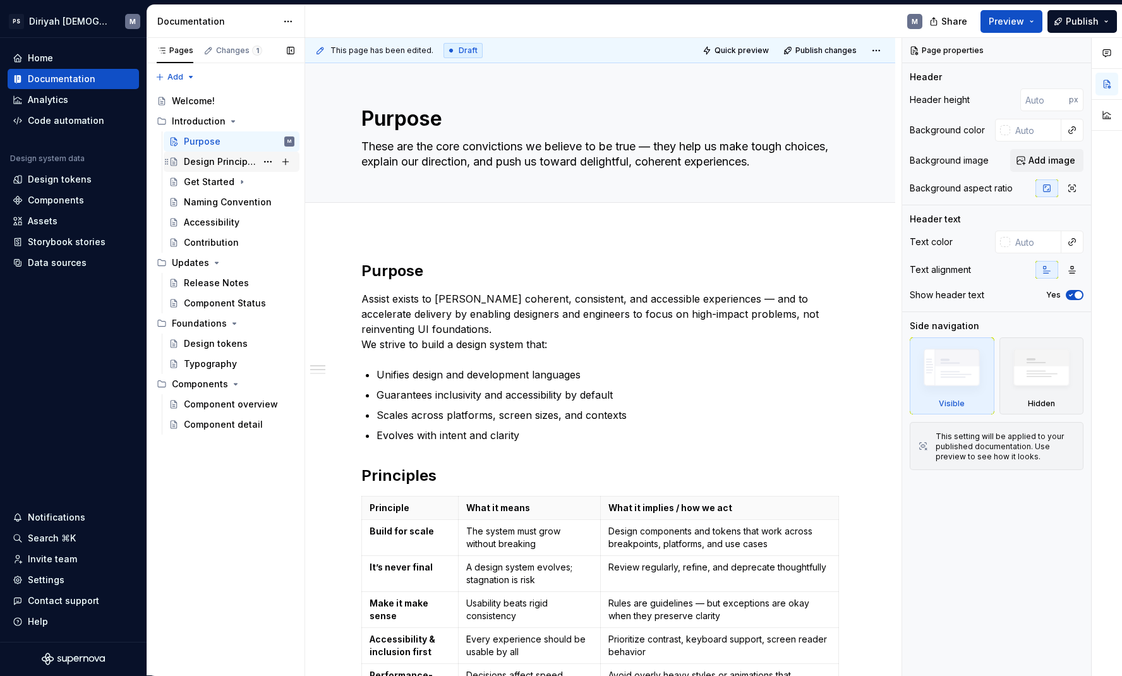
click at [230, 161] on div "Design Principals" at bounding box center [220, 161] width 73 height 13
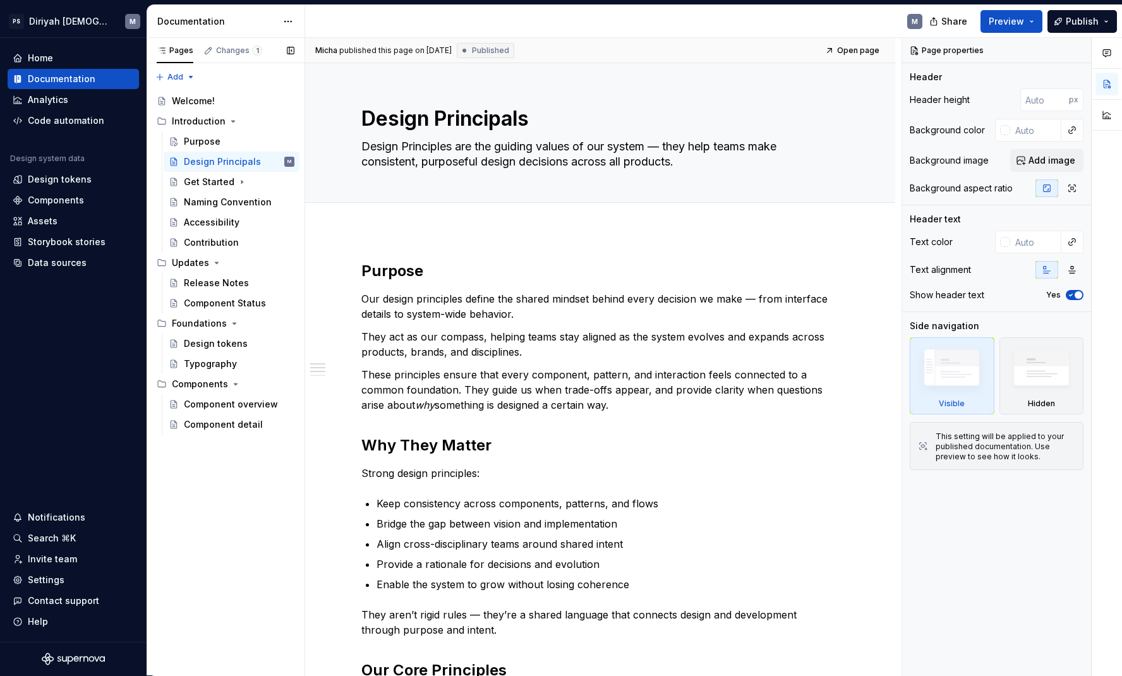
click at [258, 482] on div "Pages Changes 1 Add Accessibility guide for tree Page tree. Navigate the tree w…" at bounding box center [226, 357] width 158 height 638
click at [233, 181] on div "Get Started" at bounding box center [239, 182] width 111 height 18
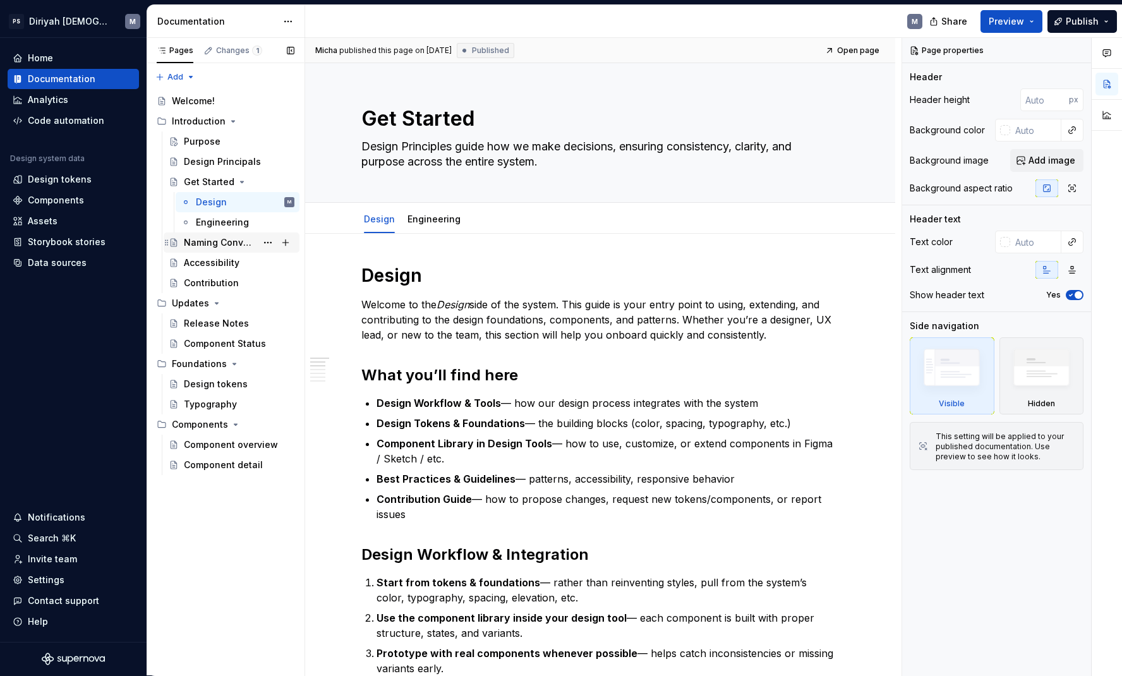
click at [210, 242] on div "Naming Convention" at bounding box center [220, 242] width 73 height 13
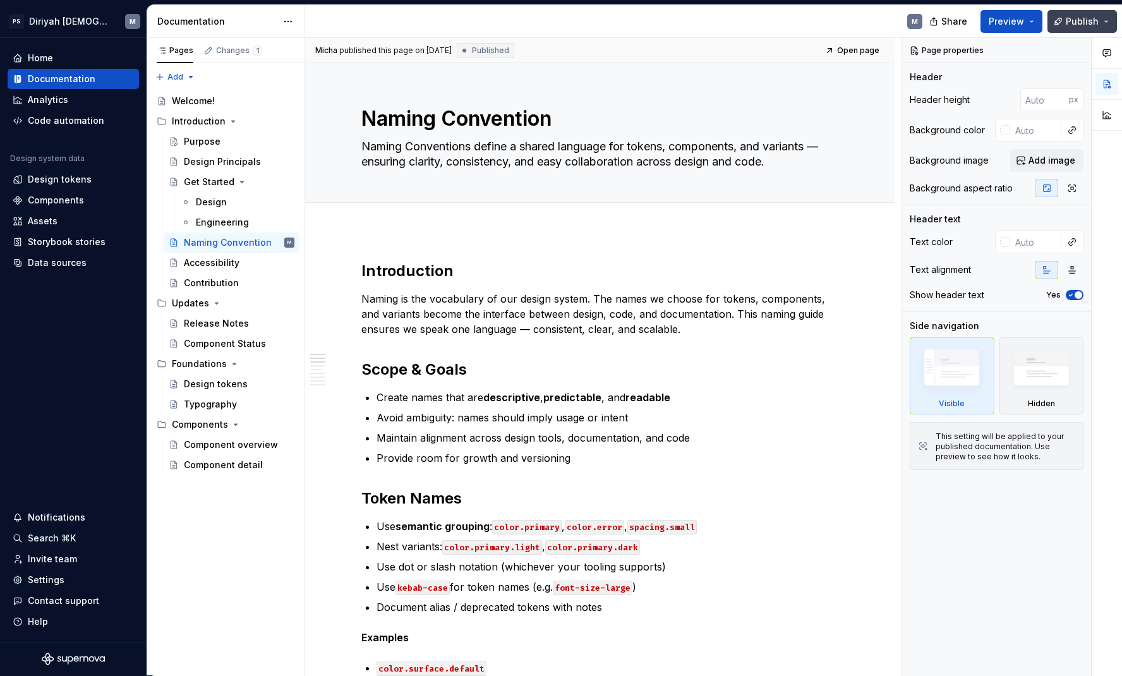
click at [1098, 20] on button "Publish" at bounding box center [1081, 21] width 69 height 23
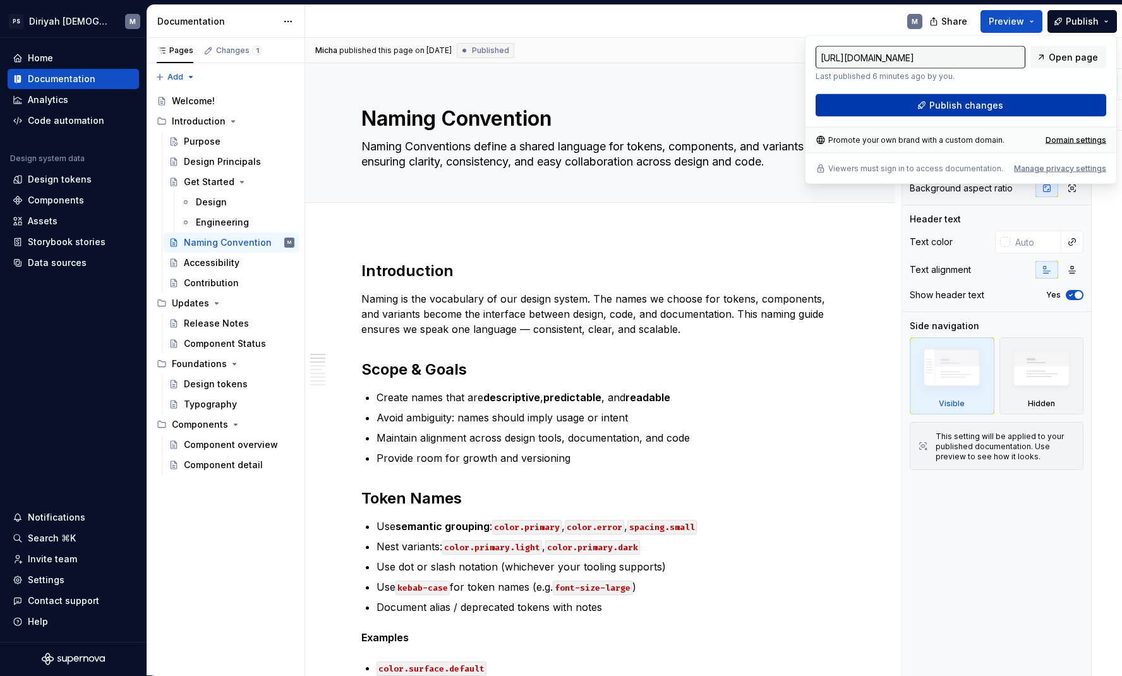
click at [1039, 107] on button "Publish changes" at bounding box center [960, 105] width 290 height 23
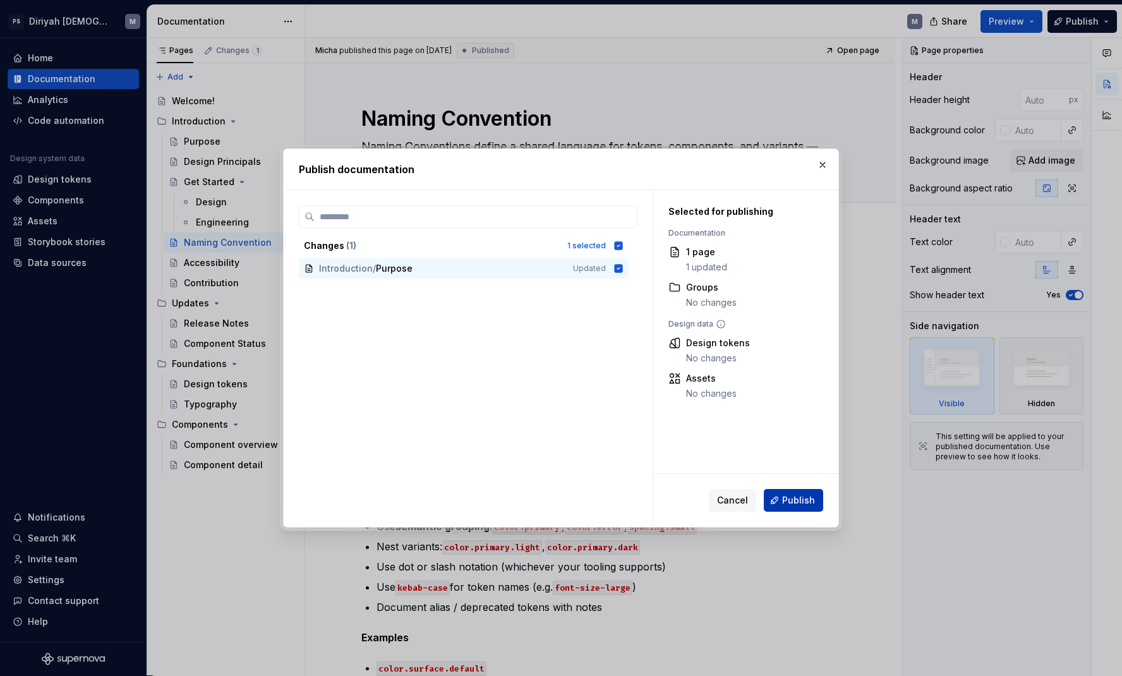
click at [805, 498] on span "Publish" at bounding box center [798, 500] width 33 height 13
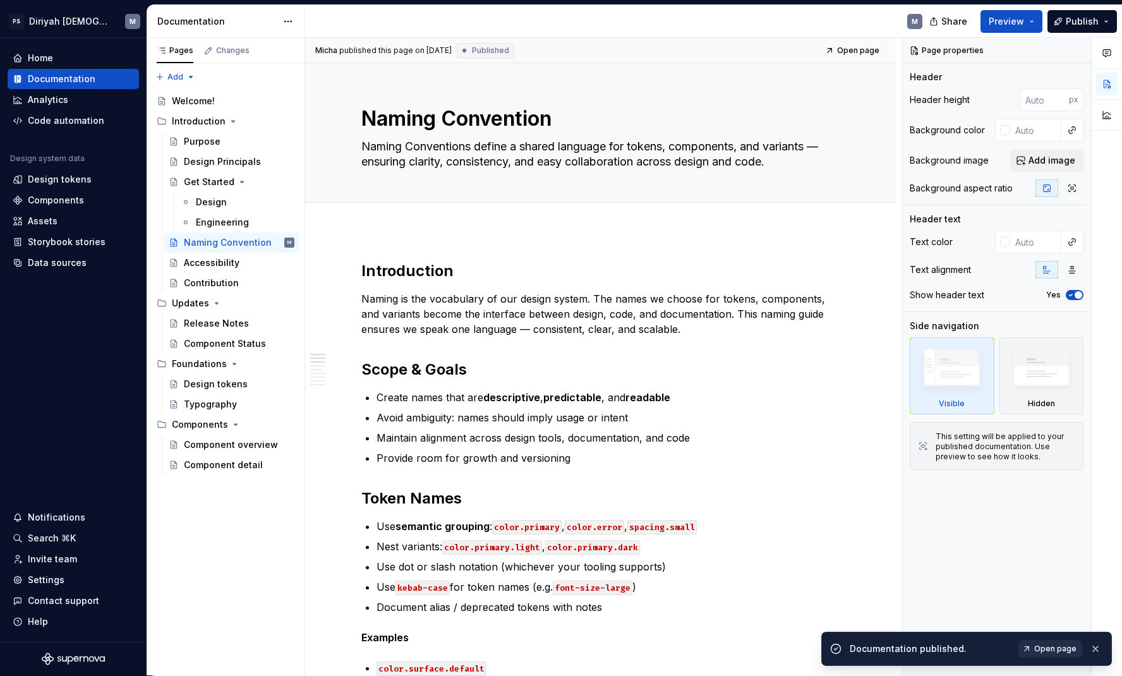
click at [1043, 647] on span "Open page" at bounding box center [1055, 648] width 42 height 10
click at [229, 102] on div "Welcome!" at bounding box center [233, 101] width 123 height 18
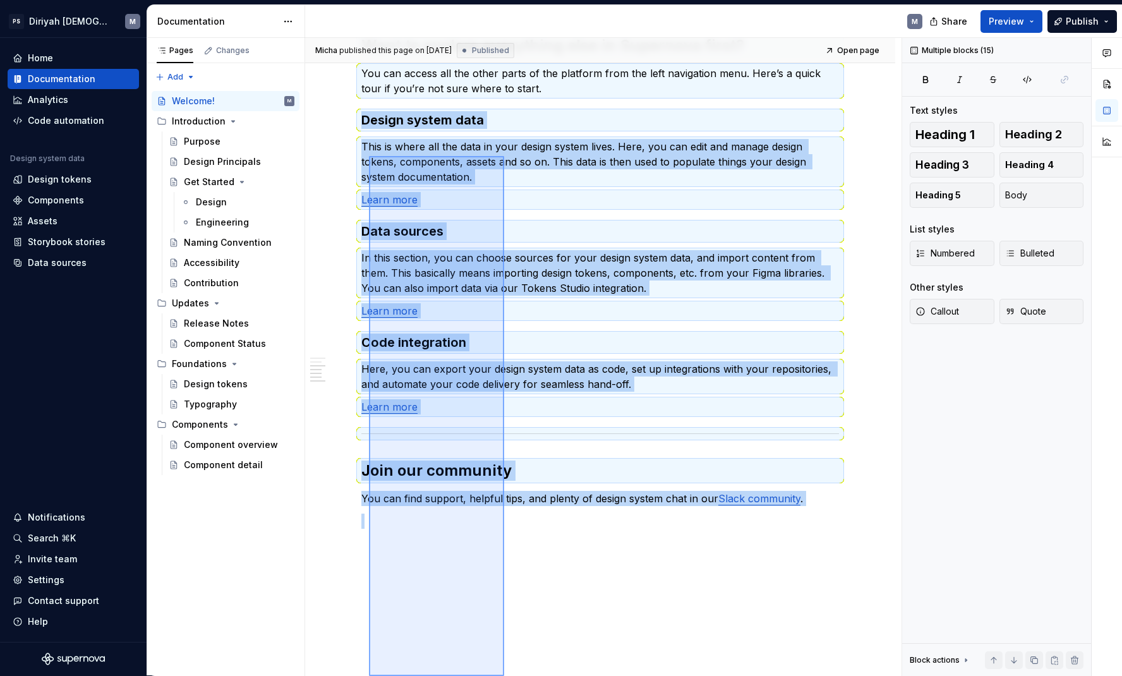
scroll to position [950, 0]
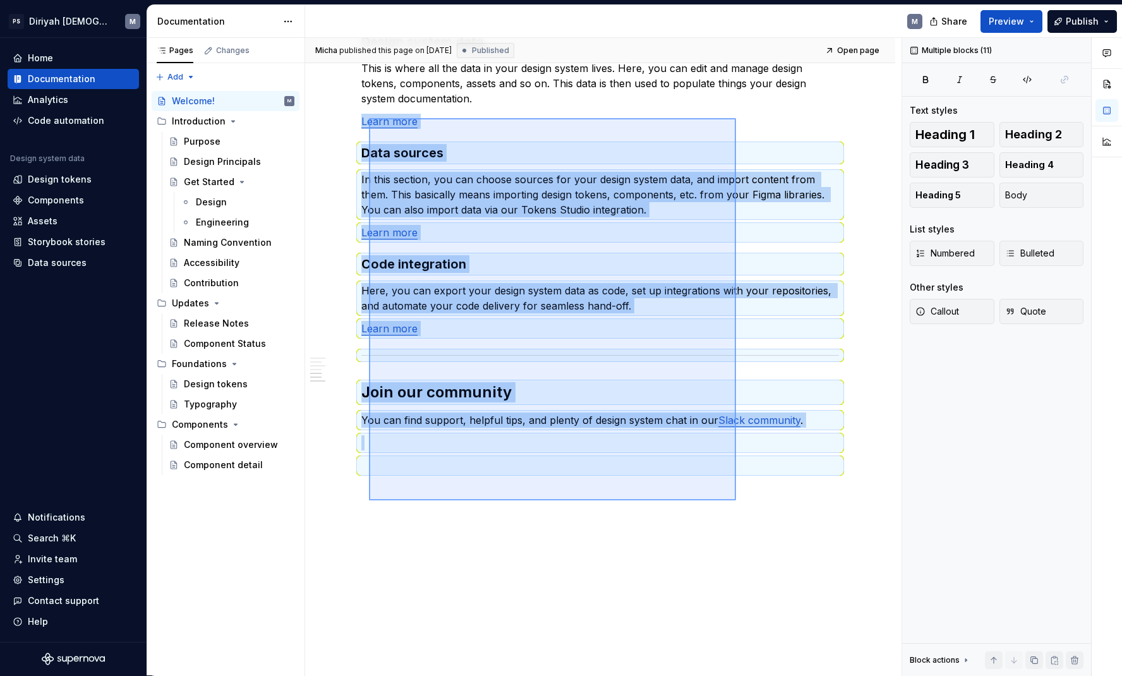
drag, startPoint x: 369, startPoint y: 236, endPoint x: 736, endPoint y: 500, distance: 452.4
click at [736, 500] on div "[PERSON_NAME] published this page on [DATE] Published Open page Welcome! You’ve…" at bounding box center [603, 357] width 596 height 638
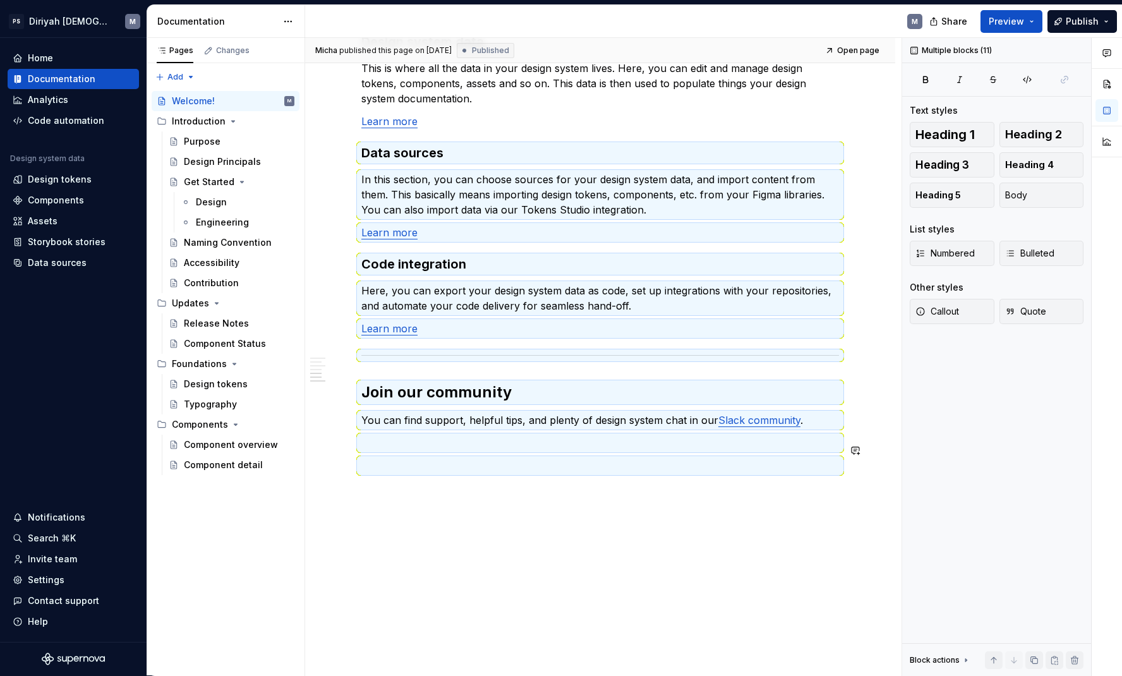
click at [534, 502] on div "[PERSON_NAME] published this page on [DATE] Published Open page Welcome! You’ve…" at bounding box center [603, 357] width 596 height 638
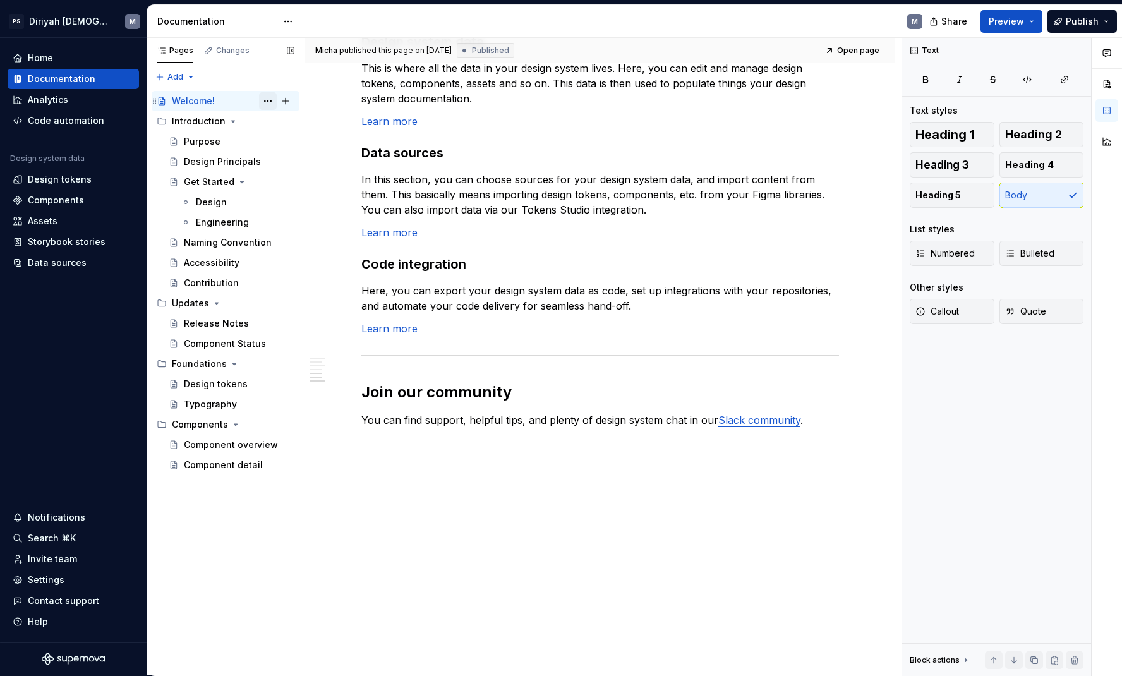
click at [267, 102] on button "Page tree" at bounding box center [268, 101] width 18 height 18
click at [540, 325] on html "PS Diriyah LDS M Home Documentation Analytics Code automation Design system dat…" at bounding box center [561, 338] width 1122 height 676
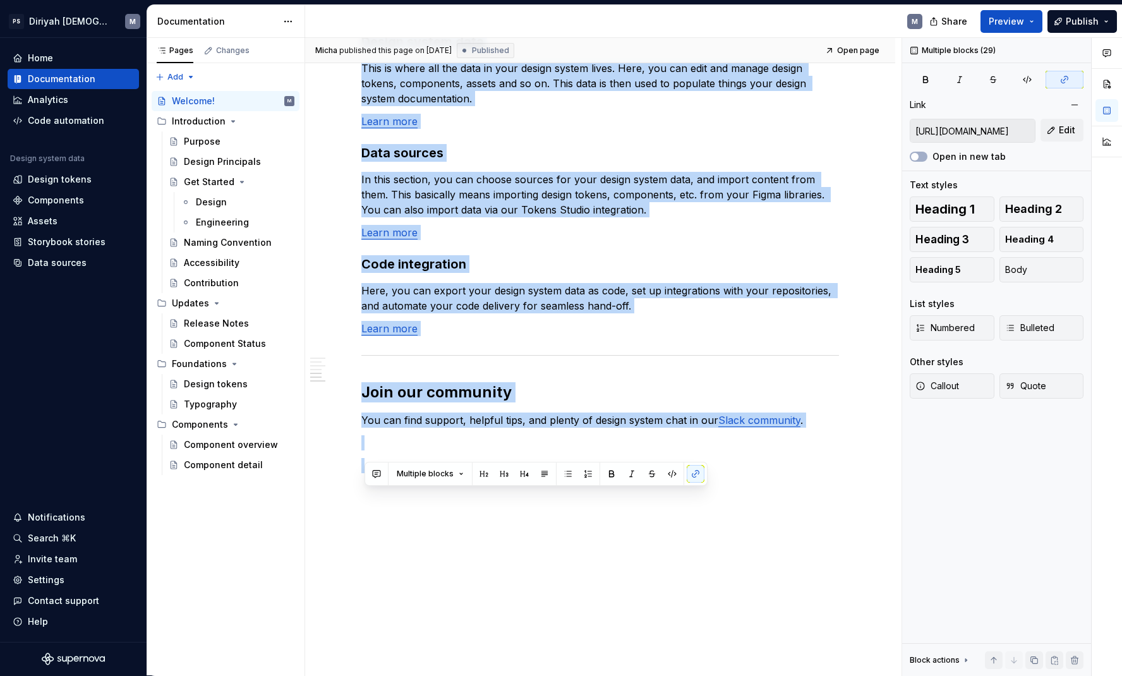
drag, startPoint x: 365, startPoint y: 146, endPoint x: 721, endPoint y: 519, distance: 515.9
copy div "Lo ipsu dol'si ame con adip elits do eiusm, te'in utlabore etdo magnaaliq eni a…"
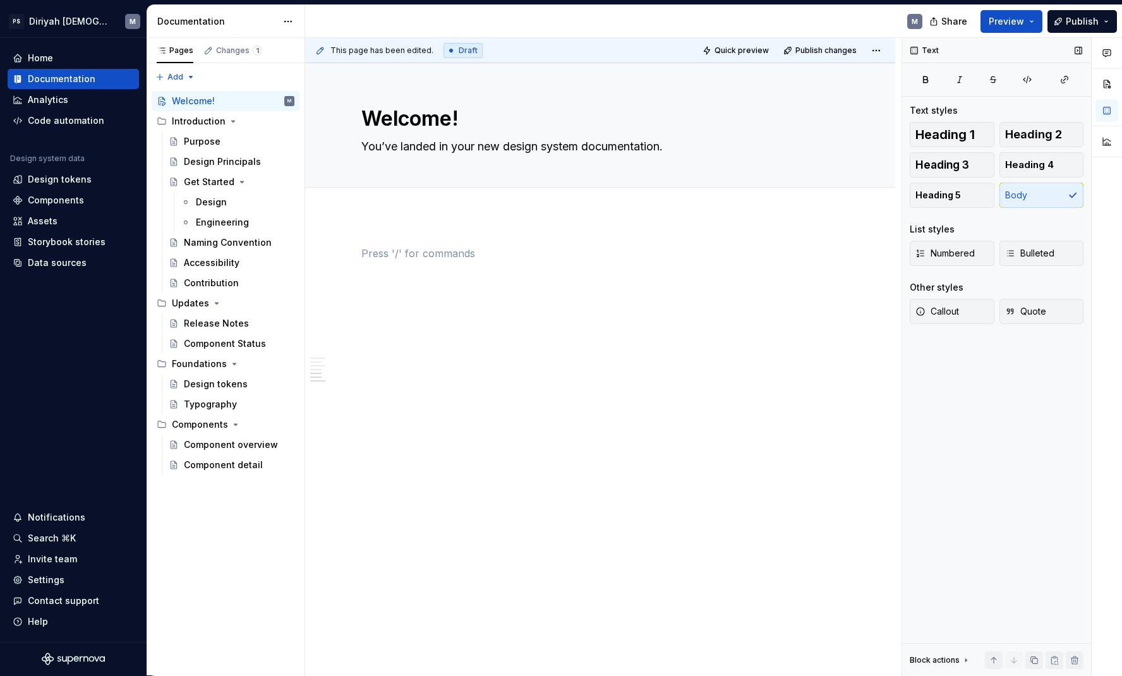
scroll to position [0, 0]
click at [1092, 27] on span "Publish" at bounding box center [1081, 21] width 33 height 13
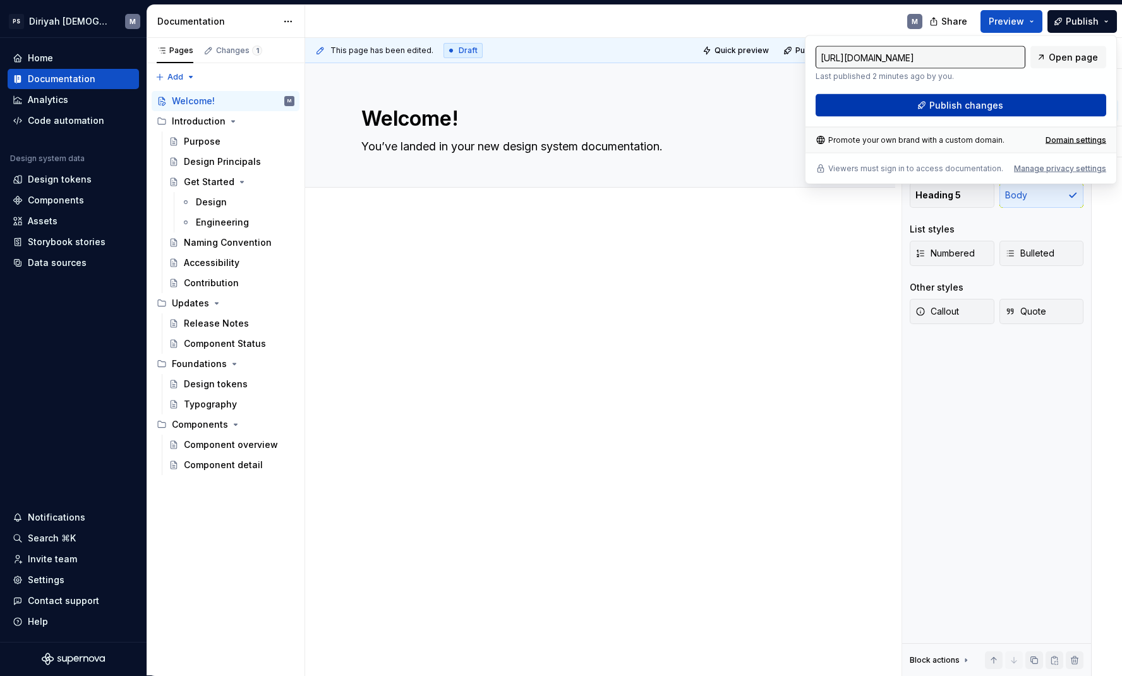
click at [1032, 97] on button "Publish changes" at bounding box center [960, 105] width 290 height 23
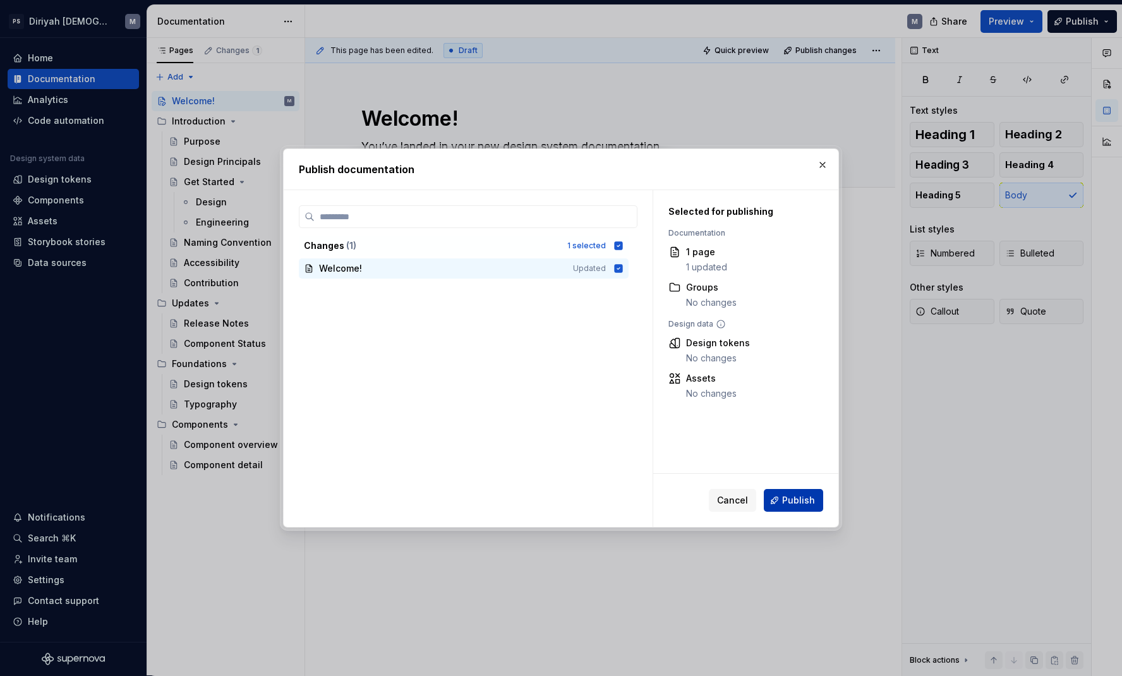
click at [806, 500] on span "Publish" at bounding box center [798, 500] width 33 height 13
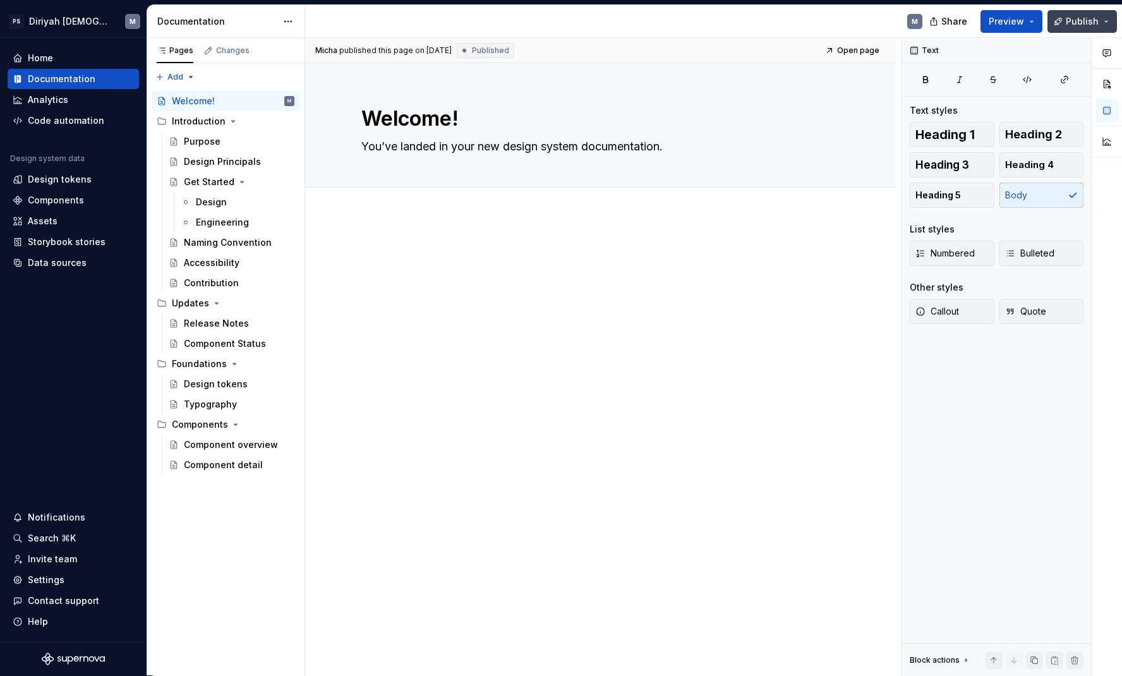
click at [1081, 20] on span "Publish" at bounding box center [1081, 21] width 33 height 13
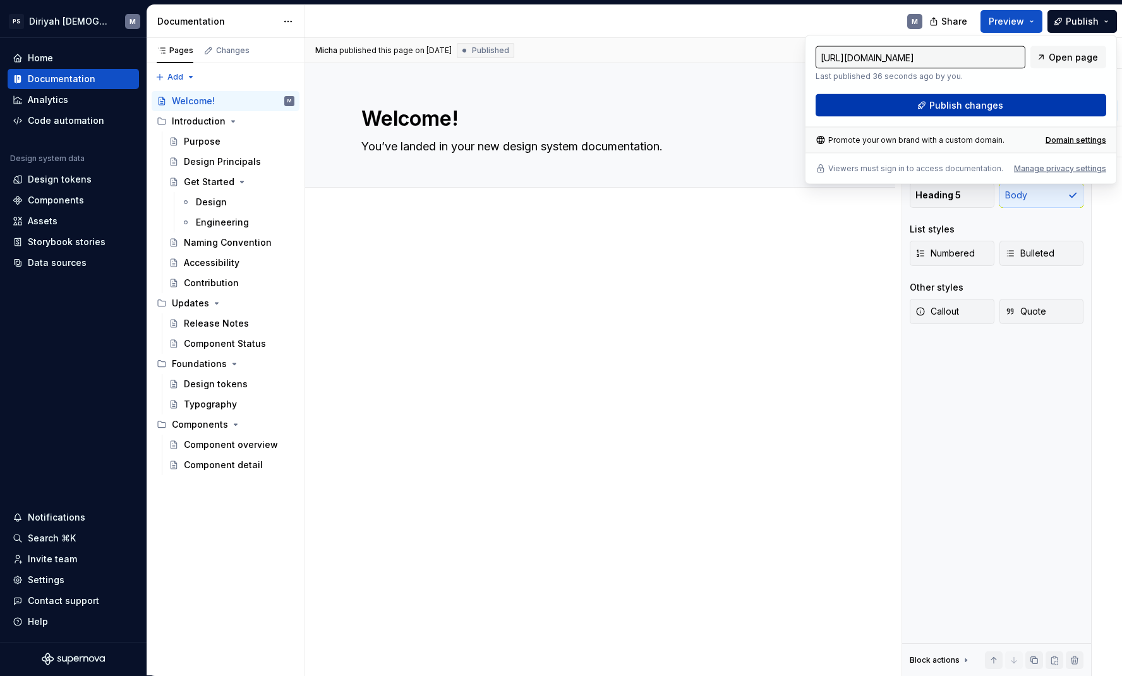
click at [1059, 106] on button "Publish changes" at bounding box center [960, 105] width 290 height 23
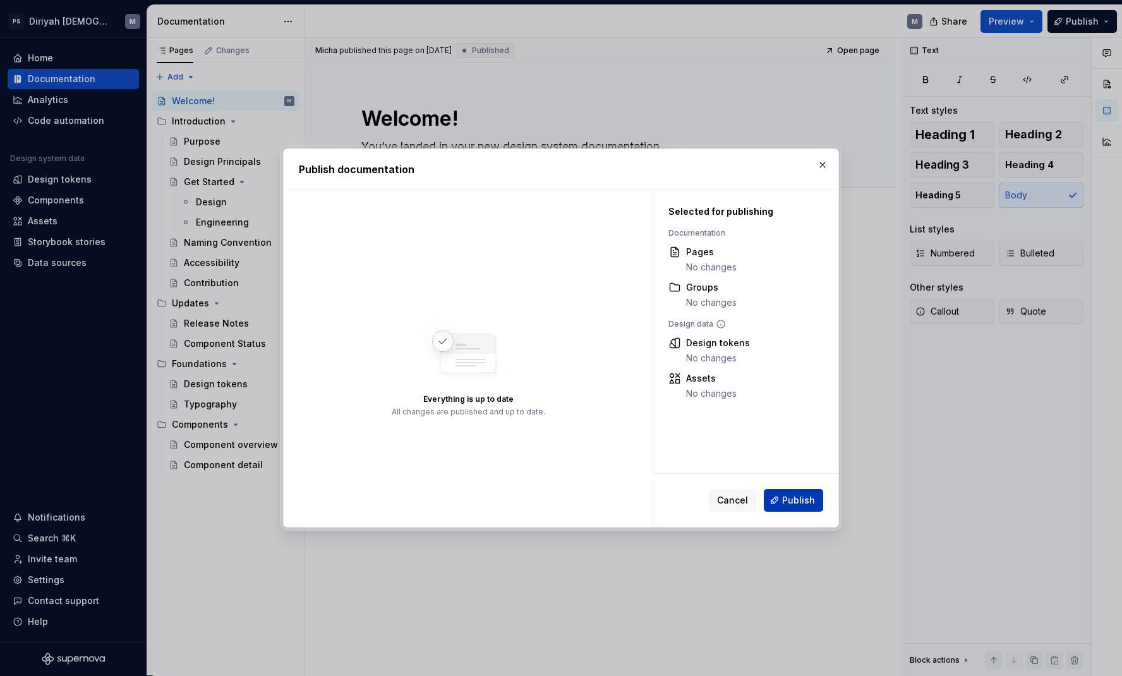
click at [801, 500] on span "Publish" at bounding box center [798, 500] width 33 height 13
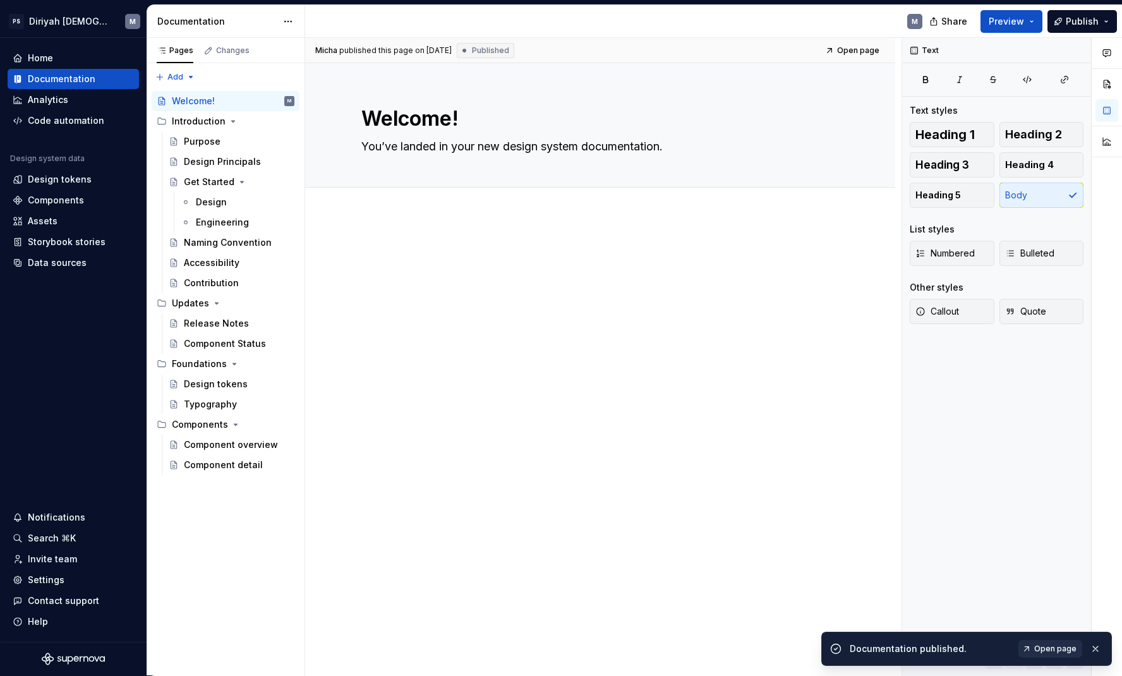
click at [1053, 643] on link "Open page" at bounding box center [1050, 649] width 64 height 18
click at [1103, 653] on div "Documentation published. Open page" at bounding box center [966, 648] width 290 height 34
click at [1099, 650] on button "button" at bounding box center [1095, 649] width 16 height 18
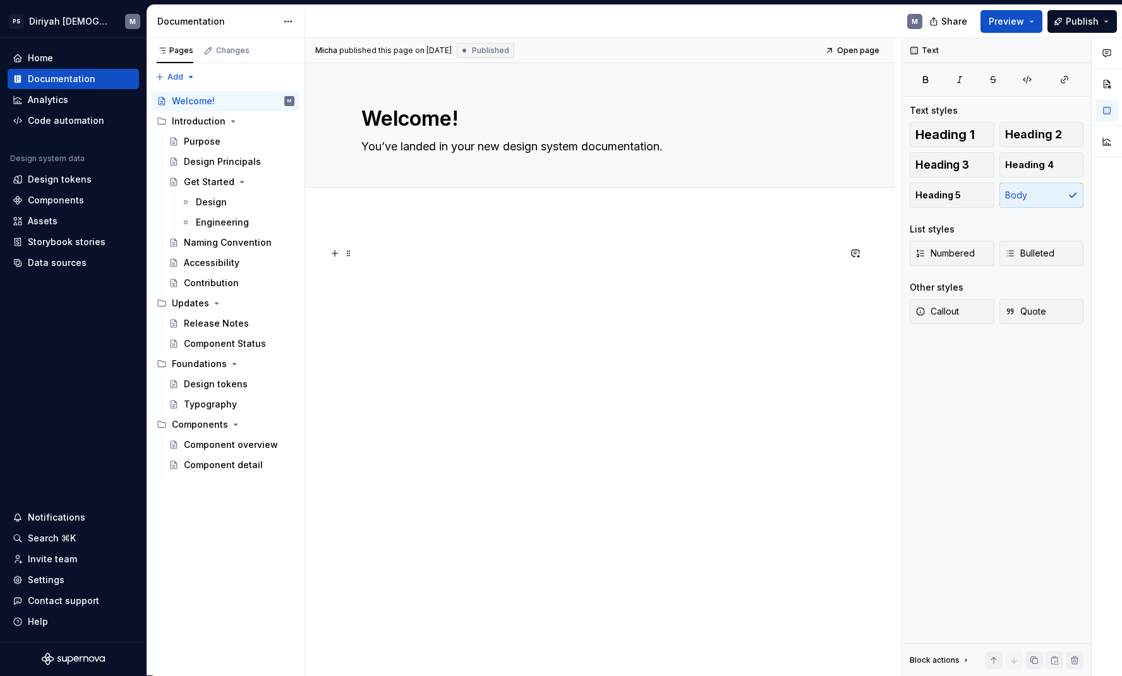
click at [380, 250] on p at bounding box center [599, 253] width 477 height 15
click at [350, 252] on span at bounding box center [349, 253] width 10 height 18
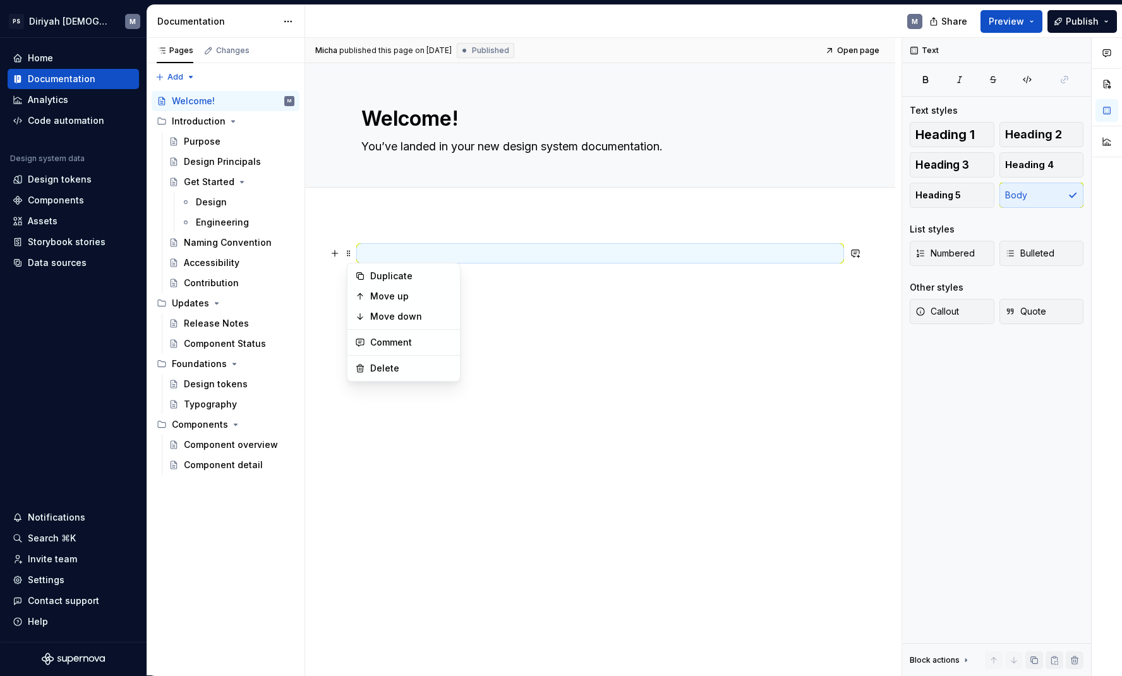
drag, startPoint x: 416, startPoint y: 240, endPoint x: 401, endPoint y: 241, distance: 14.6
click at [416, 239] on div at bounding box center [600, 363] width 590 height 296
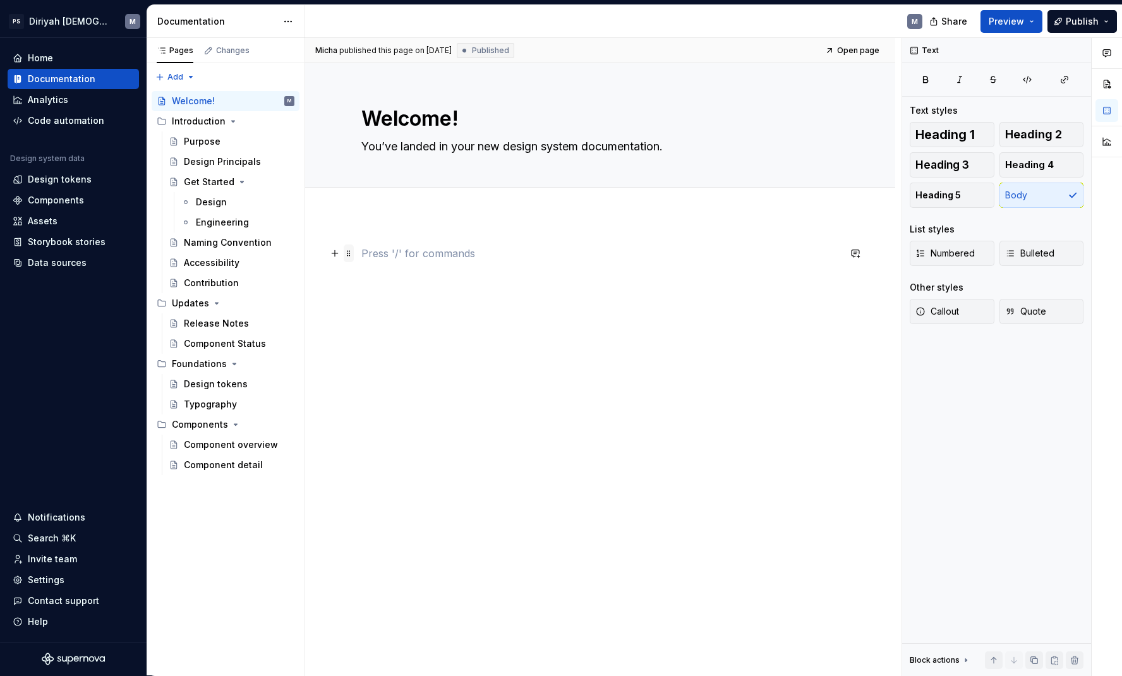
click at [353, 256] on span at bounding box center [349, 253] width 10 height 18
click at [338, 253] on button "button" at bounding box center [335, 253] width 18 height 18
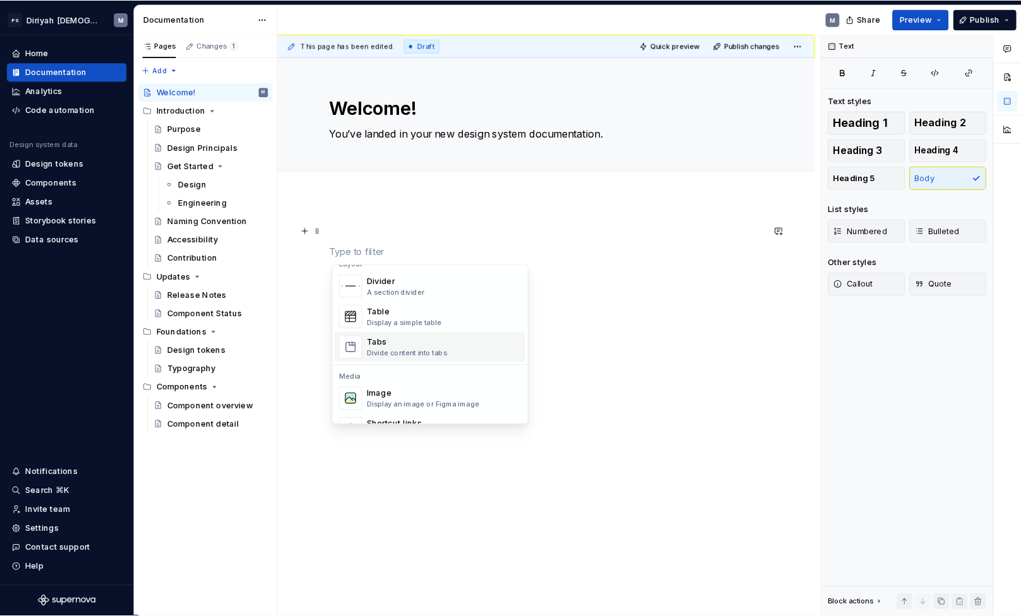
scroll to position [522, 0]
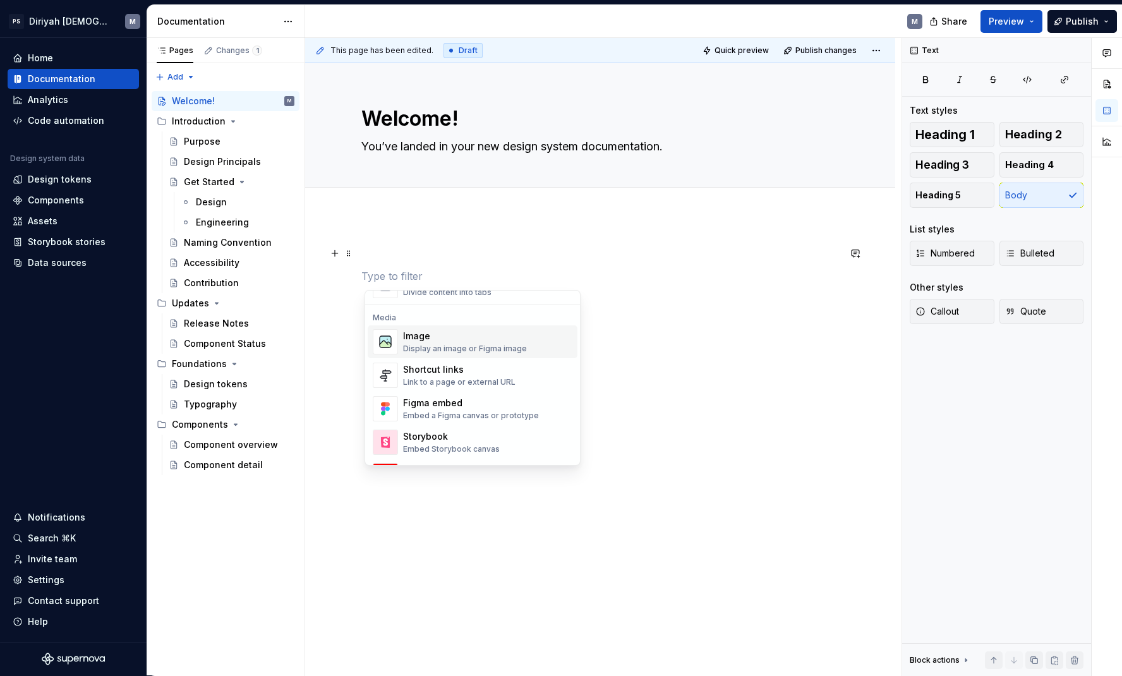
click at [460, 333] on div "Image" at bounding box center [465, 336] width 124 height 13
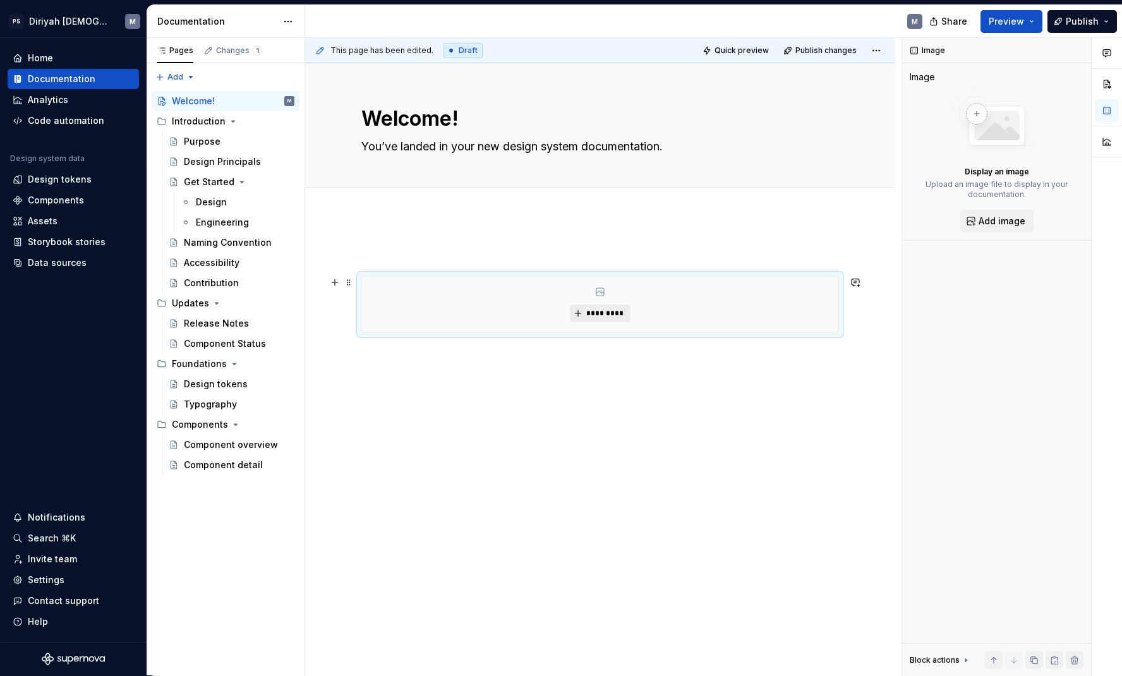
click at [607, 311] on span "*********" at bounding box center [604, 313] width 39 height 10
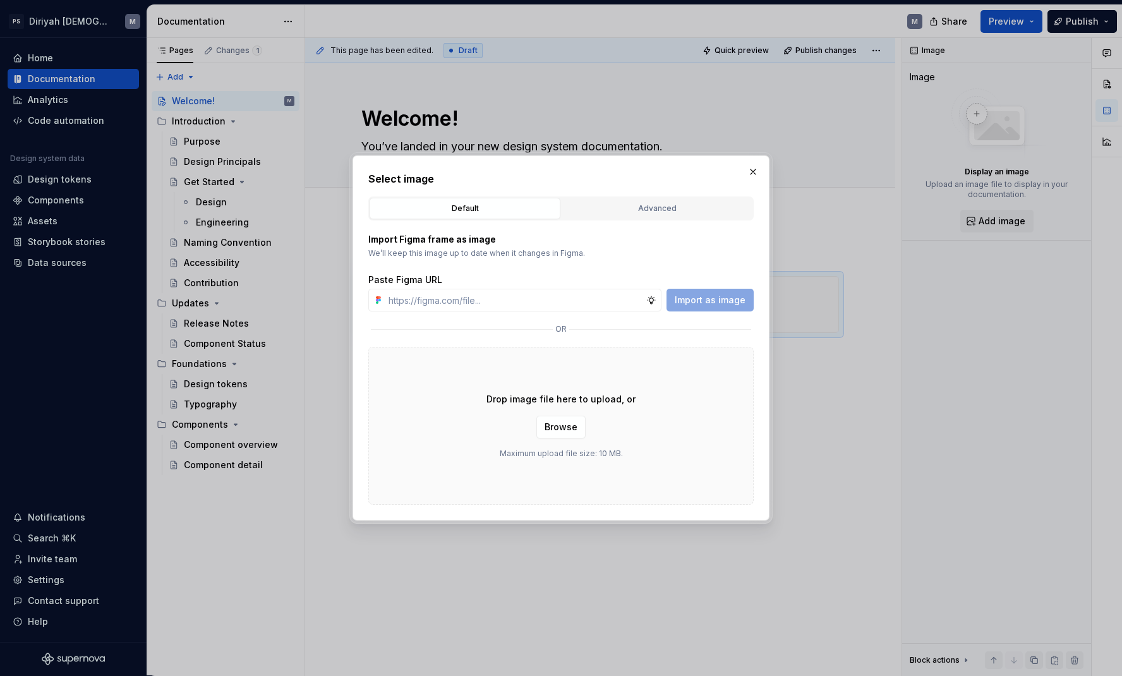
click at [697, 299] on div "Import as image" at bounding box center [709, 300] width 87 height 23
click at [568, 297] on input "text" at bounding box center [514, 300] width 263 height 23
click at [575, 430] on span "Browse" at bounding box center [560, 427] width 33 height 13
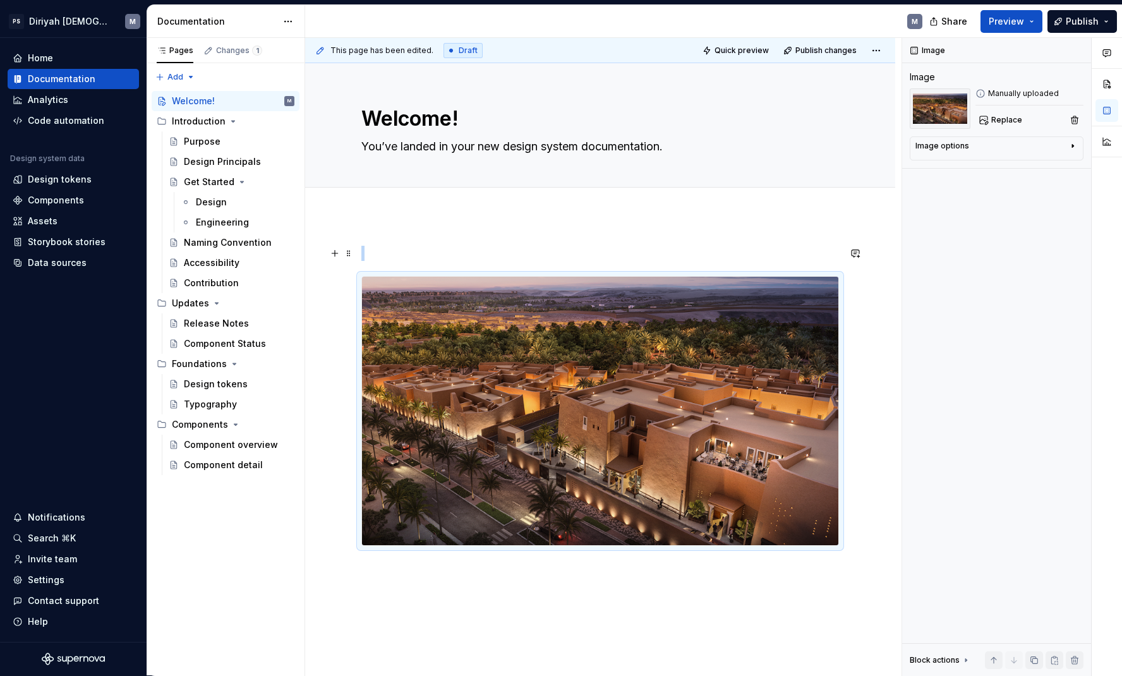
click at [380, 217] on div at bounding box center [600, 489] width 590 height 548
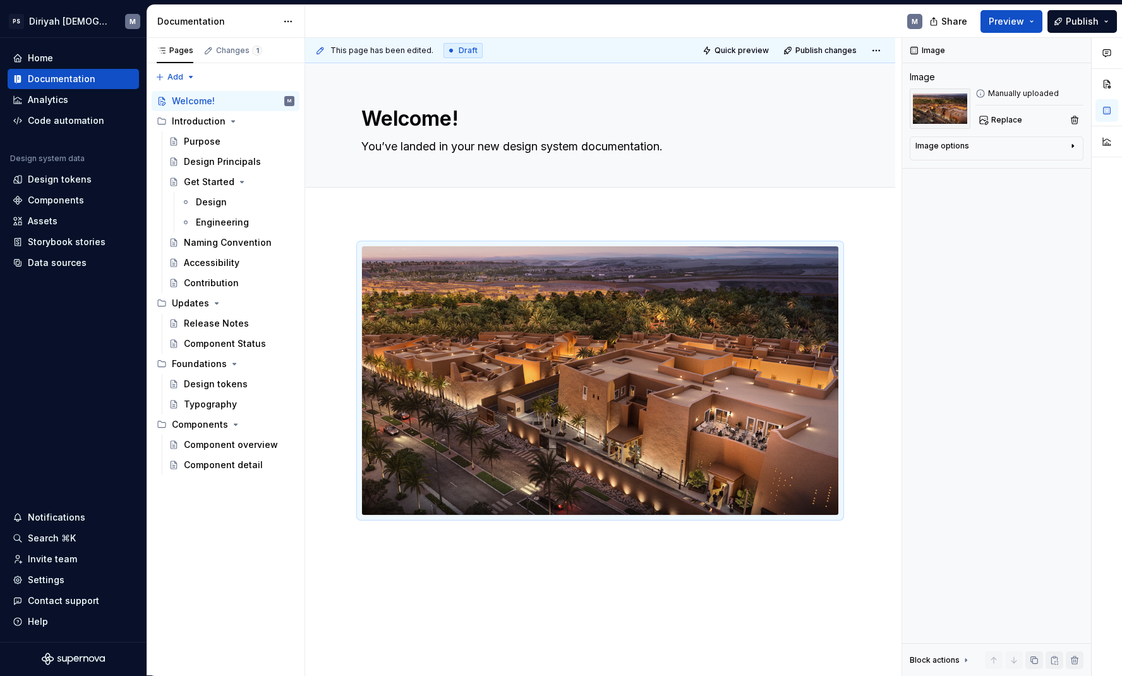
click at [428, 213] on div at bounding box center [600, 202] width 590 height 28
click at [1082, 21] on span "Publish" at bounding box center [1081, 21] width 33 height 13
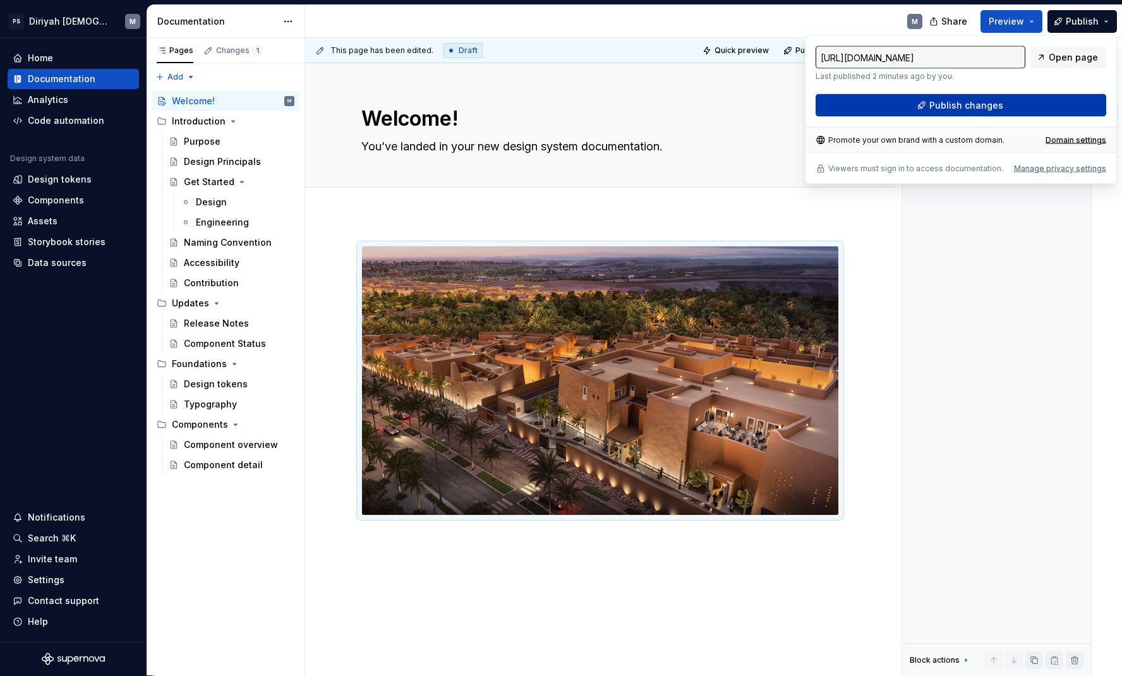
click at [1063, 99] on button "Publish changes" at bounding box center [960, 105] width 290 height 23
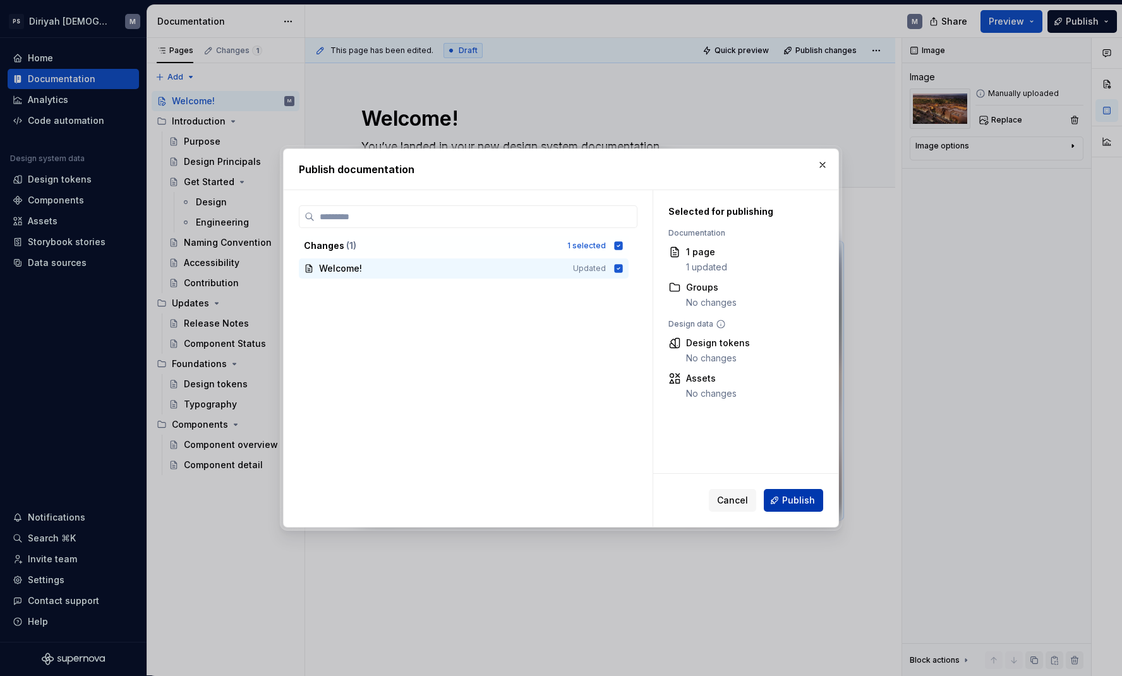
click at [794, 505] on span "Publish" at bounding box center [798, 500] width 33 height 13
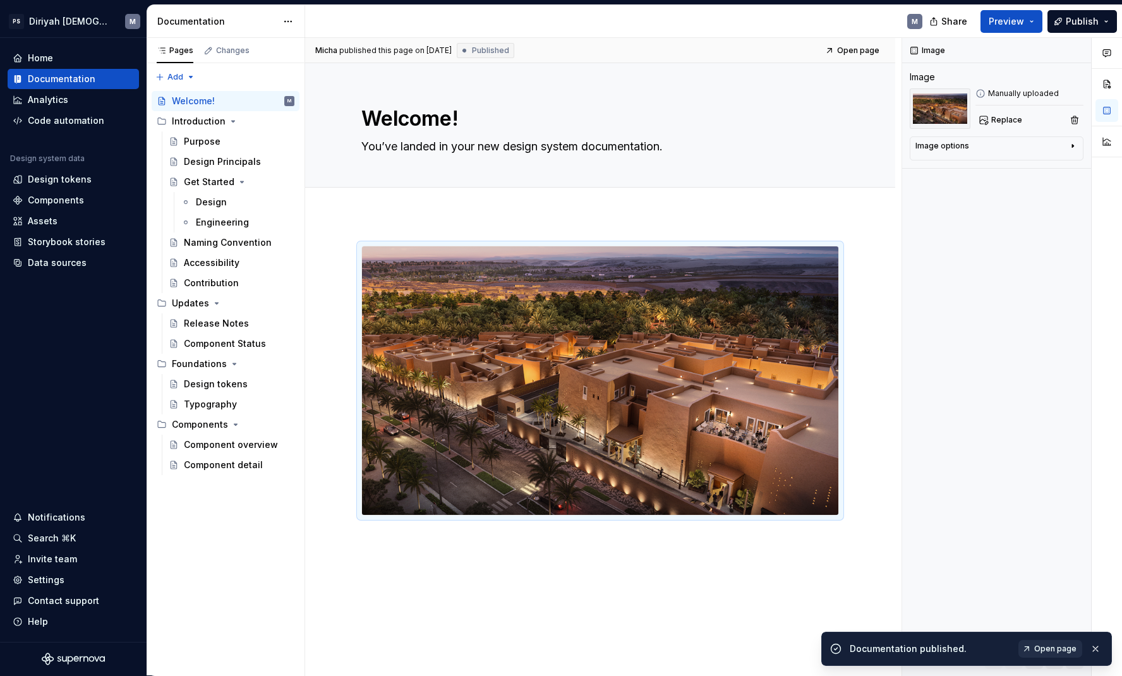
click at [1053, 645] on span "Open page" at bounding box center [1055, 648] width 42 height 10
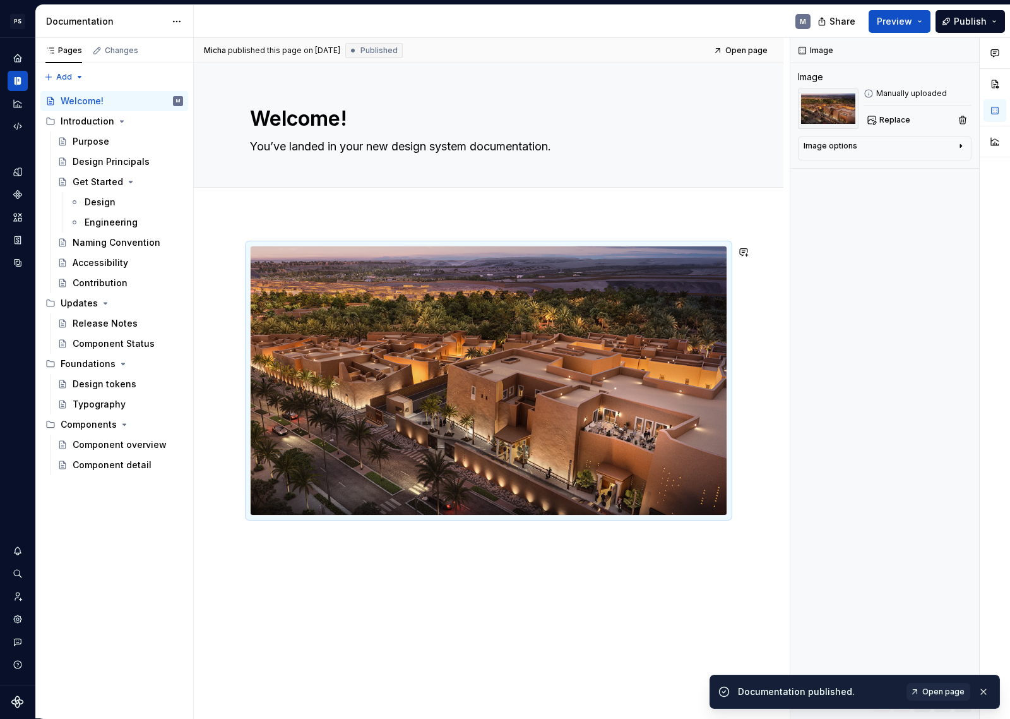
click at [323, 534] on div at bounding box center [489, 480] width 590 height 530
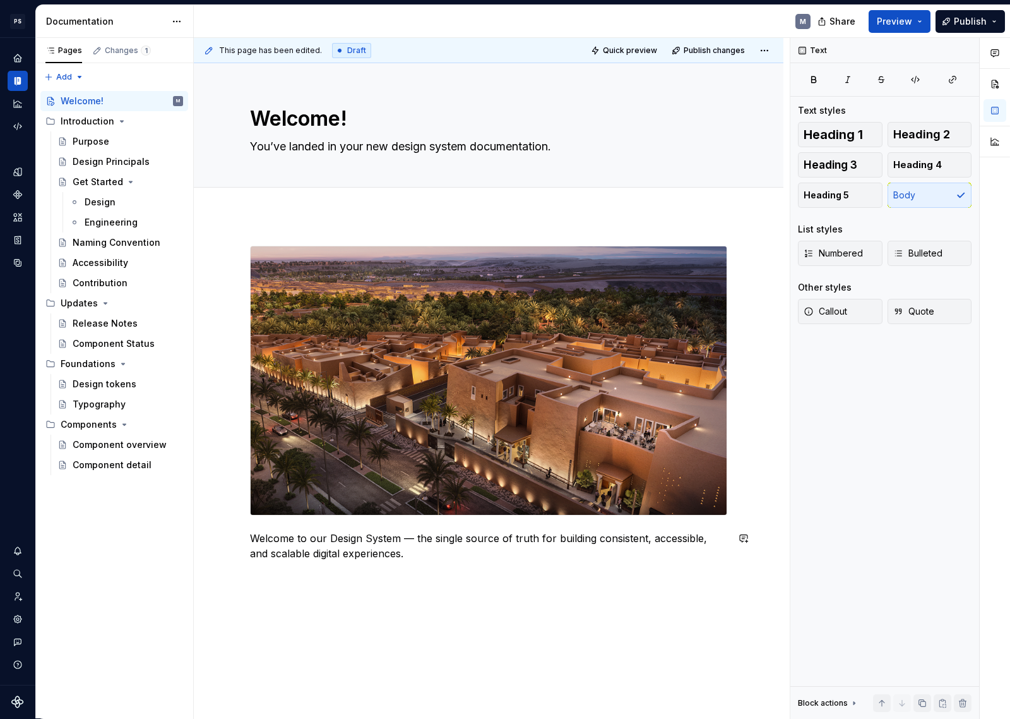
type textarea "*"
click at [314, 576] on p at bounding box center [488, 575] width 477 height 15
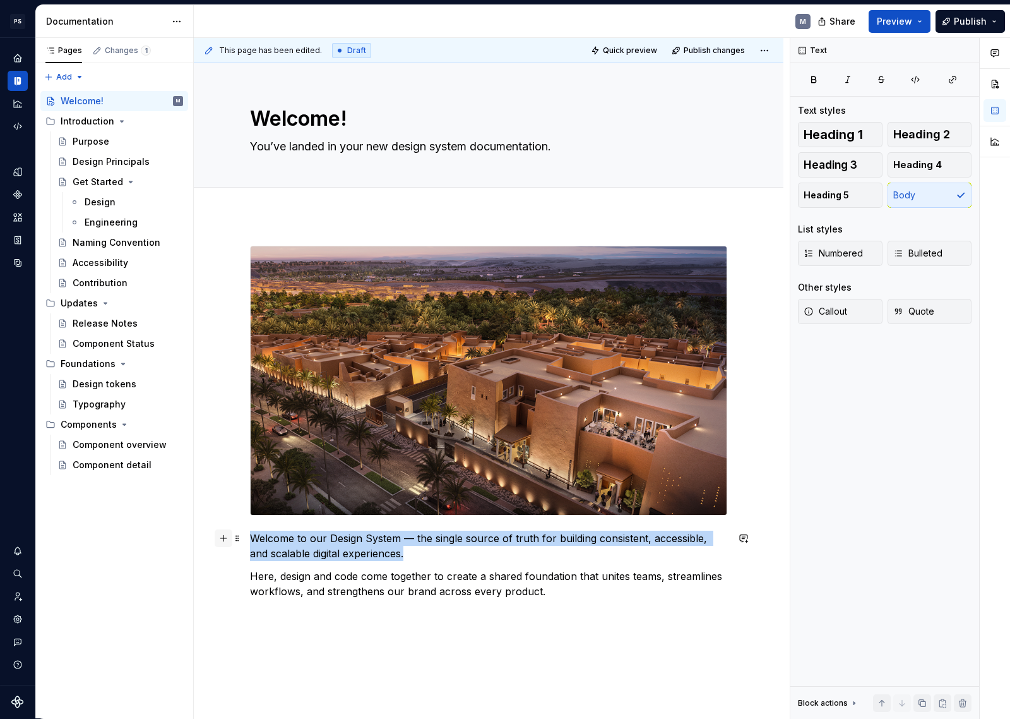
drag, startPoint x: 392, startPoint y: 554, endPoint x: 217, endPoint y: 533, distance: 176.2
click at [250, 533] on div "Welcome to our Design System — the single source of truth for building consiste…" at bounding box center [488, 430] width 477 height 368
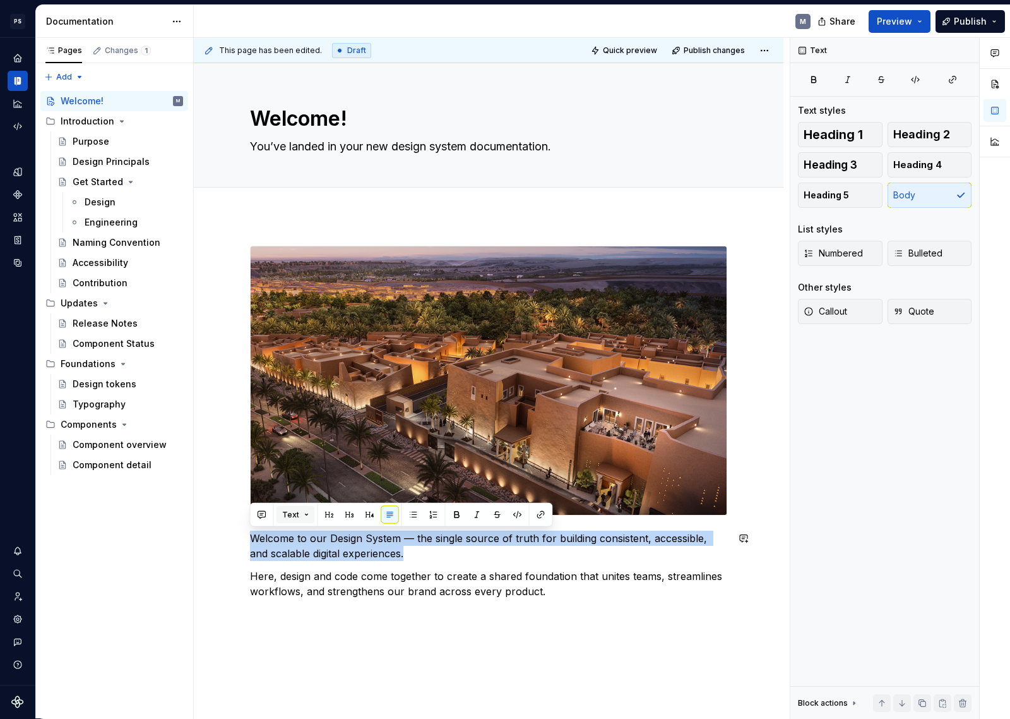
click at [299, 514] on button "Text" at bounding box center [296, 515] width 39 height 18
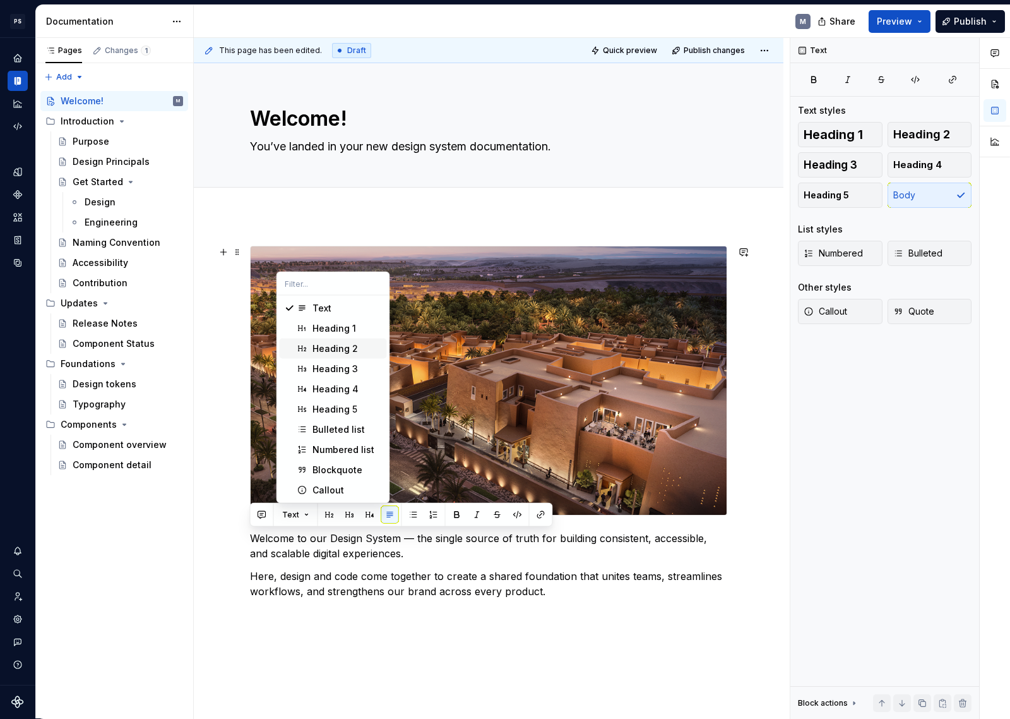
click at [347, 349] on div "Heading 2" at bounding box center [335, 348] width 45 height 13
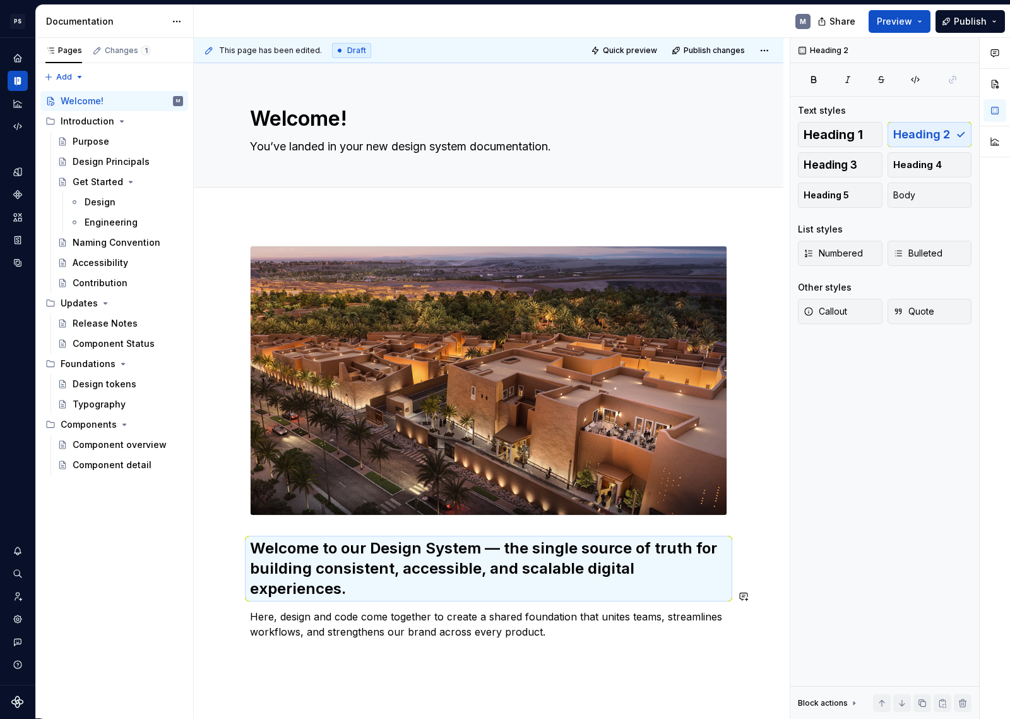
click at [582, 615] on p "Here, design and code come together to create a shared foundation that unites t…" at bounding box center [488, 624] width 477 height 30
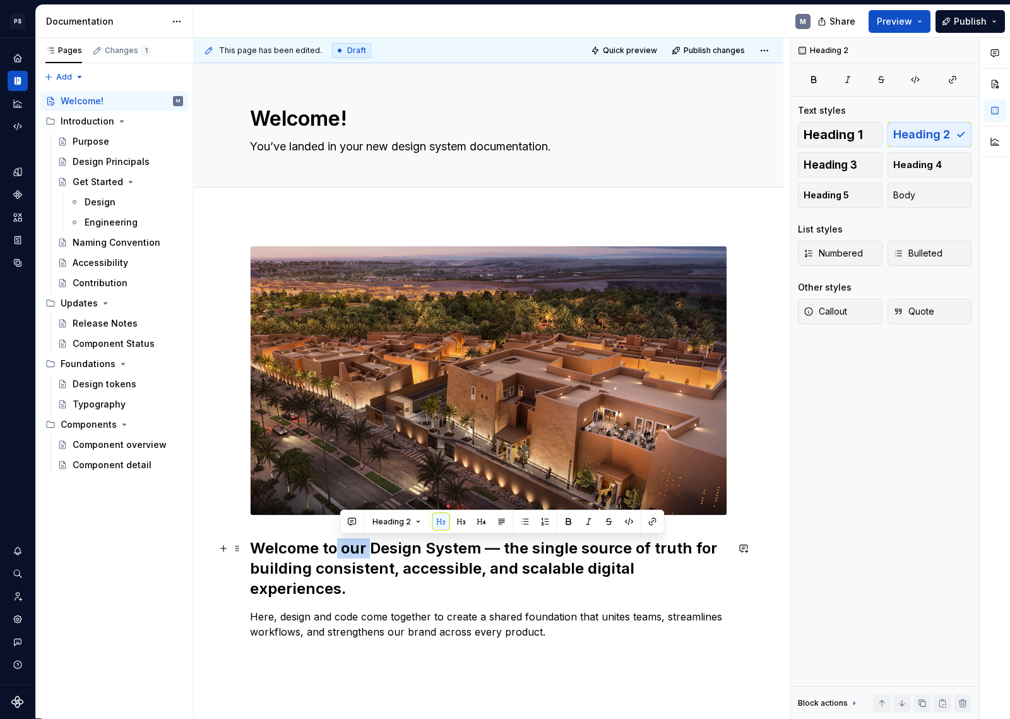
drag, startPoint x: 370, startPoint y: 545, endPoint x: 338, endPoint y: 544, distance: 32.2
click at [338, 544] on h2 "Welcome to our Design System — the single source of truth for building consiste…" at bounding box center [488, 568] width 477 height 61
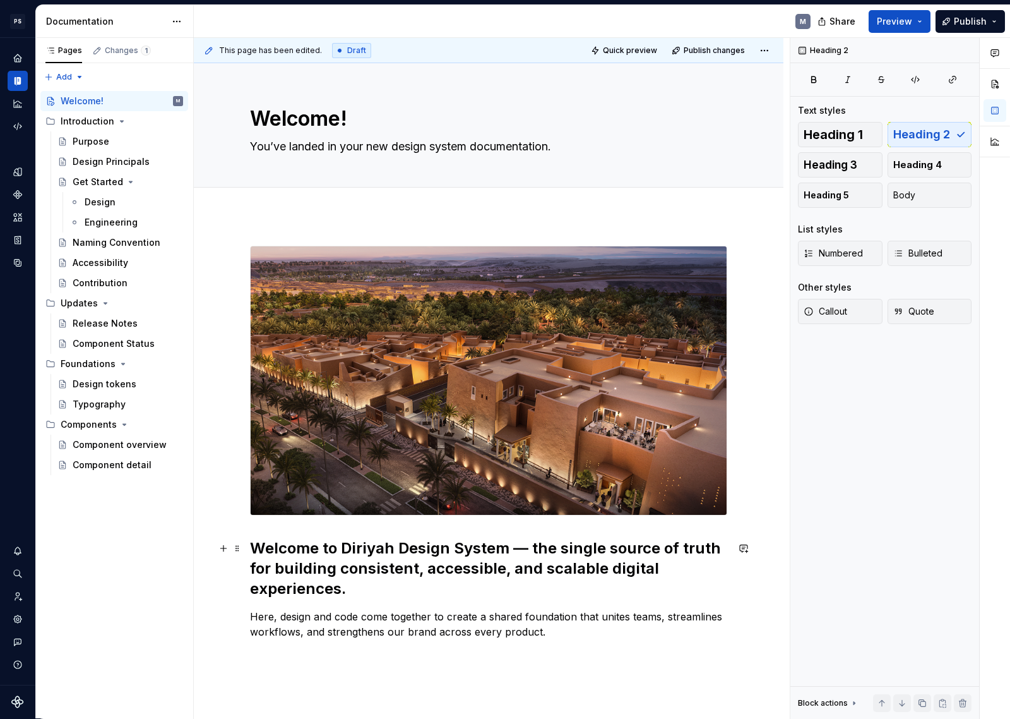
click at [381, 585] on h2 "Welcome to Diriyah Design System — the single source of truth for building cons…" at bounding box center [488, 568] width 477 height 61
drag, startPoint x: 344, startPoint y: 542, endPoint x: 370, endPoint y: 561, distance: 32.6
click at [343, 543] on h2 "Welcome to Diriyah Design System — the single source of truth for building cons…" at bounding box center [488, 568] width 477 height 61
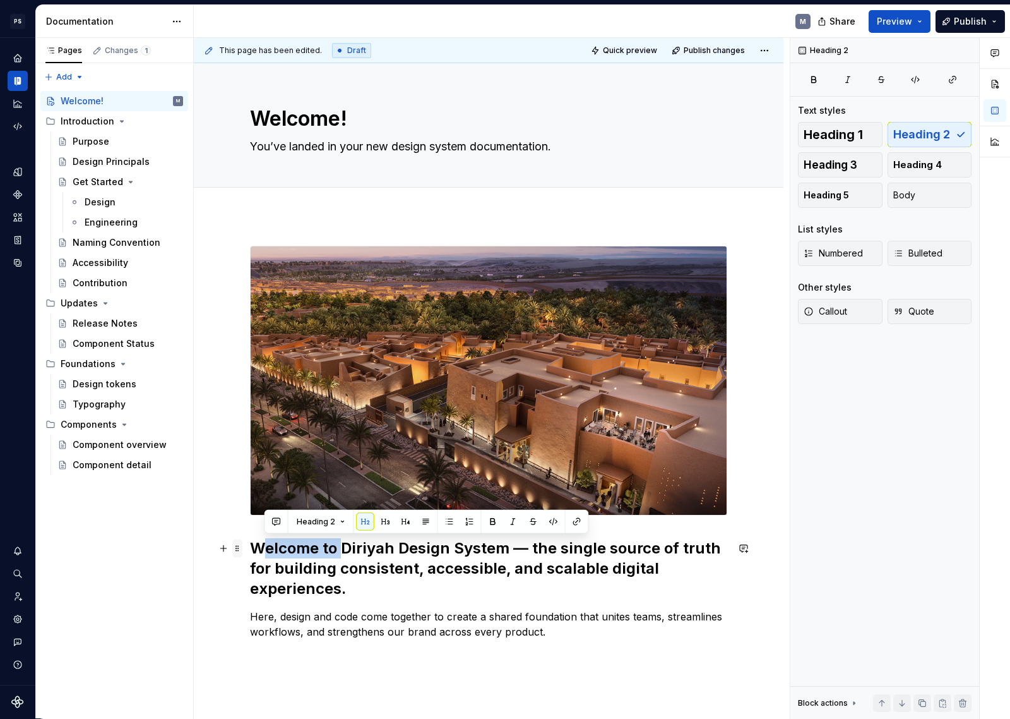
drag, startPoint x: 343, startPoint y: 548, endPoint x: 239, endPoint y: 553, distance: 103.7
click at [250, 553] on div "Welcome to Diriyah Design System — the single source of truth for building cons…" at bounding box center [488, 450] width 477 height 409
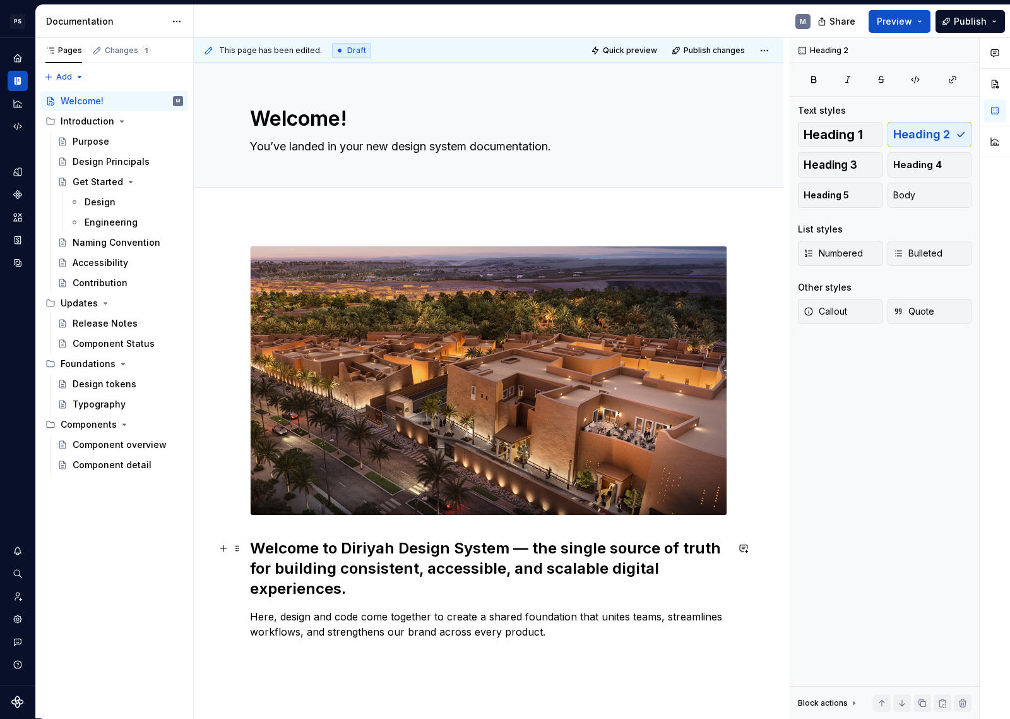
click at [318, 553] on h2 "Welcome to Diriyah Design System — the single source of truth for building cons…" at bounding box center [488, 568] width 477 height 61
drag, startPoint x: 342, startPoint y: 548, endPoint x: 333, endPoint y: 546, distance: 8.9
click at [342, 548] on h2 "Welcome to Diriyah Design System — the single source of truth for building cons…" at bounding box center [488, 568] width 477 height 61
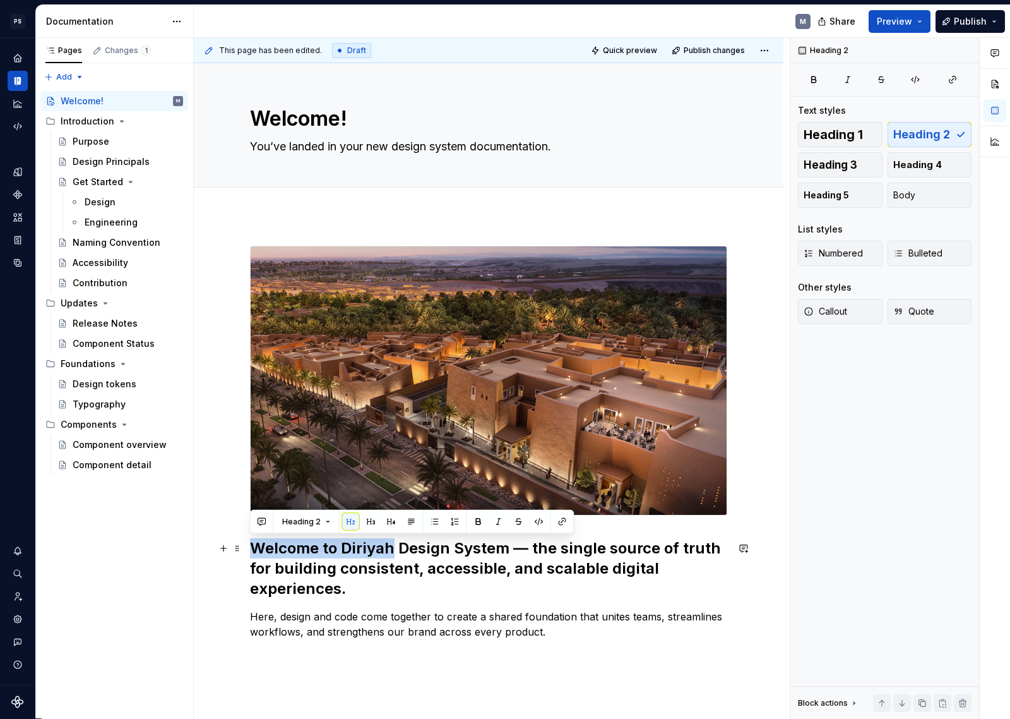
drag, startPoint x: 333, startPoint y: 546, endPoint x: 272, endPoint y: 546, distance: 60.6
click at [272, 546] on h2 "Welcome to Diriyah Design System — the single source of truth for building cons…" at bounding box center [488, 568] width 477 height 61
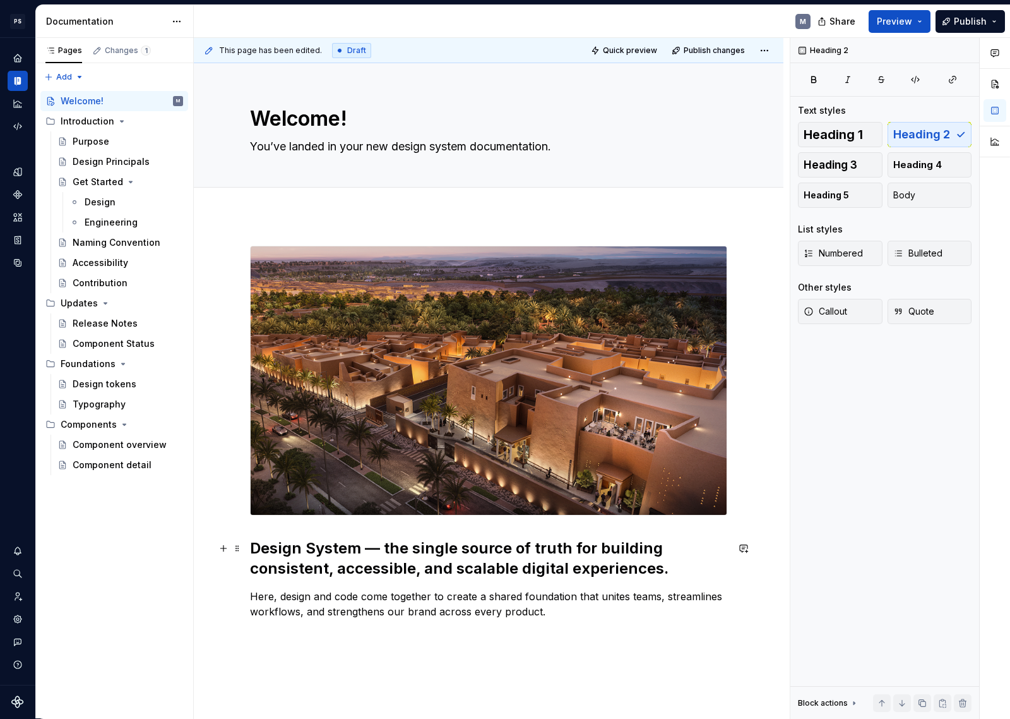
click at [678, 573] on h2 "Design System — the single source of truth for building consistent, accessible,…" at bounding box center [488, 558] width 477 height 40
click at [669, 567] on h2 "Design System — the single source of truth for building consistent, accessible,…" at bounding box center [488, 558] width 477 height 40
click at [992, 21] on button "Publish" at bounding box center [970, 21] width 69 height 23
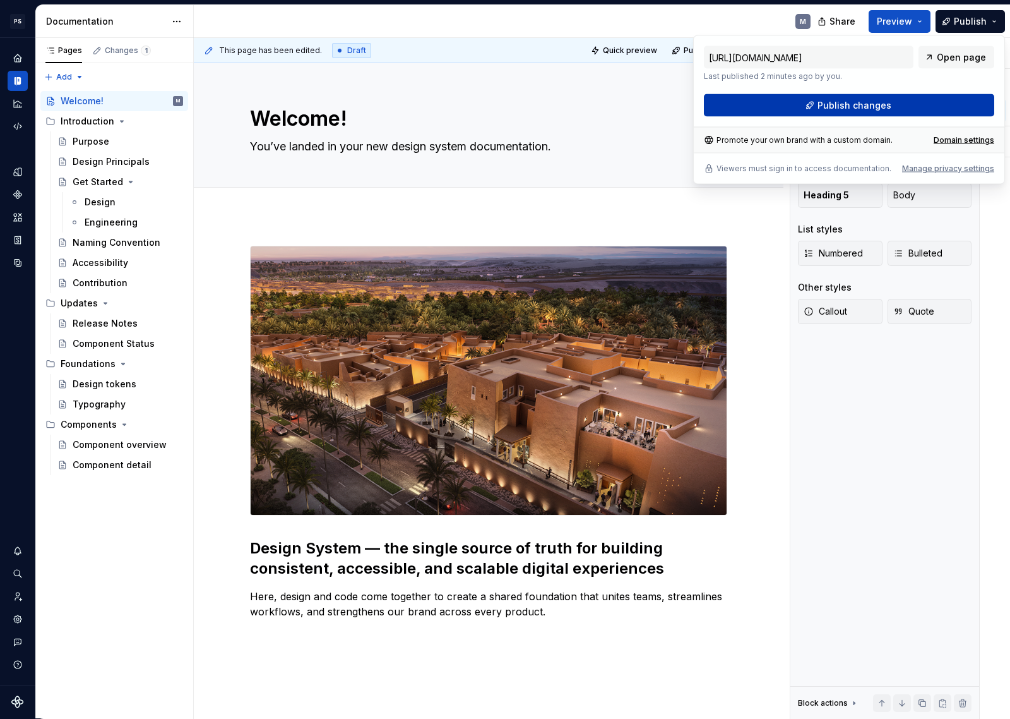
click at [889, 101] on span "Publish changes" at bounding box center [855, 105] width 74 height 13
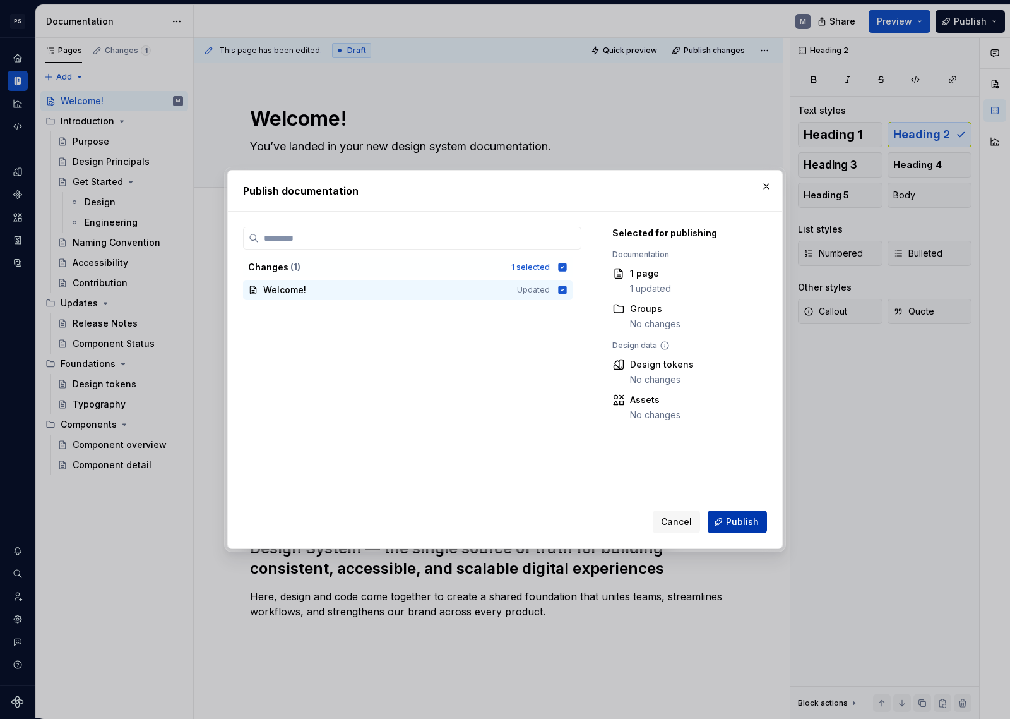
click at [750, 521] on span "Publish" at bounding box center [742, 521] width 33 height 13
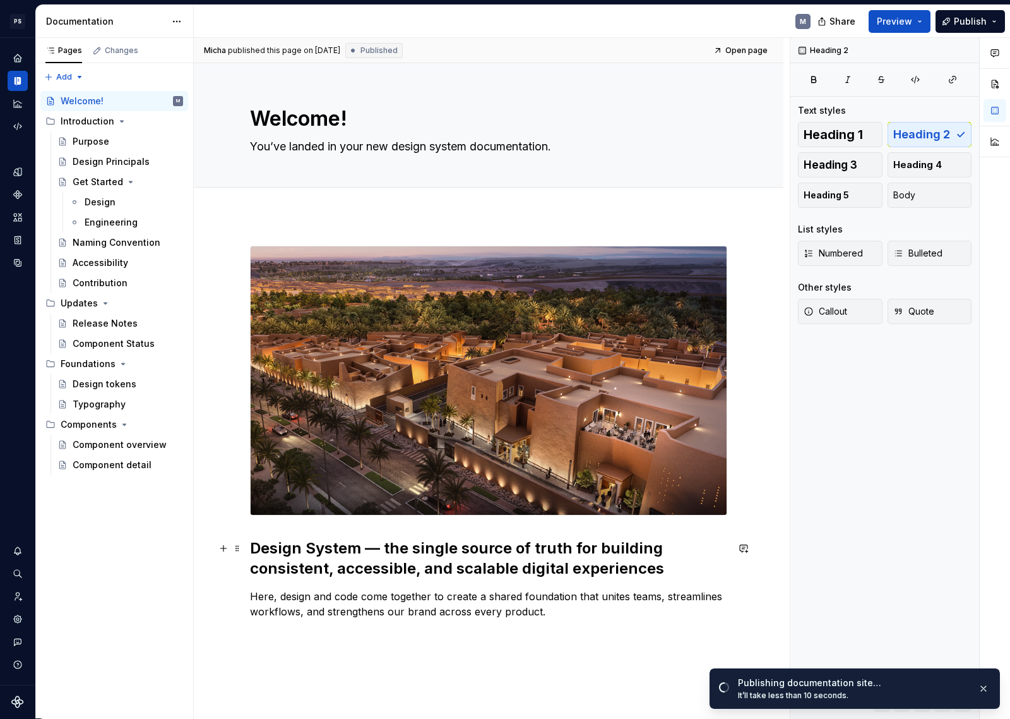
click at [257, 546] on h2 "Design System — the single source of truth for building consistent, accessible,…" at bounding box center [488, 558] width 477 height 40
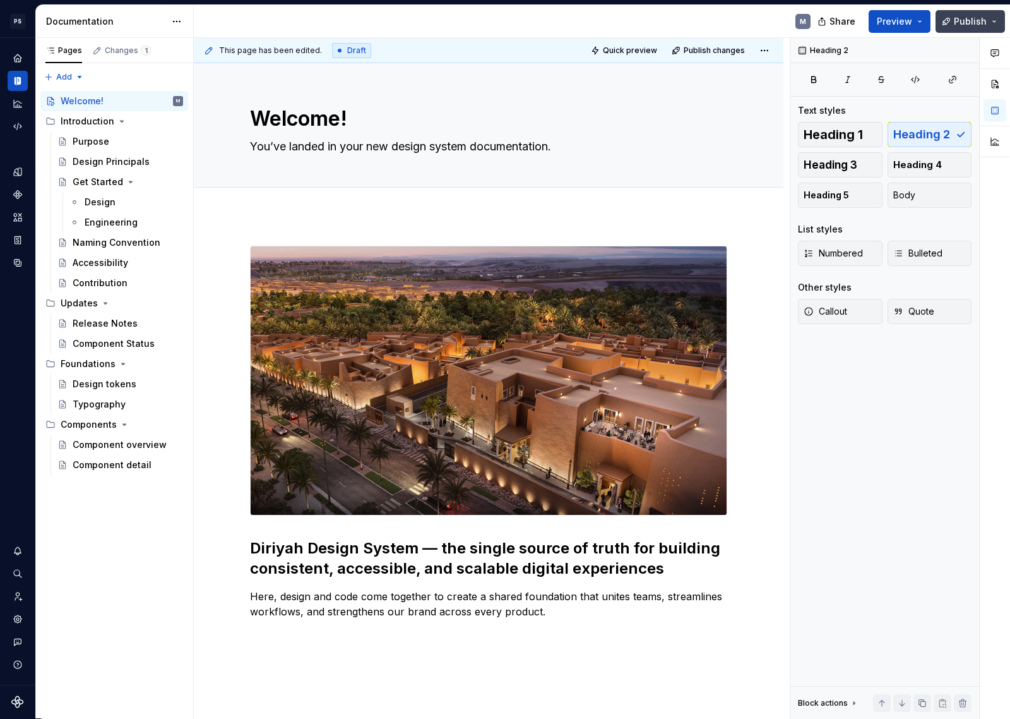
click at [978, 18] on span "Publish" at bounding box center [970, 21] width 33 height 13
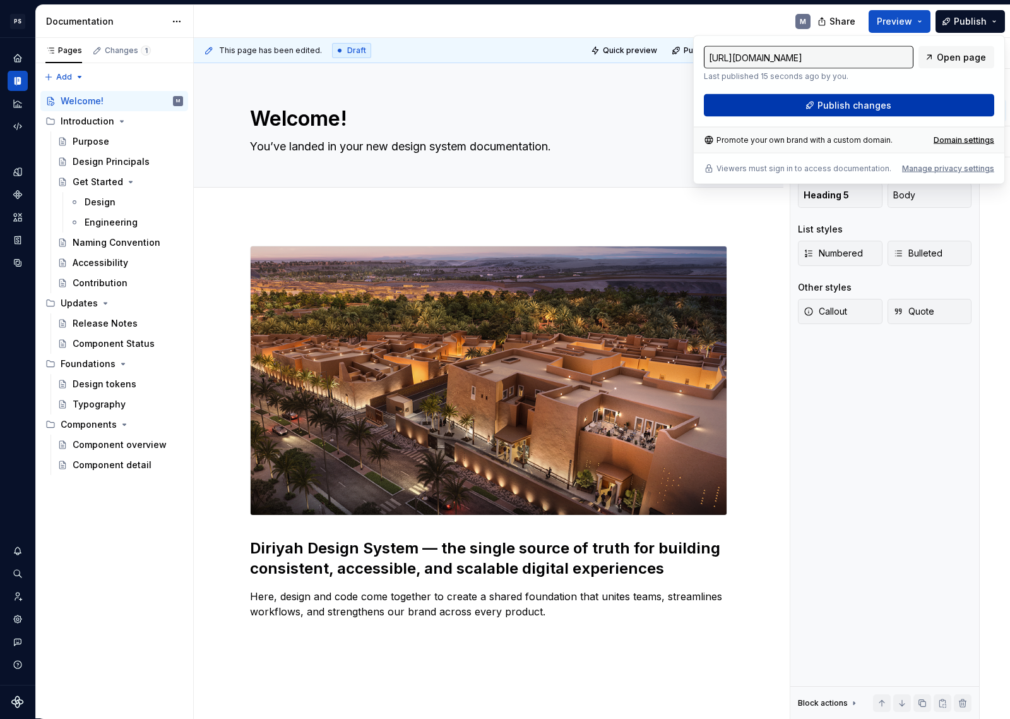
click at [957, 105] on button "Publish changes" at bounding box center [849, 105] width 290 height 23
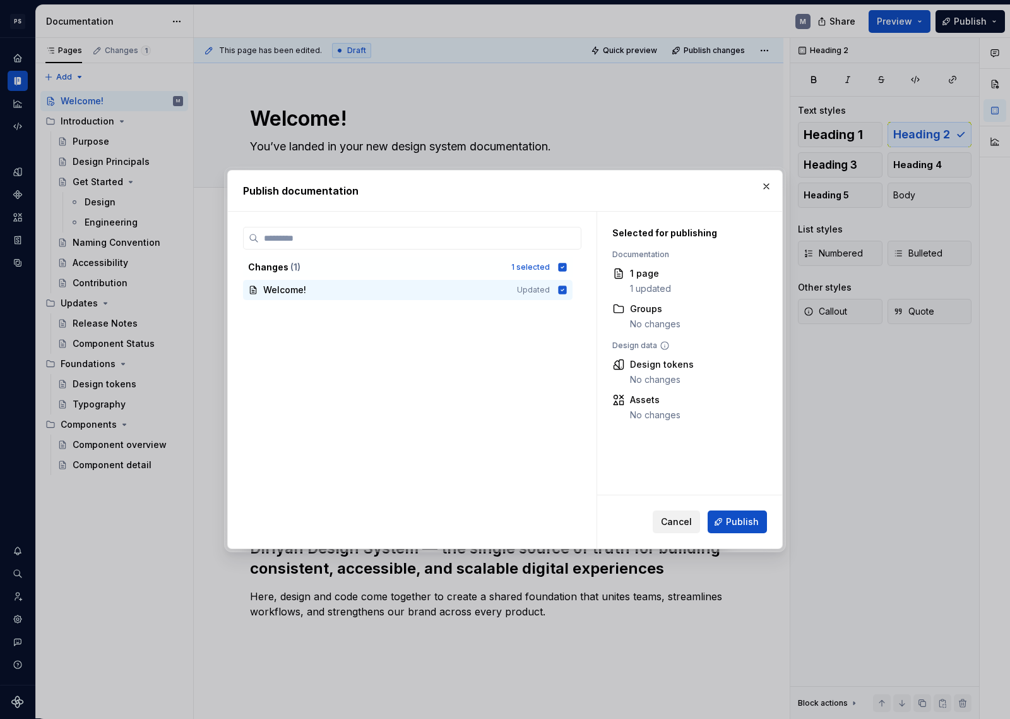
click at [668, 514] on button "Cancel" at bounding box center [676, 521] width 47 height 23
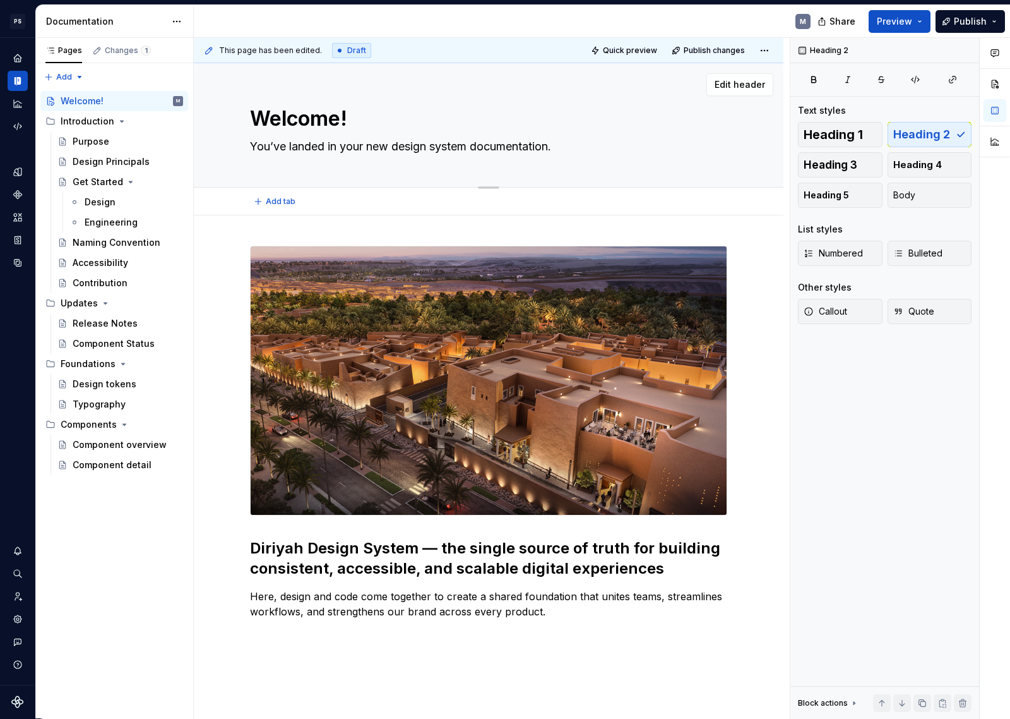
click at [320, 113] on textarea "Welcome!" at bounding box center [486, 119] width 477 height 30
type textarea "*"
type textarea "D"
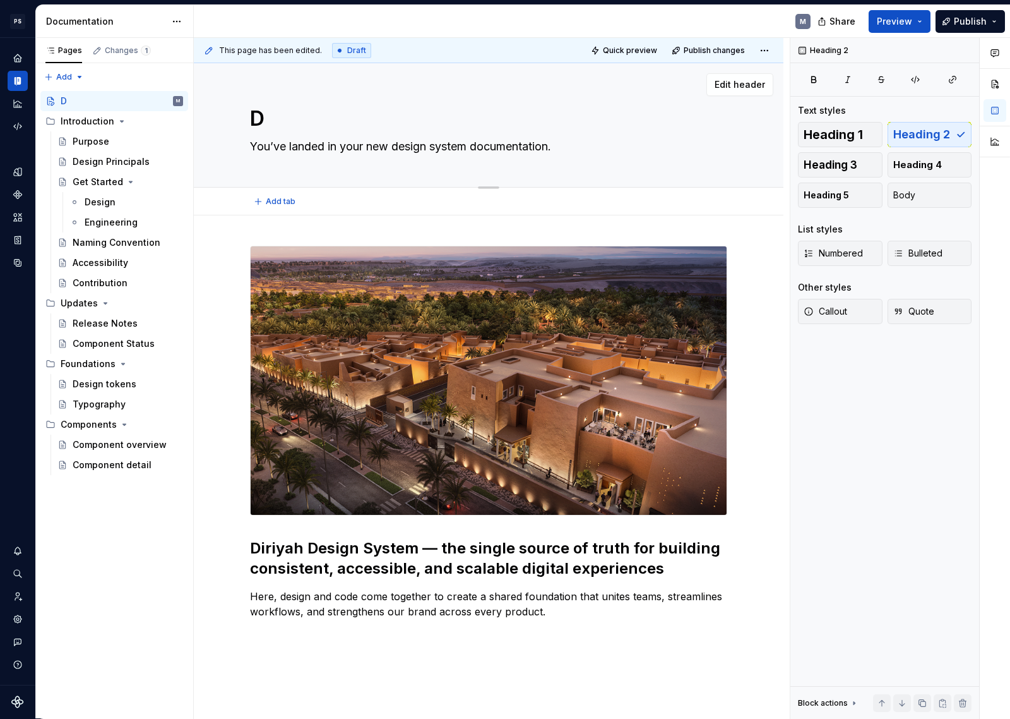
type textarea "*"
type textarea "Di"
type textarea "*"
type textarea "Dir"
type textarea "*"
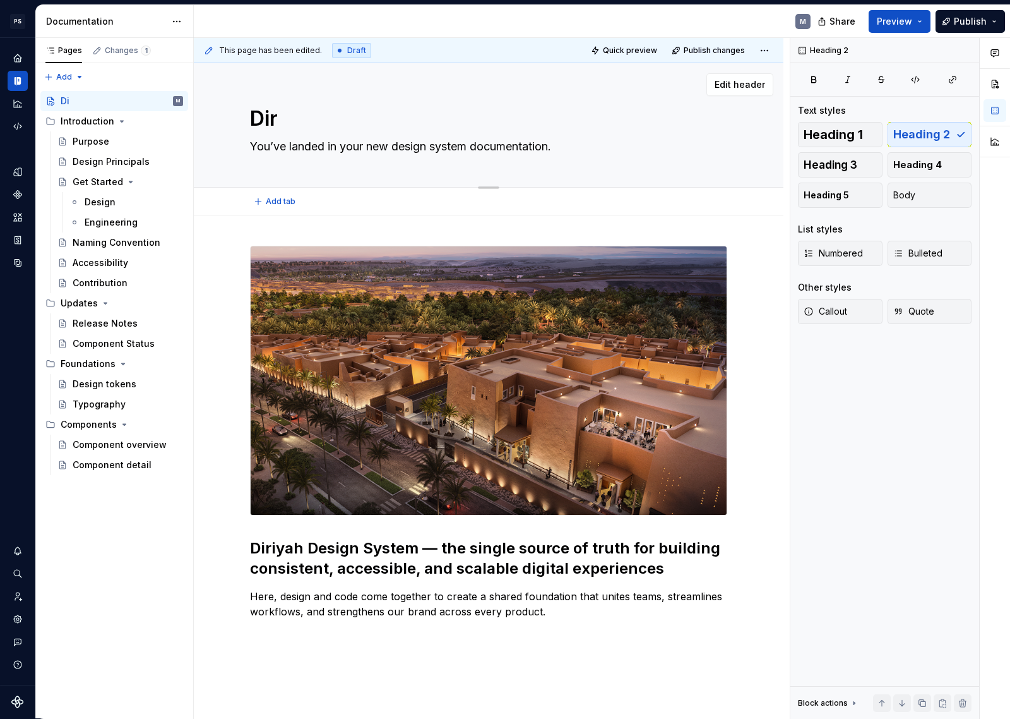
type textarea "Diri"
type textarea "*"
type textarea "Diriy"
type textarea "*"
type textarea "Diriya"
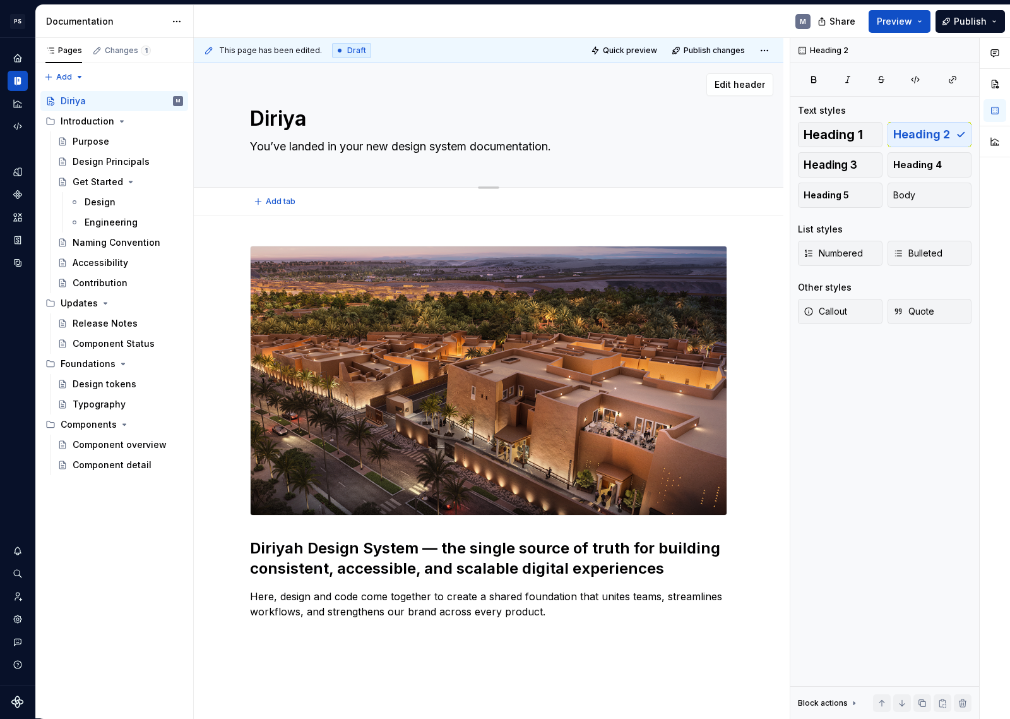
type textarea "*"
type textarea "Diriyah"
type textarea "*"
type textarea "Diriyah"
type textarea "*"
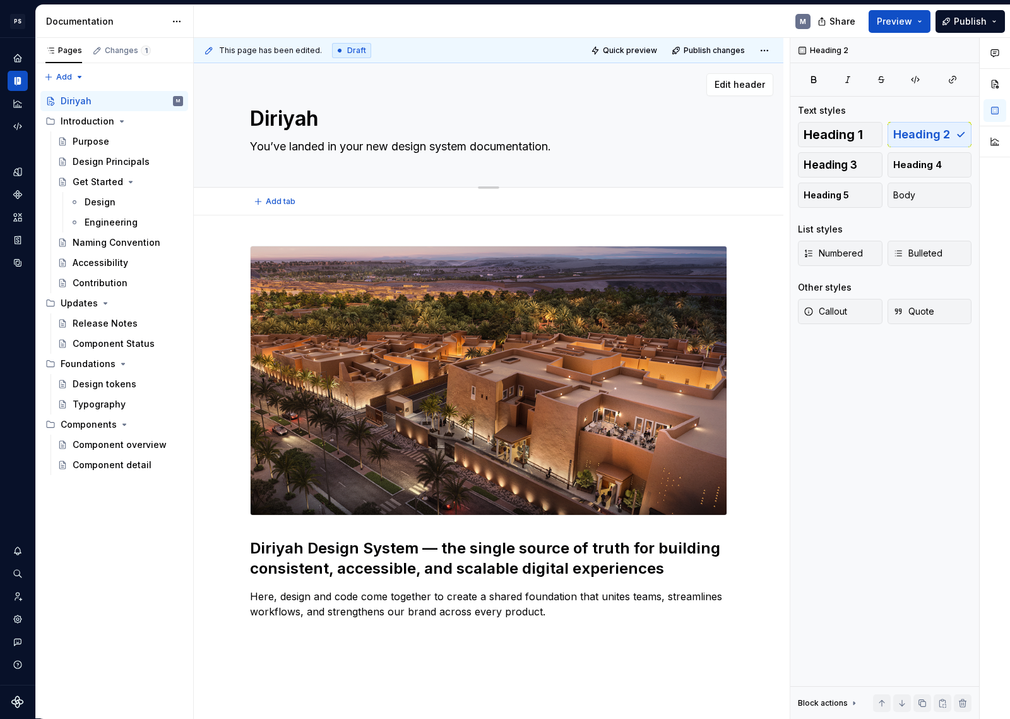
type textarea "Diriyah D"
type textarea "*"
type textarea "Diriyah De"
type textarea "*"
type textarea "Diriyah Des"
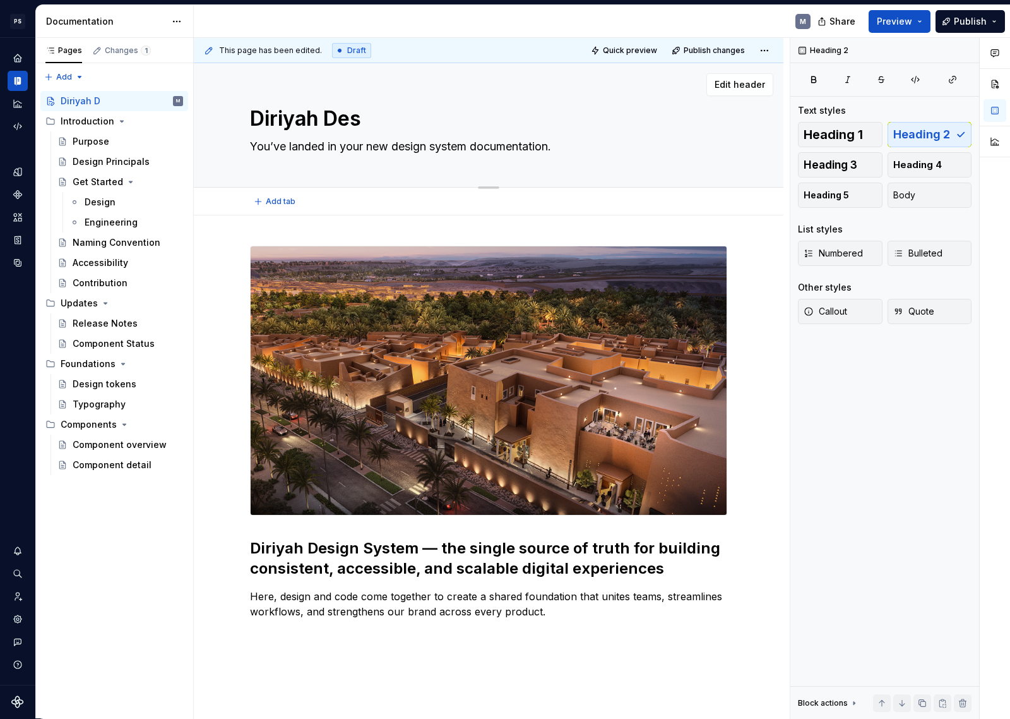
type textarea "*"
type textarea "Diriyah Desi"
type textarea "*"
type textarea "Diriyah Desig"
type textarea "*"
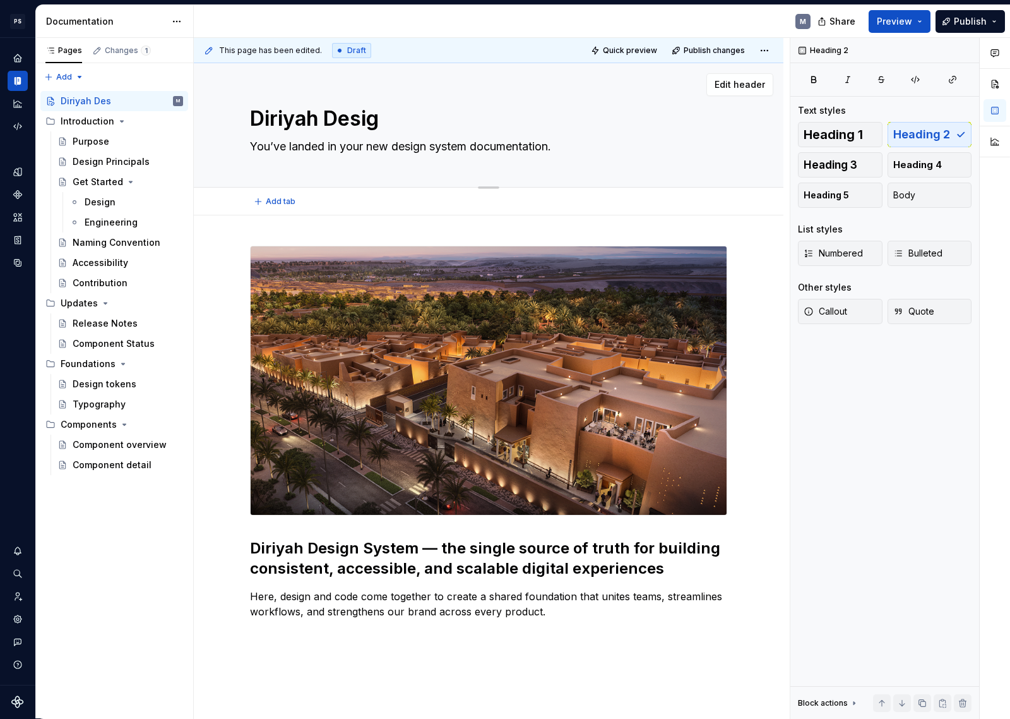
type textarea "Diriyah Design"
type textarea "*"
type textarea "Diriyah Design"
type textarea "*"
type textarea "Diriyah Design S"
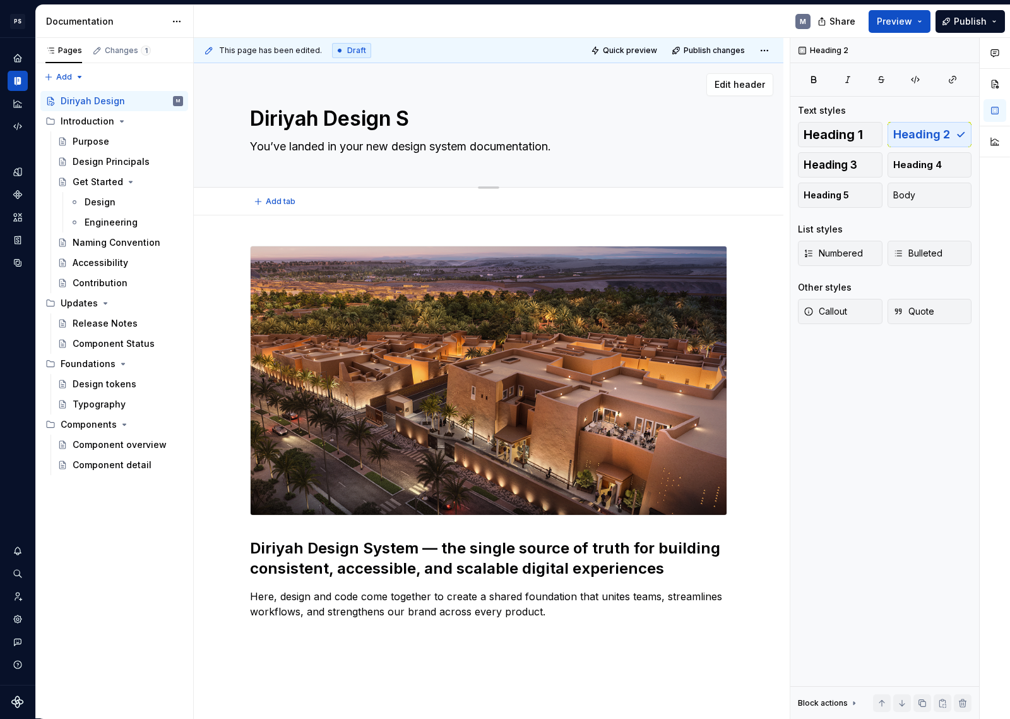
type textarea "*"
type textarea "Diriyah Design Sy"
type textarea "*"
type textarea "Diriyah Design Sys"
type textarea "*"
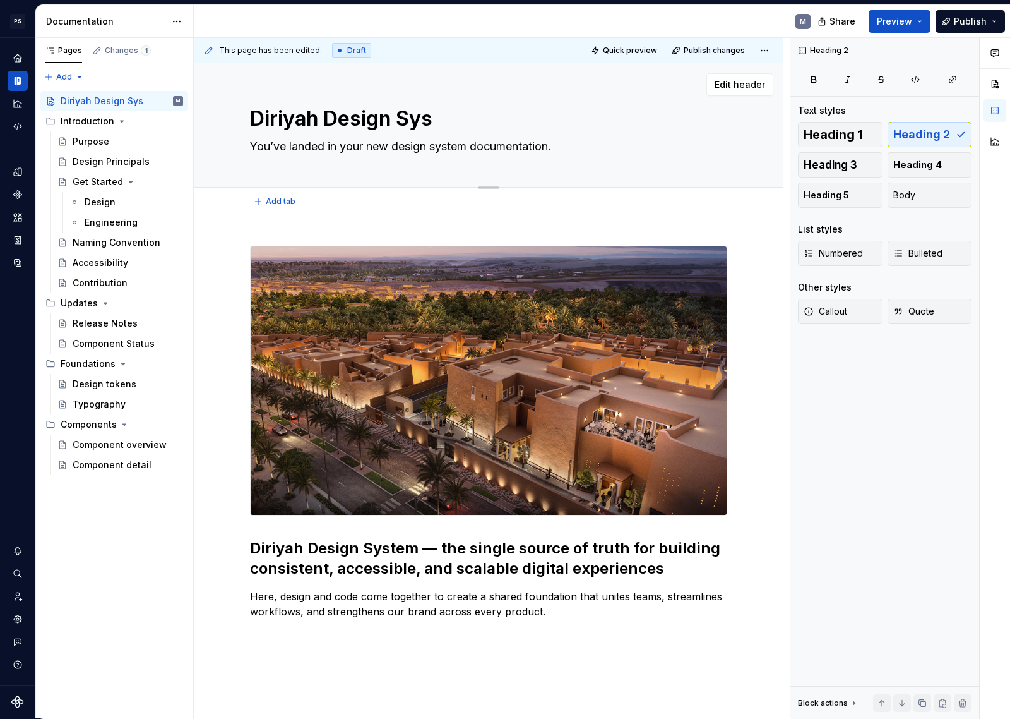
type textarea "Diriyah Design Syst"
type textarea "*"
type textarea "Diriyah Design Syste"
type textarea "*"
type textarea "Diriyah Design System"
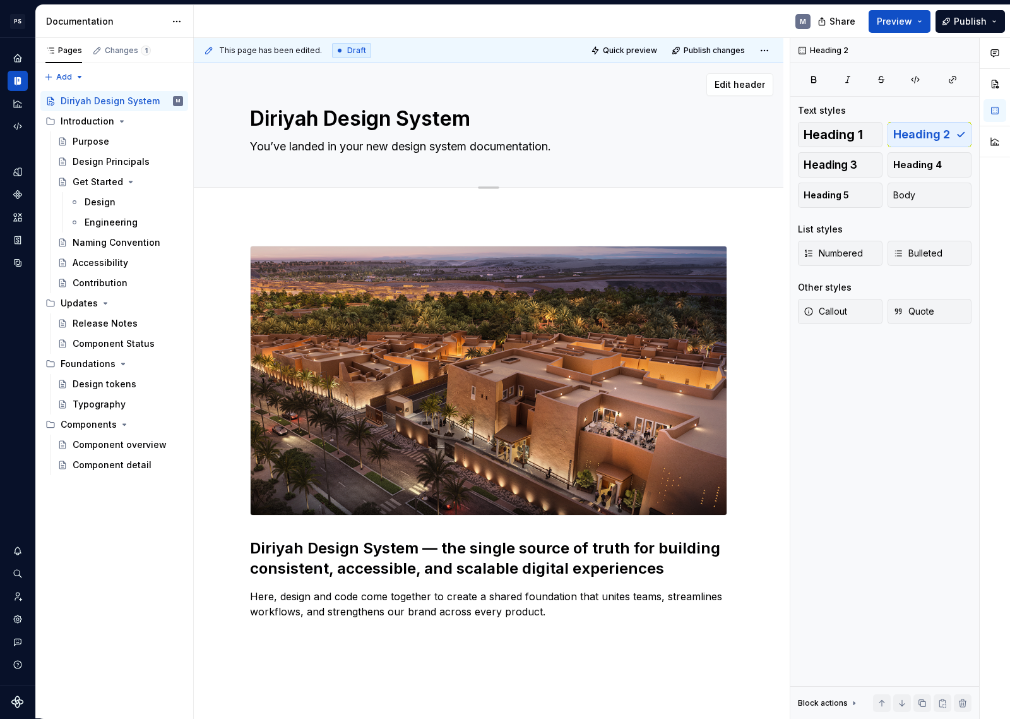
type textarea "*"
type textarea "Diriyah Design System"
click at [561, 147] on textarea "You’ve landed in your new design system documentation." at bounding box center [486, 146] width 477 height 20
drag, startPoint x: 568, startPoint y: 147, endPoint x: 236, endPoint y: 150, distance: 332.8
click at [236, 150] on div "Diriyah Design System You’ve landed in your new design system documentation. Ed…" at bounding box center [489, 125] width 590 height 124
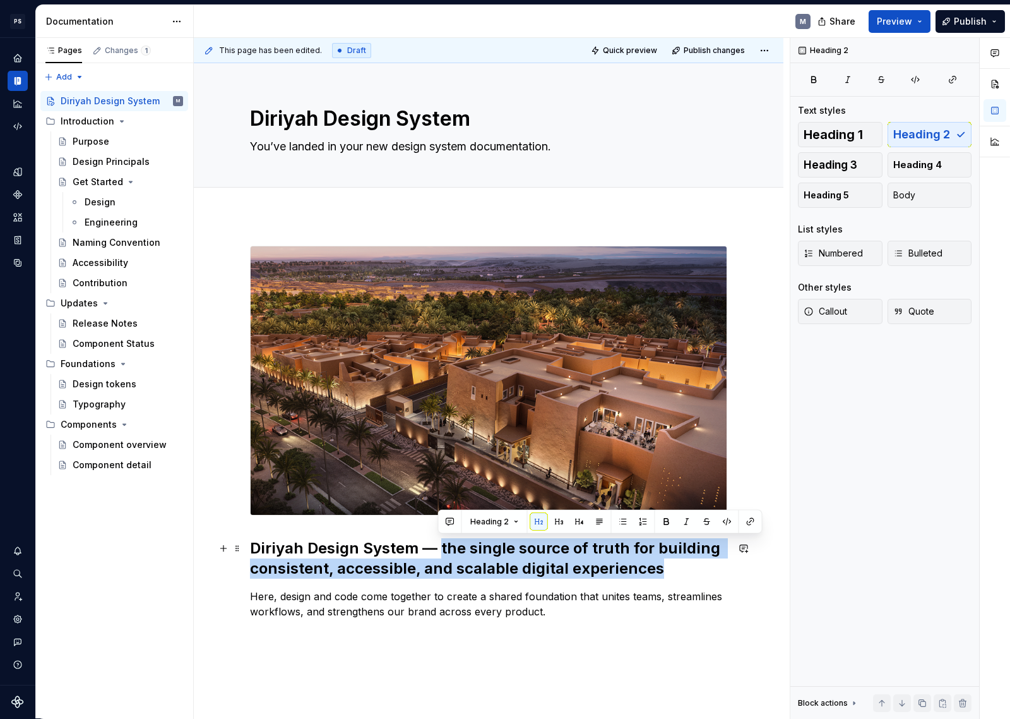
drag, startPoint x: 440, startPoint y: 545, endPoint x: 683, endPoint y: 564, distance: 243.9
click at [684, 564] on h2 "Diriyah Design System — the single source of truth for building consistent, acc…" at bounding box center [488, 558] width 477 height 40
copy h2 "the single source of truth for building consistent, accessible, and scalable di…"
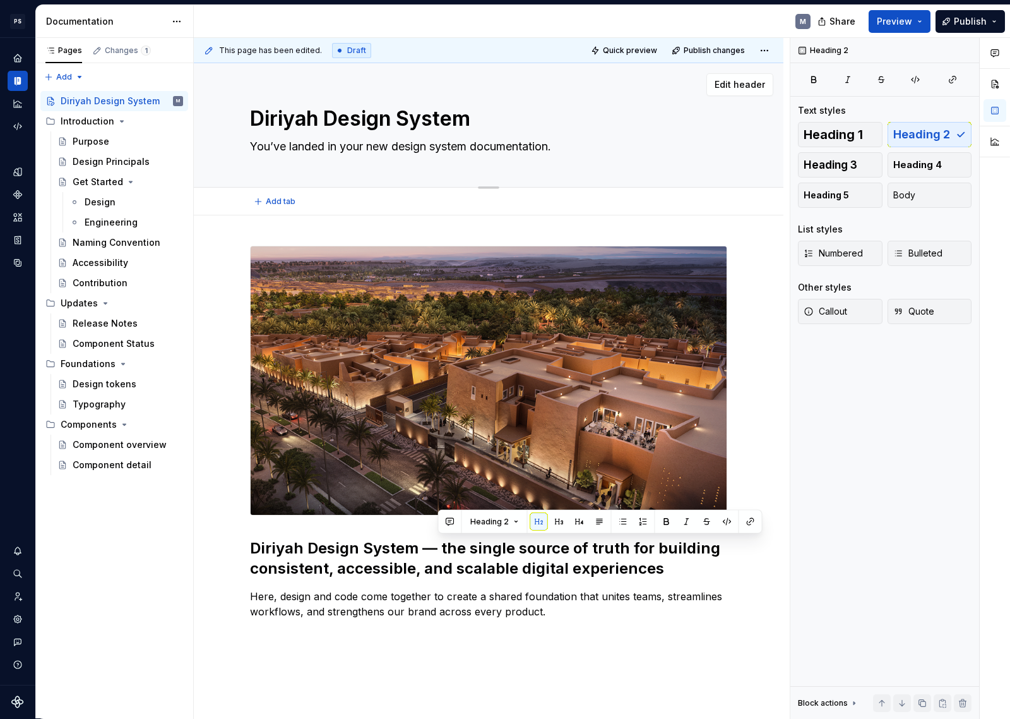
click at [299, 149] on textarea "You’ve landed in your new design system documentation." at bounding box center [486, 146] width 477 height 20
click at [417, 149] on textarea "You’ve landed in your new design system documentation." at bounding box center [486, 146] width 477 height 20
click at [417, 150] on textarea "You’ve landed in your new design system documentation." at bounding box center [486, 146] width 477 height 20
paste textarea "the single source of truth for building consistent, accessible, and scalable di…"
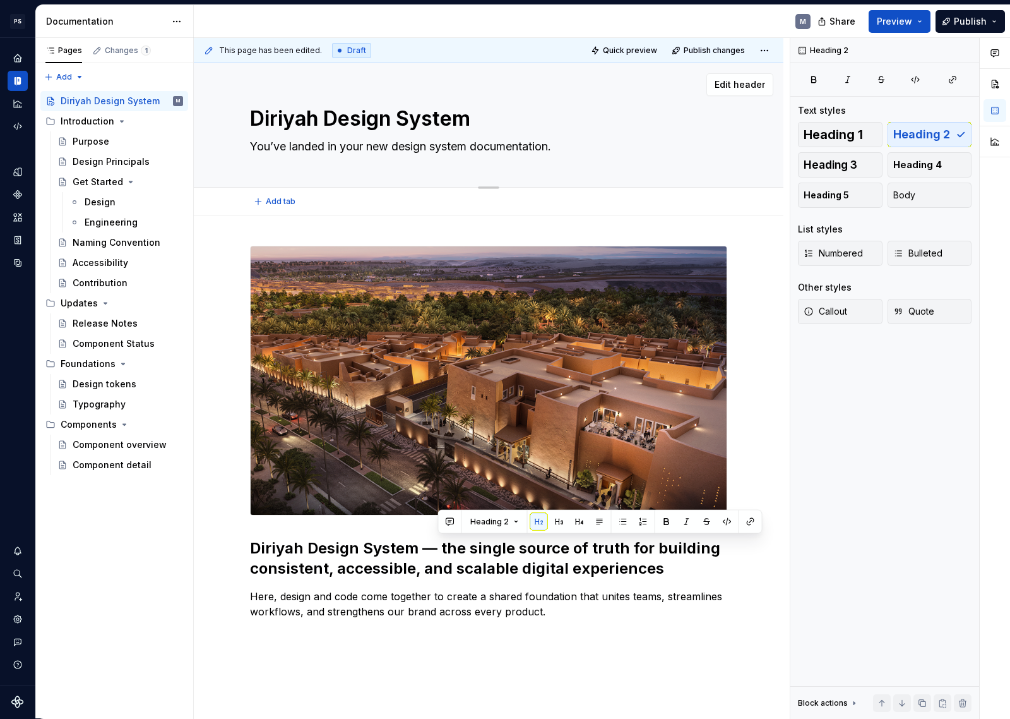
type textarea "*"
type textarea "the single source of truth for building consistent, accessible, and scalable di…"
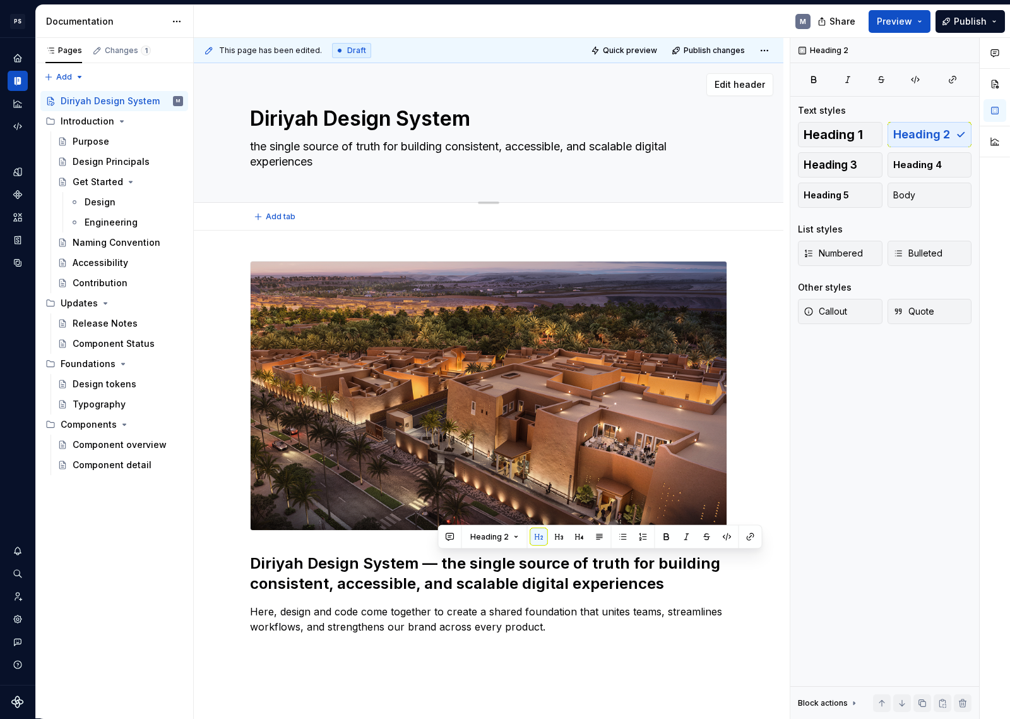
type textarea "*"
type textarea "the single source of truth for building consistent, accessible, and scalable di…"
type textarea "*"
type textarea "the single source of truth for building consistent, accessible, and scalable di…"
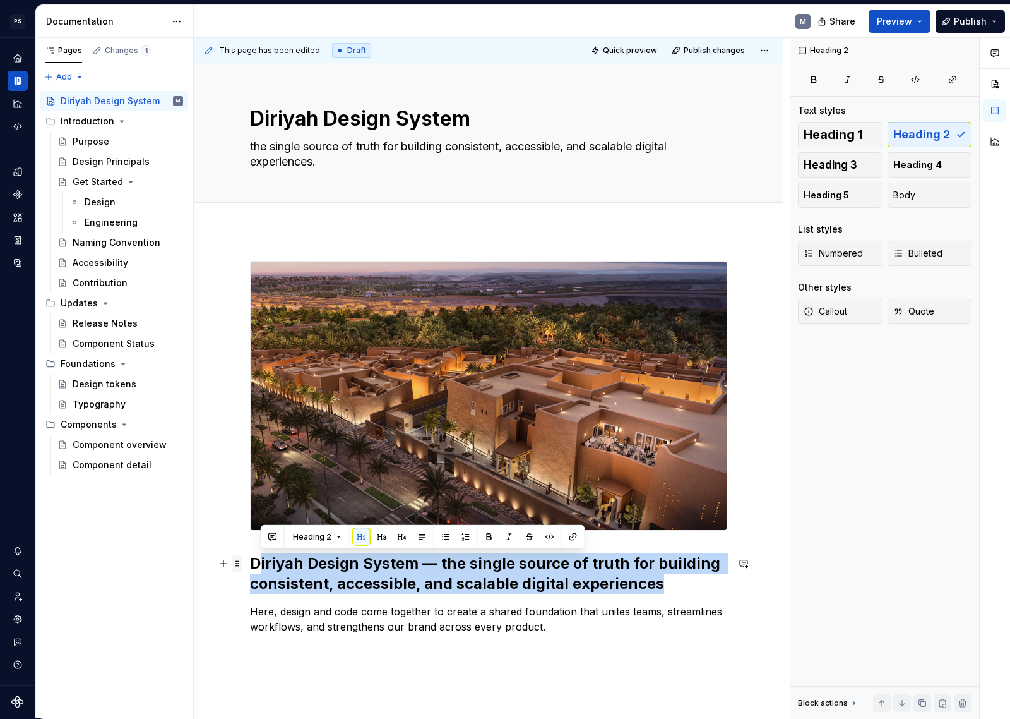
drag, startPoint x: 669, startPoint y: 585, endPoint x: 234, endPoint y: 557, distance: 436.7
click at [250, 557] on div "Diriyah Design System — the single source of truth for building consistent, acc…" at bounding box center [488, 455] width 477 height 388
click at [661, 583] on h2 "Diriyah Design System — the single source of truth for building consistent, acc…" at bounding box center [488, 573] width 477 height 40
drag, startPoint x: 629, startPoint y: 582, endPoint x: 217, endPoint y: 565, distance: 412.7
click at [213, 565] on div "Diriyah Design System — the single source of truth for building consistent, acc…" at bounding box center [489, 547] width 590 height 634
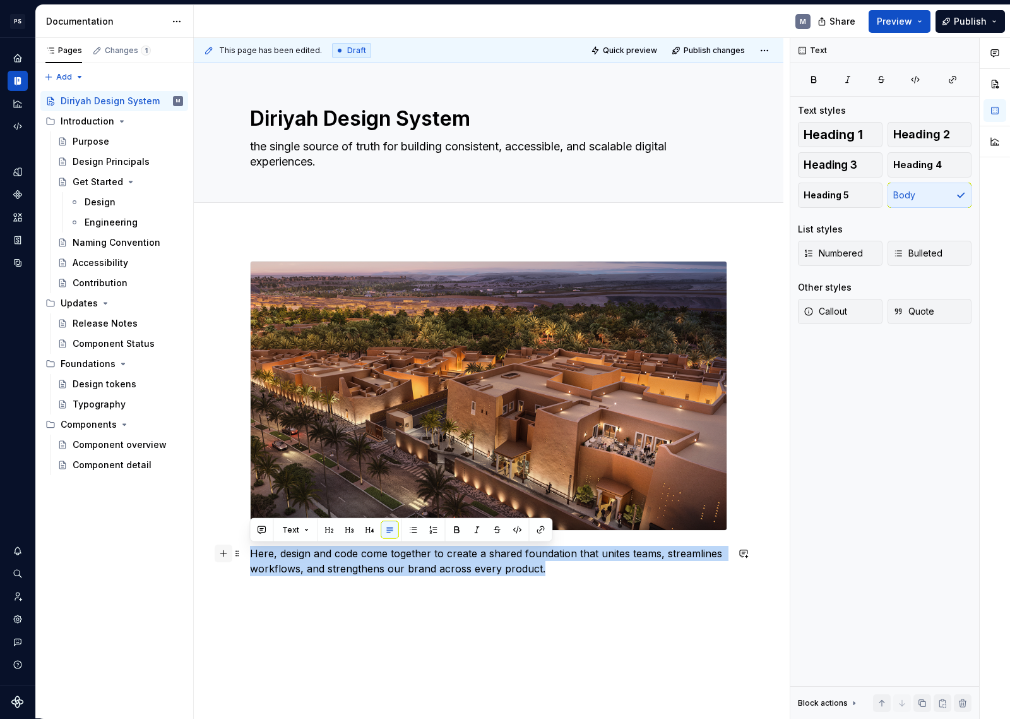
drag, startPoint x: 581, startPoint y: 576, endPoint x: 215, endPoint y: 546, distance: 367.5
click at [250, 546] on div "Here, design and code come together to create a shared foundation that unites t…" at bounding box center [488, 426] width 477 height 330
click at [302, 529] on button "Text" at bounding box center [296, 530] width 39 height 18
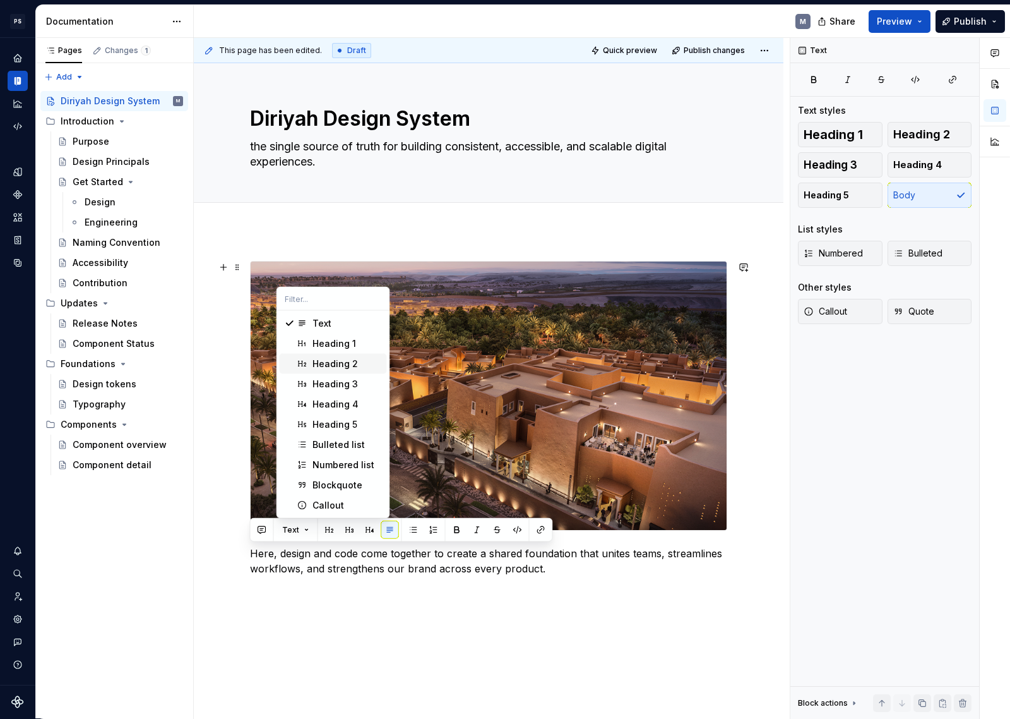
click at [356, 364] on div "Heading 2" at bounding box center [335, 363] width 45 height 13
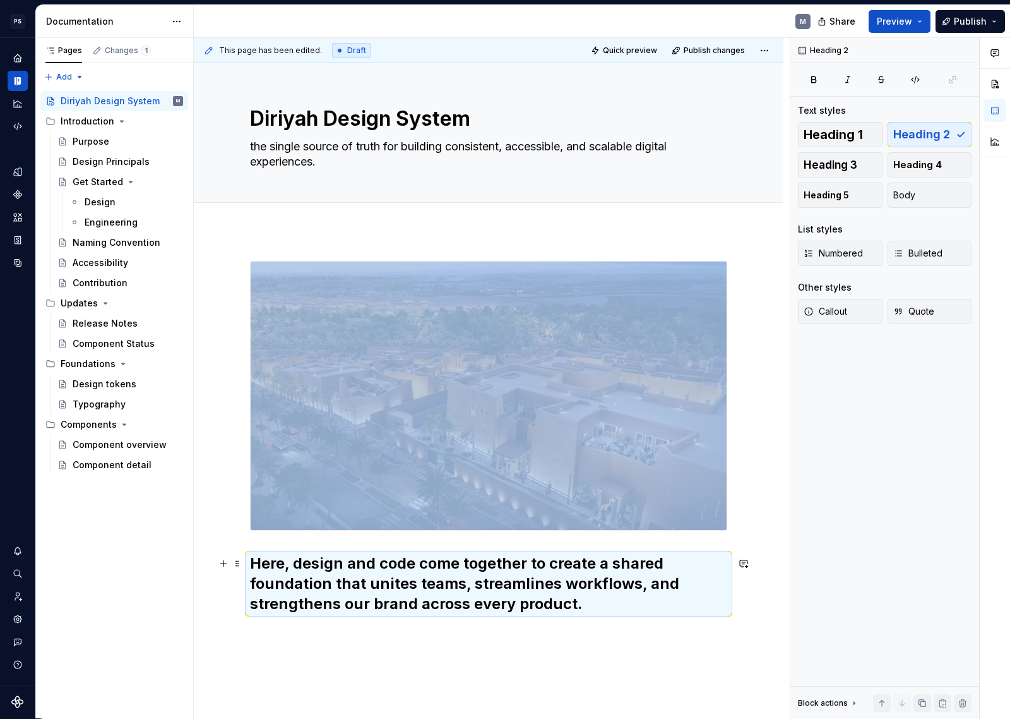
click at [560, 598] on h2 "Here, design and code come together to create a shared foundation that unites t…" at bounding box center [488, 583] width 477 height 61
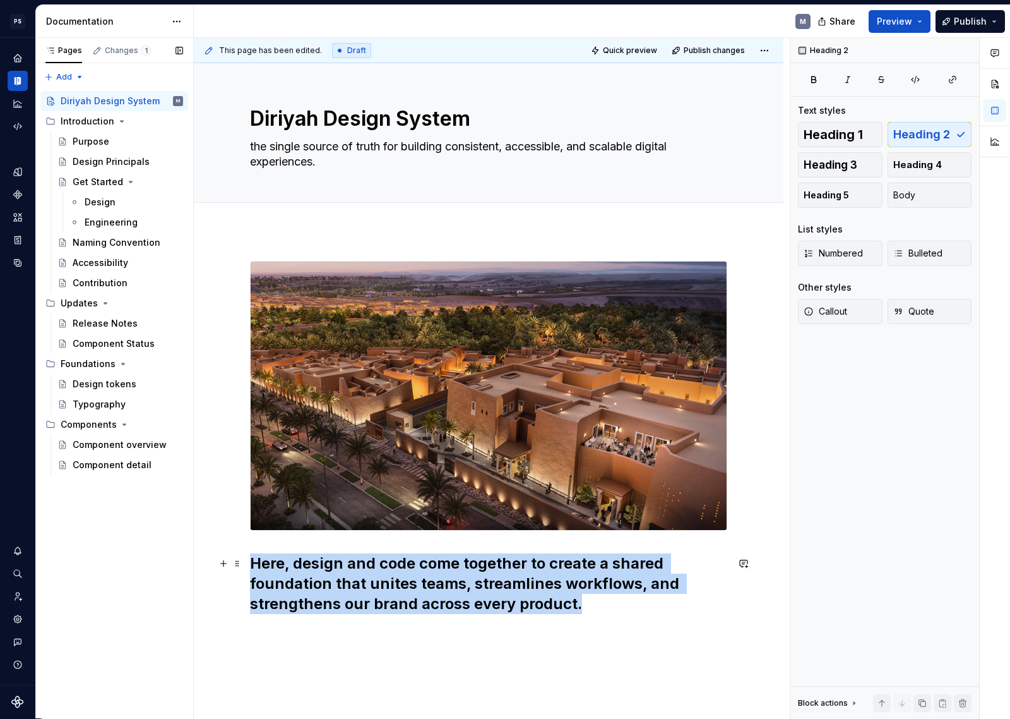
drag, startPoint x: 599, startPoint y: 604, endPoint x: 87, endPoint y: 539, distance: 516.9
click at [87, 539] on div "Pages Changes 1 Add Accessibility guide for tree Page tree. Navigate the tree w…" at bounding box center [523, 378] width 974 height 681
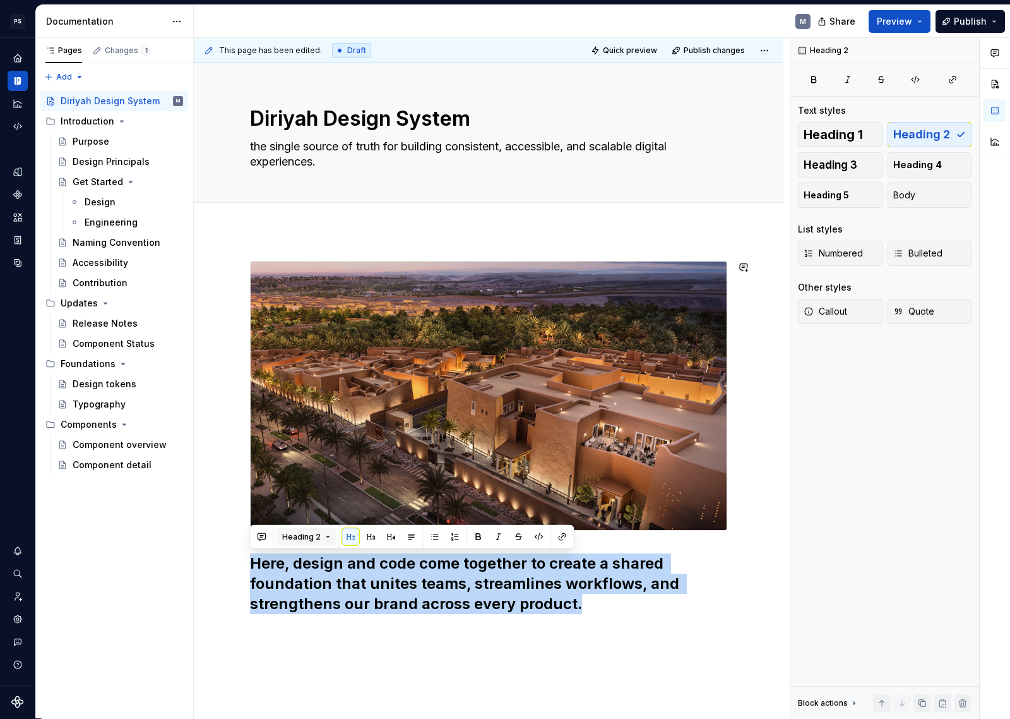
click at [325, 536] on button "Heading 2" at bounding box center [307, 537] width 60 height 18
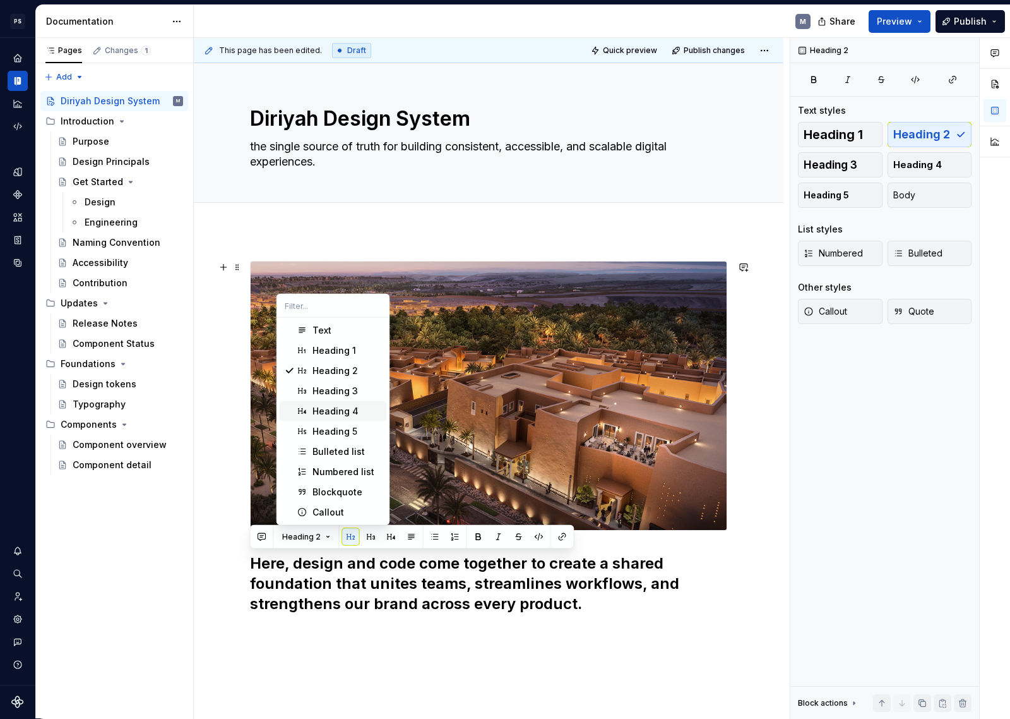
click at [357, 401] on span "Heading 4" at bounding box center [333, 411] width 107 height 20
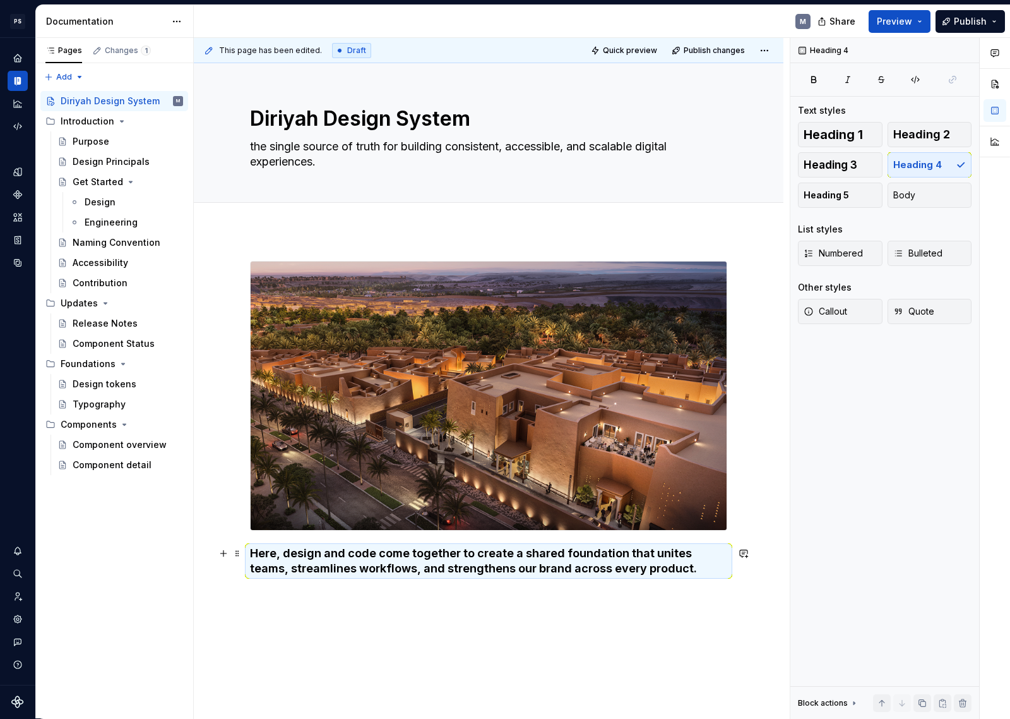
click at [676, 569] on h4 "Here, design and code come together to create a shared foundation that unites t…" at bounding box center [488, 561] width 477 height 30
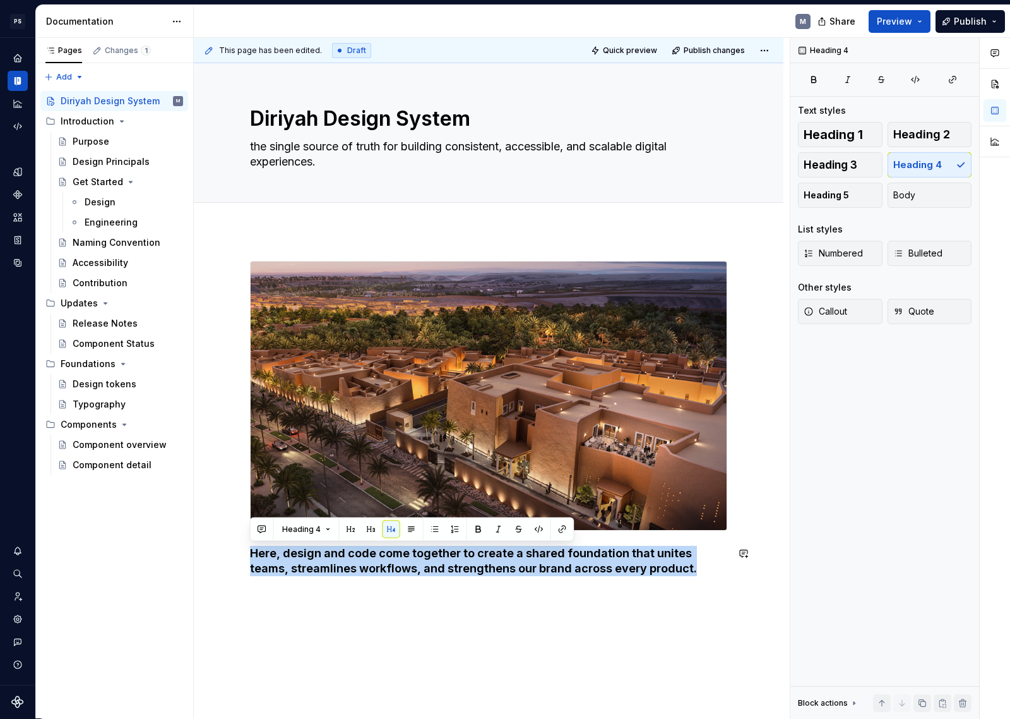
drag, startPoint x: 359, startPoint y: 552, endPoint x: 198, endPoint y: 534, distance: 161.4
click at [198, 534] on div "Here, design and code come together to create a shared foundation that unites t…" at bounding box center [489, 518] width 590 height 576
click at [316, 525] on span "Heading 4" at bounding box center [301, 529] width 39 height 10
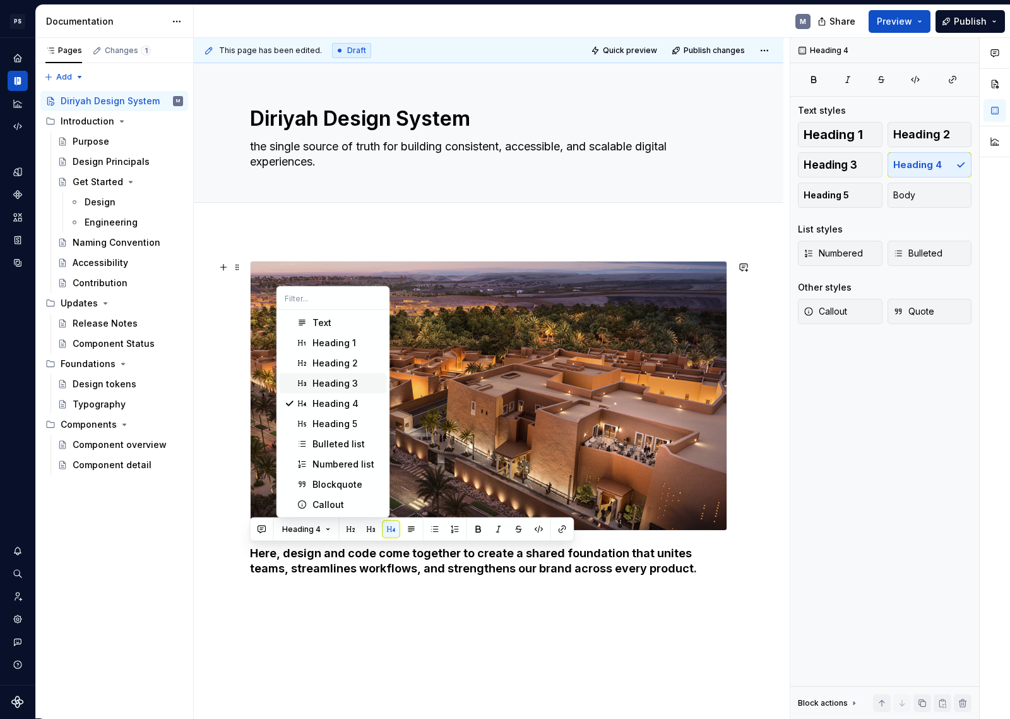
click at [355, 381] on div "Heading 3" at bounding box center [335, 383] width 45 height 13
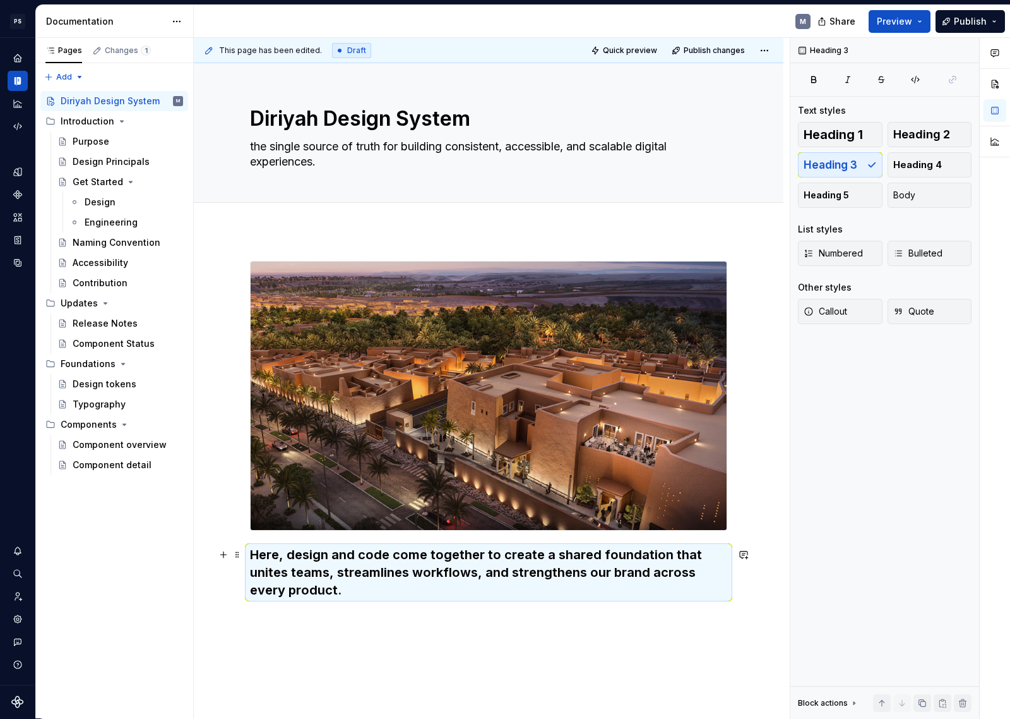
click at [378, 588] on h3 "Here, design and code come together to create a shared foundation that unites t…" at bounding box center [488, 572] width 477 height 53
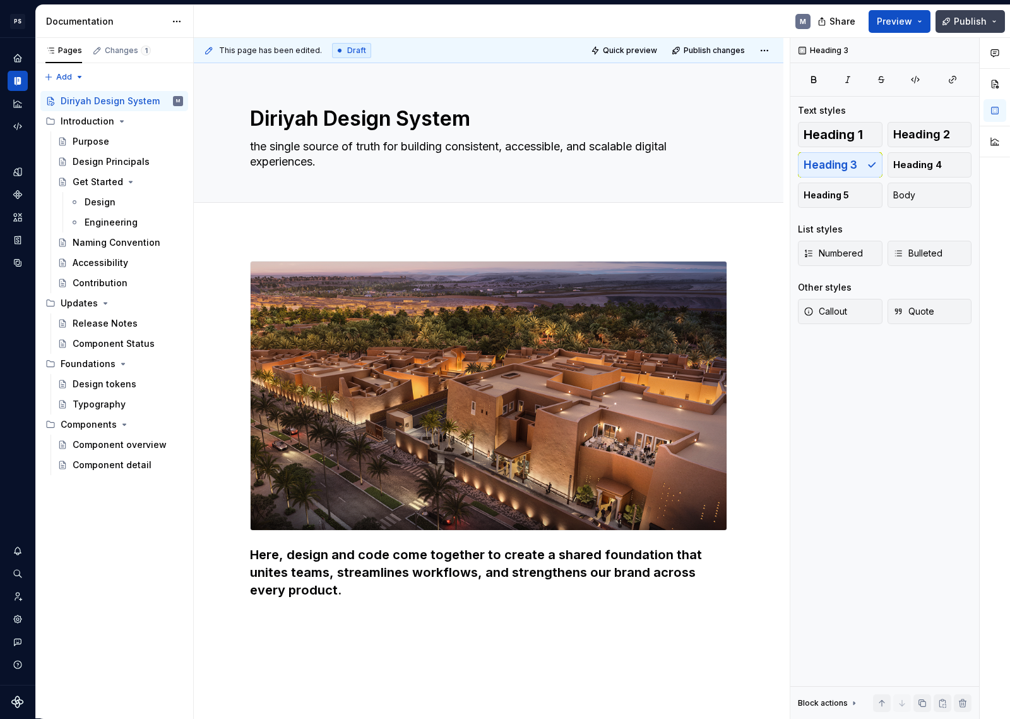
click at [981, 27] on span "Publish" at bounding box center [970, 21] width 33 height 13
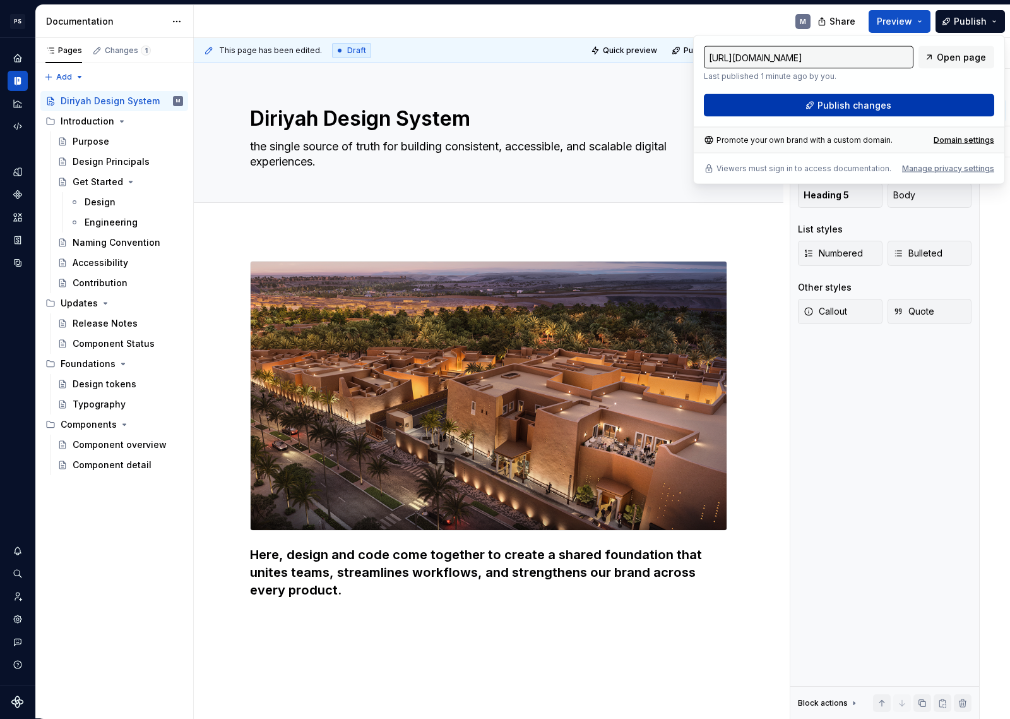
click at [962, 100] on button "Publish changes" at bounding box center [849, 105] width 290 height 23
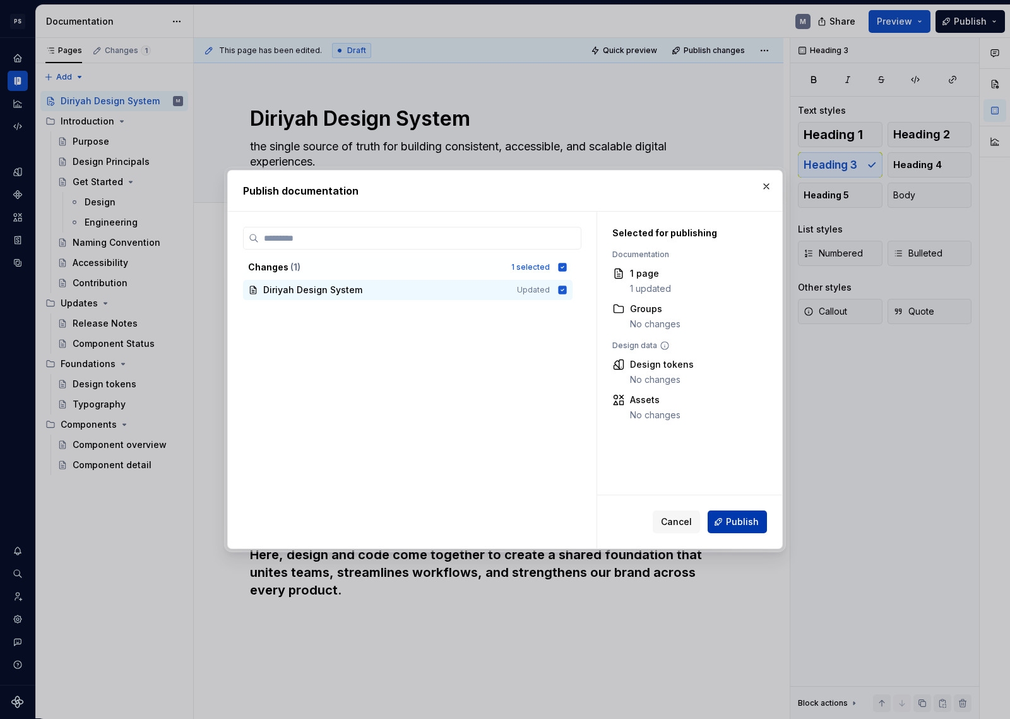
click at [731, 516] on span "Publish" at bounding box center [742, 521] width 33 height 13
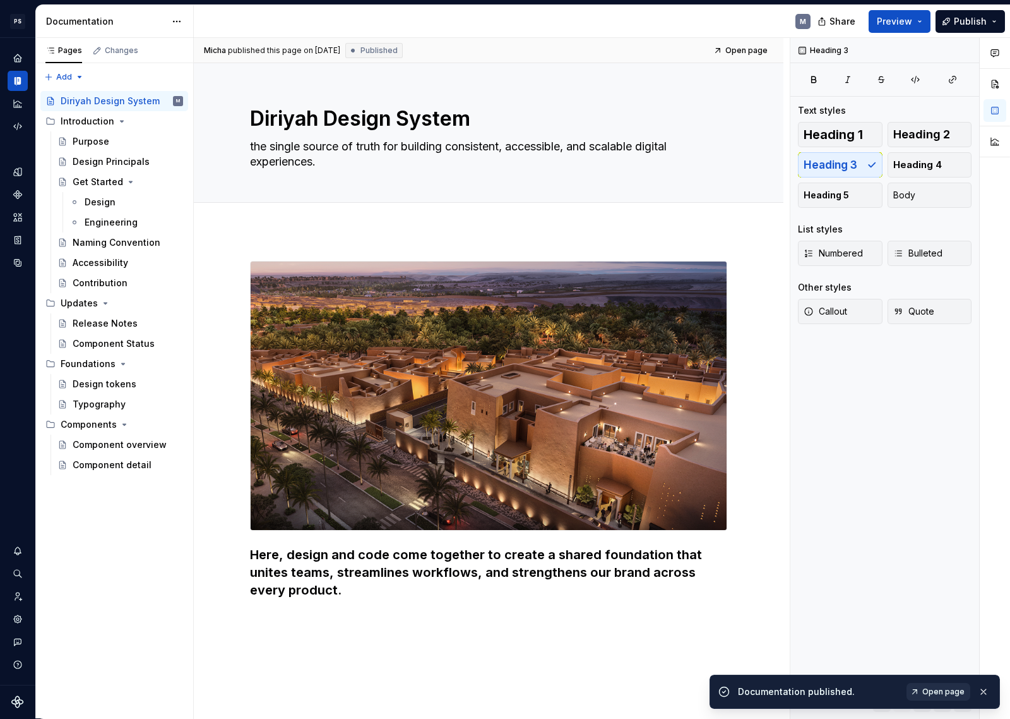
click at [942, 657] on span "Open page" at bounding box center [944, 691] width 42 height 10
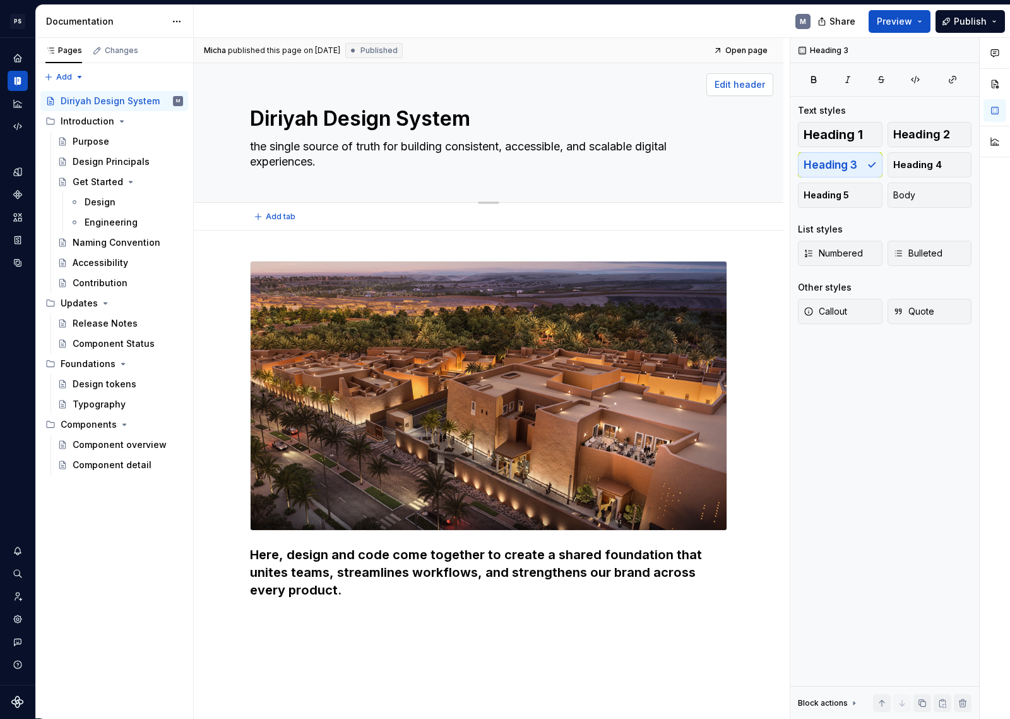
click at [746, 83] on span "Edit header" at bounding box center [740, 84] width 51 height 13
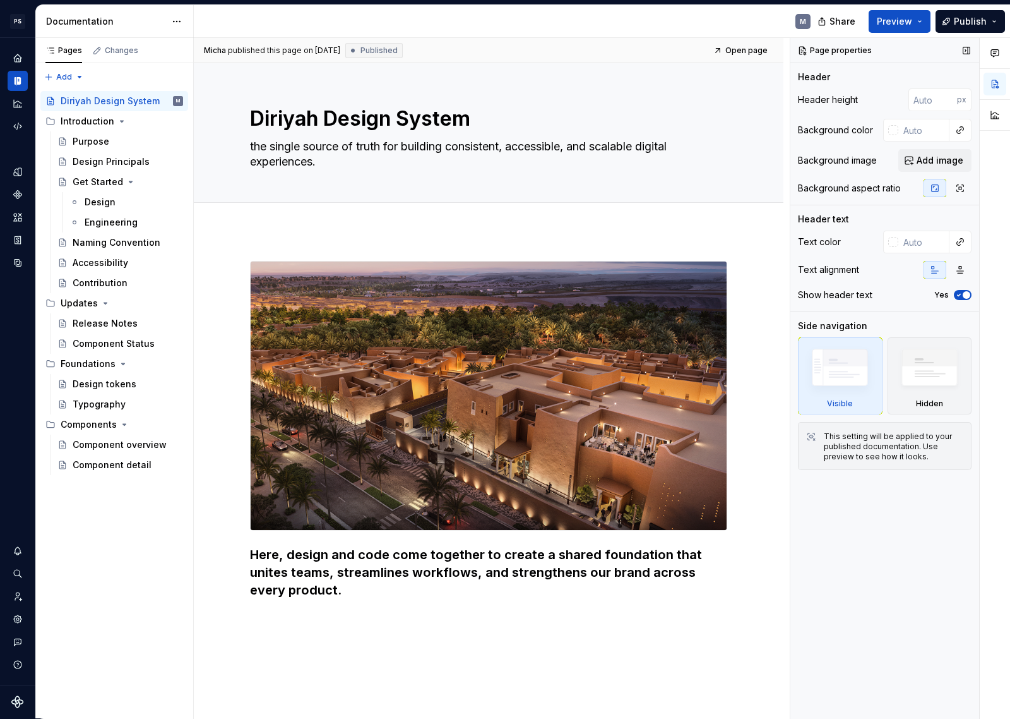
click at [963, 293] on span "button" at bounding box center [967, 295] width 8 height 8
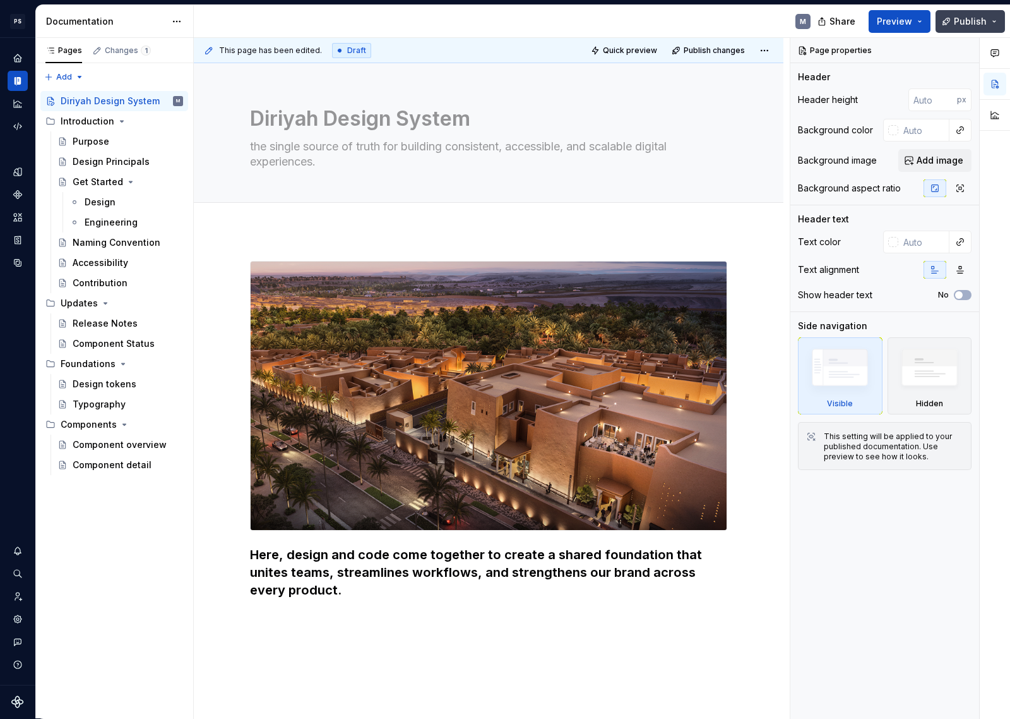
click at [969, 15] on span "Publish" at bounding box center [970, 21] width 33 height 13
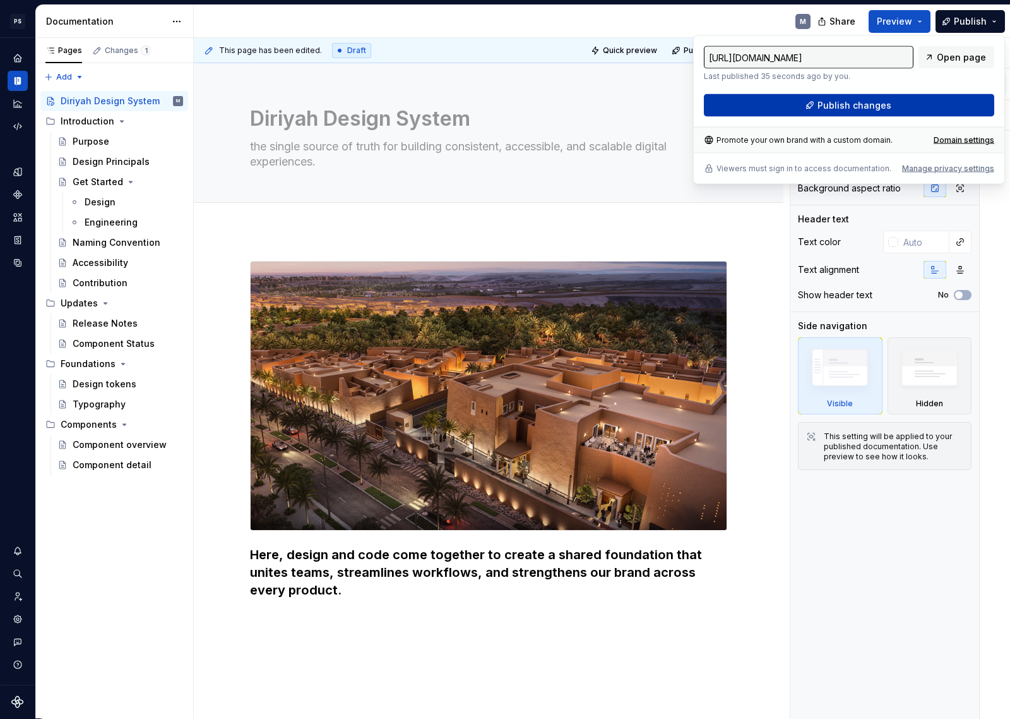
click at [936, 102] on button "Publish changes" at bounding box center [849, 105] width 290 height 23
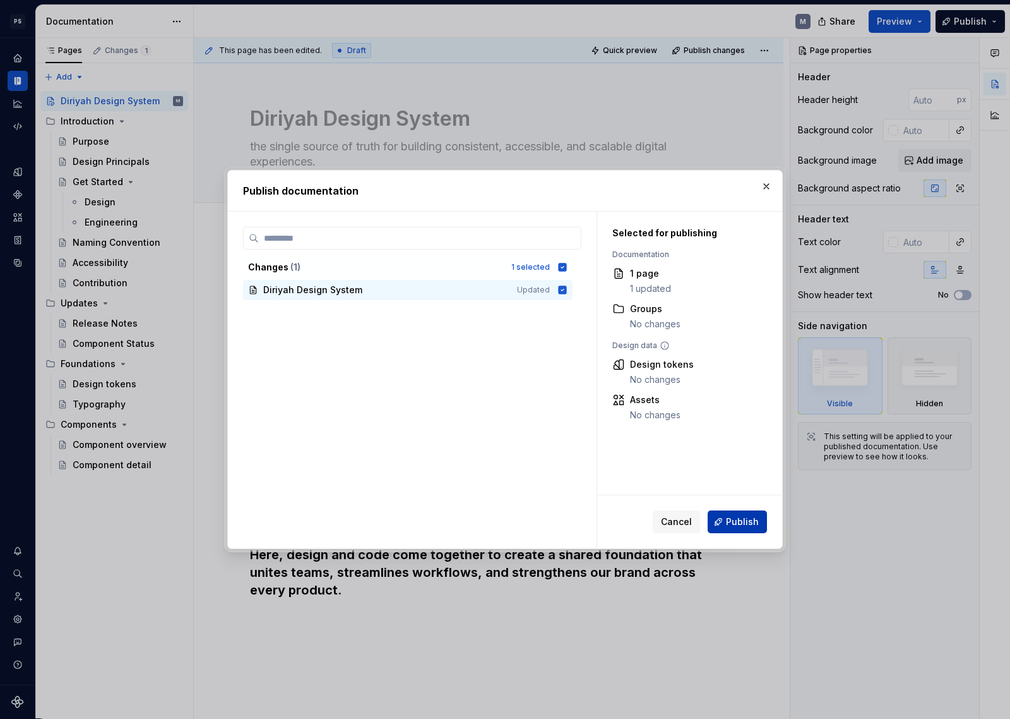
click at [738, 520] on span "Publish" at bounding box center [742, 521] width 33 height 13
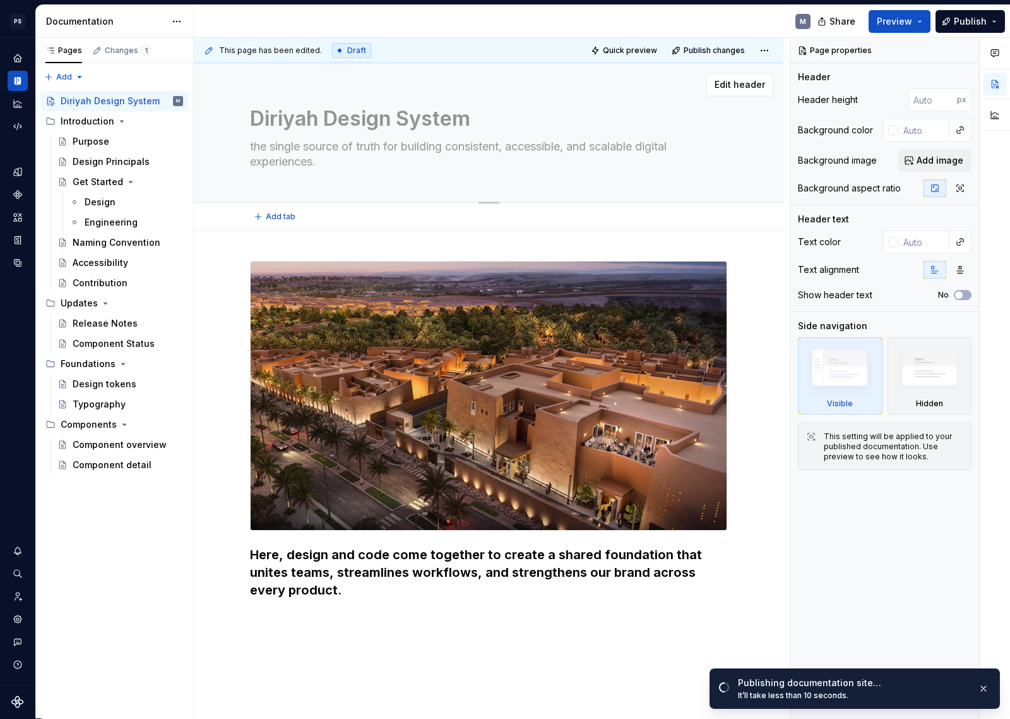
click at [364, 120] on textarea "Diriyah Design System" at bounding box center [486, 119] width 477 height 30
click at [419, 123] on textarea "Diriyah Design System" at bounding box center [486, 119] width 477 height 30
click at [251, 554] on h3 "Here, design and code come together to create a shared foundation that unites t…" at bounding box center [488, 572] width 477 height 53
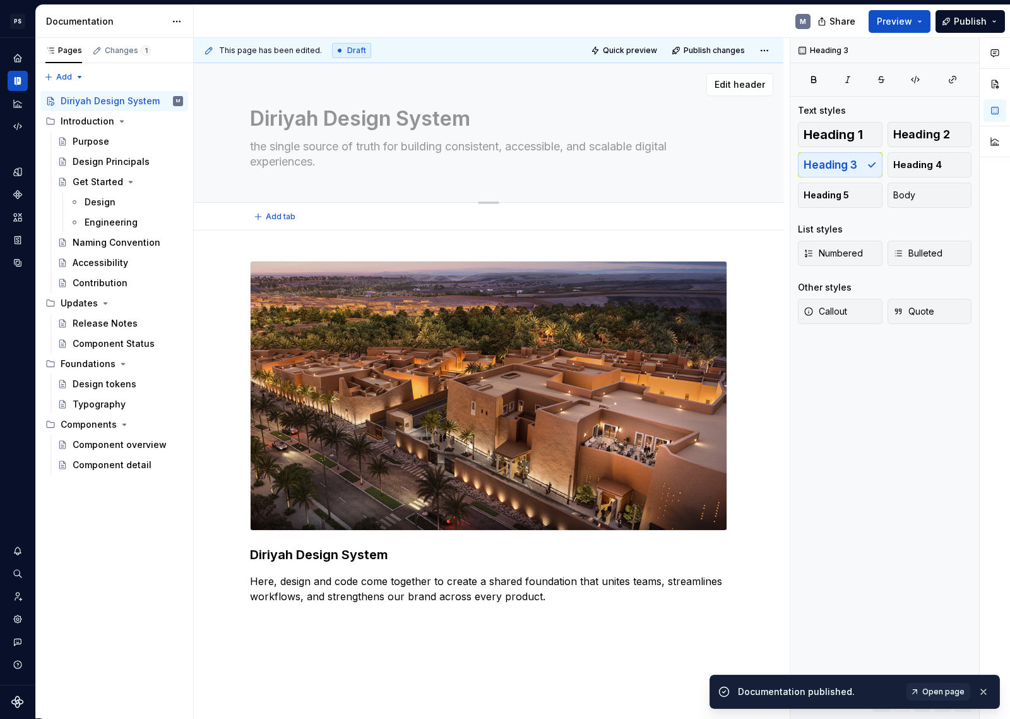
click at [311, 149] on textarea "the single source of truth for building consistent, accessible, and scalable di…" at bounding box center [486, 153] width 477 height 35
click at [390, 555] on h3 "Diriyah Design System" at bounding box center [488, 555] width 477 height 18
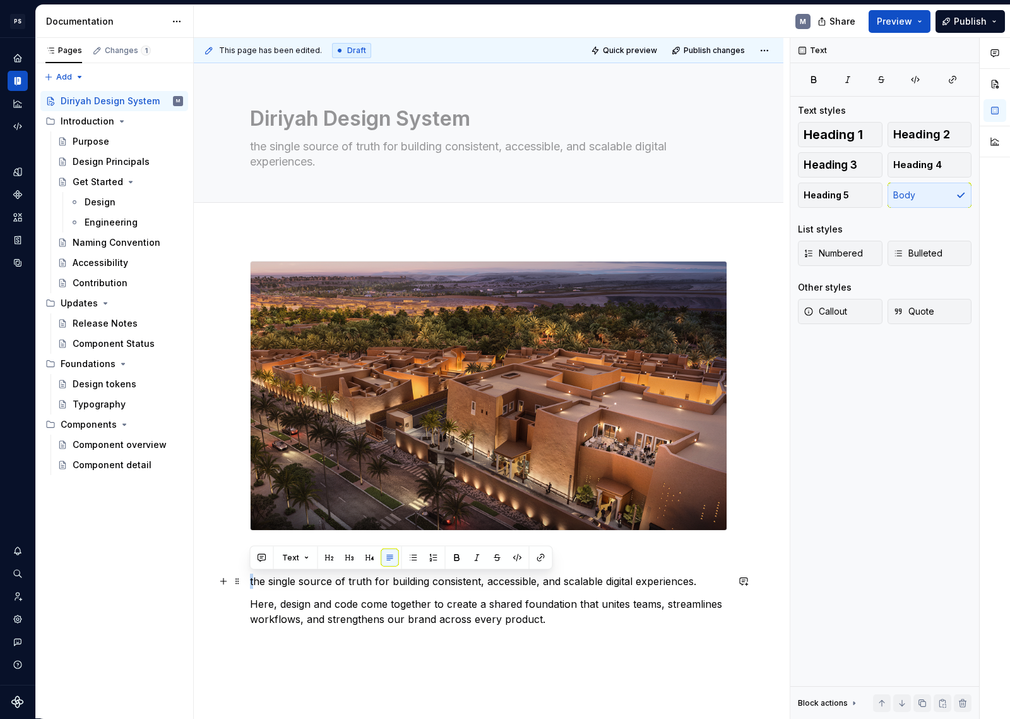
drag, startPoint x: 254, startPoint y: 580, endPoint x: 246, endPoint y: 576, distance: 9.6
click at [246, 576] on div "Diriyah Design System the single source of truth for building consistent, acces…" at bounding box center [489, 543] width 590 height 626
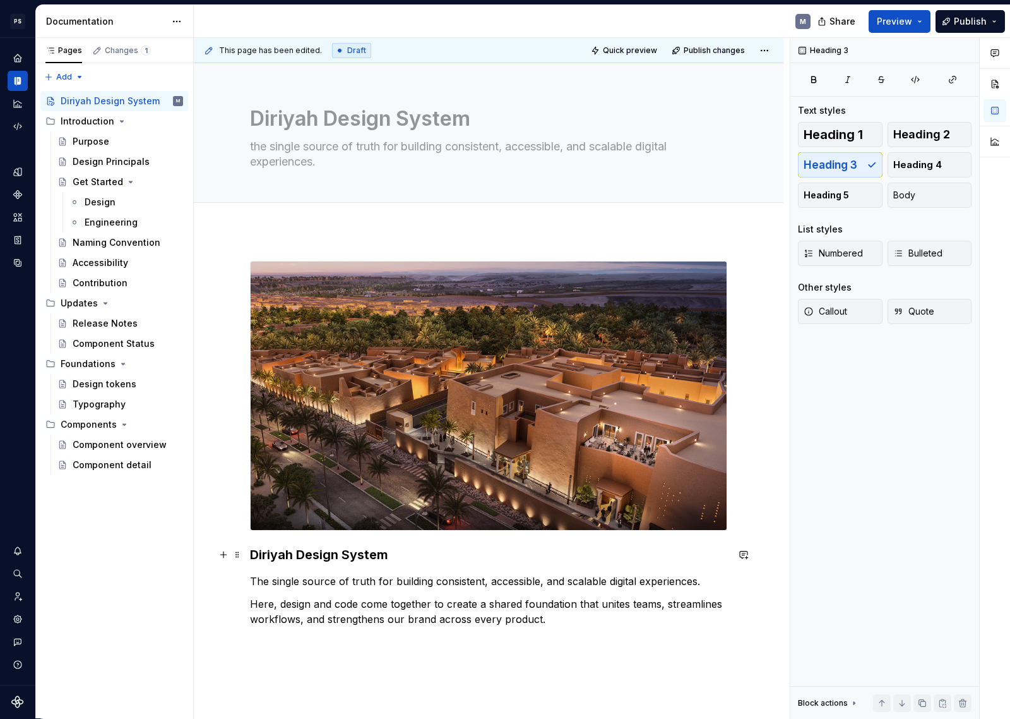
click at [403, 561] on h3 "Diriyah Design System" at bounding box center [488, 555] width 477 height 18
click at [562, 618] on p "Here, design and code come together to create a shared foundation that unites t…" at bounding box center [488, 611] width 477 height 30
click at [533, 582] on p "The single source of truth for building consistent, accessible, and scalable di…" at bounding box center [488, 580] width 477 height 15
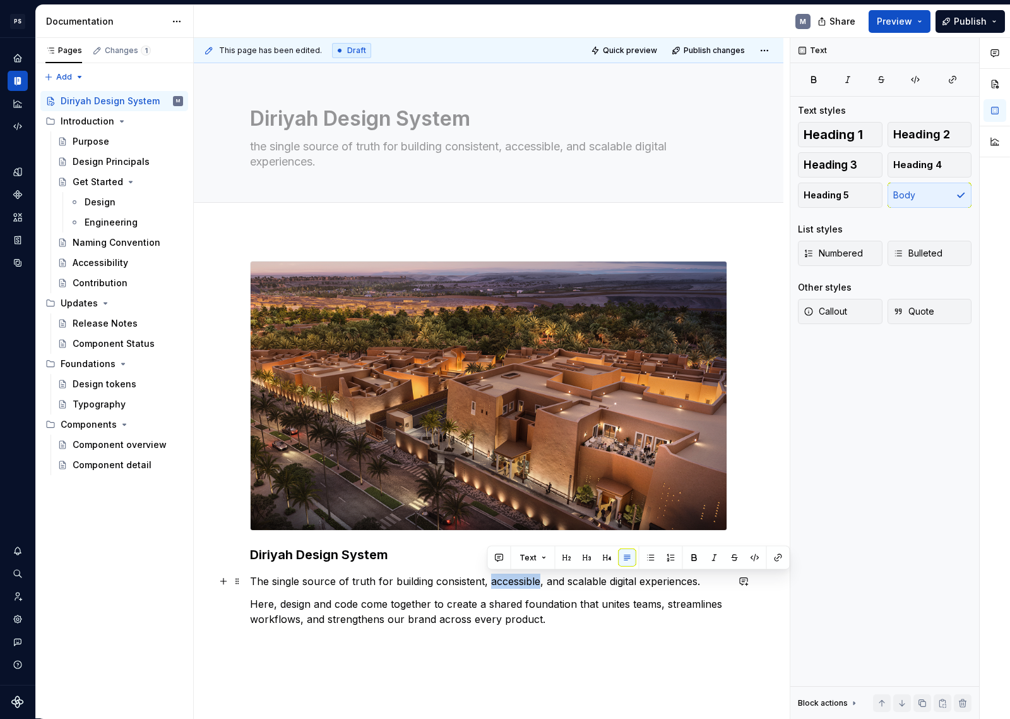
click at [533, 582] on p "The single source of truth for building consistent, accessible, and scalable di…" at bounding box center [488, 580] width 477 height 15
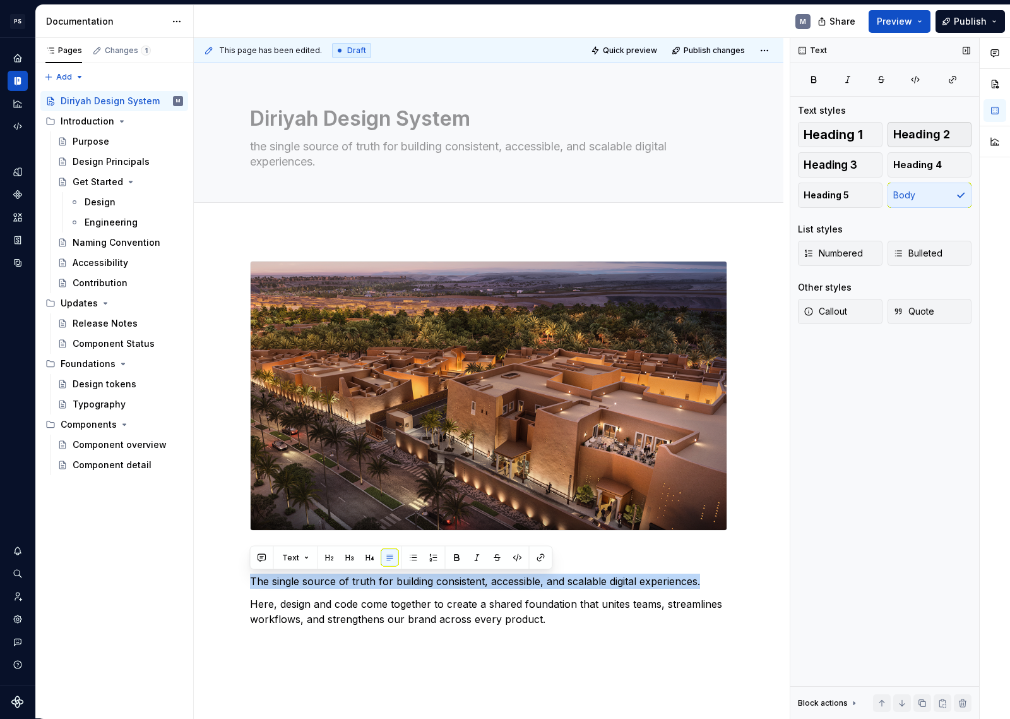
click at [935, 133] on span "Heading 2" at bounding box center [922, 134] width 57 height 13
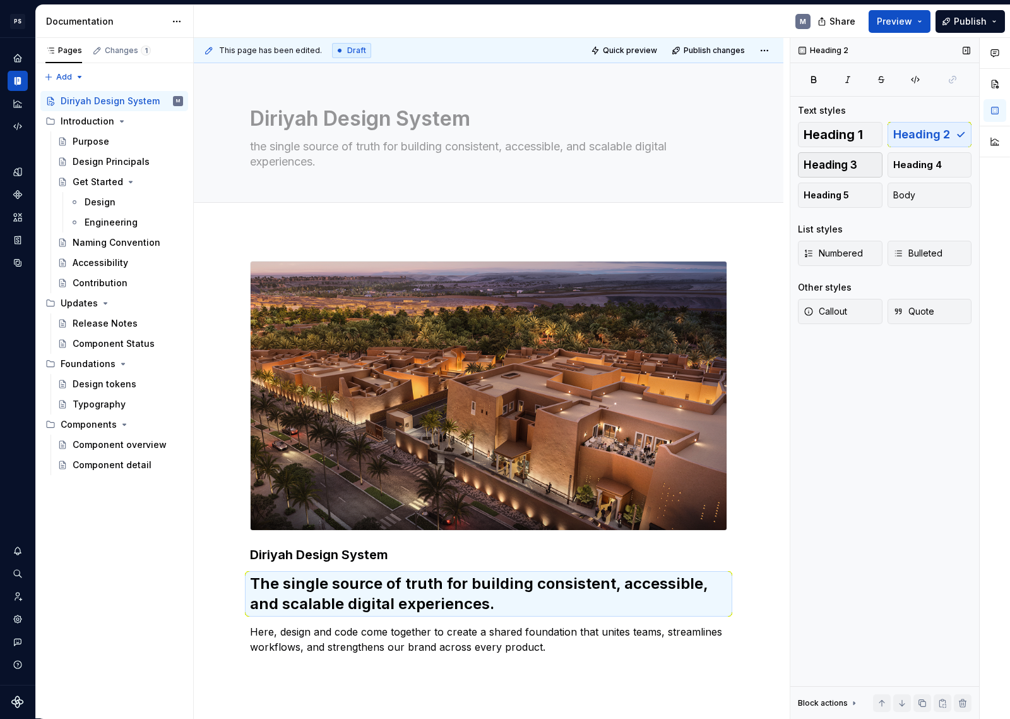
click at [863, 163] on button "Heading 3" at bounding box center [840, 164] width 85 height 25
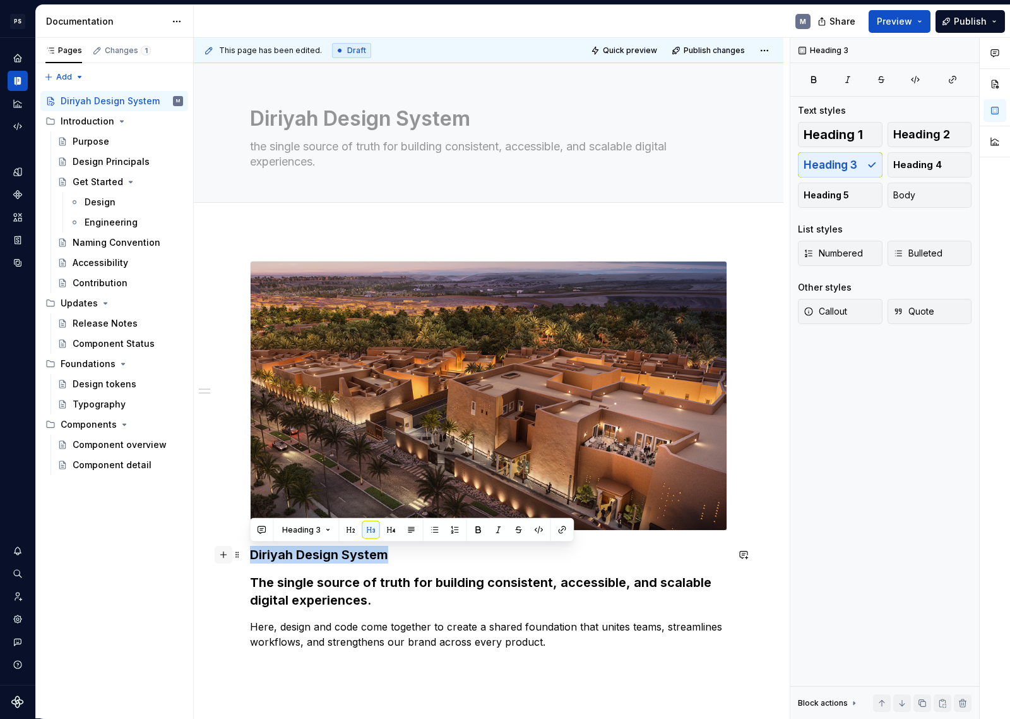
drag, startPoint x: 393, startPoint y: 558, endPoint x: 227, endPoint y: 553, distance: 166.8
click at [250, 553] on div "Diriyah Design System The single source of truth for building consistent, acces…" at bounding box center [488, 463] width 477 height 404
click at [866, 133] on button "Heading 1" at bounding box center [840, 134] width 85 height 25
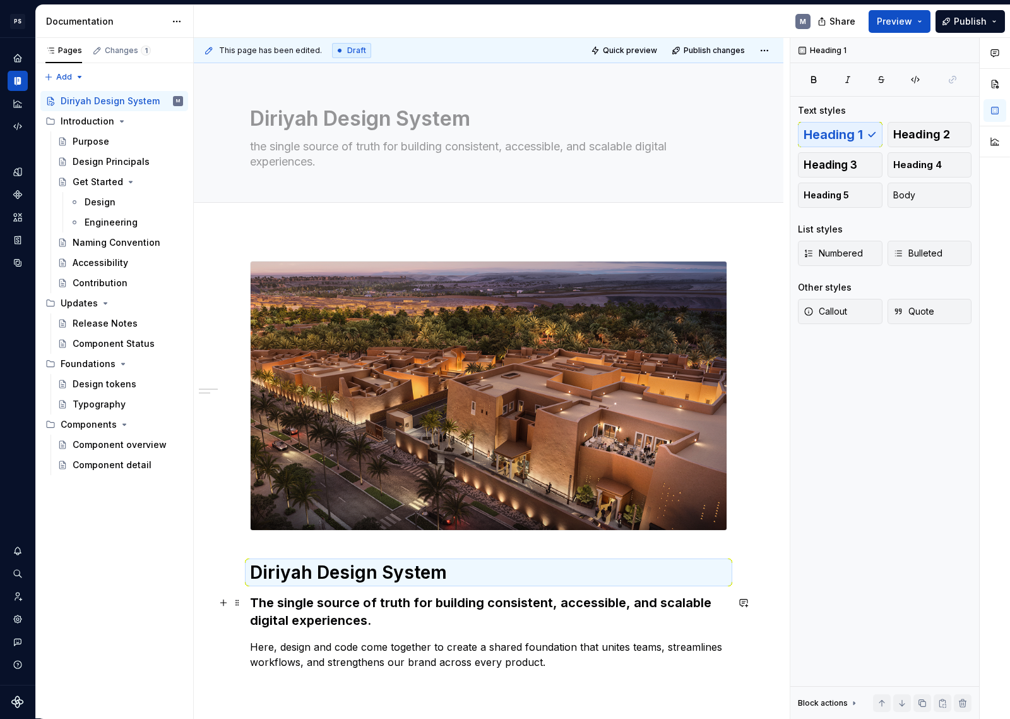
click at [392, 628] on h3 "The single source of truth for building consistent, accessible, and scalable di…" at bounding box center [488, 611] width 477 height 35
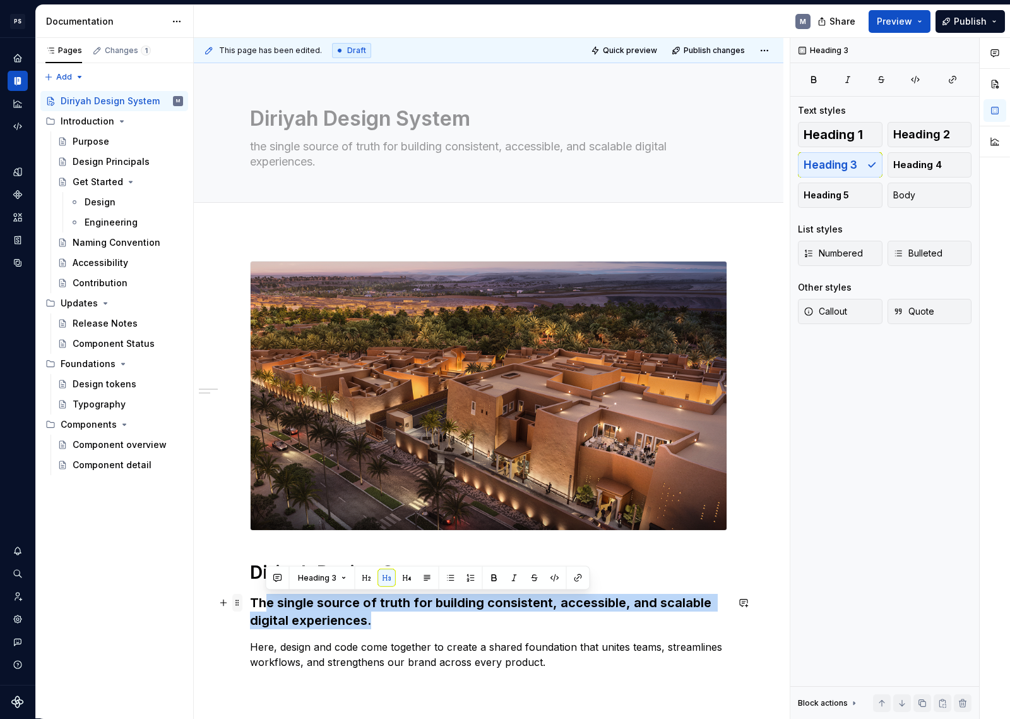
drag, startPoint x: 318, startPoint y: 613, endPoint x: 236, endPoint y: 602, distance: 82.8
click at [250, 602] on div "Diriyah Design System The single source of truth for building consistent, acces…" at bounding box center [488, 473] width 477 height 424
click at [381, 623] on h3 "The single source of truth for building consistent, accessible, and scalable di…" at bounding box center [488, 611] width 477 height 35
drag, startPoint x: 326, startPoint y: 613, endPoint x: 236, endPoint y: 590, distance: 92.7
click at [236, 590] on div "Diriyah Design System The single source of truth for building consistent, acces…" at bounding box center [489, 564] width 590 height 669
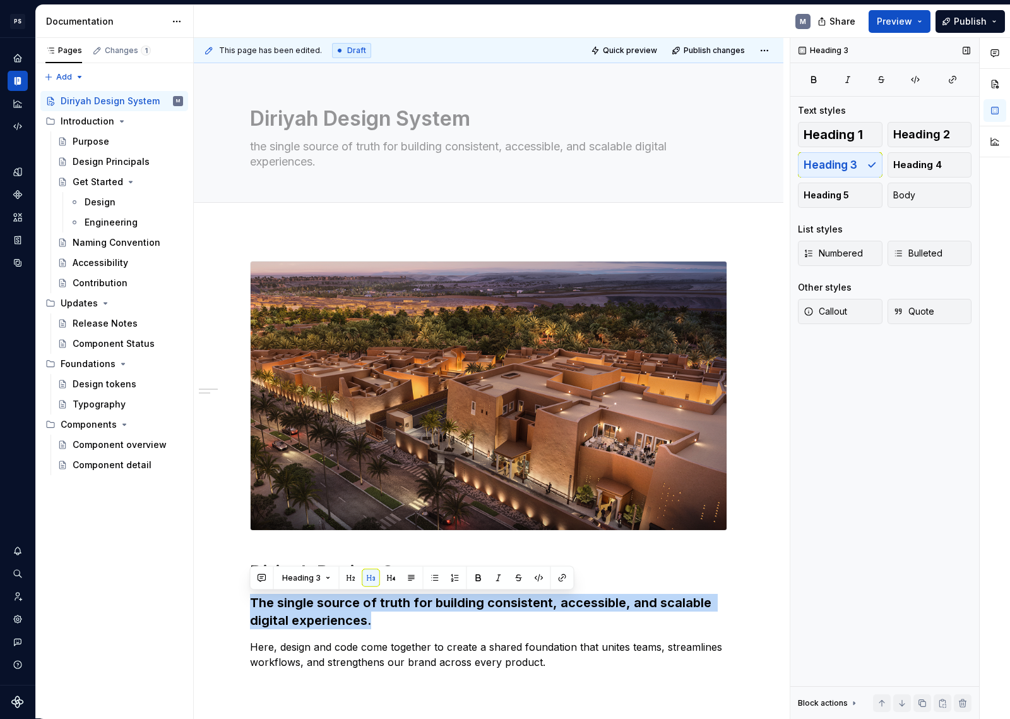
click at [916, 164] on span "Heading 4" at bounding box center [918, 165] width 49 height 13
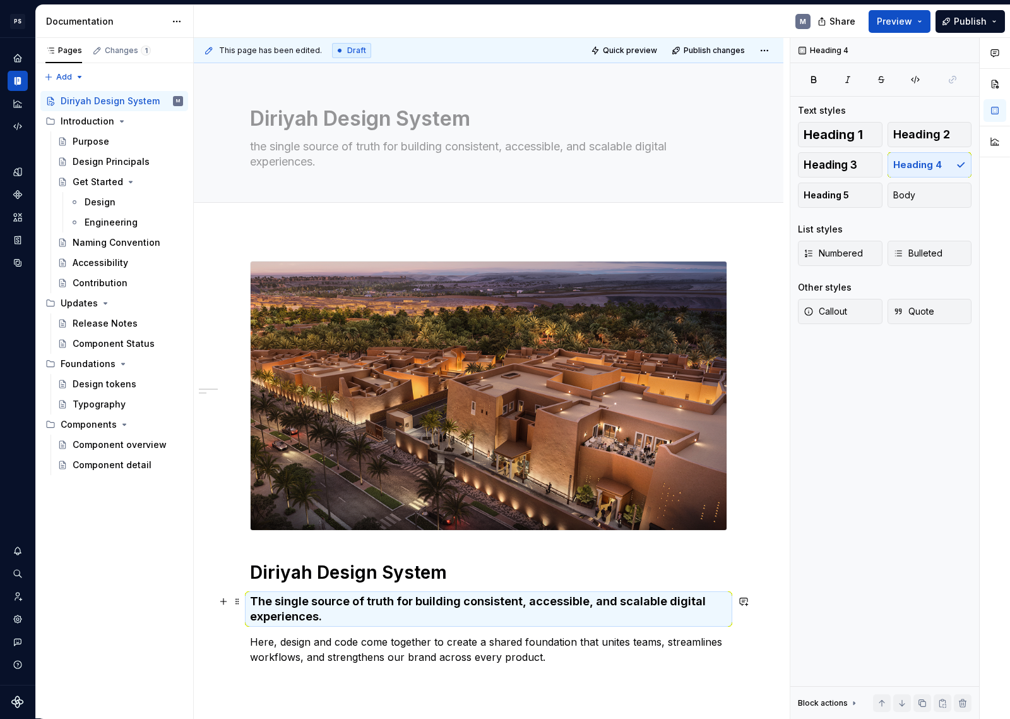
click at [398, 603] on h4 "The single source of truth for building consistent, accessible, and scalable di…" at bounding box center [488, 609] width 477 height 30
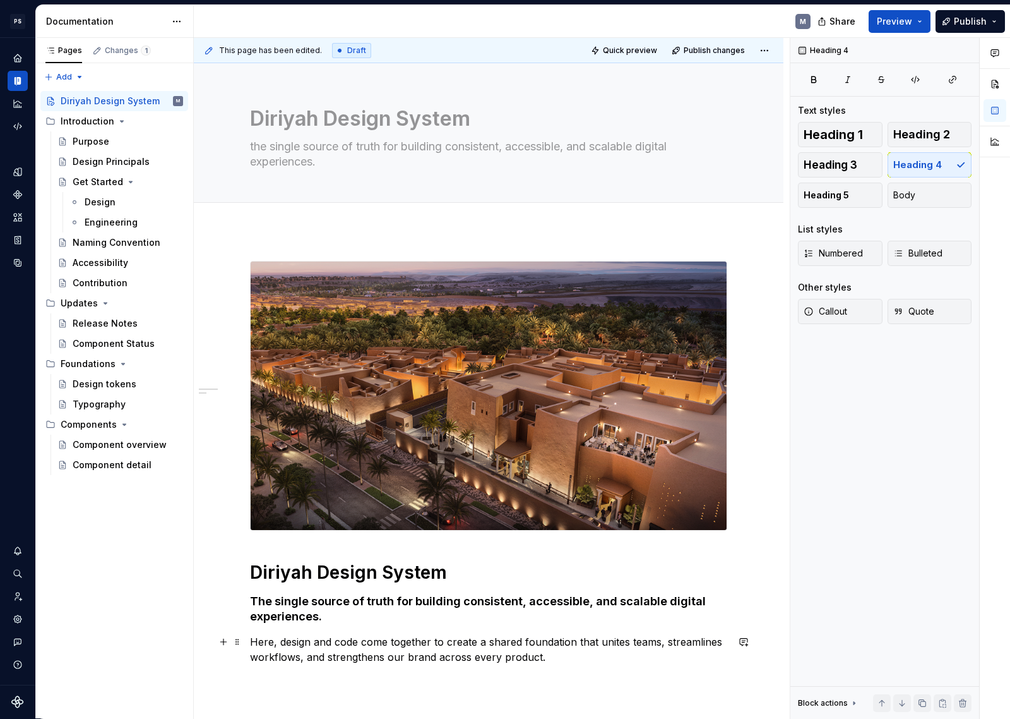
click at [579, 652] on p "Here, design and code come together to create a shared foundation that unites t…" at bounding box center [488, 649] width 477 height 30
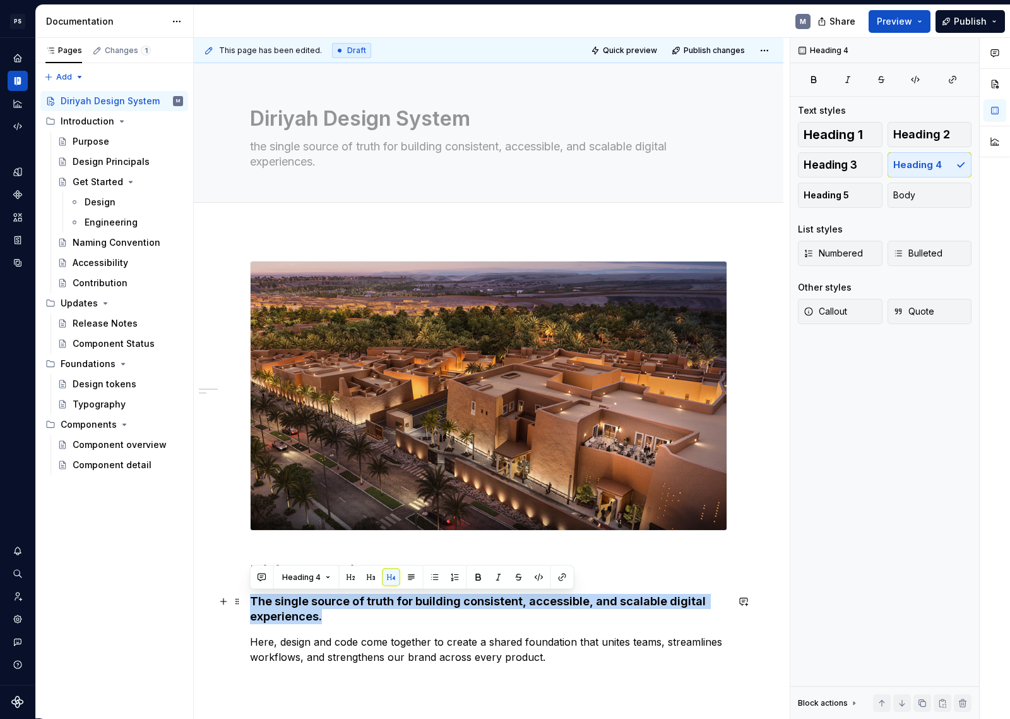
drag, startPoint x: 358, startPoint y: 613, endPoint x: 247, endPoint y: 601, distance: 111.7
click at [247, 601] on div "Diriyah Design System The single source of truth for building consistent, acces…" at bounding box center [489, 562] width 590 height 664
click at [855, 197] on button "Heading 5" at bounding box center [840, 195] width 85 height 25
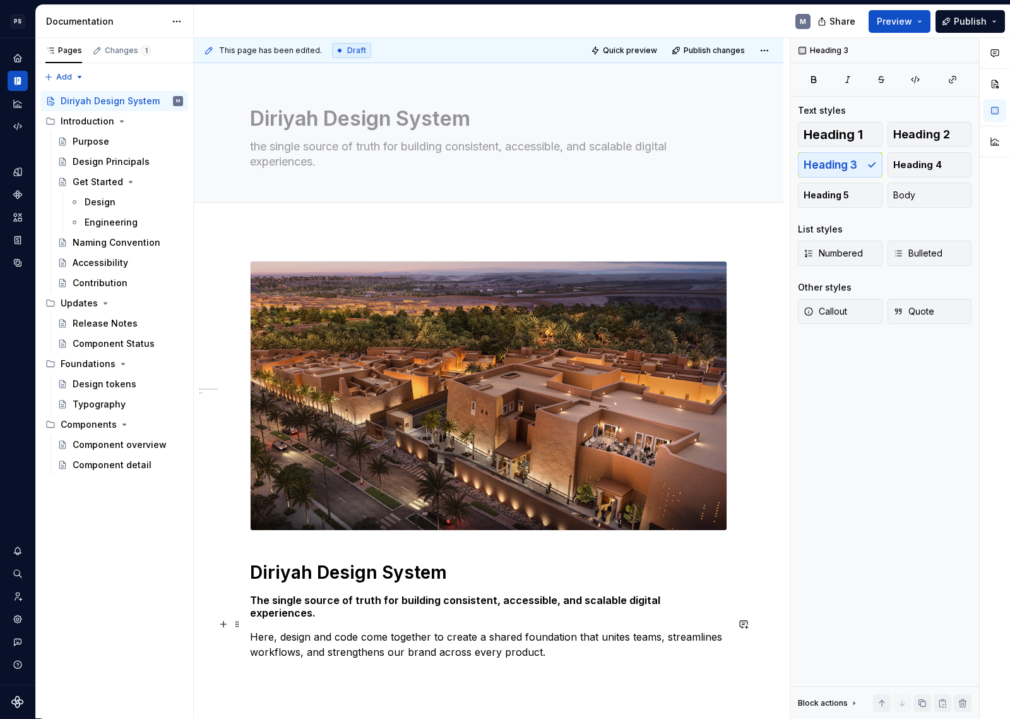
click at [542, 645] on p "Here, design and code come together to create a shared foundation that unites t…" at bounding box center [488, 644] width 477 height 30
click at [960, 21] on span "Publish" at bounding box center [970, 21] width 33 height 13
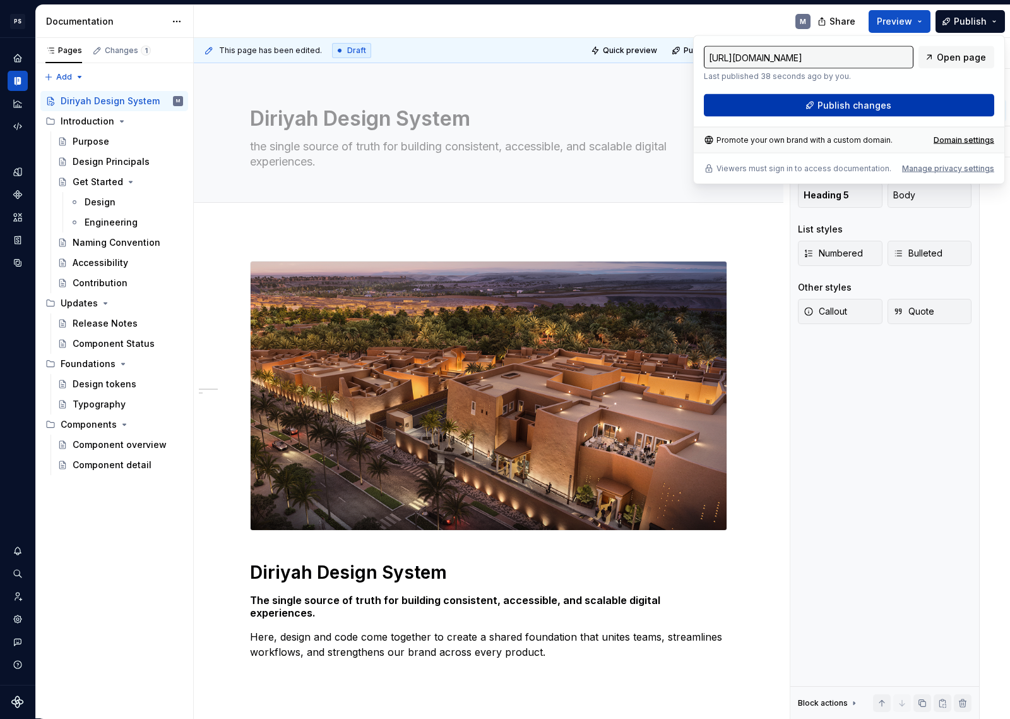
click at [918, 99] on button "Publish changes" at bounding box center [849, 105] width 290 height 23
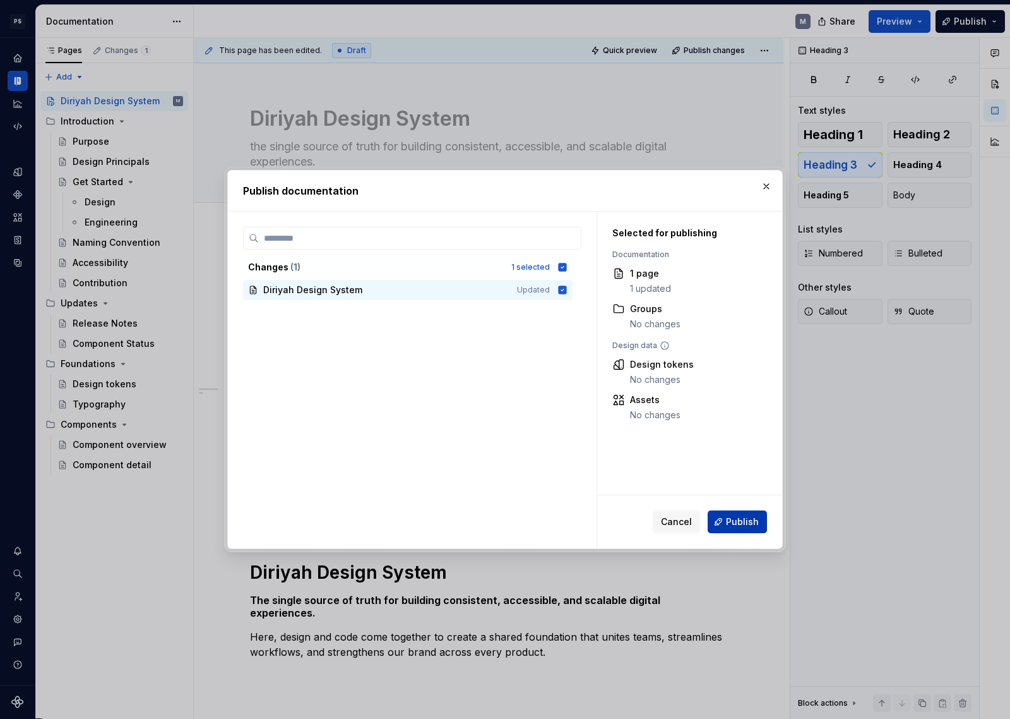
click at [750, 516] on span "Publish" at bounding box center [742, 521] width 33 height 13
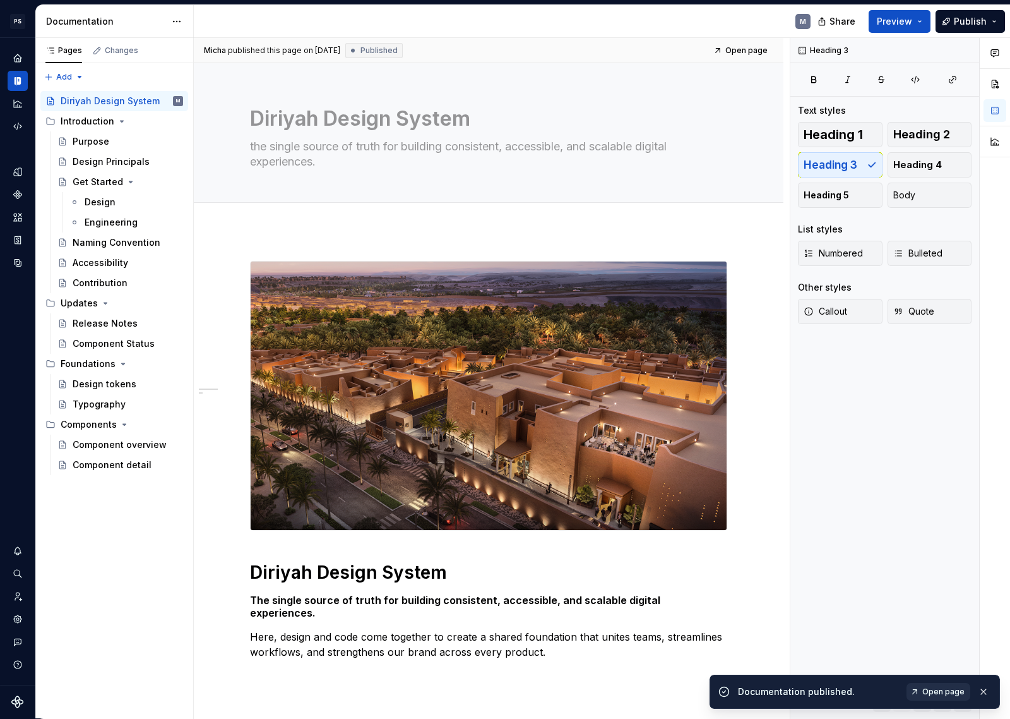
click at [944, 657] on span "Open page" at bounding box center [944, 691] width 42 height 10
click at [969, 53] on button "button" at bounding box center [967, 51] width 18 height 18
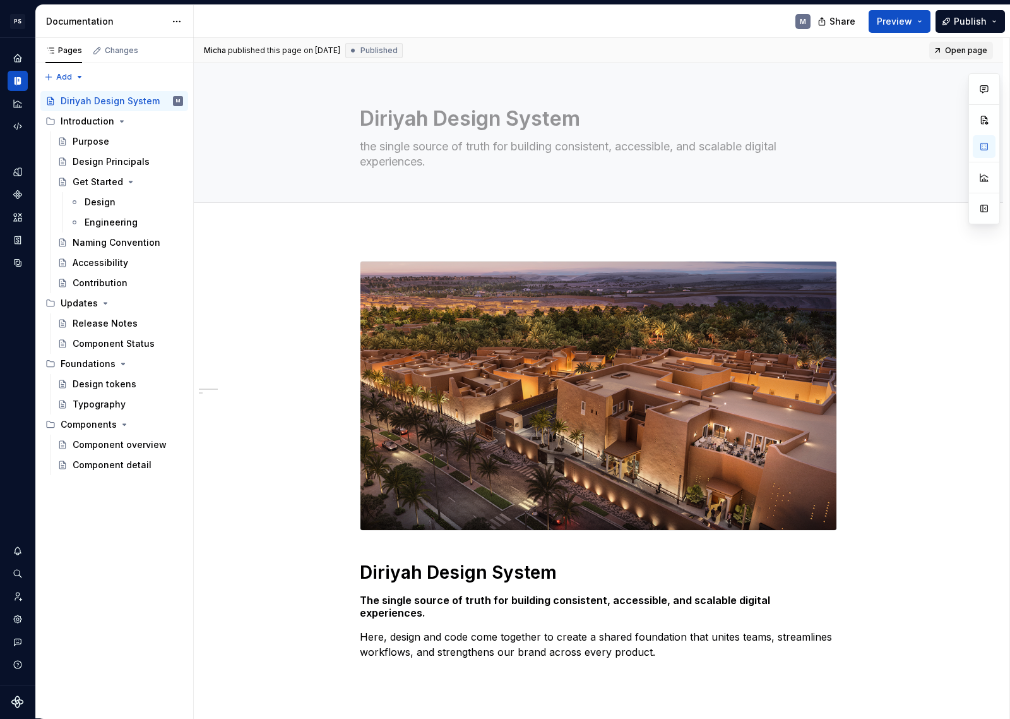
click at [981, 47] on span "Open page" at bounding box center [966, 50] width 42 height 10
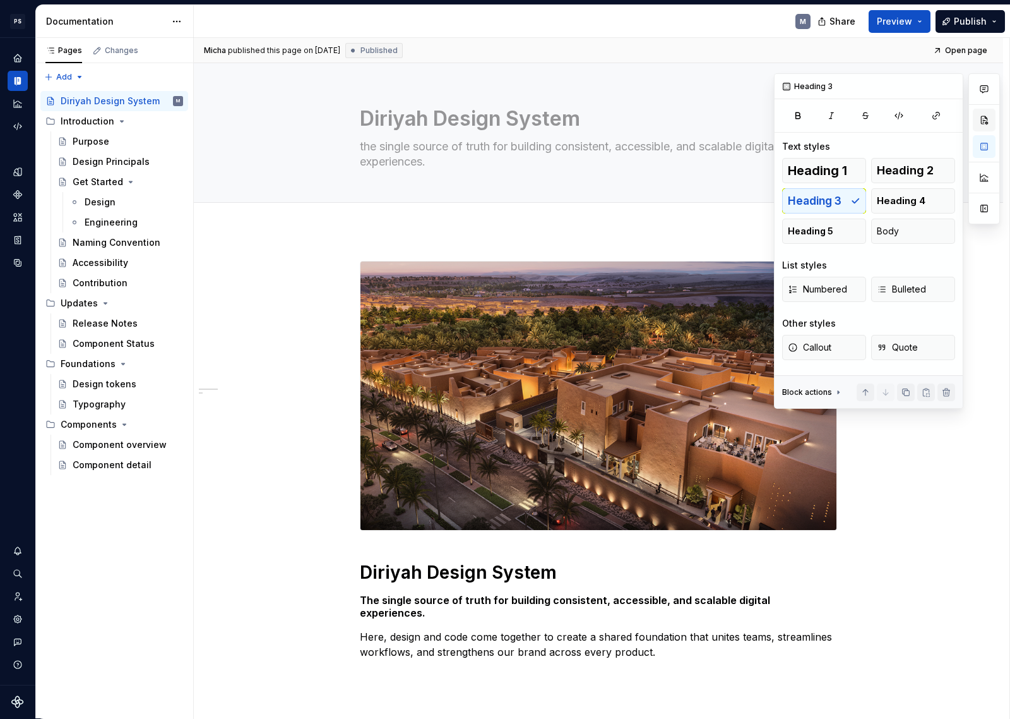
click at [987, 120] on button "button" at bounding box center [984, 120] width 23 height 23
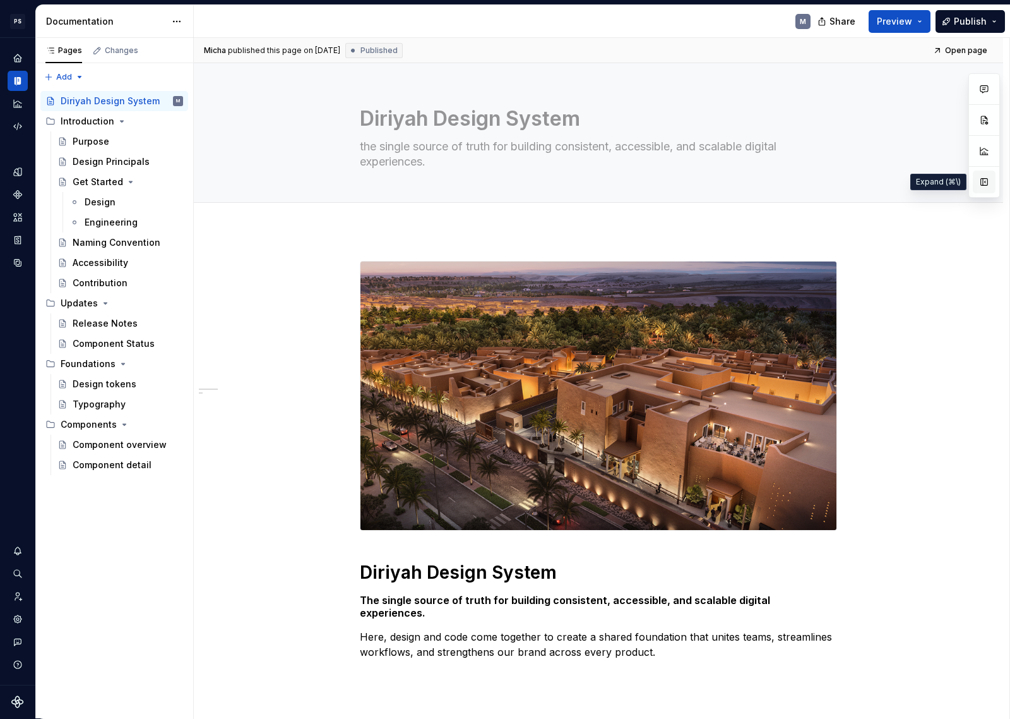
click at [986, 183] on button "button" at bounding box center [984, 182] width 23 height 23
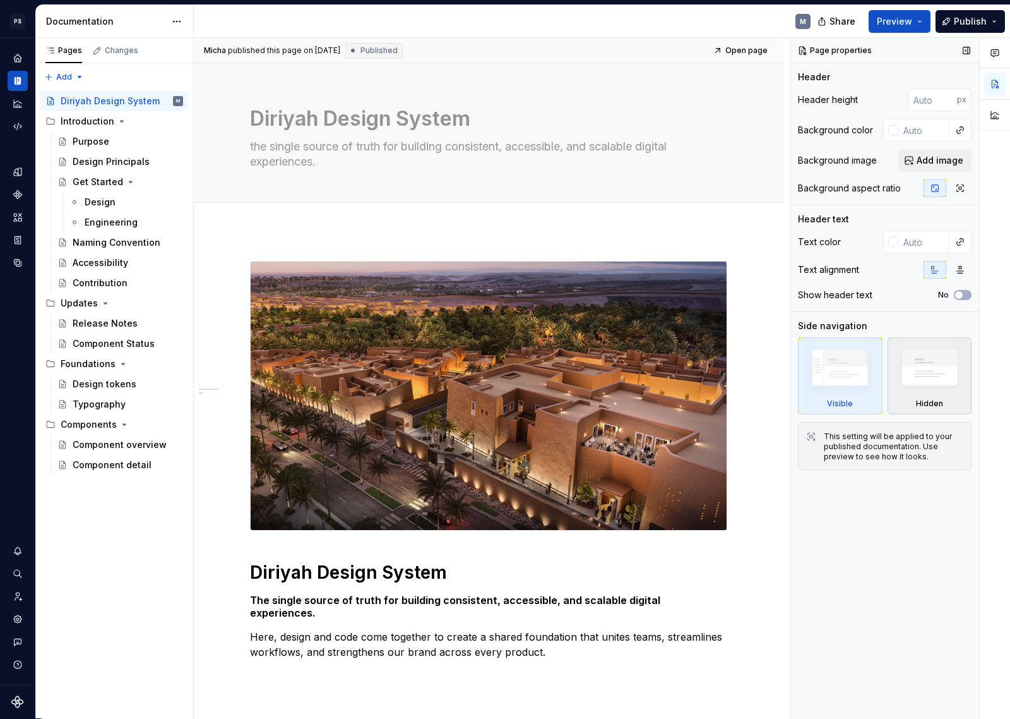
click at [945, 364] on img at bounding box center [930, 371] width 73 height 56
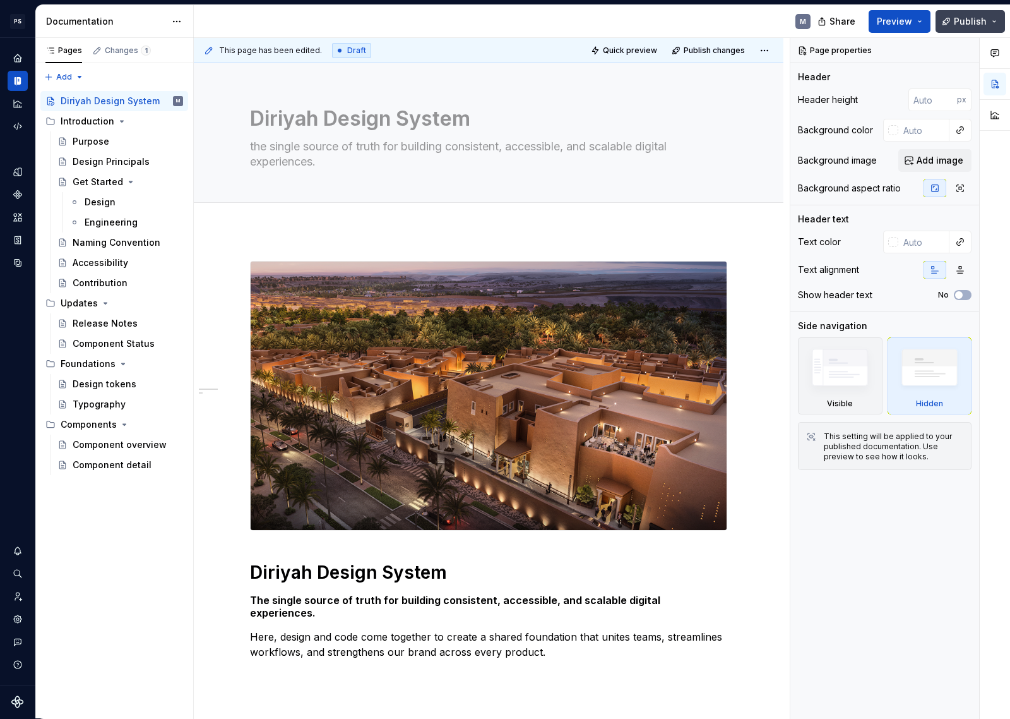
click at [983, 26] on span "Publish" at bounding box center [970, 21] width 33 height 13
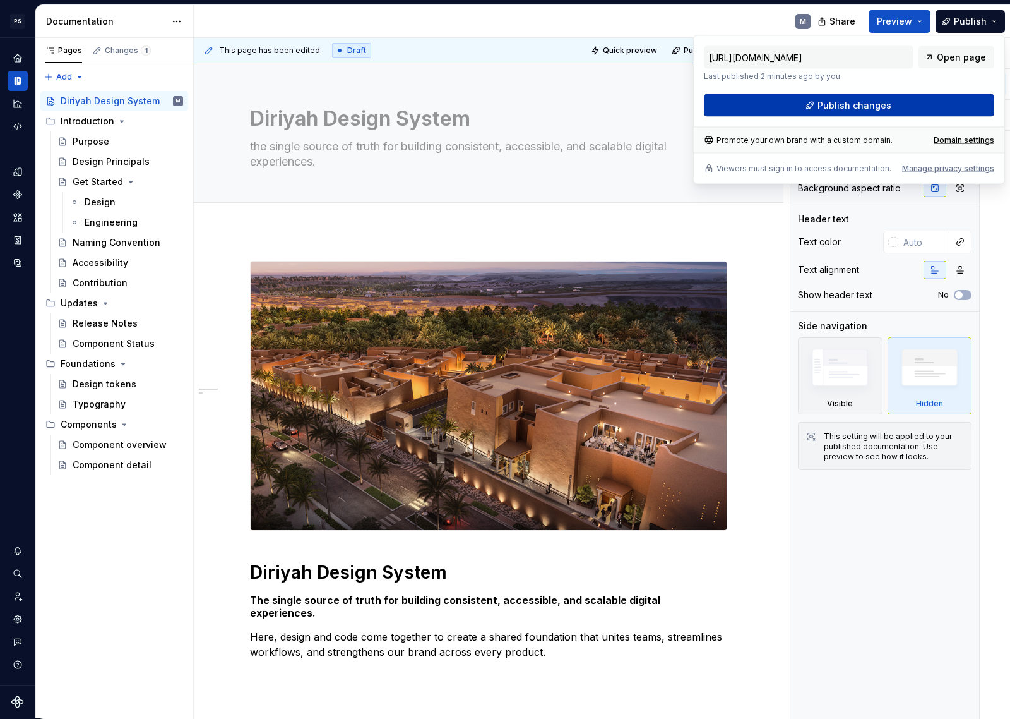
click at [930, 108] on button "Publish changes" at bounding box center [849, 105] width 290 height 23
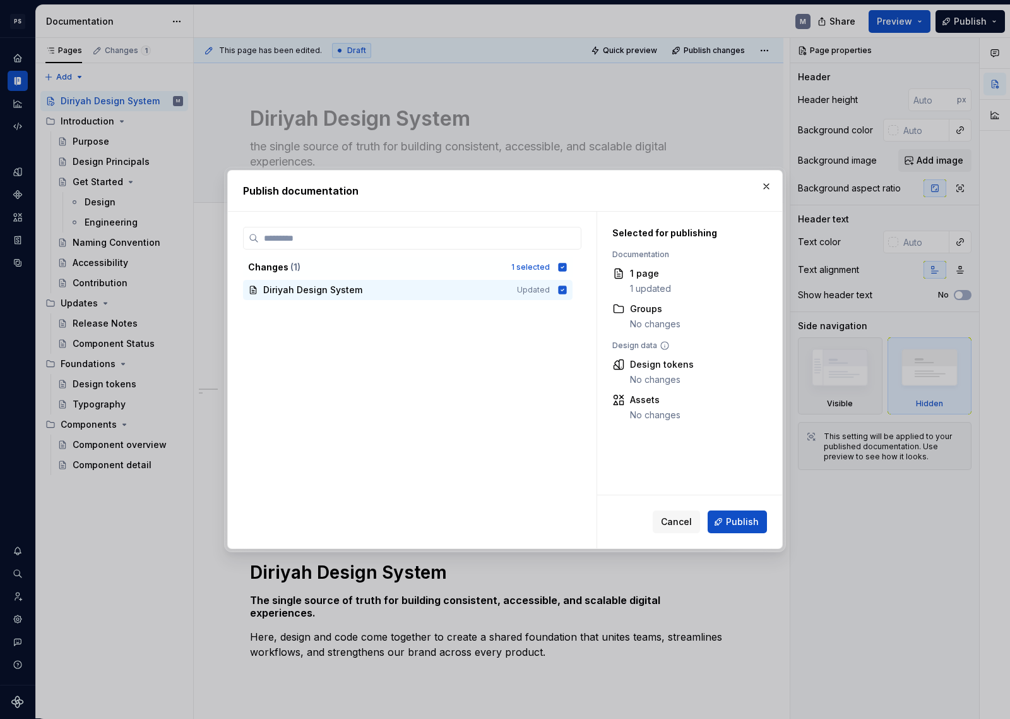
click at [751, 532] on button "Publish" at bounding box center [737, 521] width 59 height 23
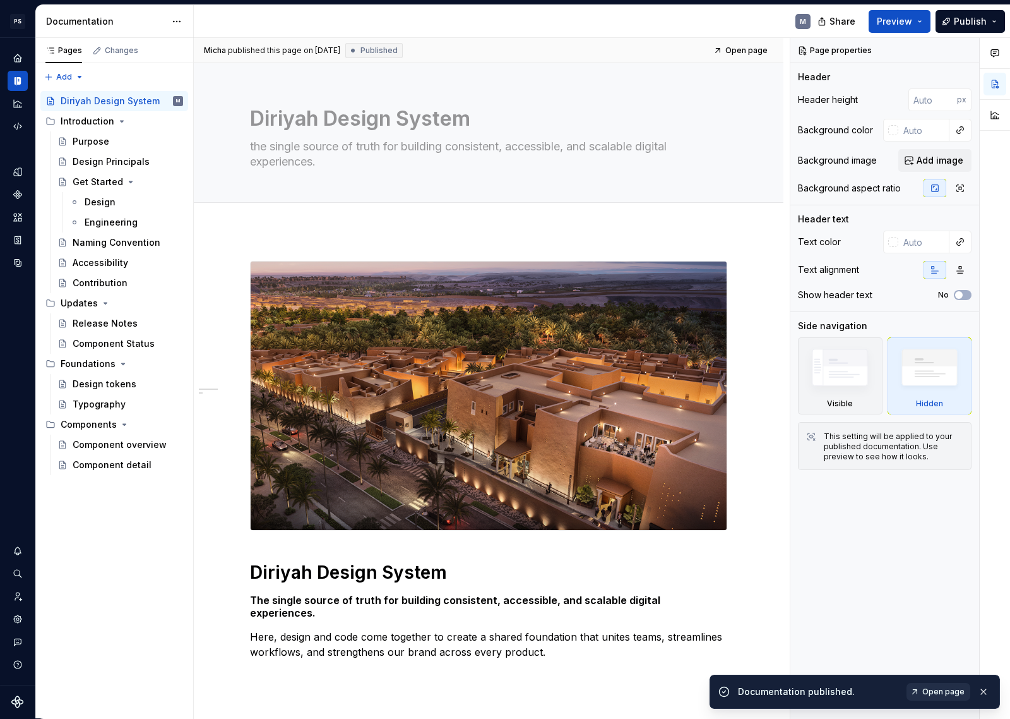
click at [946, 657] on span "Open page" at bounding box center [944, 691] width 42 height 10
click at [850, 374] on img at bounding box center [840, 370] width 73 height 55
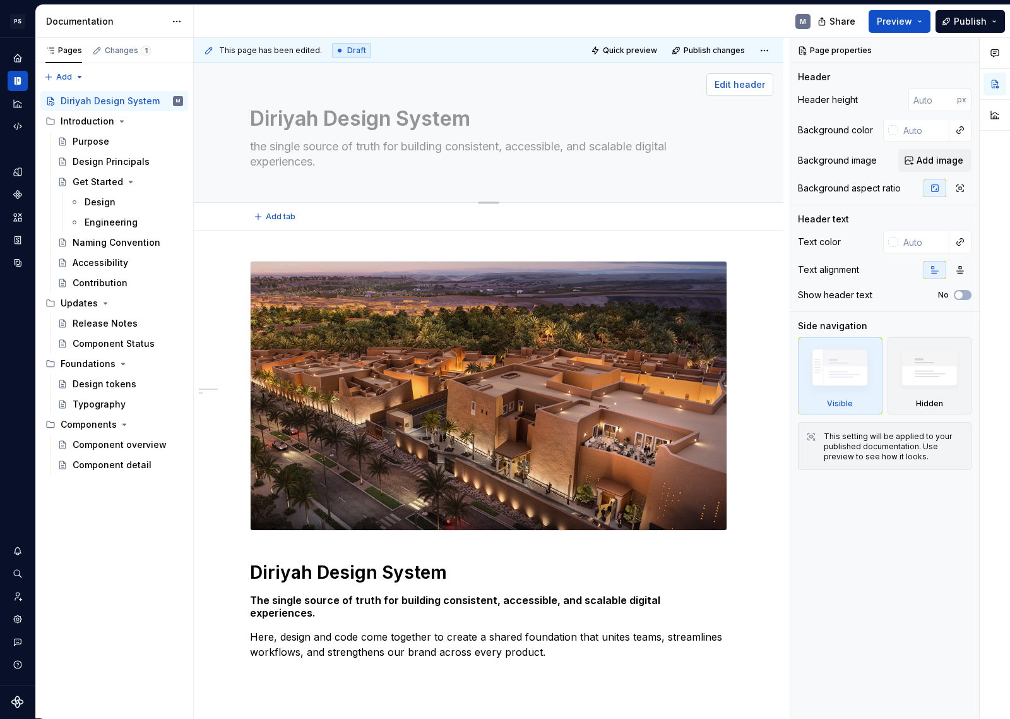
click at [750, 90] on span "Edit header" at bounding box center [740, 84] width 51 height 13
click at [743, 85] on span "Edit header" at bounding box center [740, 84] width 51 height 13
click at [763, 52] on html "PS Diriyah LDS M Design system data Documentation M Share Preview Publish Pages…" at bounding box center [505, 359] width 1010 height 719
click at [764, 46] on html "PS Diriyah LDS M Design system data Documentation M Share Preview Publish Pages…" at bounding box center [505, 359] width 1010 height 719
click at [954, 191] on button "button" at bounding box center [960, 188] width 23 height 18
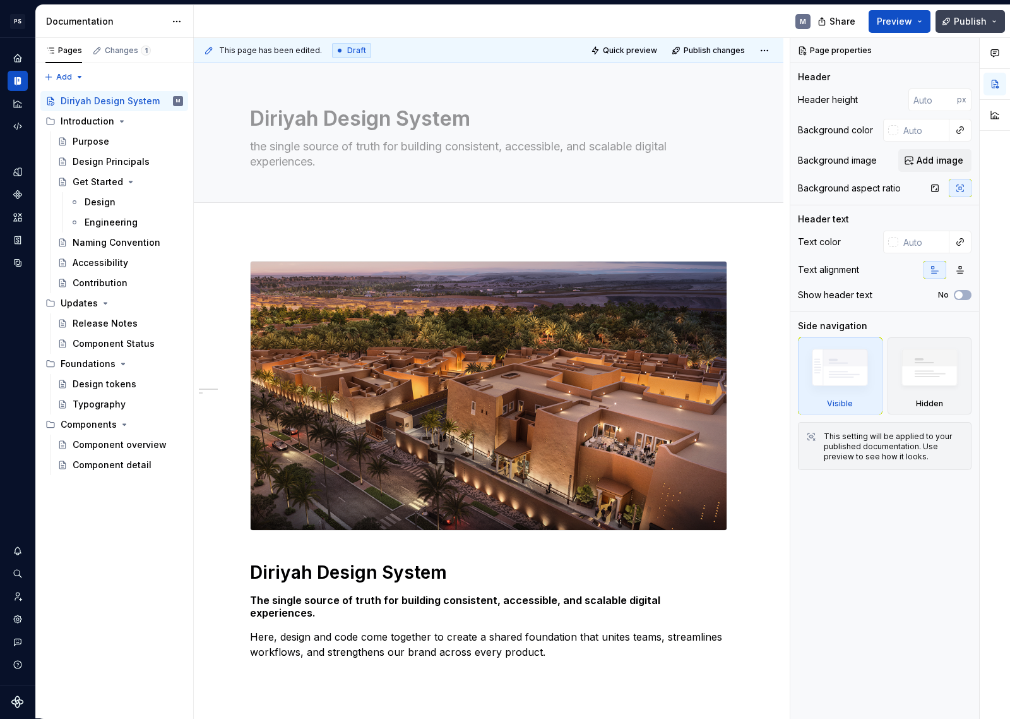
click at [977, 22] on span "Publish" at bounding box center [970, 21] width 33 height 13
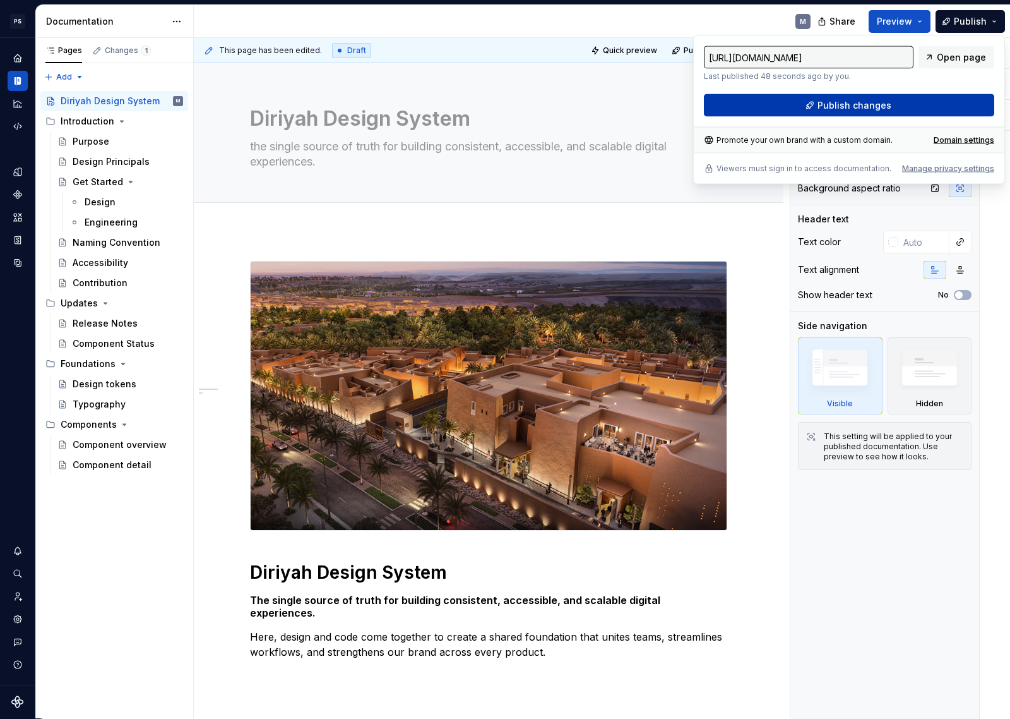
click at [961, 104] on button "Publish changes" at bounding box center [849, 105] width 290 height 23
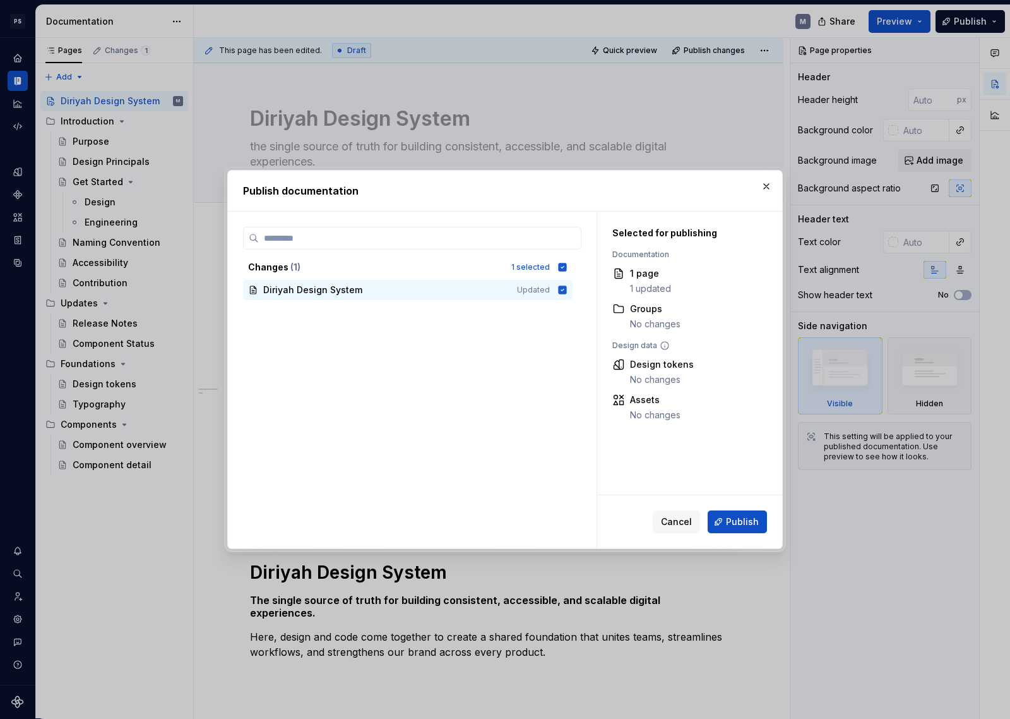
click at [750, 521] on span "Publish" at bounding box center [742, 521] width 33 height 13
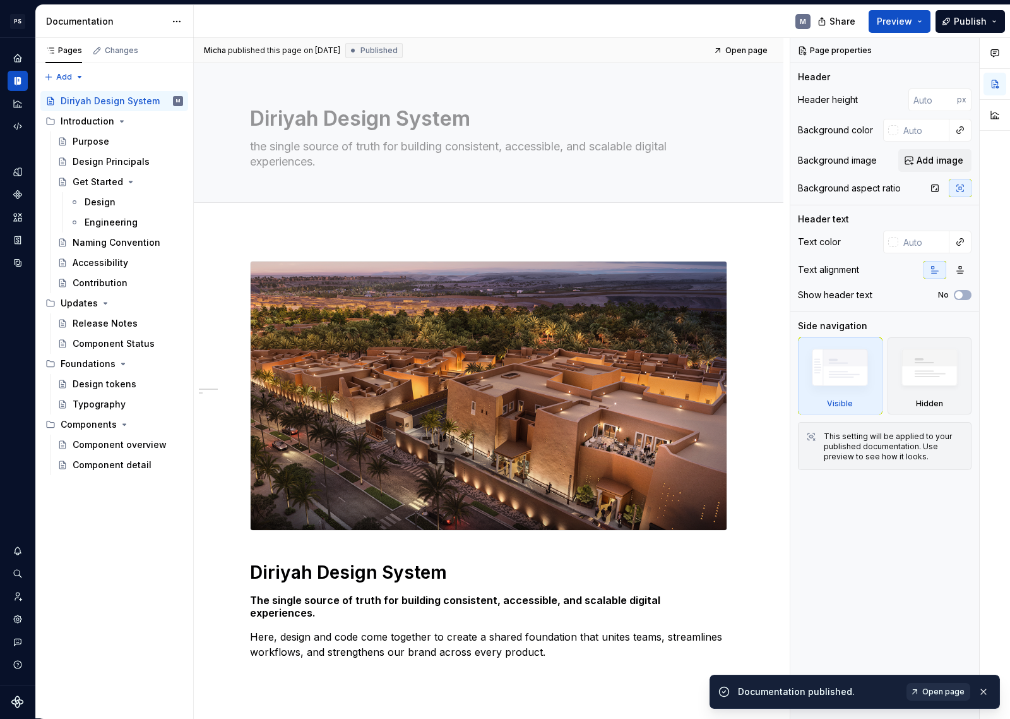
click at [931, 657] on span "Open page" at bounding box center [944, 691] width 42 height 10
click at [755, 86] on span "Edit header" at bounding box center [740, 84] width 51 height 13
click at [934, 156] on span "Add image" at bounding box center [940, 160] width 47 height 13
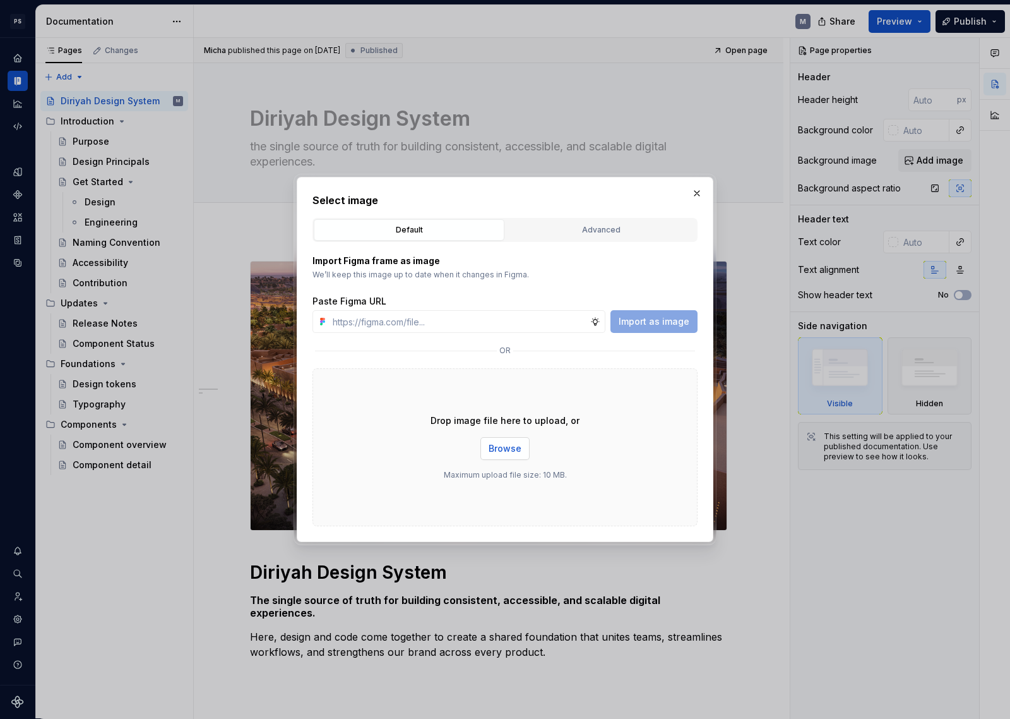
click at [498, 439] on button "Browse" at bounding box center [505, 448] width 49 height 23
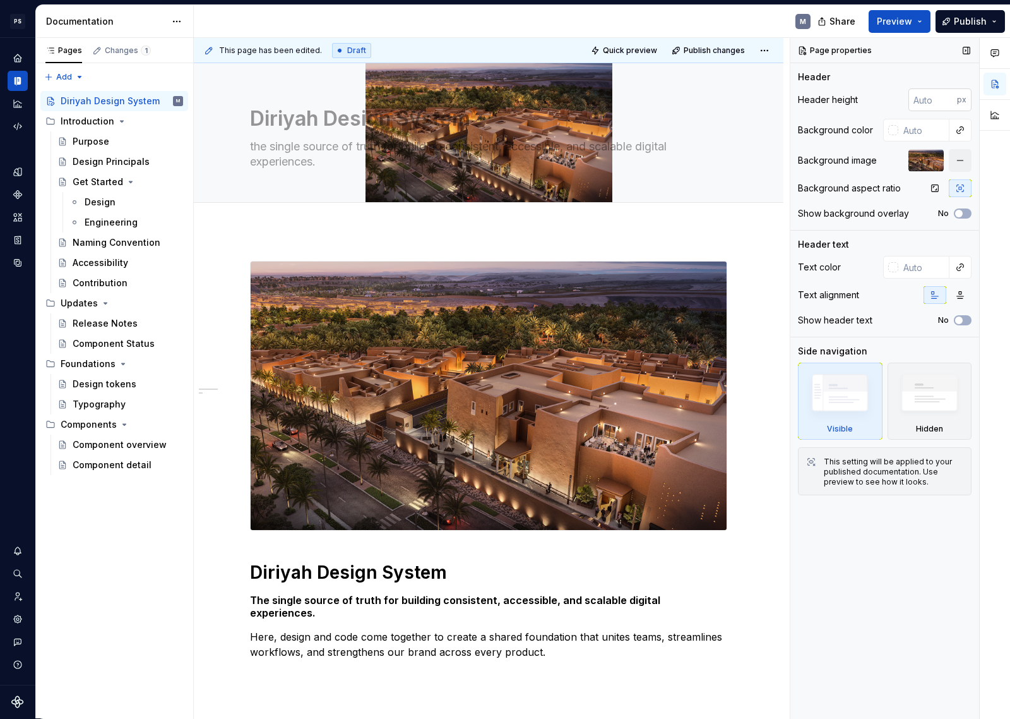
click at [921, 96] on input "number" at bounding box center [933, 99] width 49 height 23
click at [938, 188] on icon "button" at bounding box center [935, 188] width 10 height 10
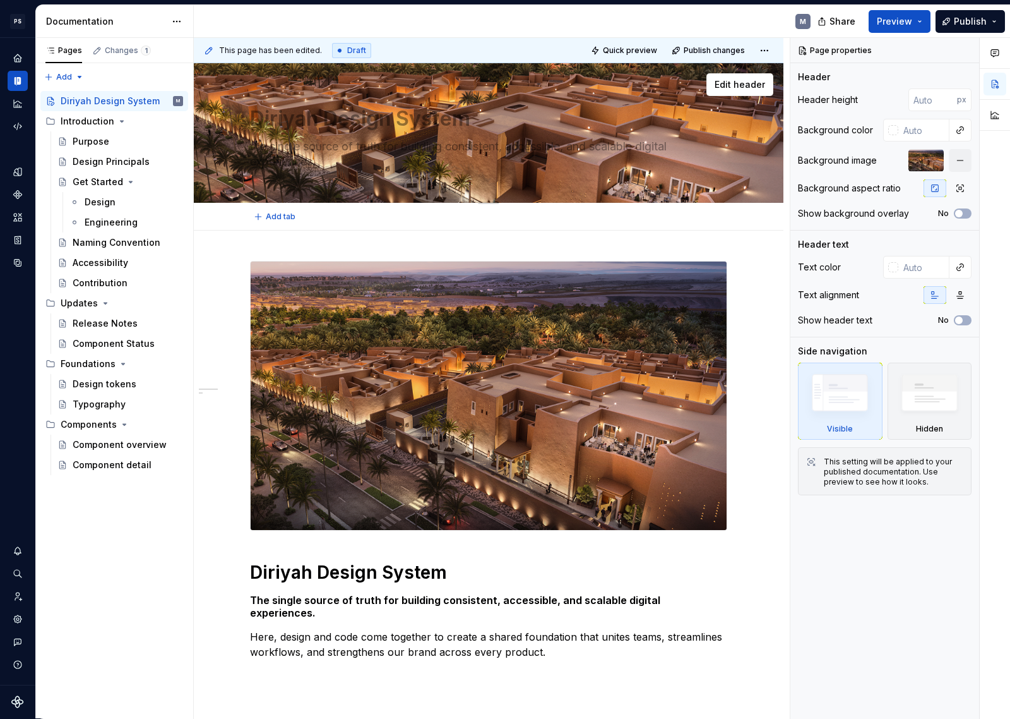
click at [347, 126] on textarea "Diriyah Design System" at bounding box center [486, 119] width 477 height 30
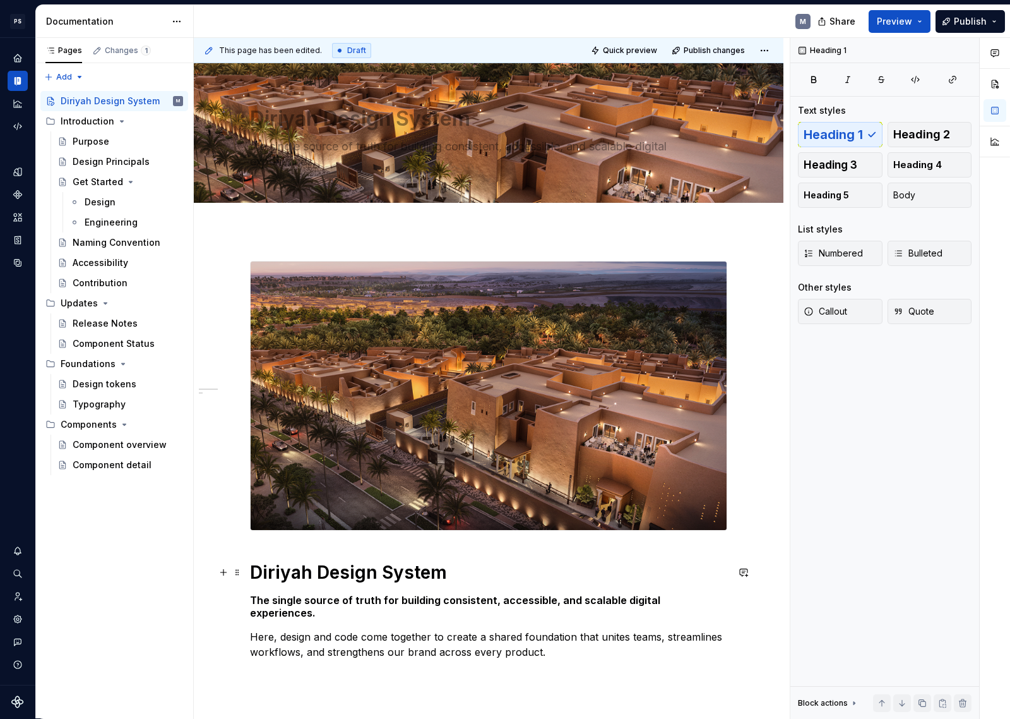
click at [327, 566] on h1 "Diriyah Design System" at bounding box center [488, 572] width 477 height 23
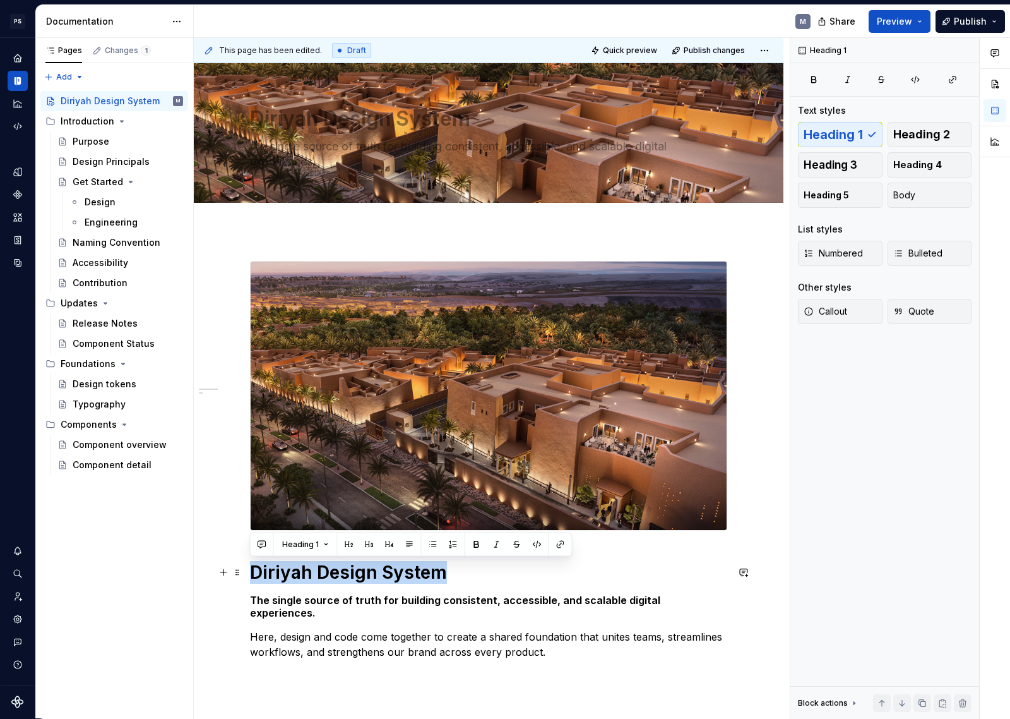
click at [327, 566] on h1 "Diriyah Design System" at bounding box center [488, 572] width 477 height 23
copy h1 "Diriyah Design System"
click at [284, 121] on textarea "Diriyah Design System" at bounding box center [486, 119] width 477 height 30
paste textarea "Diriyah Design System"
type textarea "*"
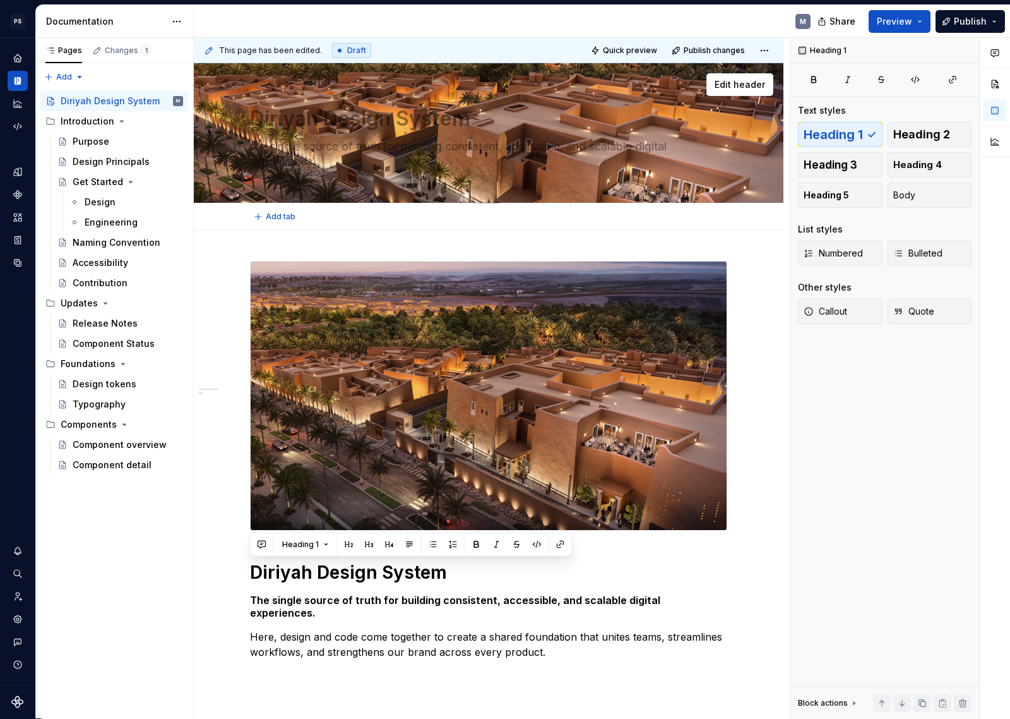
type textarea "DiriDiriyah Design Systemyah Design System"
click at [261, 119] on textarea "DiriDiriyah Design Systemyah Design System" at bounding box center [486, 119] width 477 height 30
click at [388, 117] on textarea "DiriDiriyah Design Systemyah Design System" at bounding box center [486, 119] width 477 height 30
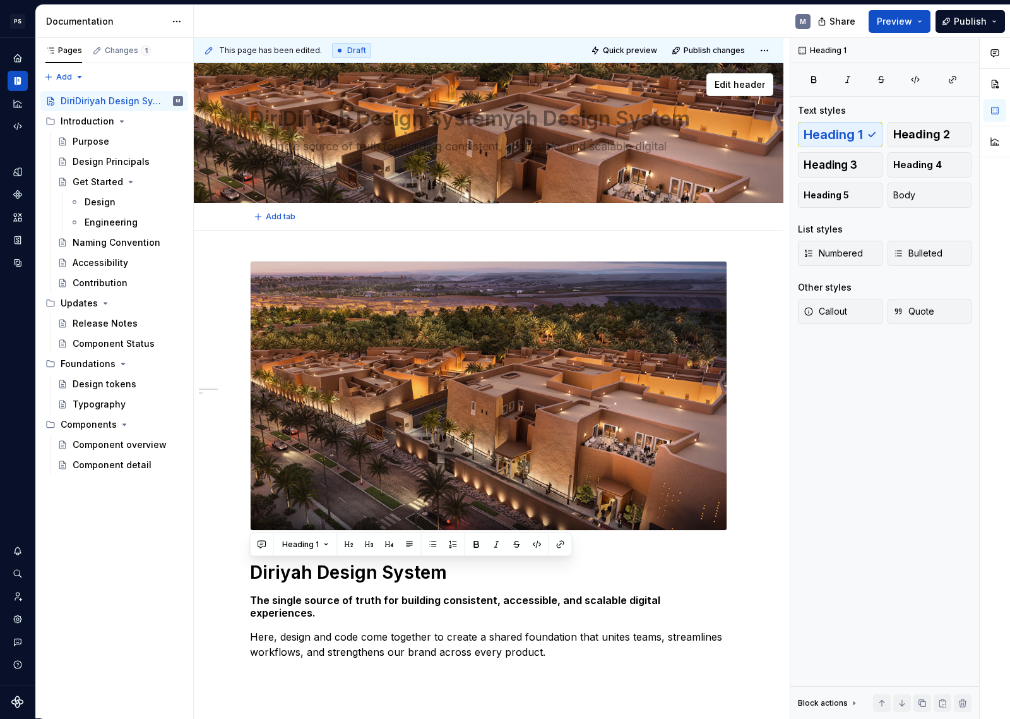
click at [388, 117] on textarea "DiriDiriyah Design Systemyah Design System" at bounding box center [486, 119] width 477 height 30
paste textarea
type textarea "*"
type textarea "Diriyah Design System"
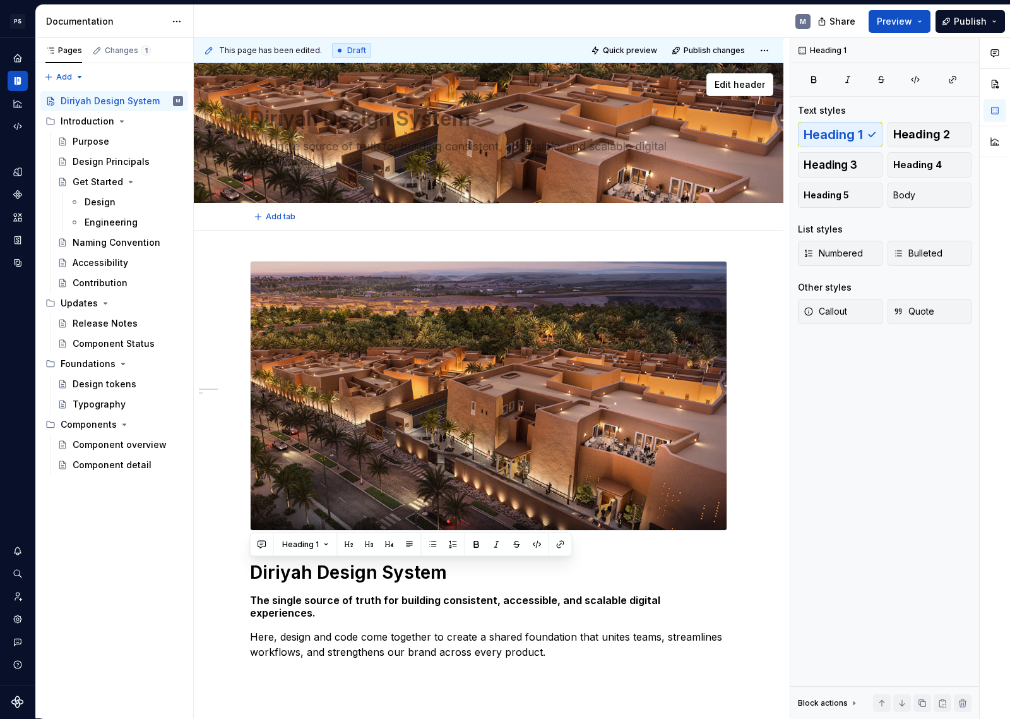
click at [445, 149] on textarea "the single source of truth for building consistent, accessible, and scalable di…" at bounding box center [486, 153] width 477 height 35
type textarea "*"
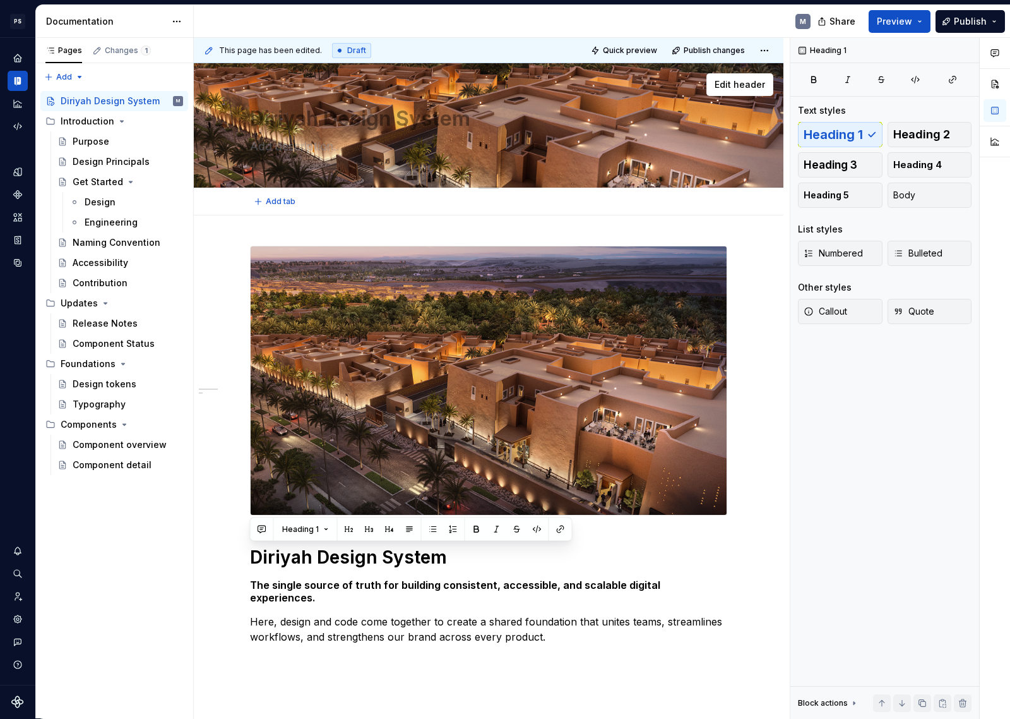
type textarea "*"
click at [362, 122] on textarea "Diriyah Design System" at bounding box center [486, 119] width 477 height 30
click at [363, 121] on textarea "Diriyah Design System" at bounding box center [486, 119] width 477 height 30
click at [303, 117] on textarea "Diriyah Design System" at bounding box center [486, 119] width 477 height 30
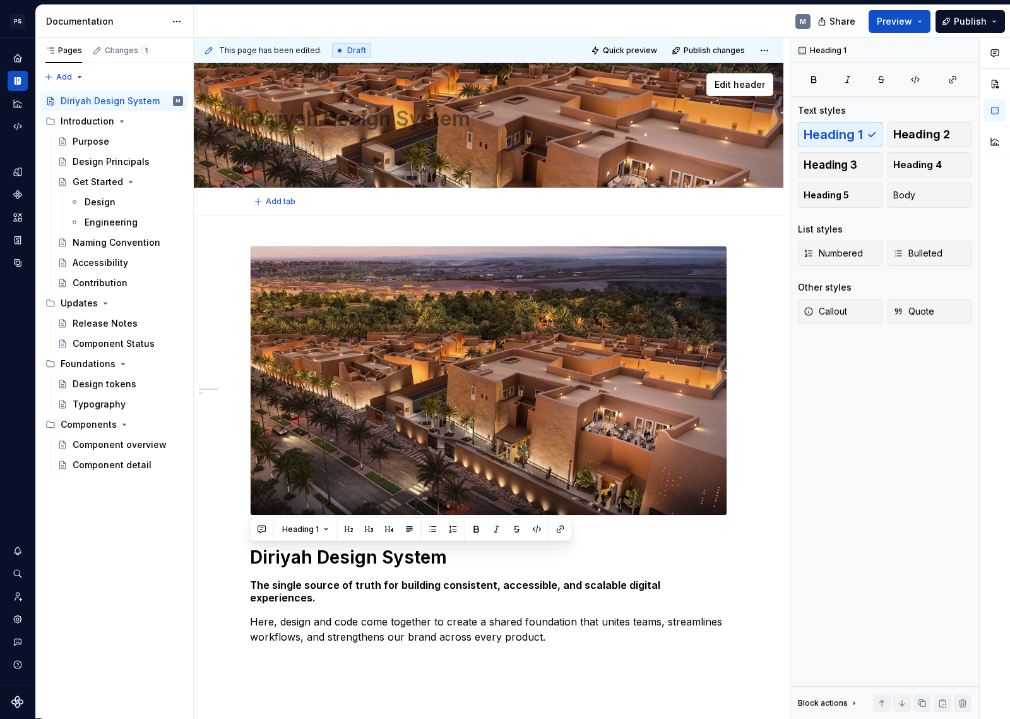
click at [303, 117] on textarea "Diriyah Design System" at bounding box center [486, 119] width 477 height 30
click at [510, 112] on textarea "Diriyah Design System" at bounding box center [486, 119] width 477 height 30
click at [497, 123] on textarea "Diriyah Design System" at bounding box center [486, 119] width 477 height 30
click at [995, 82] on button "button" at bounding box center [995, 84] width 23 height 23
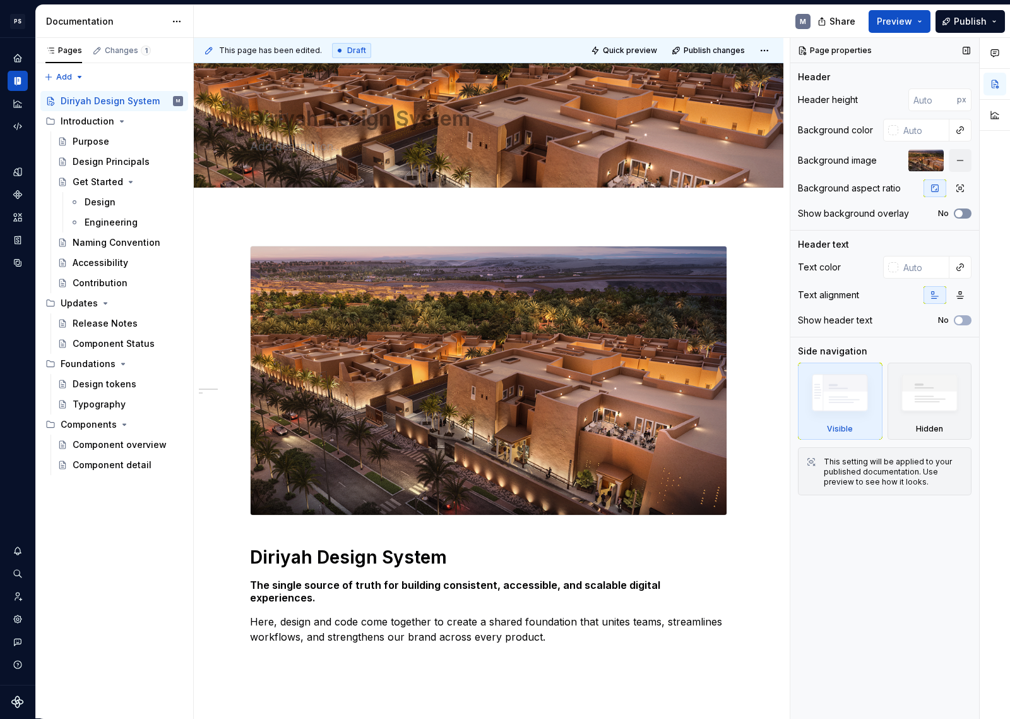
click at [959, 216] on span "button" at bounding box center [959, 214] width 8 height 8
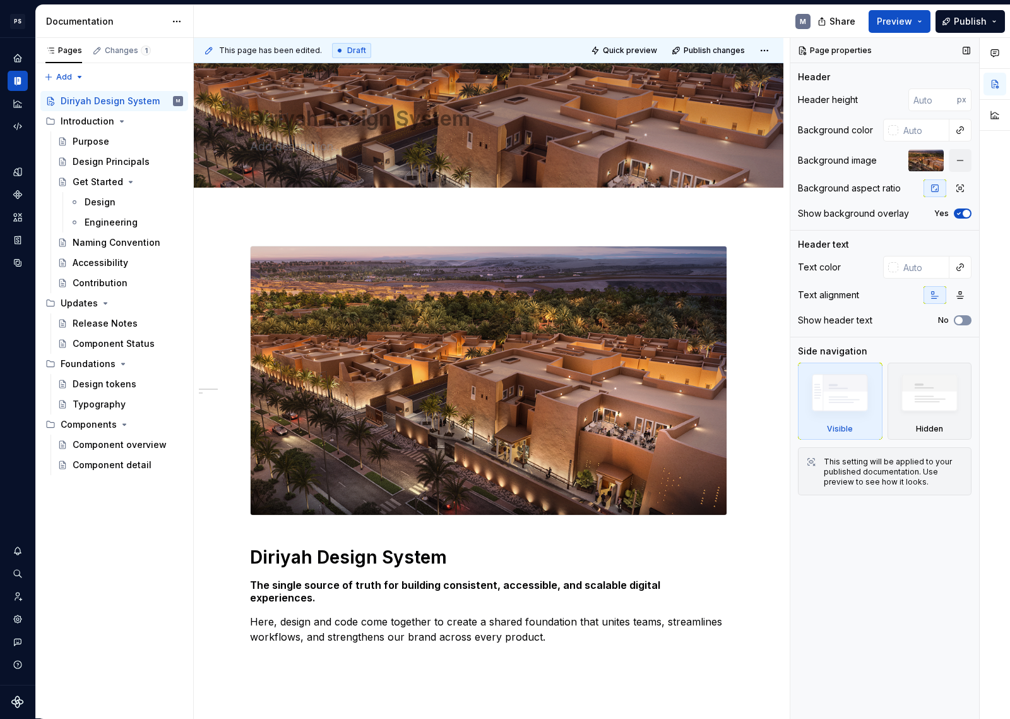
click at [959, 318] on span "button" at bounding box center [959, 320] width 8 height 8
click at [318, 124] on textarea "Diriyah Design System" at bounding box center [486, 119] width 477 height 30
click at [520, 109] on textarea "Diriyah Design System" at bounding box center [486, 119] width 477 height 30
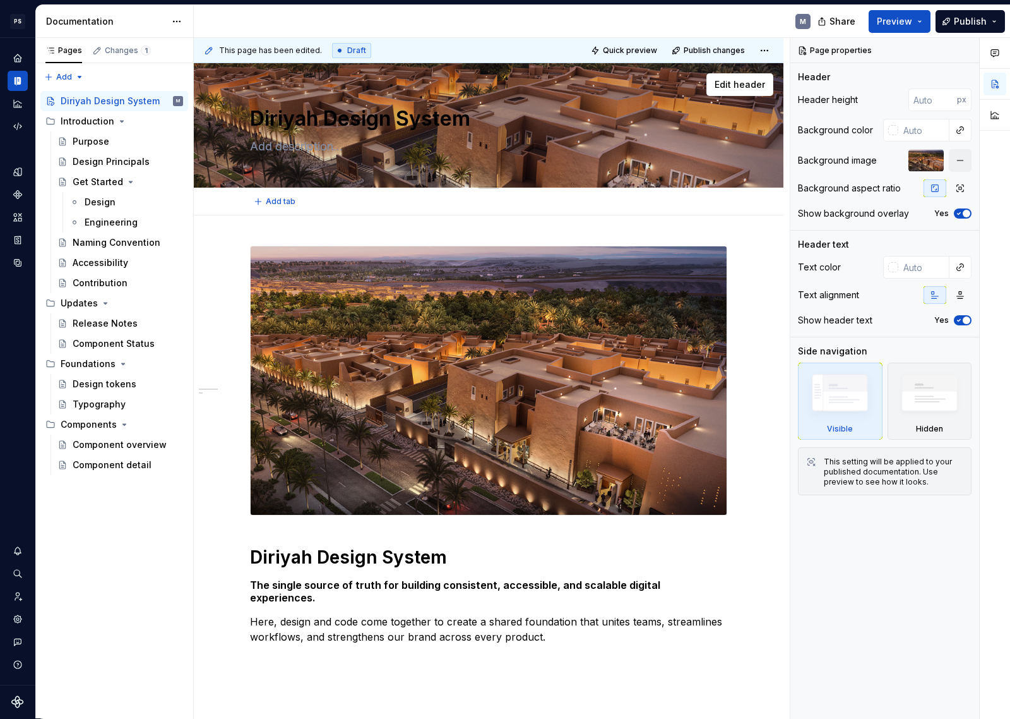
click at [371, 112] on textarea "Diriyah Design System" at bounding box center [486, 119] width 477 height 30
click at [394, 109] on textarea "Diriyah Design System" at bounding box center [486, 119] width 477 height 30
click at [331, 118] on textarea "Diriyah Design System" at bounding box center [486, 119] width 477 height 30
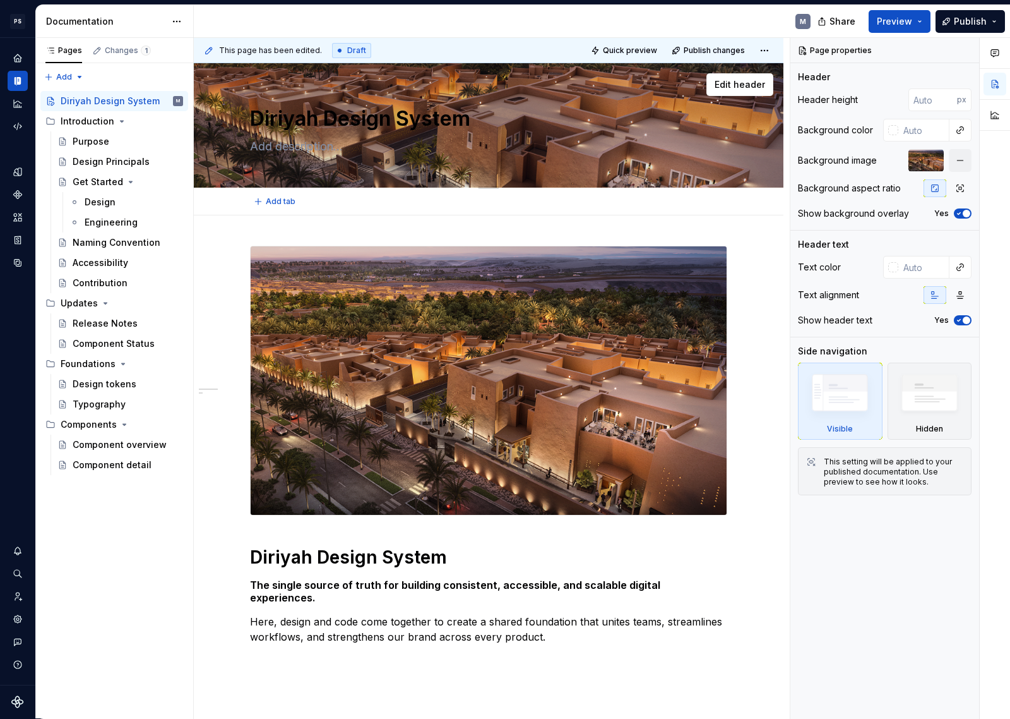
click at [332, 117] on textarea "Diriyah Design System" at bounding box center [486, 119] width 477 height 30
click at [736, 88] on span "Edit header" at bounding box center [740, 84] width 51 height 13
click at [434, 123] on textarea "Diriyah Design System" at bounding box center [486, 119] width 477 height 30
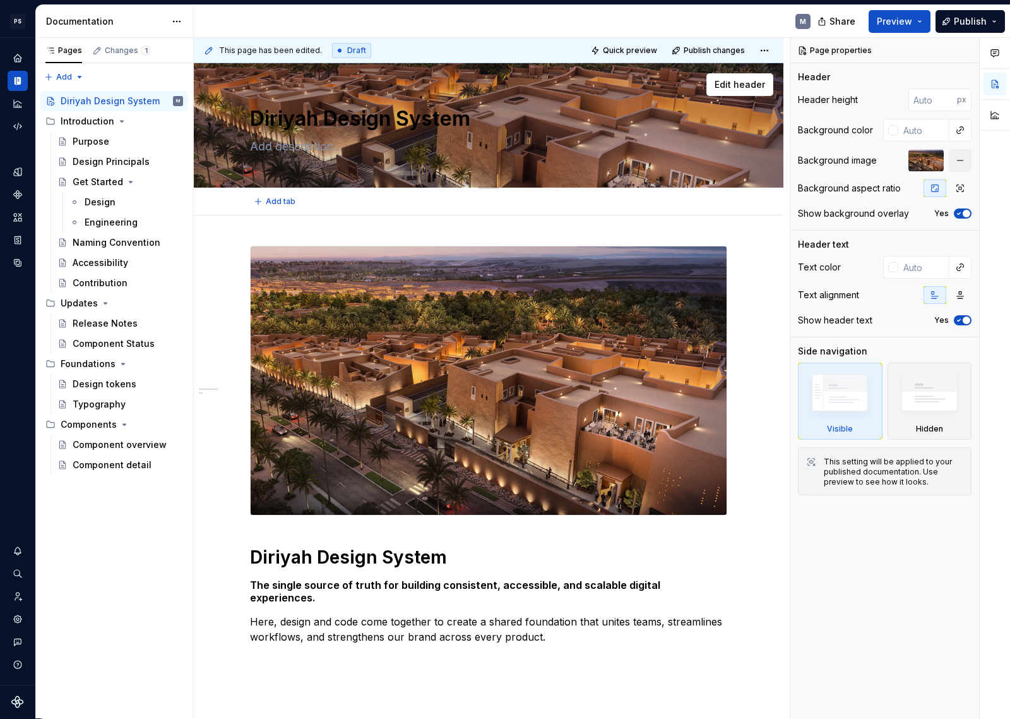
click at [434, 123] on textarea "Diriyah Design System" at bounding box center [486, 119] width 477 height 30
click at [967, 268] on button "button" at bounding box center [961, 267] width 18 height 18
click at [892, 271] on div "Comments Open comments No comments yet Select ‘Comment’ from the block context …" at bounding box center [901, 378] width 220 height 681
click at [909, 268] on input "text" at bounding box center [924, 267] width 51 height 23
click at [895, 266] on div at bounding box center [894, 267] width 10 height 10
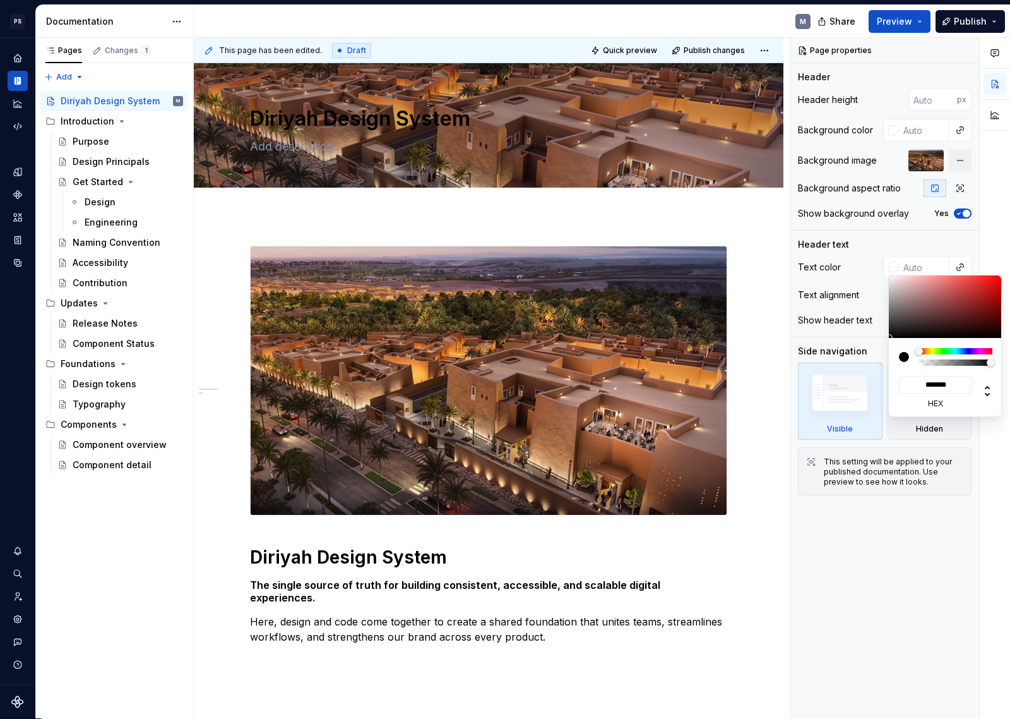
type textarea "*"
type input "#A29393"
type input "*******"
type input "#D3C5C5"
type input "*******"
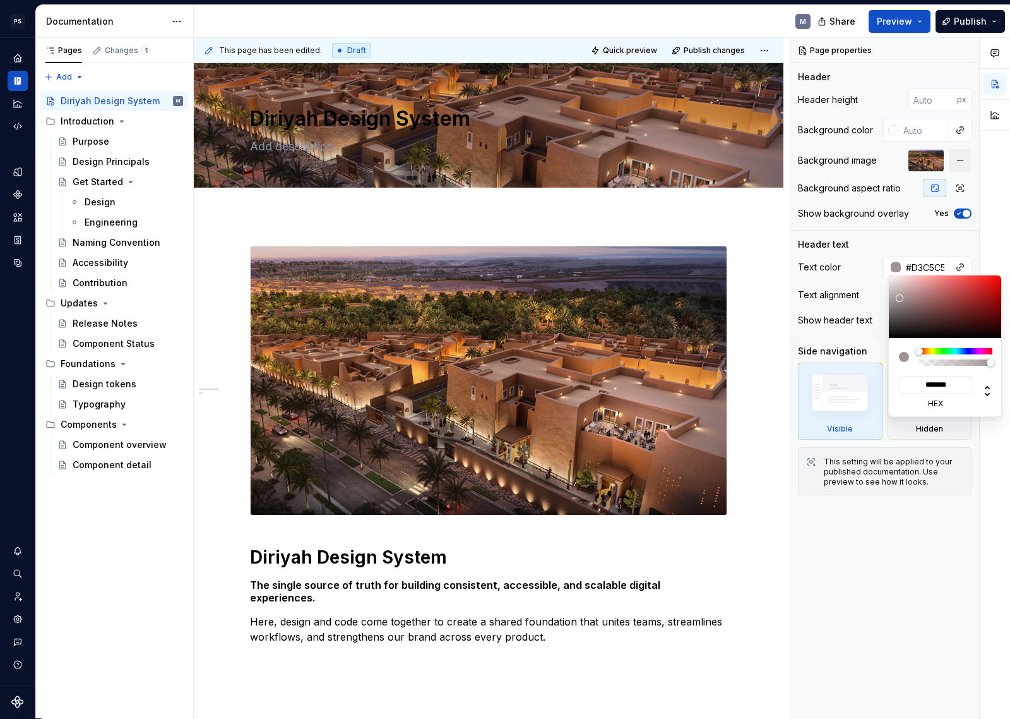
type input "#FFF5F5"
type input "*******"
type input "#FFFBFB"
type input "*******"
type input "#FFFFFF"
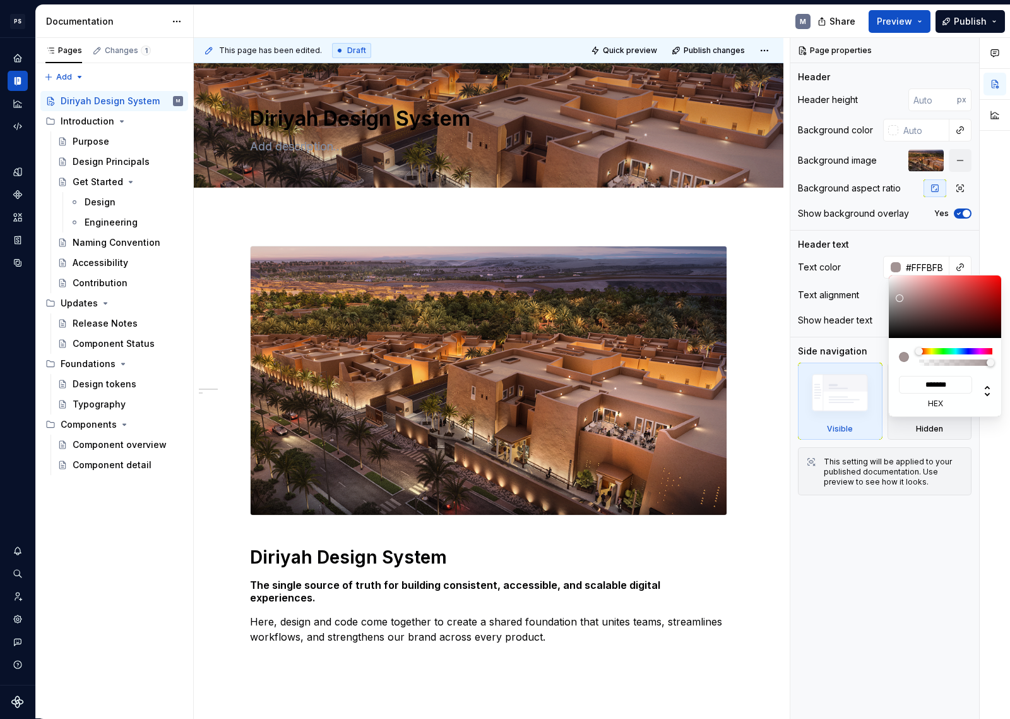
type input "*******"
drag, startPoint x: 900, startPoint y: 298, endPoint x: 871, endPoint y: 253, distance: 53.6
click at [871, 253] on body "PS Diriyah LDS M Design system data Documentation M Share Preview Publish Pages…" at bounding box center [505, 359] width 1010 height 719
click at [875, 565] on div "Comments Open comments No comments yet Select ‘Comment’ from the block context …" at bounding box center [901, 378] width 220 height 681
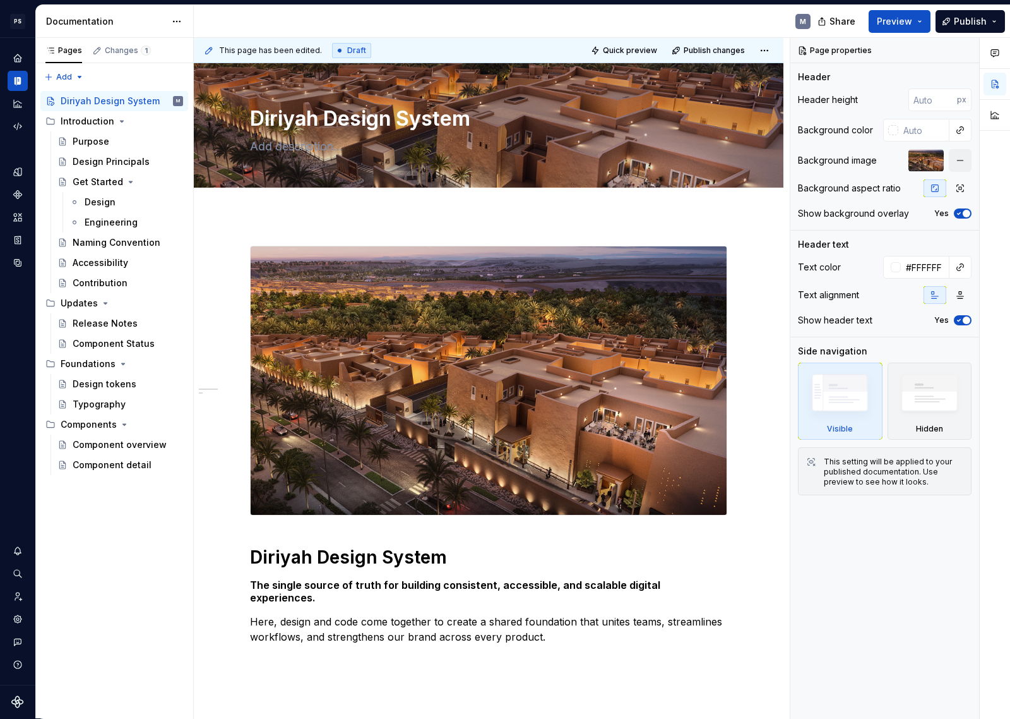
click at [452, 228] on html "PS Diriyah LDS M Design system data Documentation M Share Preview Publish Pages…" at bounding box center [505, 359] width 1010 height 719
click at [973, 21] on span "Publish" at bounding box center [970, 21] width 33 height 13
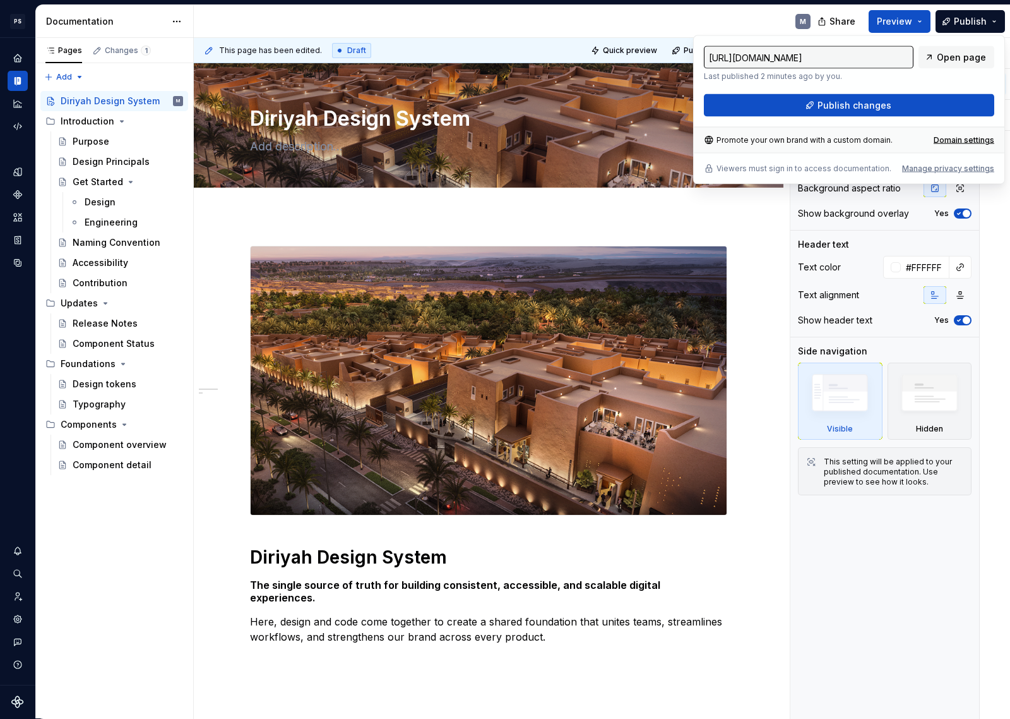
click at [943, 93] on div "[URL][DOMAIN_NAME] Last published 2 minutes ago by you. Open page Publish chang…" at bounding box center [849, 81] width 290 height 71
click at [936, 104] on button "Publish changes" at bounding box center [849, 105] width 290 height 23
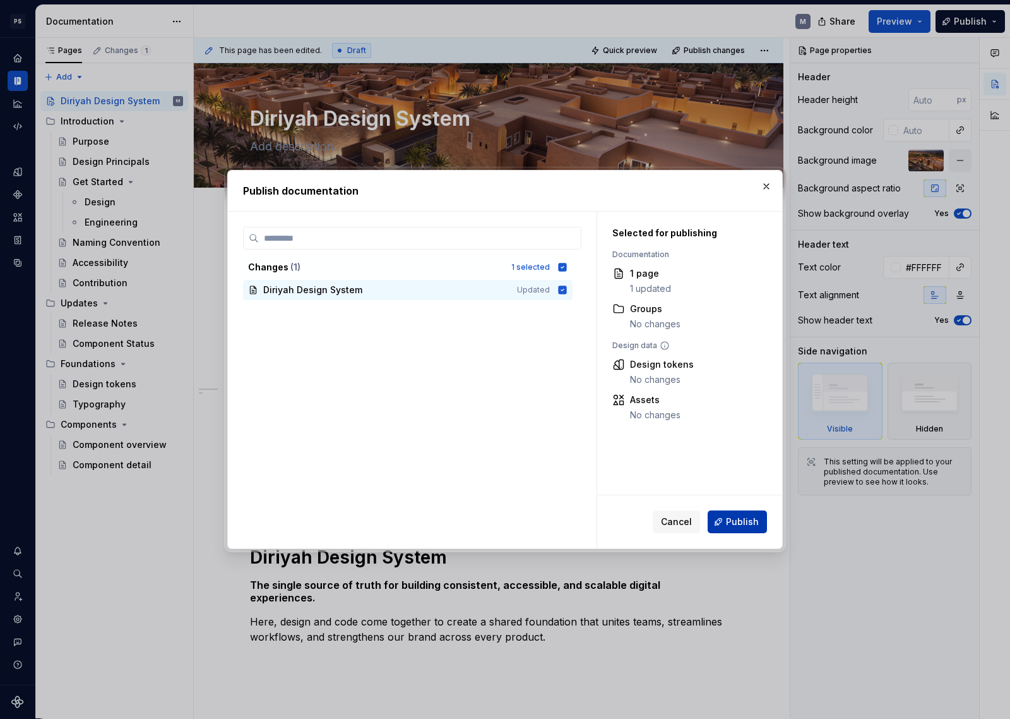
click at [740, 528] on button "Publish" at bounding box center [737, 521] width 59 height 23
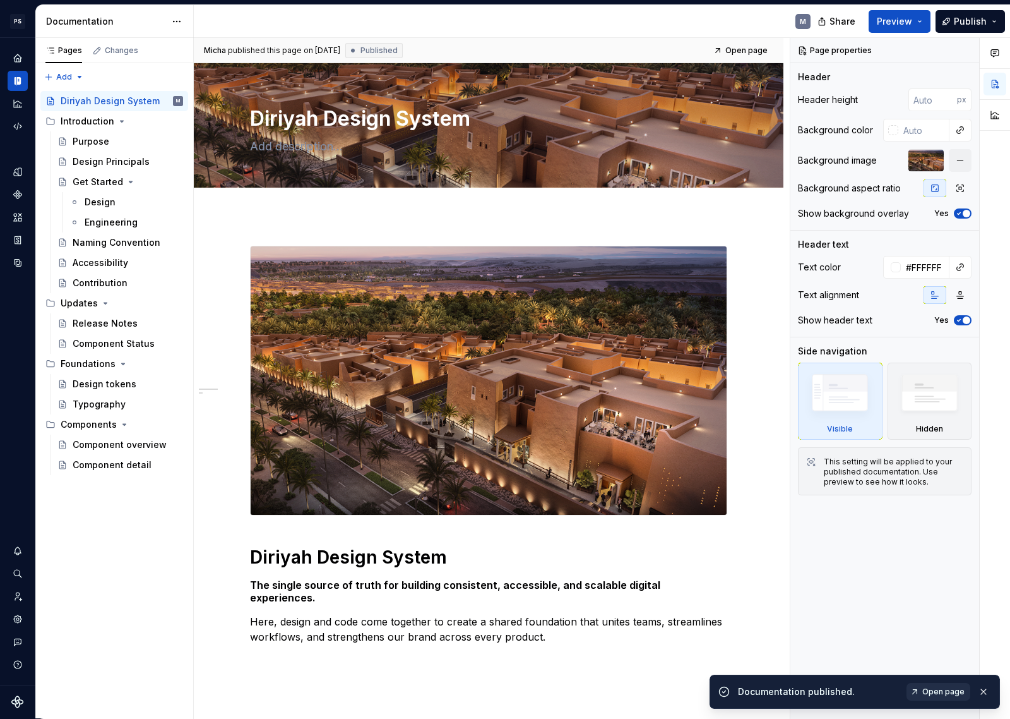
click at [951, 657] on span "Open page" at bounding box center [944, 691] width 42 height 10
click at [515, 396] on img at bounding box center [489, 380] width 476 height 268
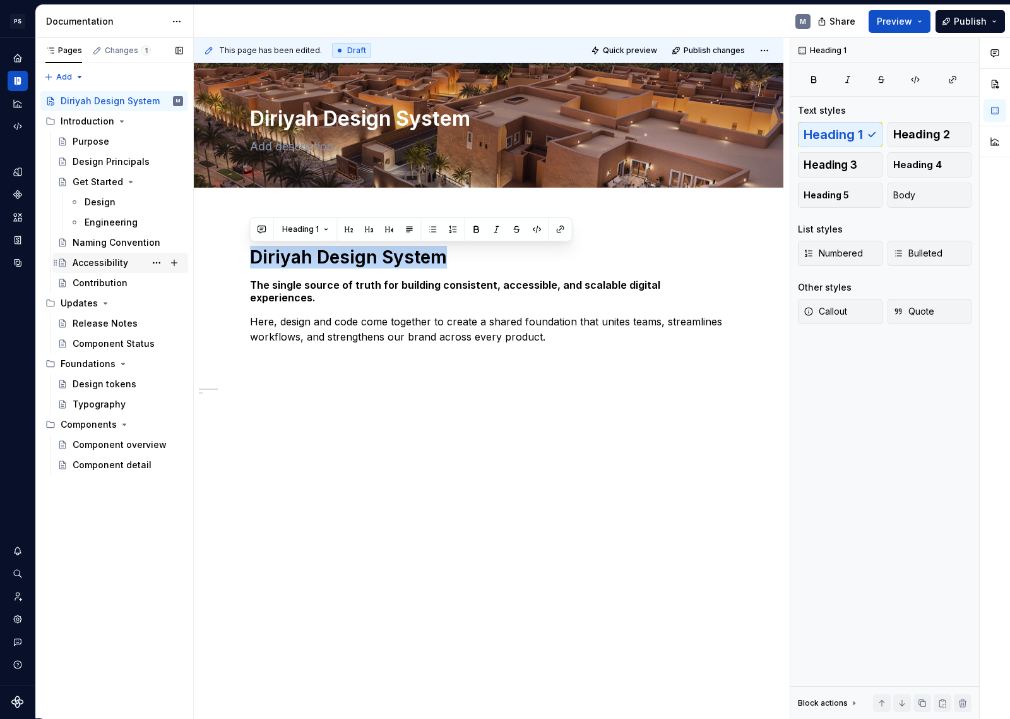
drag, startPoint x: 402, startPoint y: 258, endPoint x: 177, endPoint y: 254, distance: 224.8
click at [177, 254] on div "Pages Changes 1 Add Accessibility guide for tree Page tree. Navigate the tree w…" at bounding box center [523, 378] width 974 height 681
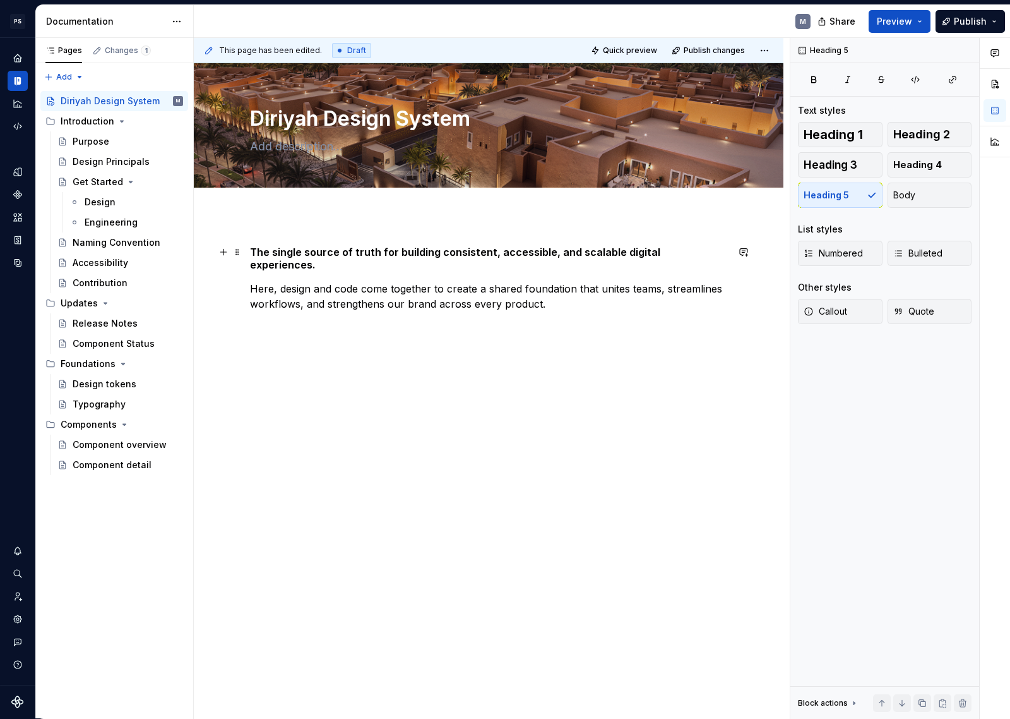
click at [411, 253] on h5 "The single source of truth for building consistent, accessible, and scalable di…" at bounding box center [488, 258] width 477 height 25
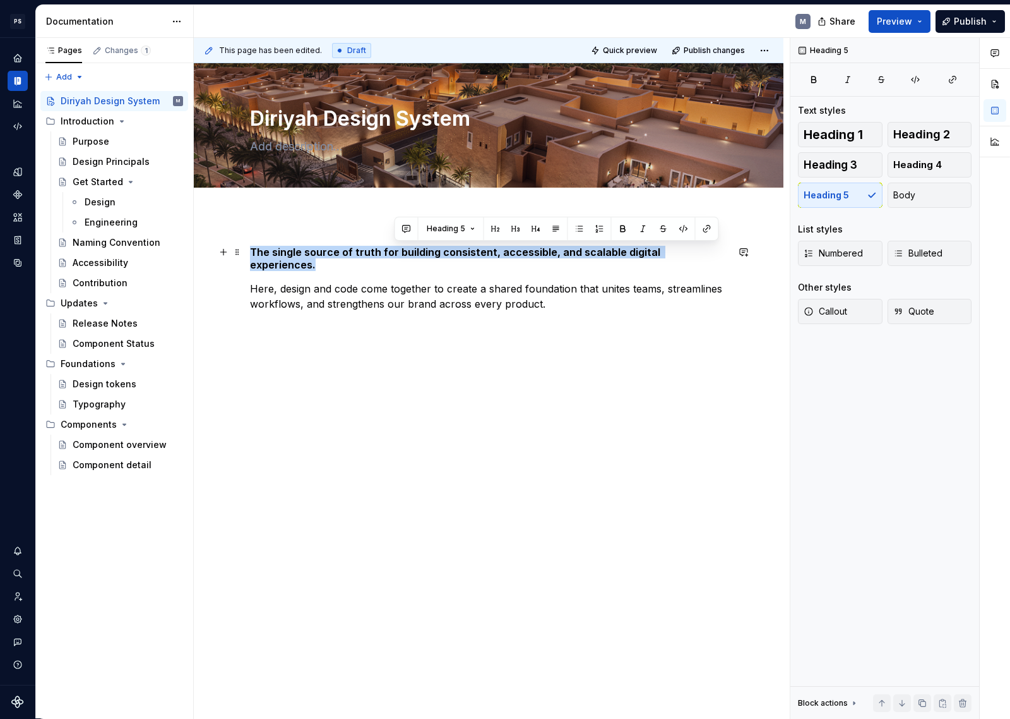
click at [411, 253] on h5 "The single source of truth for building consistent, accessible, and scalable di…" at bounding box center [488, 258] width 477 height 25
click at [314, 230] on span "Heading 5" at bounding box center [301, 229] width 39 height 10
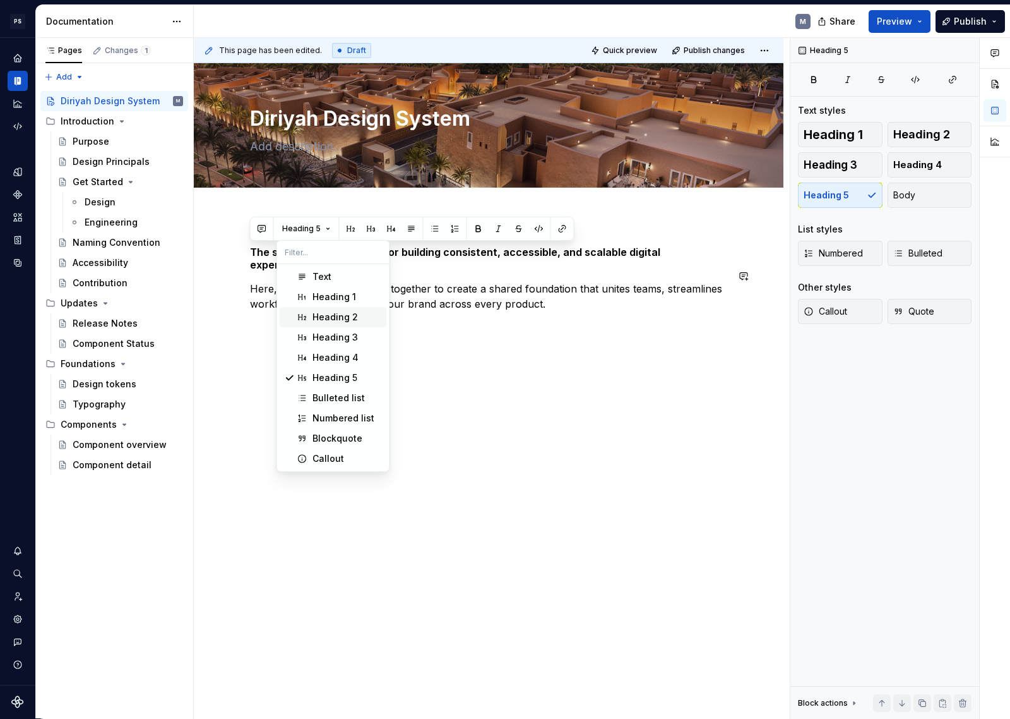
click at [353, 314] on div "Heading 2" at bounding box center [335, 317] width 45 height 13
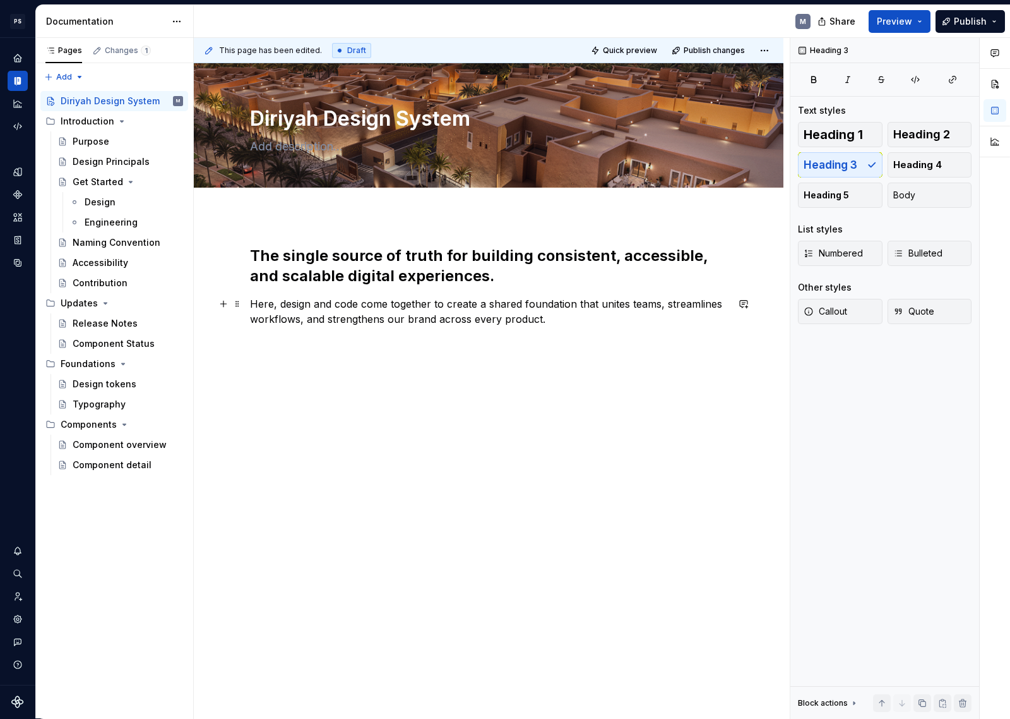
click at [562, 313] on p "Here, design and code come together to create a shared foundation that unites t…" at bounding box center [488, 311] width 477 height 30
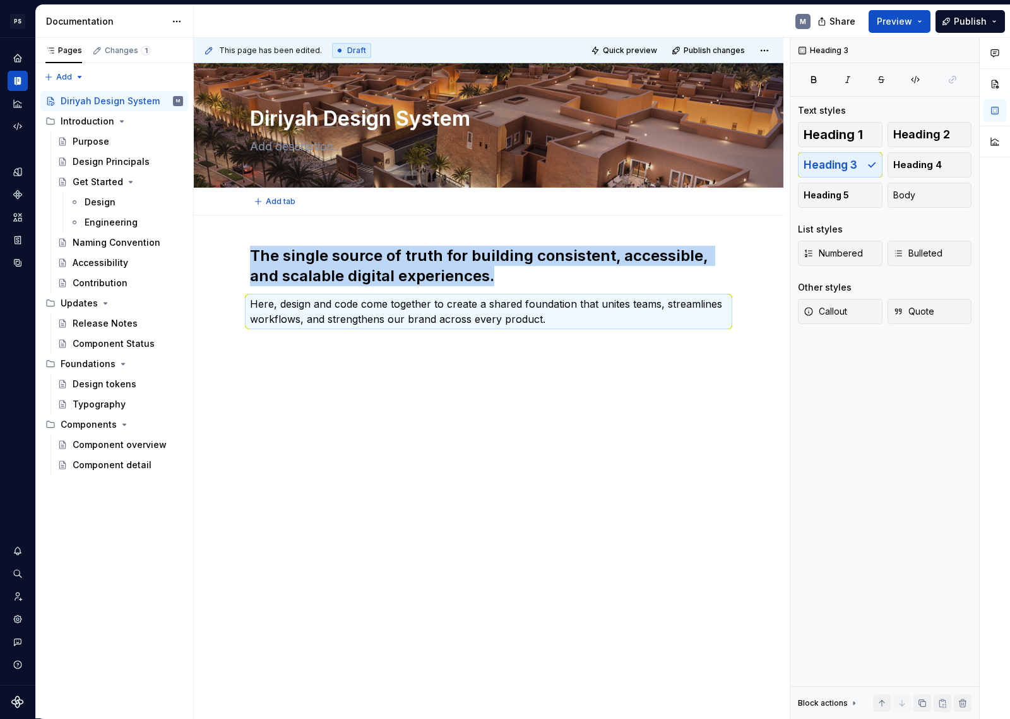
click at [478, 198] on div "Add tab" at bounding box center [488, 202] width 477 height 18
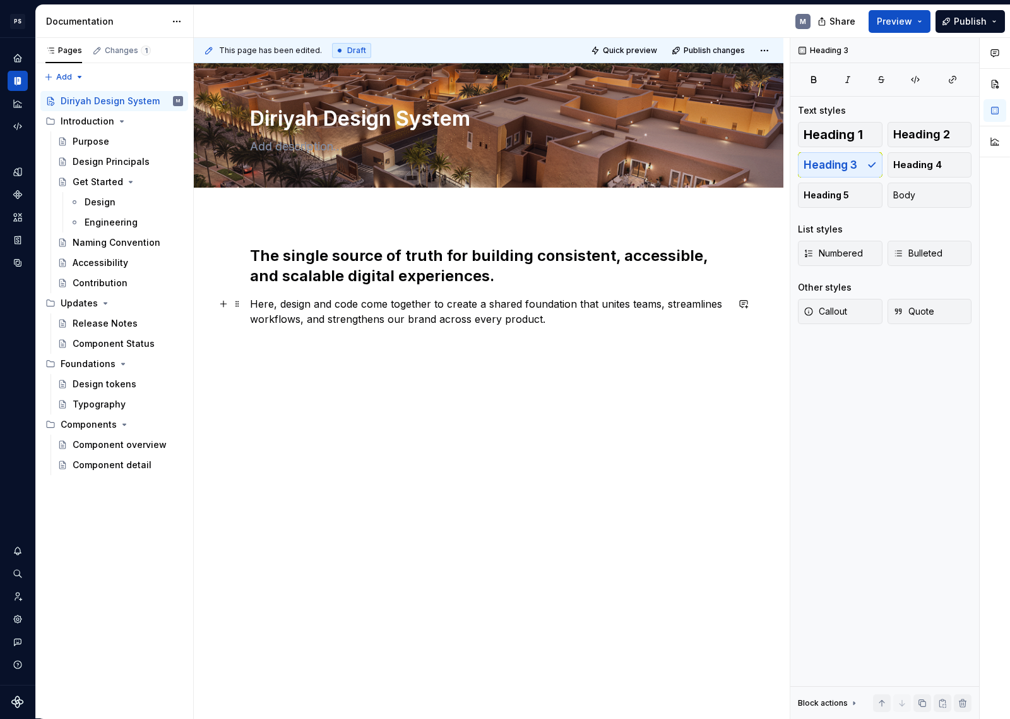
click at [457, 301] on p "Here, design and code come together to create a shared foundation that unites t…" at bounding box center [488, 311] width 477 height 30
click at [454, 333] on div "The single source of truth for building consistent, accessible, and scalable di…" at bounding box center [488, 294] width 477 height 96
click at [544, 280] on h2 "The single source of truth for building consistent, accessible, and scalable di…" at bounding box center [488, 266] width 477 height 40
click at [544, 126] on textarea "Diriyah Design System" at bounding box center [486, 119] width 477 height 30
type textarea "*"
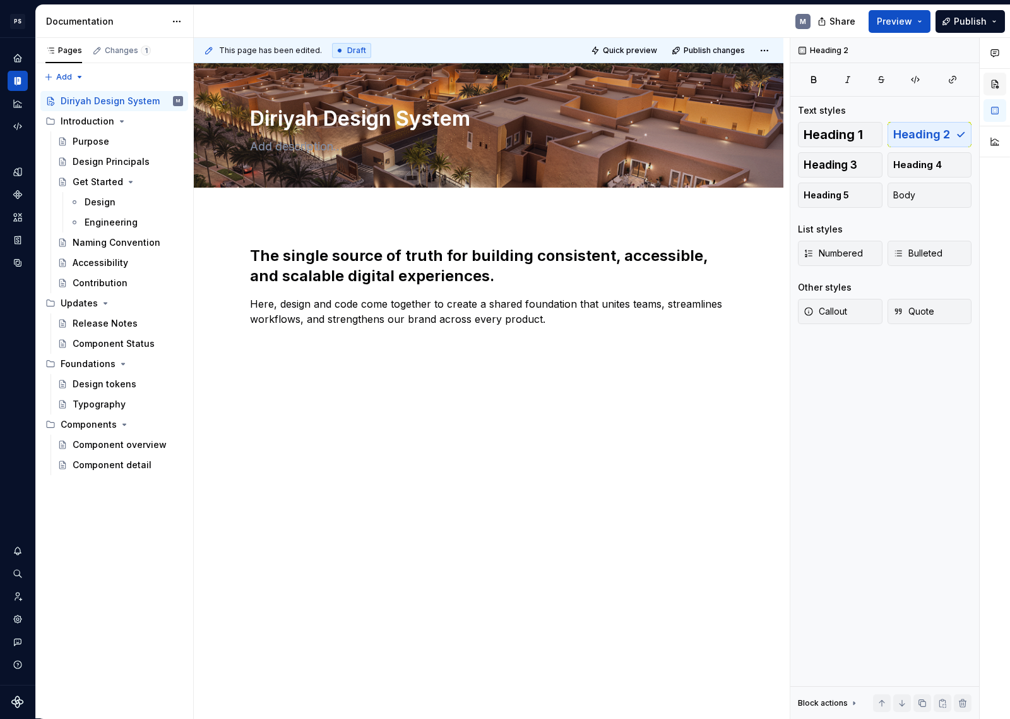
click at [995, 79] on button "button" at bounding box center [995, 84] width 23 height 23
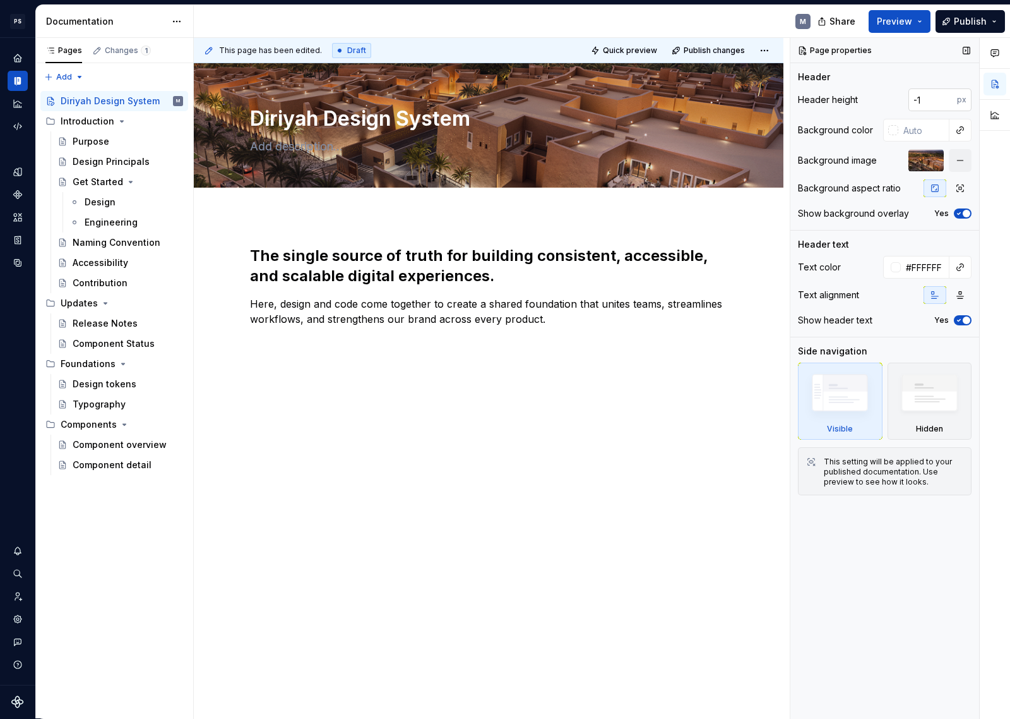
click at [949, 102] on input "-1" at bounding box center [933, 99] width 49 height 23
click at [948, 97] on input "0" at bounding box center [933, 99] width 49 height 23
drag, startPoint x: 926, startPoint y: 100, endPoint x: 892, endPoint y: 100, distance: 34.7
click at [892, 100] on div "0 px" at bounding box center [929, 99] width 86 height 23
type input "600"
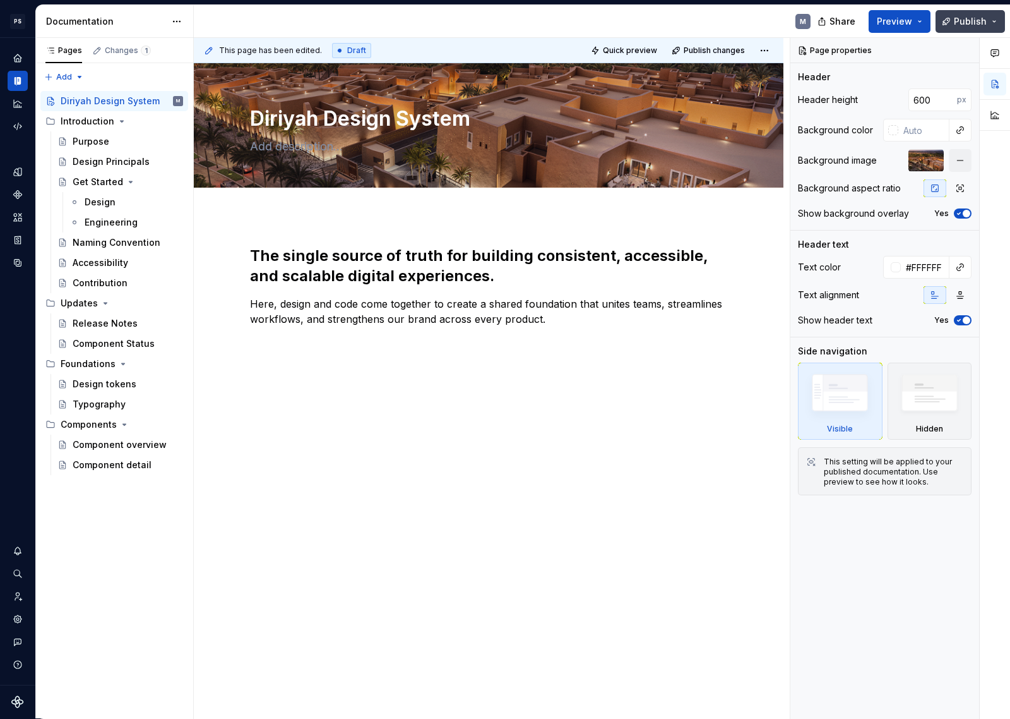
click at [978, 20] on span "Publish" at bounding box center [970, 21] width 33 height 13
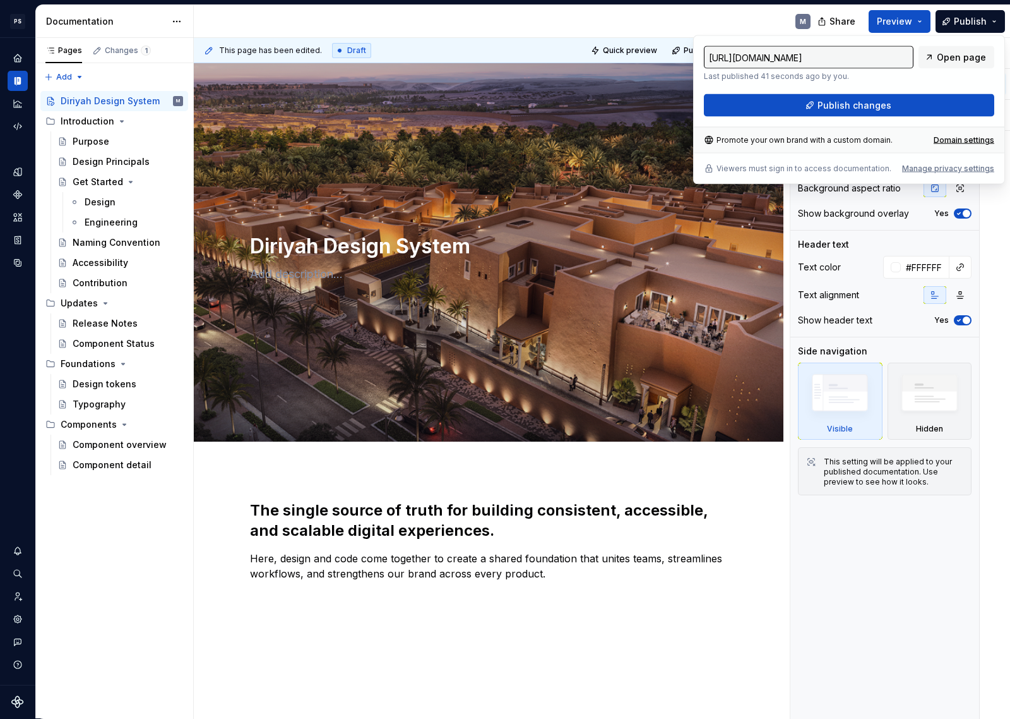
type textarea "*"
click at [998, 360] on div at bounding box center [995, 378] width 30 height 681
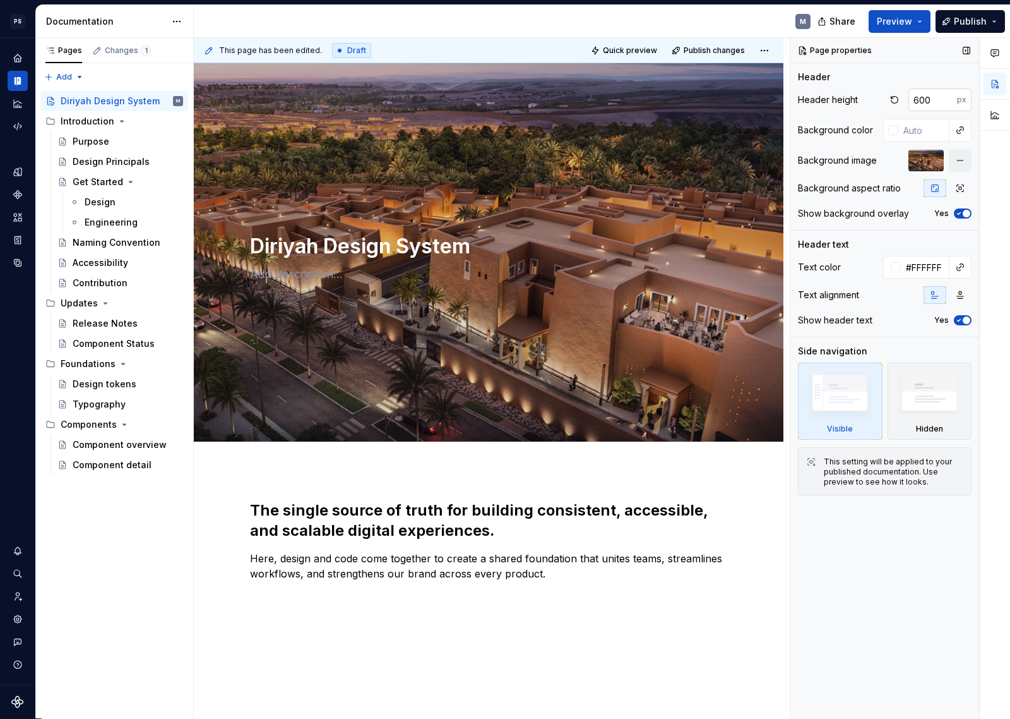
click at [923, 98] on input "600" at bounding box center [933, 99] width 49 height 23
type input "400"
click at [973, 22] on span "Publish" at bounding box center [970, 21] width 33 height 13
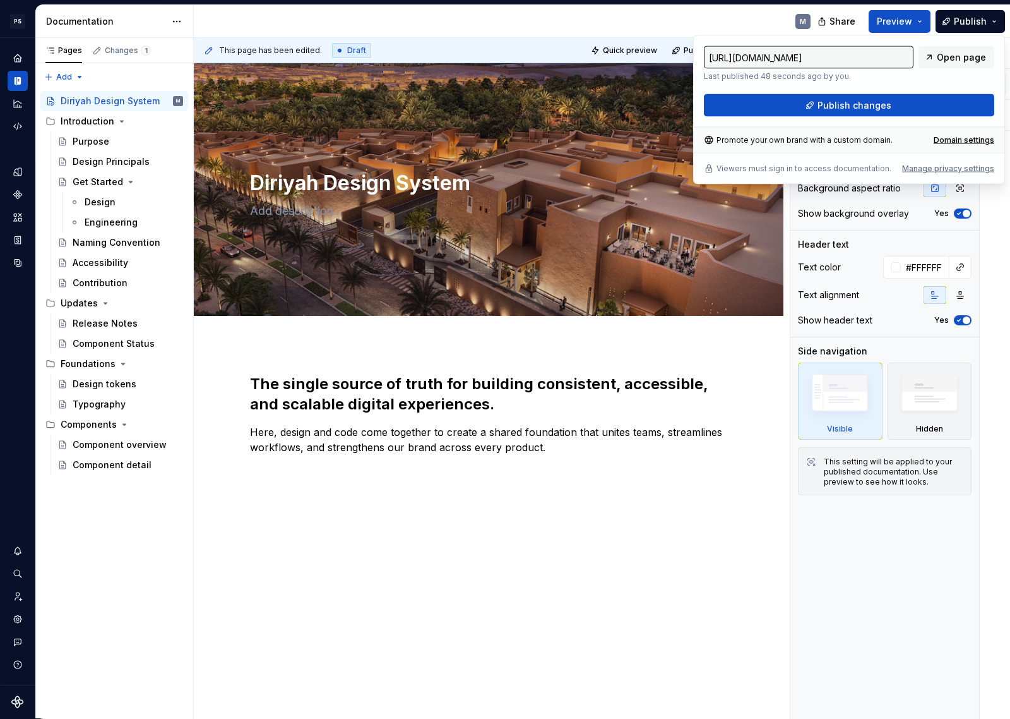
drag, startPoint x: 994, startPoint y: 254, endPoint x: 990, endPoint y: 246, distance: 9.0
click at [994, 254] on div at bounding box center [995, 378] width 30 height 681
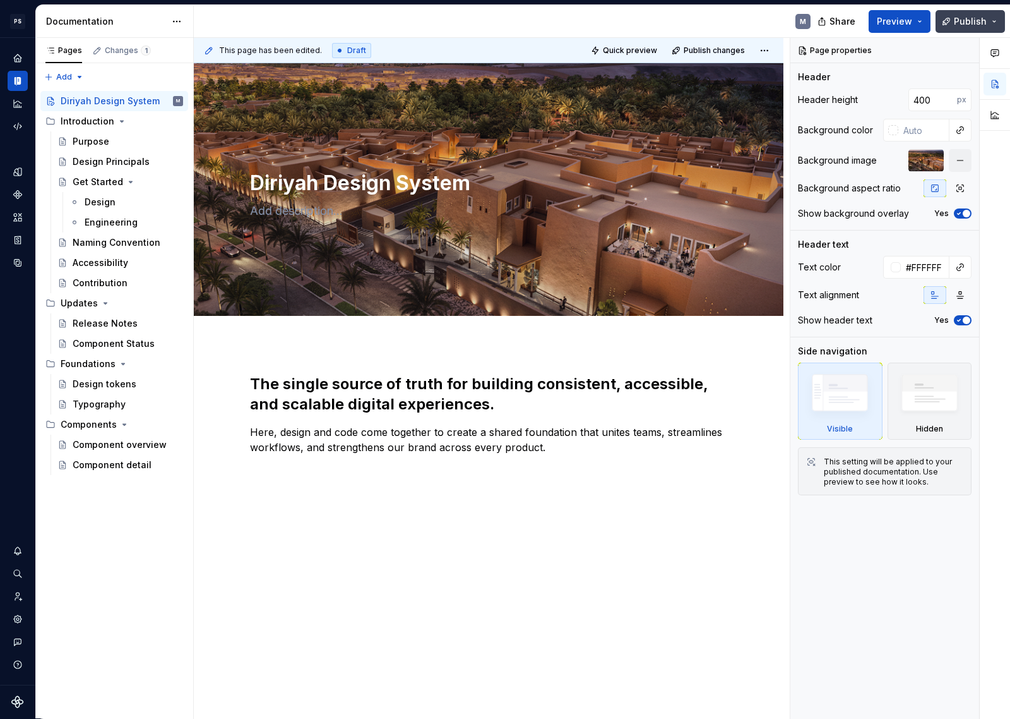
click at [974, 15] on span "Publish" at bounding box center [970, 21] width 33 height 13
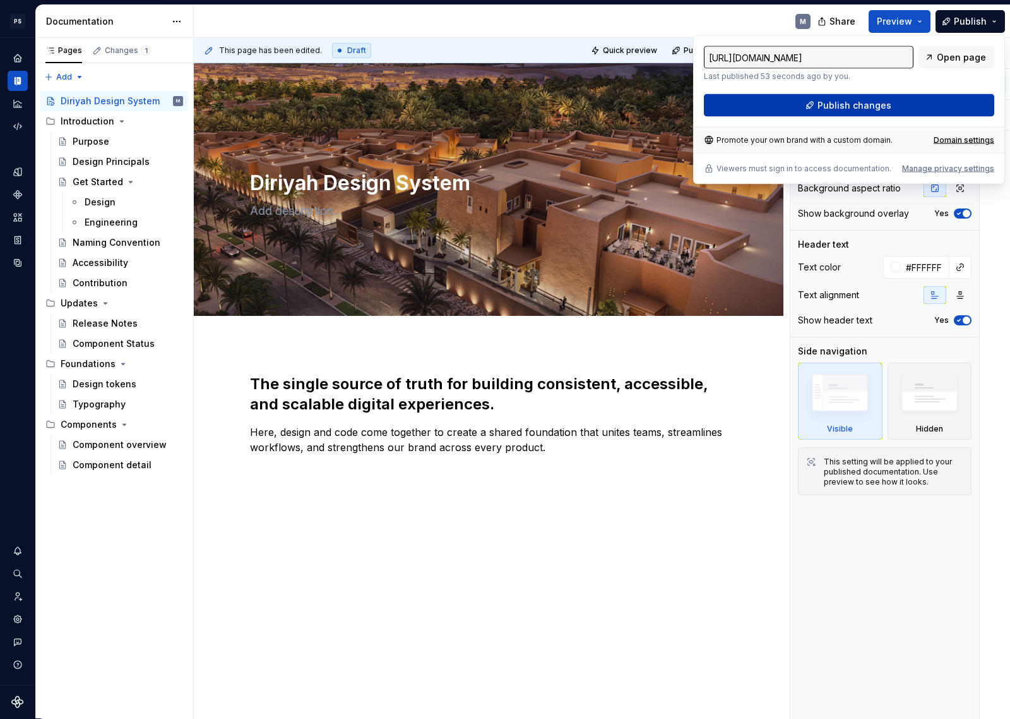
click at [921, 105] on button "Publish changes" at bounding box center [849, 105] width 290 height 23
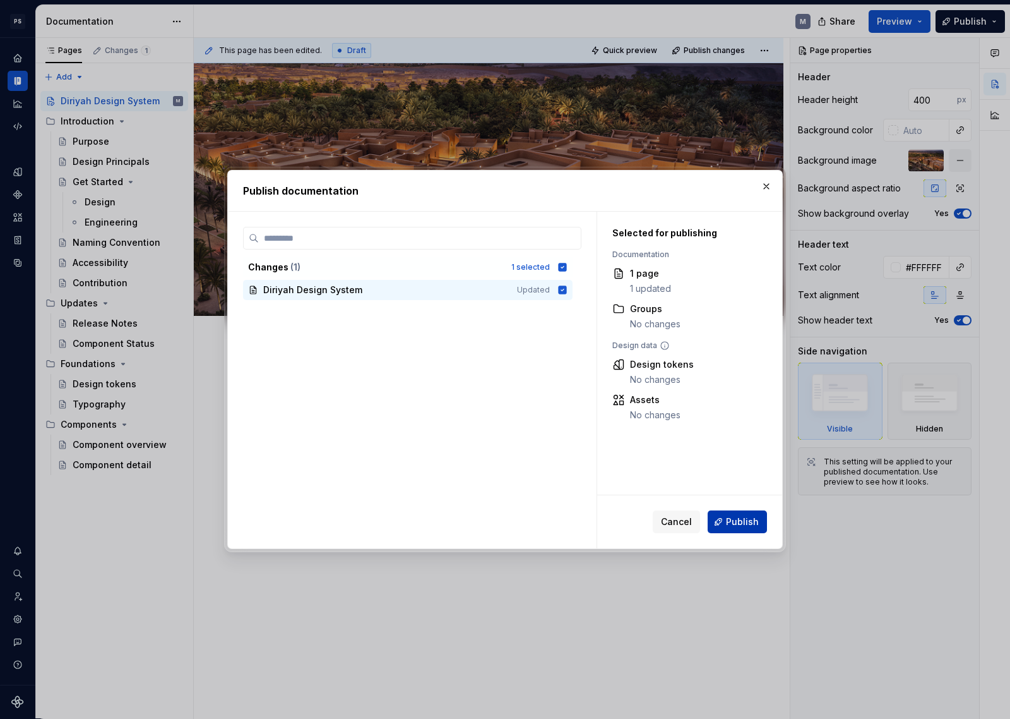
click at [759, 524] on button "Publish" at bounding box center [737, 521] width 59 height 23
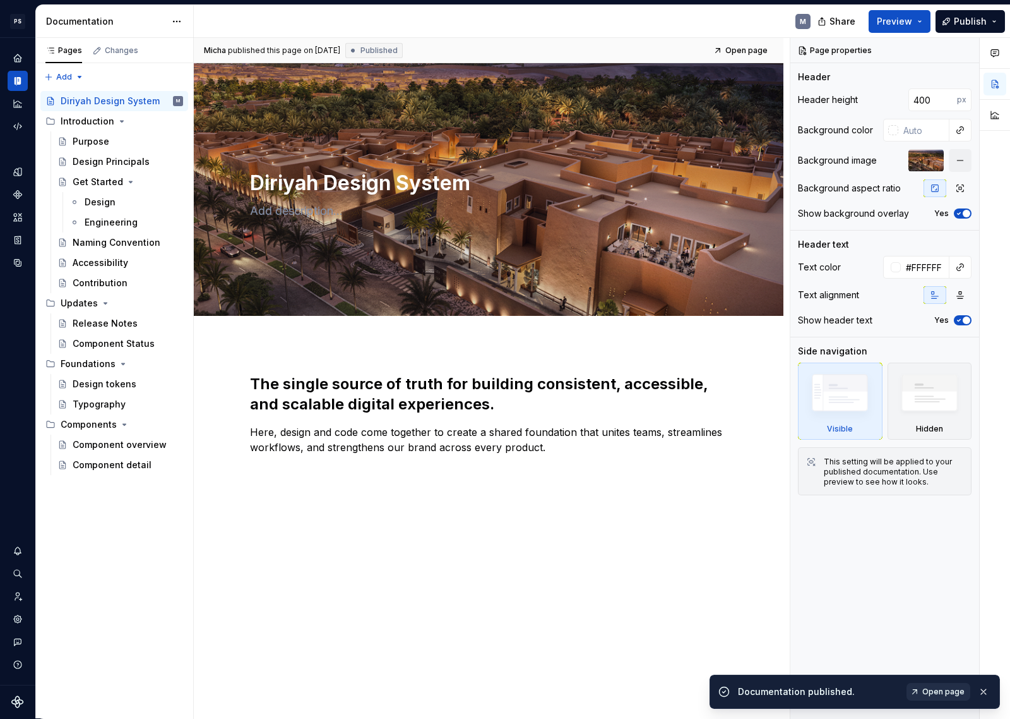
click at [953, 657] on span "Open page" at bounding box center [944, 691] width 42 height 10
click at [445, 453] on p "Here, design and code come together to create a shared foundation that unites t…" at bounding box center [488, 439] width 477 height 30
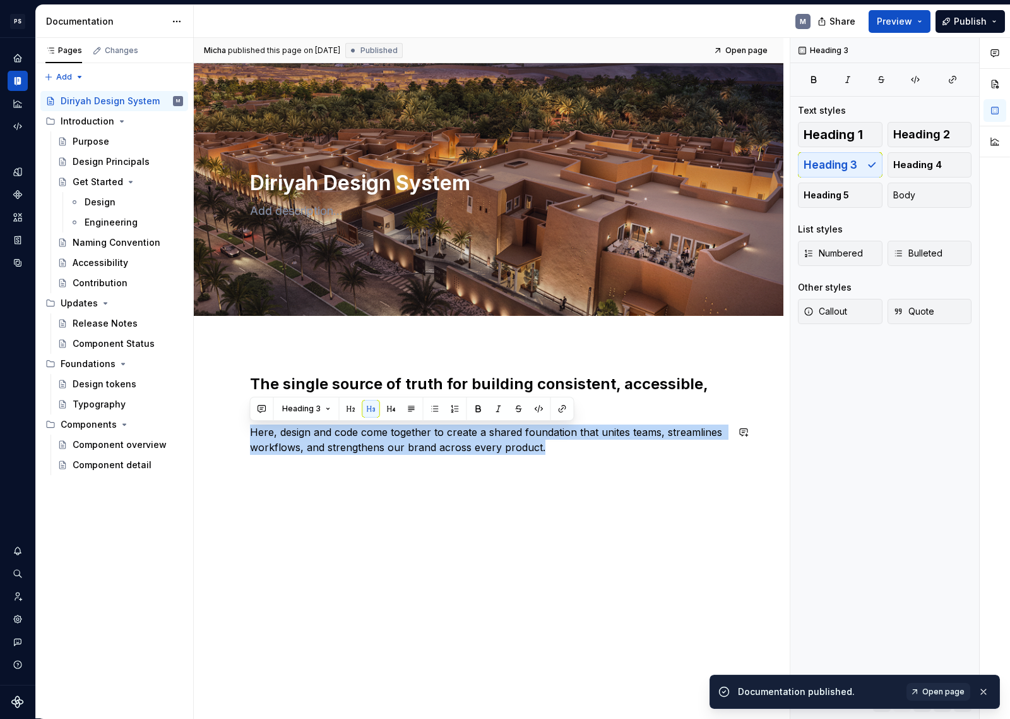
drag, startPoint x: 578, startPoint y: 452, endPoint x: 232, endPoint y: 417, distance: 347.8
click at [232, 417] on div "The single source of truth for building consistent, accessible, and scalable di…" at bounding box center [489, 515] width 590 height 342
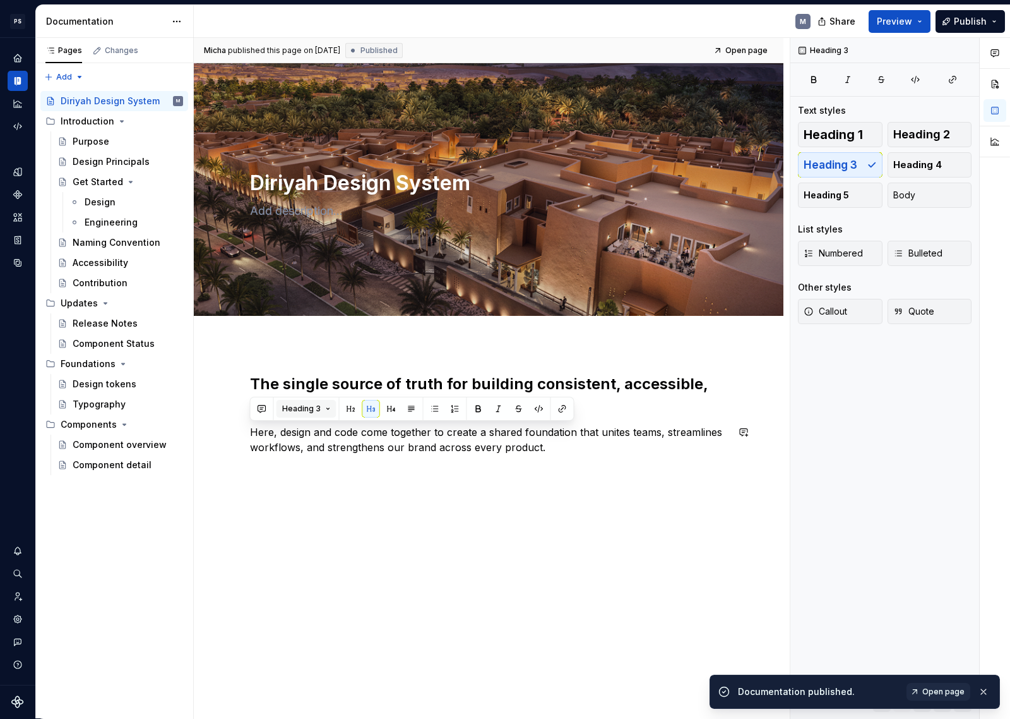
click at [330, 407] on div "Heading 3" at bounding box center [412, 409] width 318 height 18
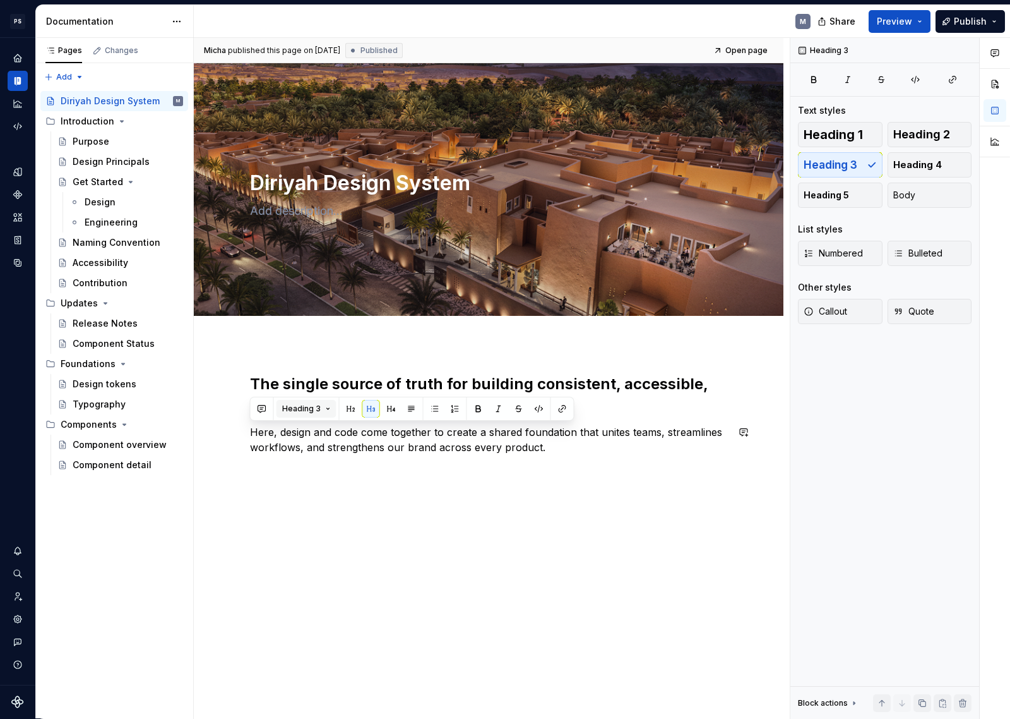
click at [309, 407] on span "Heading 3" at bounding box center [301, 409] width 39 height 10
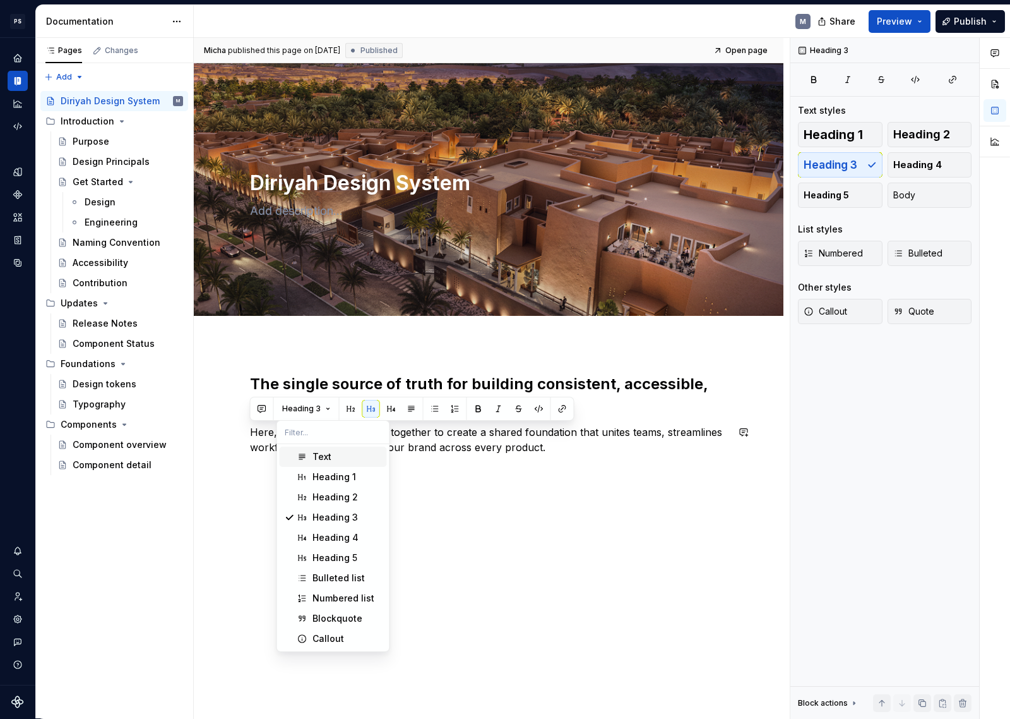
click at [340, 459] on div "Text" at bounding box center [347, 456] width 69 height 13
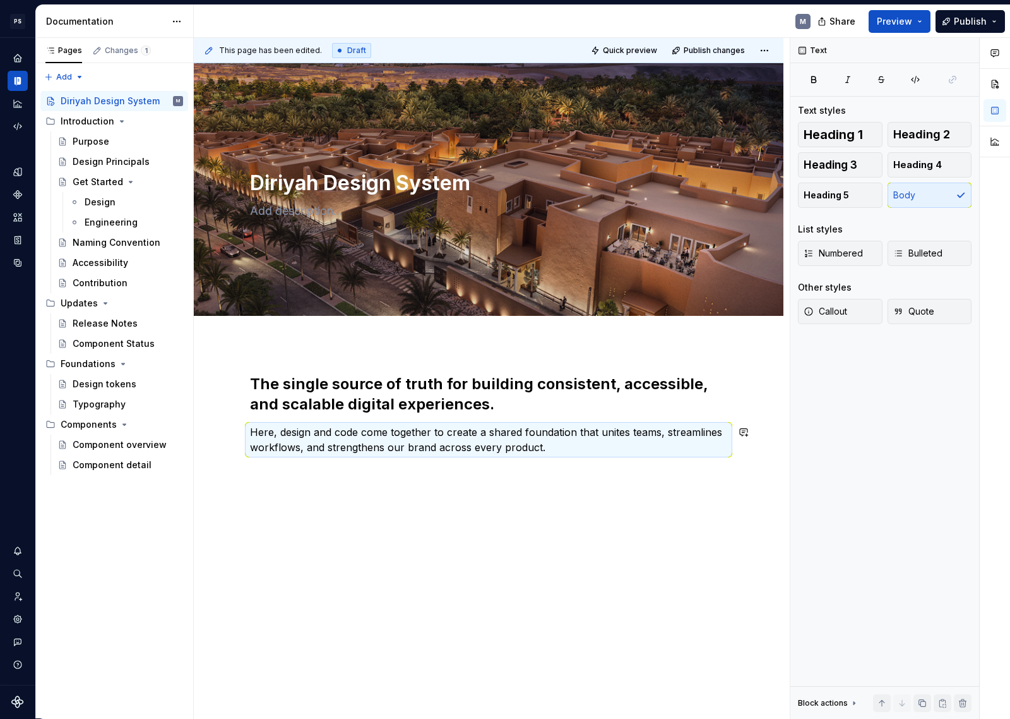
click at [501, 413] on h2 "The single source of truth for building consistent, accessible, and scalable di…" at bounding box center [488, 394] width 477 height 40
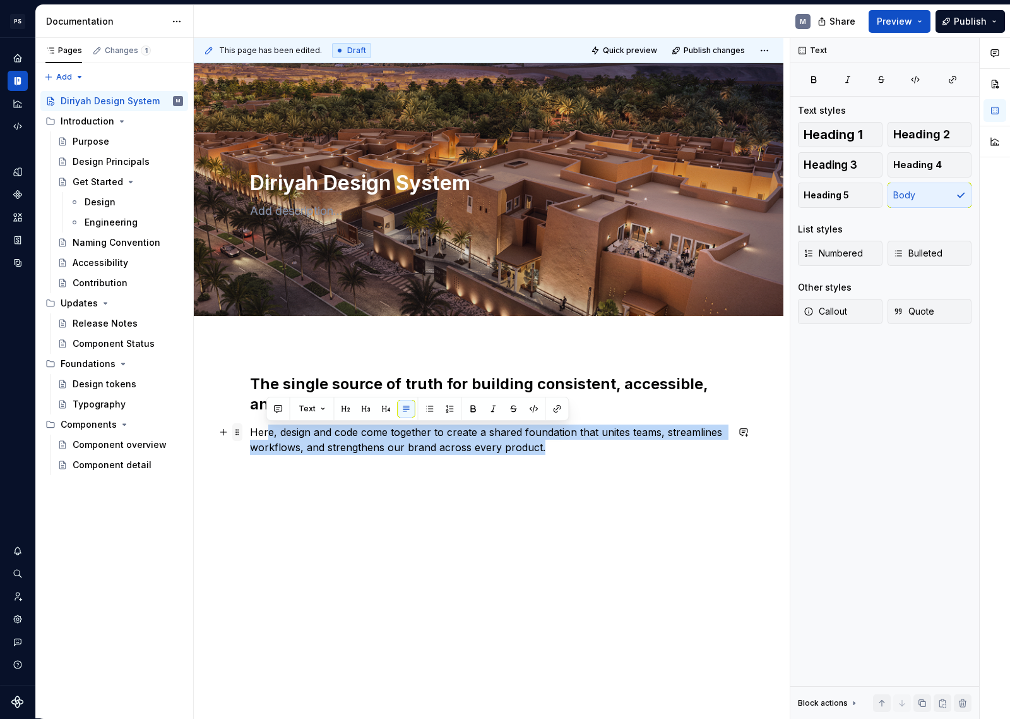
drag, startPoint x: 480, startPoint y: 448, endPoint x: 241, endPoint y: 438, distance: 239.6
click at [250, 438] on div "The single source of truth for building consistent, accessible, and scalable di…" at bounding box center [488, 422] width 477 height 96
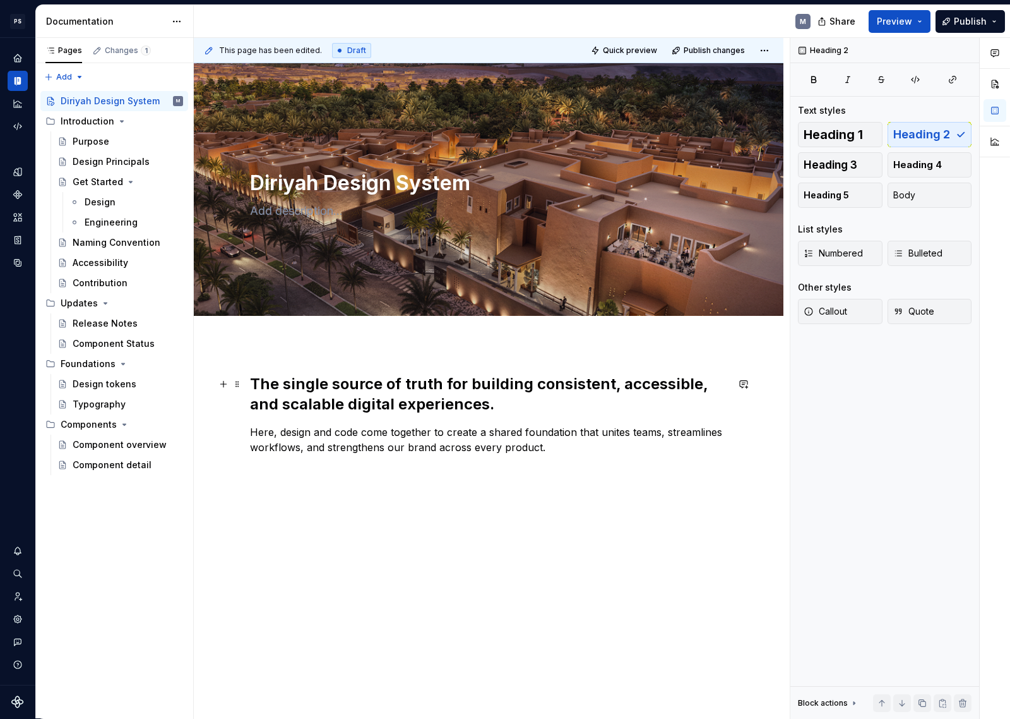
click at [431, 378] on h2 "The single source of truth for building consistent, accessible, and scalable di…" at bounding box center [488, 394] width 477 height 40
click at [544, 402] on h2 "The single source of truth for building consistent, accessible, and scalable di…" at bounding box center [488, 394] width 477 height 40
type textarea "*"
click at [996, 84] on button "button" at bounding box center [995, 84] width 23 height 23
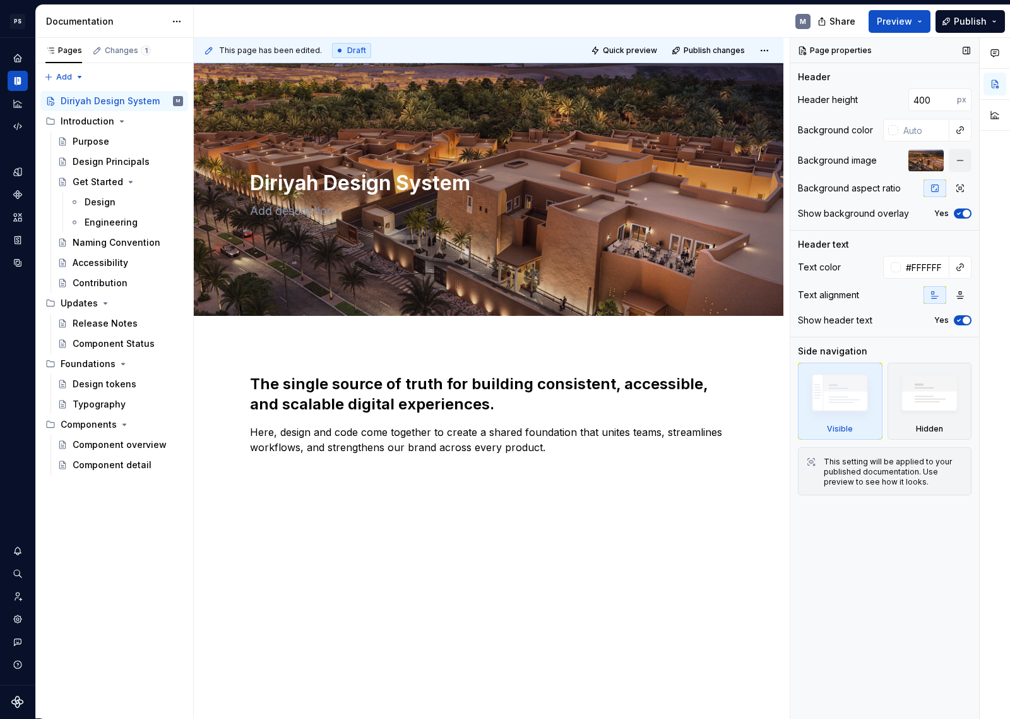
drag, startPoint x: 920, startPoint y: 97, endPoint x: 881, endPoint y: 95, distance: 39.2
click at [877, 89] on div "Header height 400 px" at bounding box center [885, 99] width 174 height 23
type input "500"
type textarea "*"
type input "500"
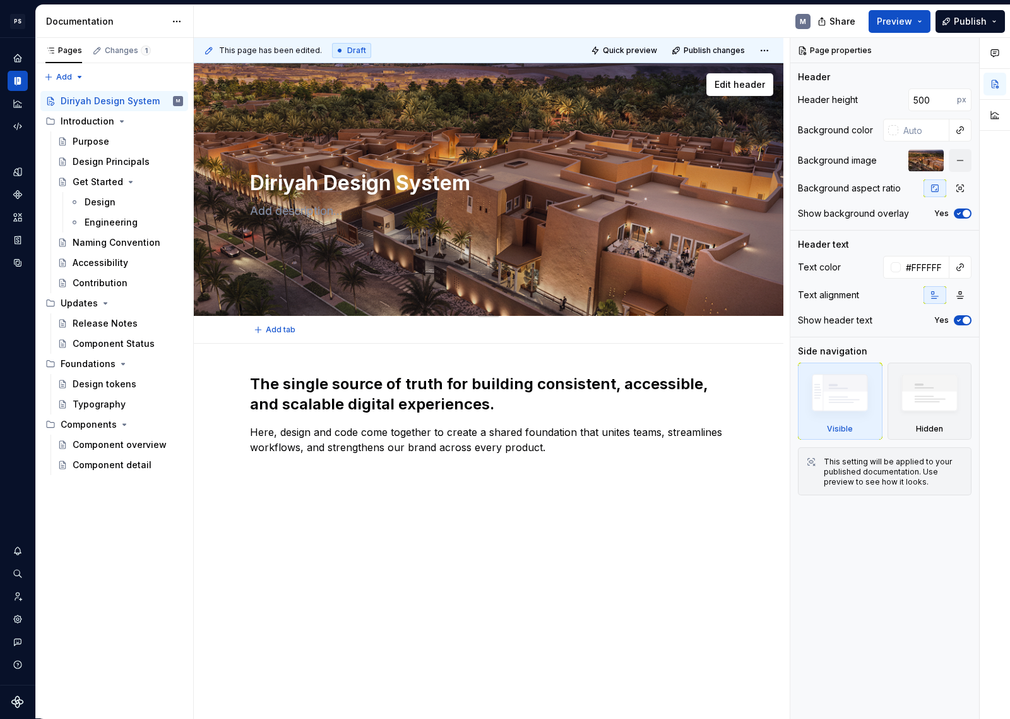
click at [330, 183] on textarea "Diriyah Design System" at bounding box center [486, 183] width 477 height 30
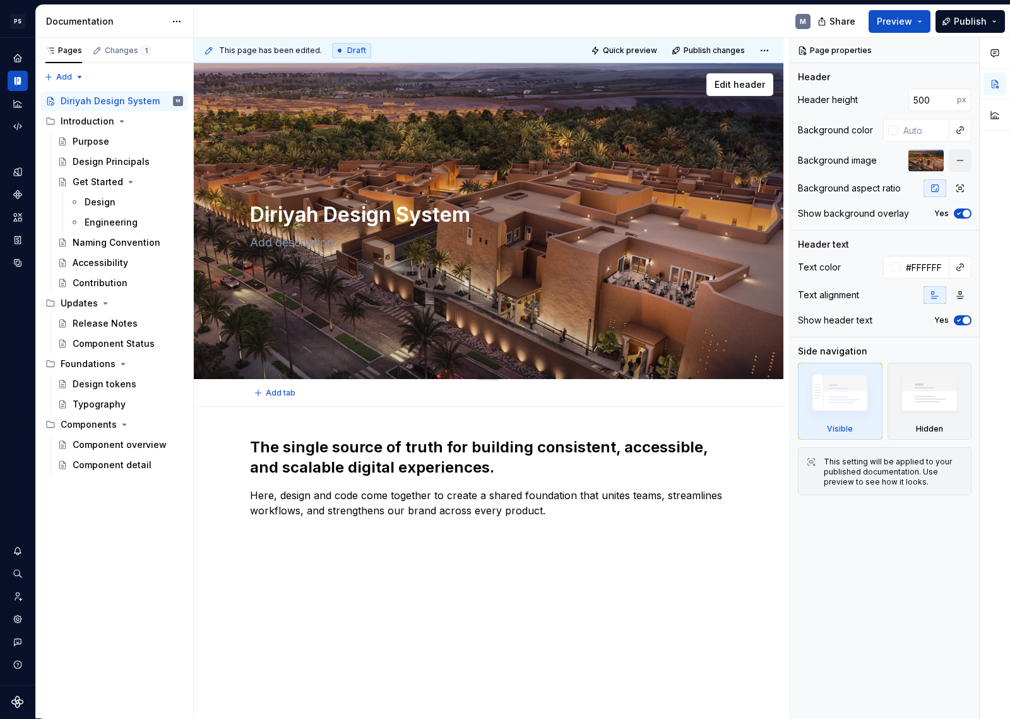
click at [330, 182] on div "Diriyah Design System" at bounding box center [488, 221] width 477 height 124
click at [383, 216] on textarea "Diriyah Design System" at bounding box center [486, 215] width 477 height 30
drag, startPoint x: 253, startPoint y: 196, endPoint x: 251, endPoint y: 206, distance: 9.7
click at [200, 194] on div "Diriyah Design System Edit header" at bounding box center [489, 221] width 590 height 316
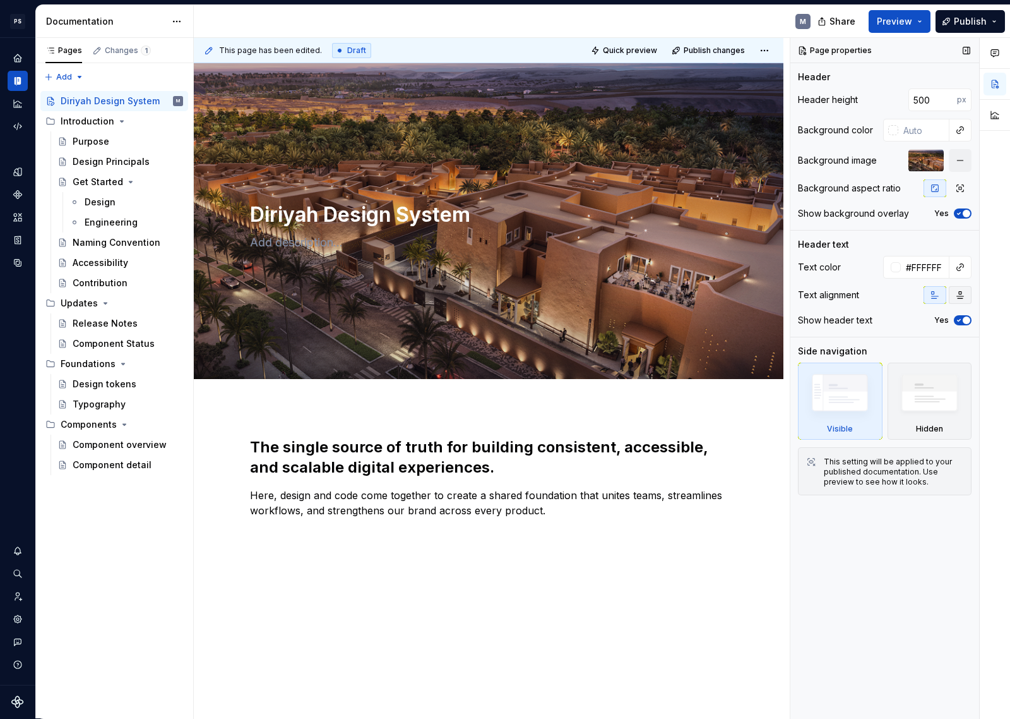
click at [959, 294] on icon "button" at bounding box center [960, 295] width 7 height 7
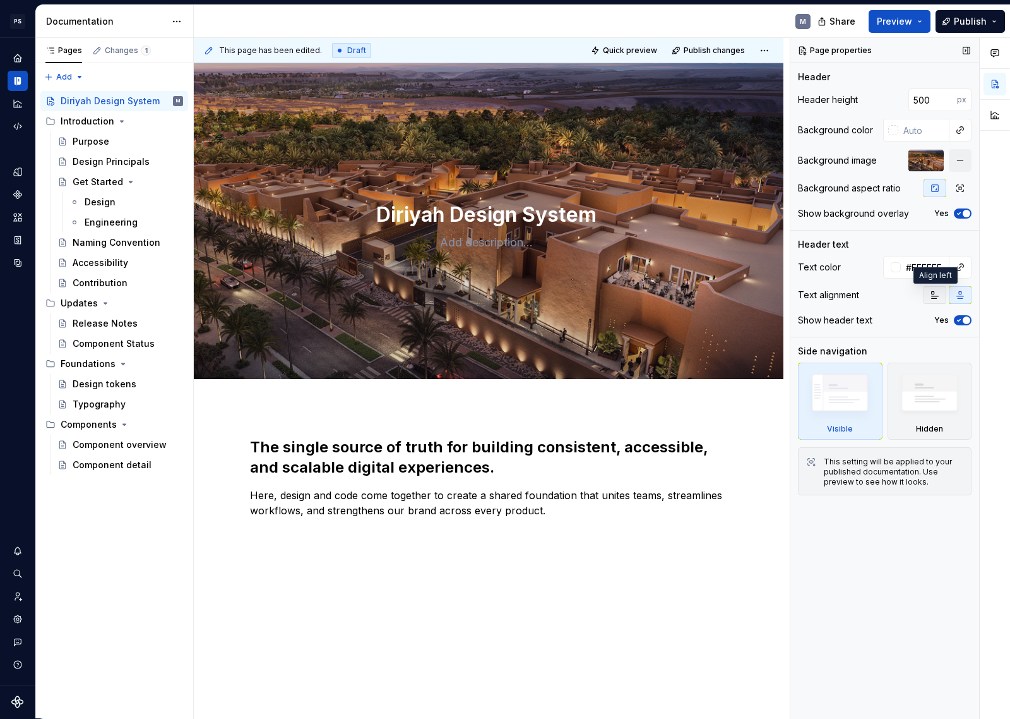
click at [932, 297] on icon "button" at bounding box center [935, 295] width 10 height 10
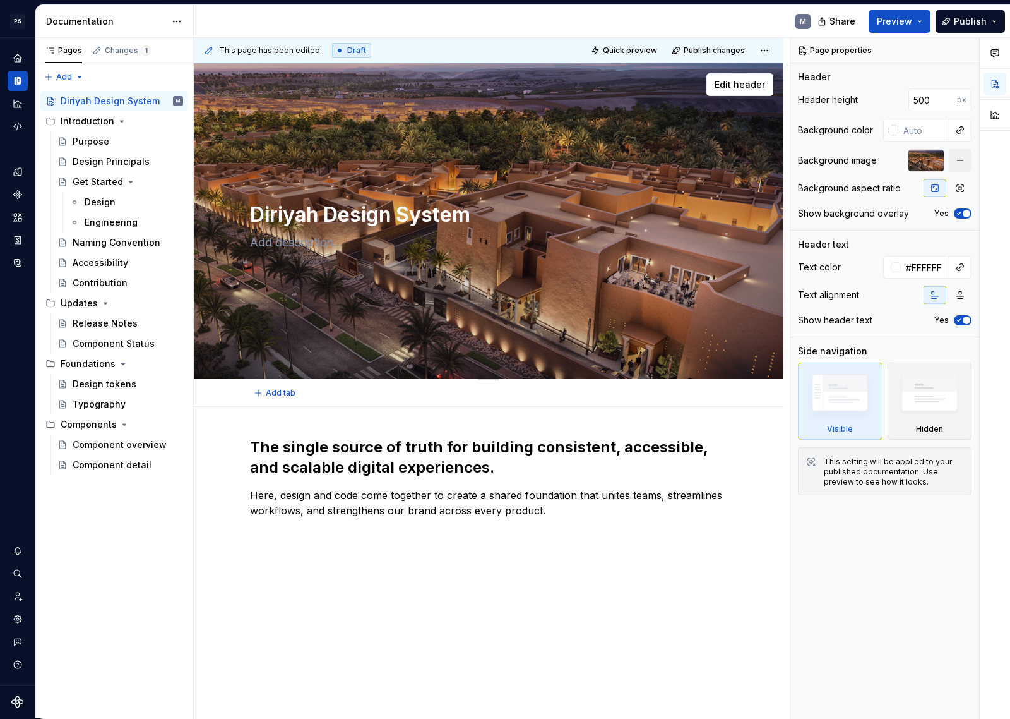
click at [368, 213] on textarea "Diriyah Design System" at bounding box center [486, 215] width 477 height 30
click at [438, 230] on div "Diriyah Design System" at bounding box center [488, 221] width 477 height 124
click at [979, 18] on span "Publish" at bounding box center [970, 21] width 33 height 13
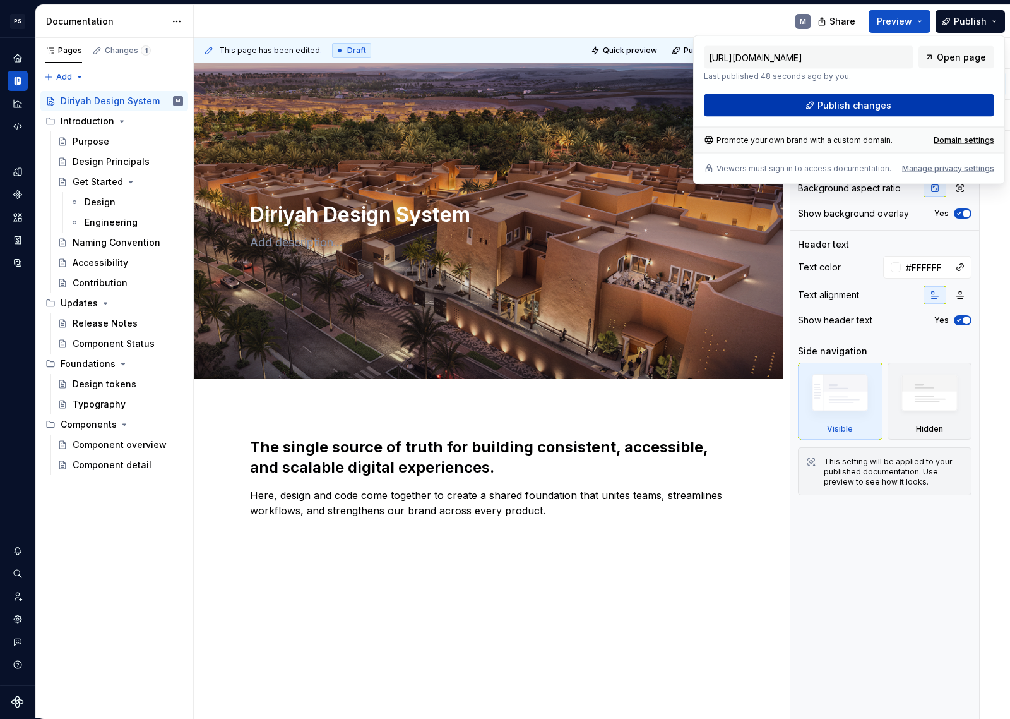
click at [949, 105] on button "Publish changes" at bounding box center [849, 105] width 290 height 23
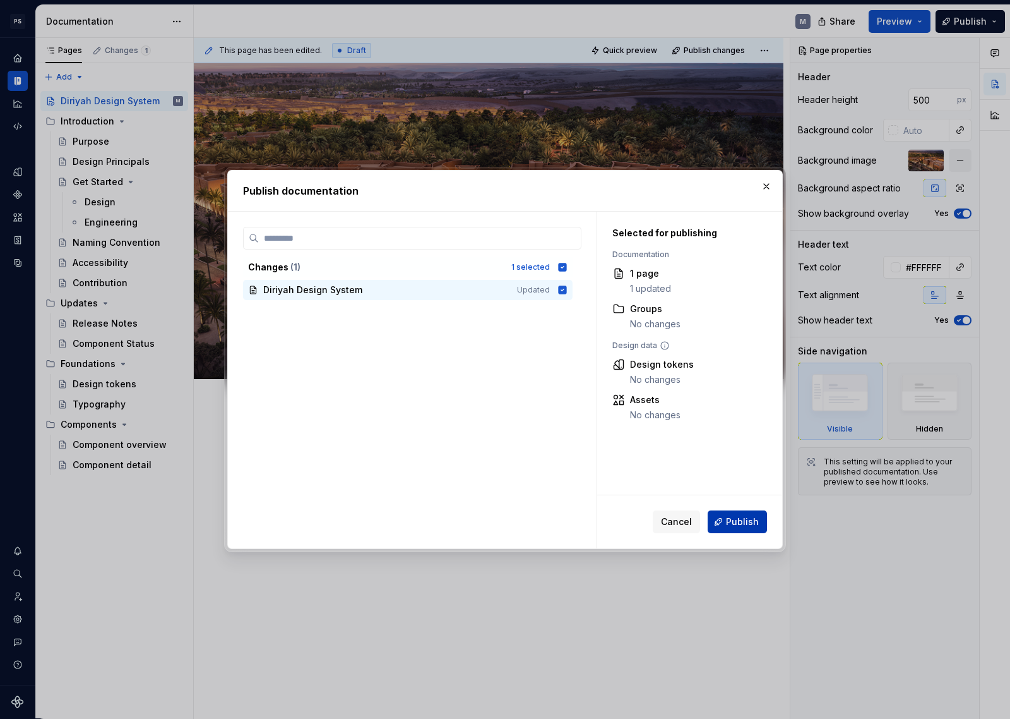
click at [763, 524] on button "Publish" at bounding box center [737, 521] width 59 height 23
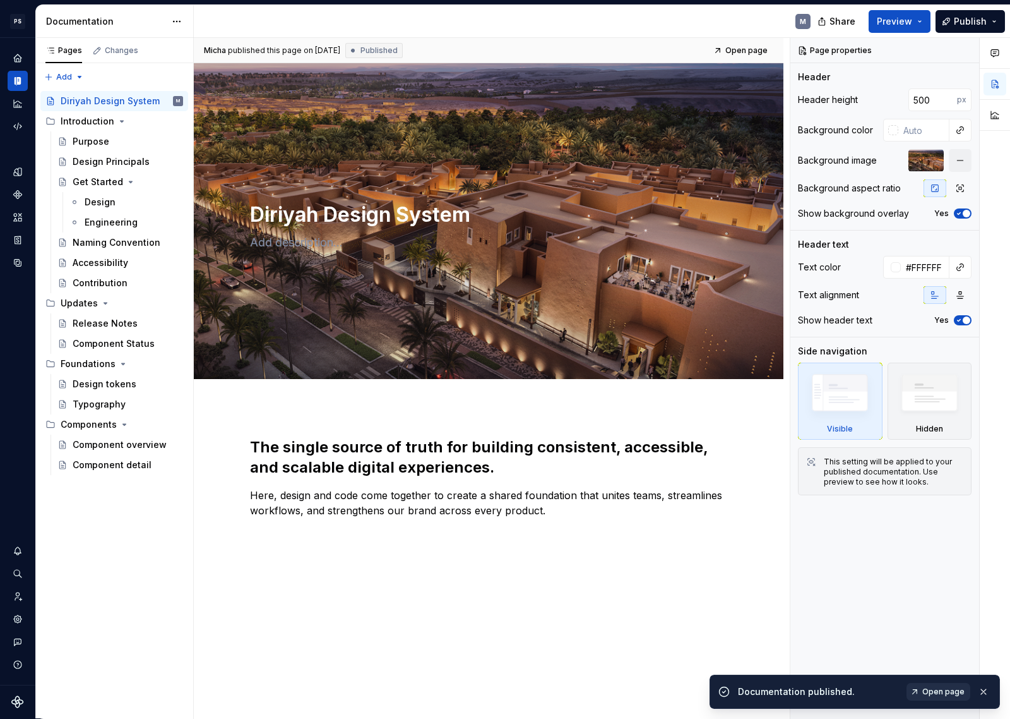
click at [931, 657] on span "Open page" at bounding box center [944, 691] width 42 height 10
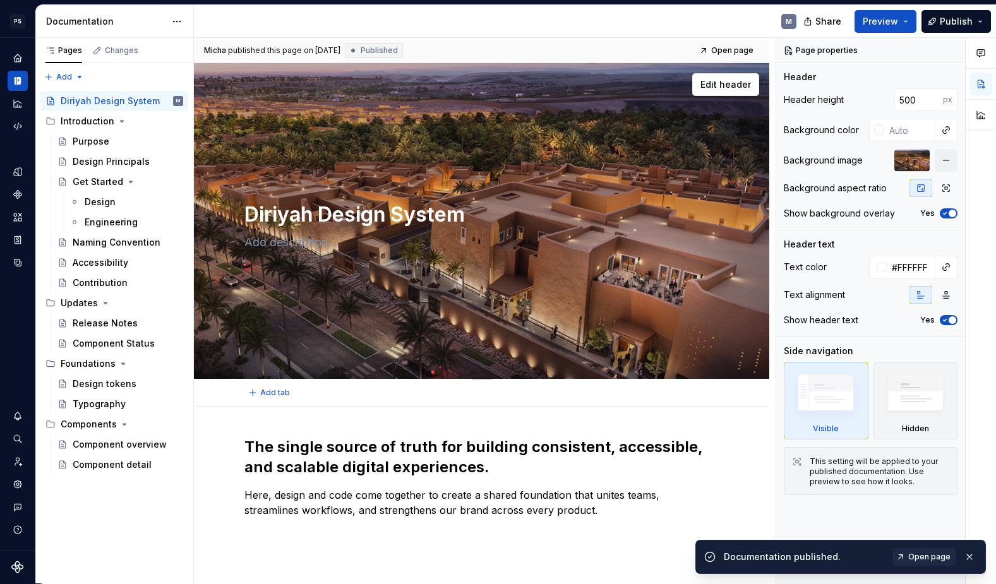
click at [320, 213] on textarea "Diriyah Design System" at bounding box center [479, 215] width 474 height 30
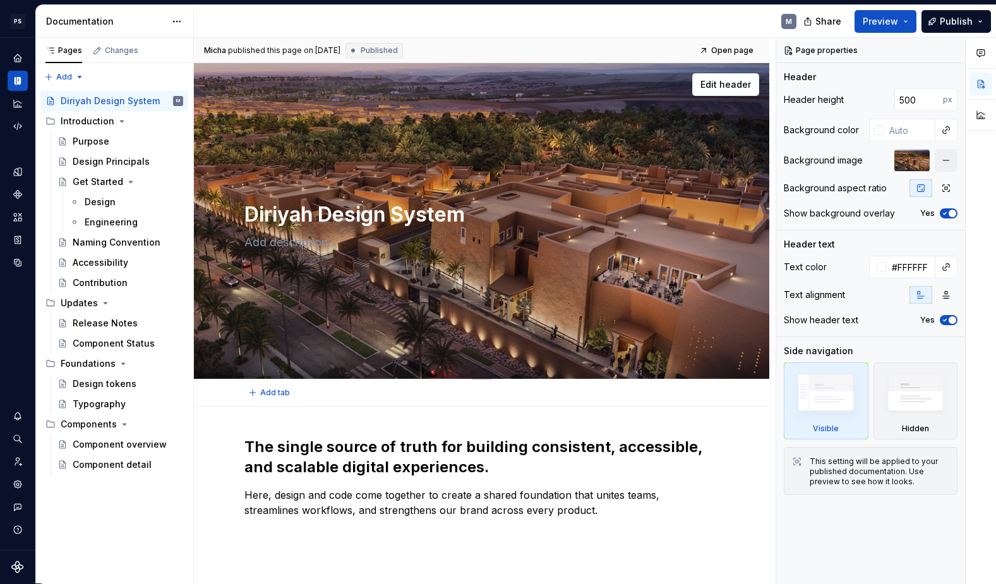
type textarea "*"
type textarea "Diriyah LDesign System"
type textarea "*"
type textarea "Diriyah LiDesign System"
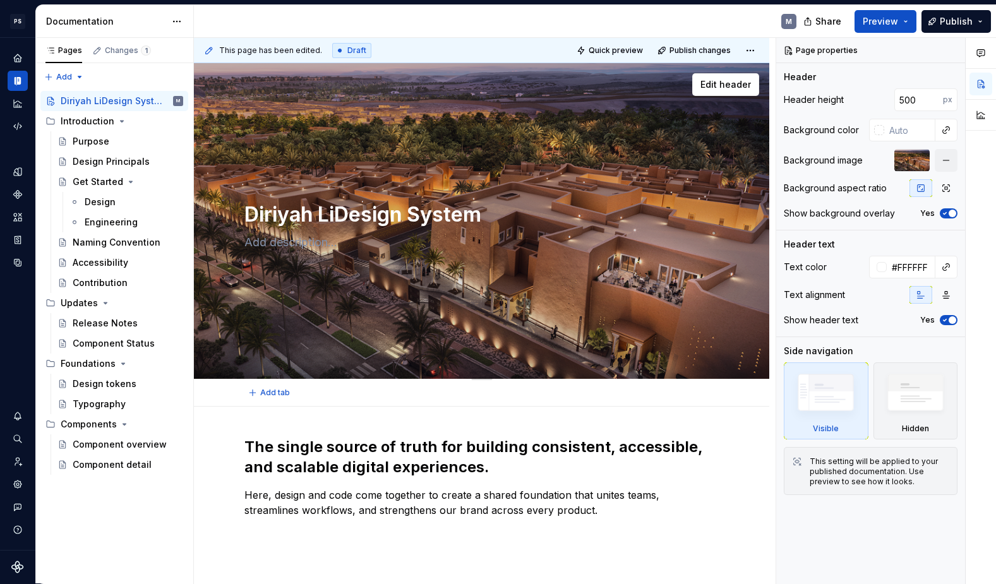
type textarea "*"
type textarea "Diriyah LivDesign System"
type textarea "*"
type textarea "Diriyah LiviDesign System"
type textarea "*"
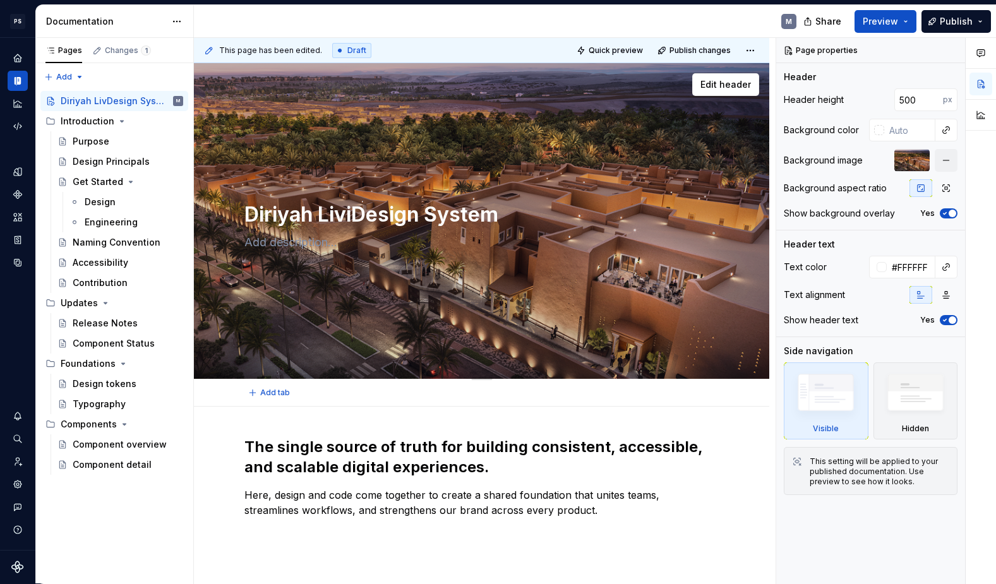
type textarea "Diriyah LivinDesign System"
type textarea "*"
type textarea "Diriyah LivingDesign System"
type textarea "*"
type textarea "Diriyah Living Design System"
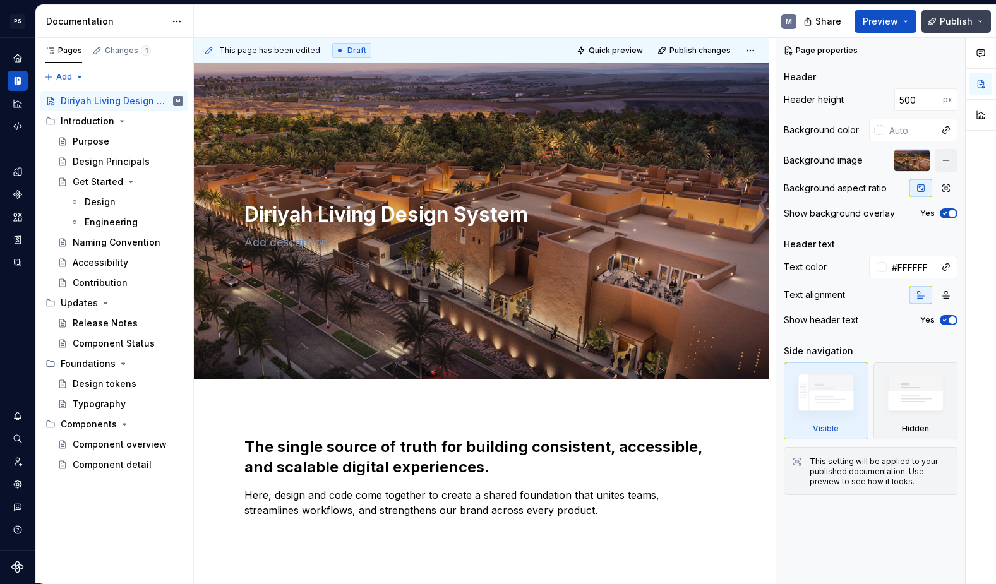
type textarea "*"
type textarea "Diriyah Living Design System"
click at [959, 18] on span "Publish" at bounding box center [956, 21] width 33 height 13
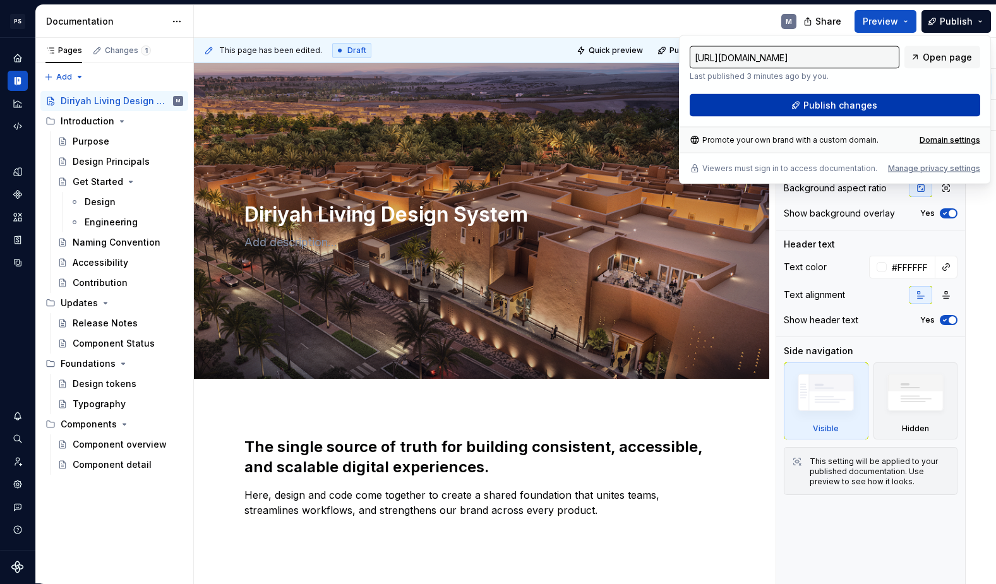
type input "[URL][DOMAIN_NAME]"
click at [920, 100] on button "Publish changes" at bounding box center [835, 105] width 290 height 23
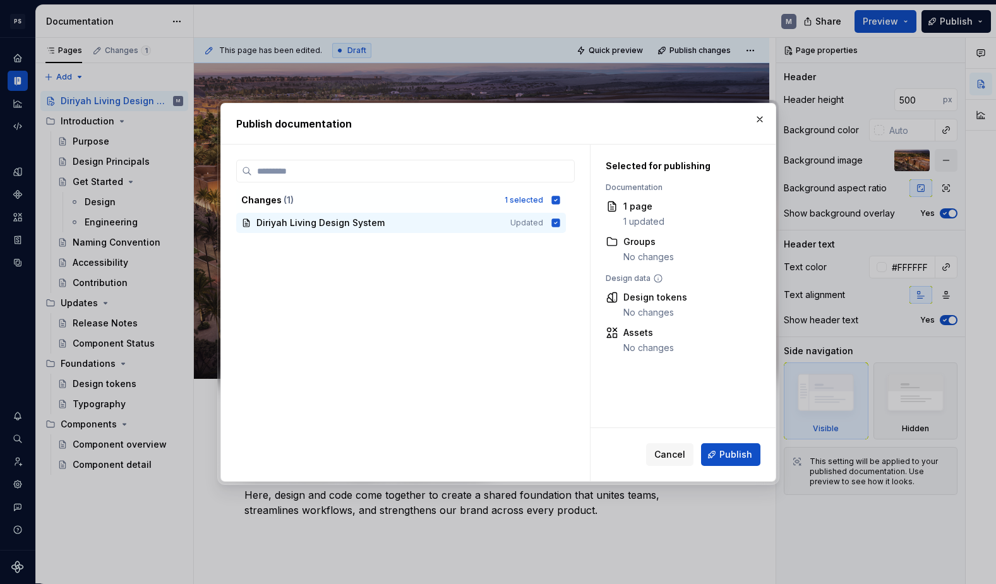
click at [739, 448] on span "Publish" at bounding box center [735, 454] width 33 height 13
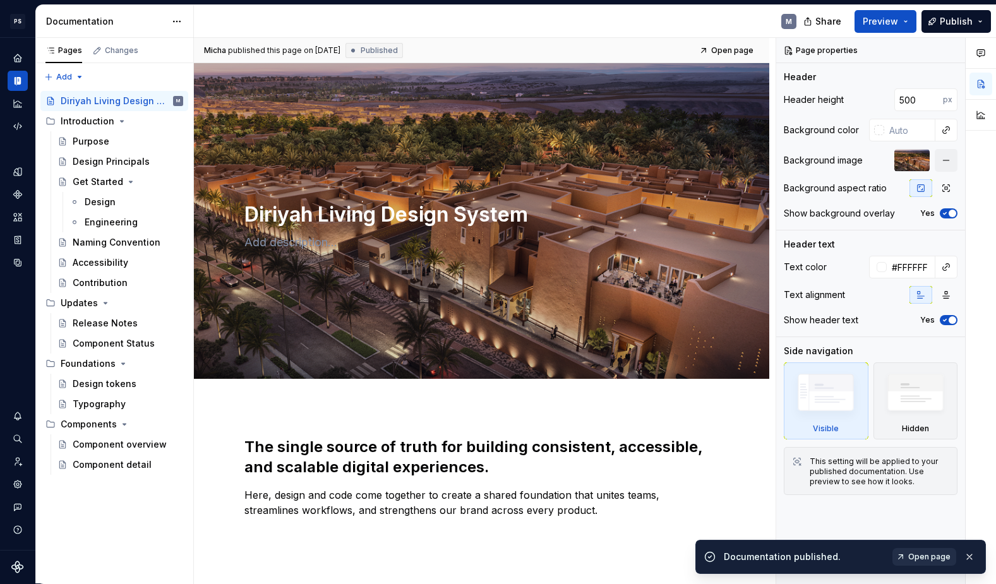
click at [938, 552] on link "Open page" at bounding box center [924, 557] width 64 height 18
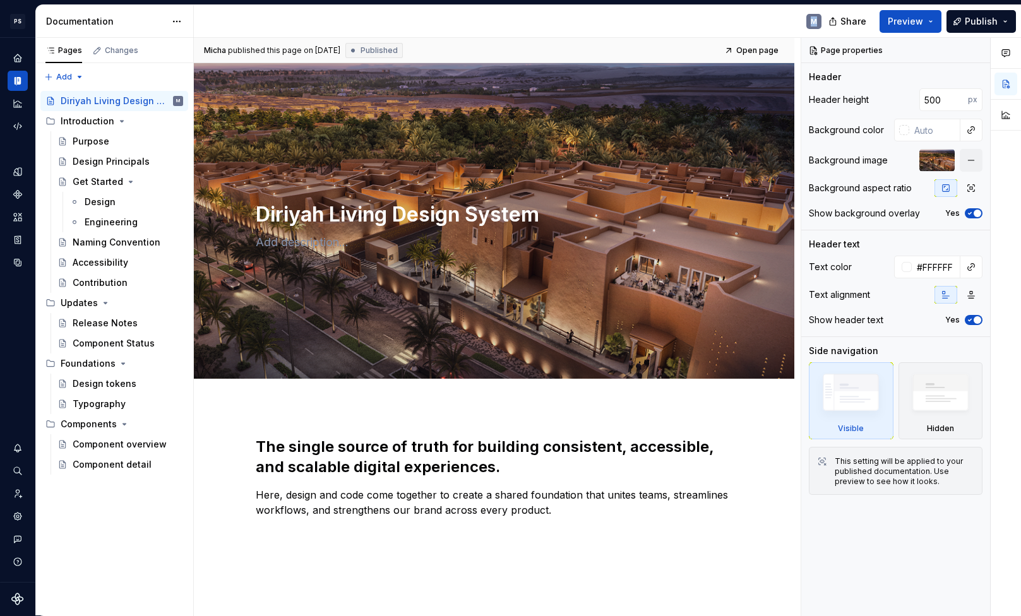
click at [518, 7] on div "M" at bounding box center [513, 21] width 638 height 33
click at [849, 20] on span "Share" at bounding box center [854, 21] width 26 height 13
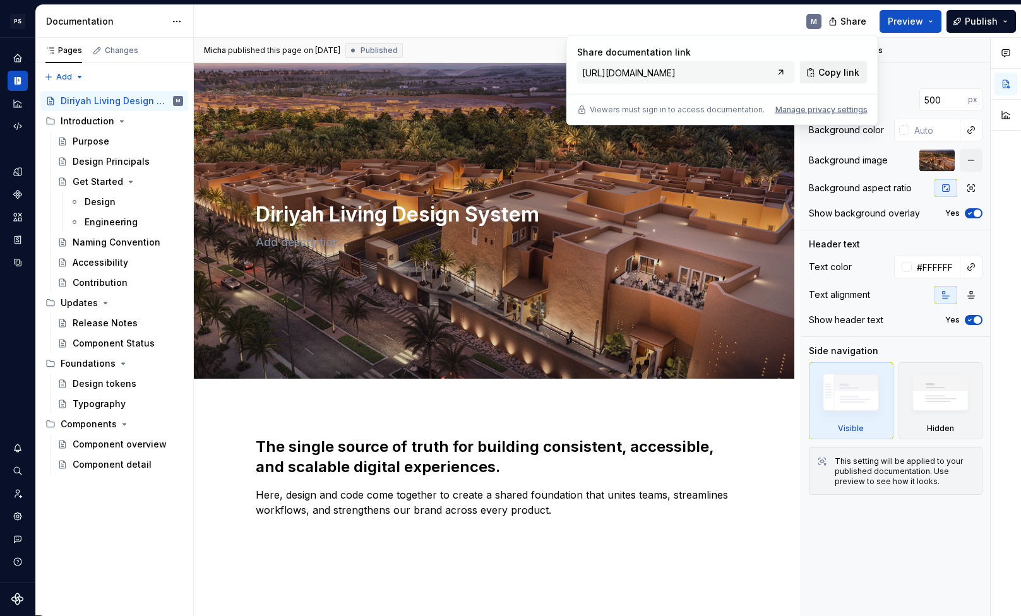
click at [840, 73] on span "Copy link" at bounding box center [838, 72] width 41 height 13
click at [736, 71] on input "[URL][DOMAIN_NAME]" at bounding box center [674, 72] width 195 height 23
click at [753, 68] on input "[URL][DOMAIN_NAME]" at bounding box center [674, 72] width 195 height 23
drag, startPoint x: 755, startPoint y: 71, endPoint x: 793, endPoint y: 72, distance: 37.9
click at [793, 72] on div "[URL][DOMAIN_NAME]" at bounding box center [686, 72] width 218 height 23
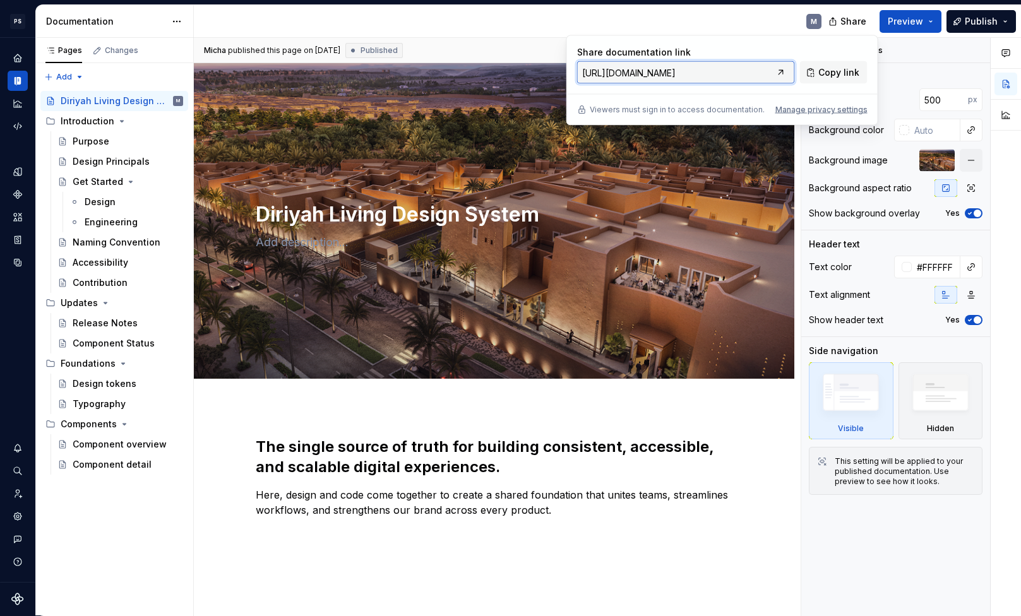
click at [712, 69] on input "[URL][DOMAIN_NAME]" at bounding box center [674, 72] width 195 height 23
click at [837, 73] on span "Copy link" at bounding box center [838, 72] width 41 height 13
click at [743, 73] on input "[URL][DOMAIN_NAME]" at bounding box center [674, 72] width 195 height 23
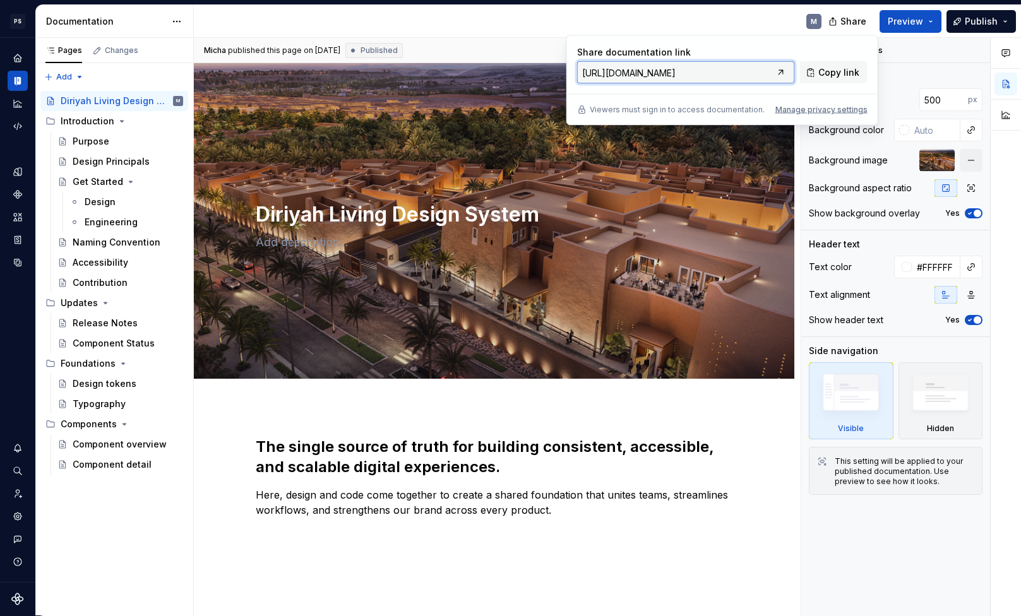
click at [748, 70] on input "[URL][DOMAIN_NAME]" at bounding box center [674, 72] width 195 height 23
click at [727, 71] on input "[URL][DOMAIN_NAME]" at bounding box center [674, 72] width 195 height 23
drag, startPoint x: 736, startPoint y: 73, endPoint x: 844, endPoint y: 73, distance: 108.0
click at [845, 73] on div "Share documentation link [URL][DOMAIN_NAME] Copy link" at bounding box center [722, 65] width 290 height 38
click at [745, 71] on input "[URL][DOMAIN_NAME]" at bounding box center [674, 72] width 195 height 23
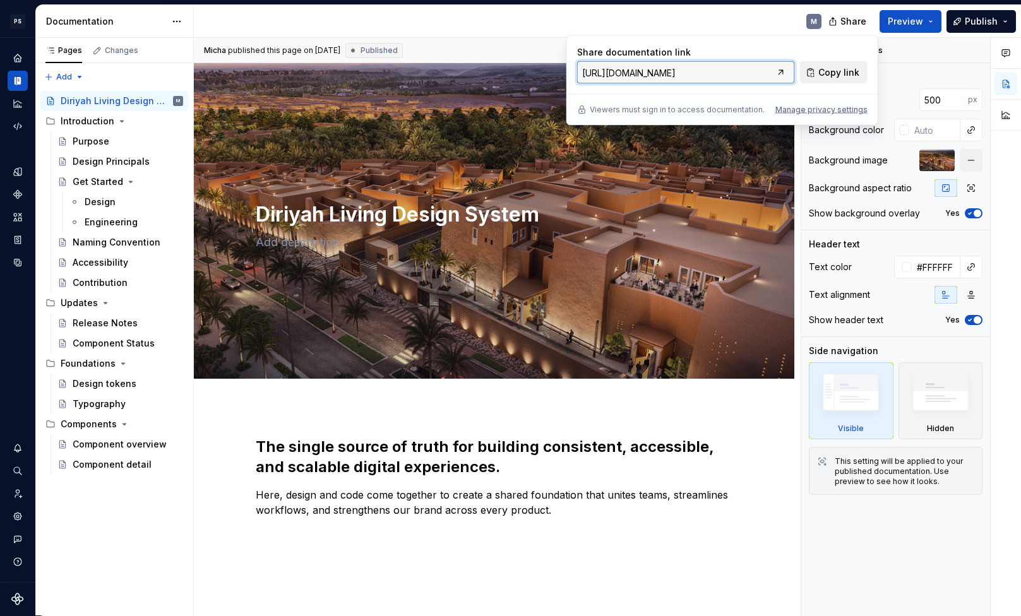
drag, startPoint x: 758, startPoint y: 70, endPoint x: 829, endPoint y: 78, distance: 71.1
click at [829, 78] on div "Share documentation link [URL][DOMAIN_NAME] Copy link" at bounding box center [722, 65] width 290 height 38
click at [746, 68] on input "[URL][DOMAIN_NAME]" at bounding box center [674, 72] width 195 height 23
click at [841, 71] on span "Copy link" at bounding box center [838, 72] width 41 height 13
click at [833, 72] on span "Copy link" at bounding box center [838, 72] width 41 height 13
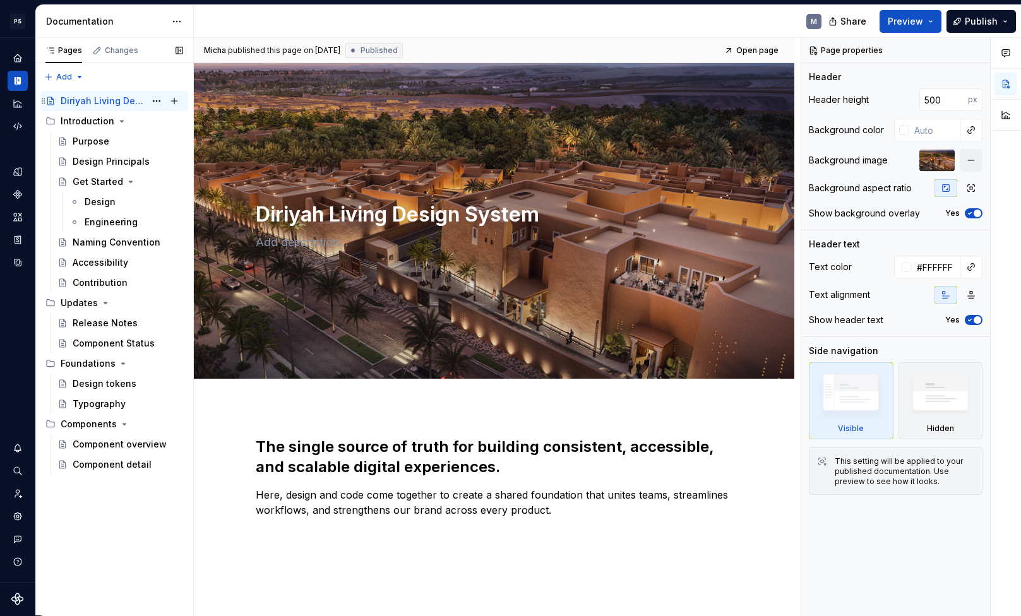
click at [80, 94] on div "Diriyah Living Design System M" at bounding box center [122, 101] width 123 height 18
click at [854, 20] on span "Share" at bounding box center [854, 21] width 26 height 13
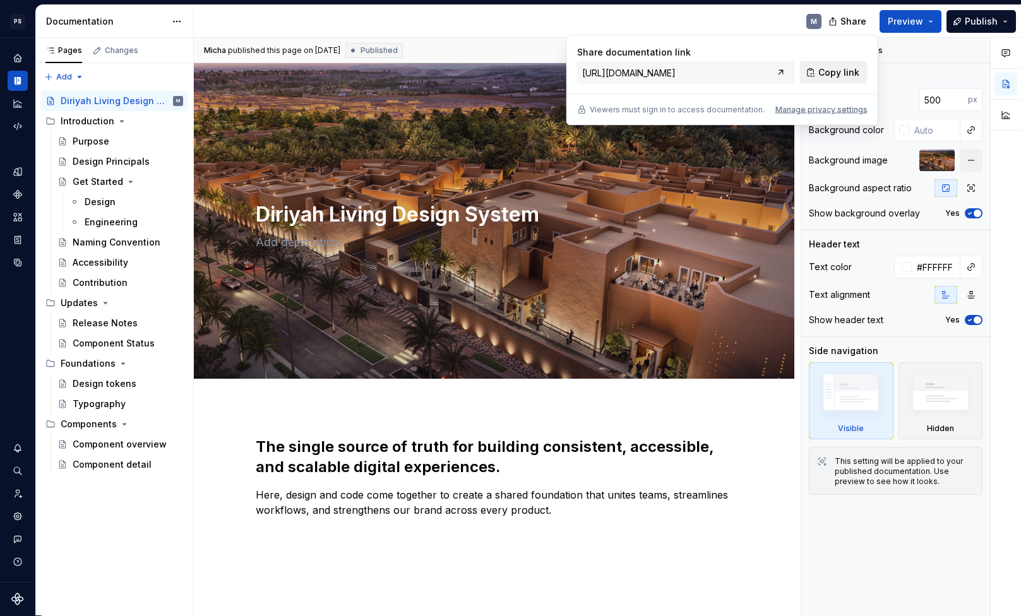
click at [842, 76] on span "Copy link" at bounding box center [838, 72] width 41 height 13
click at [753, 71] on input "[URL][DOMAIN_NAME]" at bounding box center [674, 72] width 195 height 23
drag, startPoint x: 734, startPoint y: 71, endPoint x: 819, endPoint y: 73, distance: 84.6
click at [819, 73] on div "Share documentation link [URL][DOMAIN_NAME] Copy link" at bounding box center [722, 65] width 290 height 38
click at [746, 69] on input "[URL][DOMAIN_NAME]" at bounding box center [674, 72] width 195 height 23
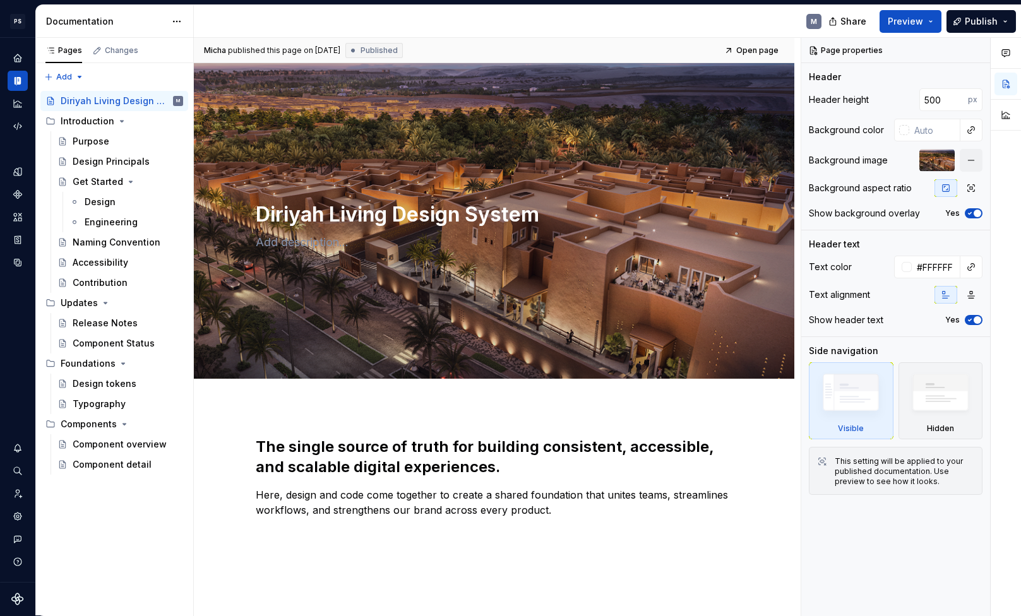
click at [755, 19] on div "M" at bounding box center [513, 21] width 638 height 33
click at [641, 22] on div "M" at bounding box center [513, 21] width 638 height 33
click at [996, 22] on span "Publish" at bounding box center [981, 21] width 33 height 13
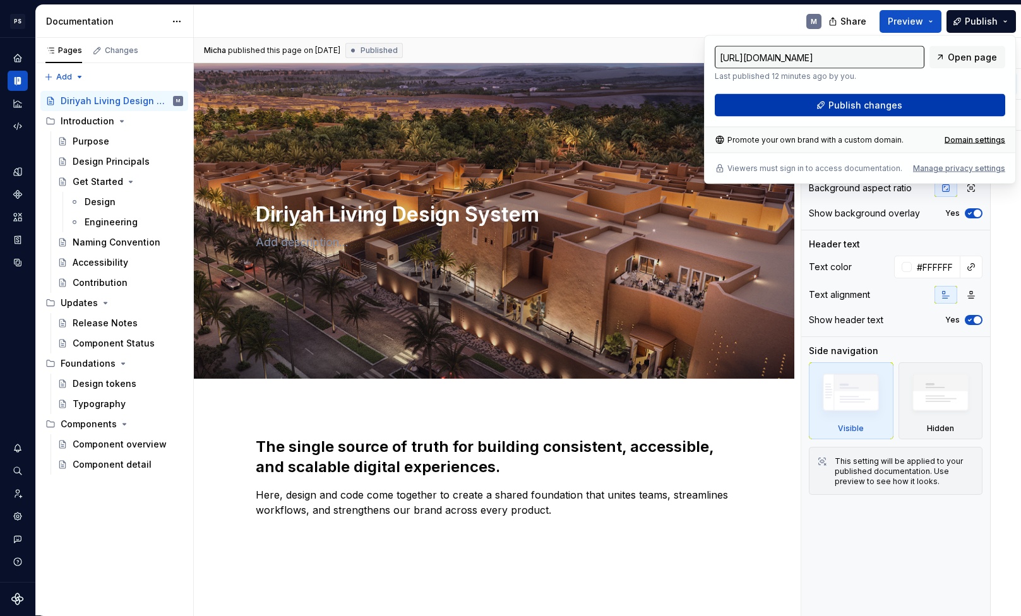
click at [993, 100] on button "Publish changes" at bounding box center [860, 105] width 290 height 23
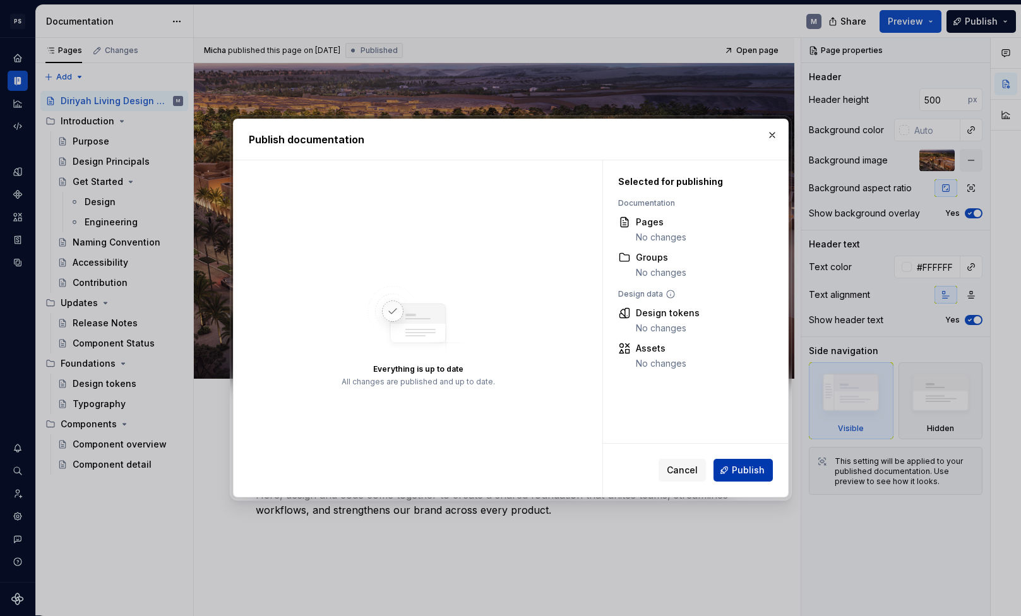
click at [743, 481] on button "Publish" at bounding box center [743, 470] width 59 height 23
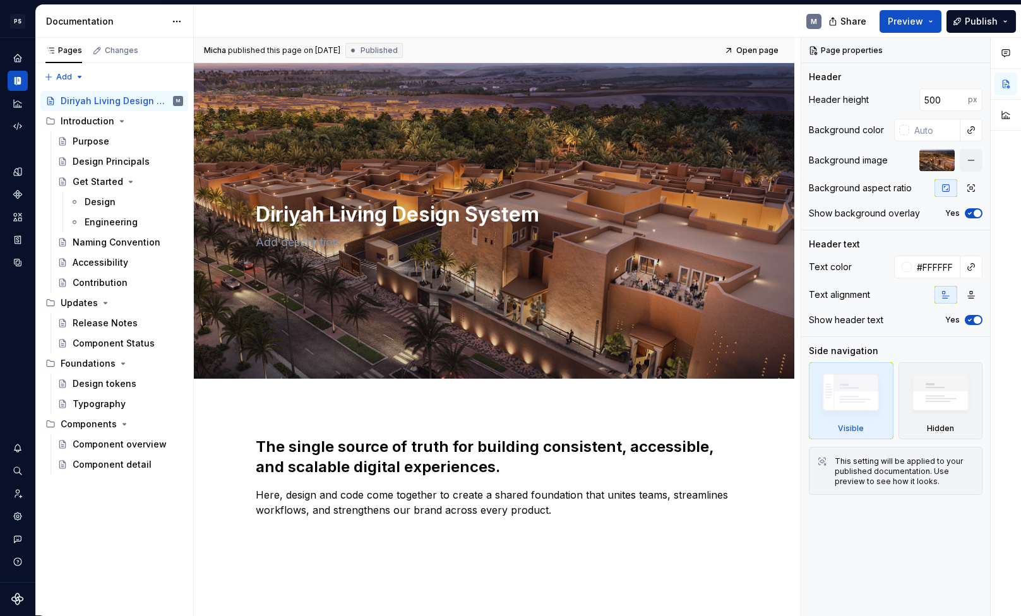
type textarea "*"
